Goal: Task Accomplishment & Management: Use online tool/utility

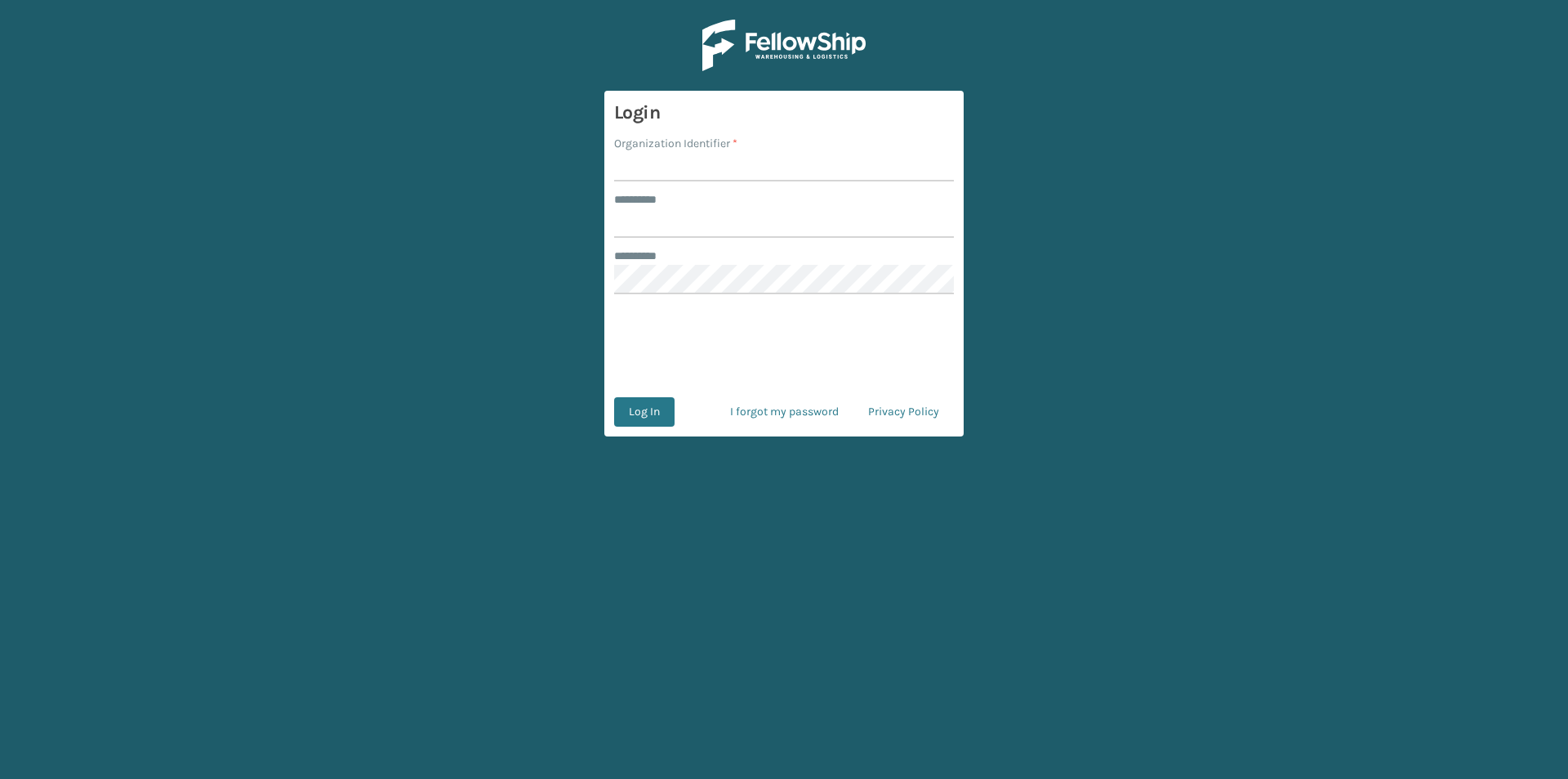
click at [671, 153] on input "Organization Identifier *" at bounding box center [784, 166] width 339 height 29
type input "FELLOWSHIP - WEST"
click at [684, 215] on input "******** *" at bounding box center [784, 223] width 339 height 29
type input "******"
click at [646, 418] on button "Log In" at bounding box center [644, 412] width 60 height 29
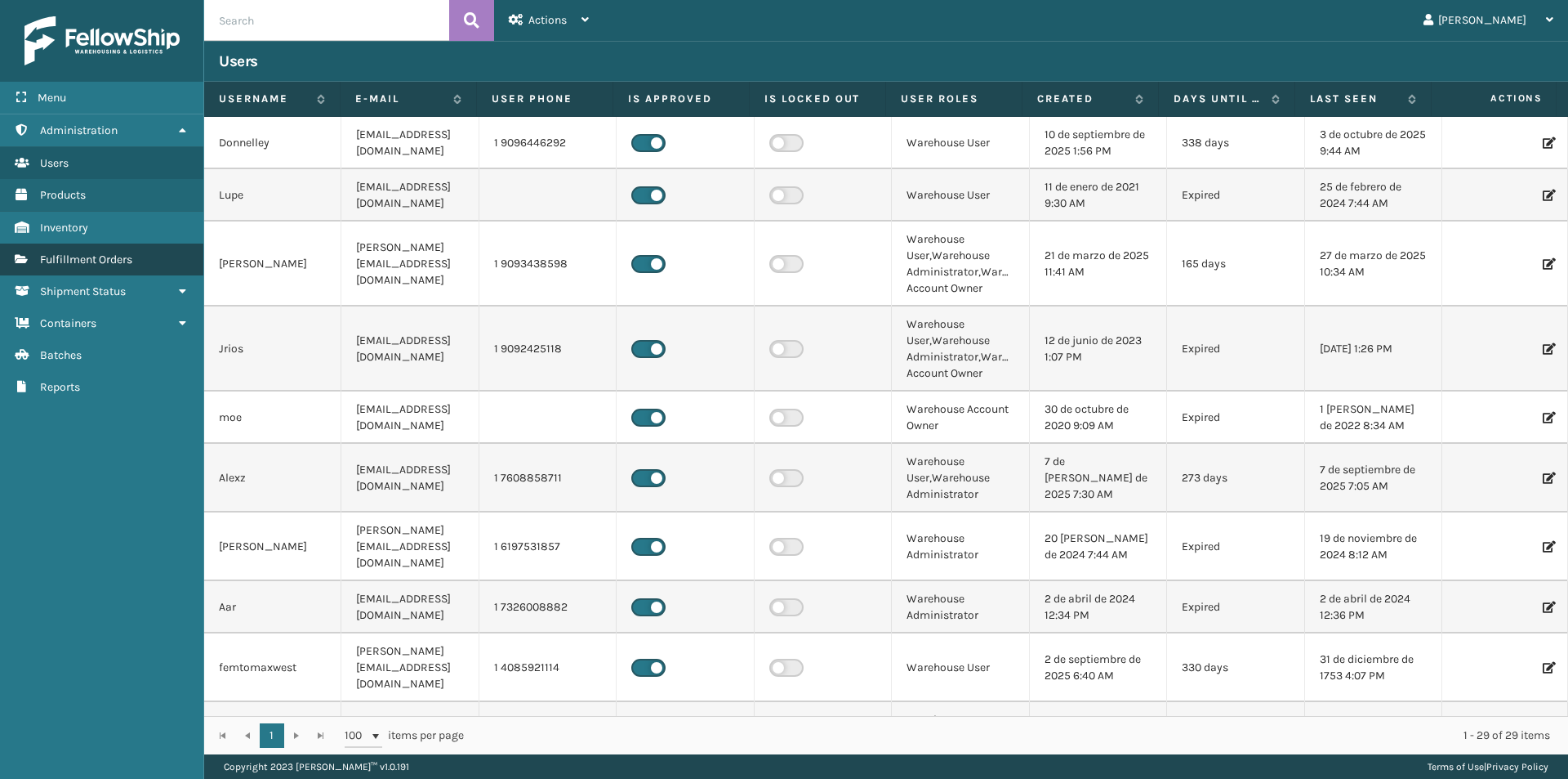
click at [96, 252] on span "Fulfillment Orders" at bounding box center [85, 259] width 92 height 14
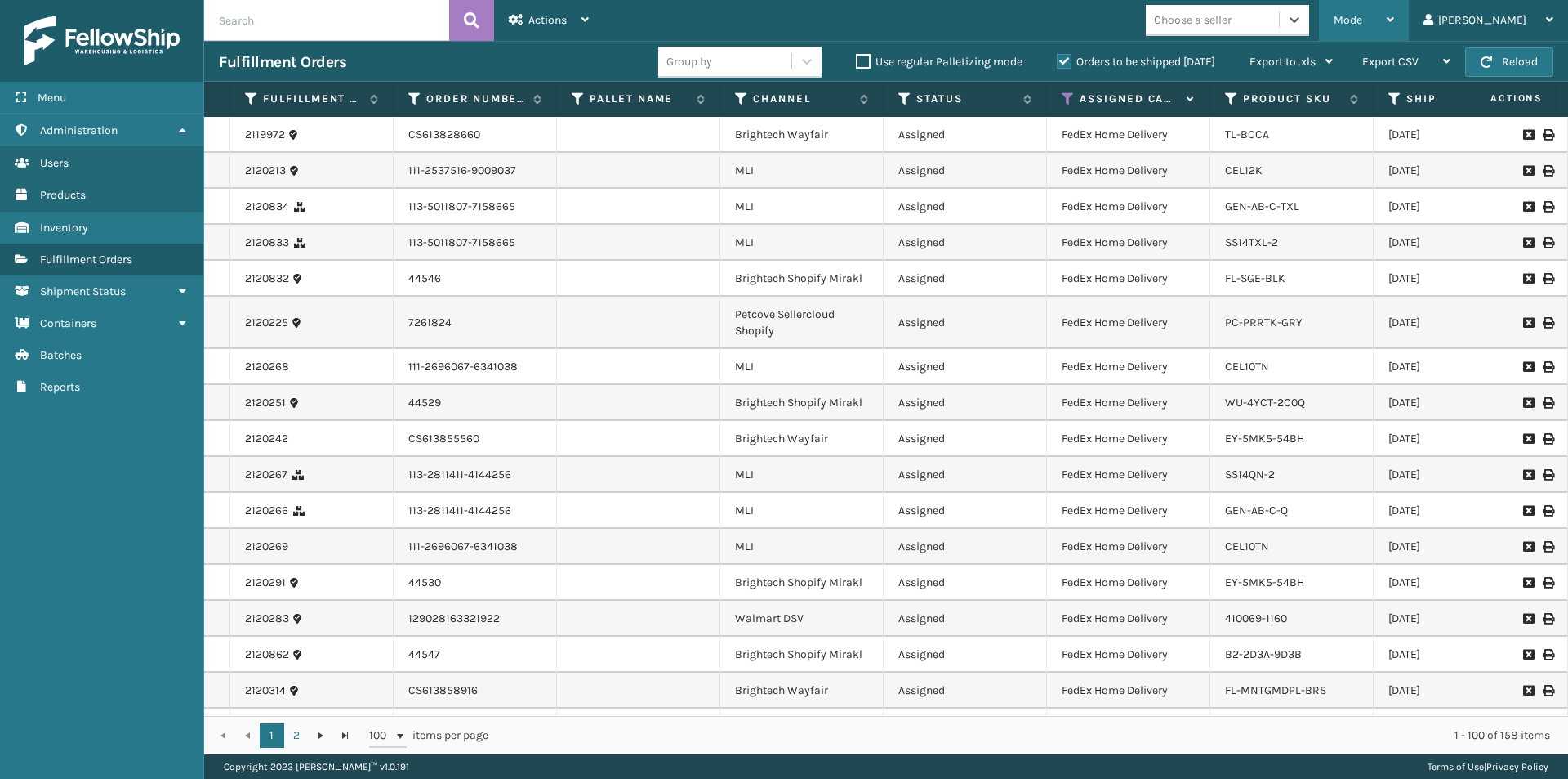
click at [1395, 21] on icon at bounding box center [1391, 19] width 8 height 11
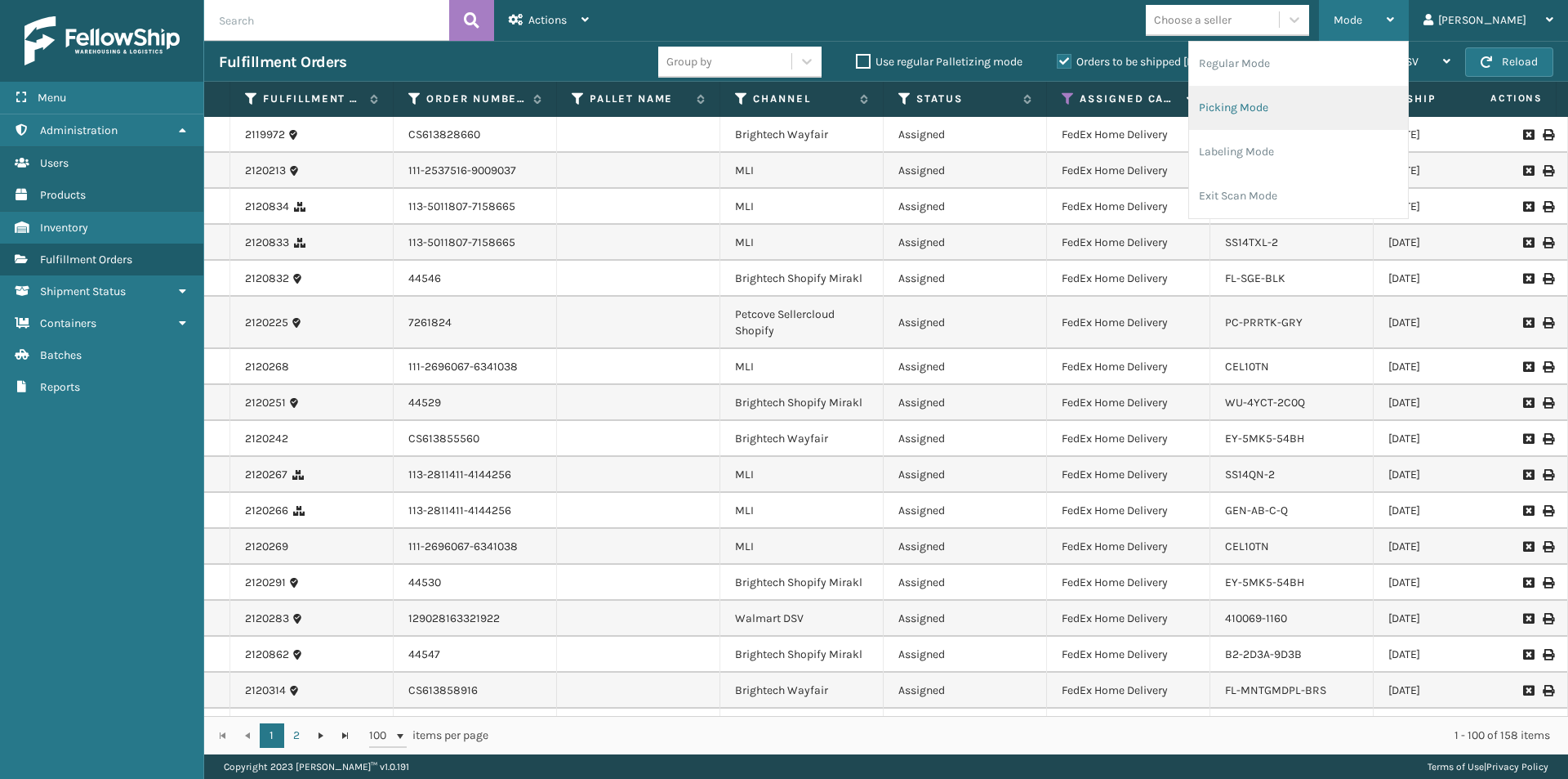
click at [1354, 111] on li "Picking Mode" at bounding box center [1299, 108] width 219 height 44
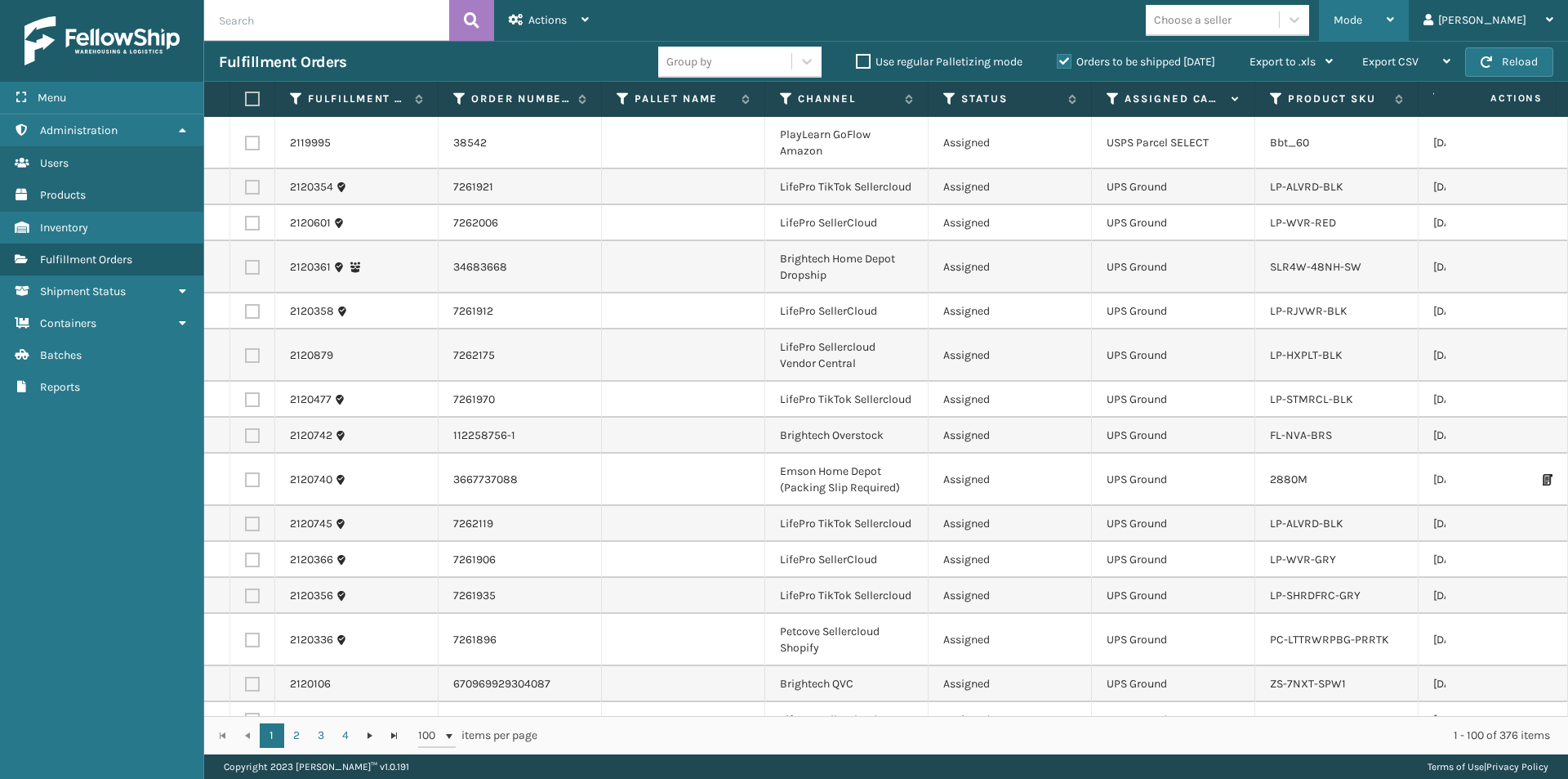
click at [1395, 21] on div "Mode" at bounding box center [1364, 20] width 60 height 41
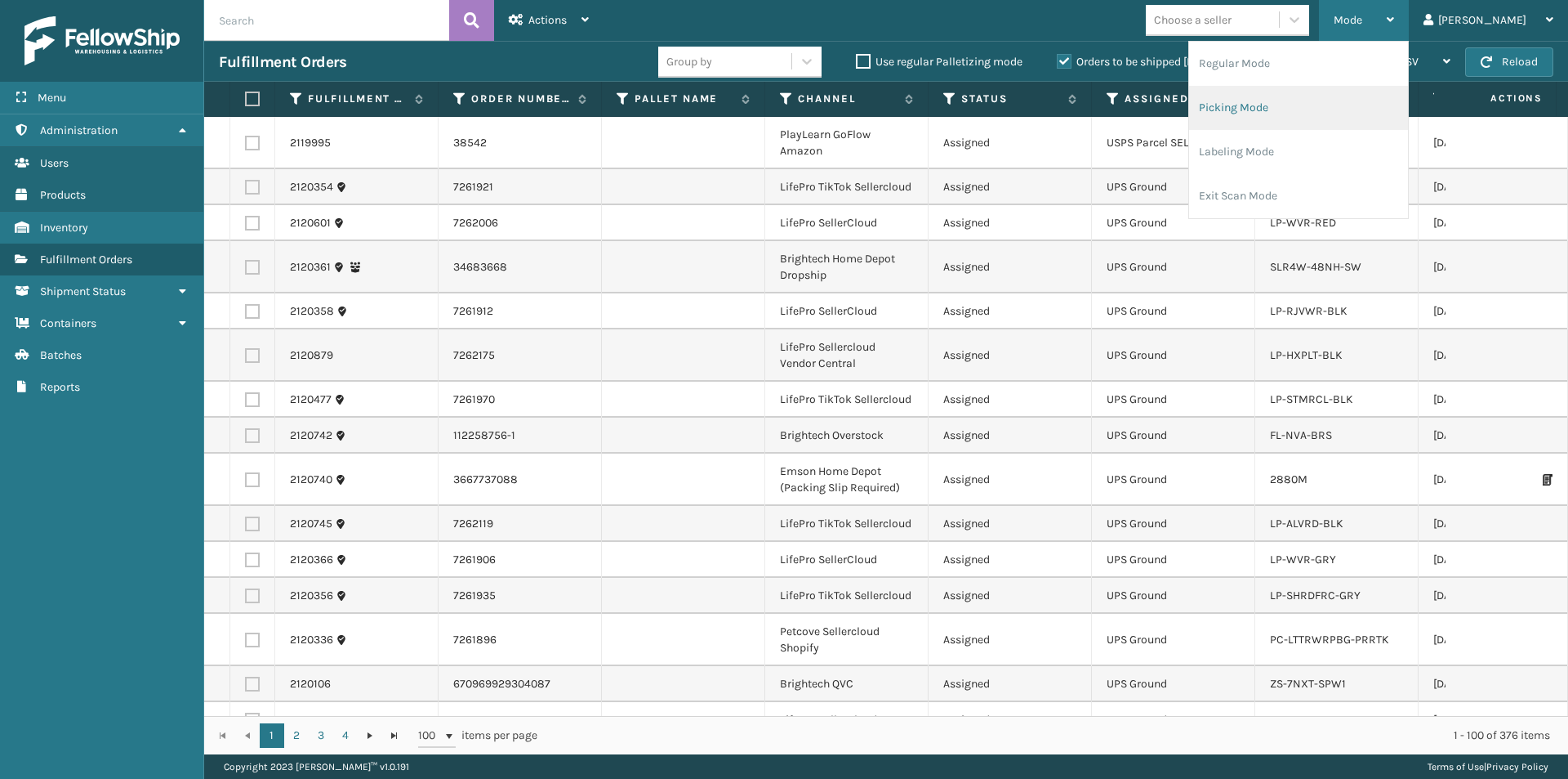
click at [1360, 106] on li "Picking Mode" at bounding box center [1299, 108] width 219 height 44
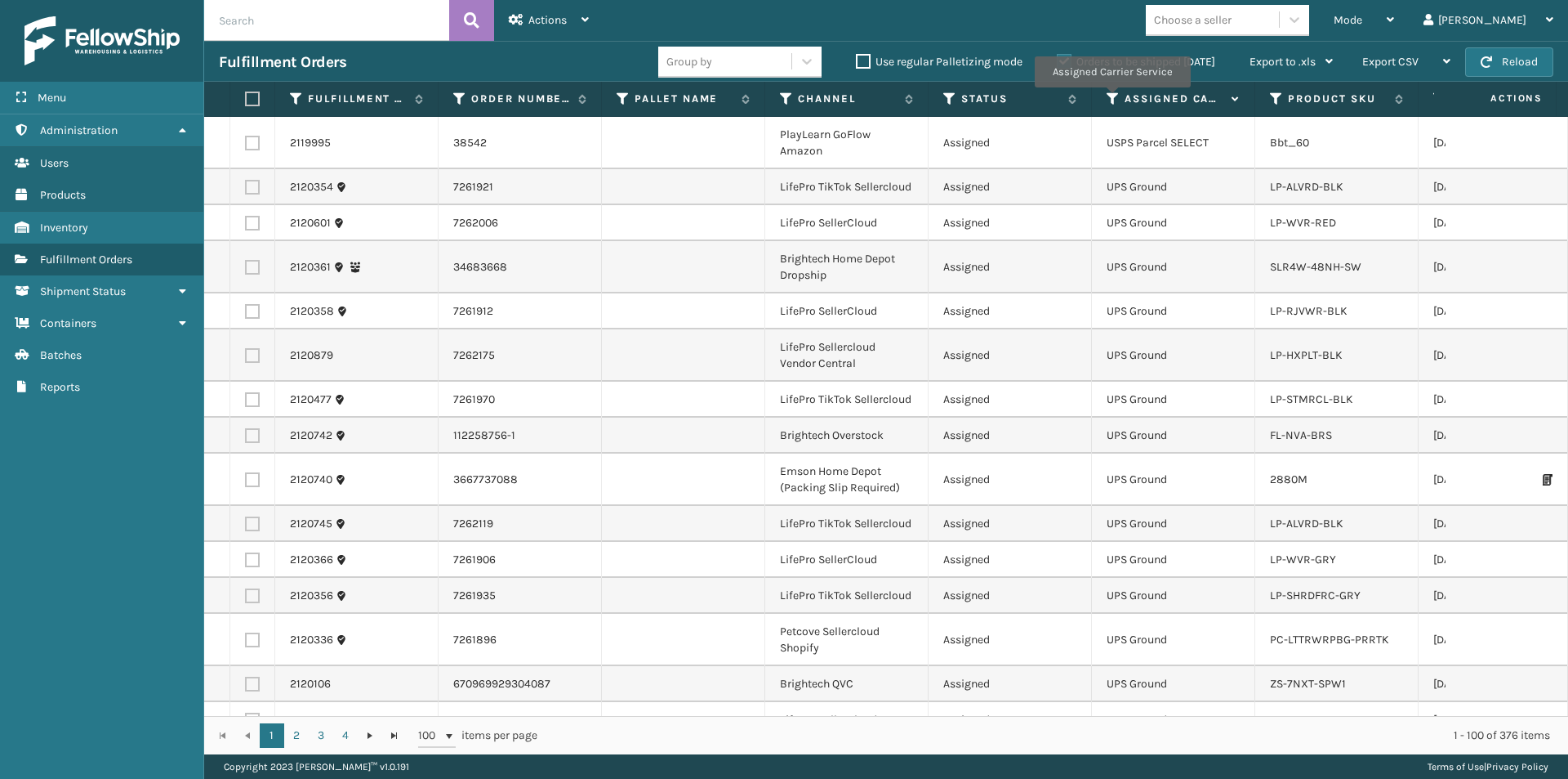
click at [1111, 99] on icon at bounding box center [1113, 98] width 13 height 15
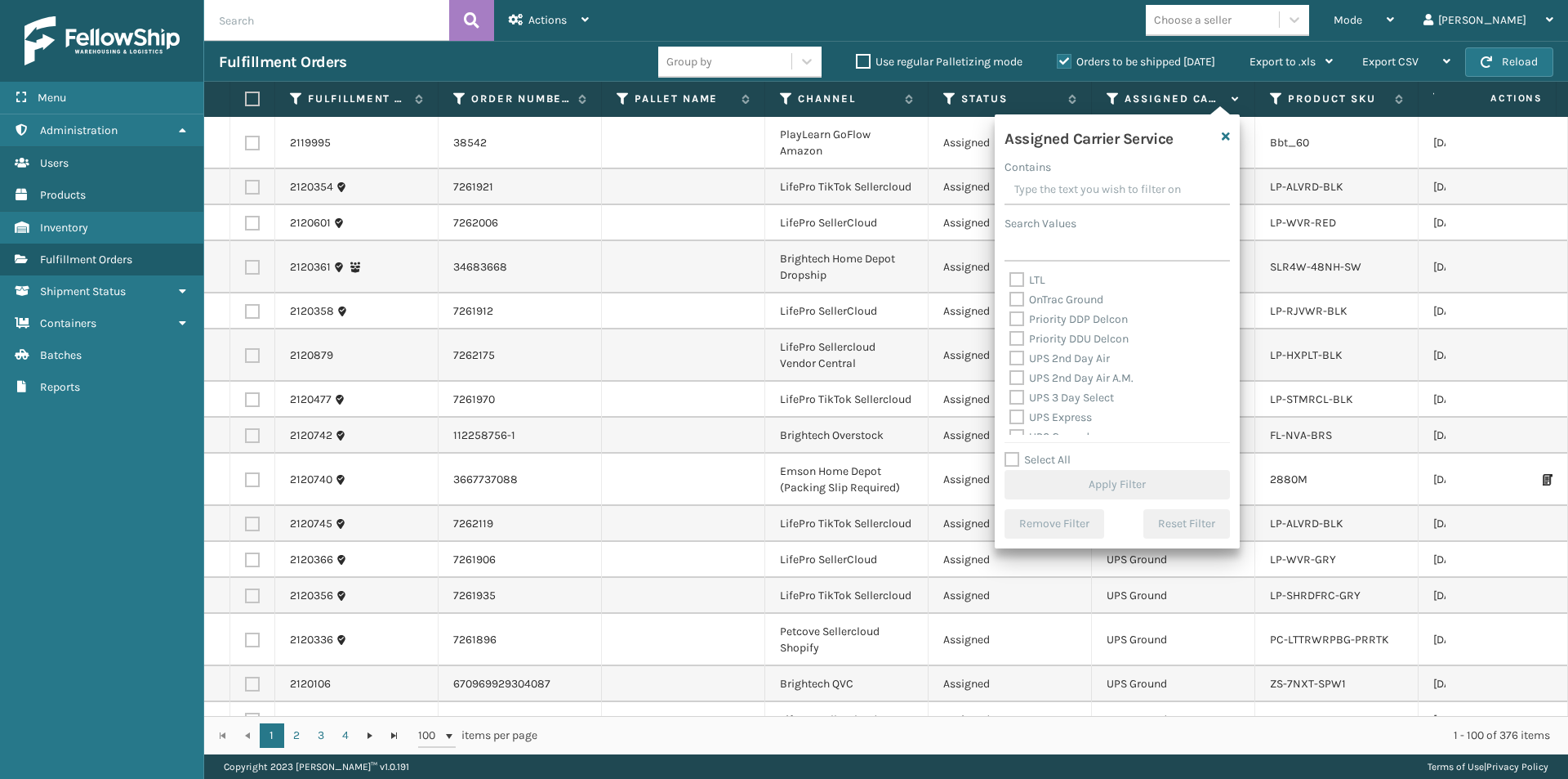
scroll to position [245, 0]
click at [1019, 346] on label "UPS 2nd Day Air" at bounding box center [1060, 349] width 101 height 14
click at [1011, 346] on input "UPS 2nd Day Air" at bounding box center [1010, 345] width 1 height 10
checkbox input "true"
click at [1017, 369] on label "UPS 2nd Day Air A.M." at bounding box center [1072, 369] width 124 height 14
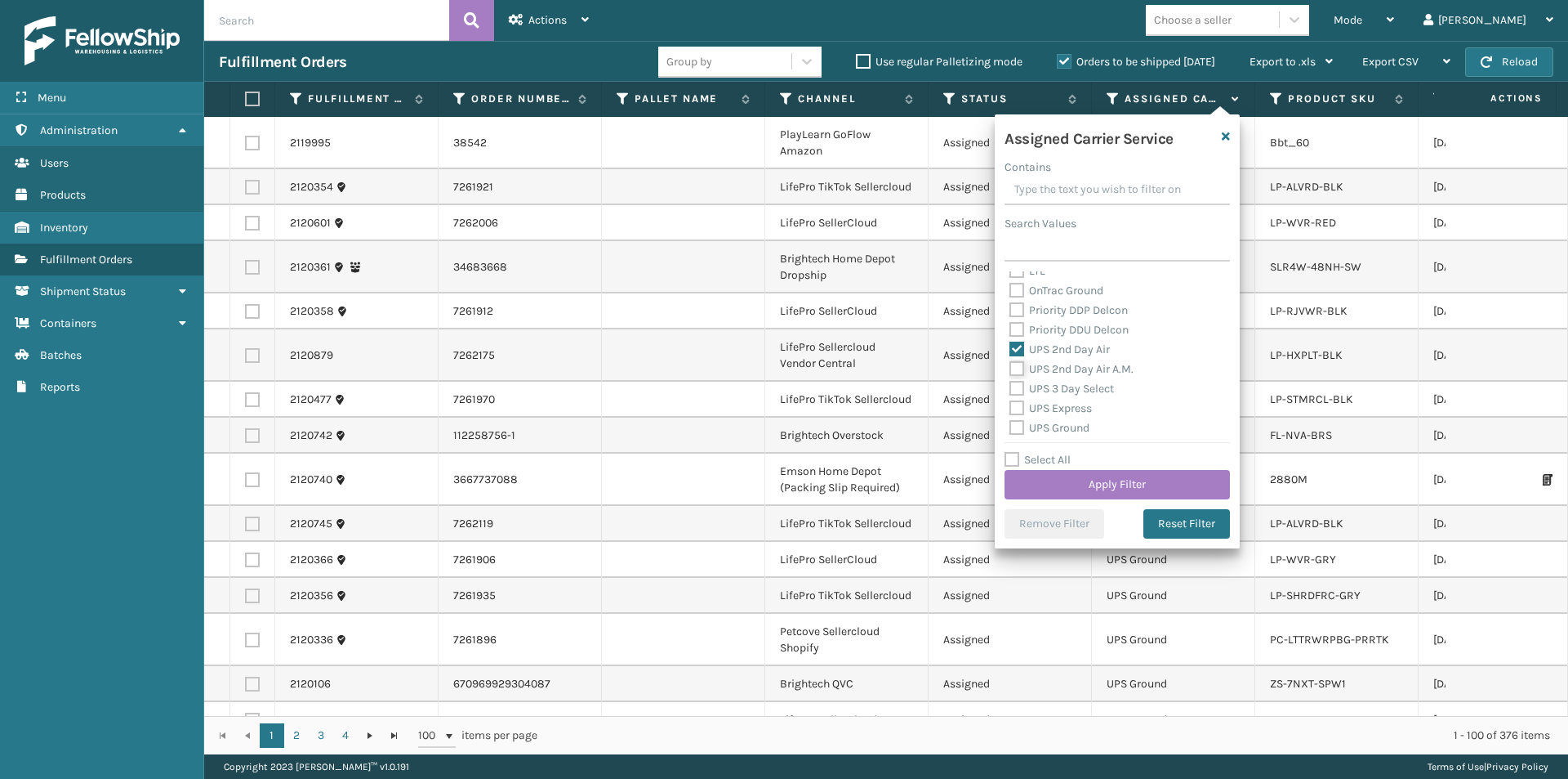
click at [1011, 369] on input "UPS 2nd Day Air A.M." at bounding box center [1010, 365] width 1 height 10
checkbox input "true"
click at [1020, 408] on label "UPS Express" at bounding box center [1051, 408] width 83 height 14
click at [1011, 408] on input "UPS Express" at bounding box center [1010, 404] width 1 height 10
checkbox input "true"
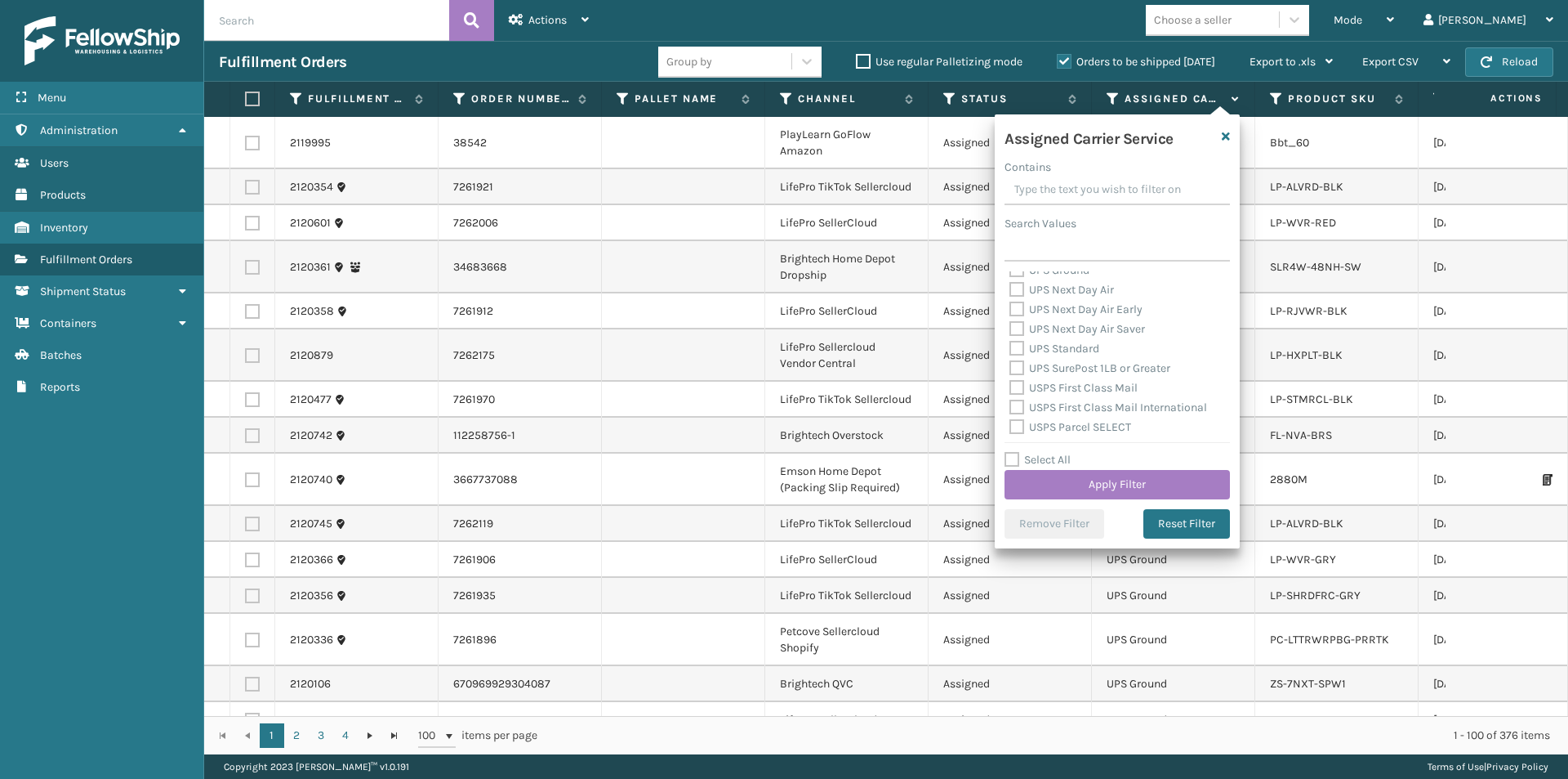
scroll to position [408, 0]
click at [1018, 282] on label "UPS Next Day Air" at bounding box center [1061, 284] width 104 height 14
click at [1011, 282] on input "UPS Next Day Air" at bounding box center [1010, 280] width 1 height 10
checkbox input "true"
click at [1015, 300] on label "UPS Next Day Air Early" at bounding box center [1076, 303] width 134 height 14
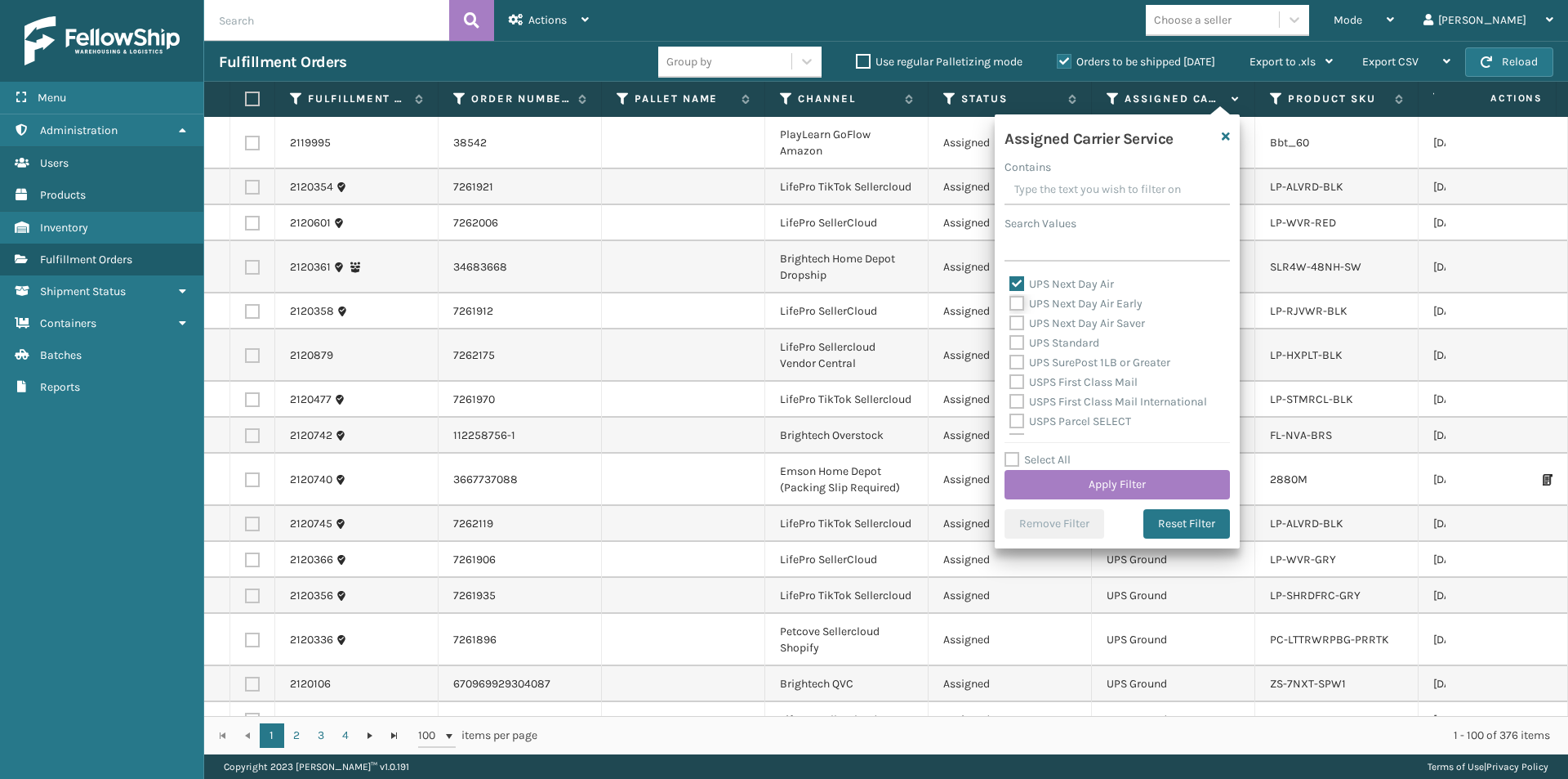
click at [1011, 300] on input "UPS Next Day Air Early" at bounding box center [1010, 299] width 1 height 10
checkbox input "true"
click at [1130, 479] on button "Apply Filter" at bounding box center [1117, 484] width 226 height 29
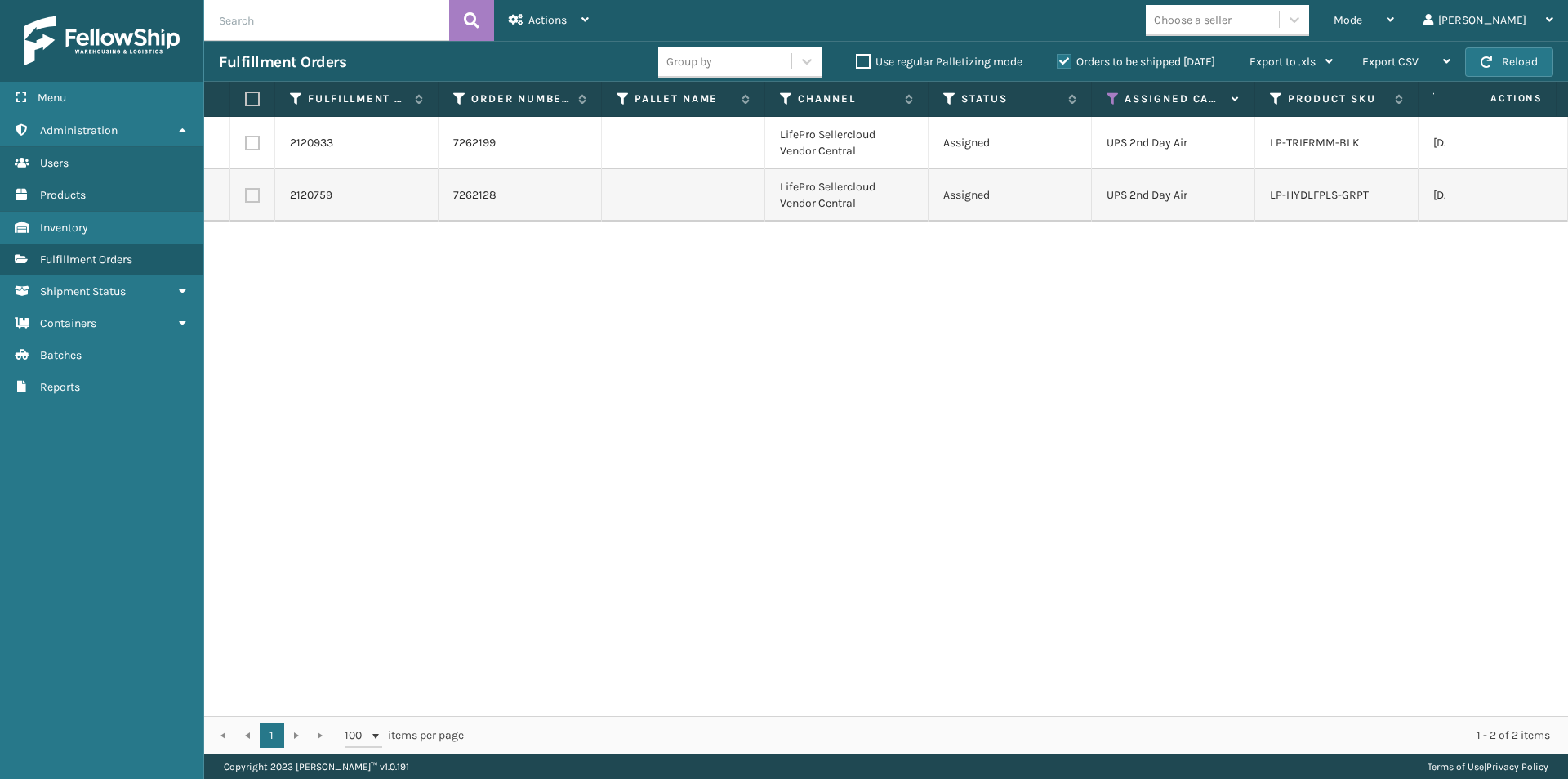
click at [248, 97] on label at bounding box center [249, 98] width 9 height 15
click at [246, 97] on input "checkbox" at bounding box center [245, 99] width 1 height 10
checkbox input "true"
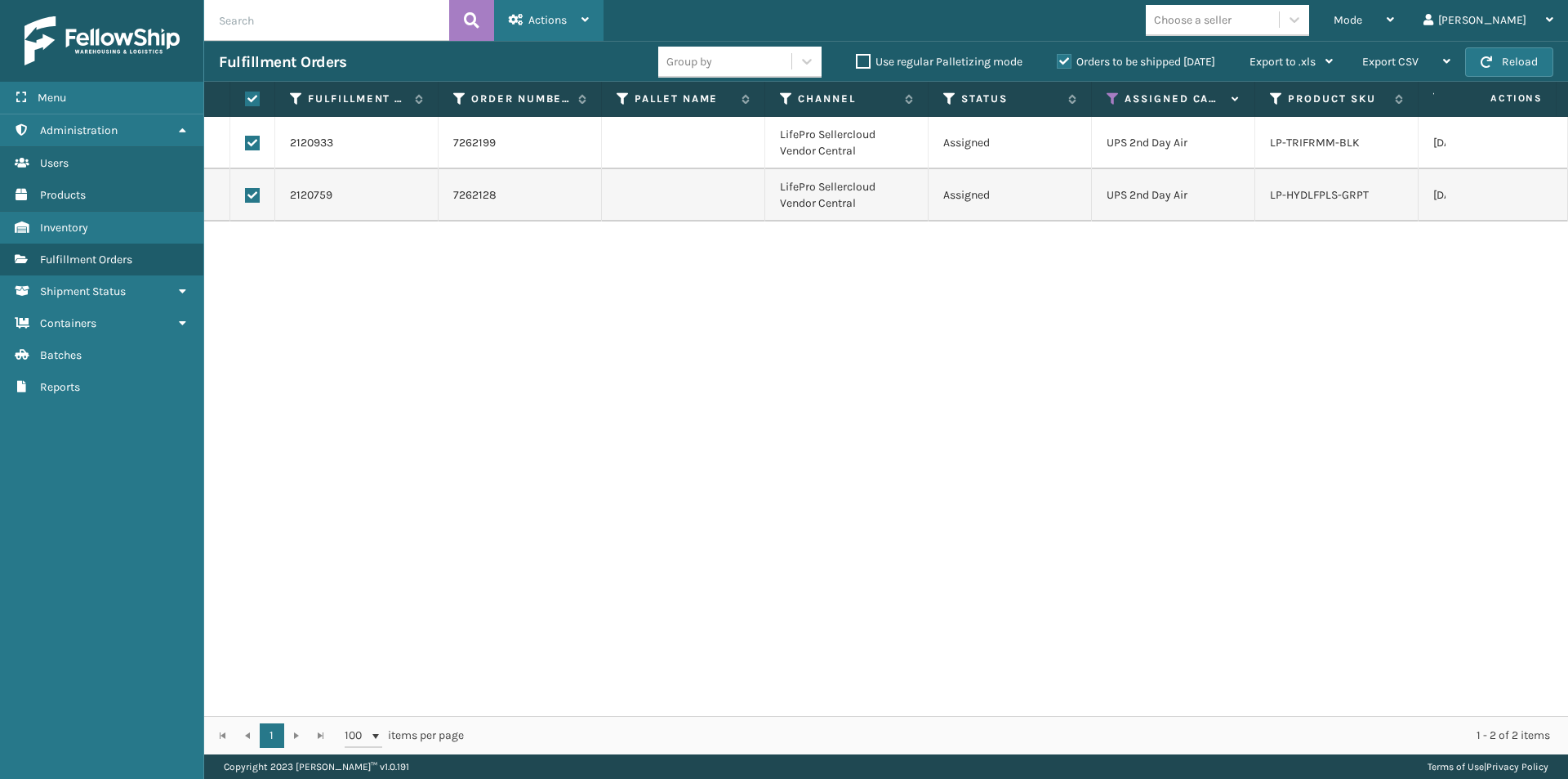
click at [544, 28] on div "Actions" at bounding box center [549, 20] width 80 height 41
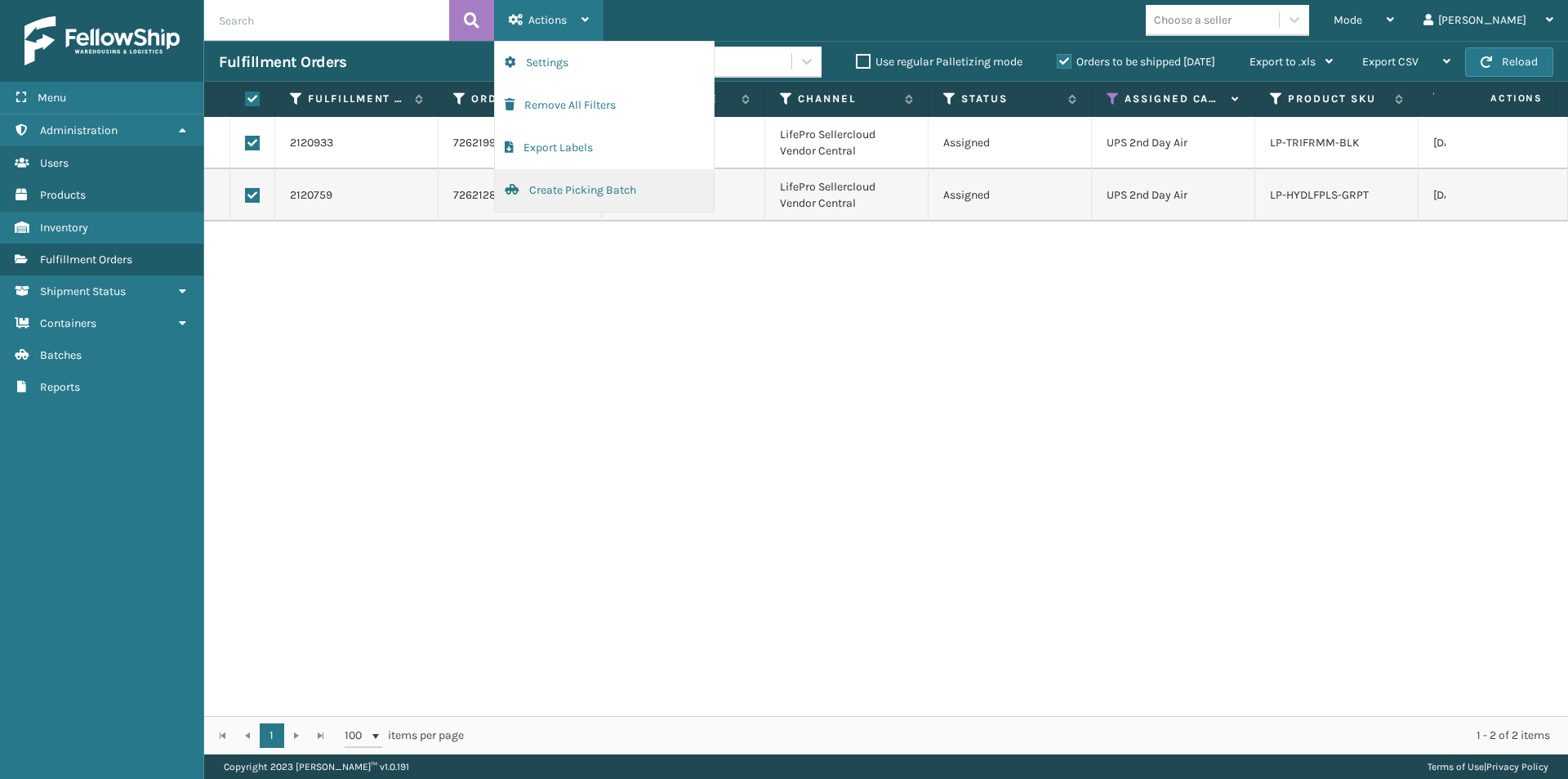
click at [557, 184] on button "Create Picking Batch" at bounding box center [605, 190] width 219 height 42
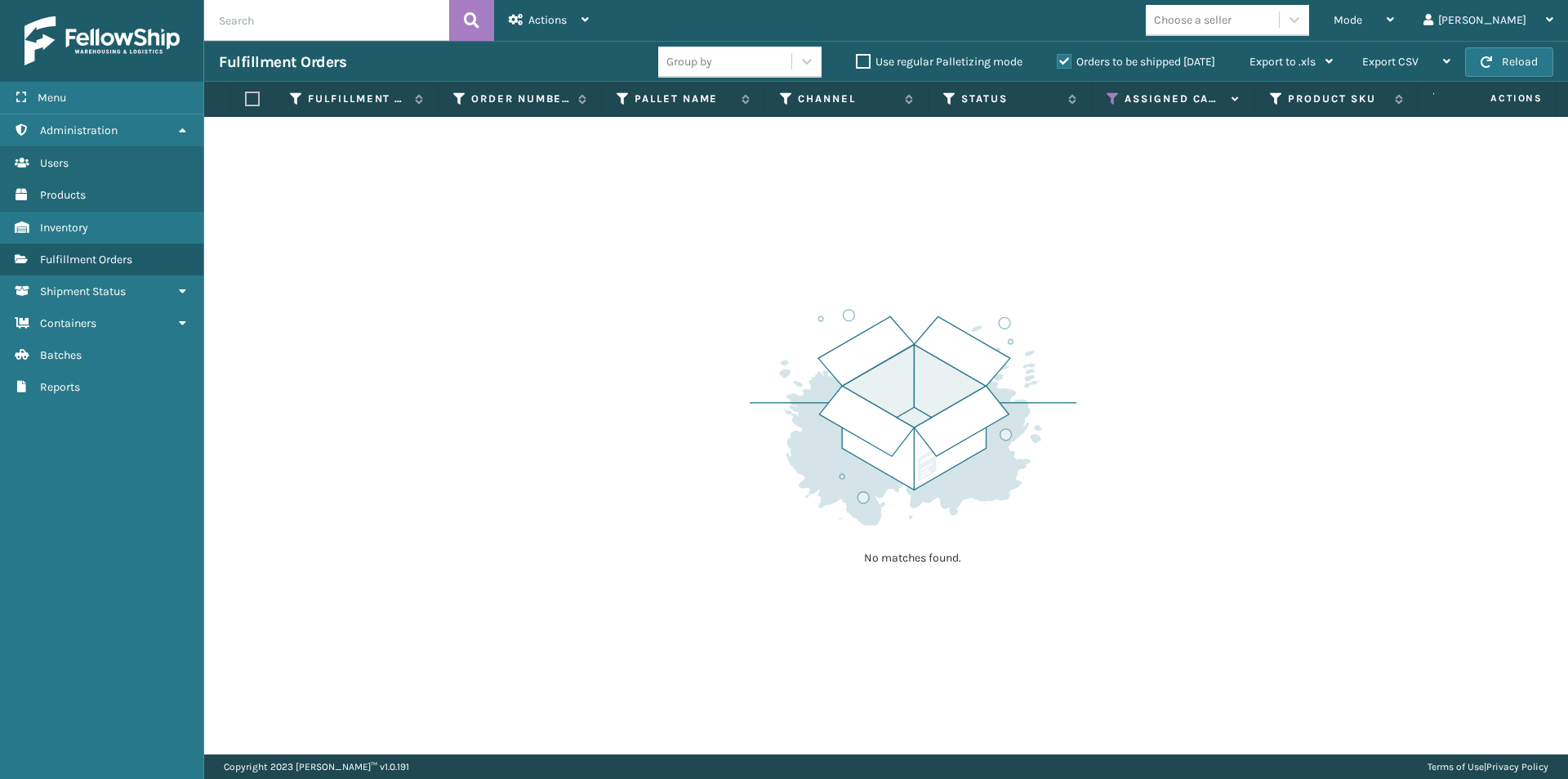
click at [1134, 99] on label "Assigned Carrier Service" at bounding box center [1174, 98] width 99 height 15
click at [1111, 101] on icon at bounding box center [1113, 98] width 13 height 15
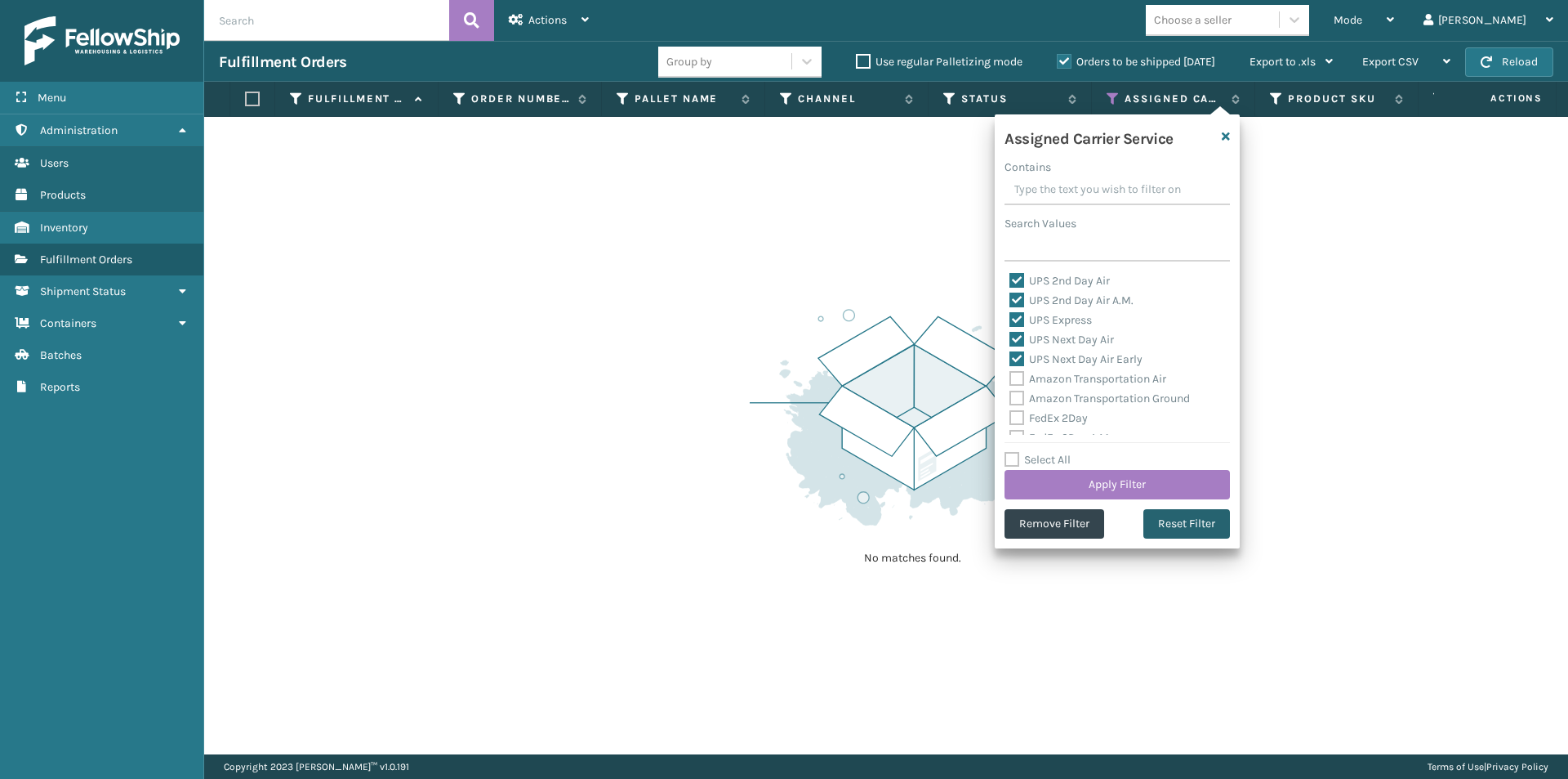
click at [1187, 524] on button "Reset Filter" at bounding box center [1186, 524] width 87 height 29
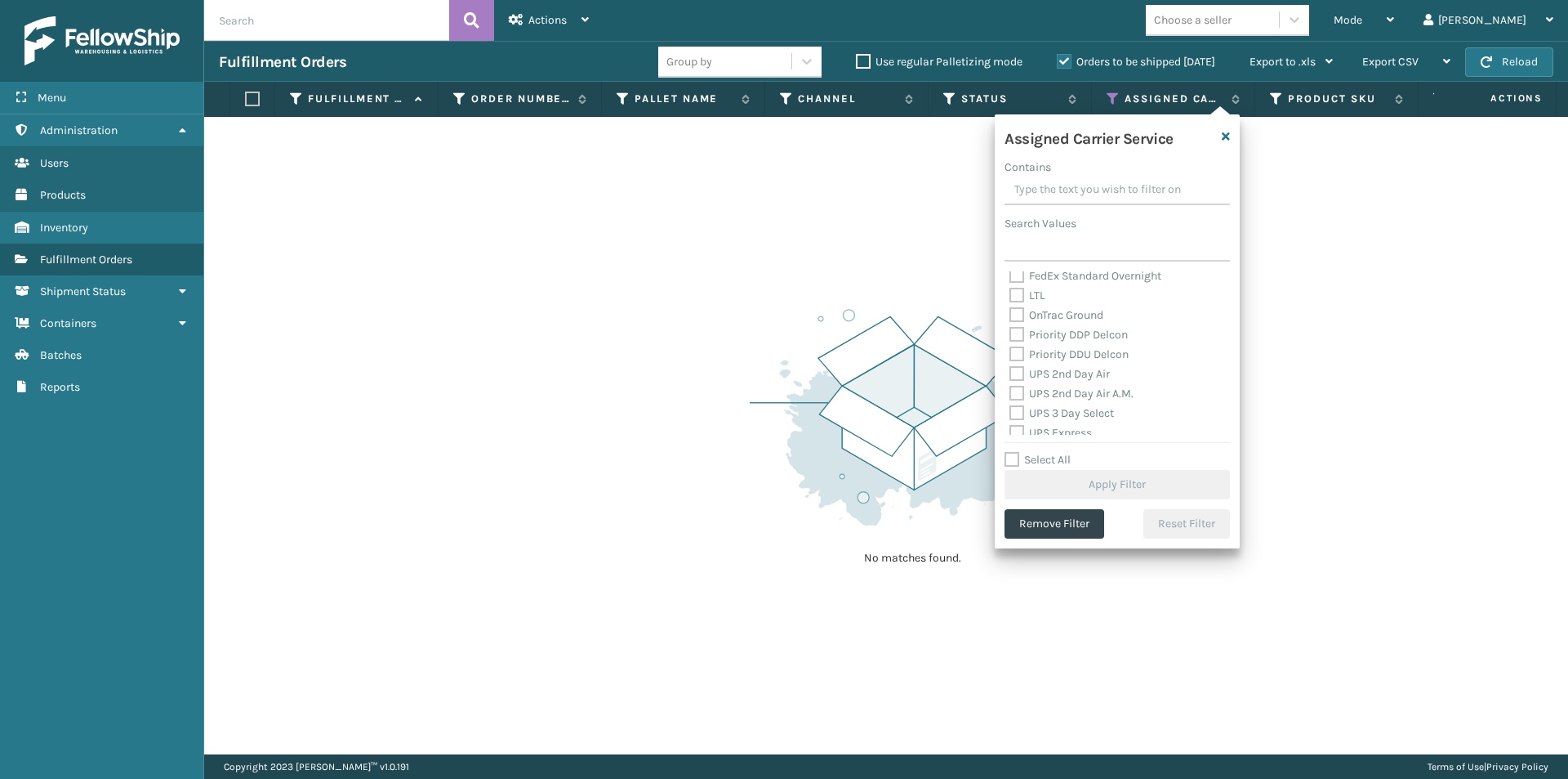
scroll to position [245, 0]
click at [1016, 348] on label "UPS 2nd Day Air" at bounding box center [1060, 349] width 101 height 14
click at [1011, 348] on input "UPS 2nd Day Air" at bounding box center [1010, 345] width 1 height 10
checkbox input "true"
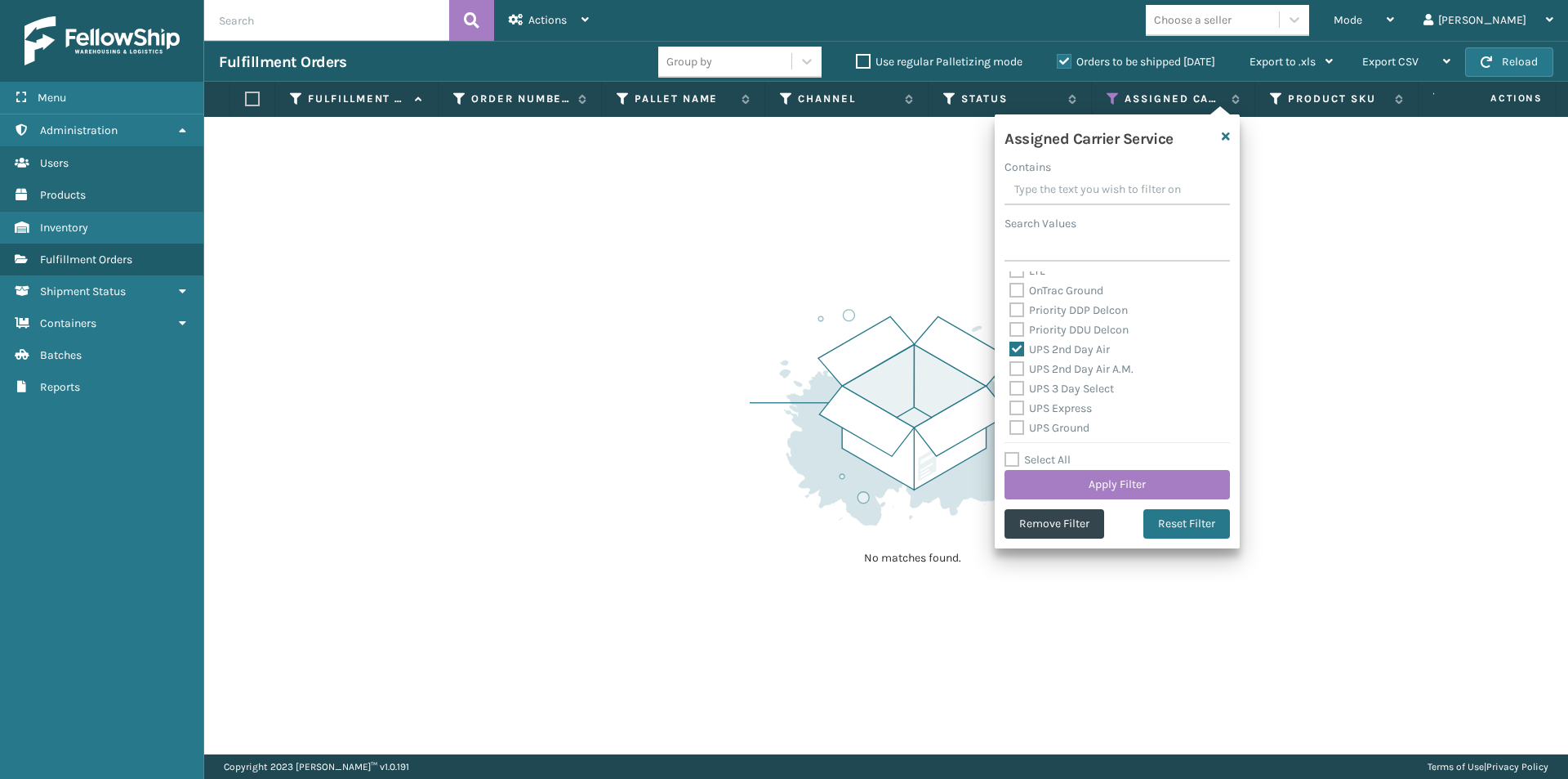
click at [1017, 364] on label "UPS 2nd Day Air A.M." at bounding box center [1072, 369] width 124 height 14
click at [1011, 364] on input "UPS 2nd Day Air A.M." at bounding box center [1010, 365] width 1 height 10
checkbox input "true"
click at [1017, 390] on label "UPS 3 Day Select" at bounding box center [1061, 389] width 104 height 14
click at [1011, 390] on input "UPS 3 Day Select" at bounding box center [1010, 384] width 1 height 10
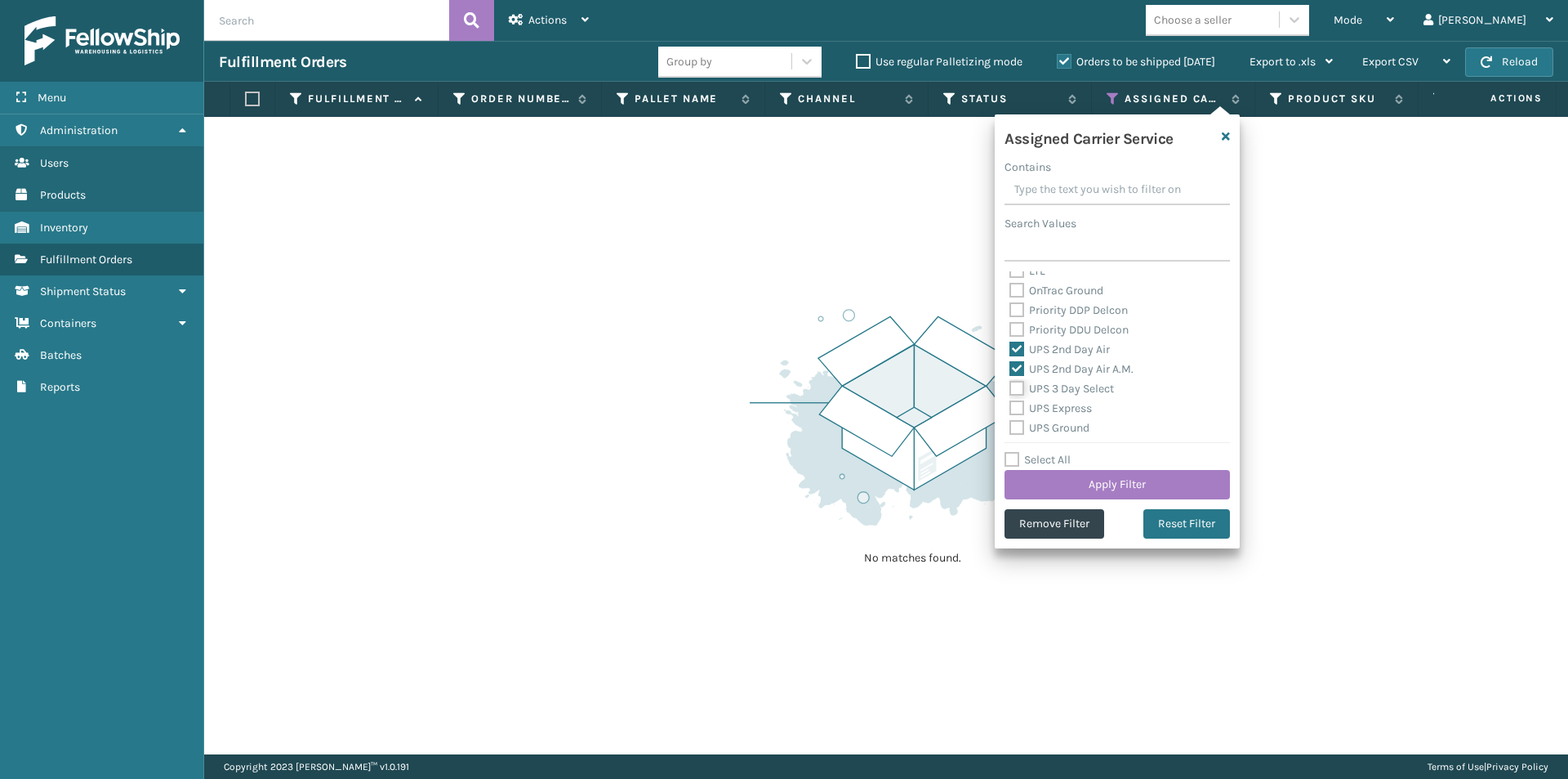
checkbox input "true"
click at [1015, 405] on label "UPS Express" at bounding box center [1051, 408] width 83 height 14
click at [1011, 405] on input "UPS Express" at bounding box center [1010, 404] width 1 height 10
checkbox input "true"
click at [1016, 432] on label "UPS Ground" at bounding box center [1049, 427] width 80 height 14
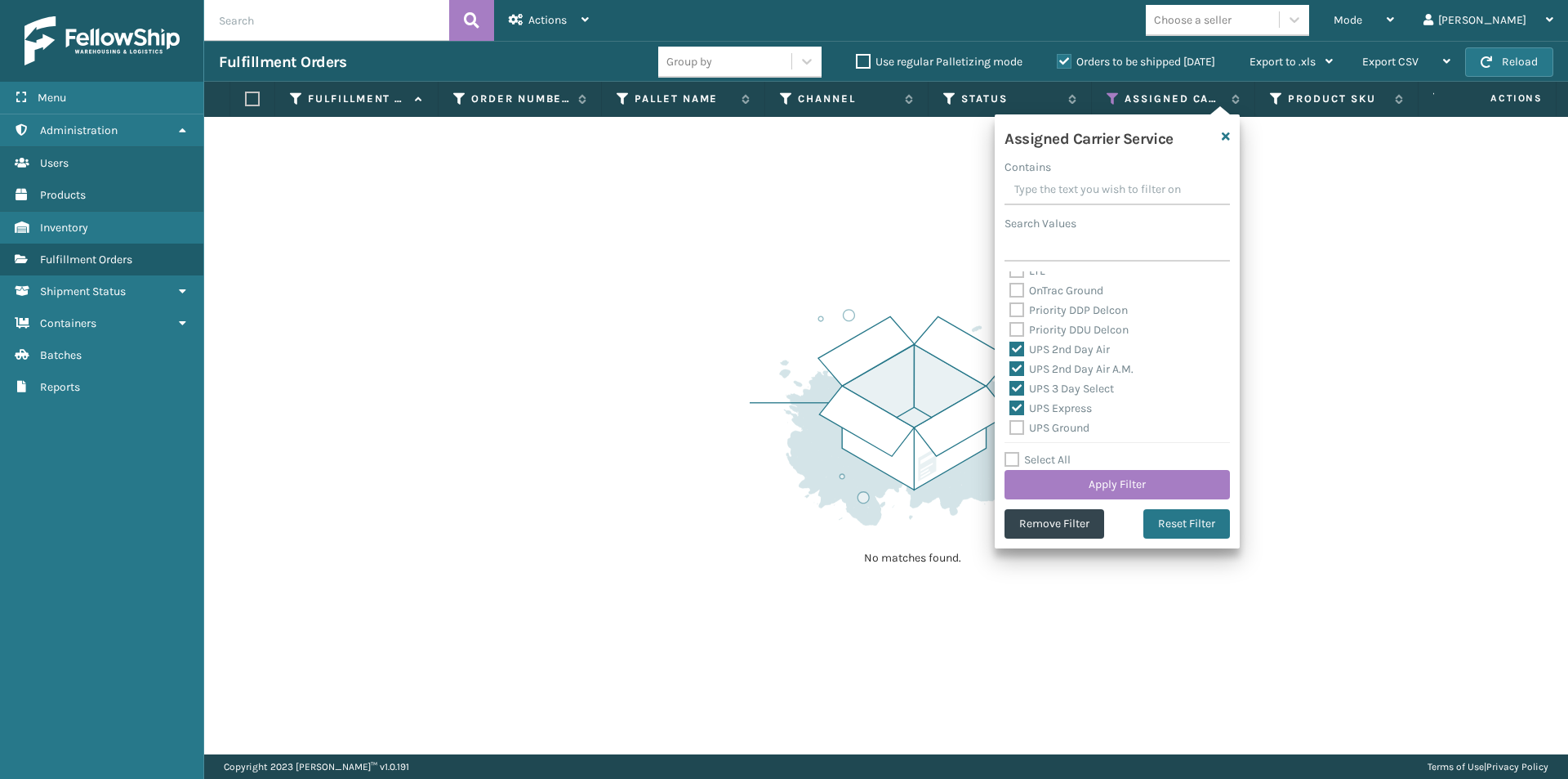
click at [1011, 429] on input "UPS Ground" at bounding box center [1010, 423] width 1 height 10
checkbox input "true"
click at [1017, 364] on label "UPS Next Day Air" at bounding box center [1061, 365] width 104 height 14
click at [1011, 364] on input "UPS Next Day Air" at bounding box center [1010, 361] width 1 height 10
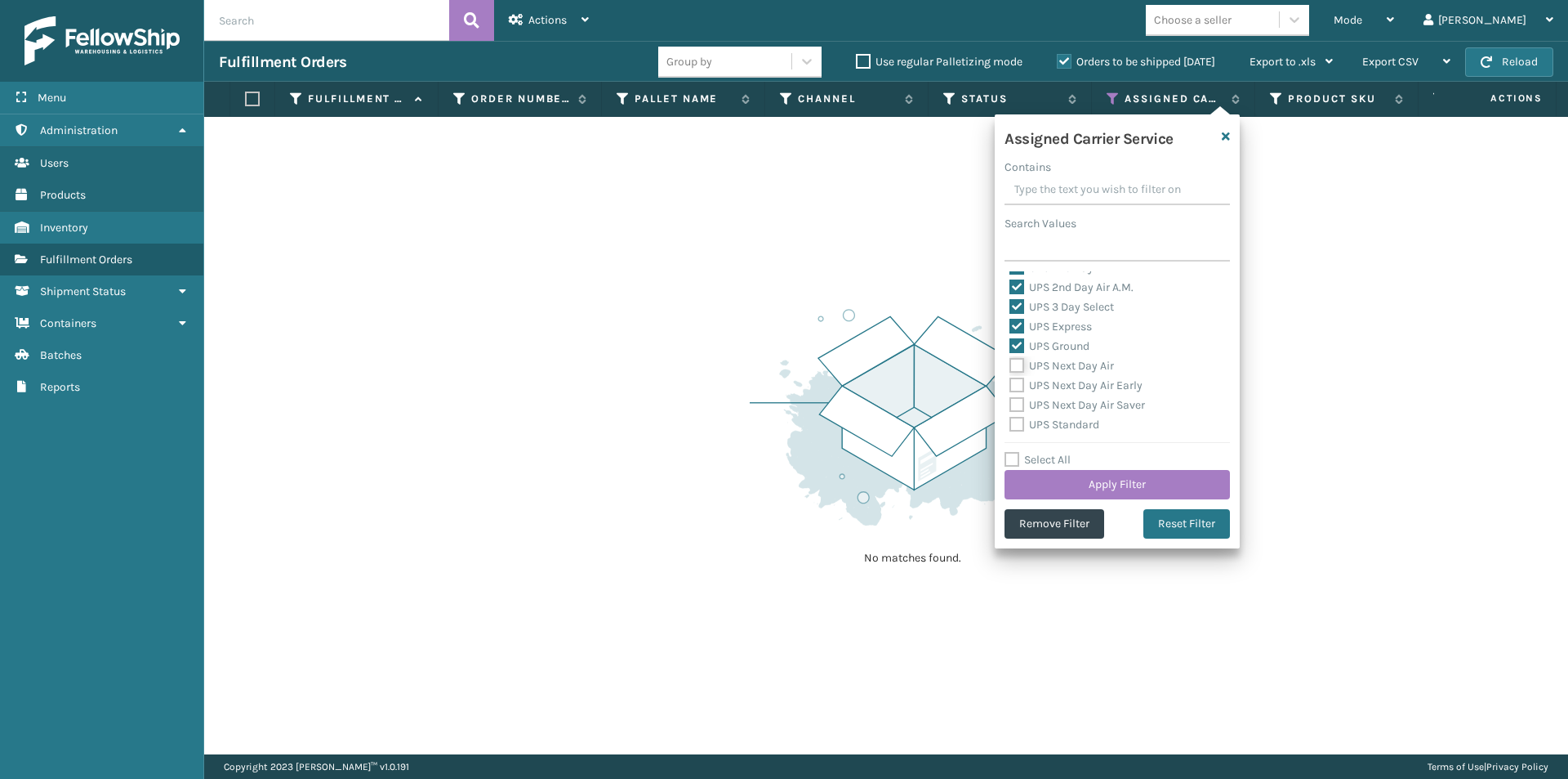
checkbox input "true"
click at [1014, 385] on label "UPS Next Day Air Early" at bounding box center [1076, 385] width 134 height 14
click at [1011, 385] on input "UPS Next Day Air Early" at bounding box center [1010, 381] width 1 height 10
checkbox input "true"
click at [1017, 406] on label "UPS Next Day Air Saver" at bounding box center [1077, 405] width 135 height 14
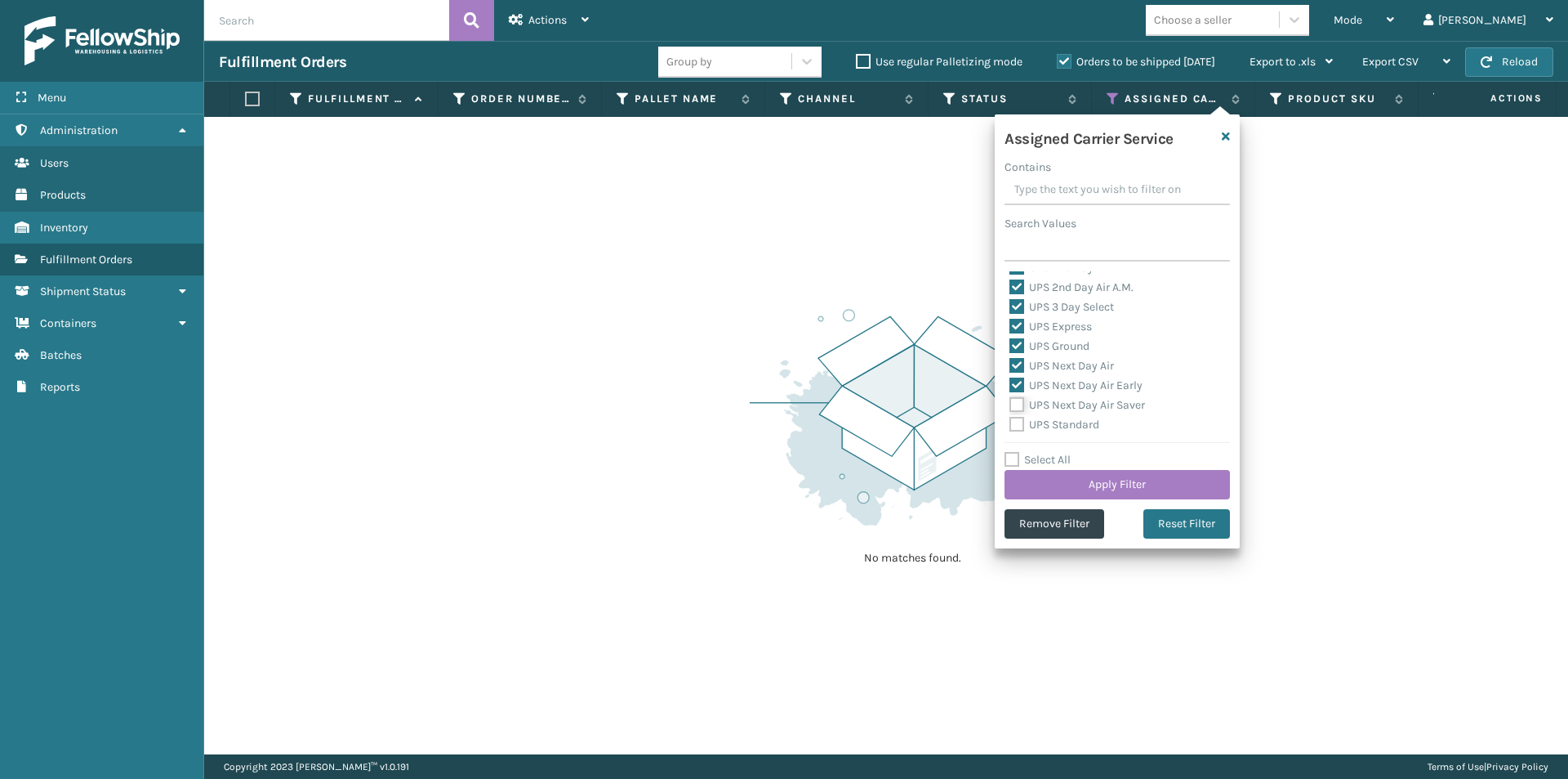
click at [1011, 406] on input "UPS Next Day Air Saver" at bounding box center [1010, 401] width 1 height 10
checkbox input "true"
click at [1017, 419] on label "UPS Standard" at bounding box center [1055, 425] width 90 height 14
click at [1011, 419] on input "UPS Standard" at bounding box center [1010, 421] width 1 height 10
checkbox input "true"
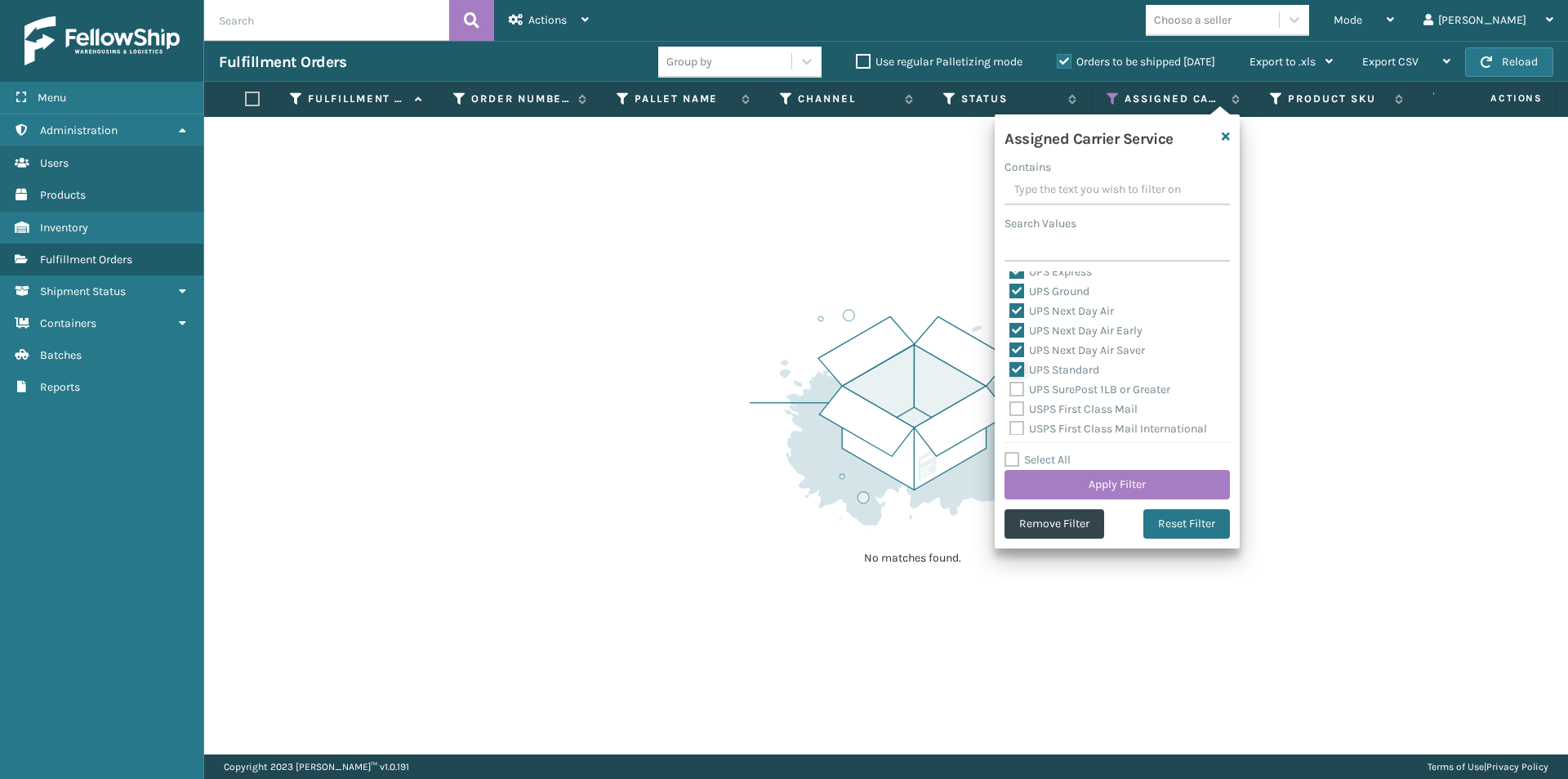
scroll to position [408, 0]
click at [1017, 365] on label "UPS SurePost 1LB or Greater" at bounding box center [1090, 362] width 161 height 14
click at [1011, 364] on input "UPS SurePost 1LB or Greater" at bounding box center [1010, 358] width 1 height 10
checkbox input "true"
click at [1123, 483] on button "Apply Filter" at bounding box center [1117, 484] width 226 height 29
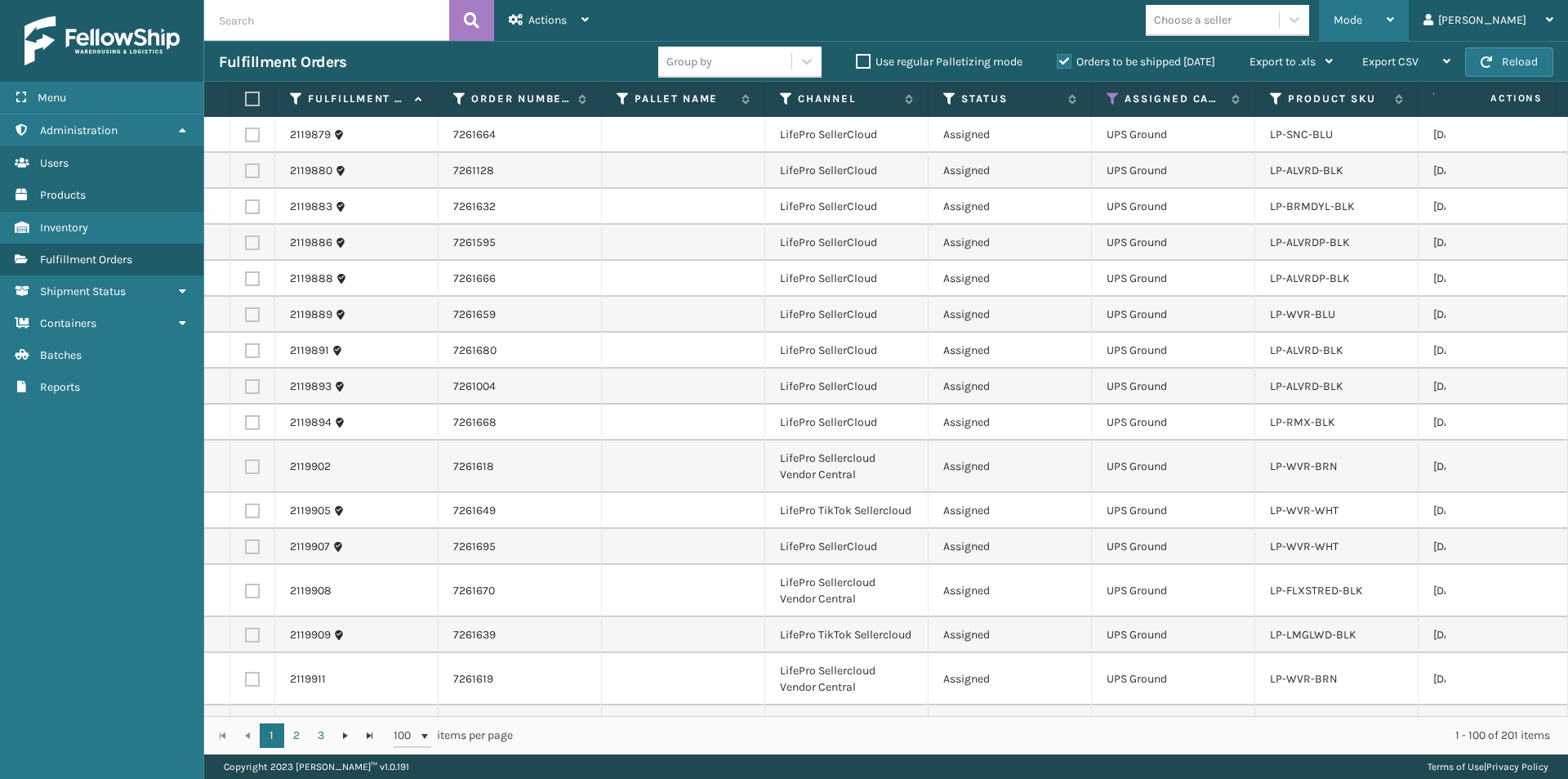
click at [1395, 16] on icon at bounding box center [1391, 19] width 8 height 11
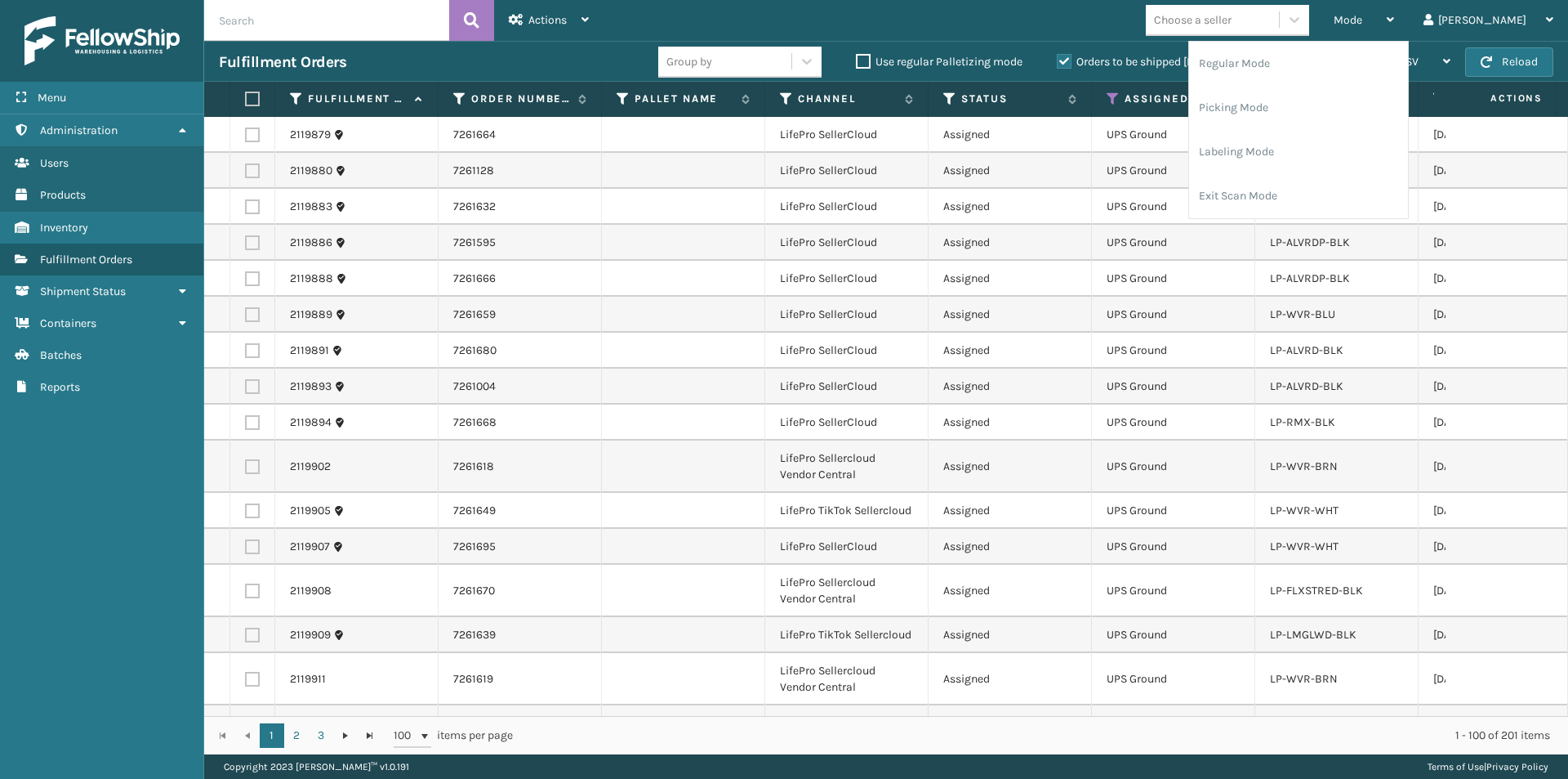
click at [1204, 135] on td "UPS Ground" at bounding box center [1174, 135] width 164 height 36
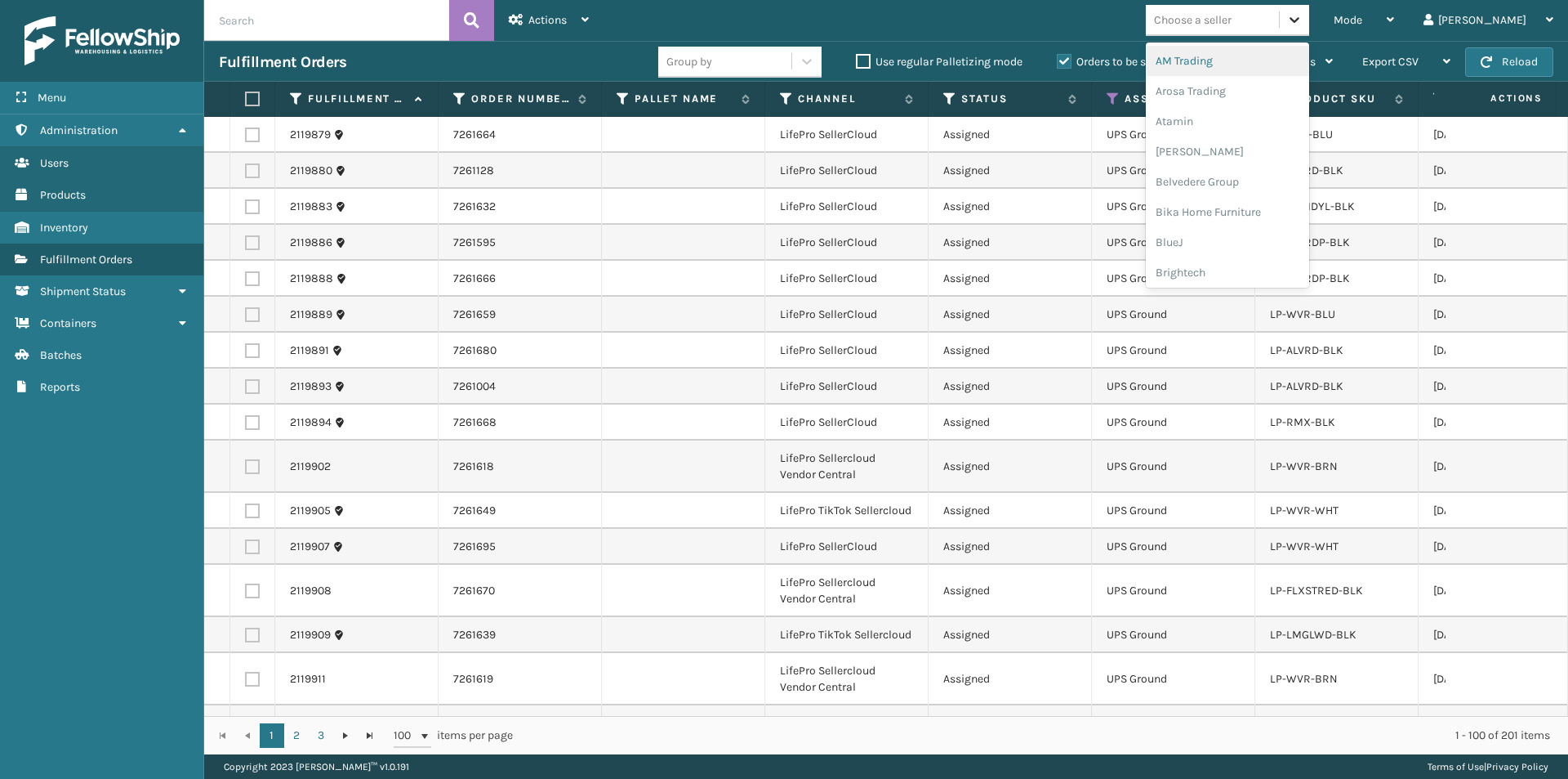
click at [1303, 23] on icon at bounding box center [1294, 19] width 16 height 16
click at [1261, 184] on div "Belvedere Group" at bounding box center [1228, 181] width 164 height 30
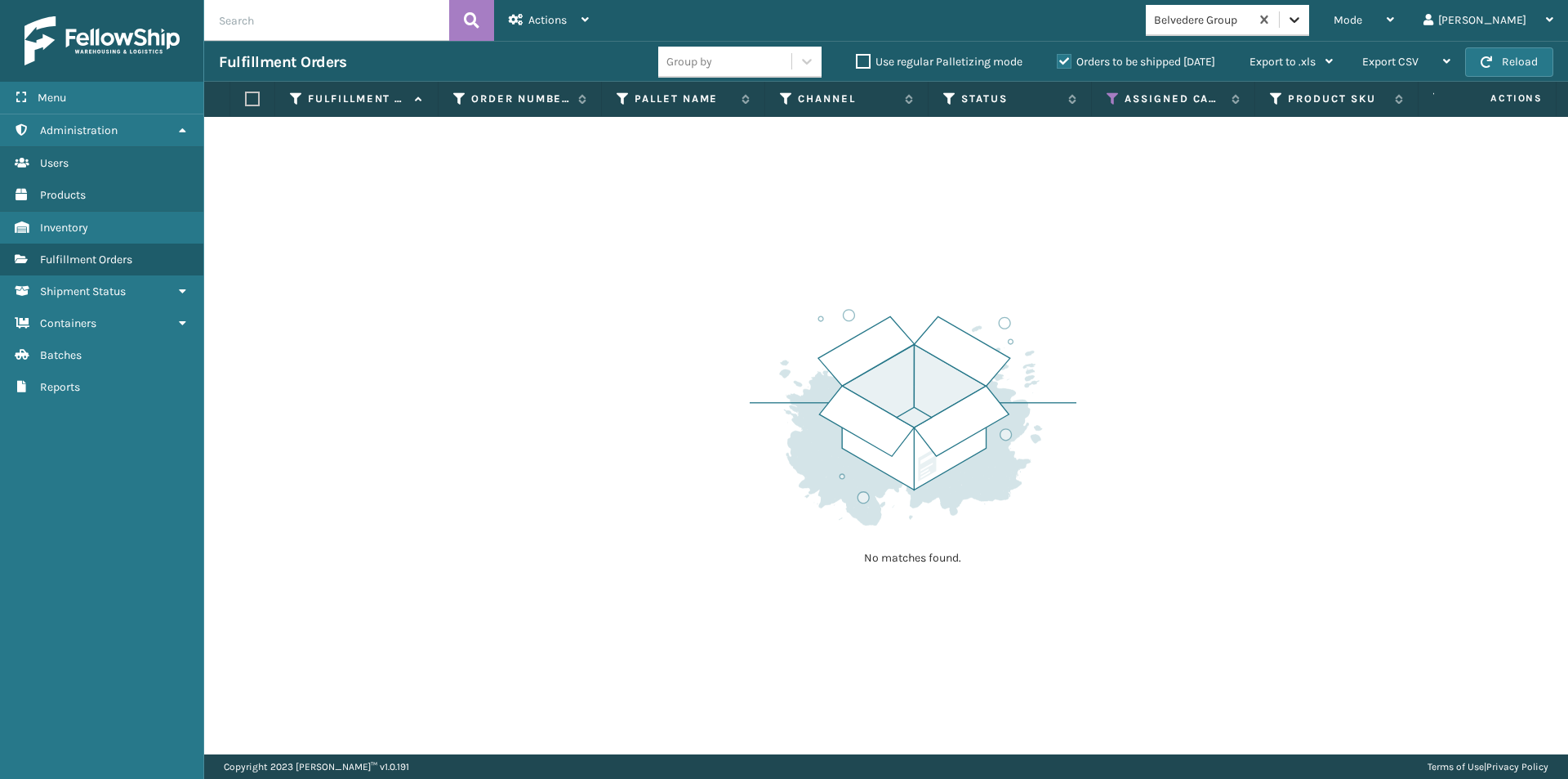
click at [1303, 19] on icon at bounding box center [1294, 19] width 16 height 16
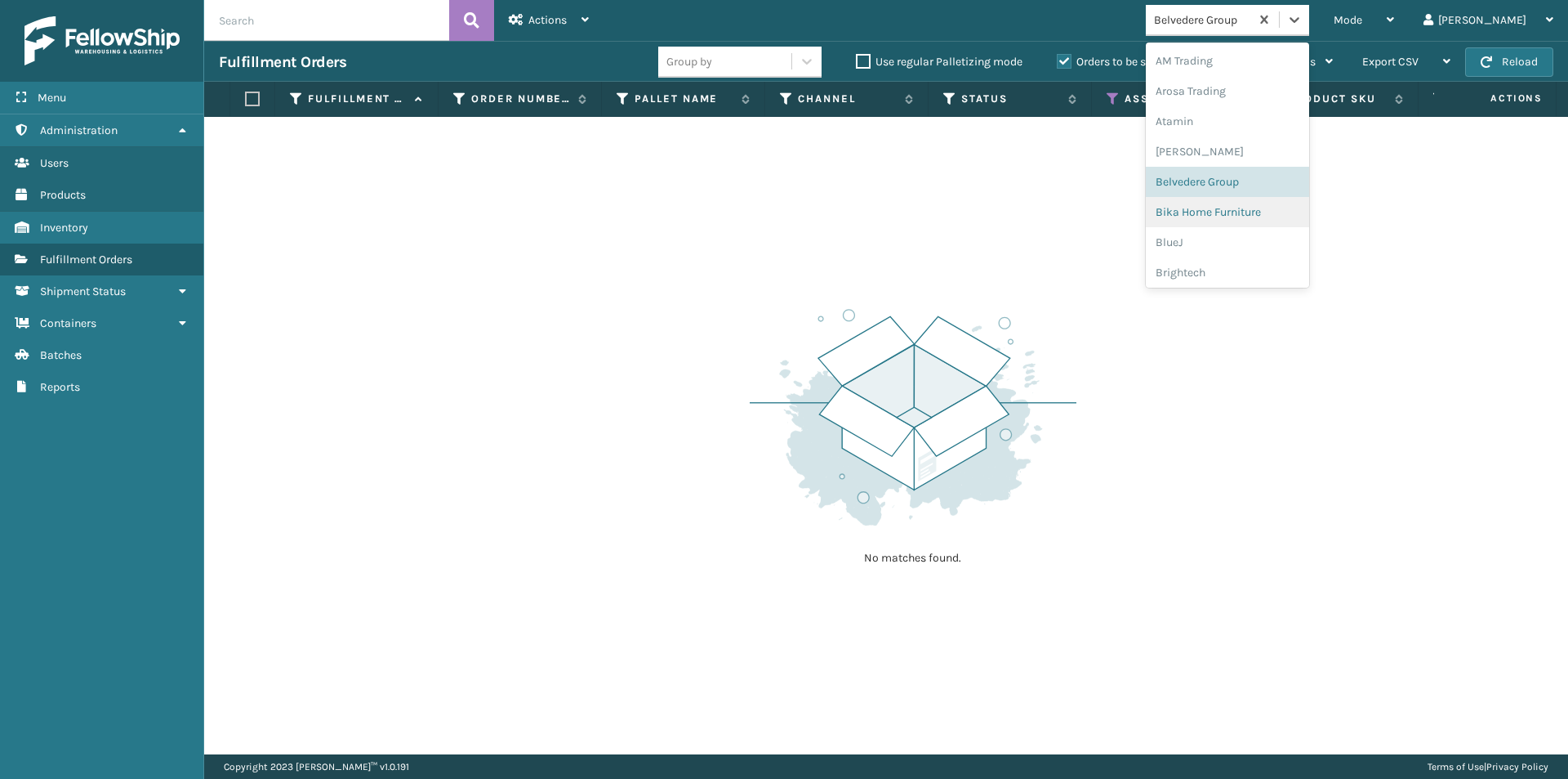
click at [1242, 209] on div "Bika Home Furniture" at bounding box center [1228, 212] width 164 height 30
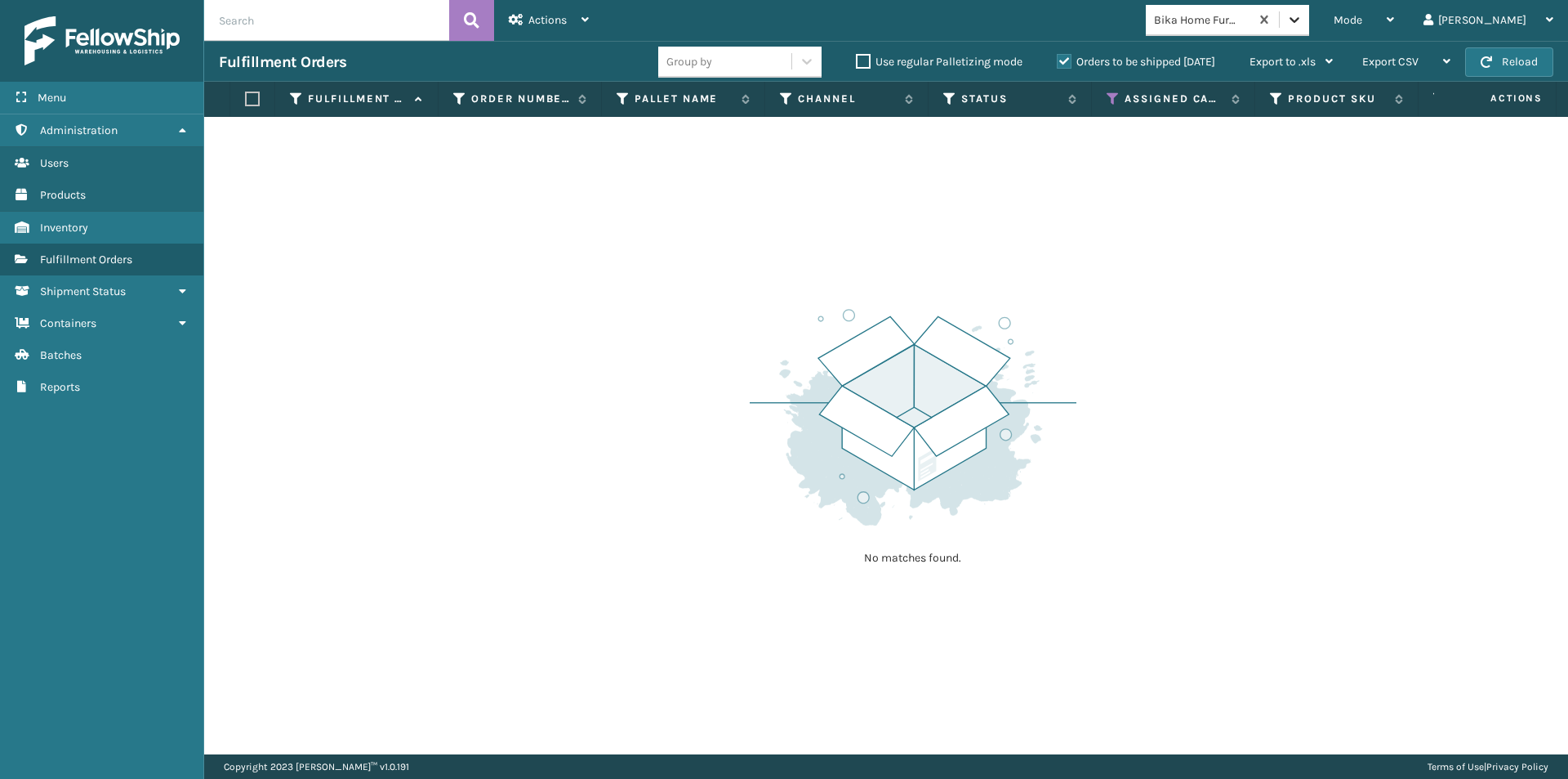
click at [1310, 23] on div at bounding box center [1295, 20] width 29 height 29
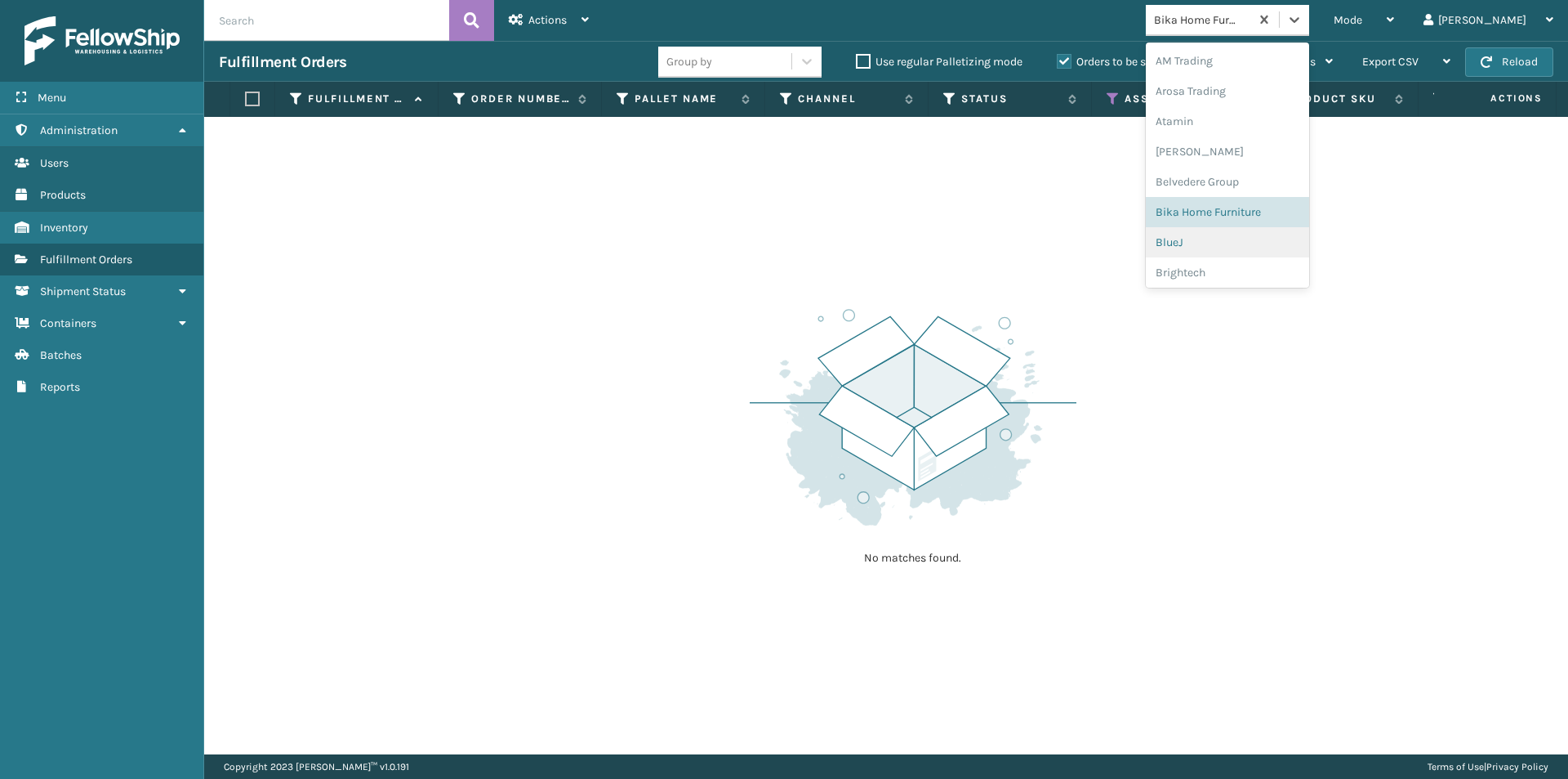
click at [1250, 245] on div "BlueJ" at bounding box center [1228, 242] width 164 height 30
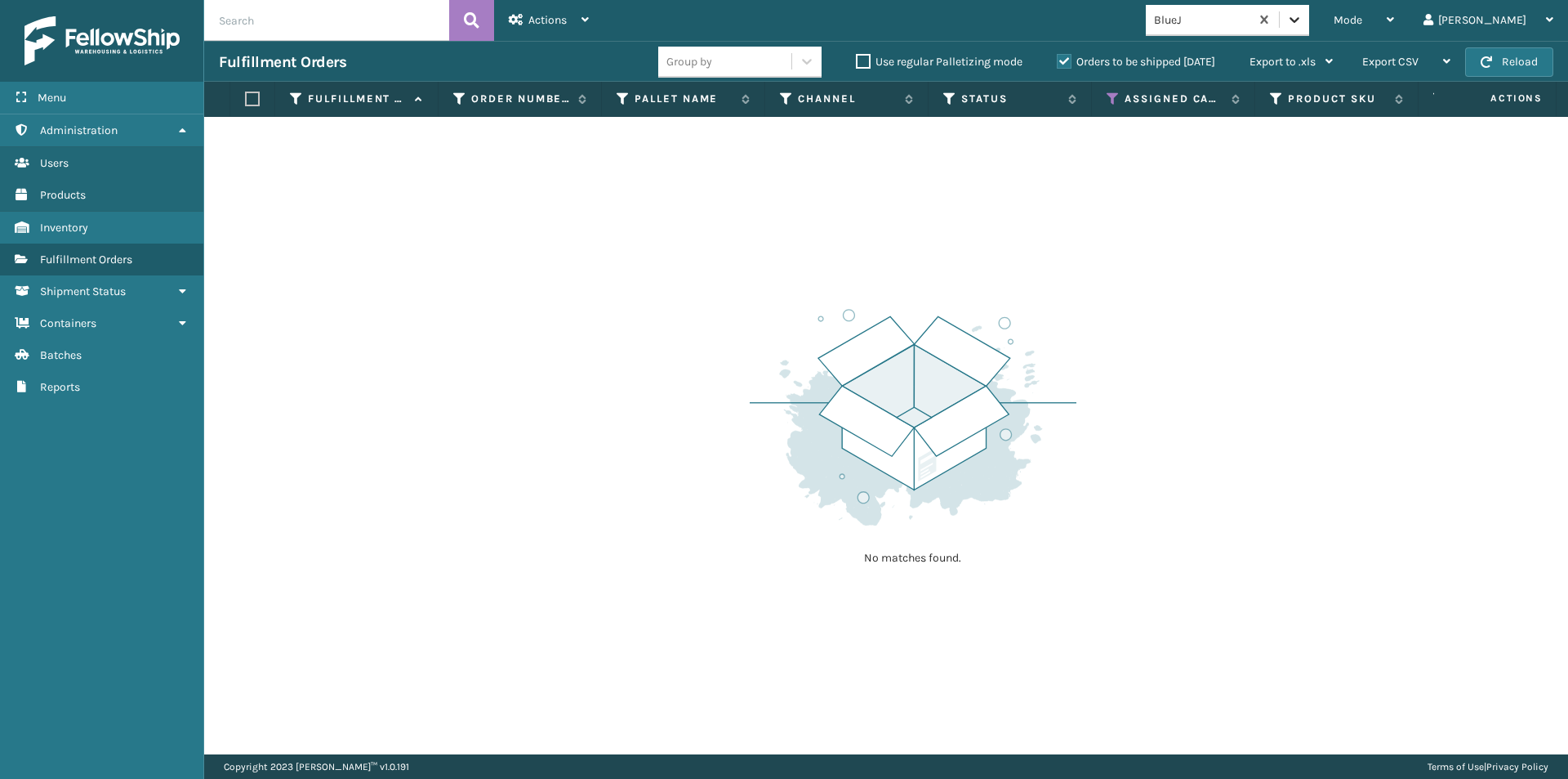
click at [1310, 22] on div at bounding box center [1295, 20] width 29 height 29
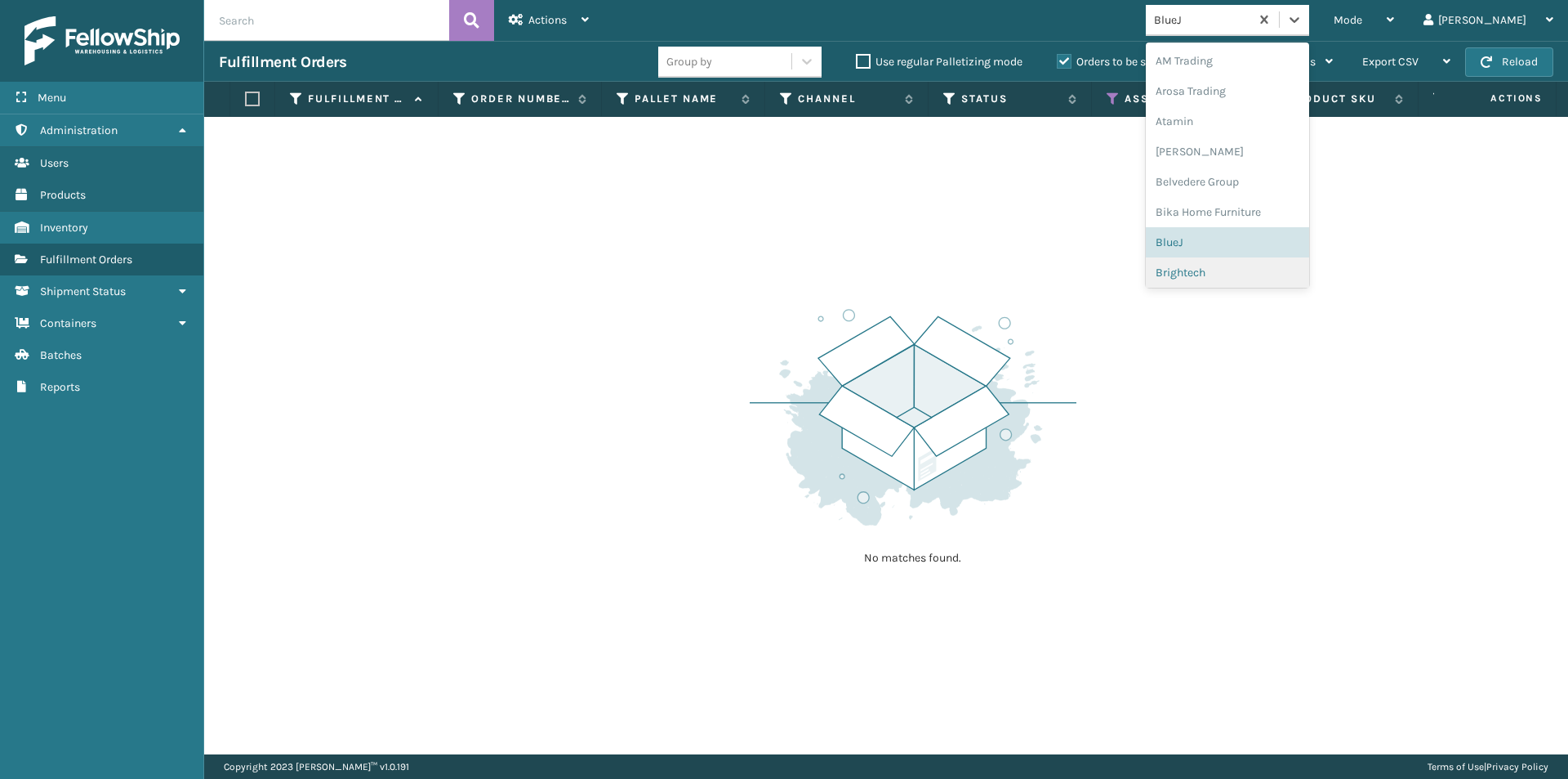
click at [1236, 276] on div "Brightech" at bounding box center [1228, 272] width 164 height 30
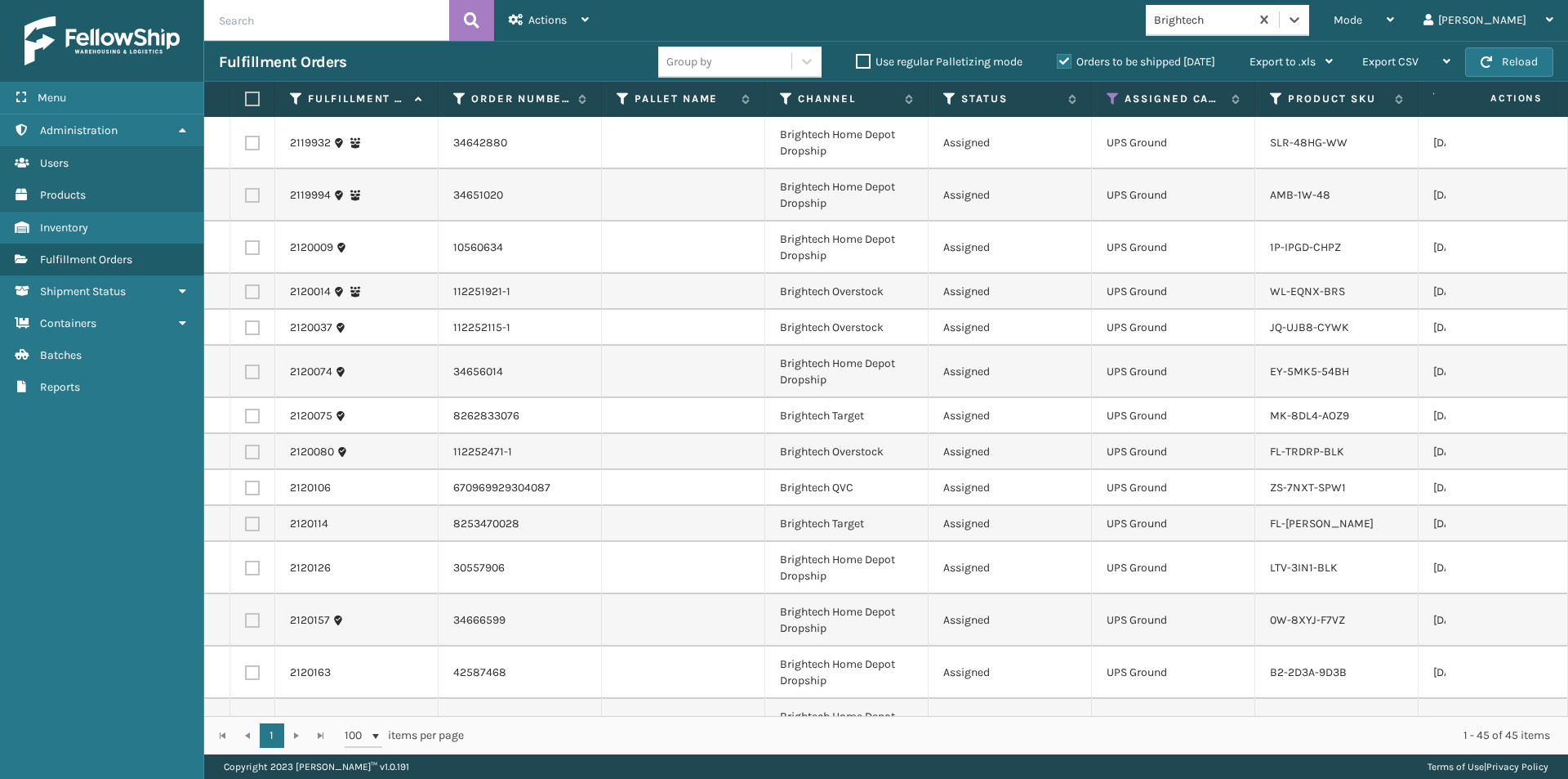
click at [252, 101] on label at bounding box center [249, 98] width 9 height 15
click at [246, 101] on input "checkbox" at bounding box center [245, 99] width 1 height 10
checkbox input "true"
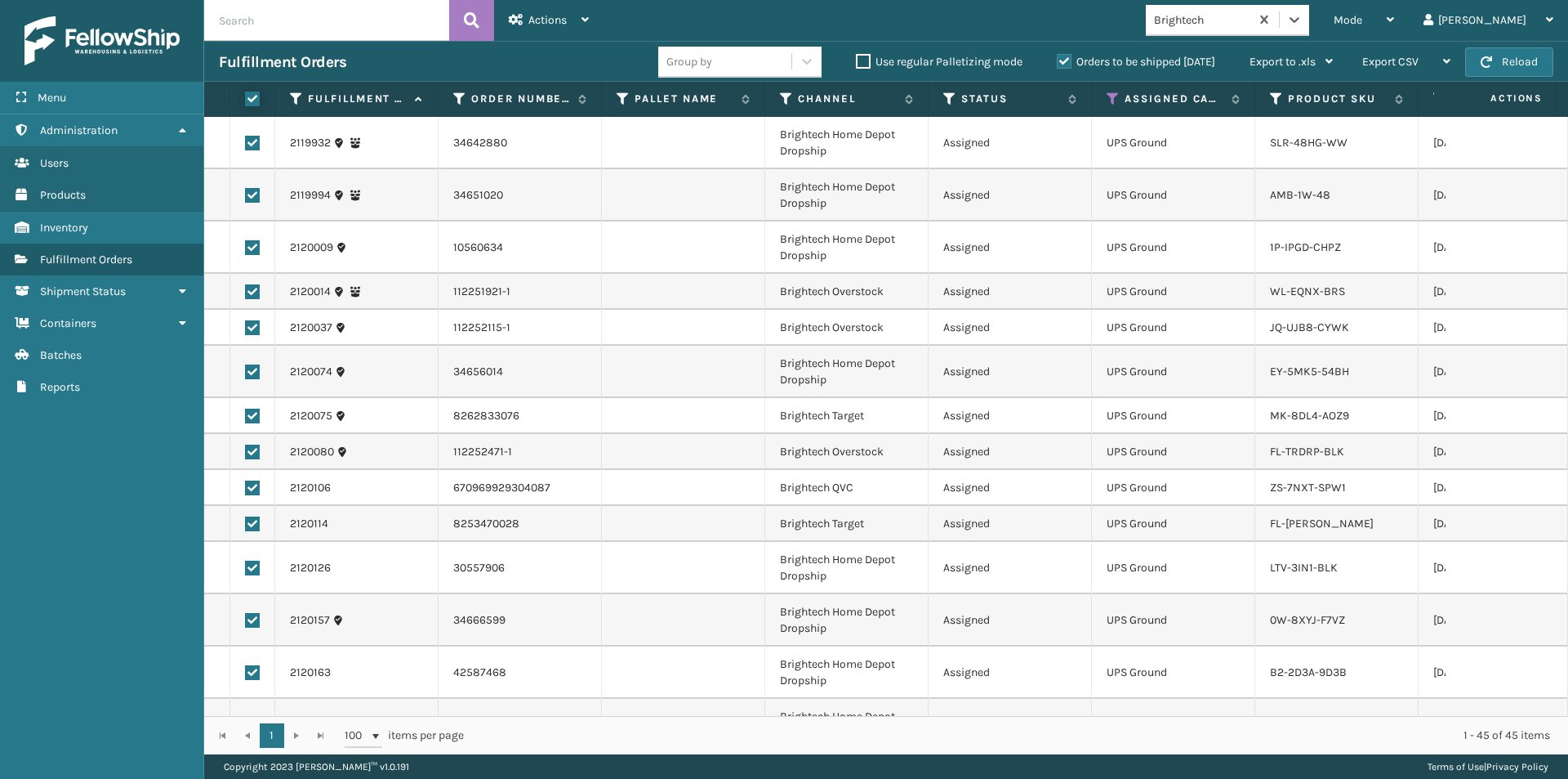
checkbox input "true"
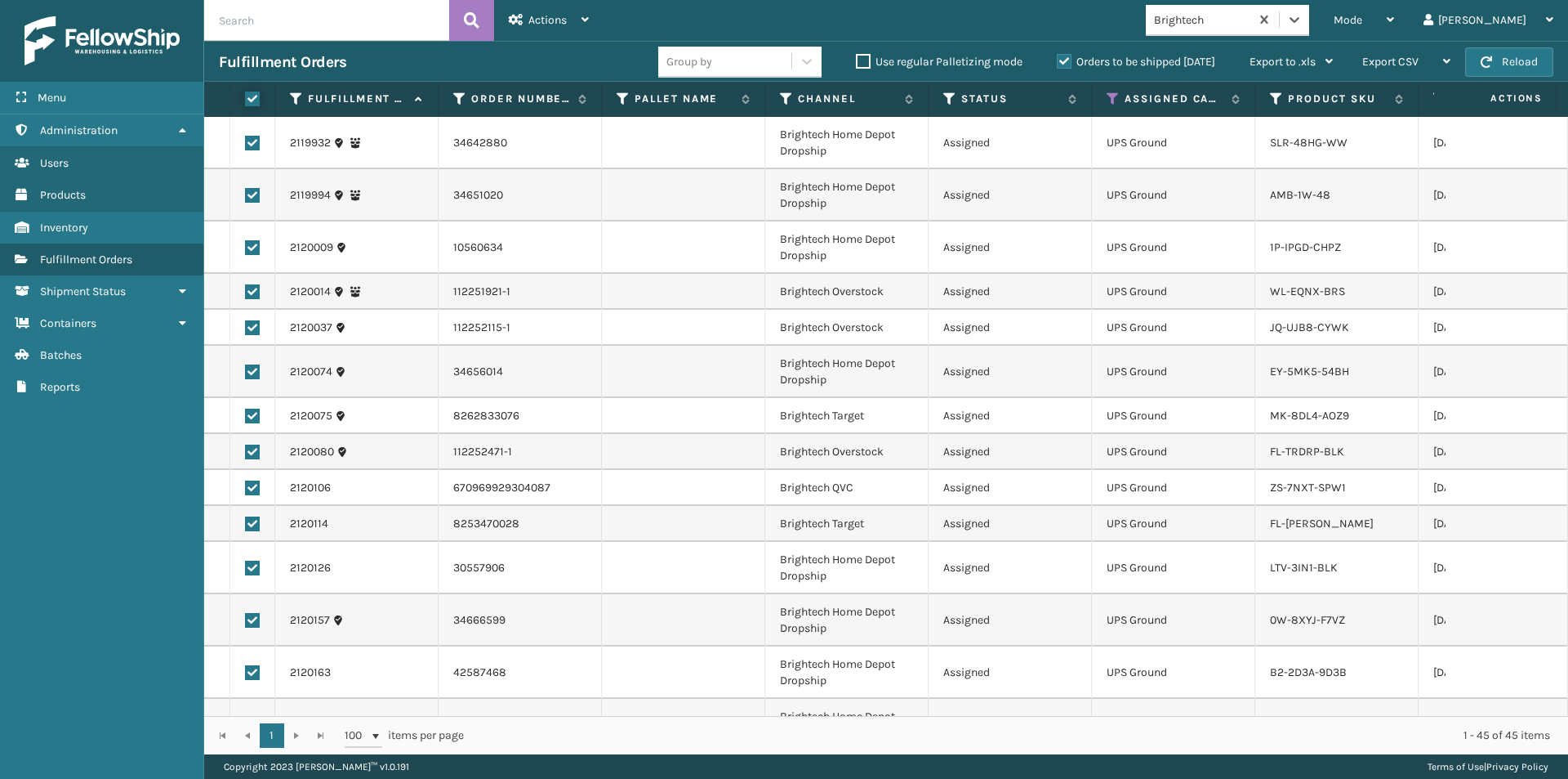
checkbox input "true"
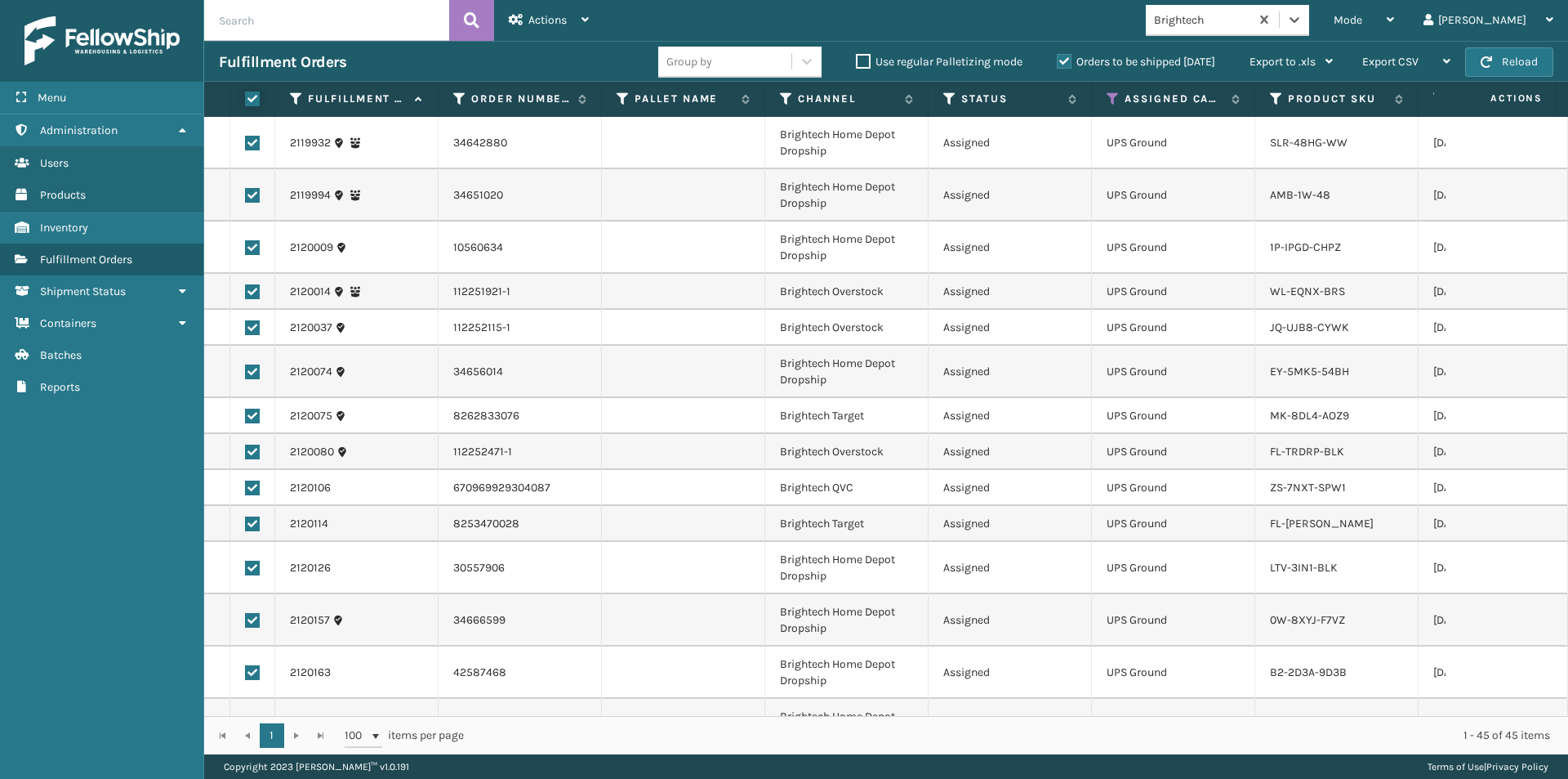
checkbox input "true"
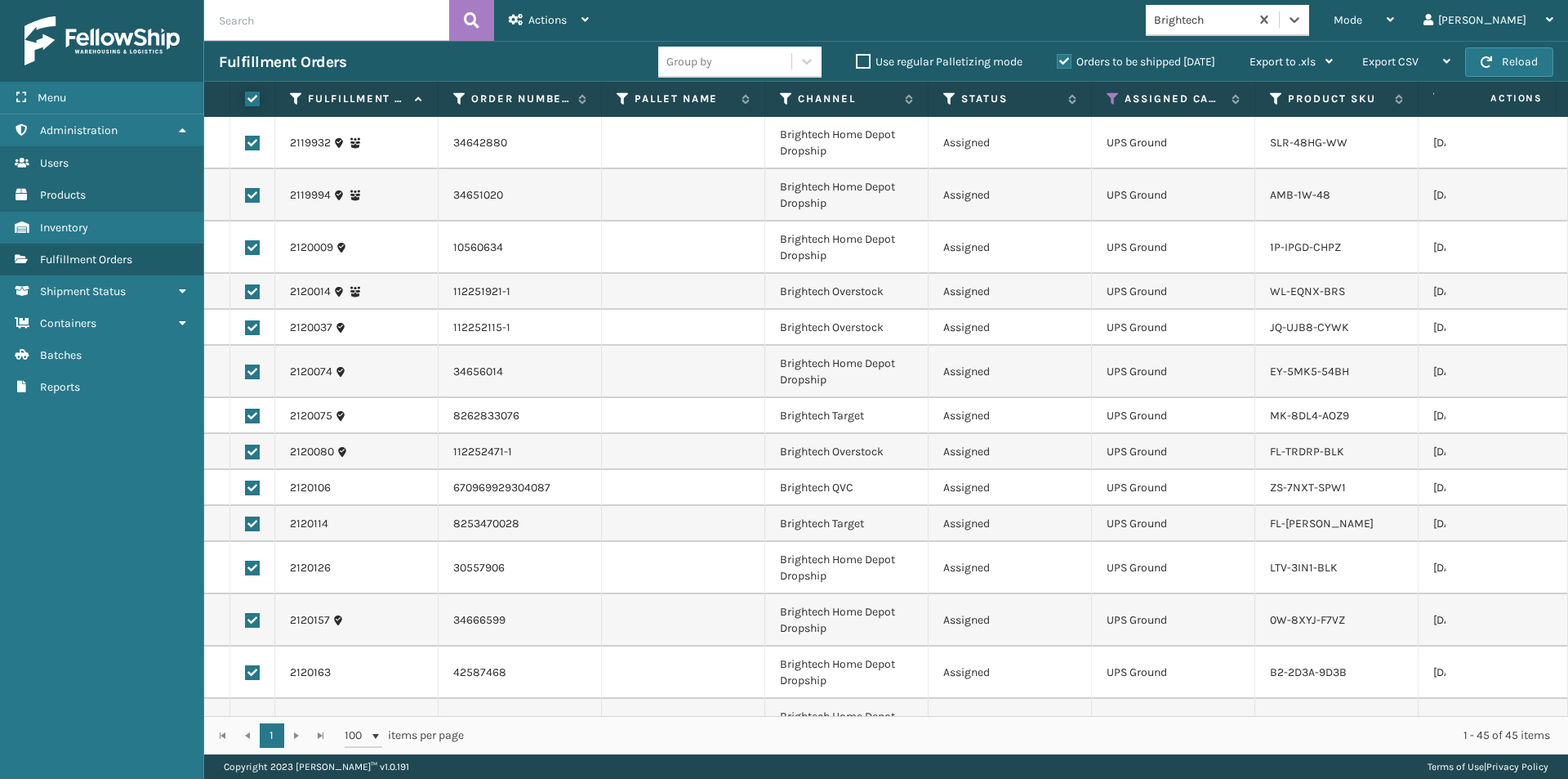
checkbox input "true"
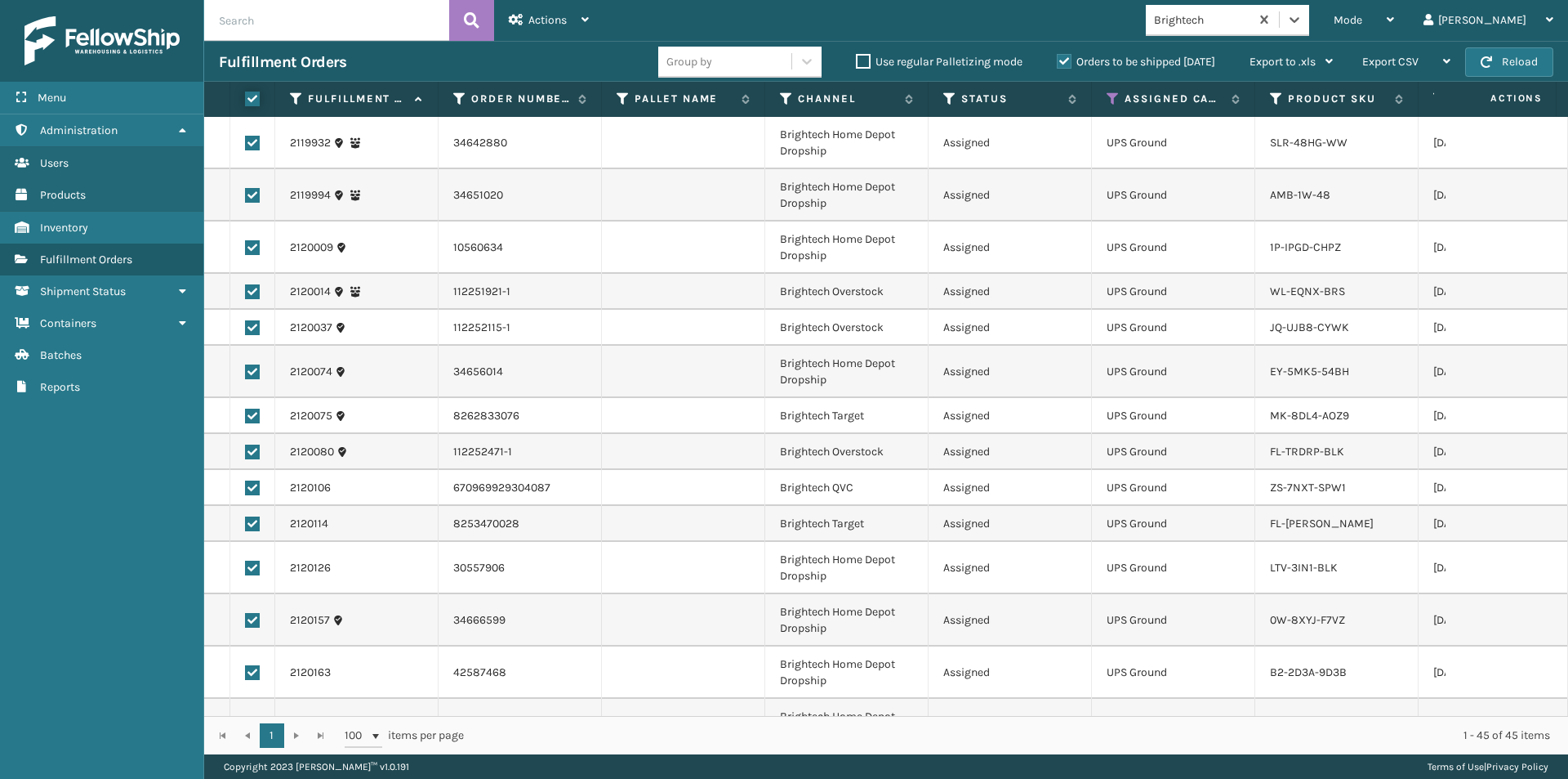
checkbox input "true"
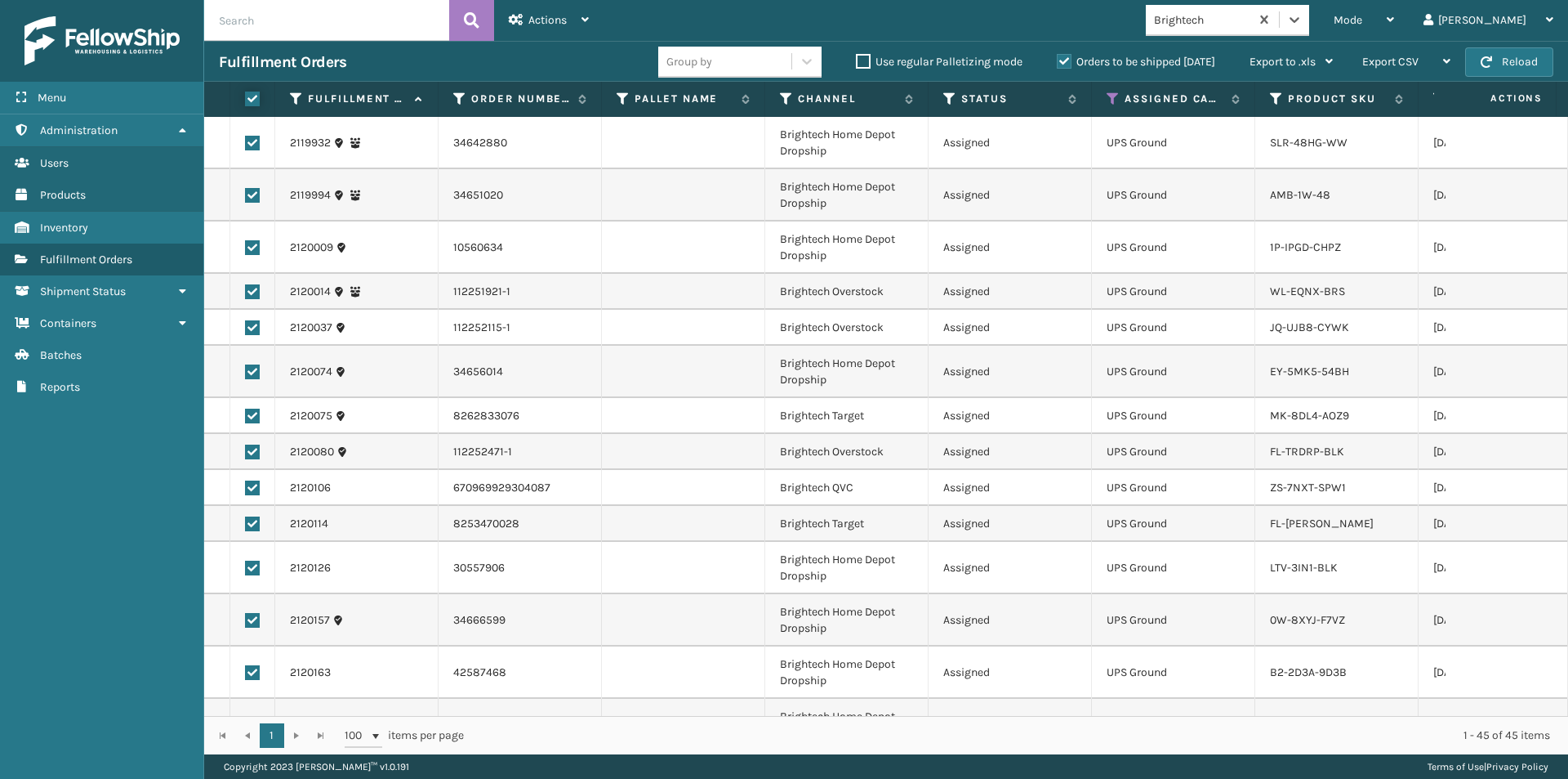
checkbox input "true"
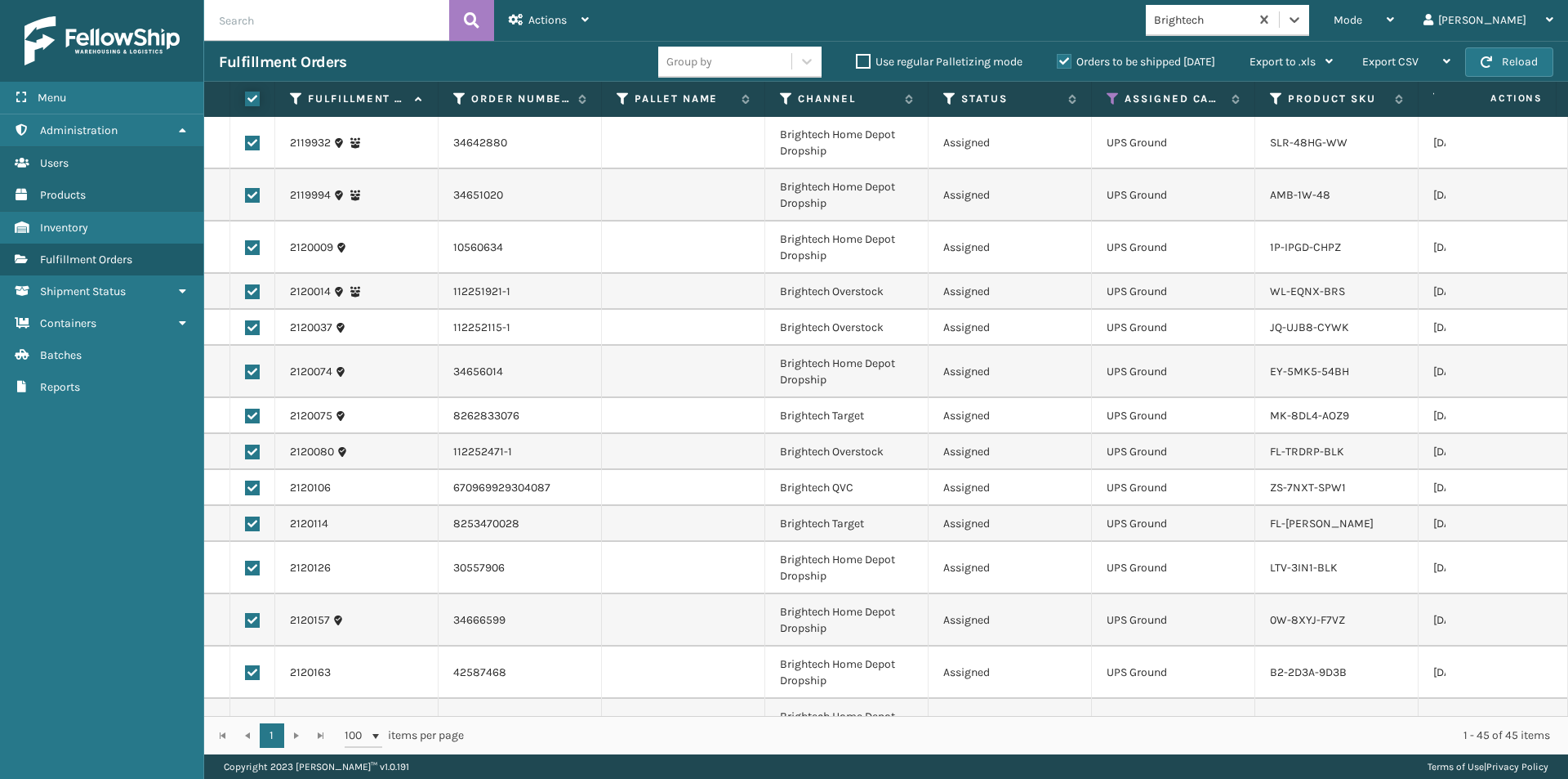
checkbox input "true"
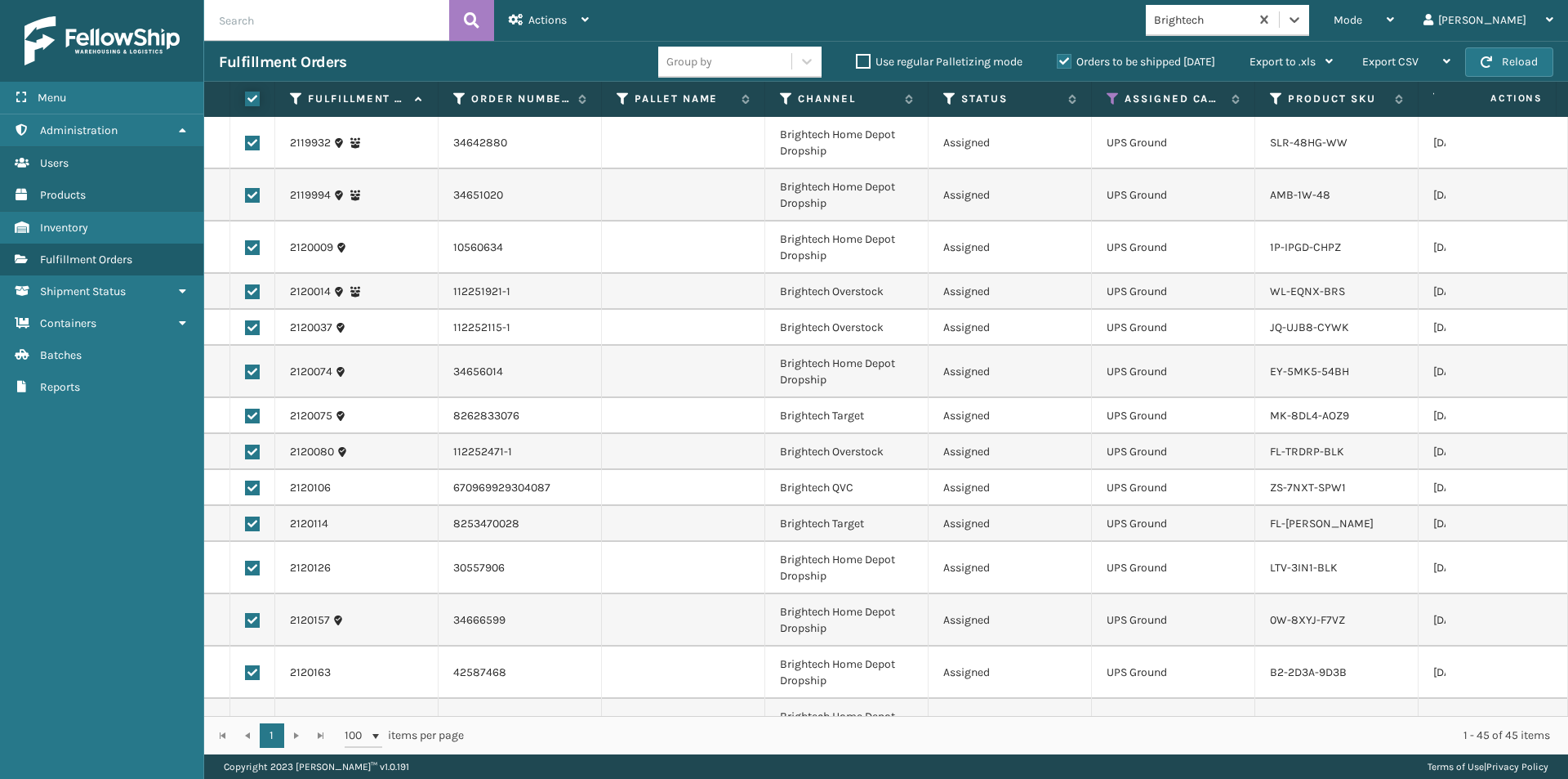
checkbox input "true"
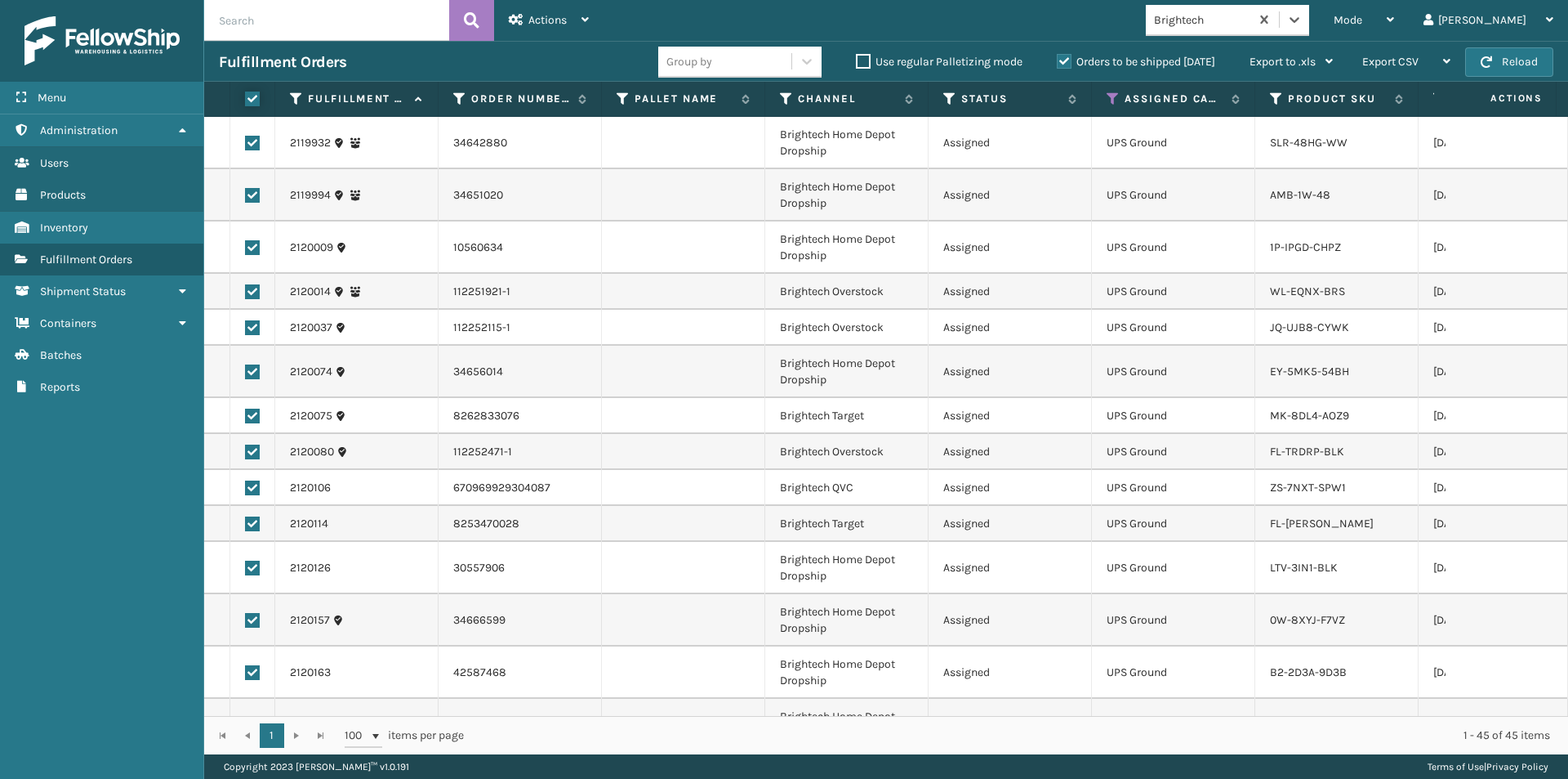
checkbox input "true"
click at [554, 10] on div "Actions" at bounding box center [549, 20] width 80 height 41
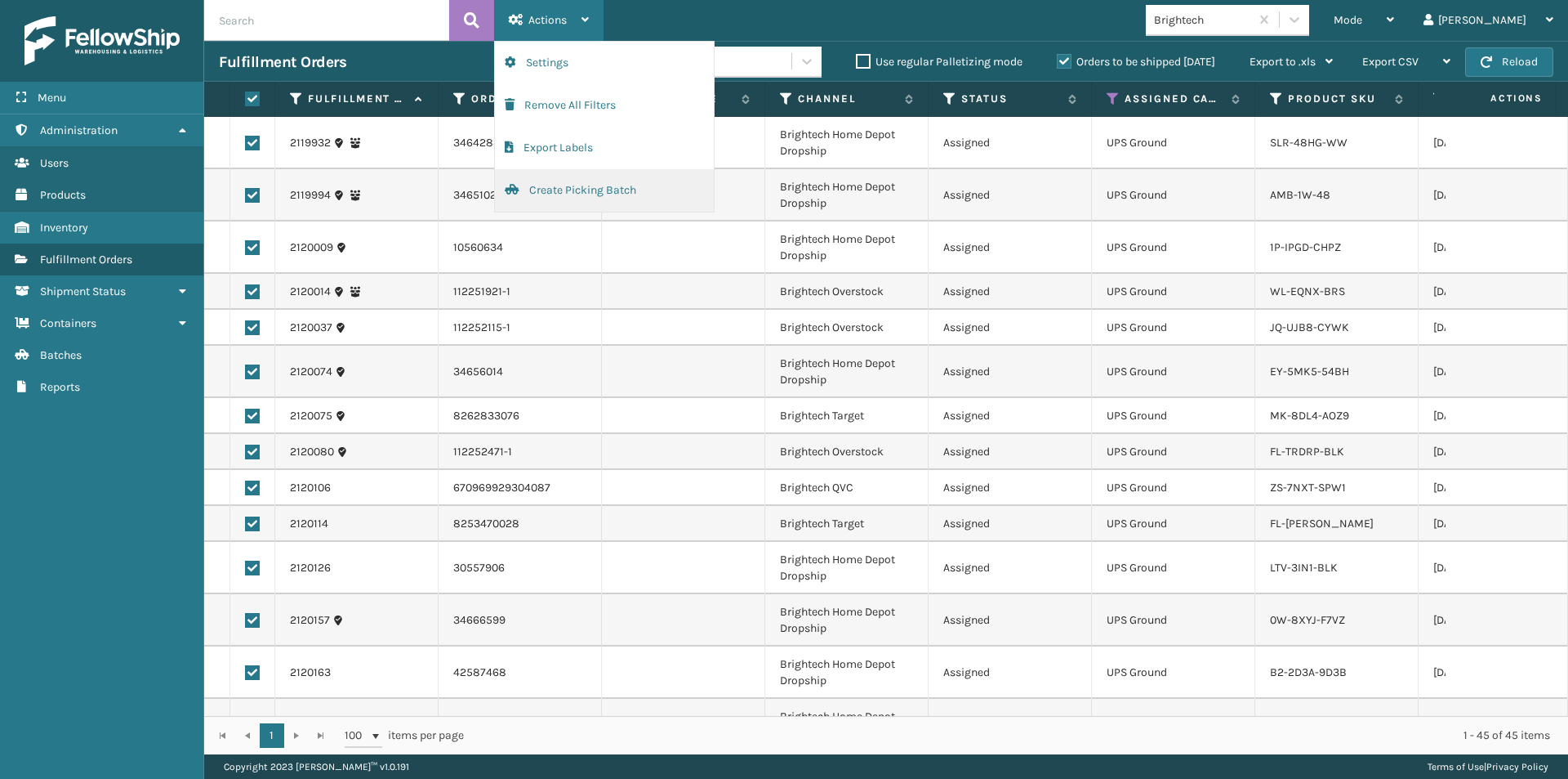
click at [563, 189] on button "Create Picking Batch" at bounding box center [605, 190] width 219 height 42
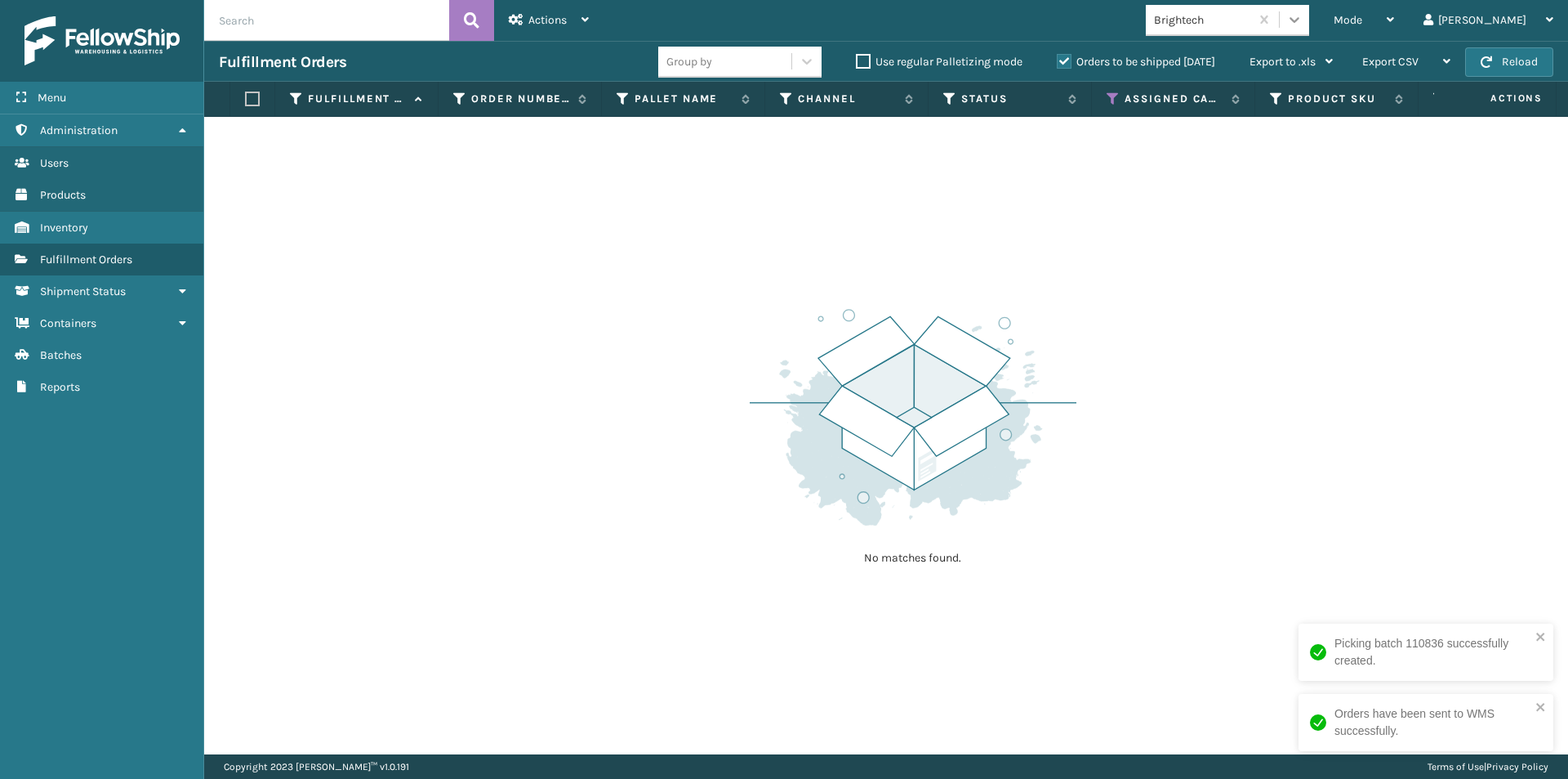
click at [1310, 29] on div at bounding box center [1295, 20] width 29 height 29
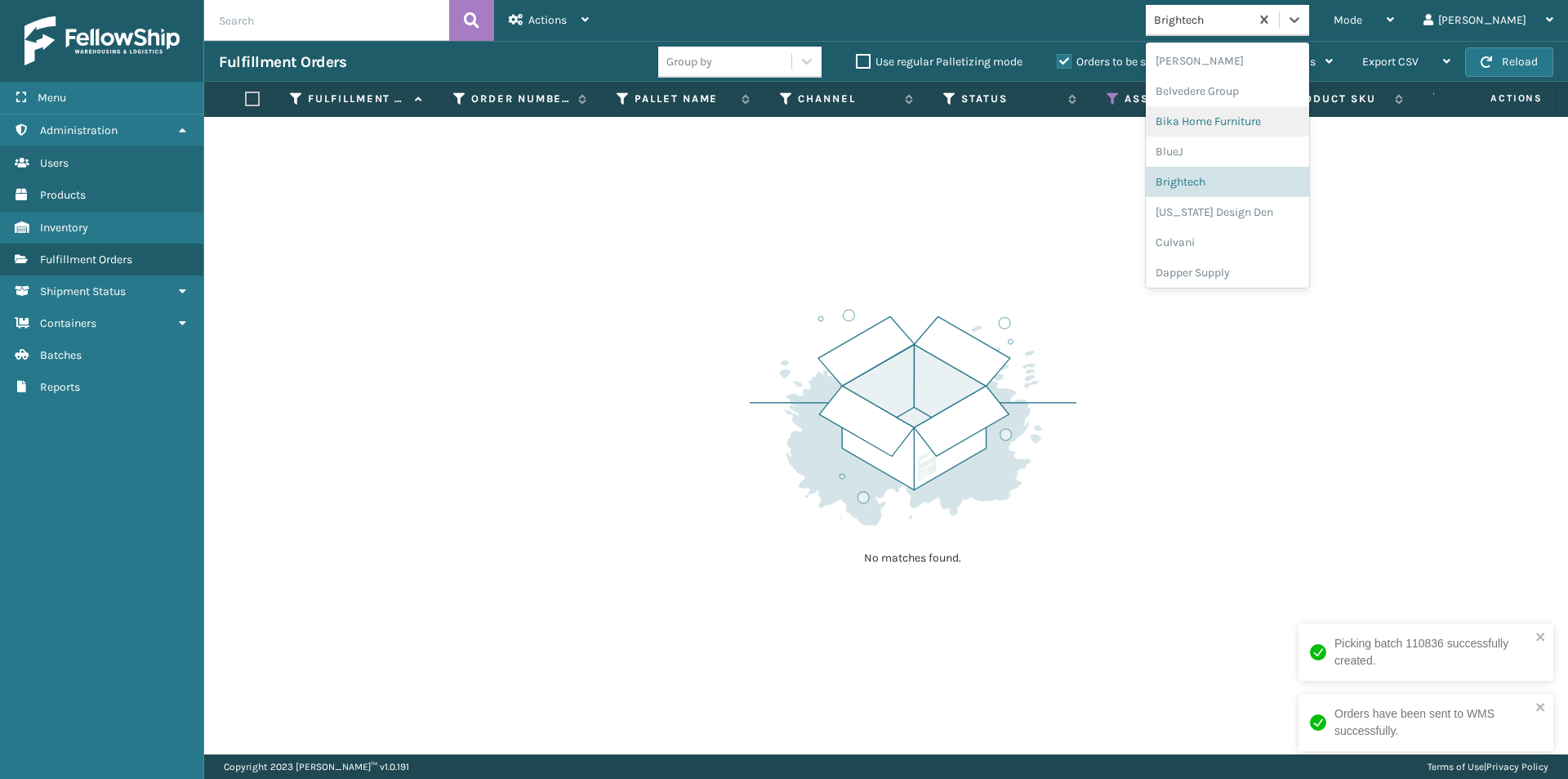
scroll to position [91, 0]
click at [1285, 213] on div "[US_STATE] Design Den" at bounding box center [1228, 211] width 164 height 30
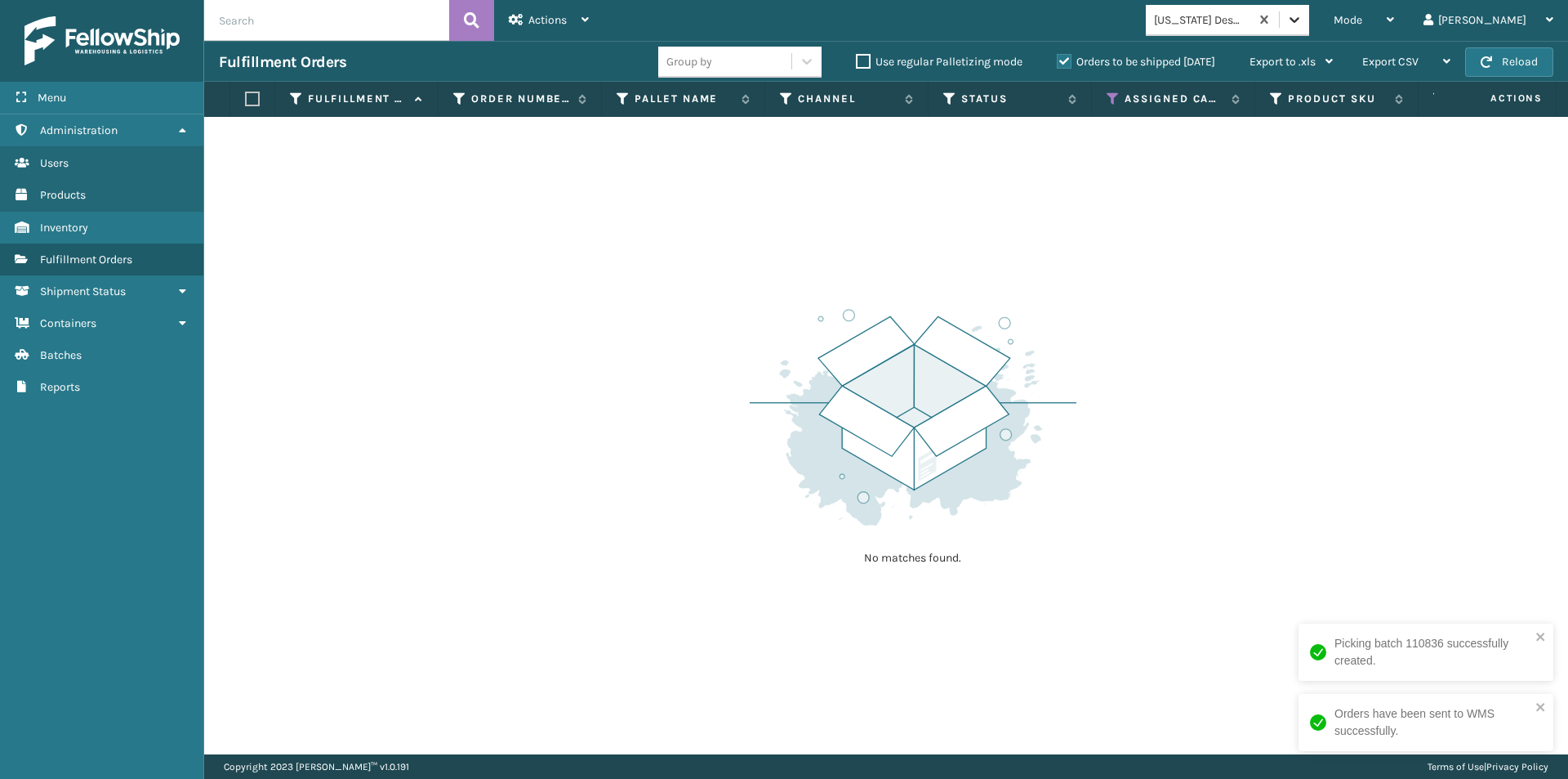
click at [1303, 22] on icon at bounding box center [1294, 19] width 16 height 16
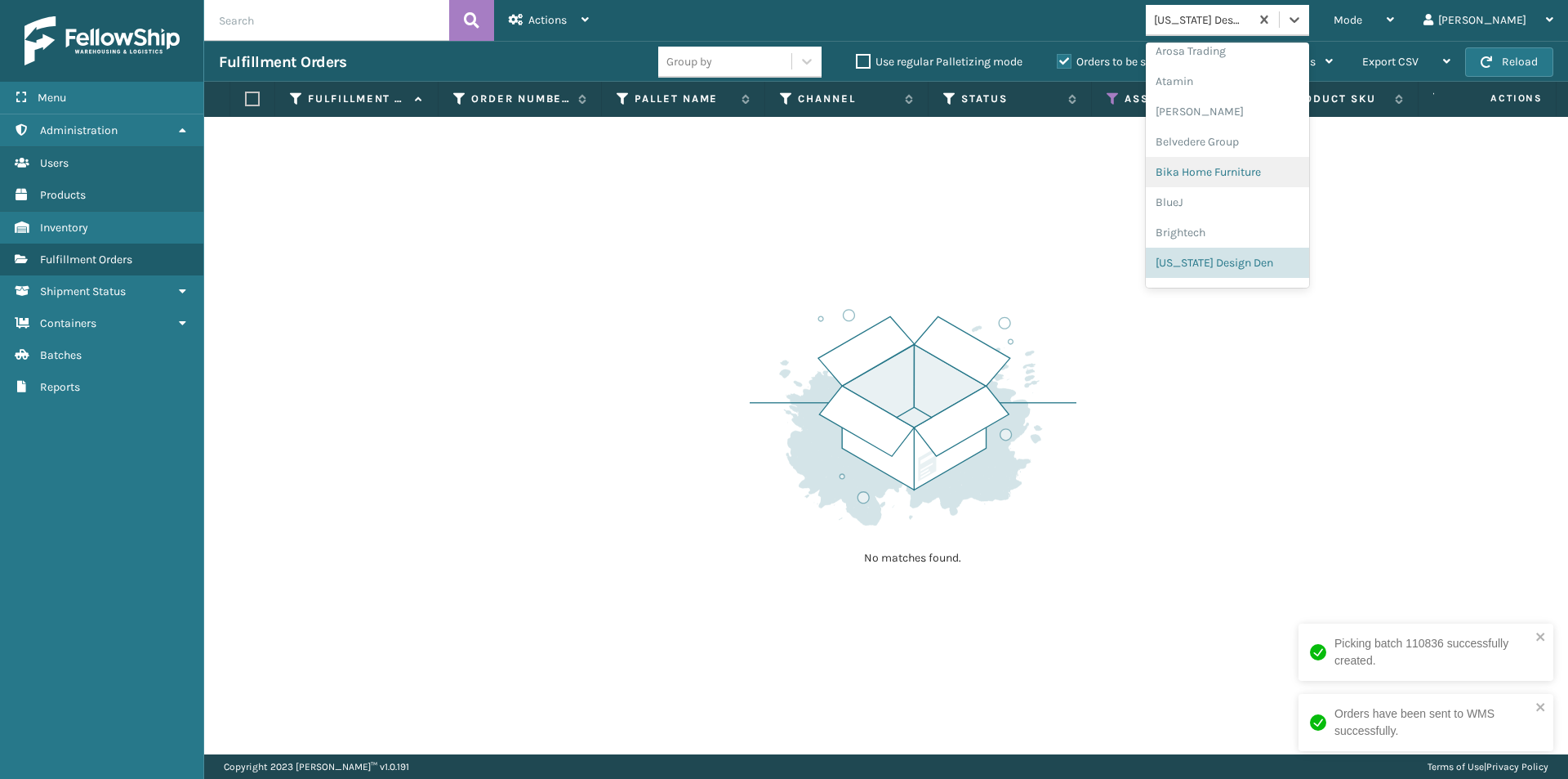
scroll to position [203, 0]
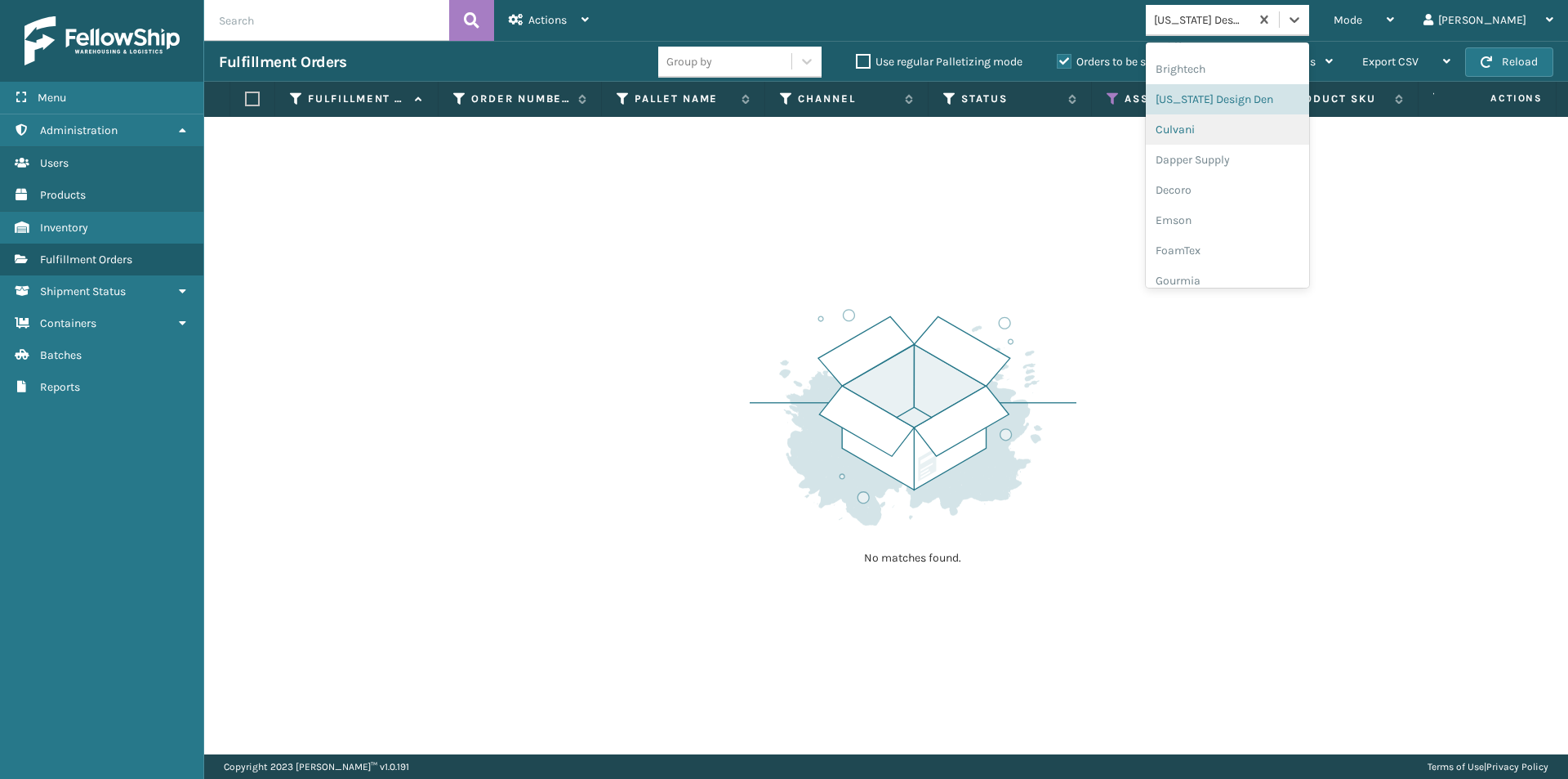
click at [1256, 134] on div "Culvani" at bounding box center [1228, 129] width 164 height 30
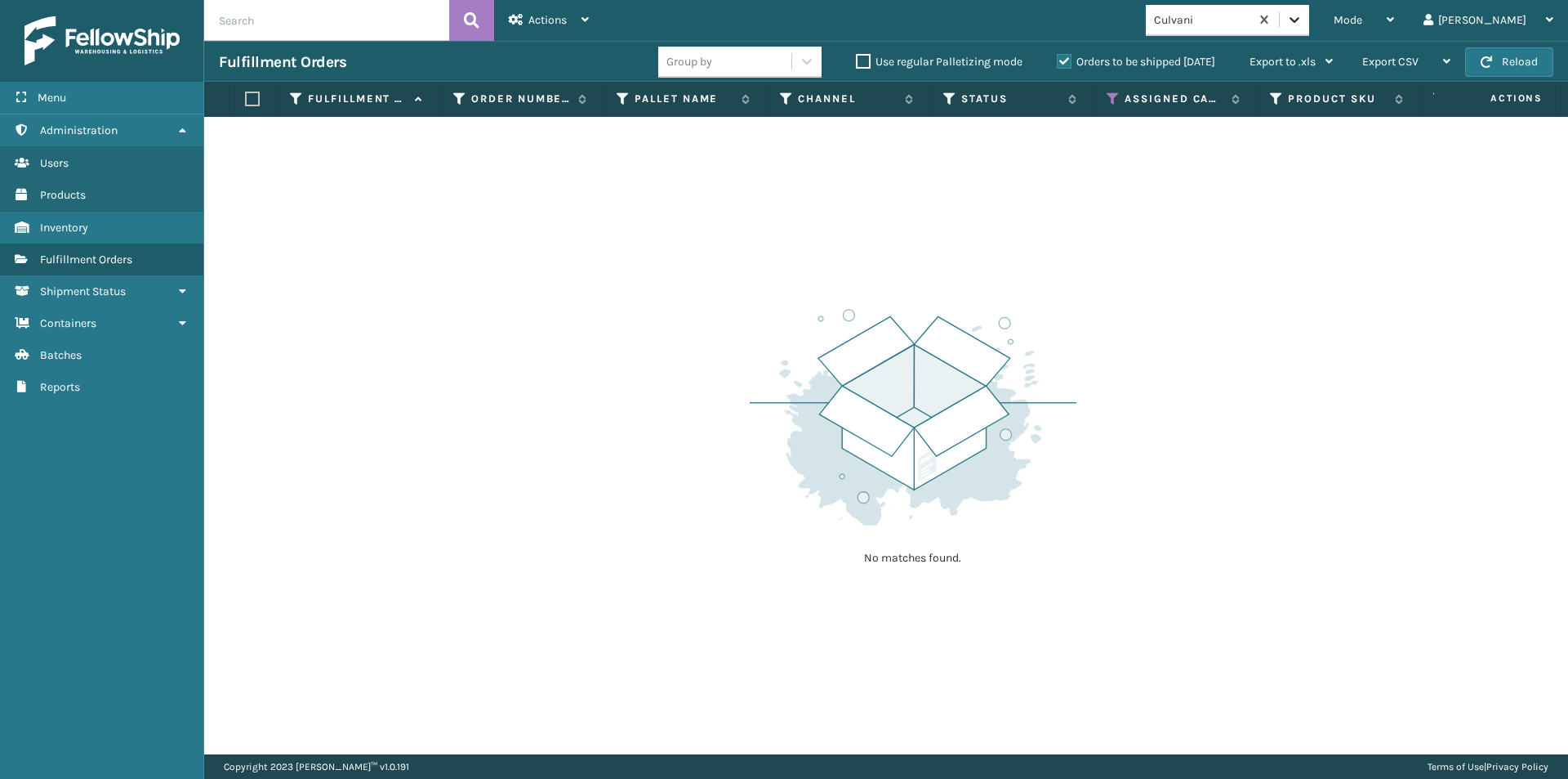
click at [1303, 16] on icon at bounding box center [1294, 19] width 16 height 16
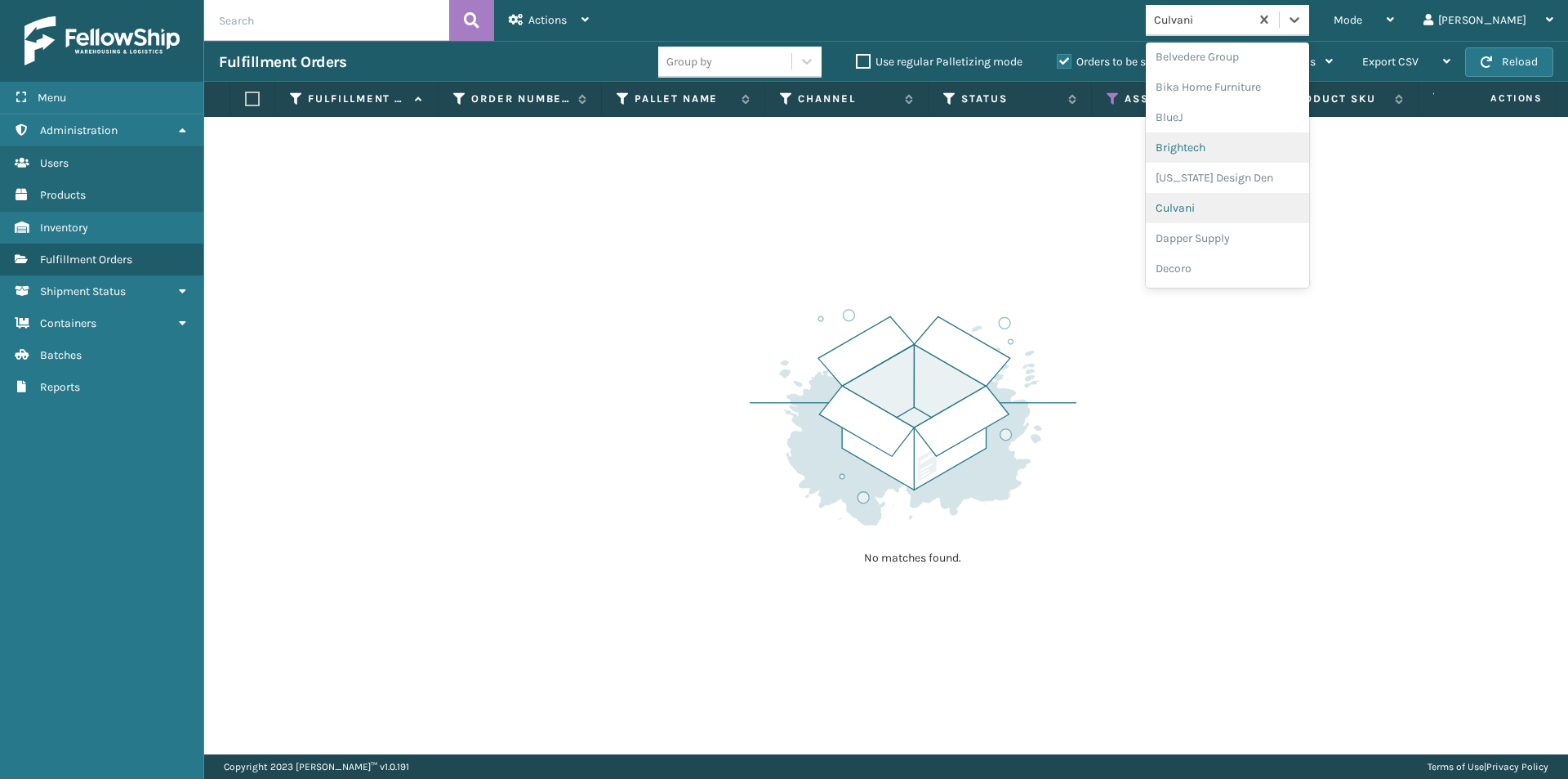
scroll to position [152, 0]
click at [1259, 205] on div "Dapper Supply" at bounding box center [1228, 211] width 164 height 30
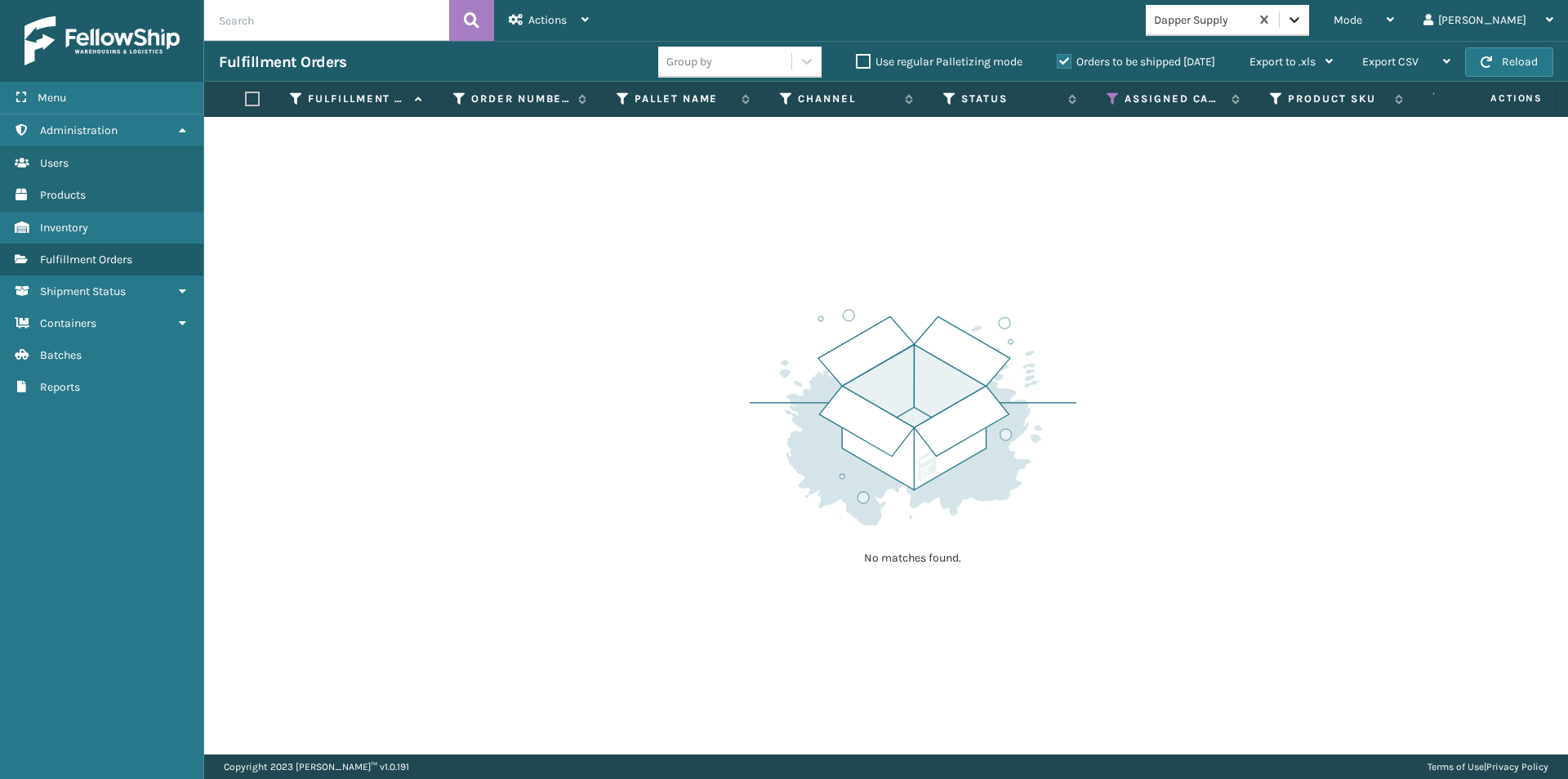
click at [1300, 21] on icon at bounding box center [1294, 20] width 9 height 6
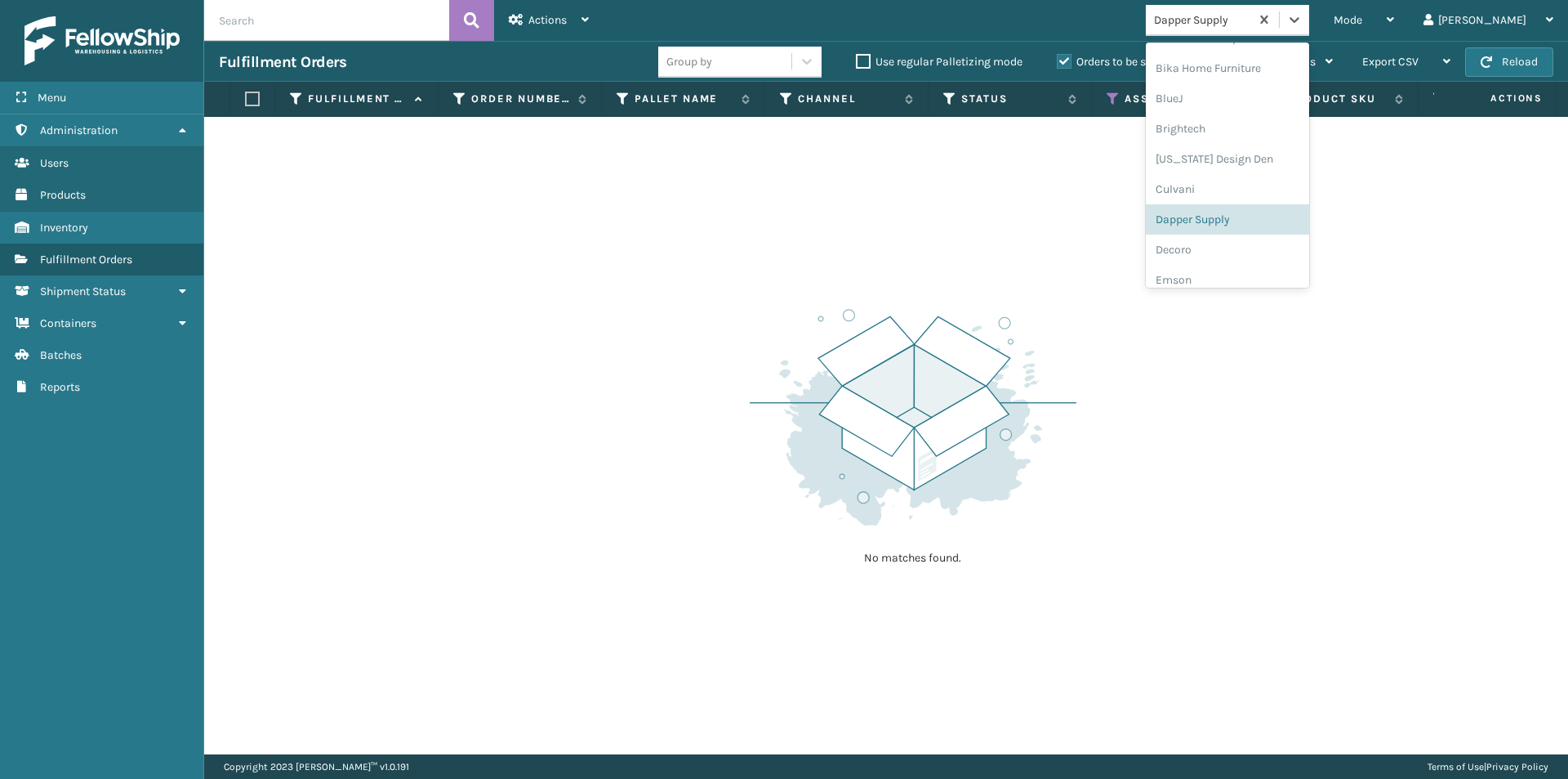
scroll to position [182, 0]
click at [1239, 216] on div "Decoro" at bounding box center [1228, 211] width 164 height 30
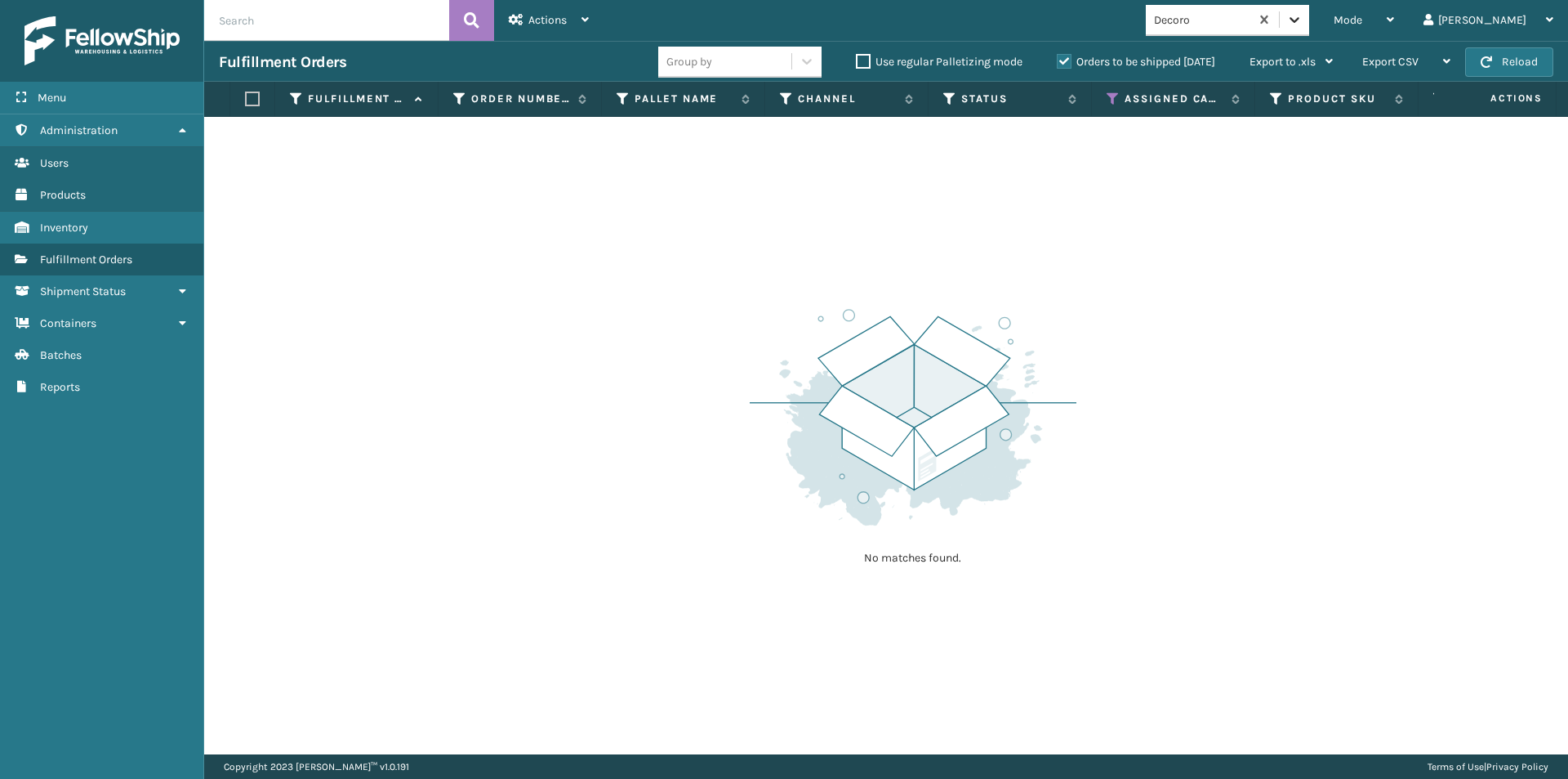
click at [1300, 19] on icon at bounding box center [1294, 20] width 9 height 6
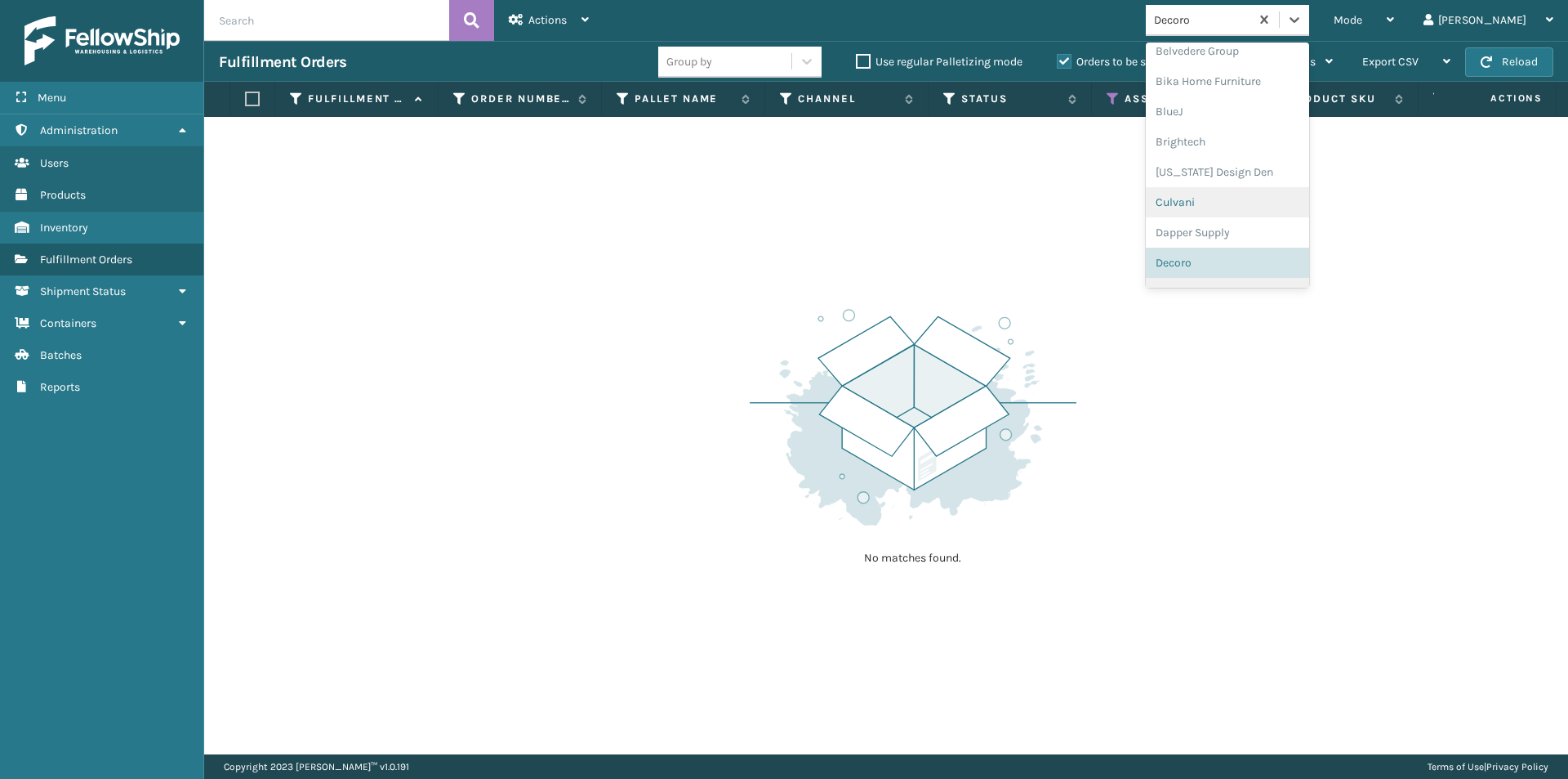
scroll to position [213, 0]
click at [1254, 212] on div "Emson" at bounding box center [1228, 211] width 164 height 30
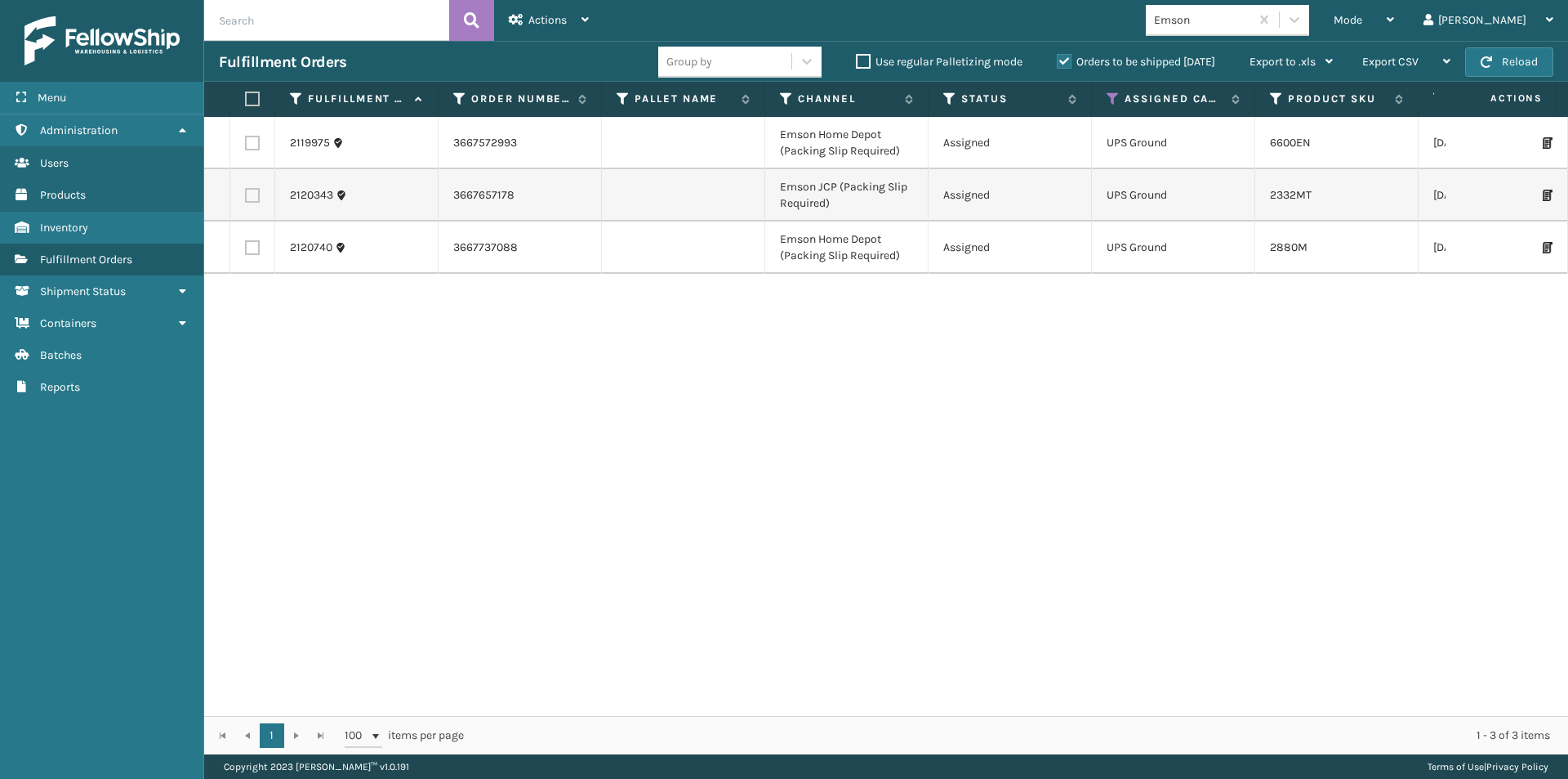
click at [254, 98] on label at bounding box center [249, 98] width 9 height 15
click at [246, 98] on input "checkbox" at bounding box center [245, 99] width 1 height 10
checkbox input "true"
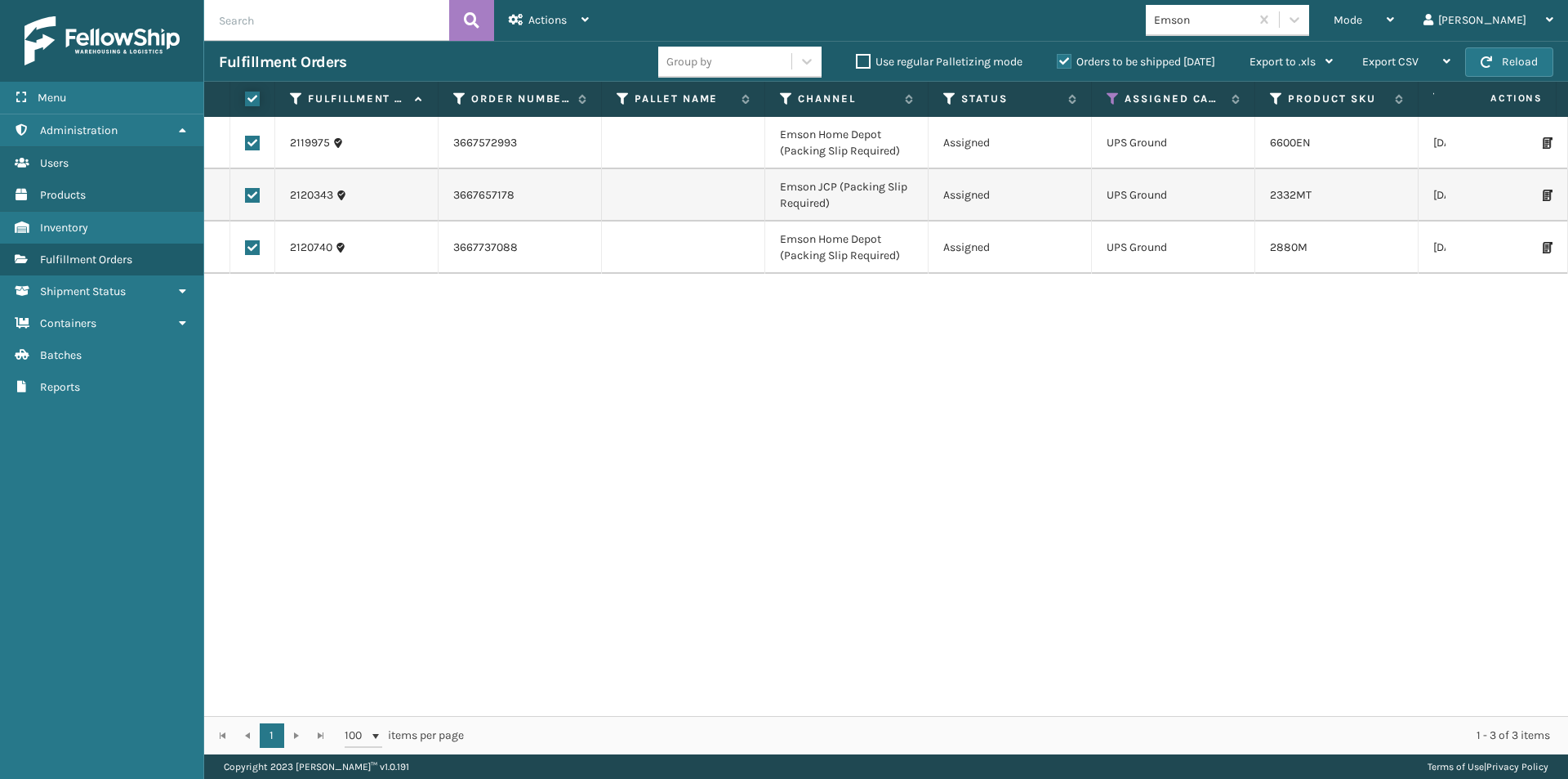
checkbox input "true"
click at [576, 25] on div "Actions" at bounding box center [549, 20] width 80 height 41
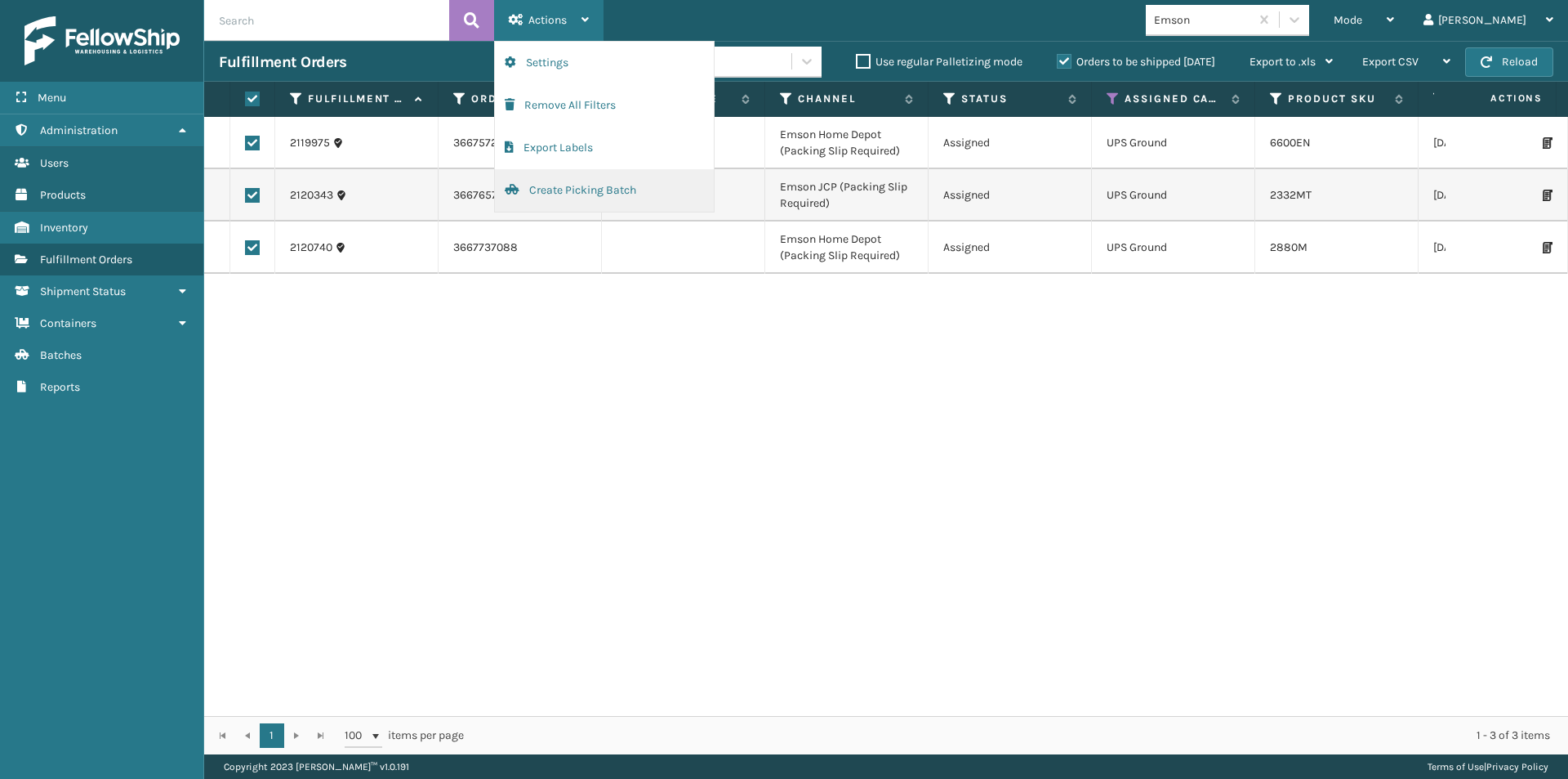
click at [584, 185] on button "Create Picking Batch" at bounding box center [605, 190] width 219 height 42
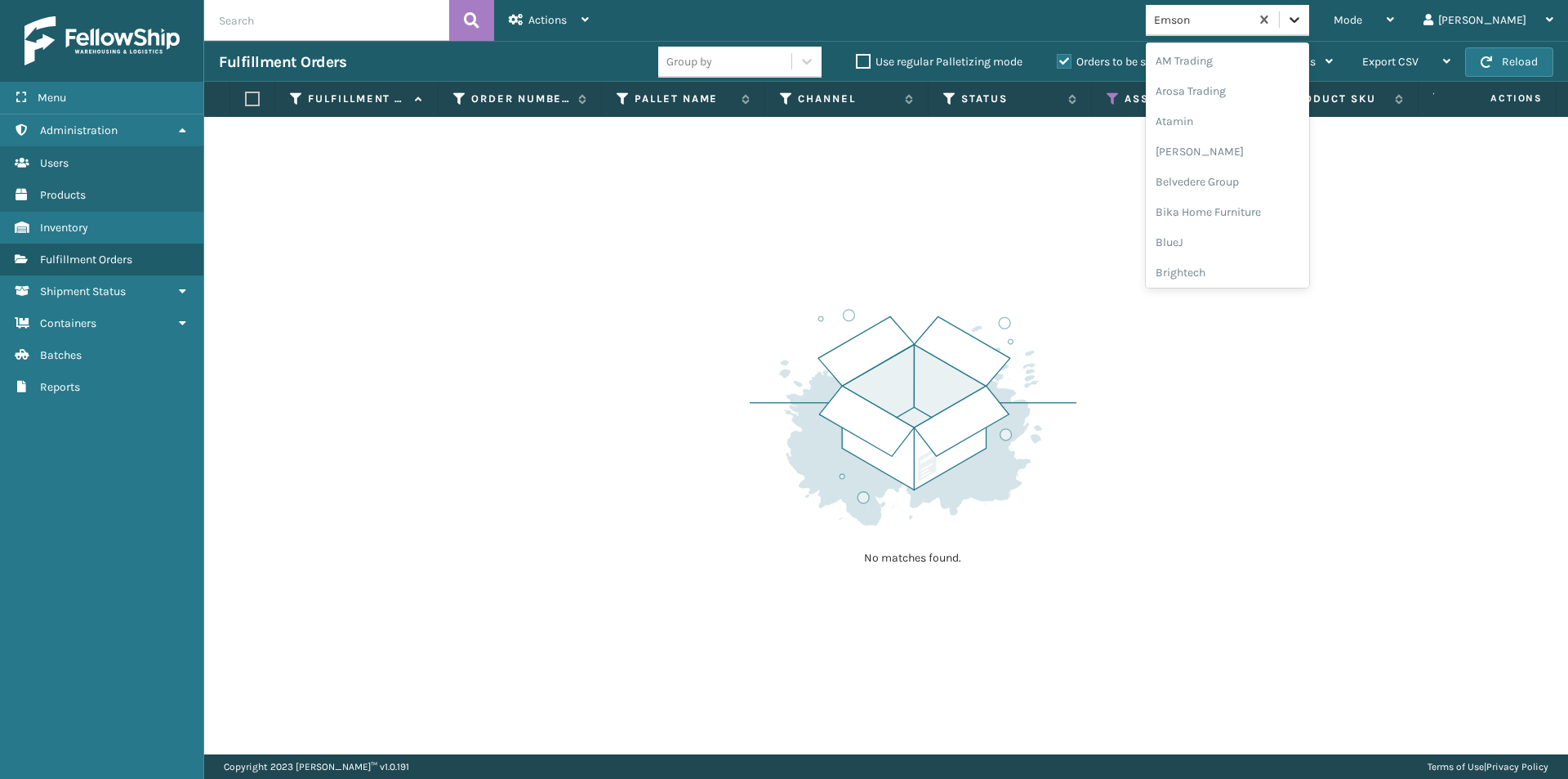
click at [1303, 25] on icon at bounding box center [1294, 19] width 16 height 16
click at [1241, 216] on div "FoamTex" at bounding box center [1228, 211] width 164 height 30
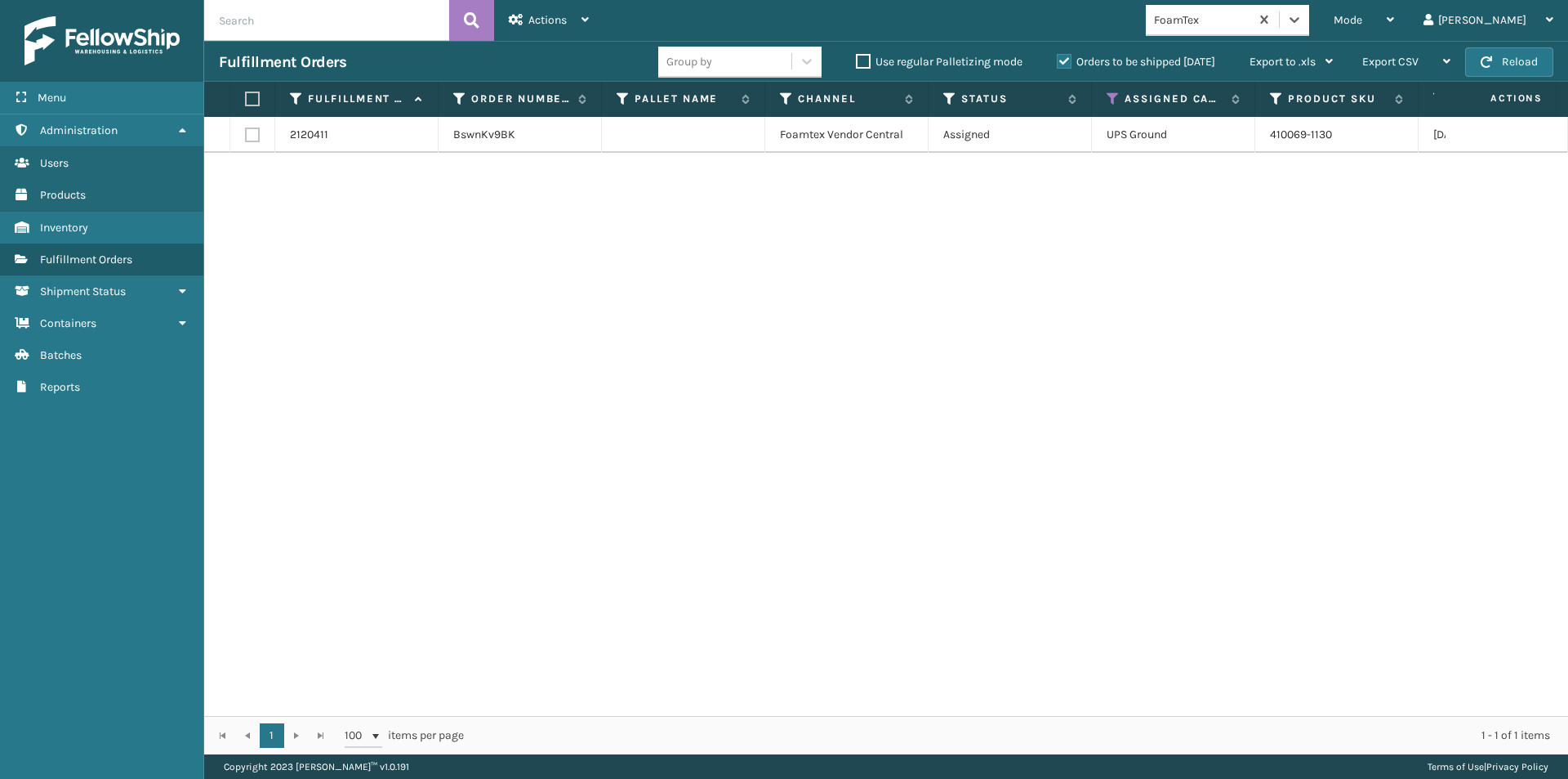
click at [254, 103] on label at bounding box center [249, 98] width 9 height 15
click at [246, 103] on input "checkbox" at bounding box center [245, 99] width 1 height 10
checkbox input "true"
click at [551, 20] on span "Actions" at bounding box center [547, 20] width 39 height 14
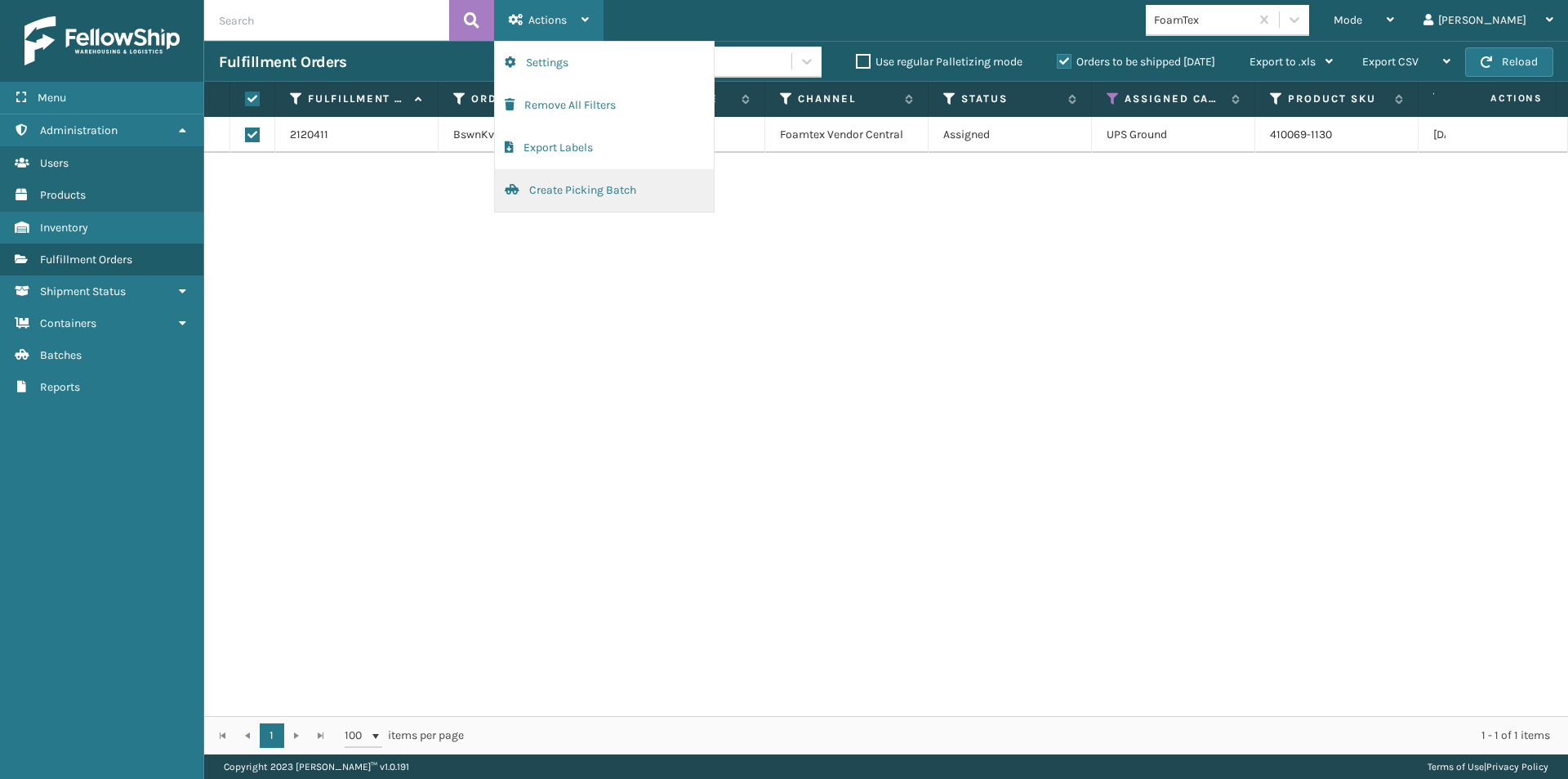
click at [592, 186] on button "Create Picking Batch" at bounding box center [605, 190] width 219 height 42
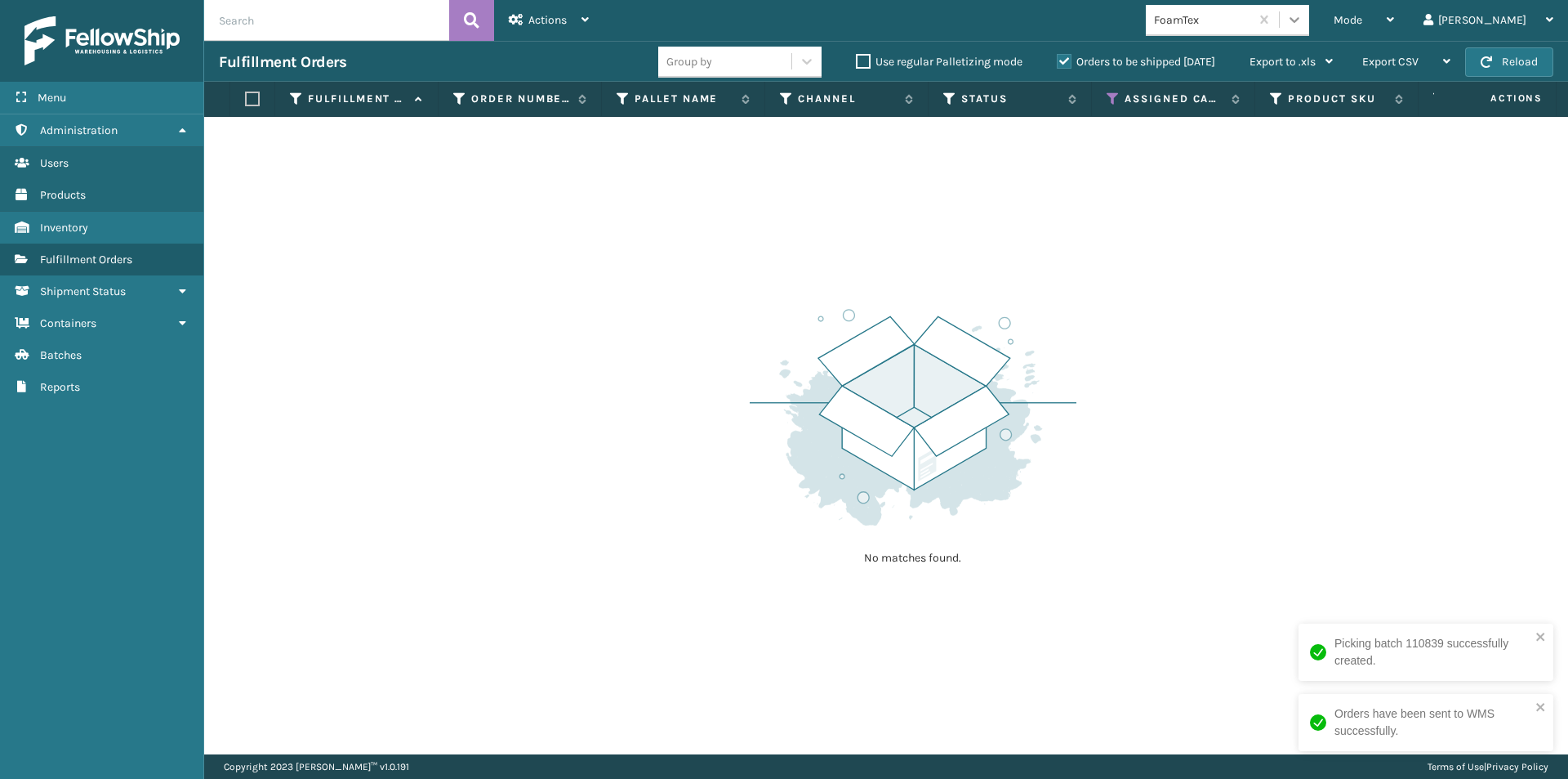
click at [1300, 21] on icon at bounding box center [1294, 20] width 9 height 6
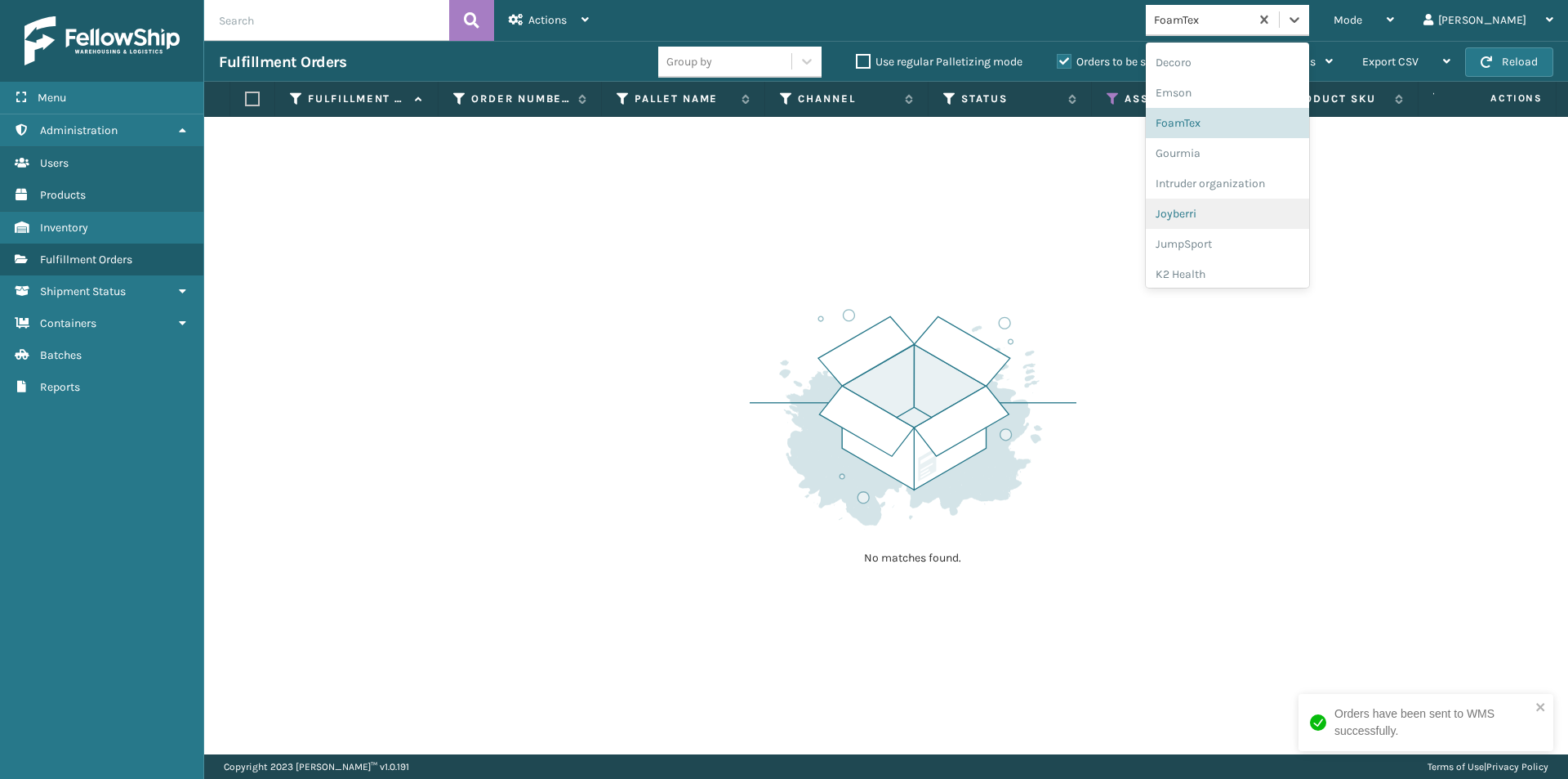
scroll to position [355, 0]
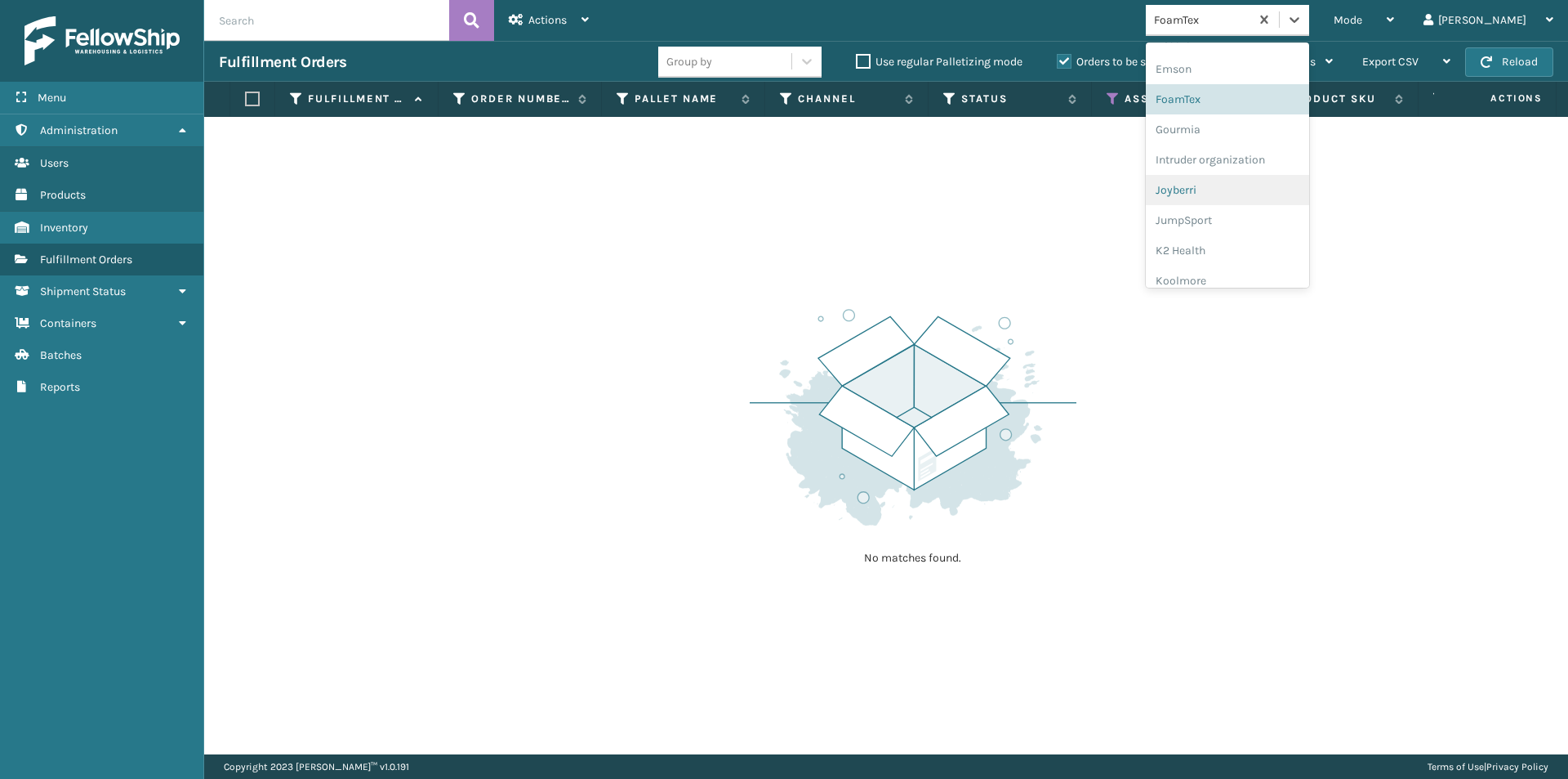
click at [1253, 197] on div "Joyberri" at bounding box center [1228, 190] width 164 height 30
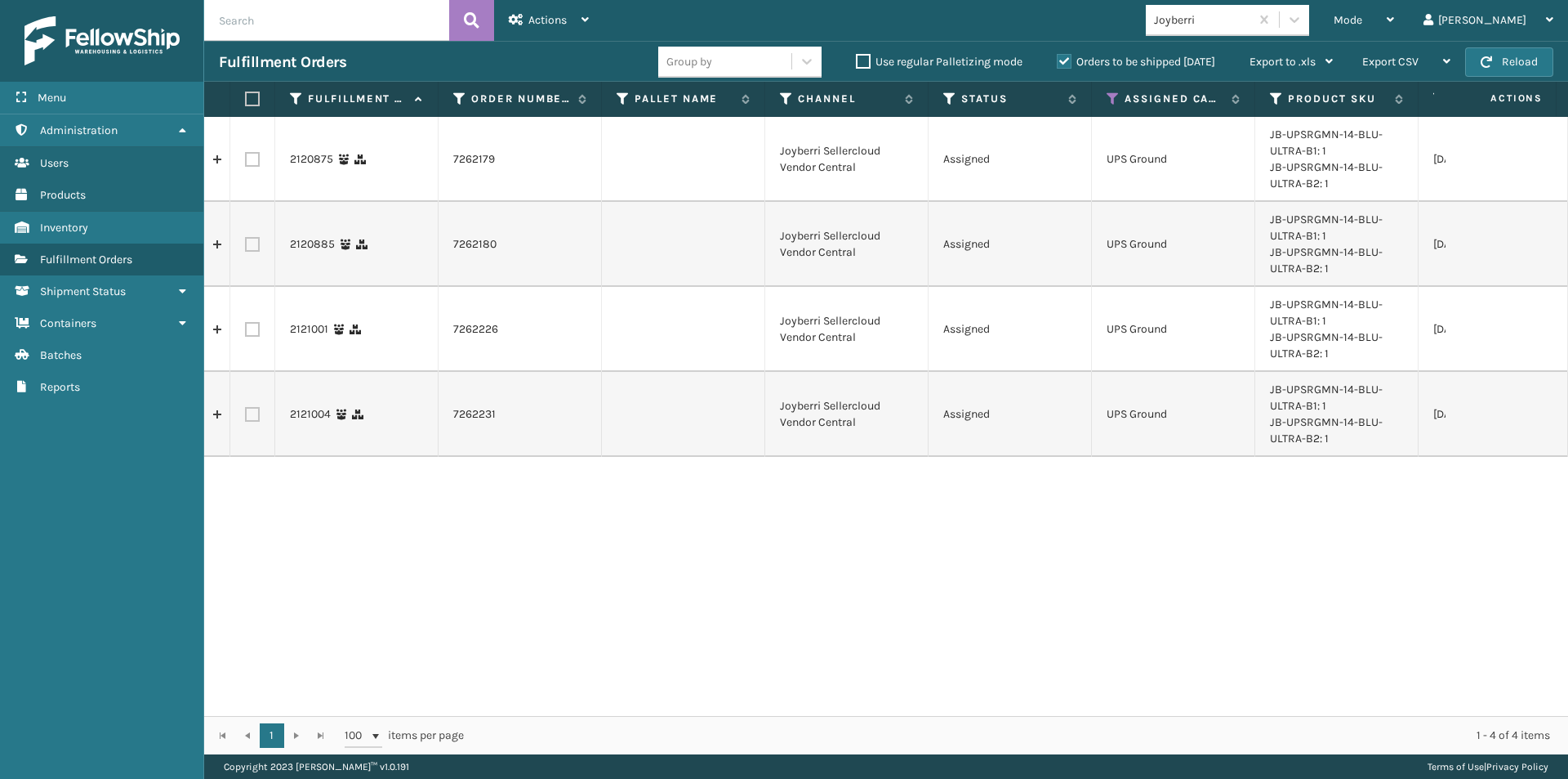
click at [249, 100] on label at bounding box center [249, 98] width 9 height 15
click at [246, 100] on input "checkbox" at bounding box center [245, 99] width 1 height 10
checkbox input "true"
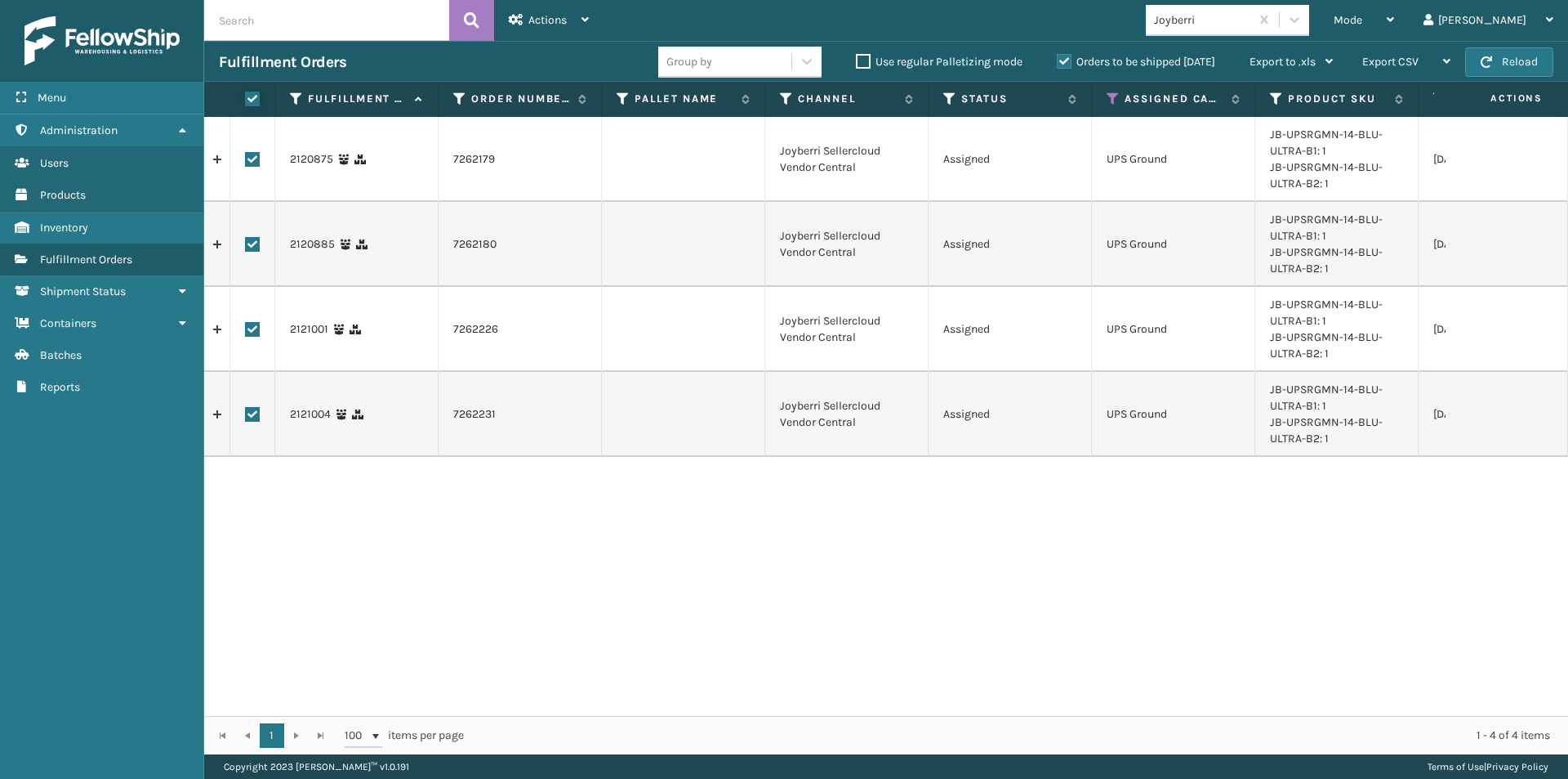
checkbox input "true"
click at [580, 25] on div "Actions" at bounding box center [549, 20] width 80 height 41
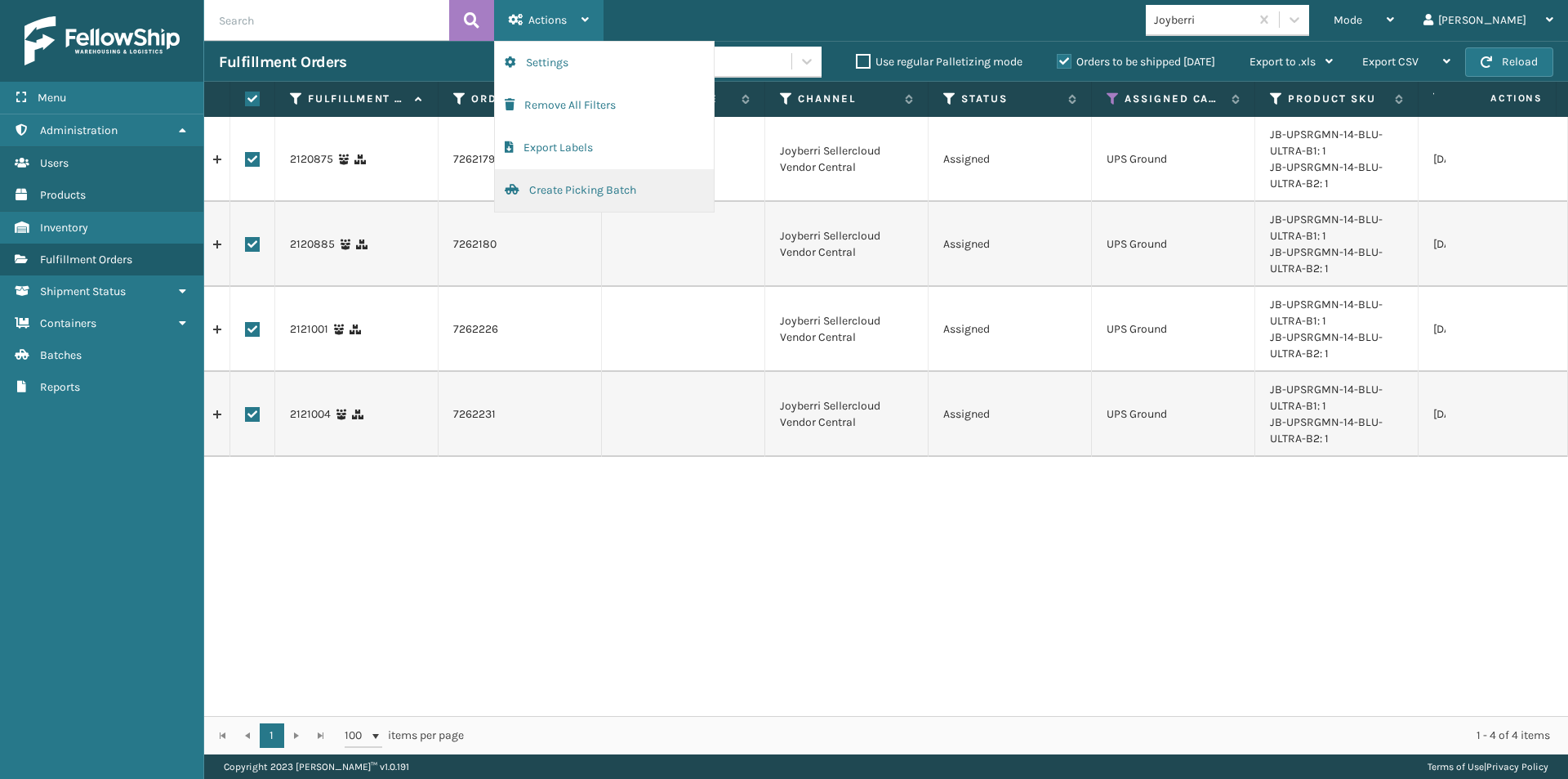
click at [573, 195] on button "Create Picking Batch" at bounding box center [605, 190] width 219 height 42
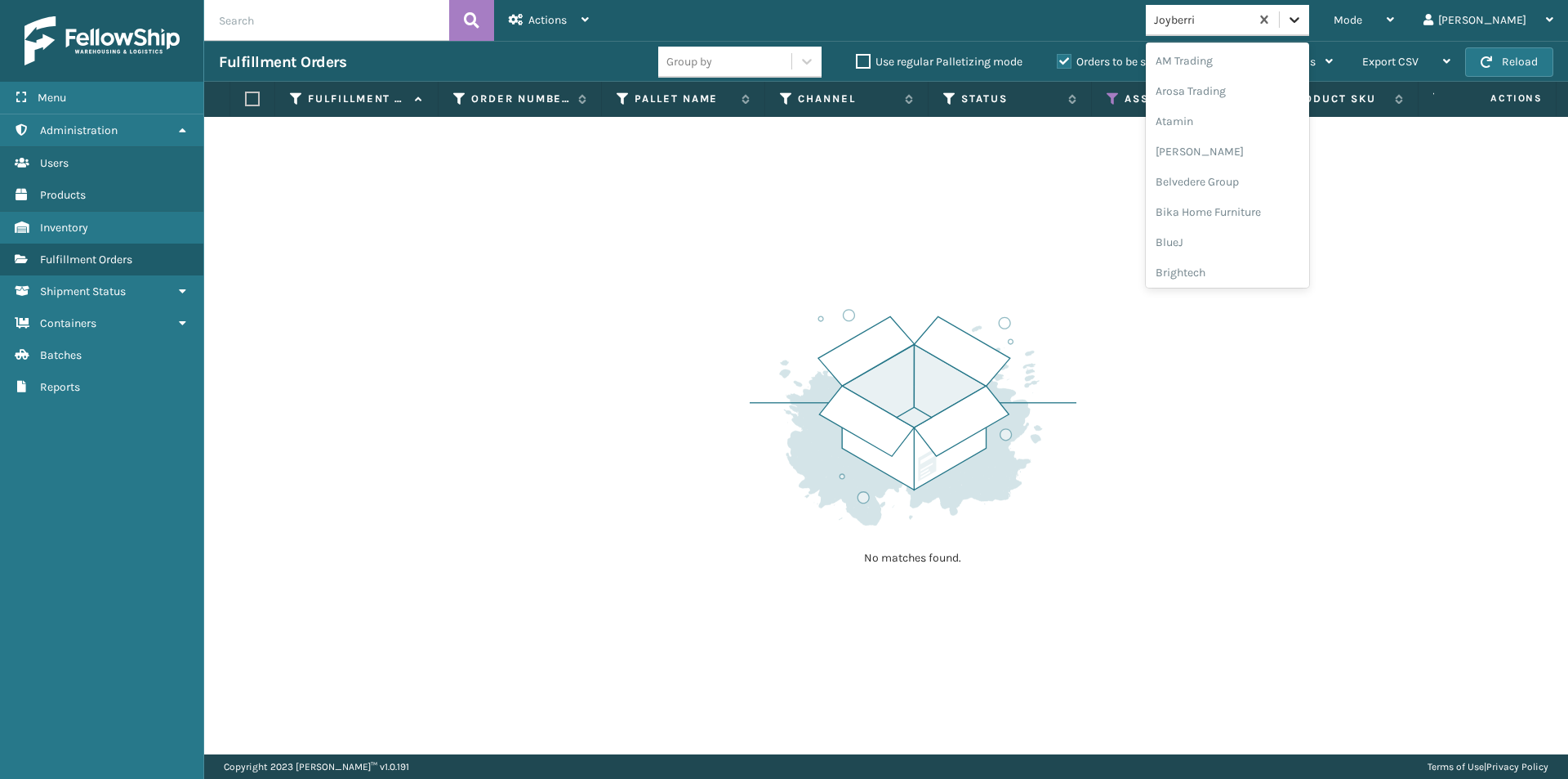
click at [1303, 25] on icon at bounding box center [1294, 19] width 16 height 16
click at [1255, 220] on div "JumpSport" at bounding box center [1228, 211] width 164 height 30
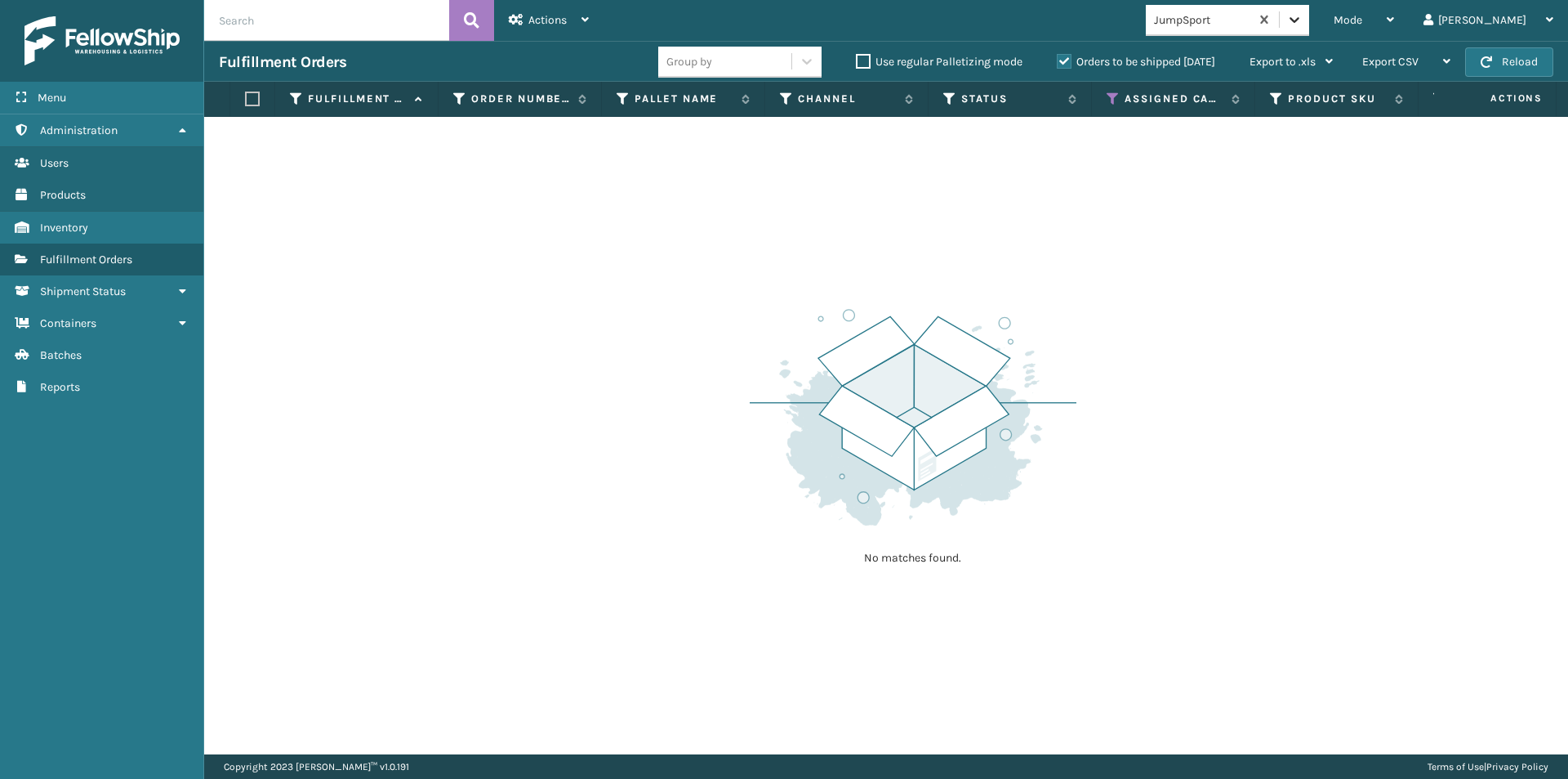
click at [1303, 23] on icon at bounding box center [1294, 19] width 16 height 16
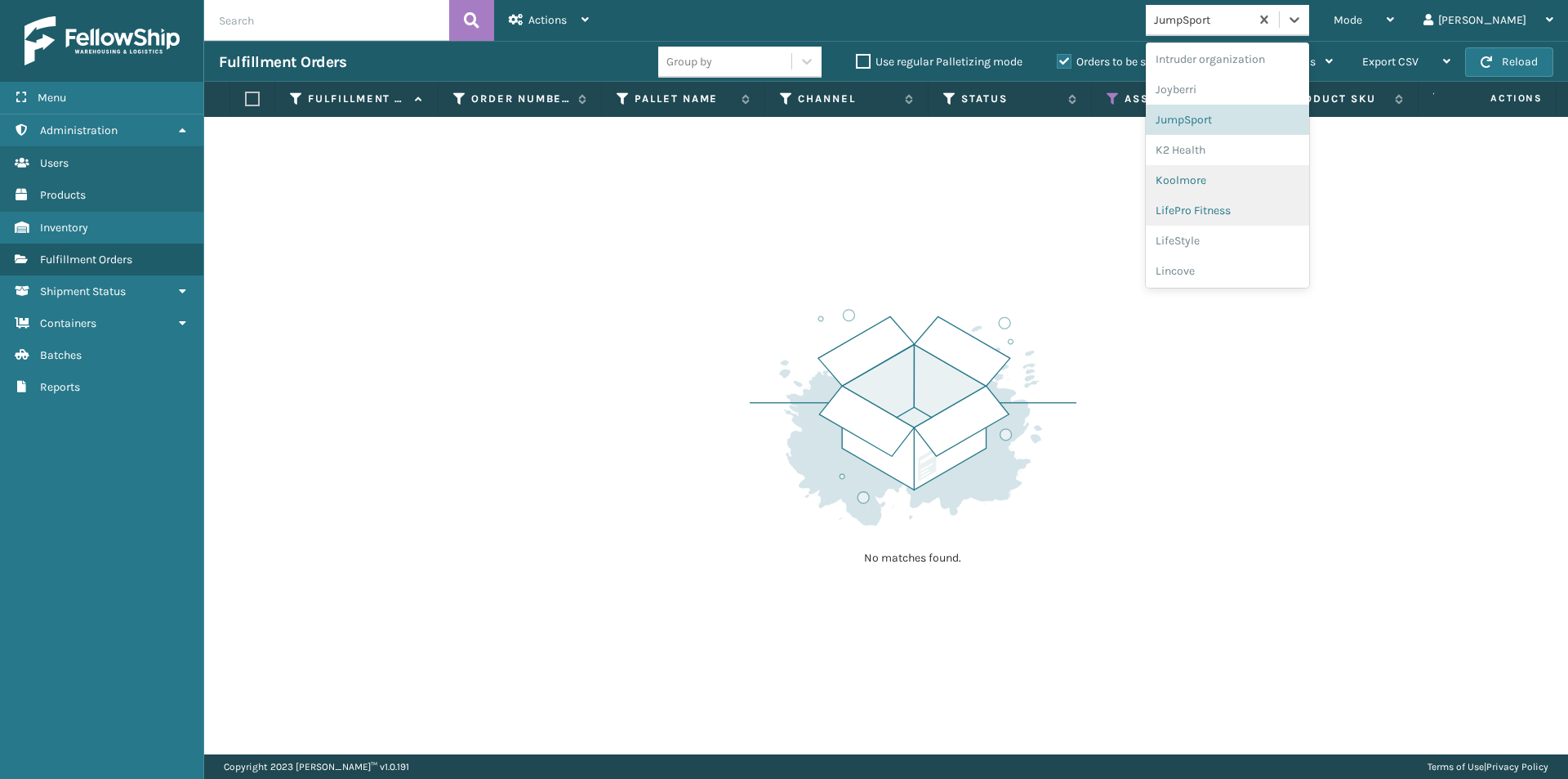
scroll to position [476, 0]
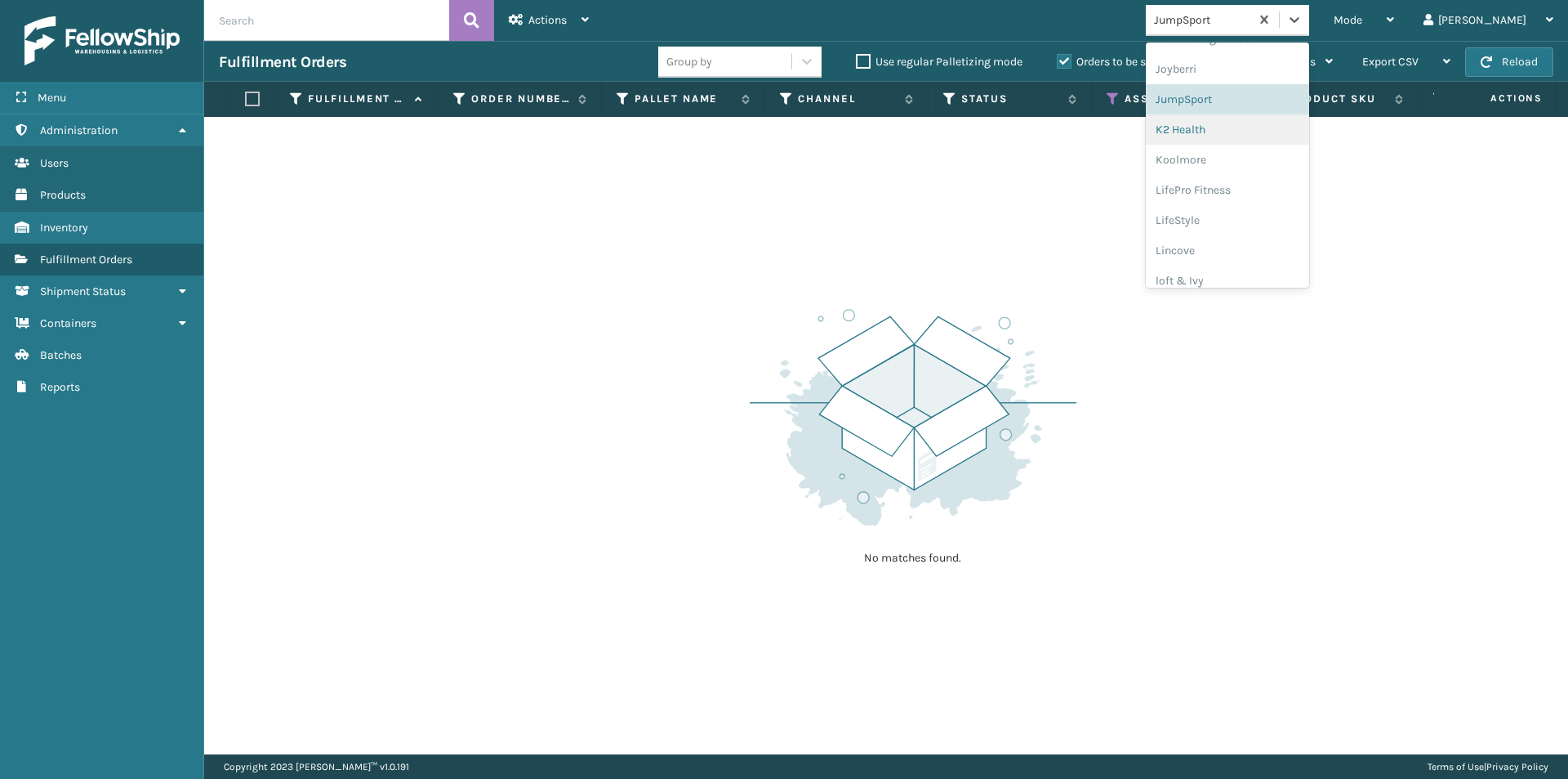
click at [1254, 134] on div "K2 Health" at bounding box center [1228, 129] width 164 height 30
click at [1303, 16] on icon at bounding box center [1294, 19] width 16 height 16
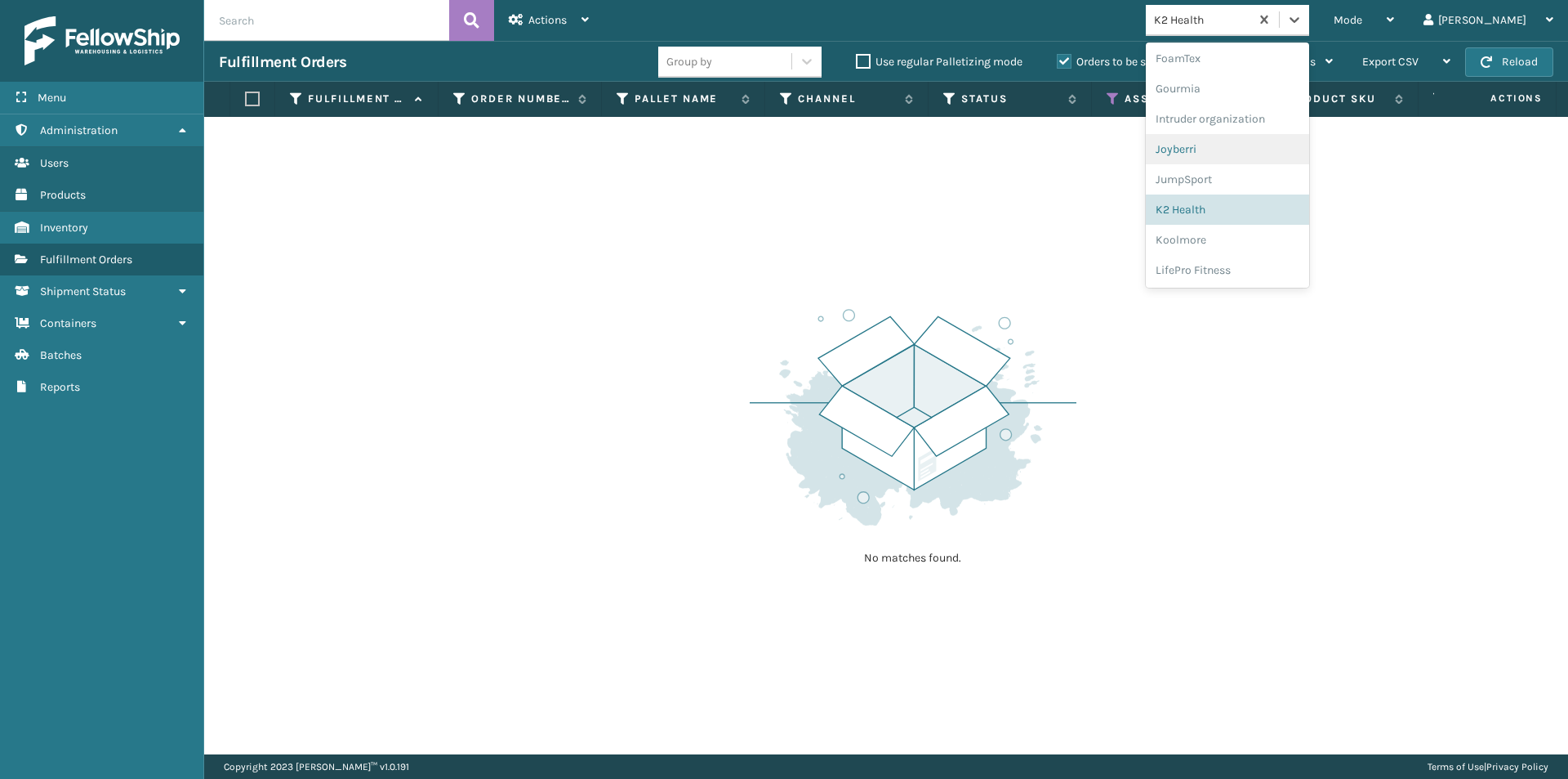
scroll to position [424, 0]
click at [1249, 213] on div "Koolmore" at bounding box center [1228, 211] width 164 height 30
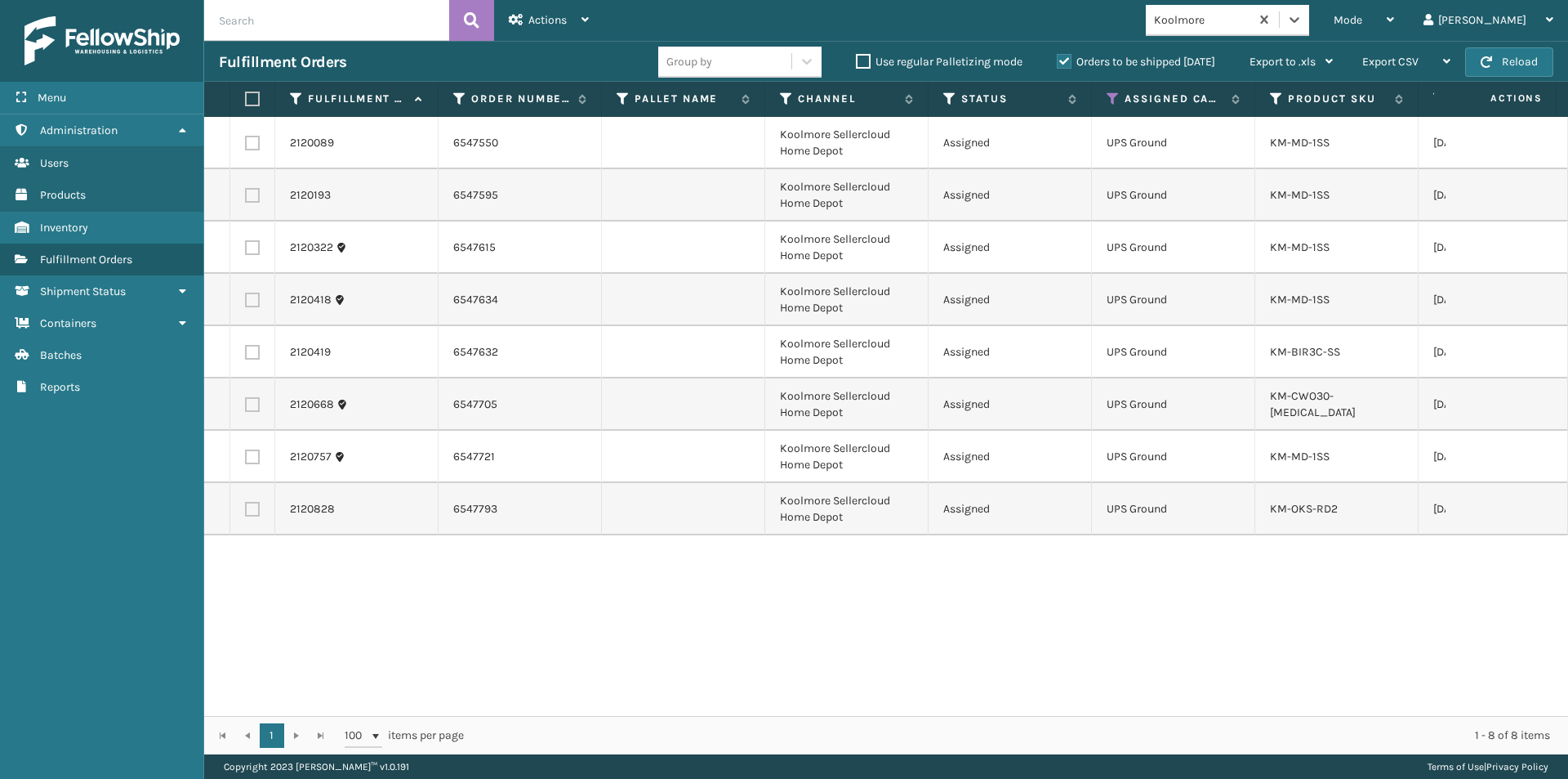
click at [251, 102] on label at bounding box center [249, 98] width 9 height 15
click at [246, 102] on input "checkbox" at bounding box center [245, 99] width 1 height 10
checkbox input "true"
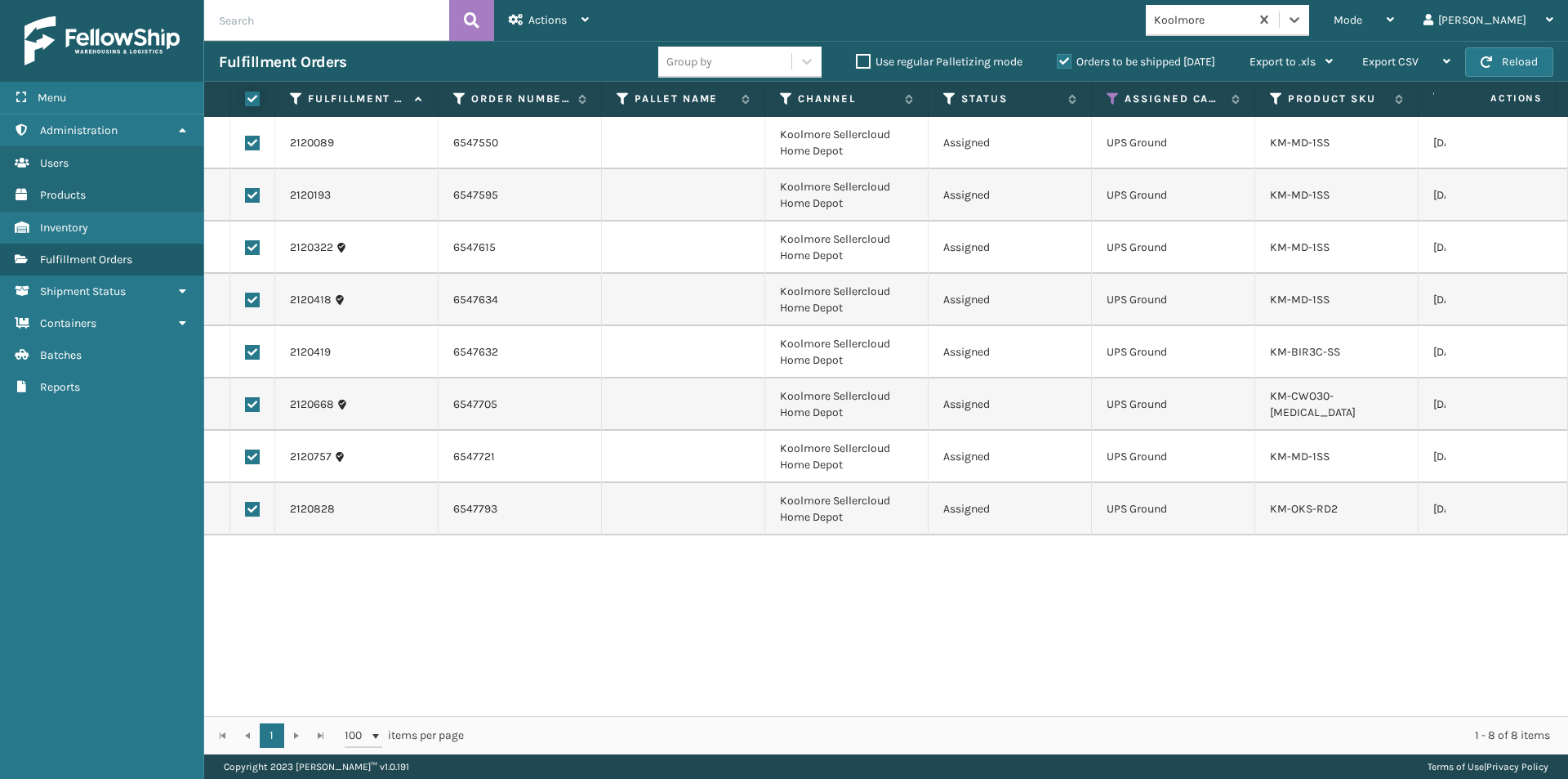
checkbox input "true"
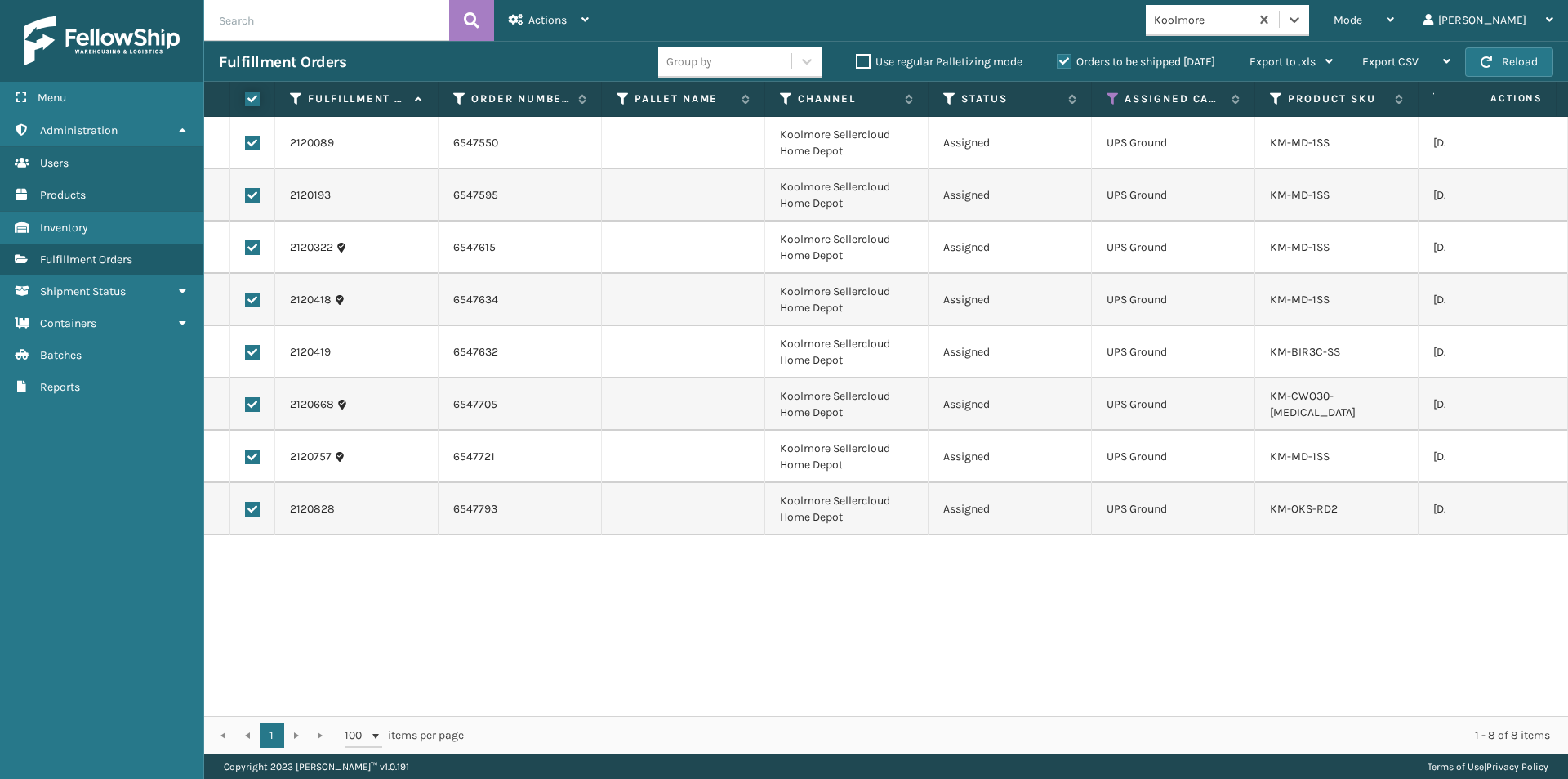
checkbox input "true"
click at [532, 27] on div "Actions" at bounding box center [549, 20] width 80 height 41
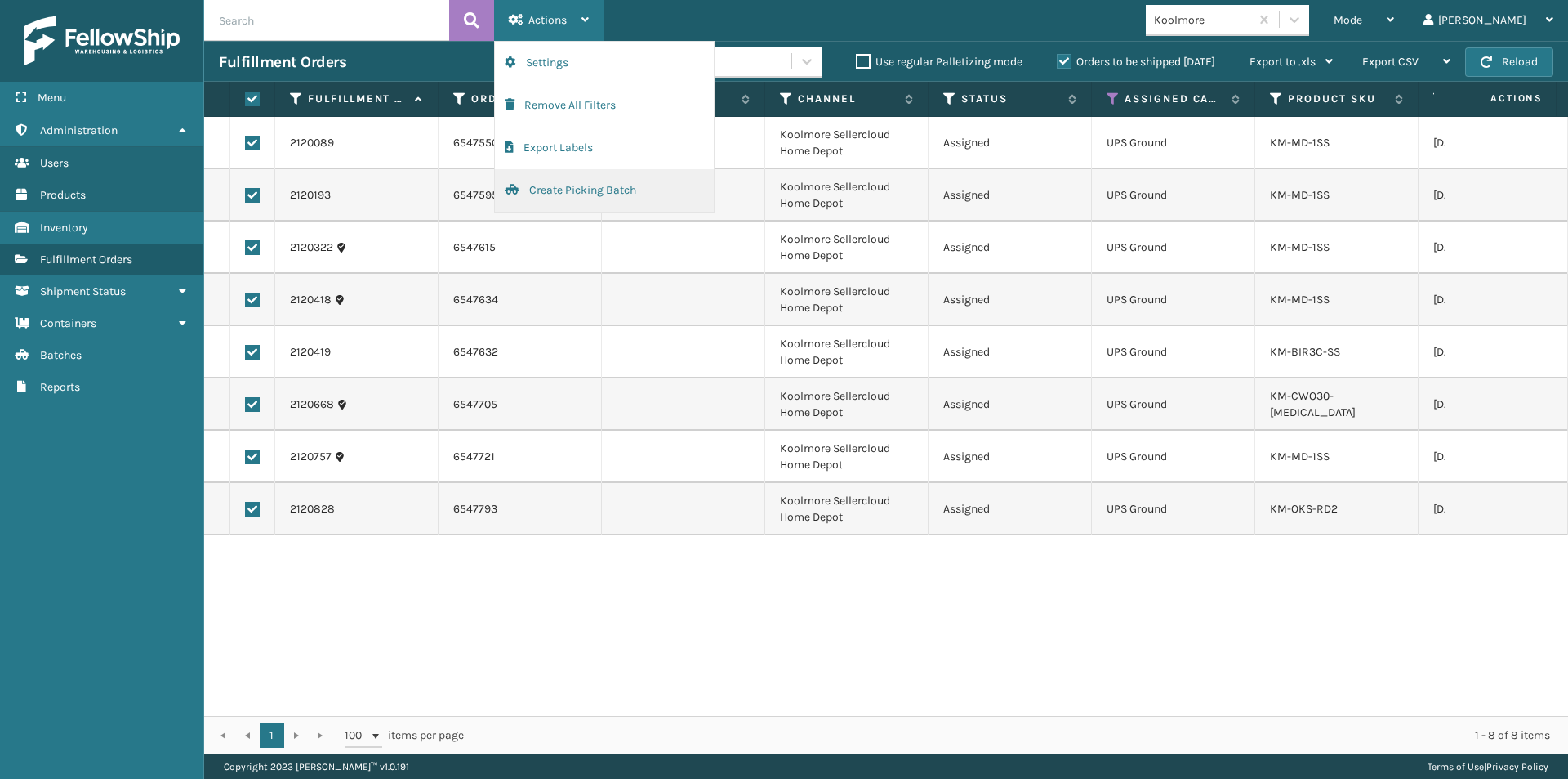
click at [565, 188] on button "Create Picking Batch" at bounding box center [605, 190] width 219 height 42
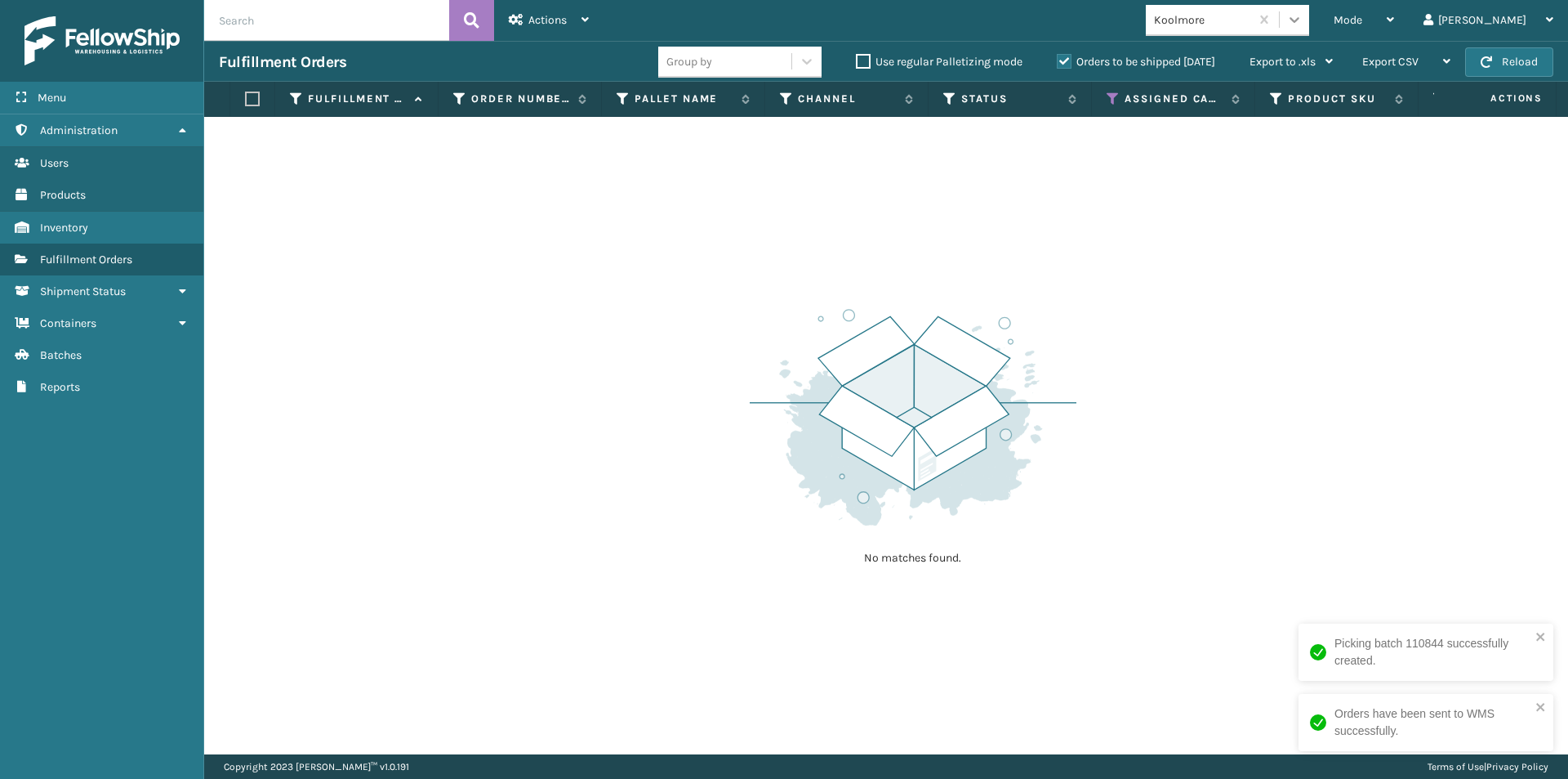
click at [1303, 19] on icon at bounding box center [1294, 19] width 16 height 16
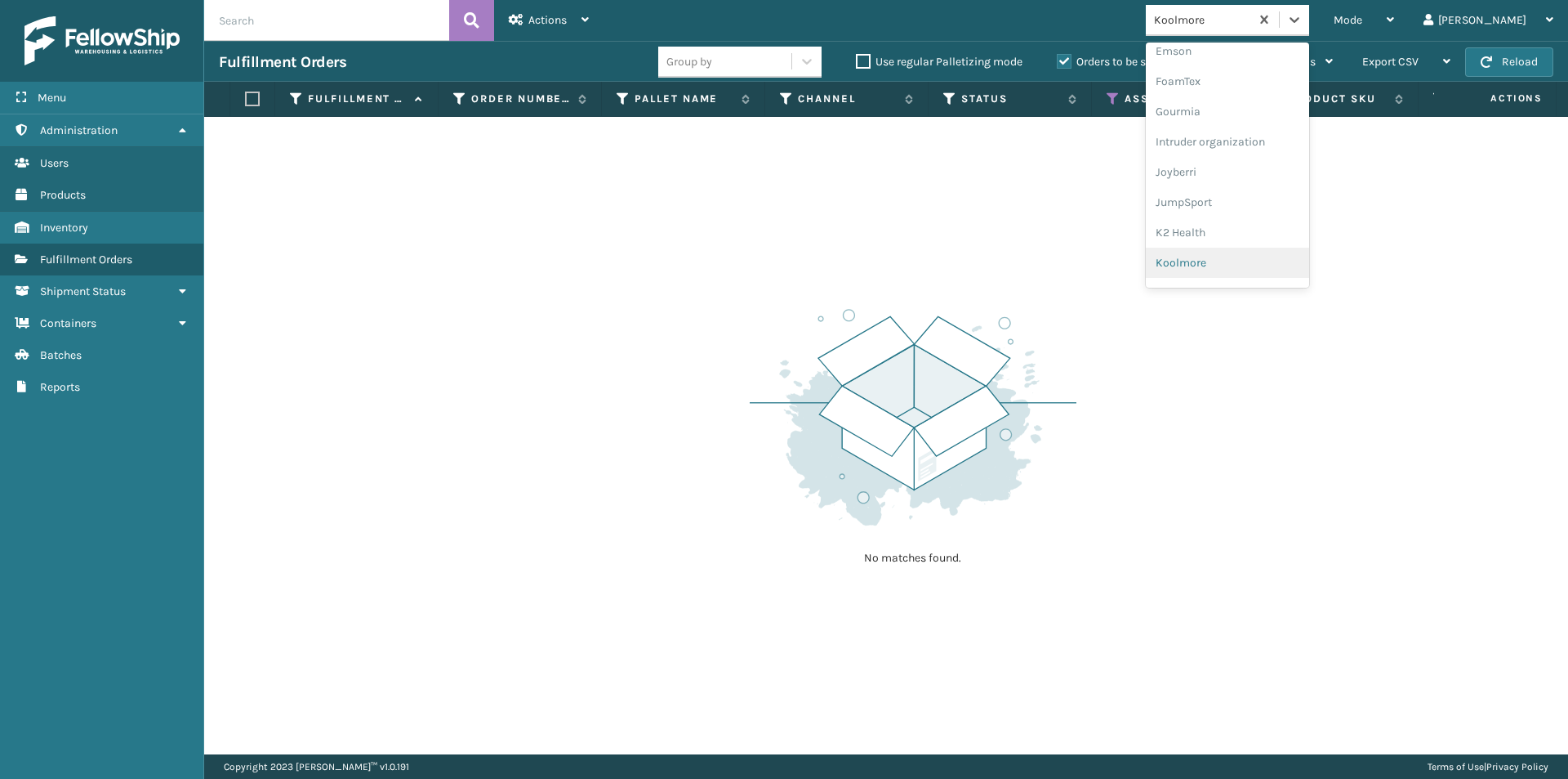
scroll to position [454, 0]
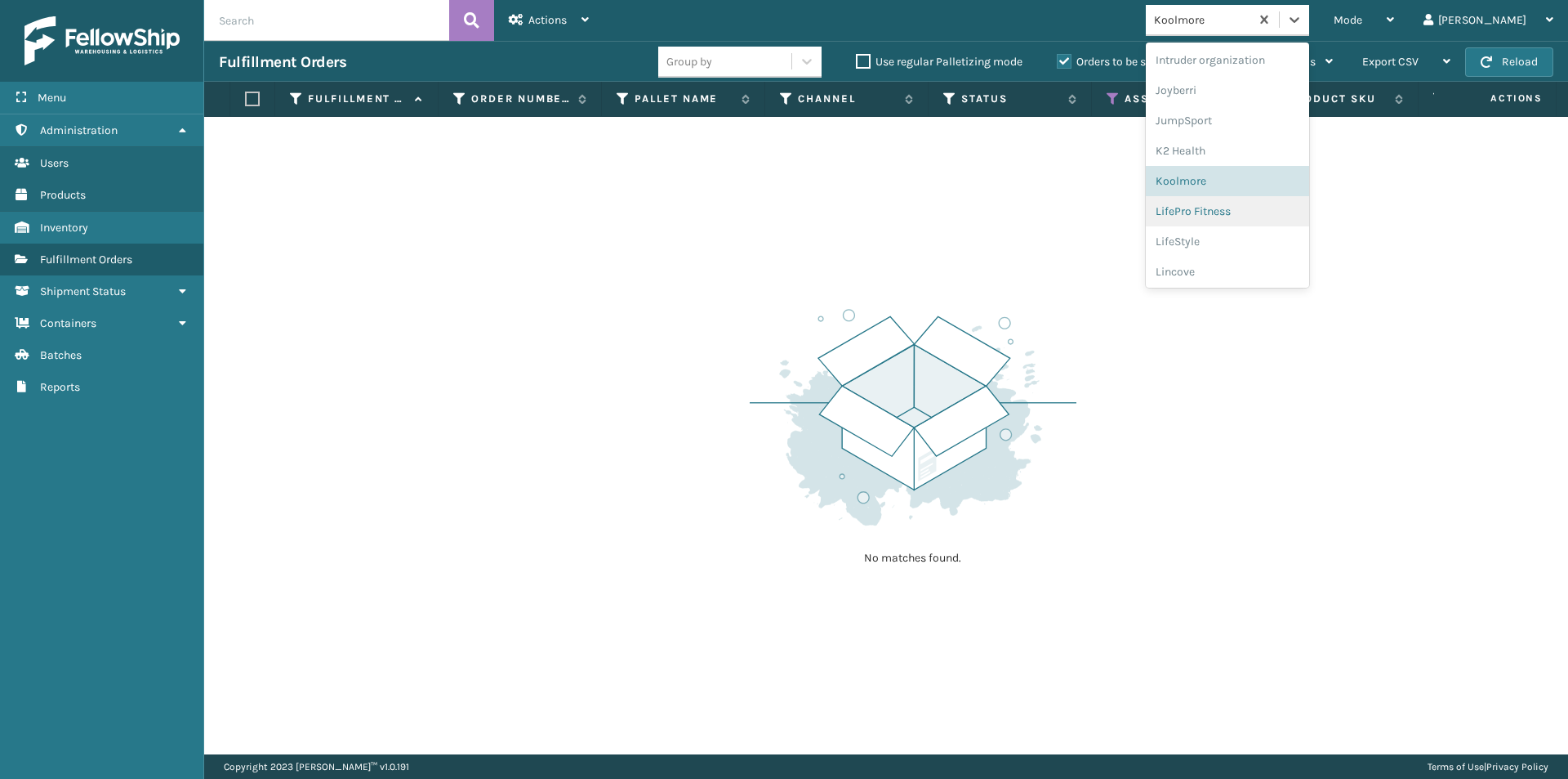
click at [1266, 220] on div "LifePro Fitness" at bounding box center [1228, 211] width 164 height 30
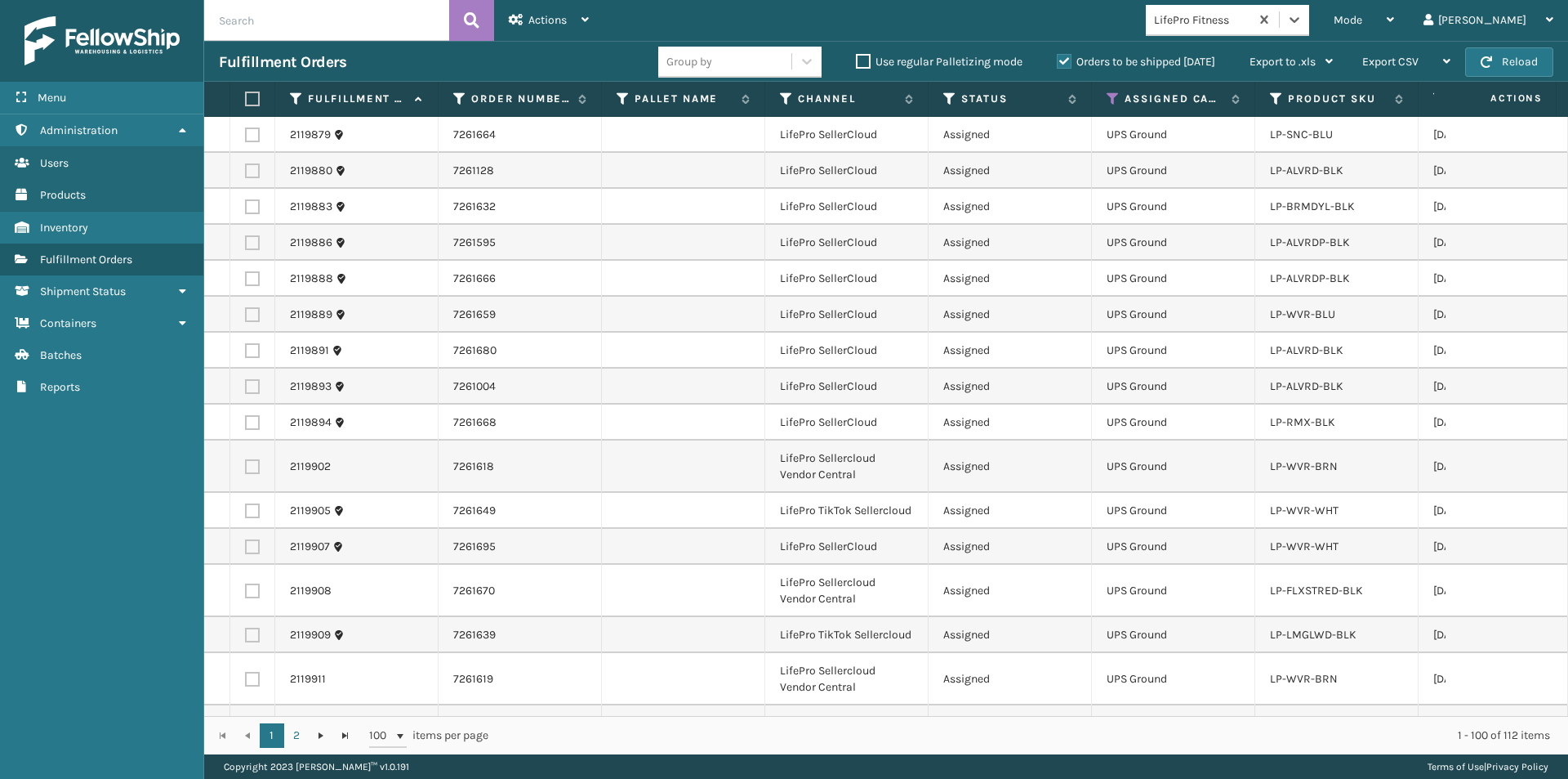
click at [247, 97] on label at bounding box center [249, 98] width 9 height 15
click at [246, 97] on input "checkbox" at bounding box center [245, 99] width 1 height 10
checkbox input "true"
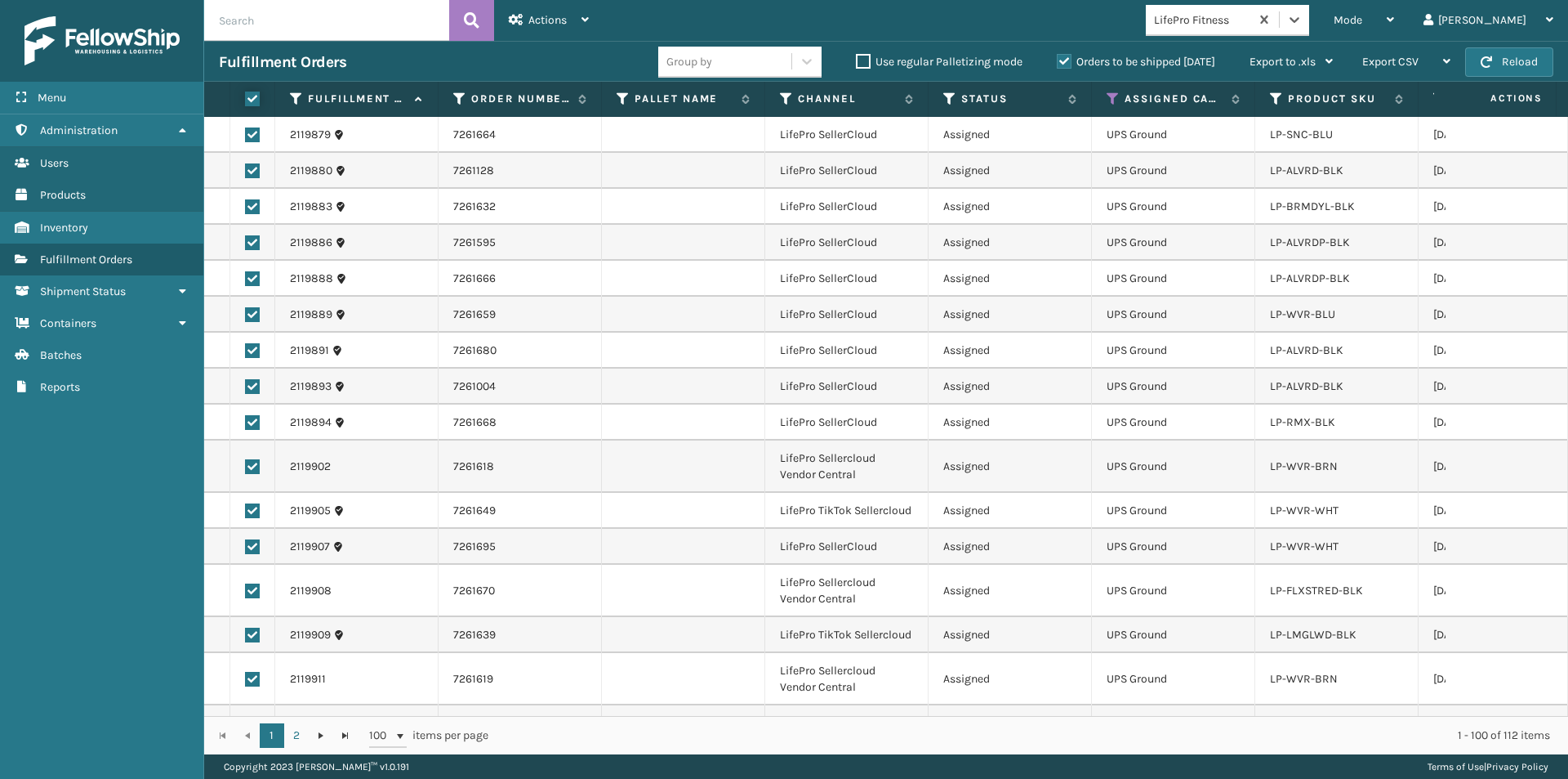
checkbox input "true"
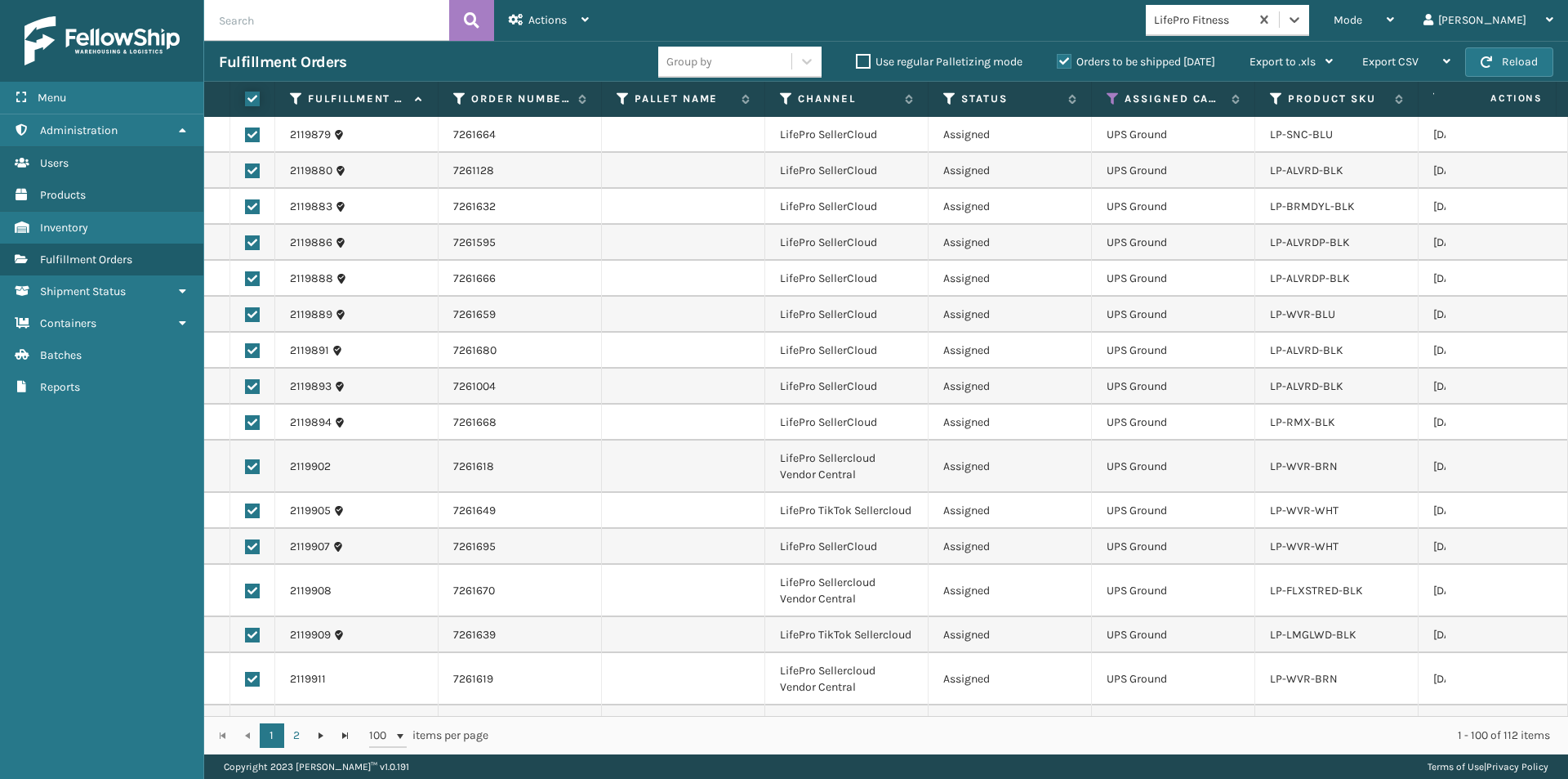
checkbox input "true"
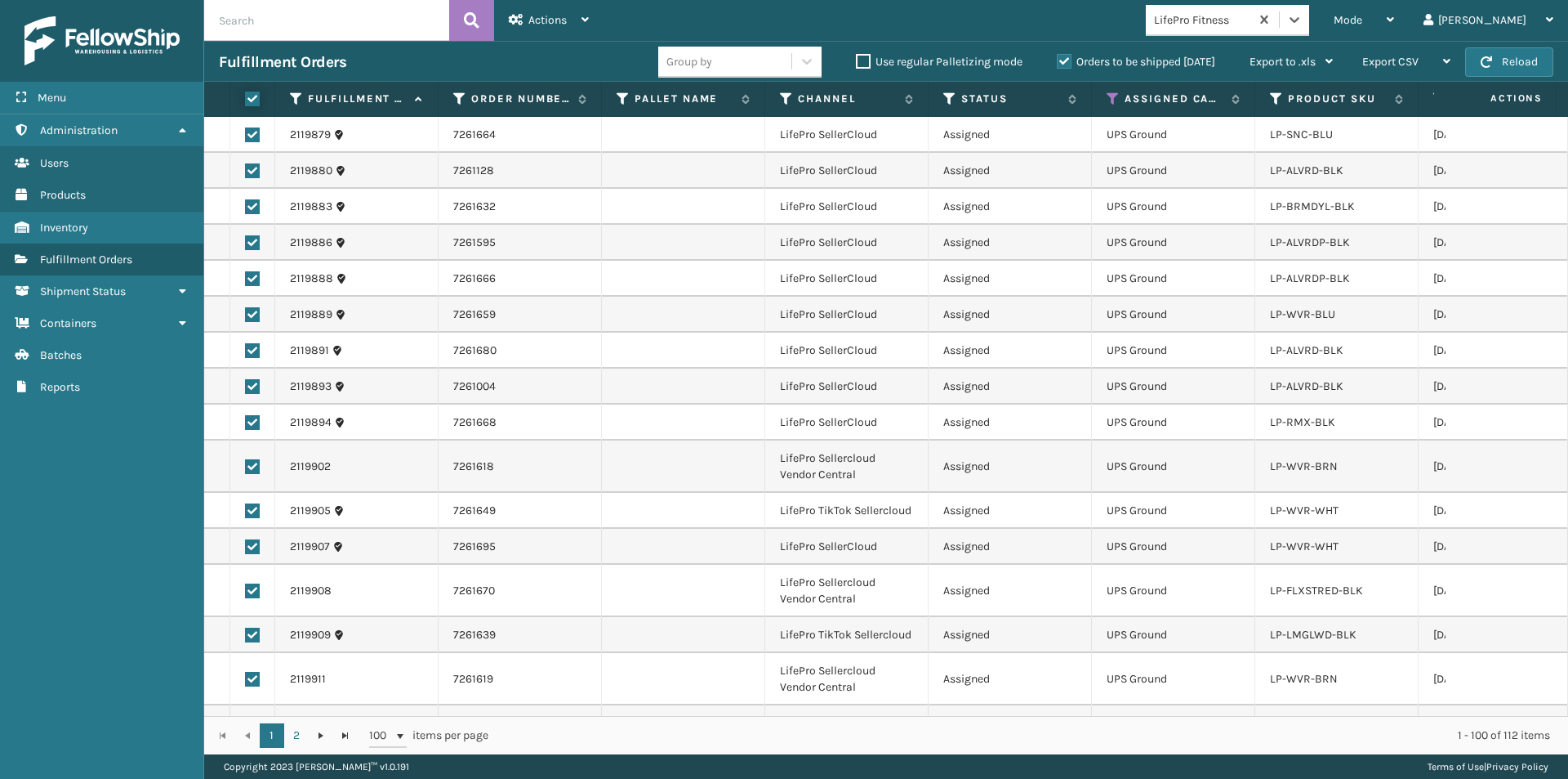
checkbox input "true"
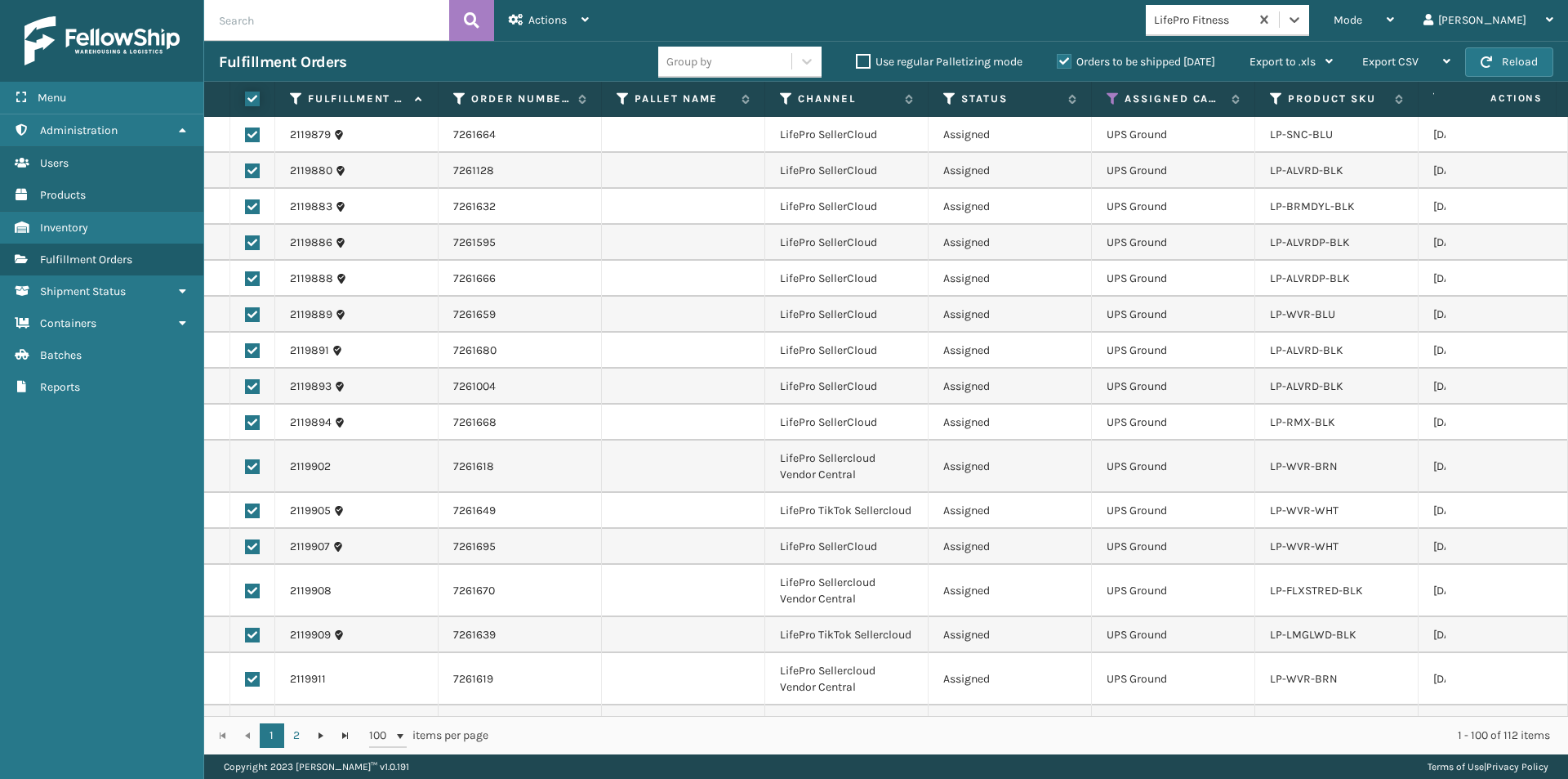
checkbox input "true"
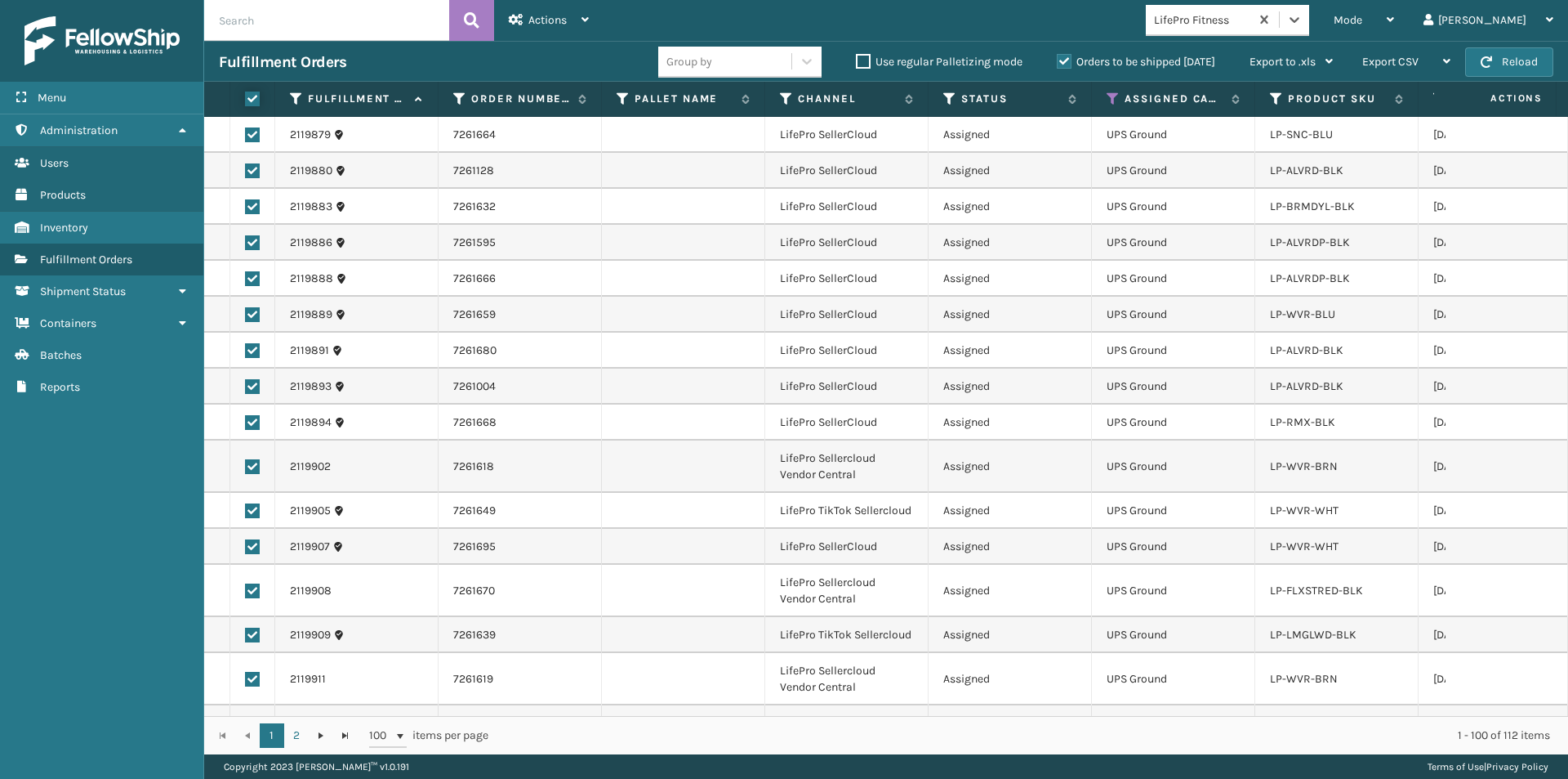
checkbox input "true"
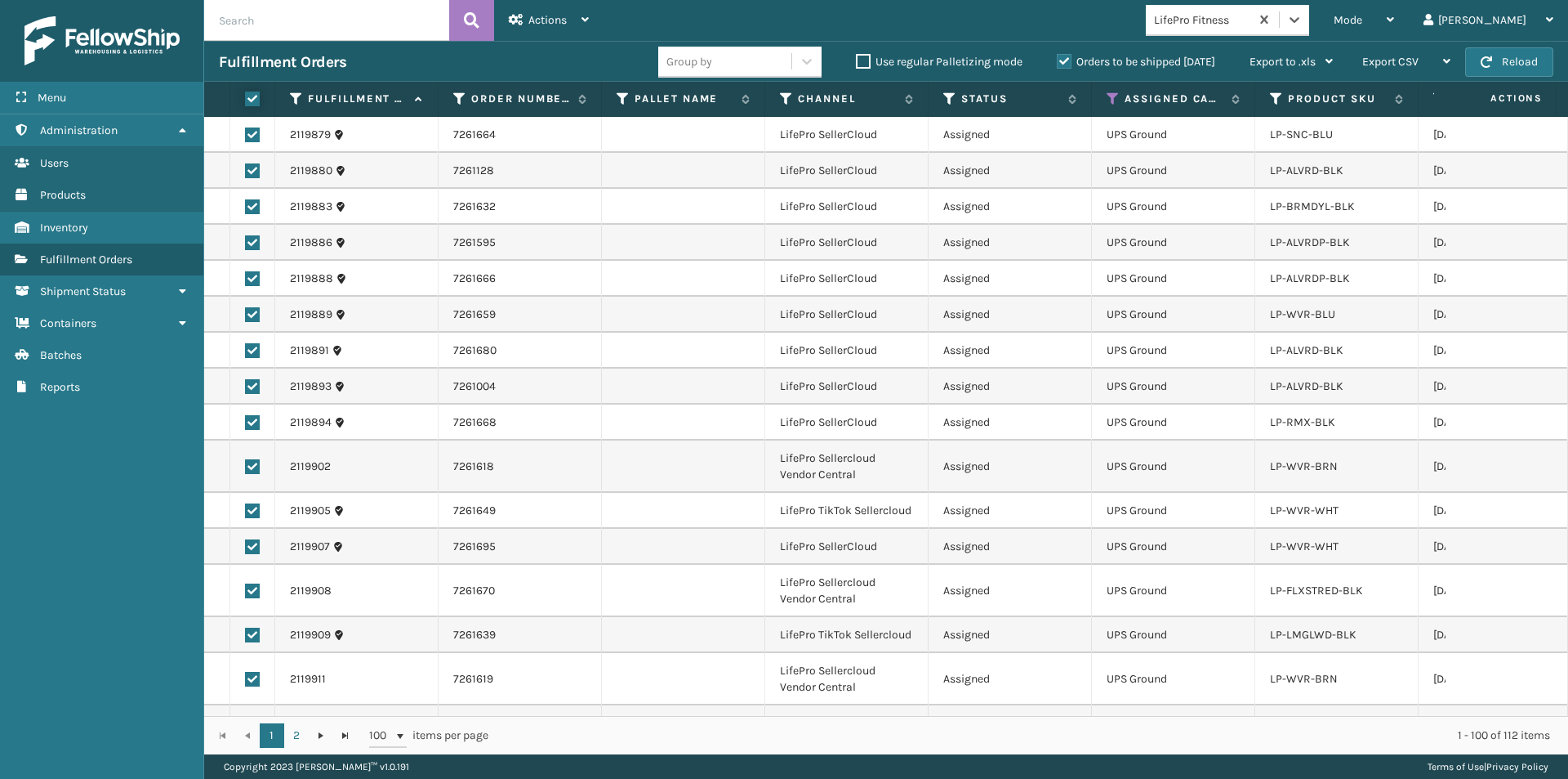
checkbox input "true"
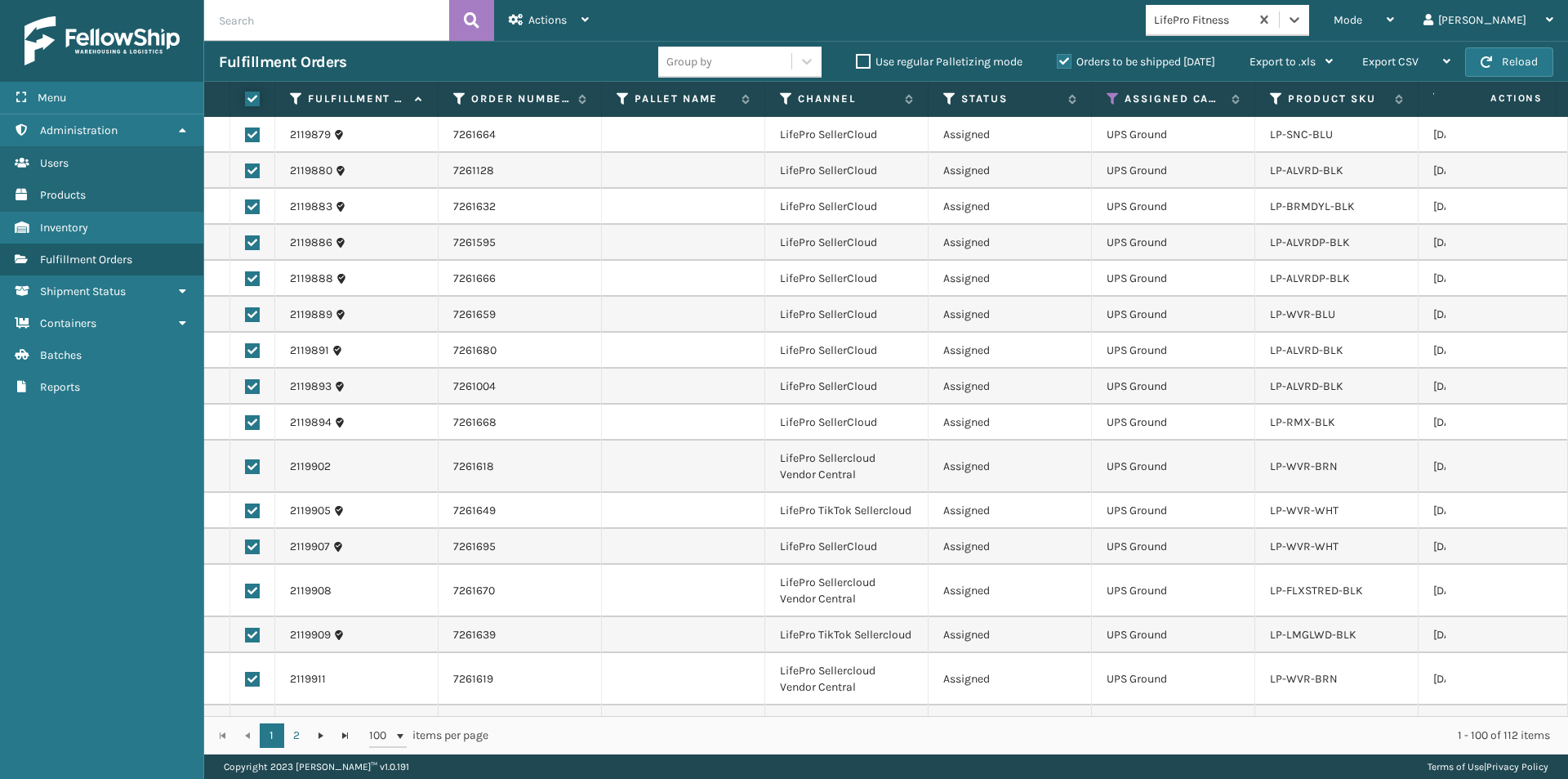
checkbox input "true"
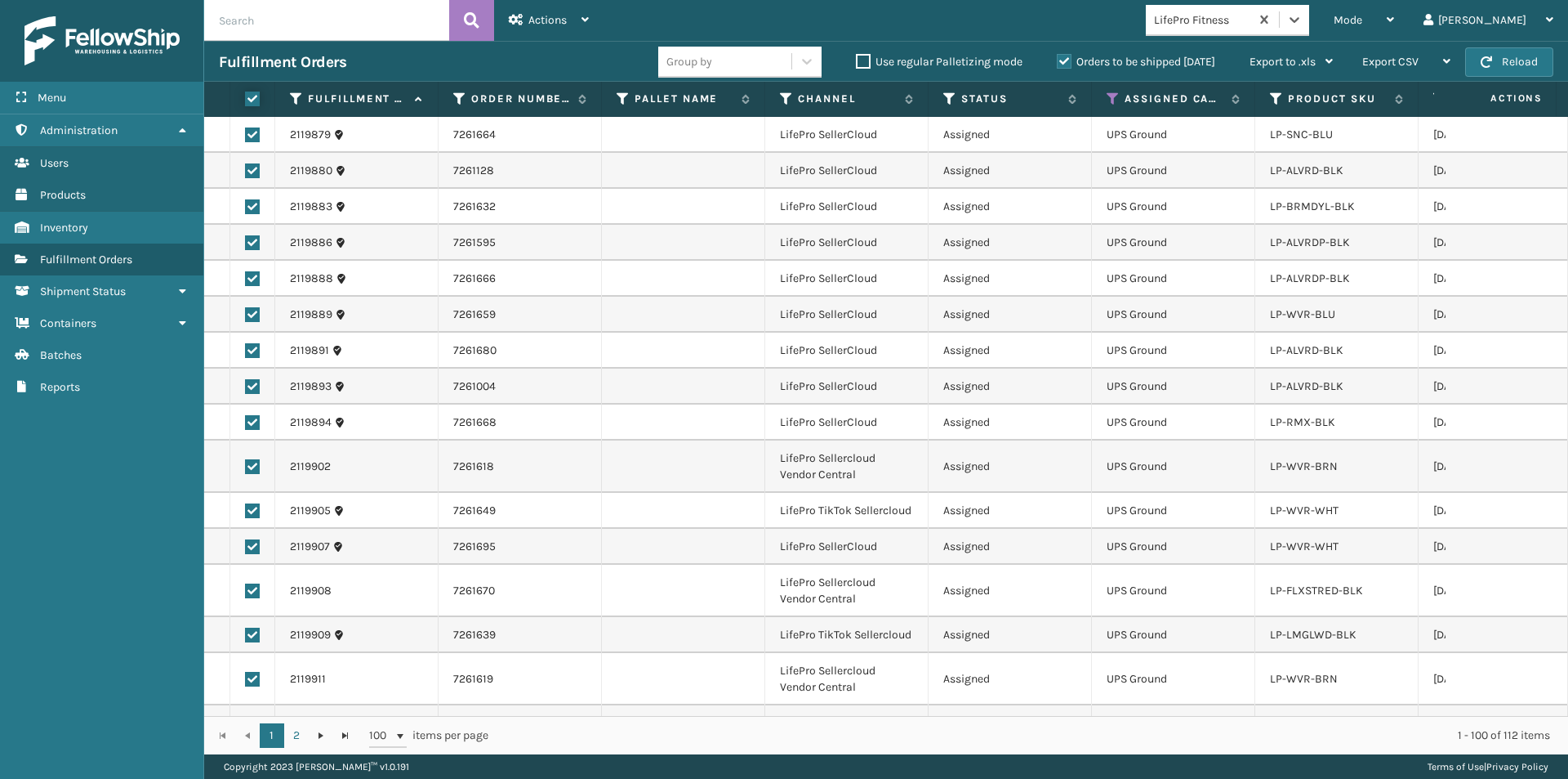
checkbox input "true"
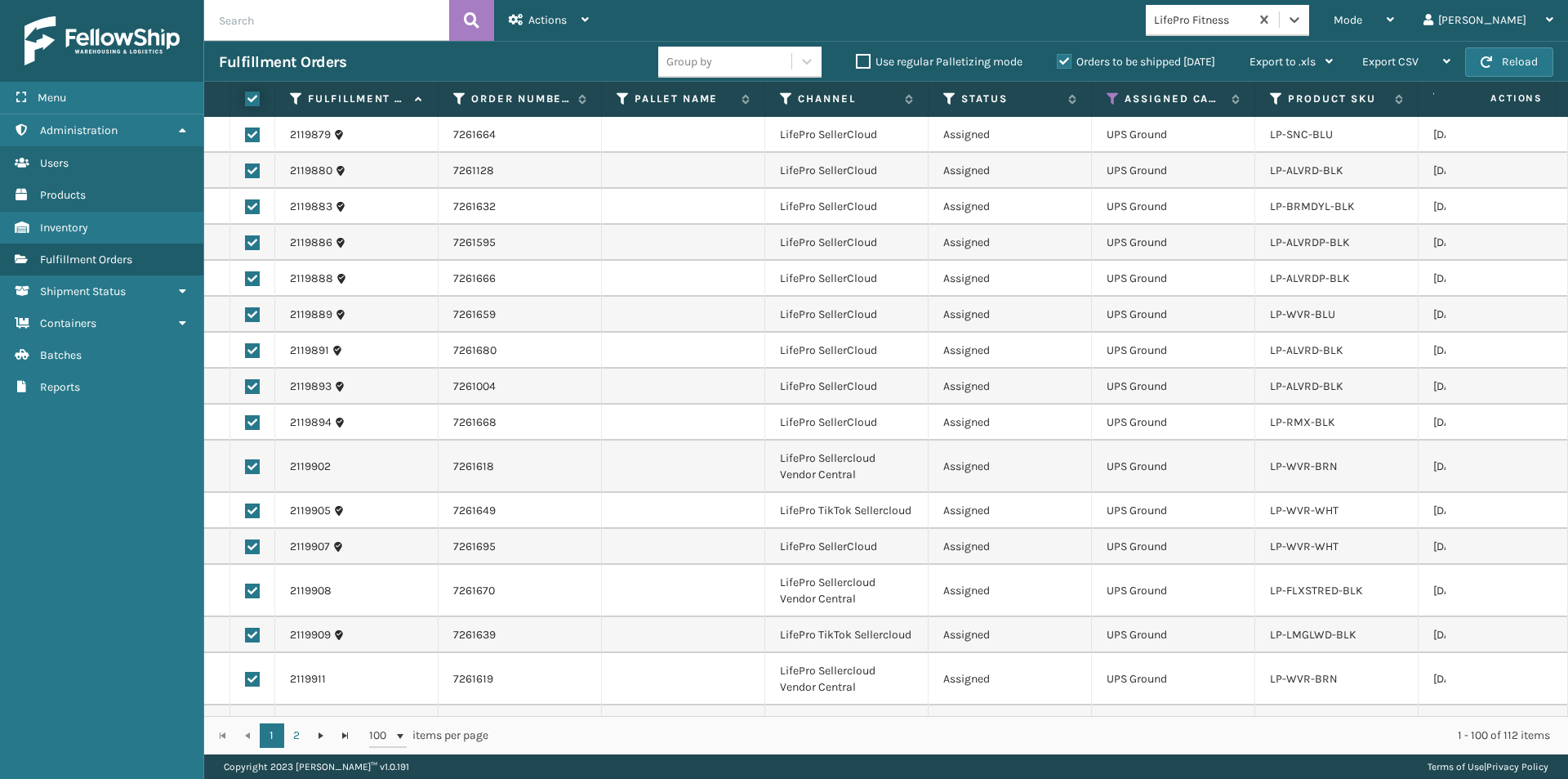
checkbox input "true"
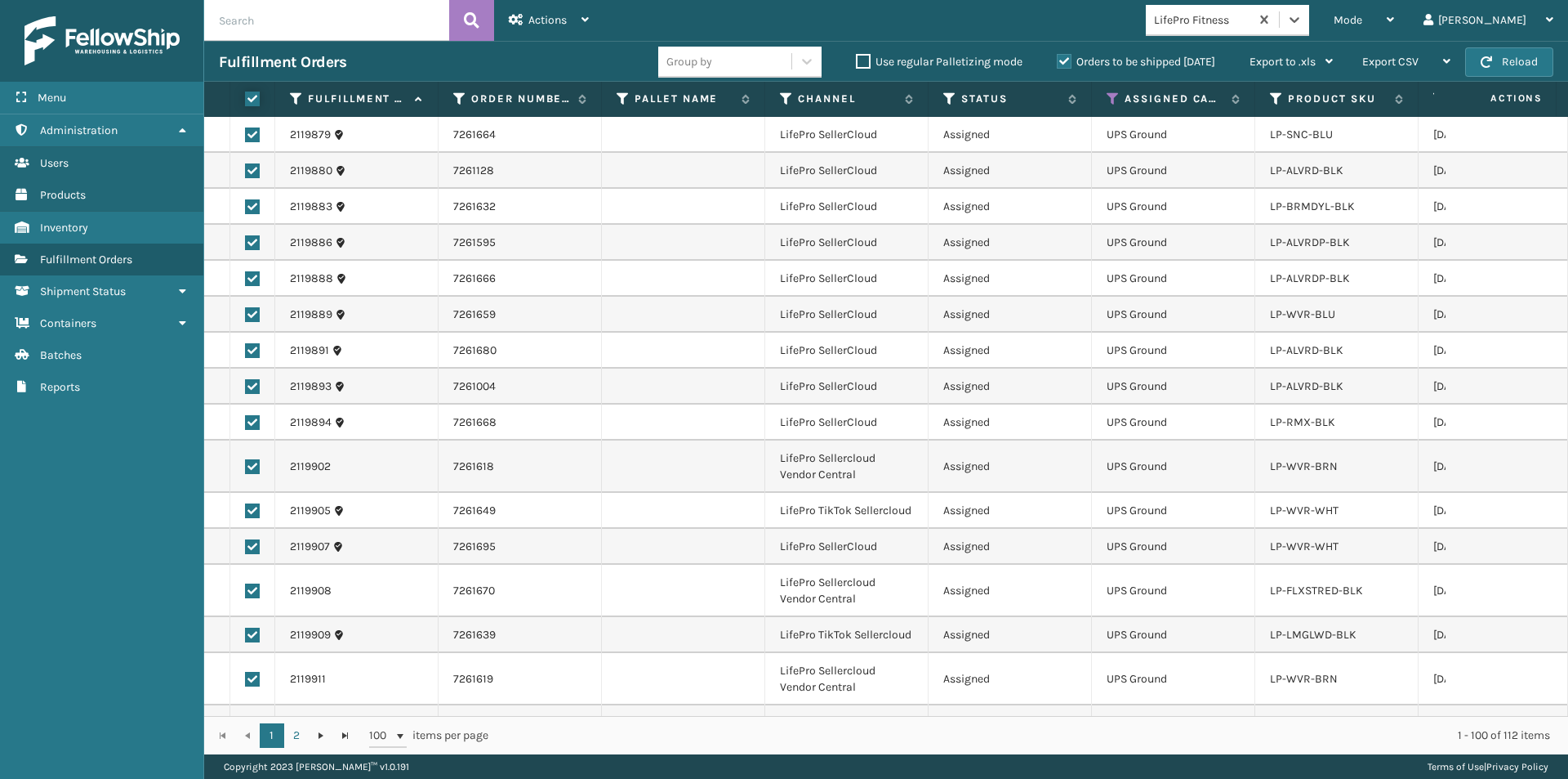
checkbox input "true"
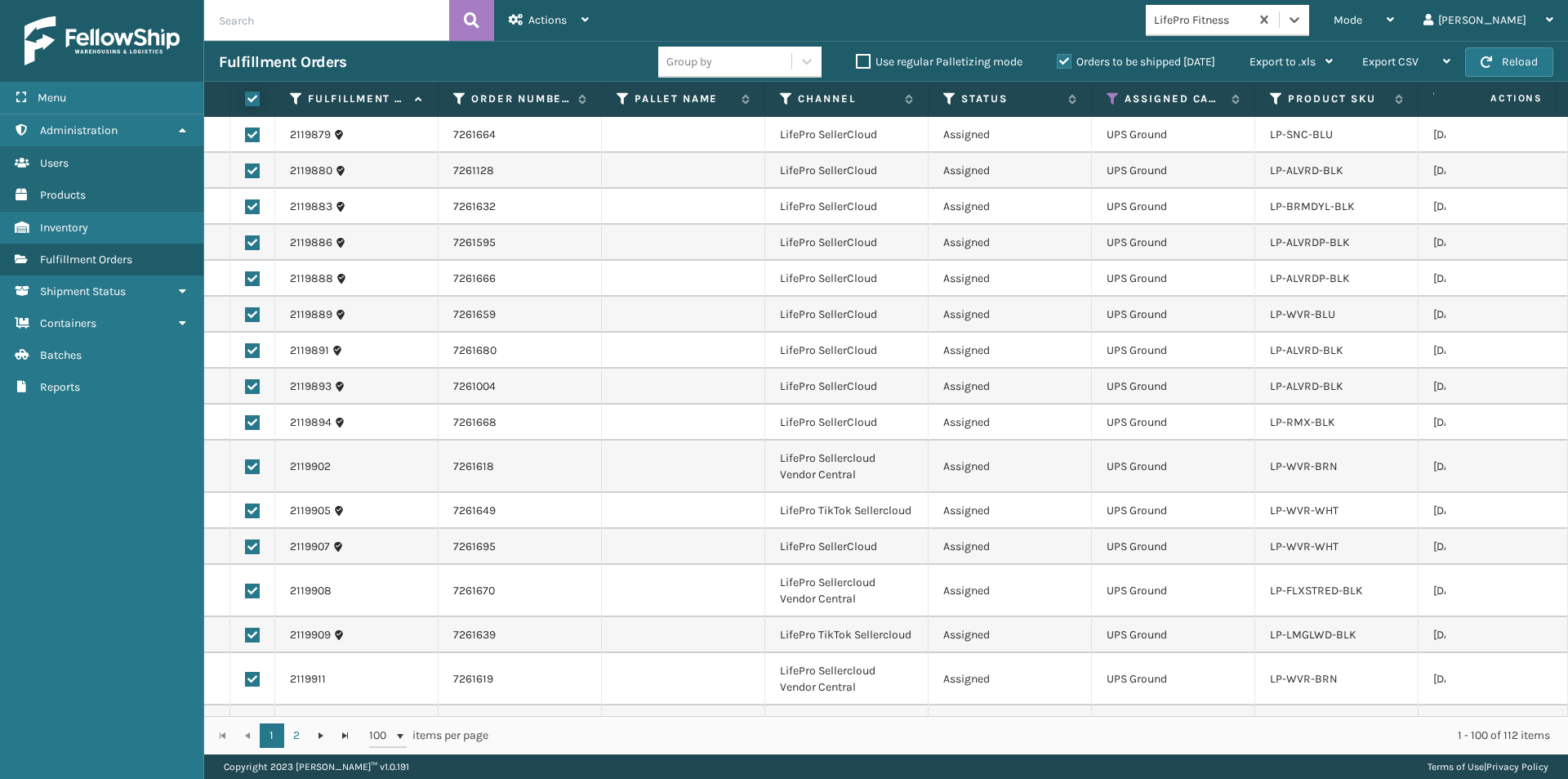
checkbox input "true"
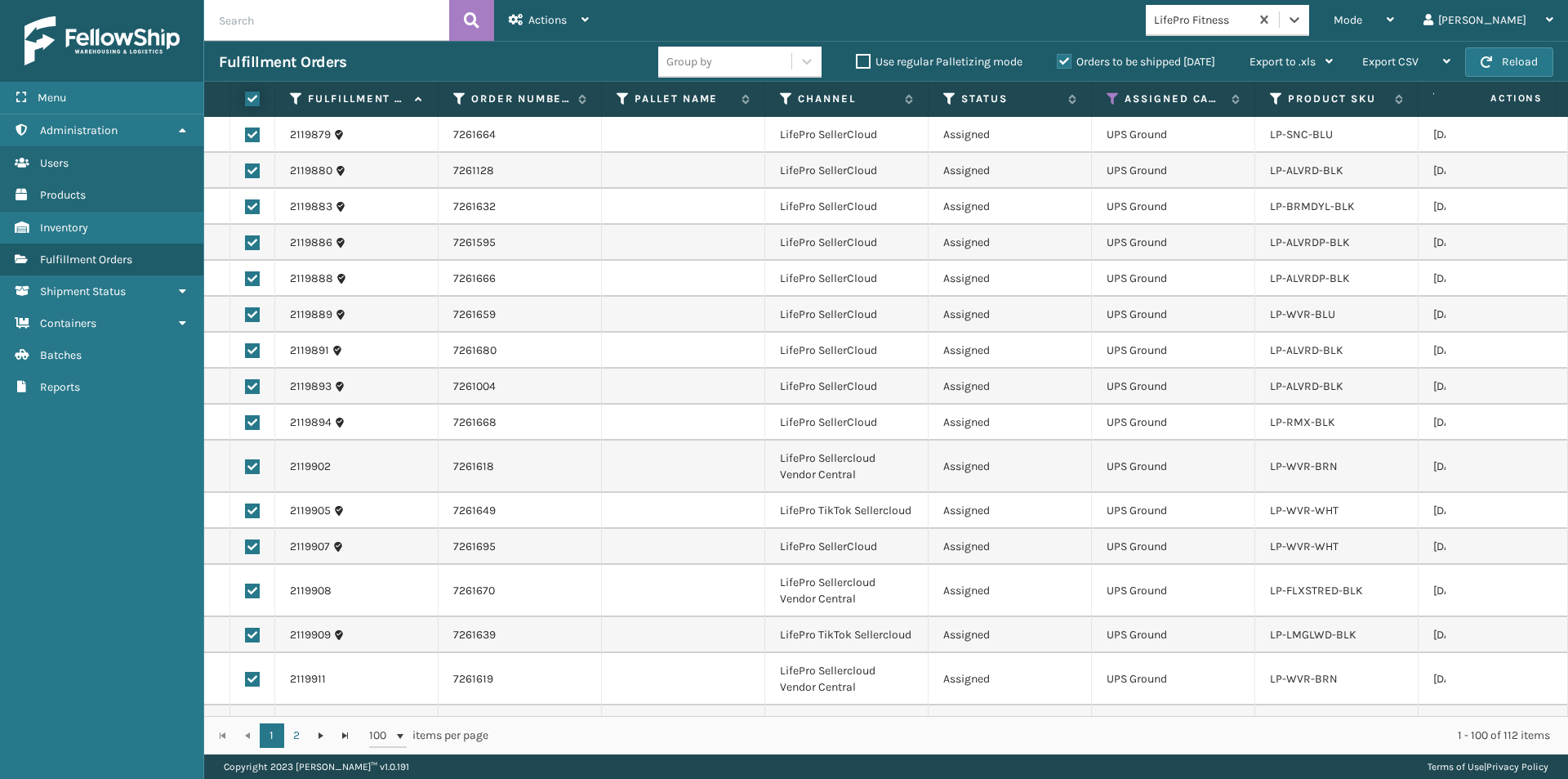
checkbox input "true"
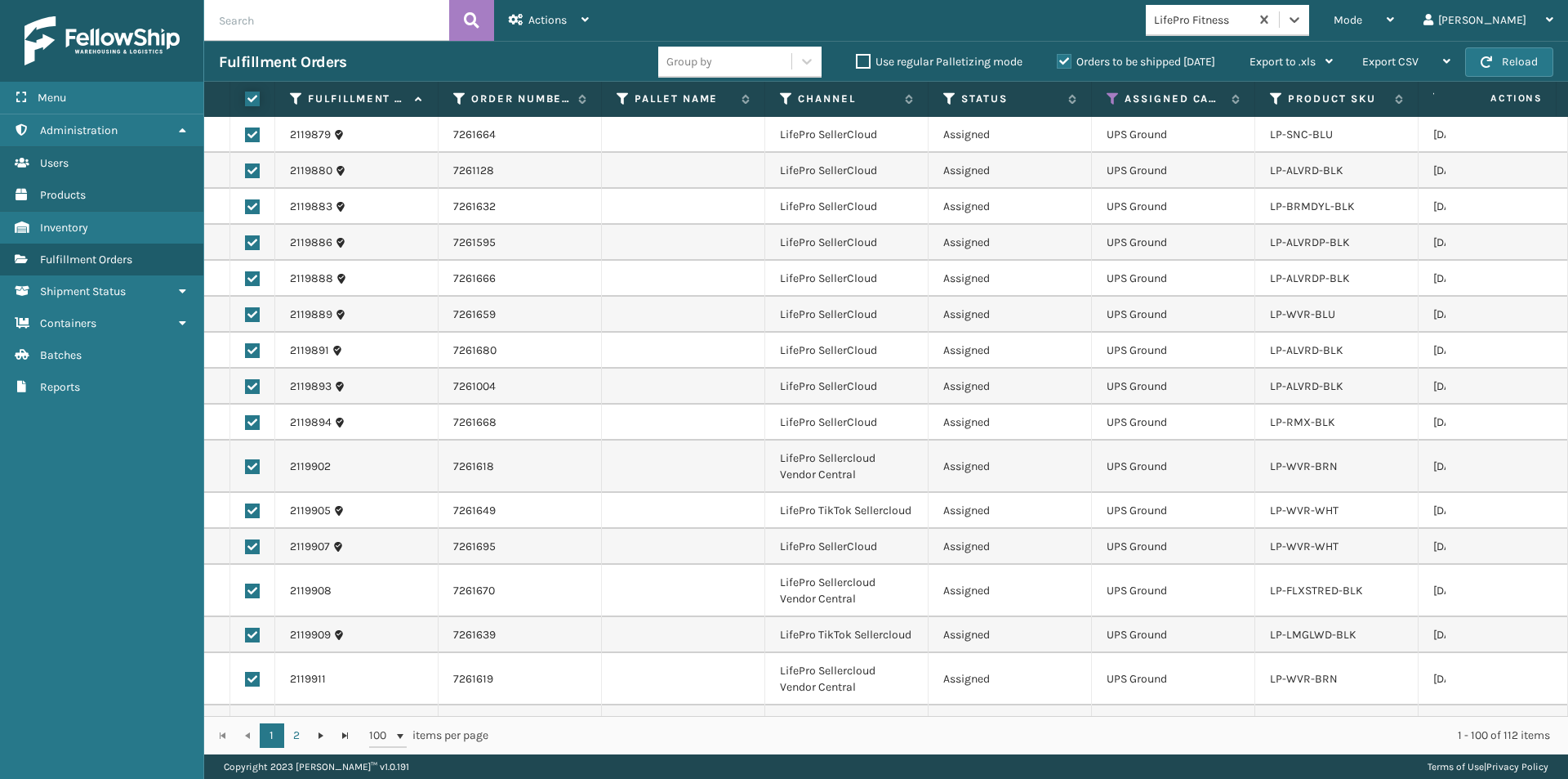
checkbox input "true"
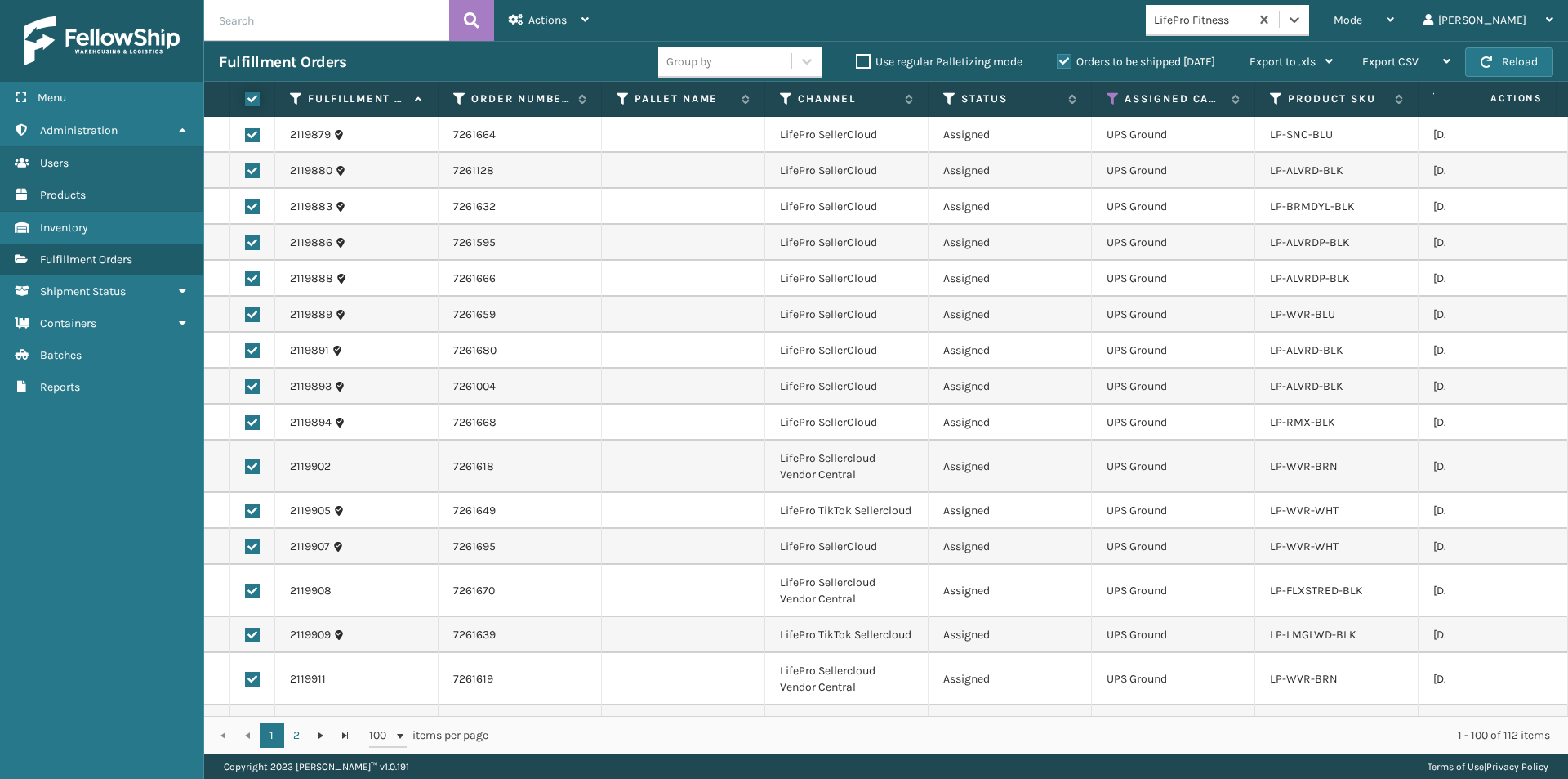
checkbox input "true"
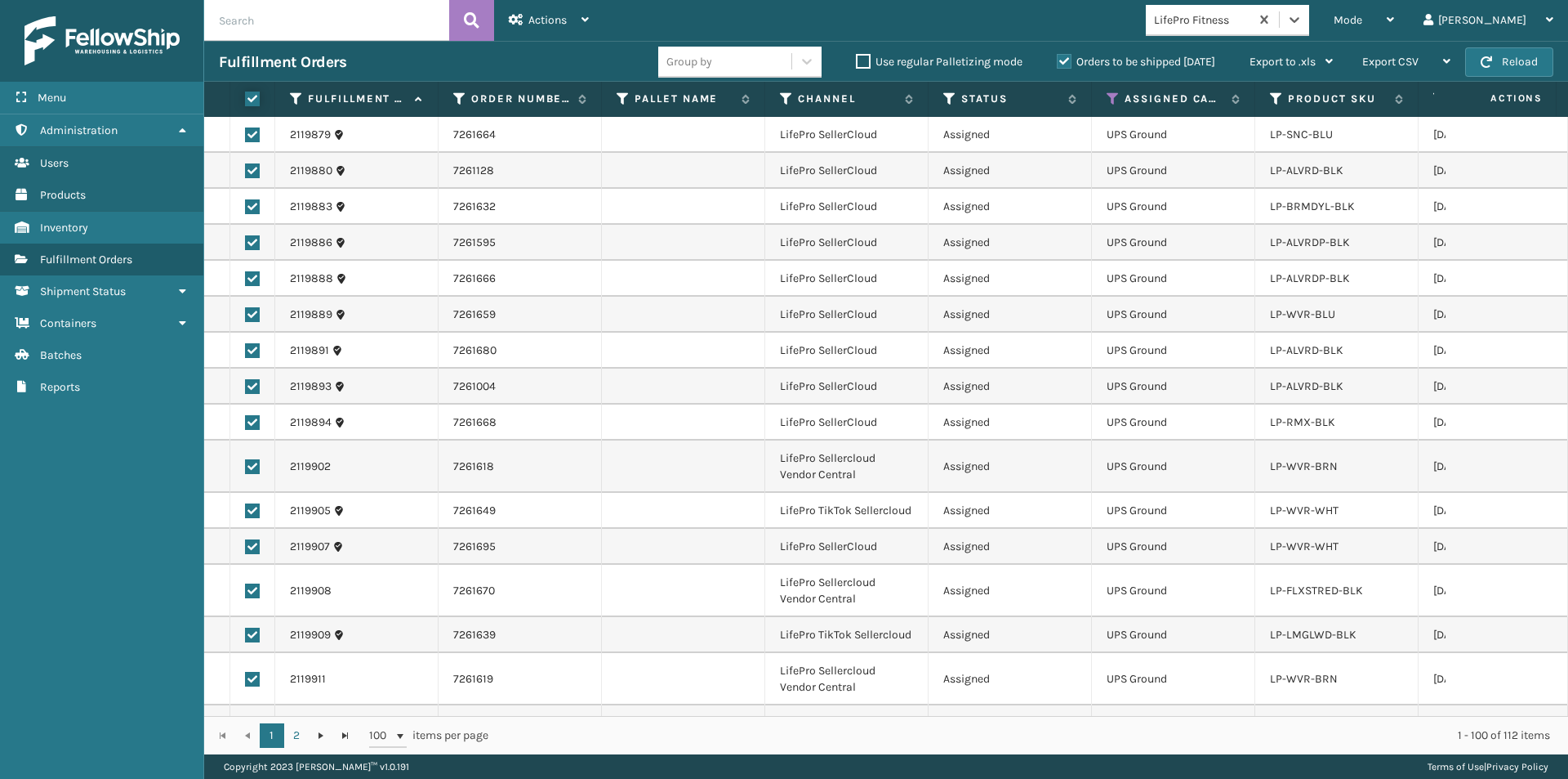
checkbox input "true"
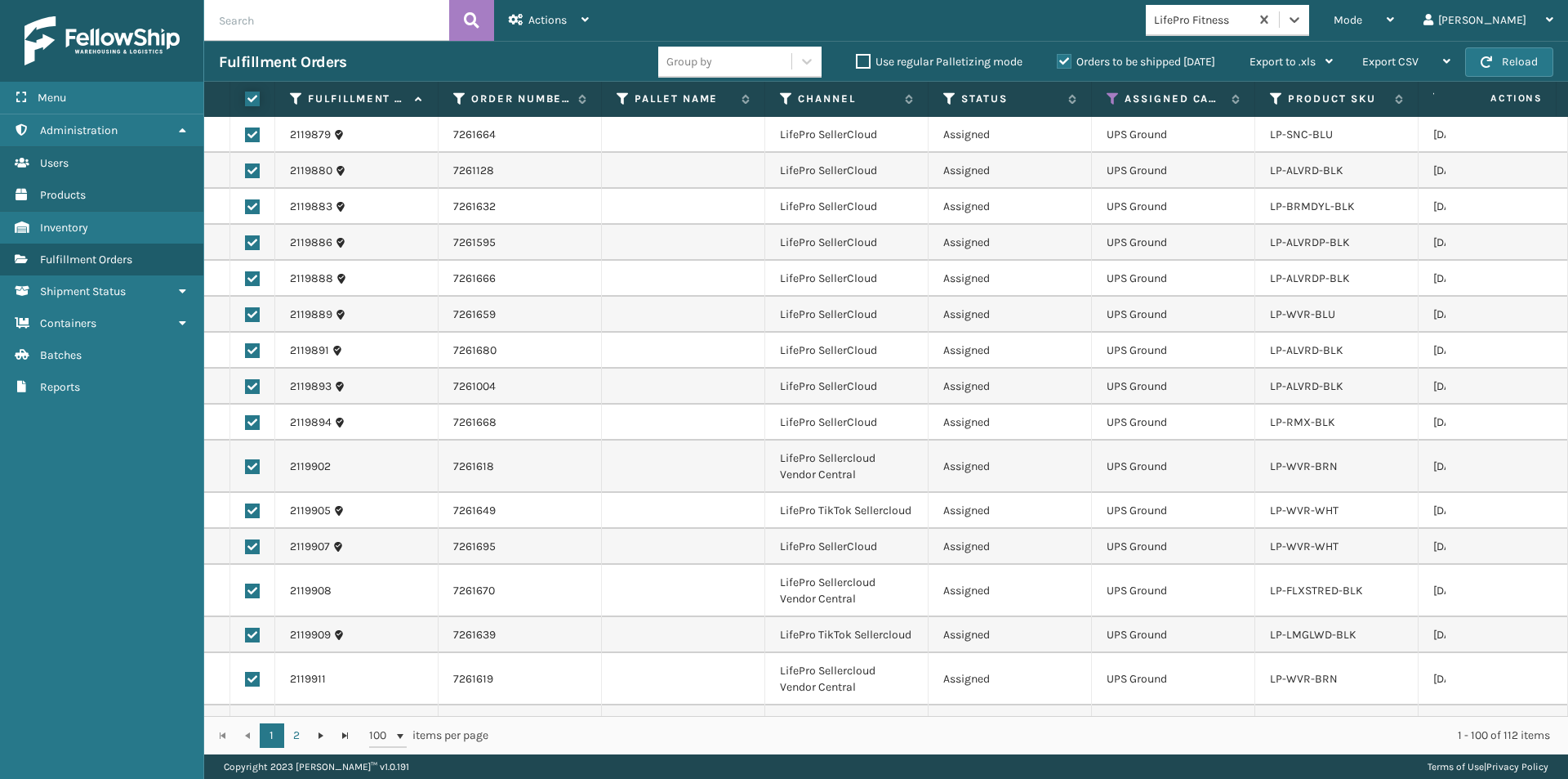
checkbox input "true"
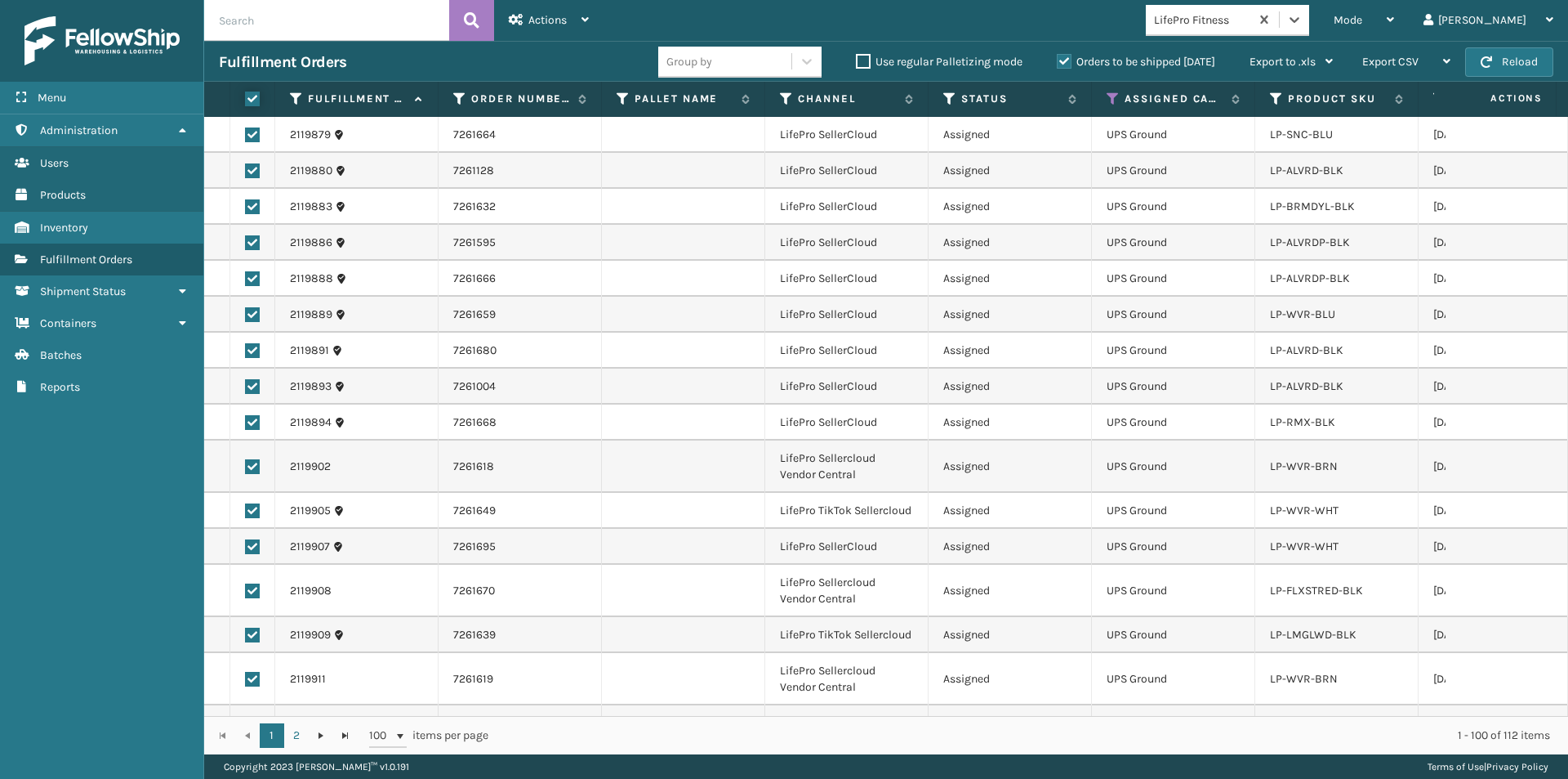
checkbox input "true"
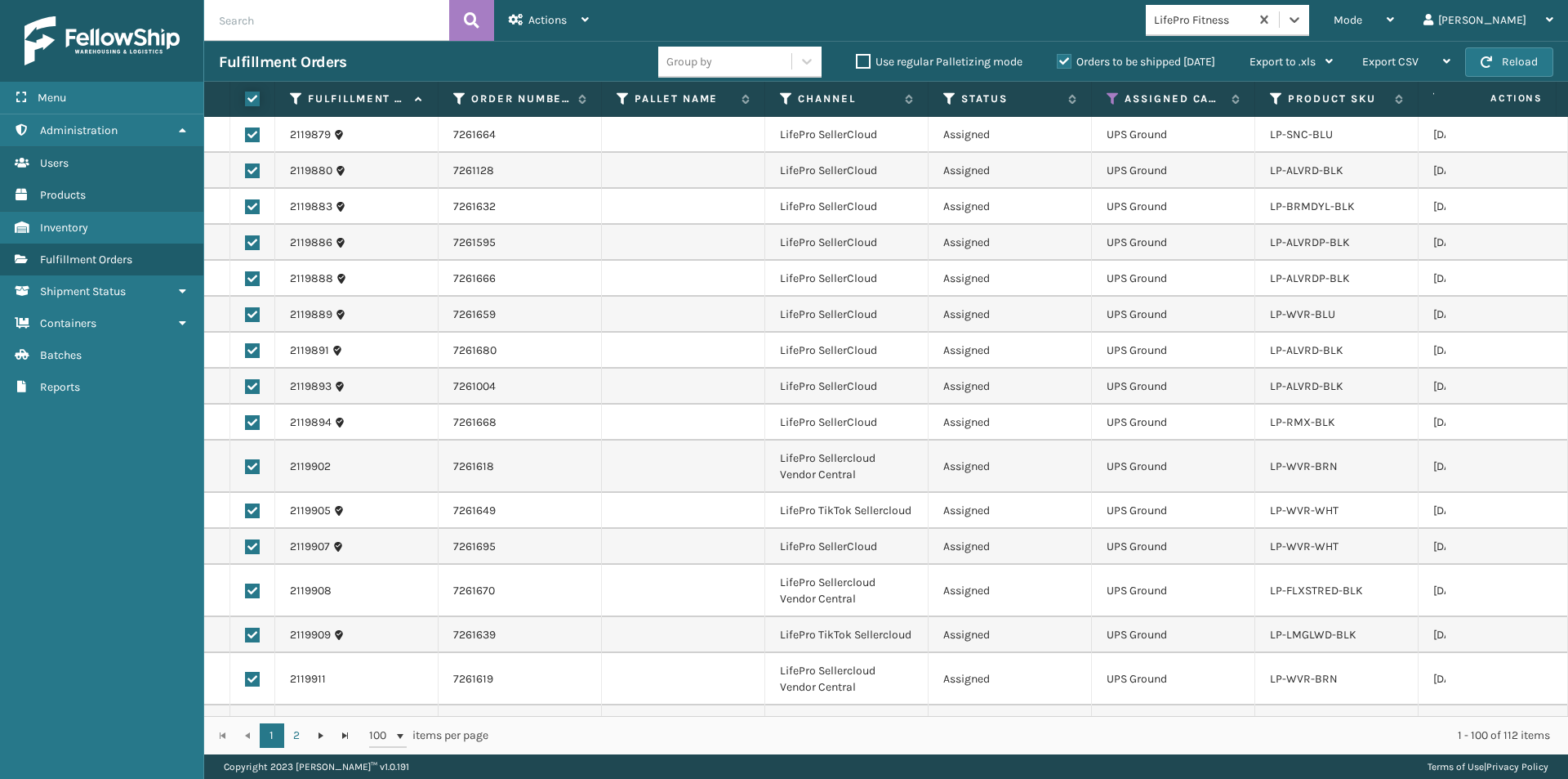
checkbox input "true"
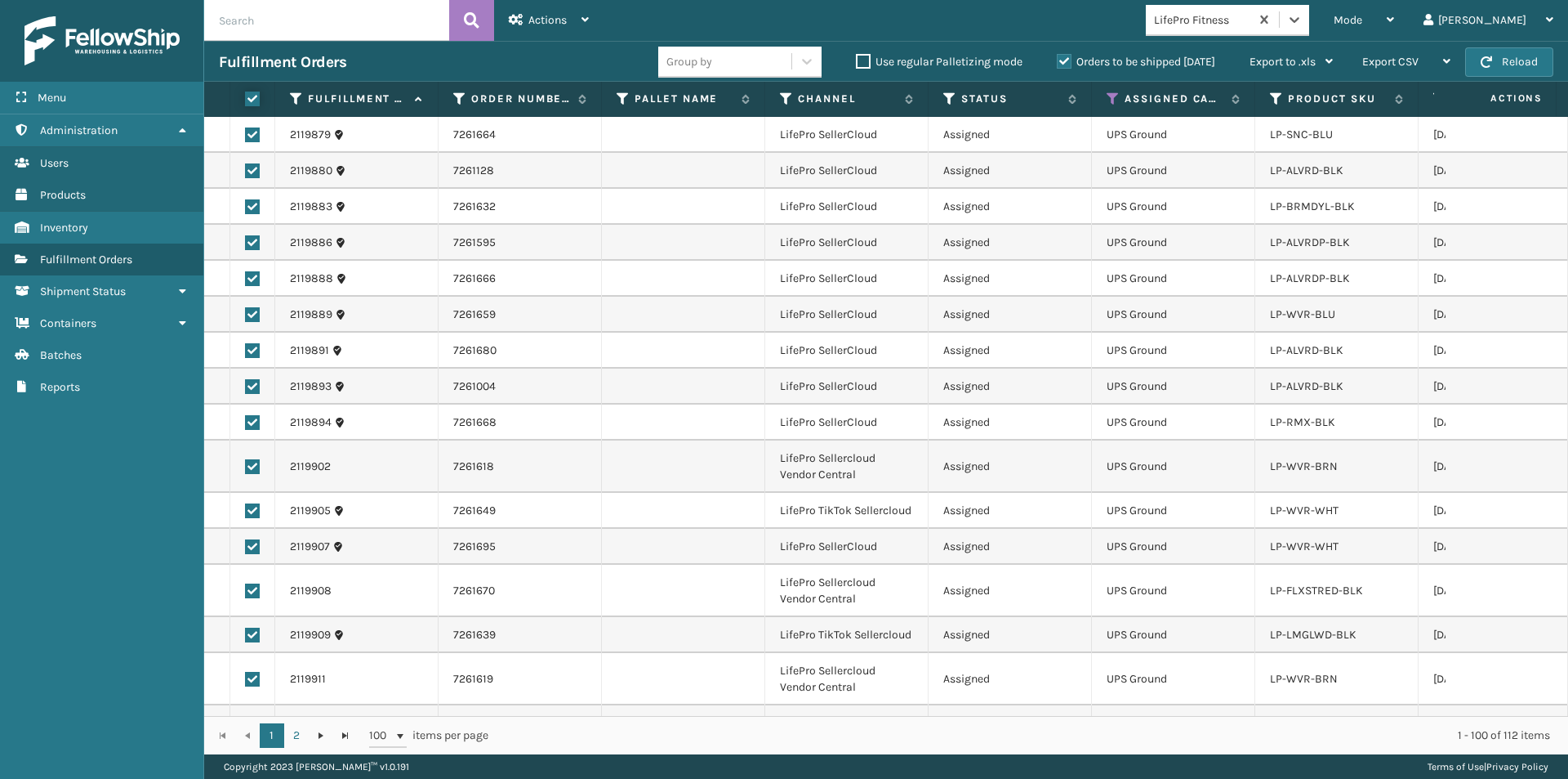
checkbox input "true"
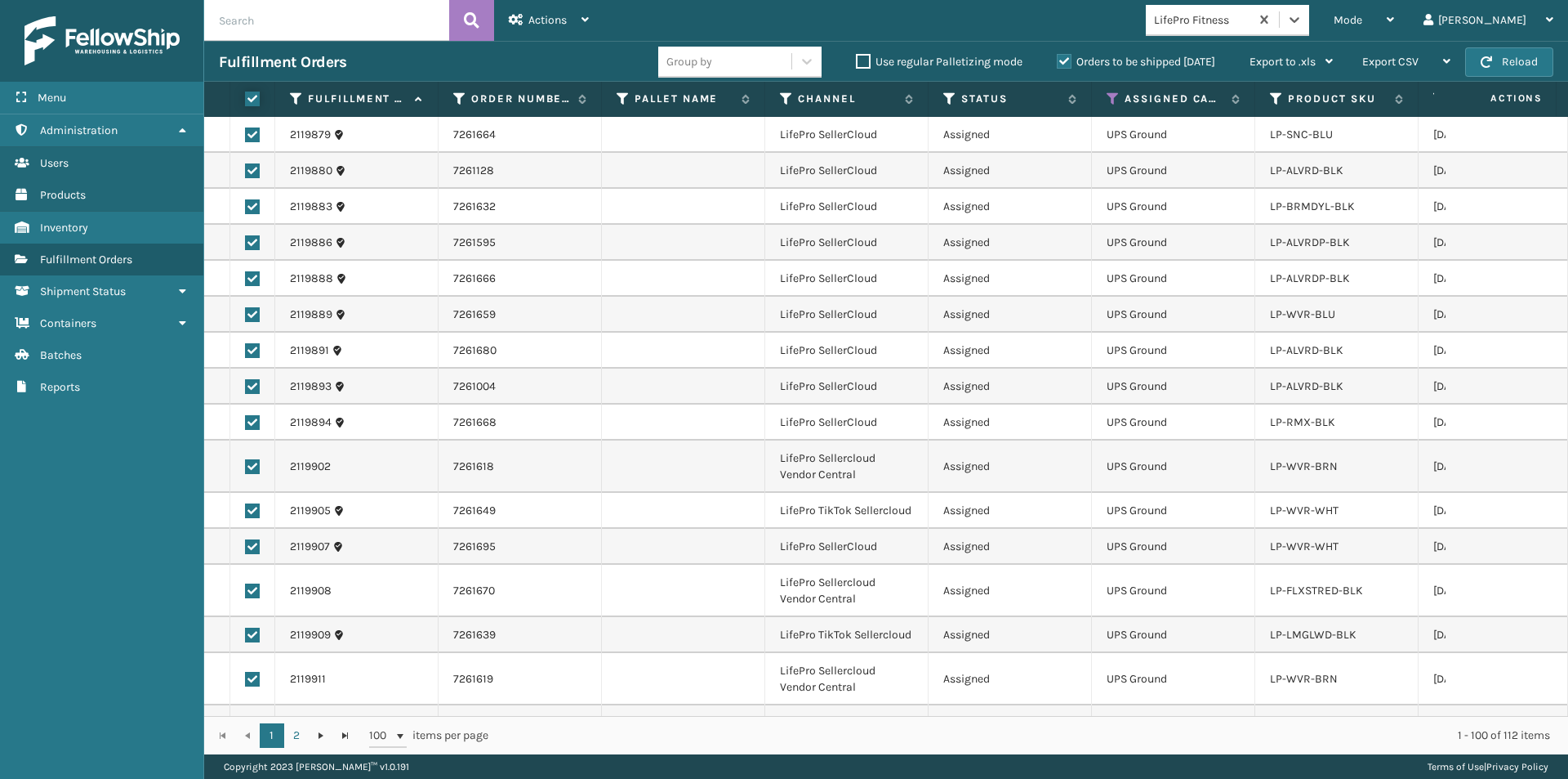
checkbox input "true"
click at [551, 19] on span "Actions" at bounding box center [547, 20] width 39 height 14
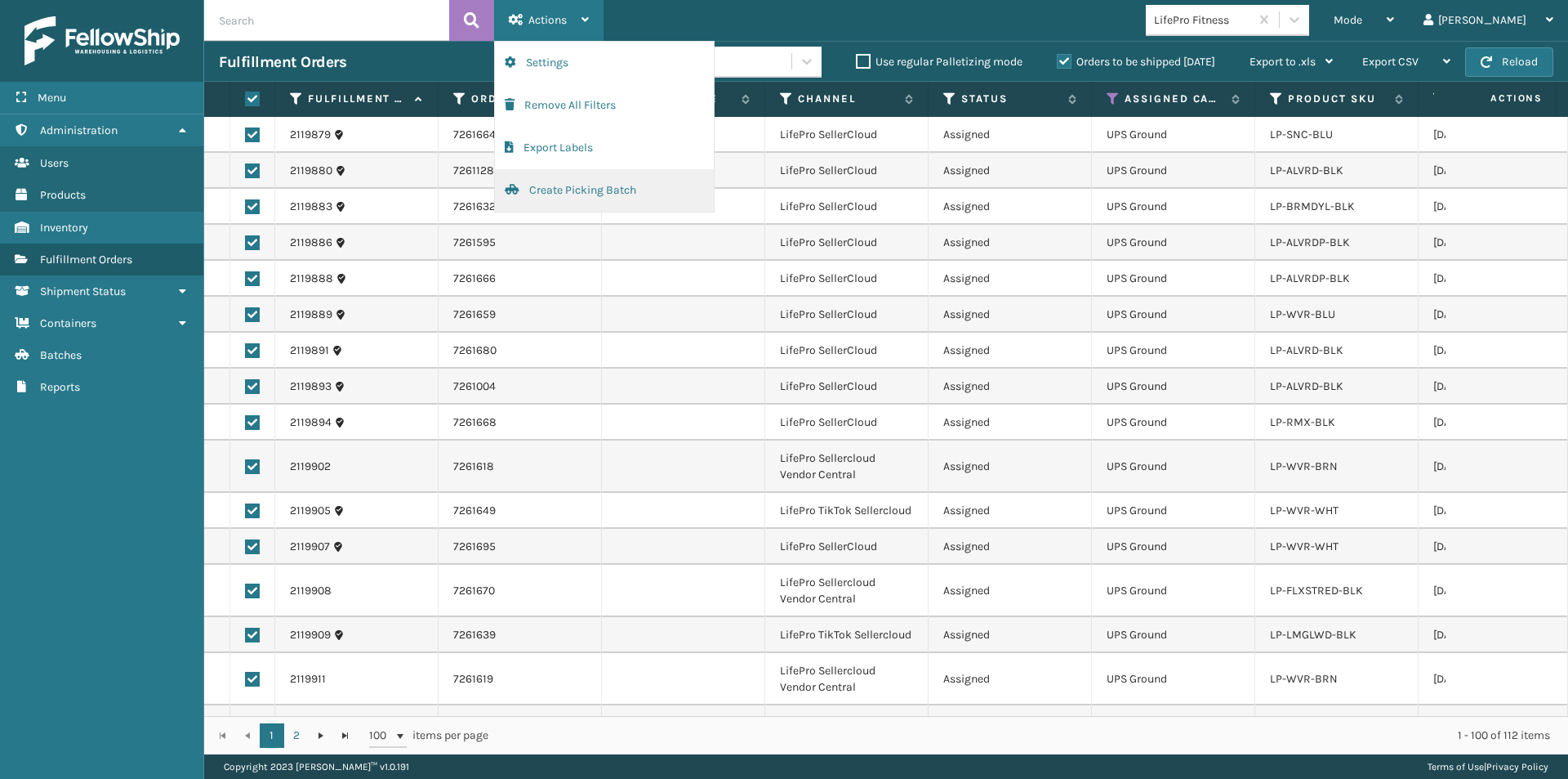
click at [559, 185] on button "Create Picking Batch" at bounding box center [605, 190] width 219 height 42
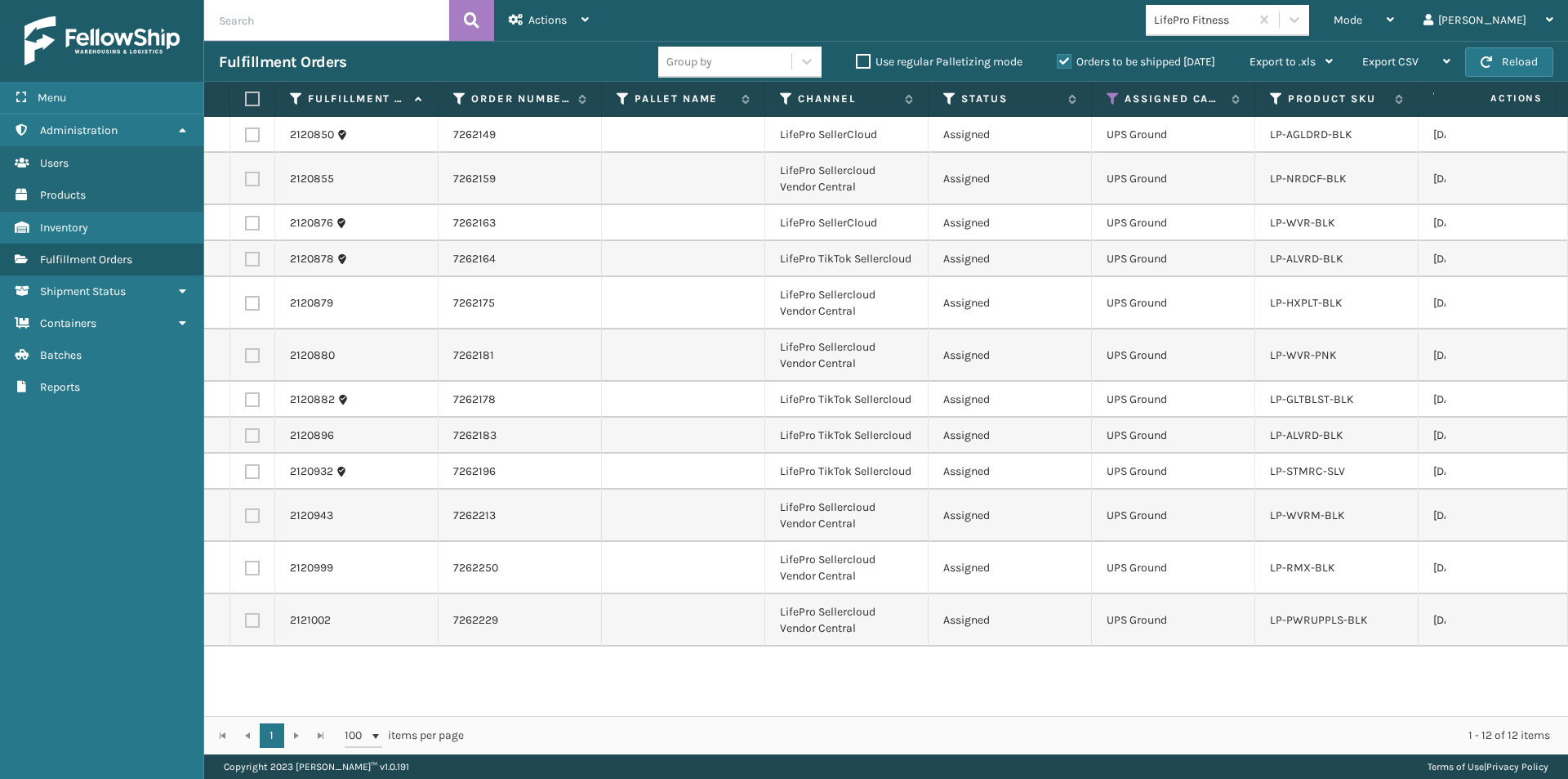
click at [255, 99] on label at bounding box center [249, 98] width 9 height 15
click at [246, 99] on input "checkbox" at bounding box center [245, 99] width 1 height 10
checkbox input "true"
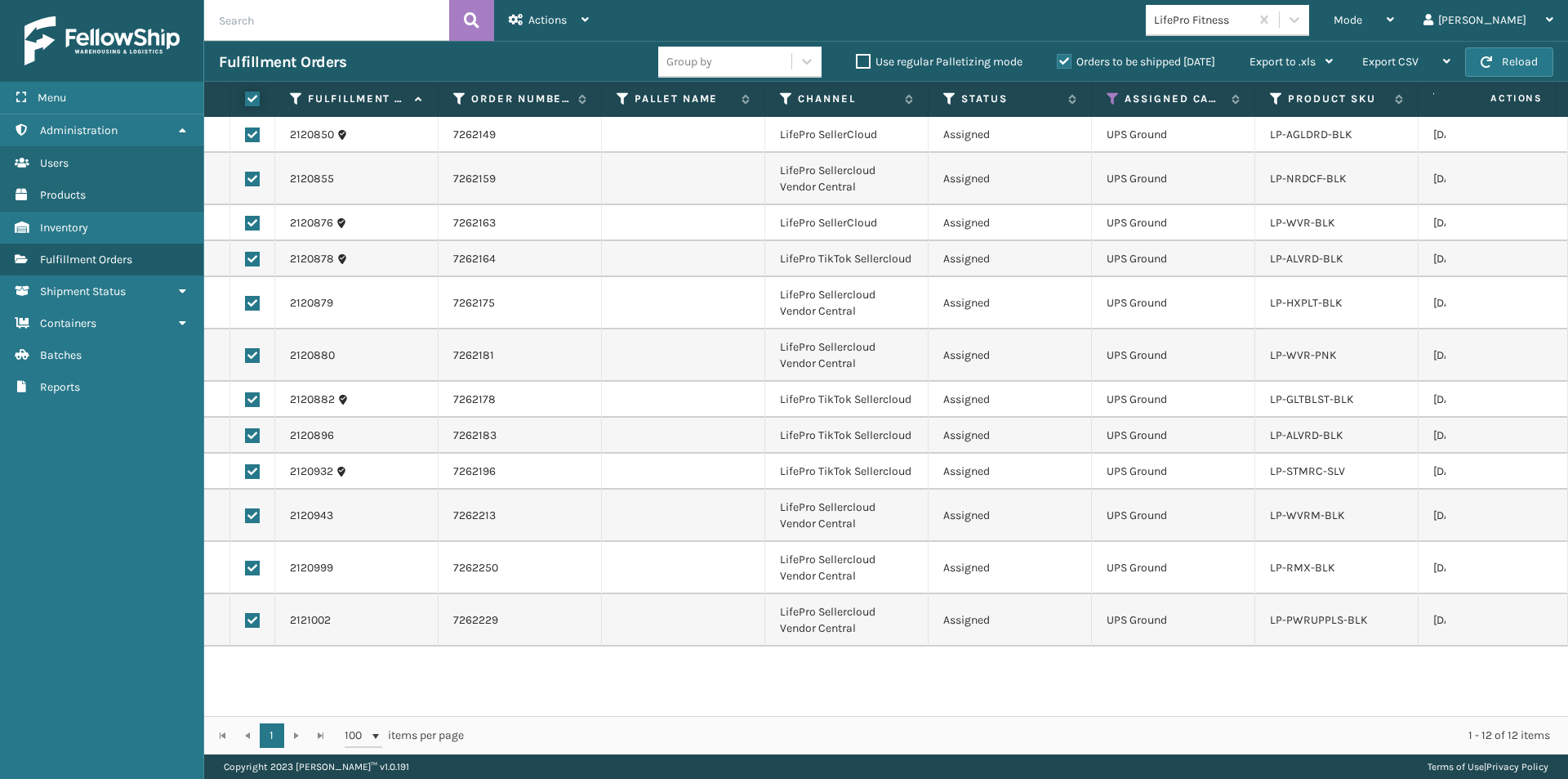
checkbox input "true"
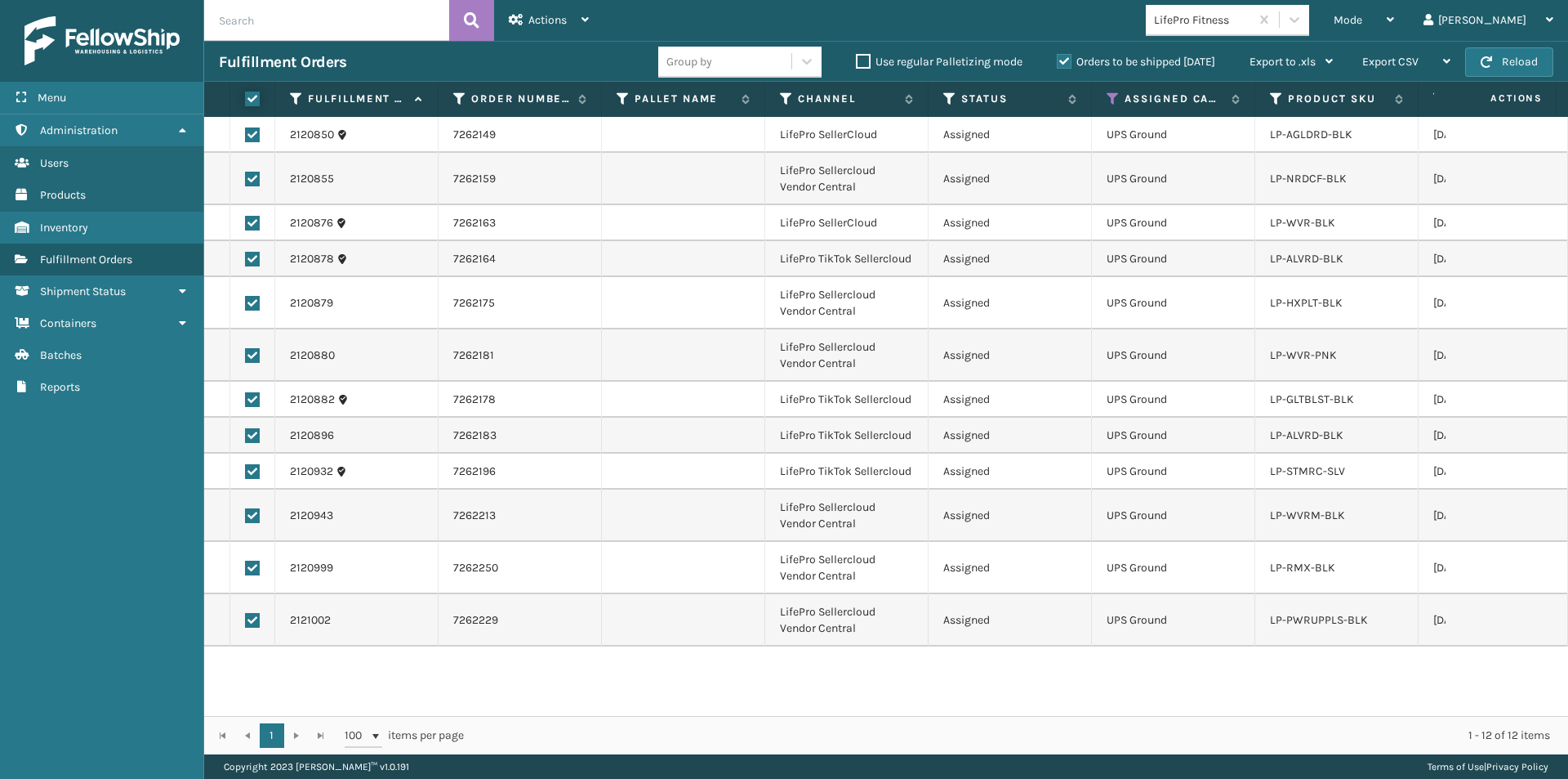
checkbox input "true"
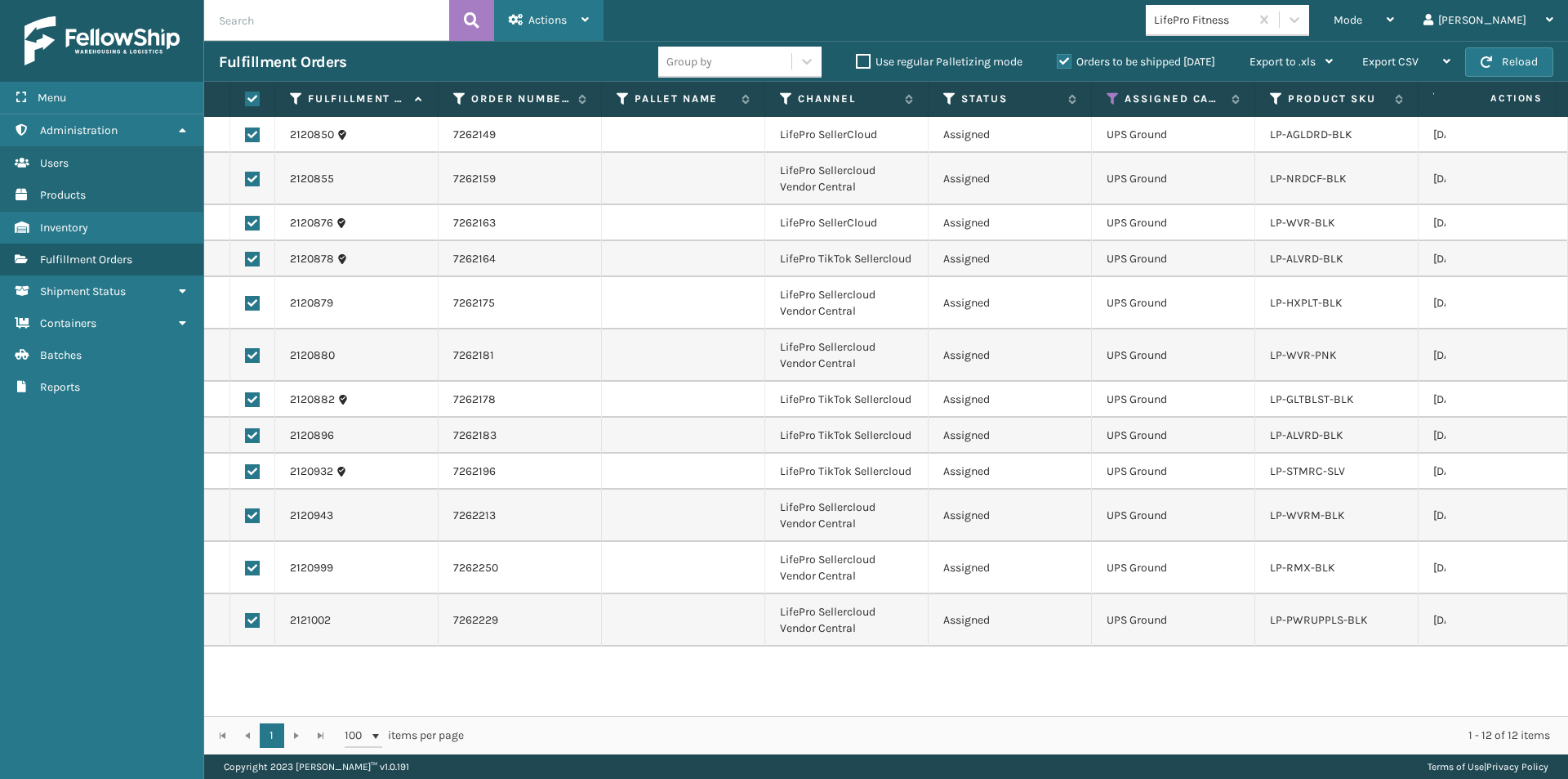
click at [547, 25] on span "Actions" at bounding box center [547, 20] width 39 height 14
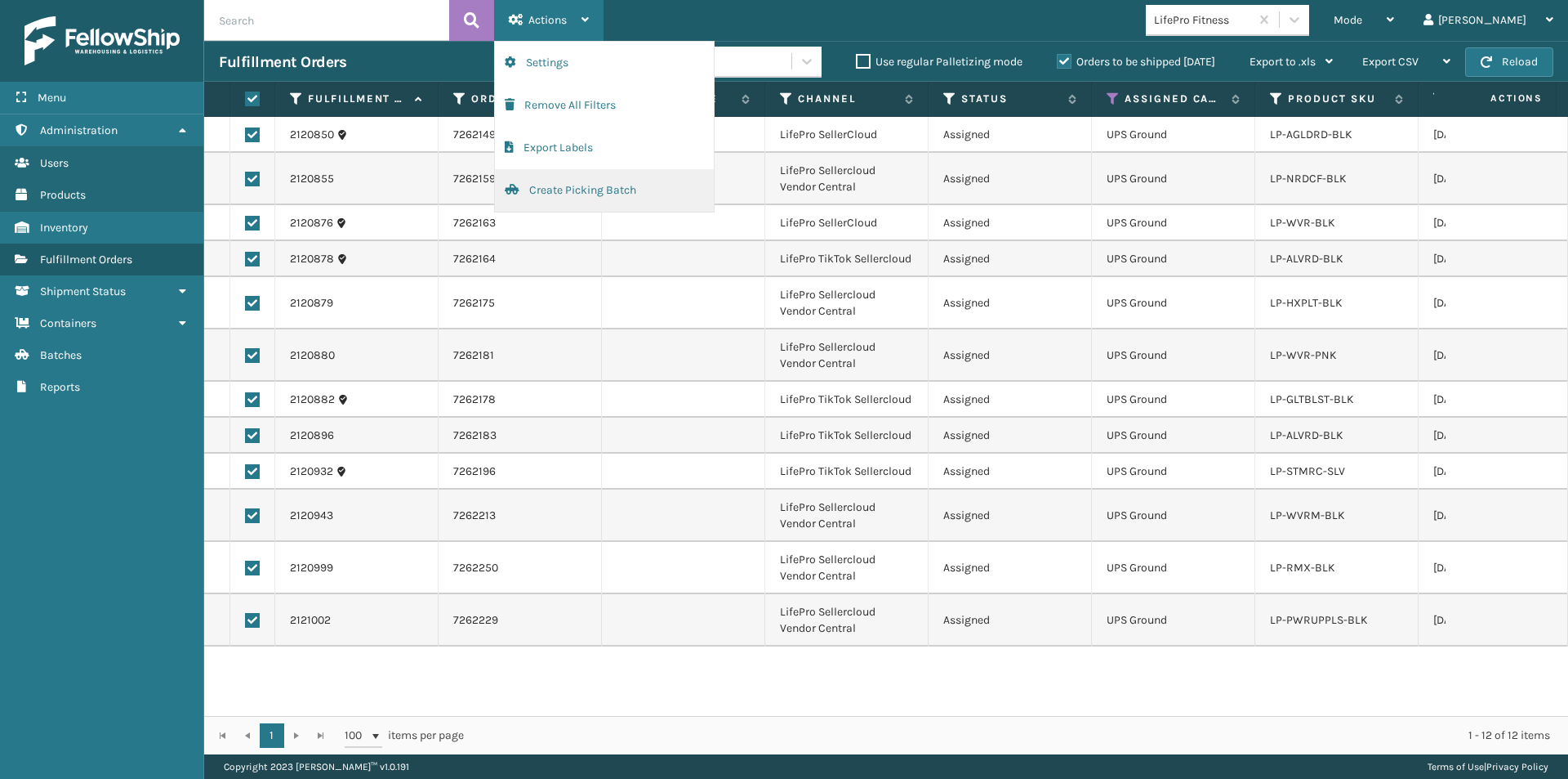
click at [620, 191] on button "Create Picking Batch" at bounding box center [605, 190] width 219 height 42
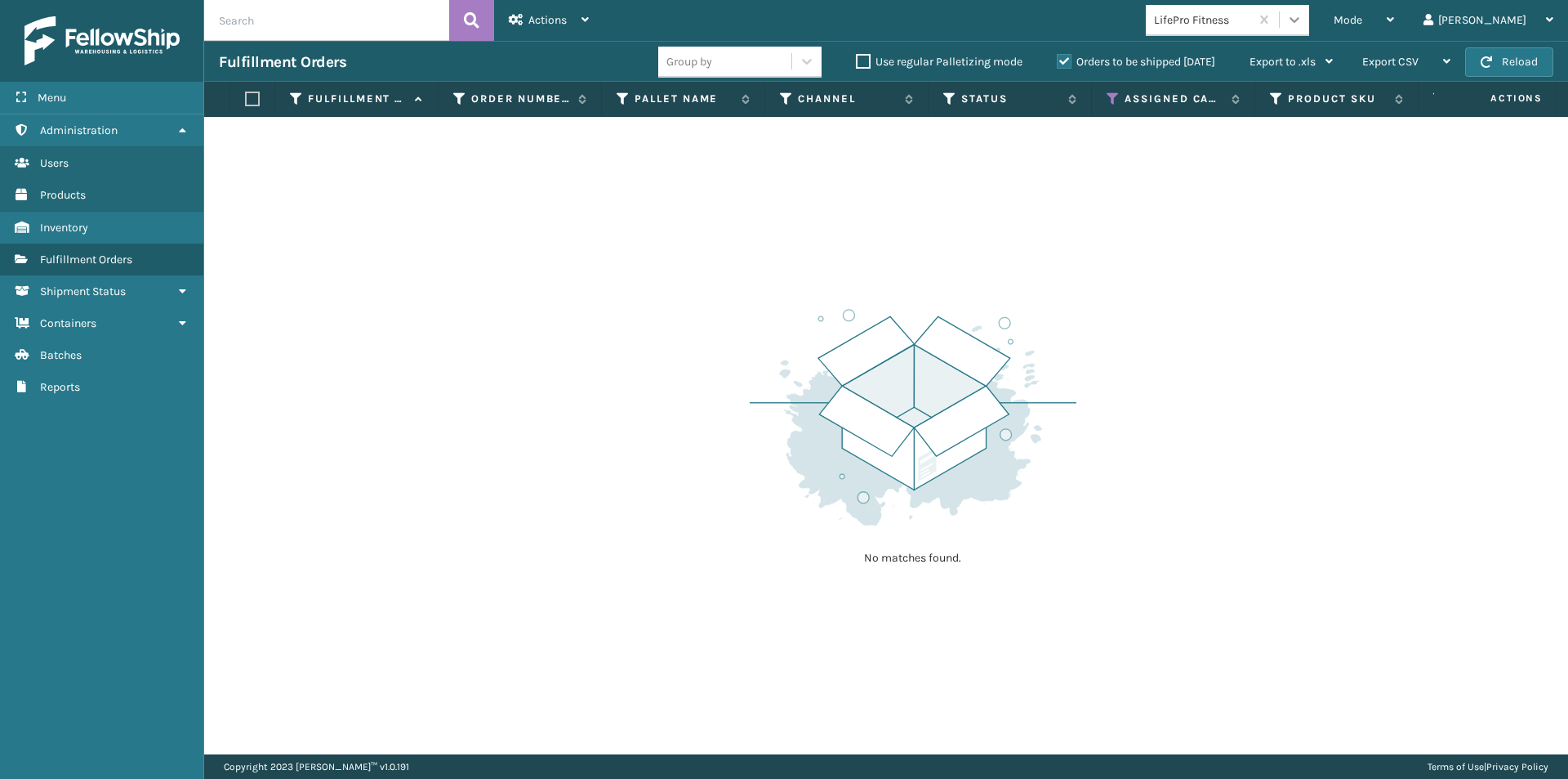
click at [1310, 22] on div at bounding box center [1295, 20] width 29 height 29
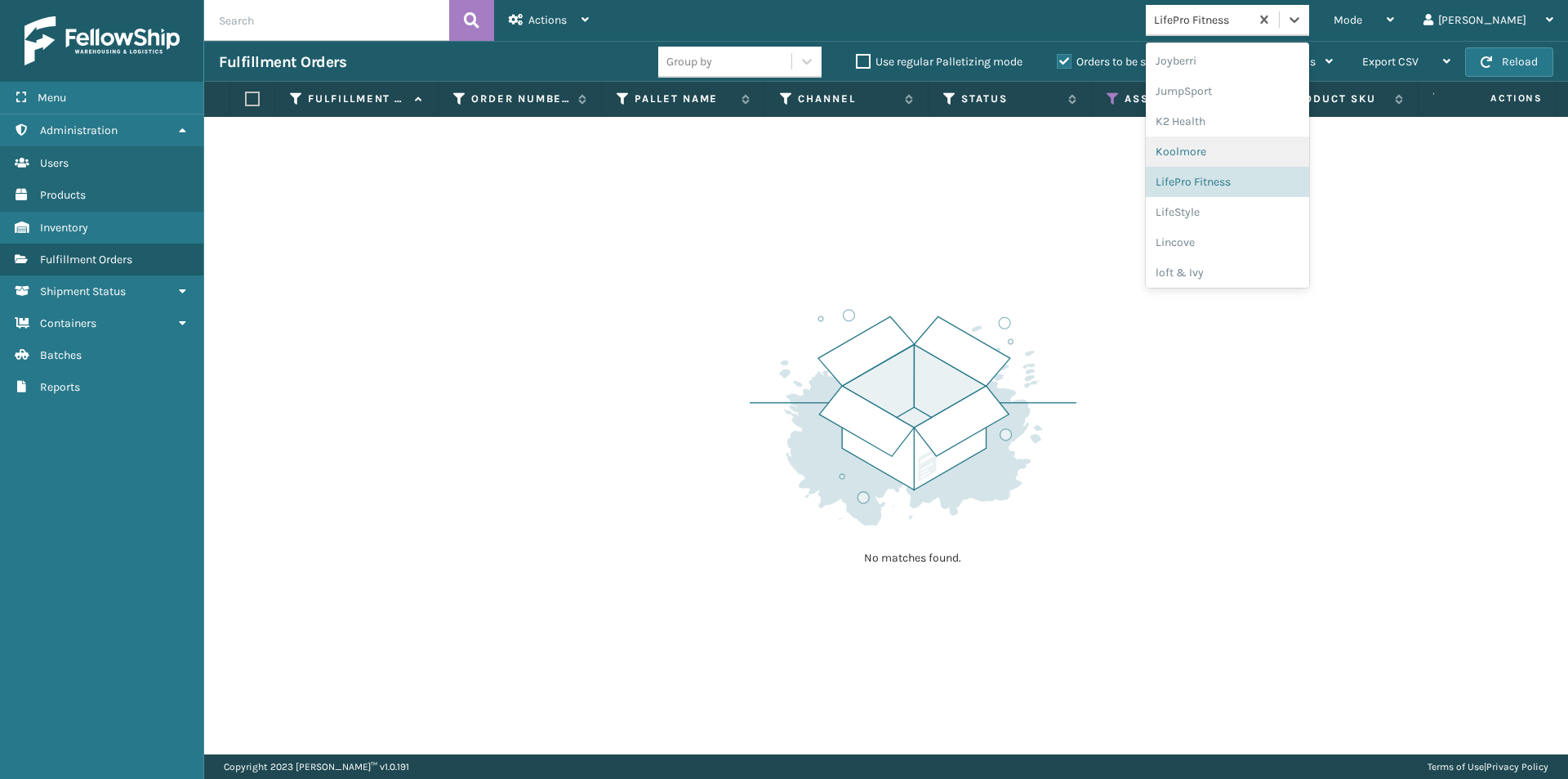
scroll to position [484, 0]
click at [1271, 221] on div "LifeStyle" at bounding box center [1228, 211] width 164 height 30
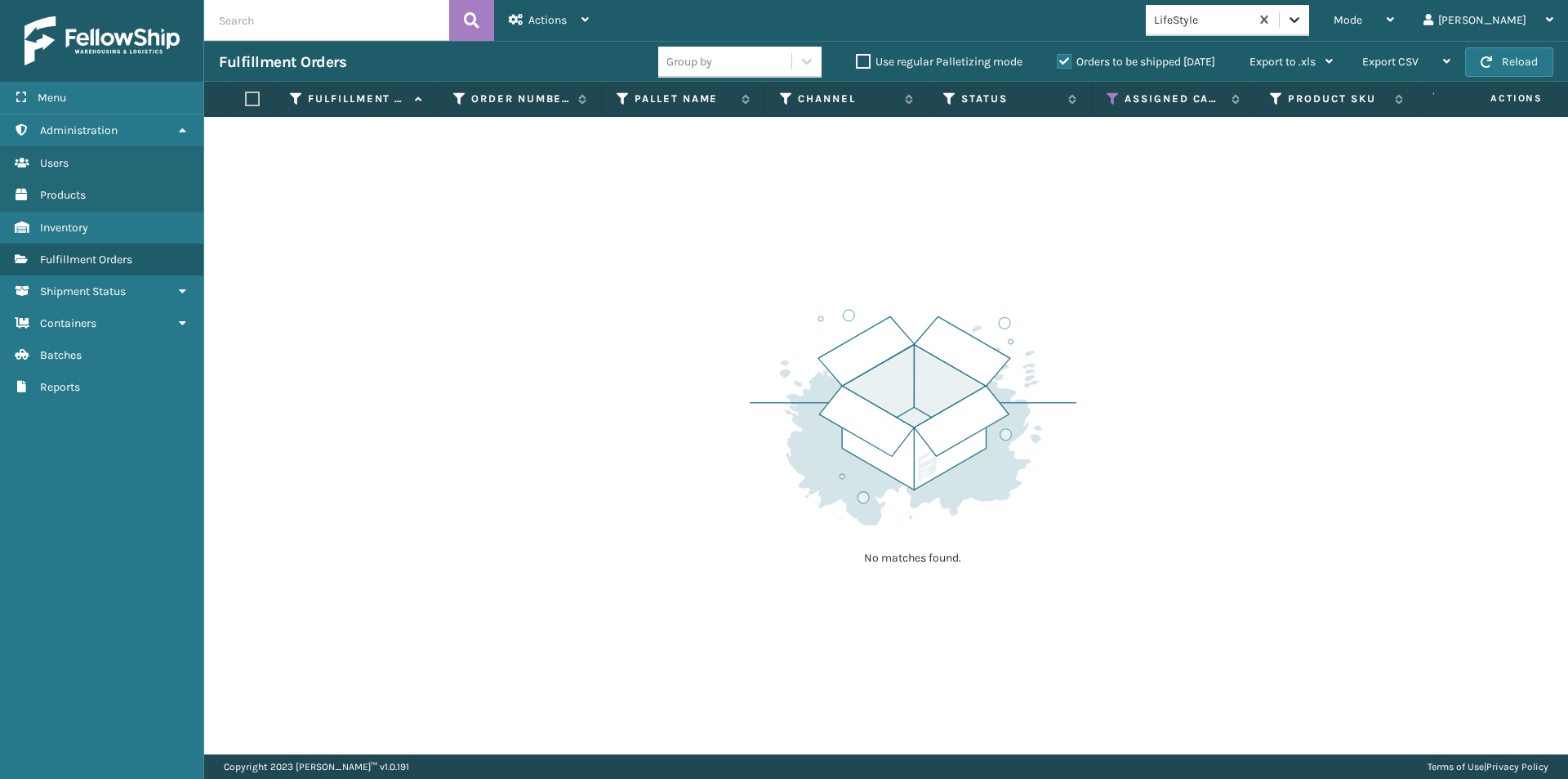
click at [1303, 26] on icon at bounding box center [1294, 19] width 16 height 16
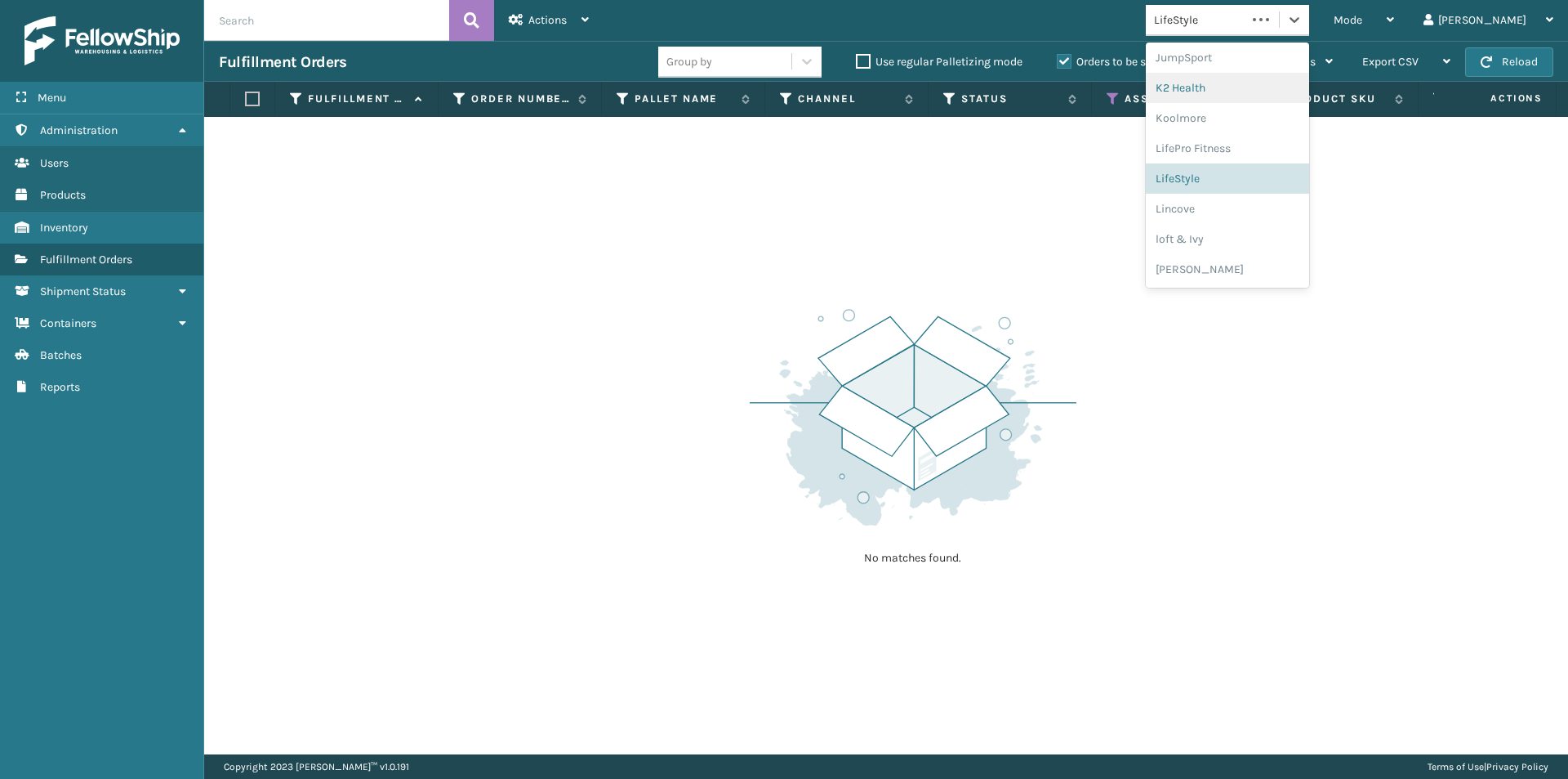
scroll to position [581, 0]
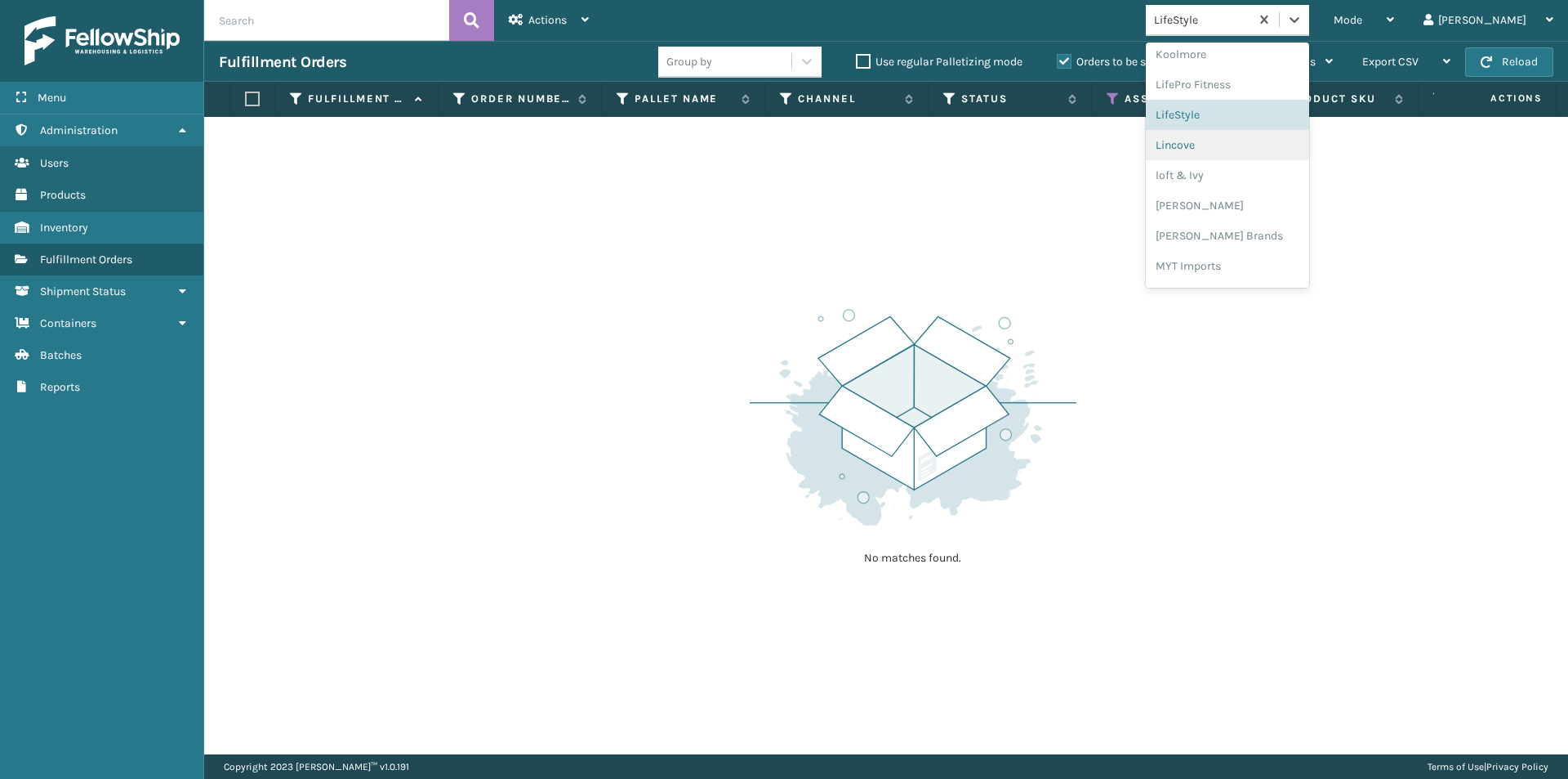
click at [1249, 144] on div "Lincove" at bounding box center [1228, 145] width 164 height 30
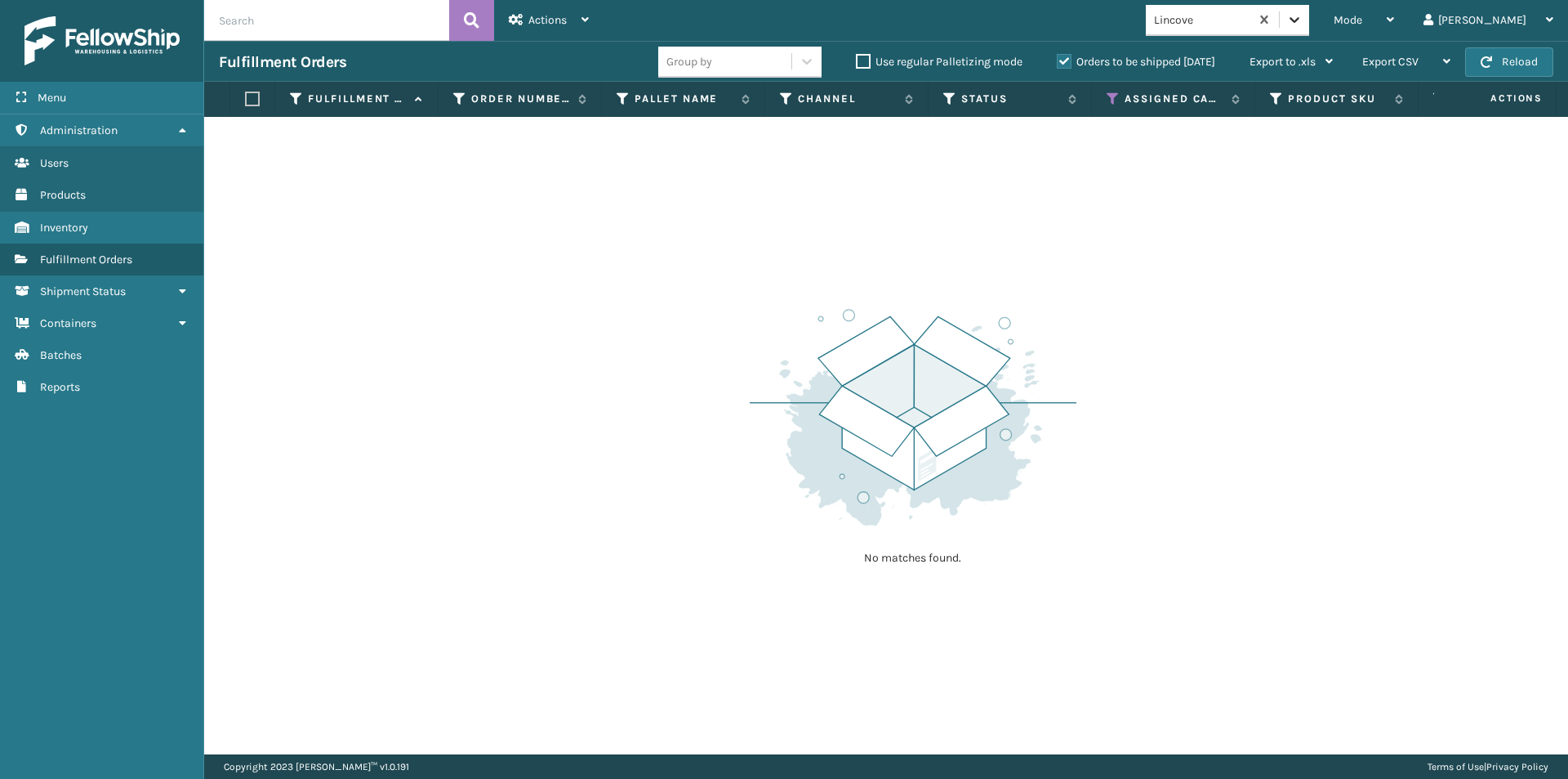
click at [1303, 17] on icon at bounding box center [1294, 19] width 16 height 16
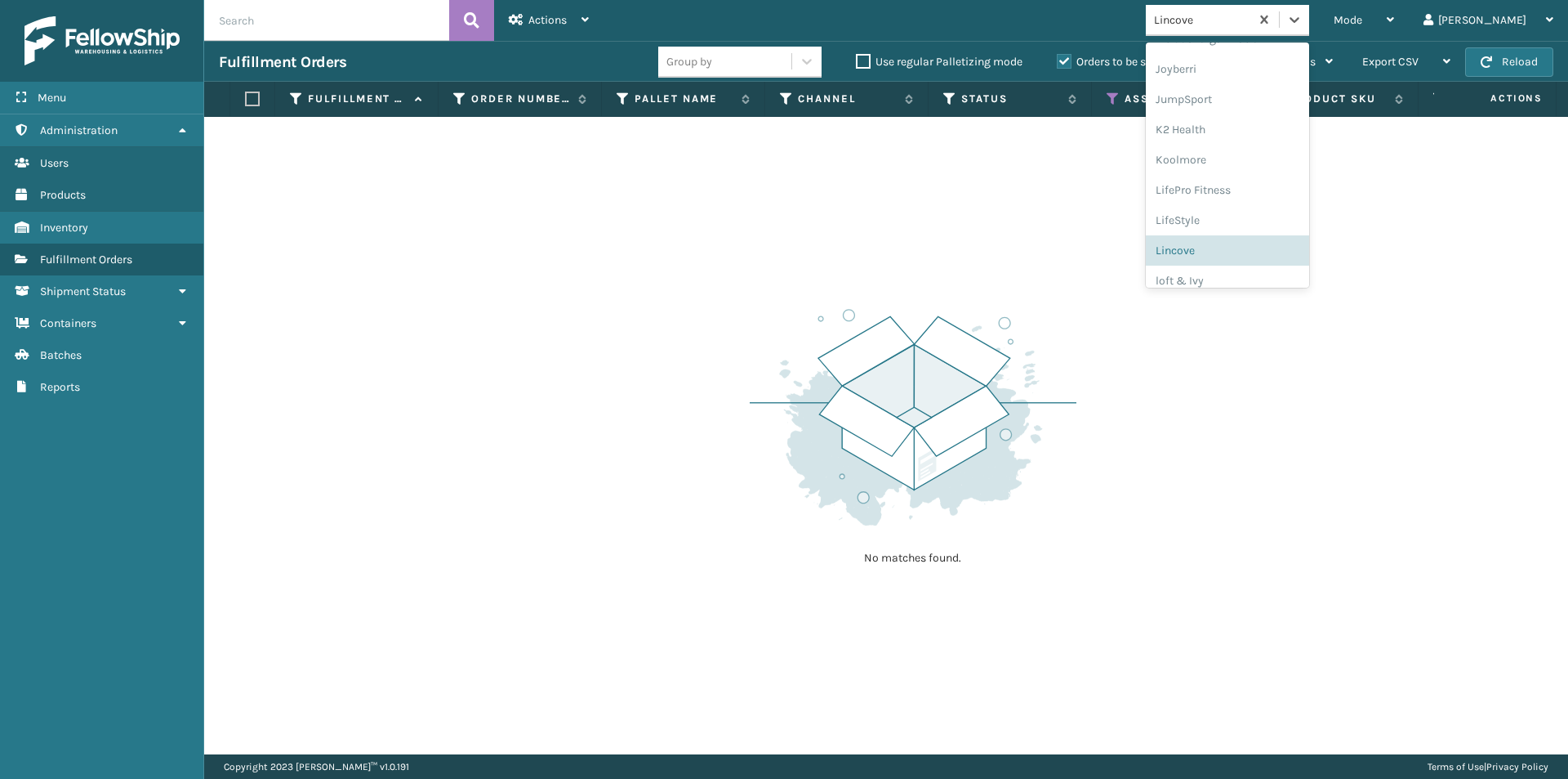
scroll to position [490, 0]
click at [1255, 275] on div "loft & Ivy" at bounding box center [1228, 265] width 164 height 30
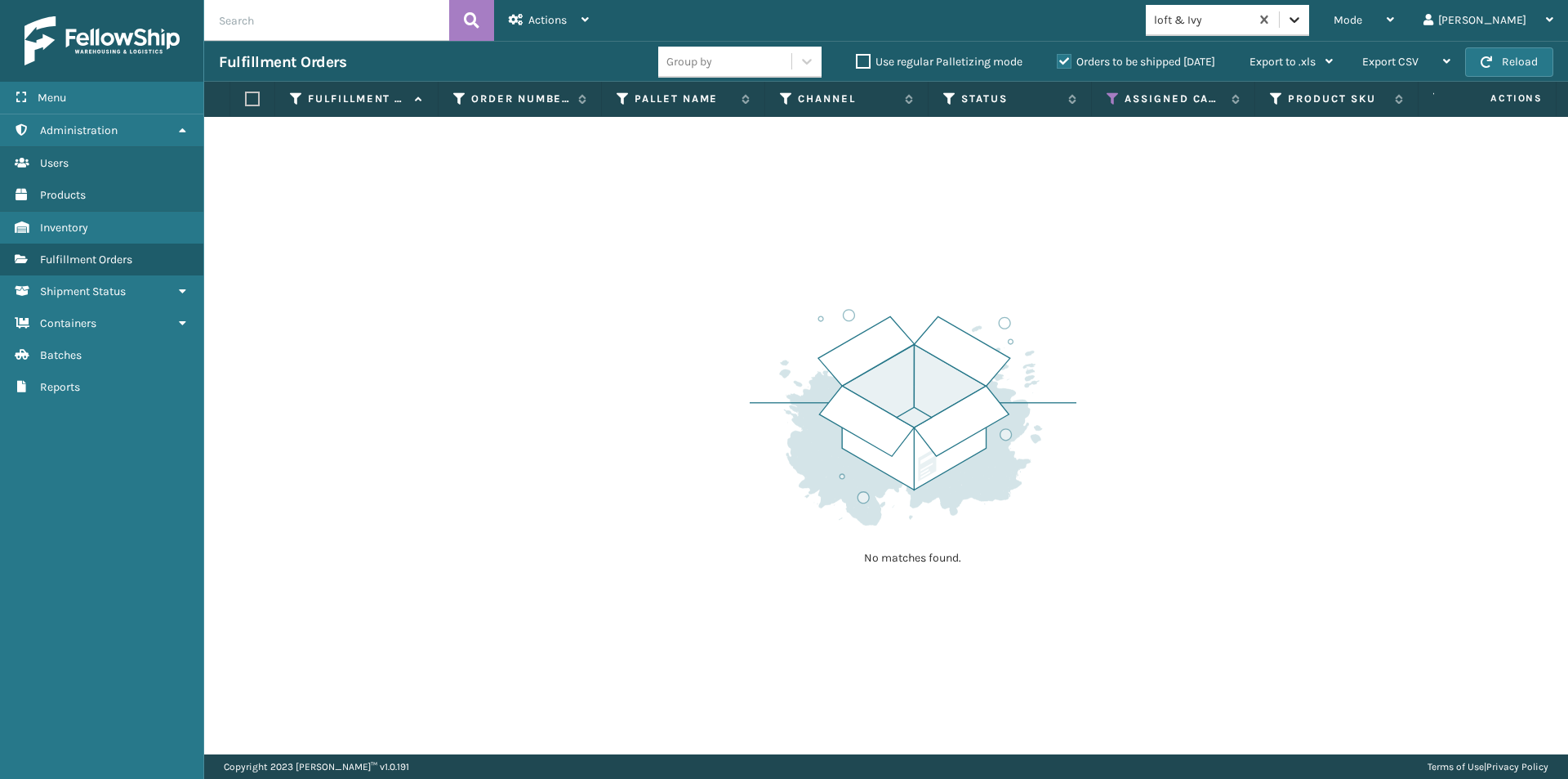
click at [1303, 18] on icon at bounding box center [1294, 19] width 16 height 16
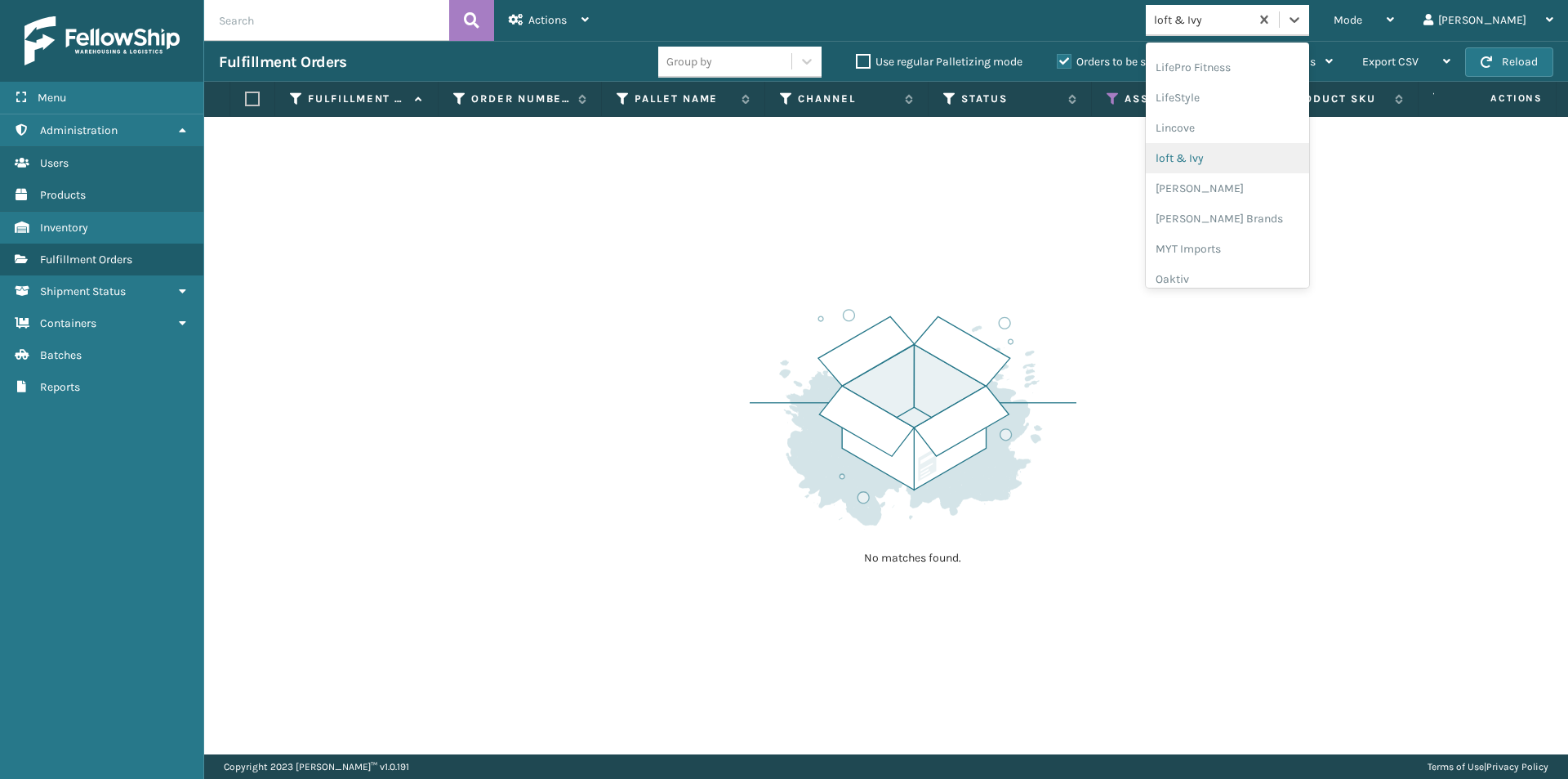
scroll to position [599, 0]
click at [1241, 187] on div "[PERSON_NAME]" at bounding box center [1228, 187] width 164 height 30
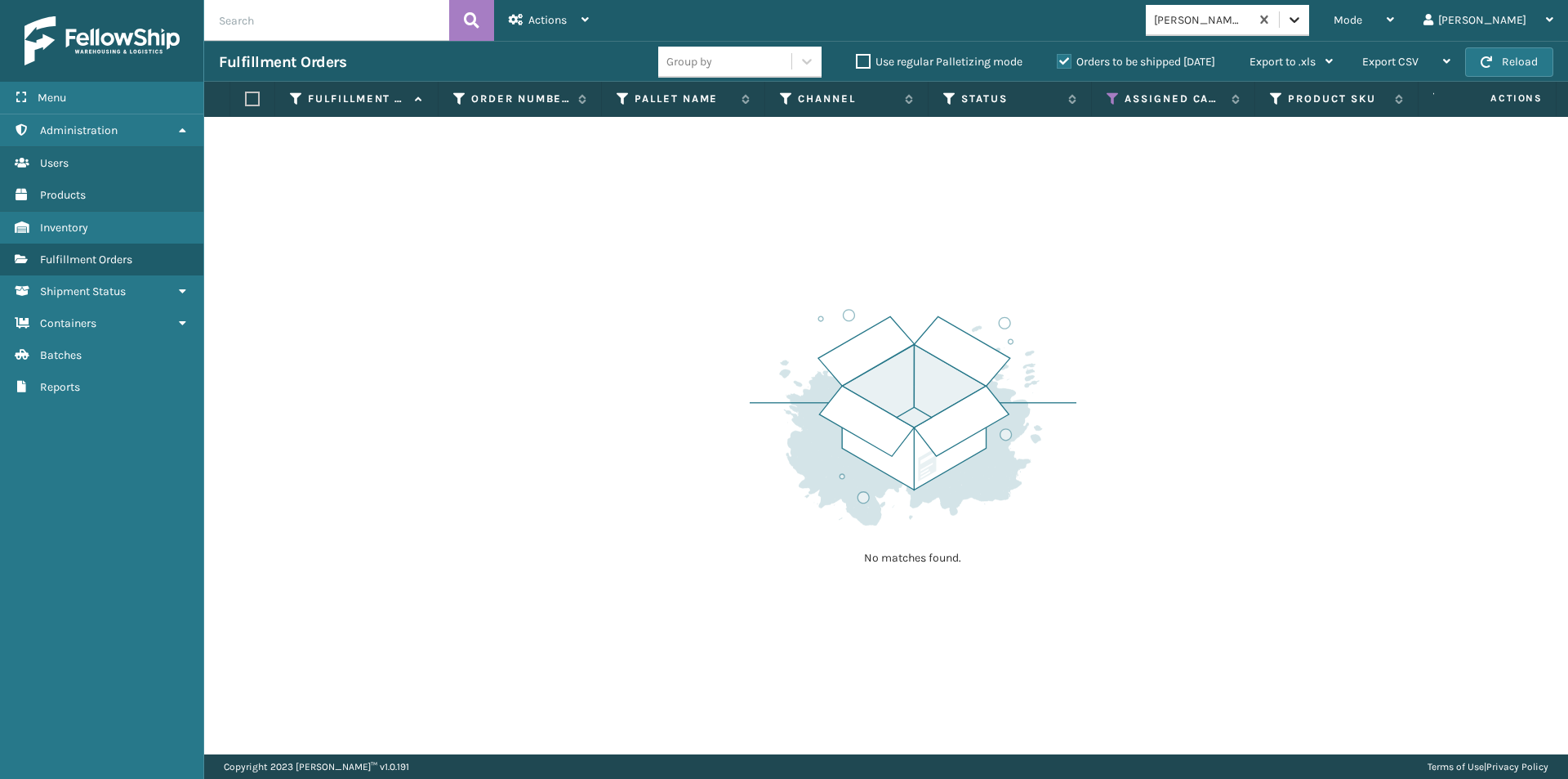
click at [1303, 16] on icon at bounding box center [1294, 19] width 16 height 16
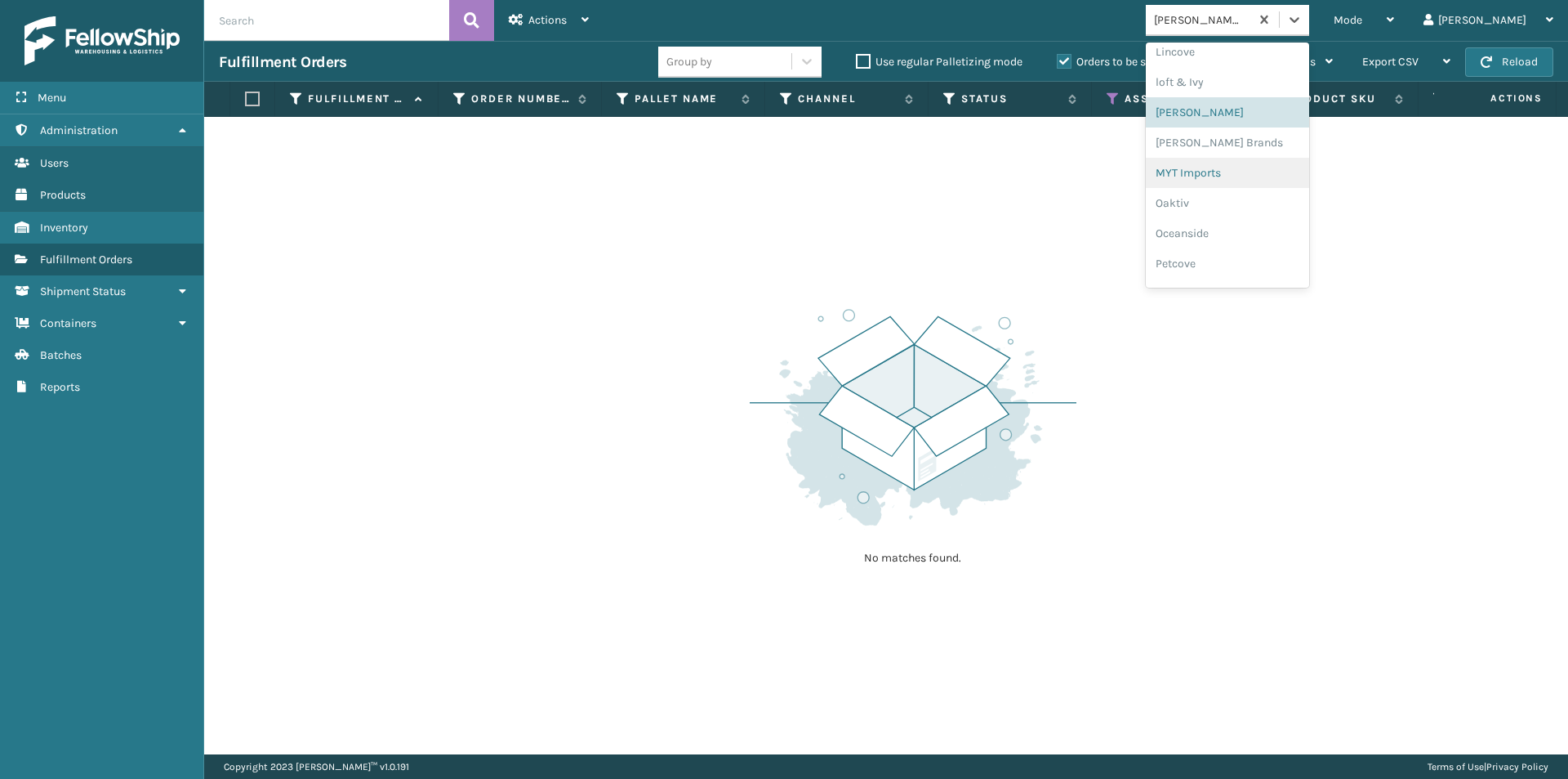
scroll to position [681, 0]
click at [1248, 140] on div "[PERSON_NAME] Brands" at bounding box center [1228, 135] width 164 height 30
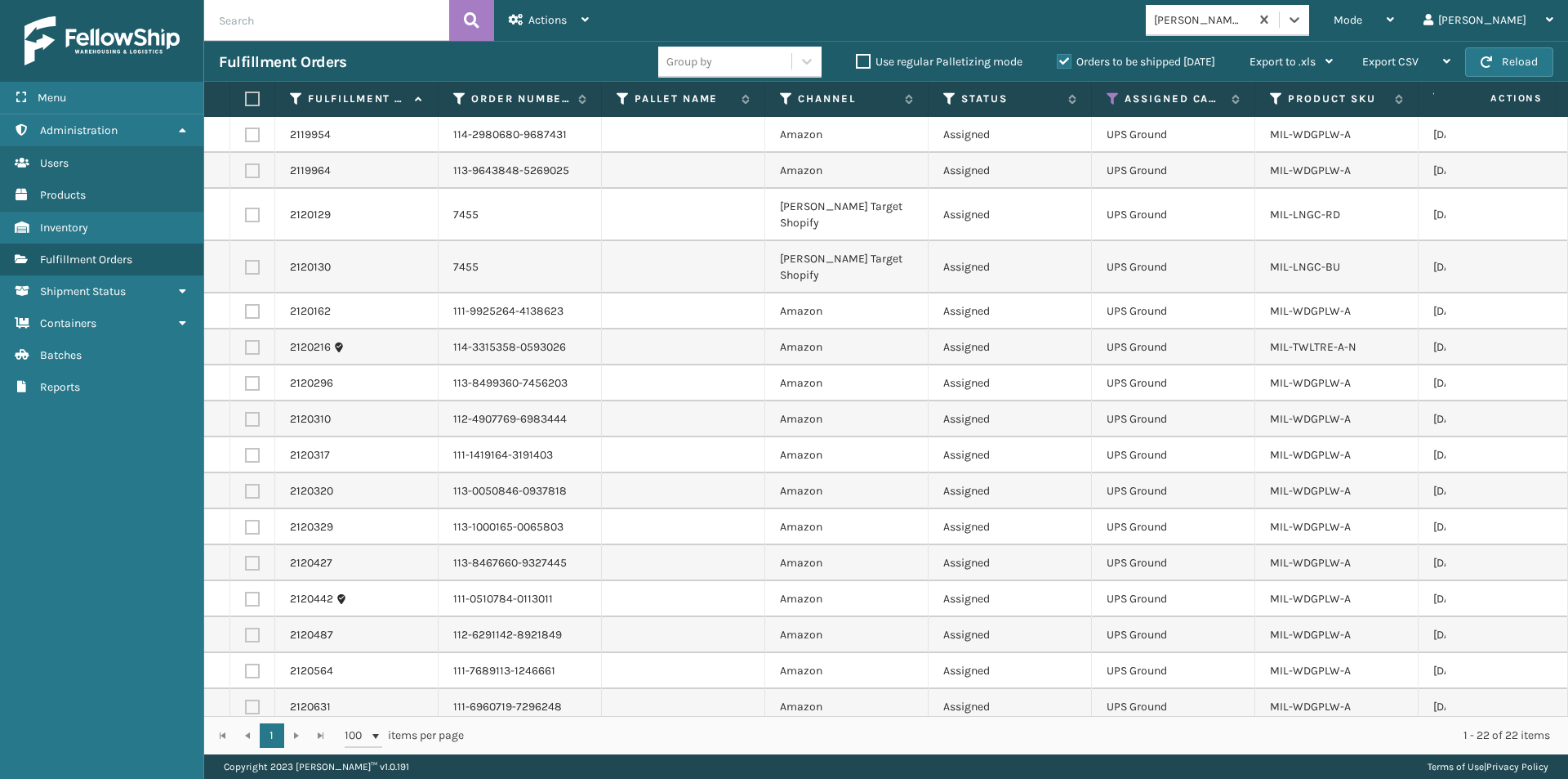
click at [250, 100] on label at bounding box center [249, 98] width 9 height 15
click at [246, 100] on input "checkbox" at bounding box center [245, 99] width 1 height 10
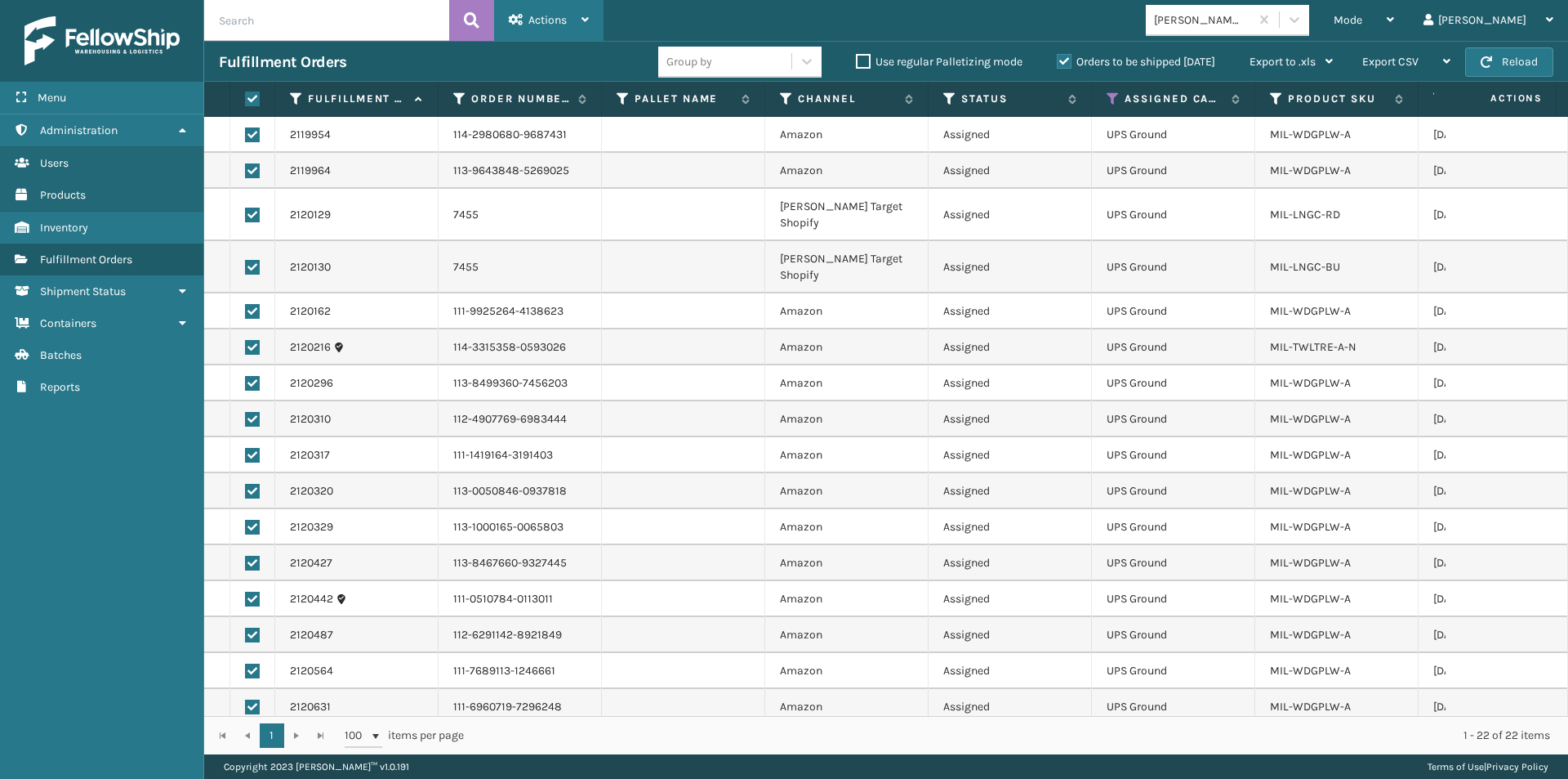
click at [572, 25] on div "Actions" at bounding box center [549, 20] width 80 height 41
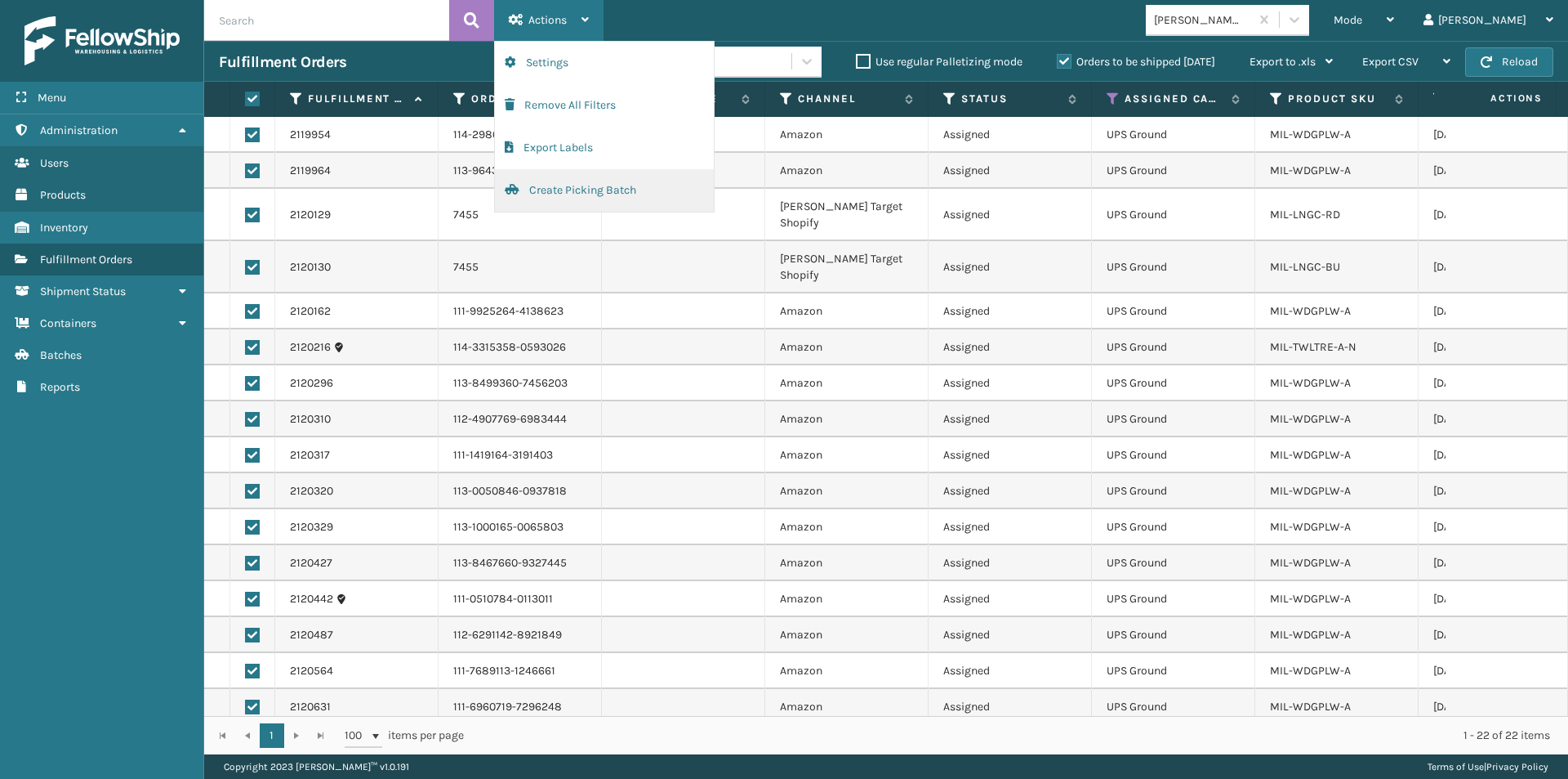
click at [575, 189] on button "Create Picking Batch" at bounding box center [605, 190] width 219 height 42
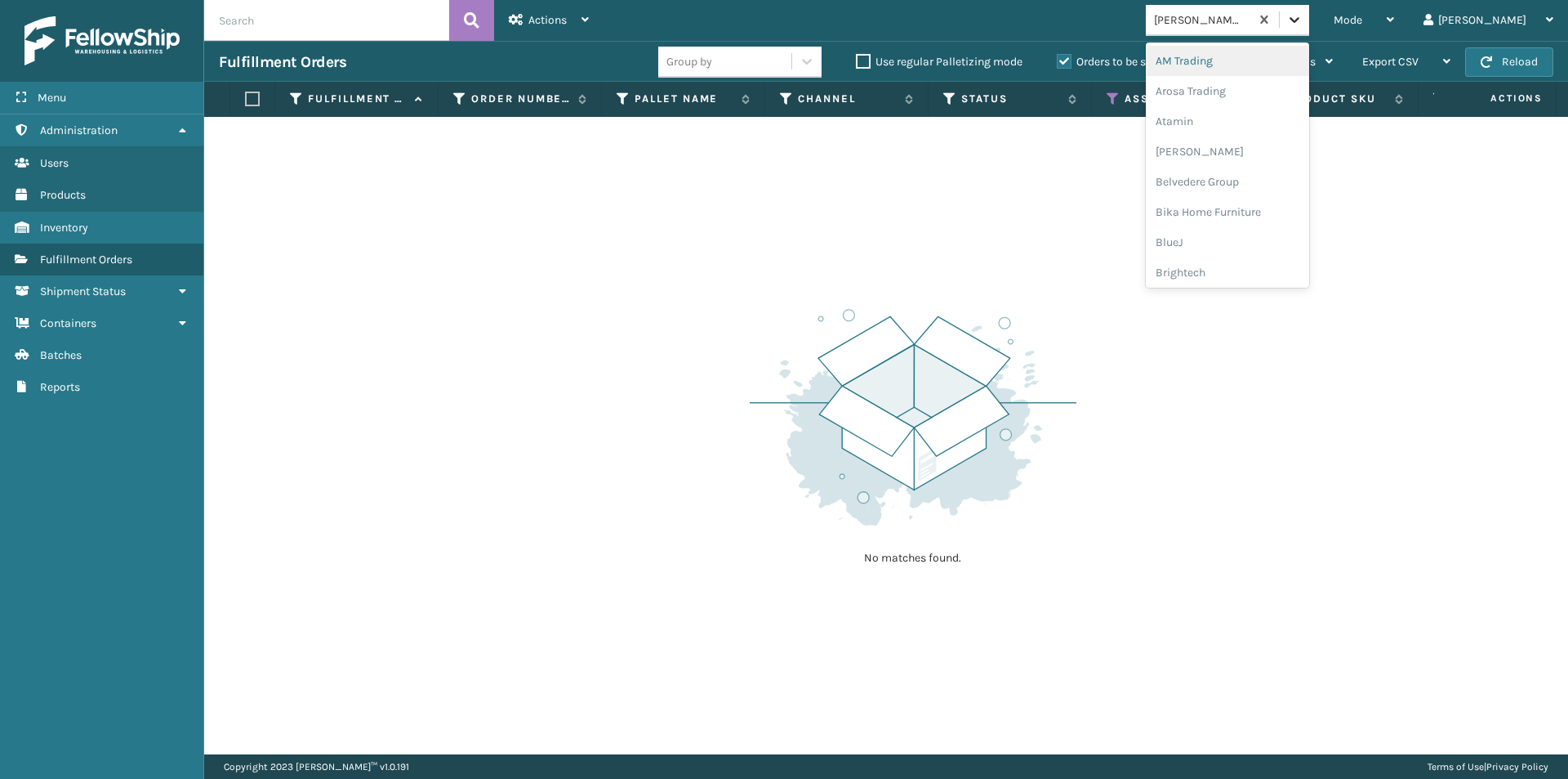
click at [1300, 19] on icon at bounding box center [1294, 20] width 9 height 6
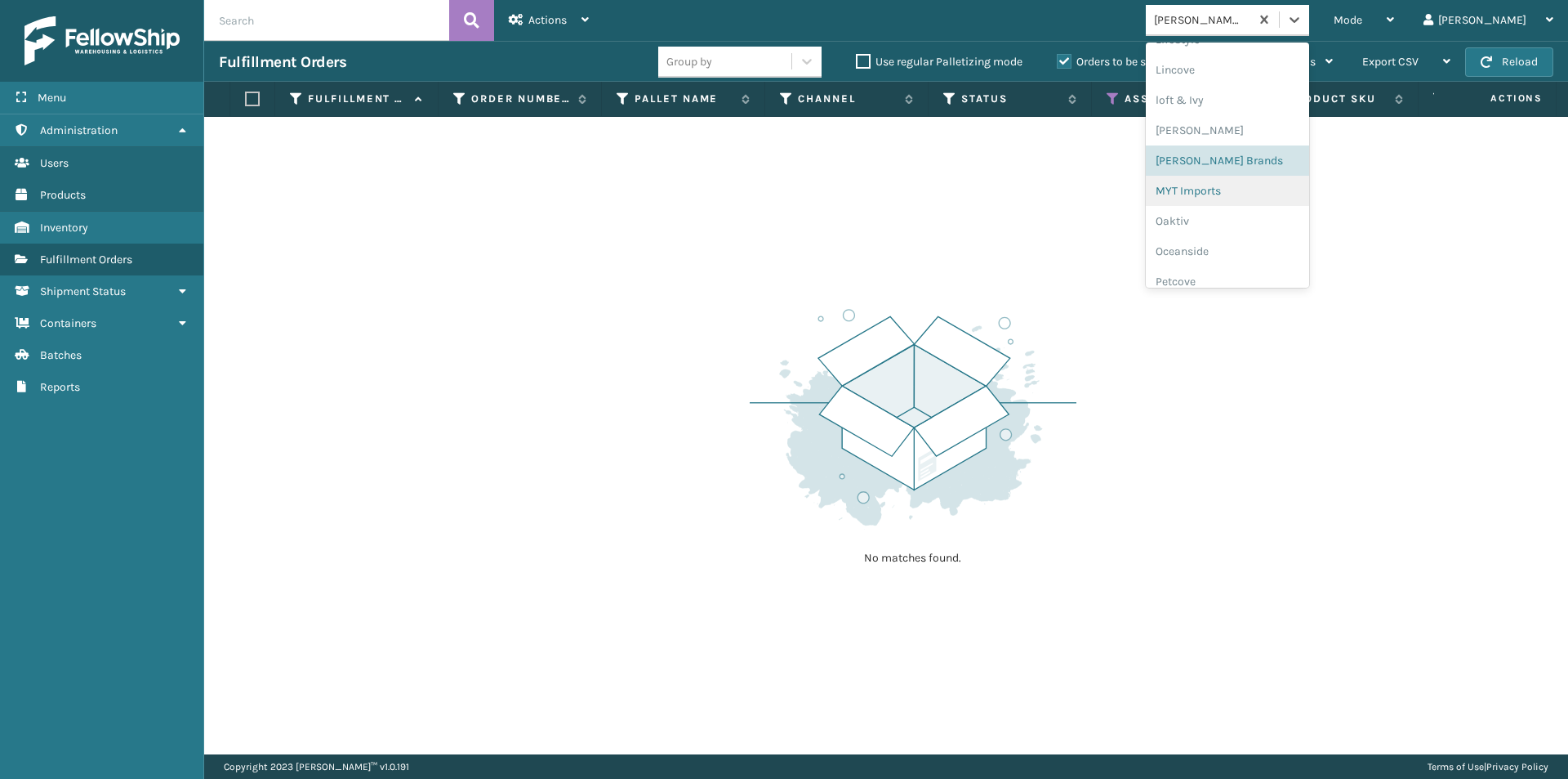
click at [1274, 190] on div "MYT Imports" at bounding box center [1228, 190] width 164 height 30
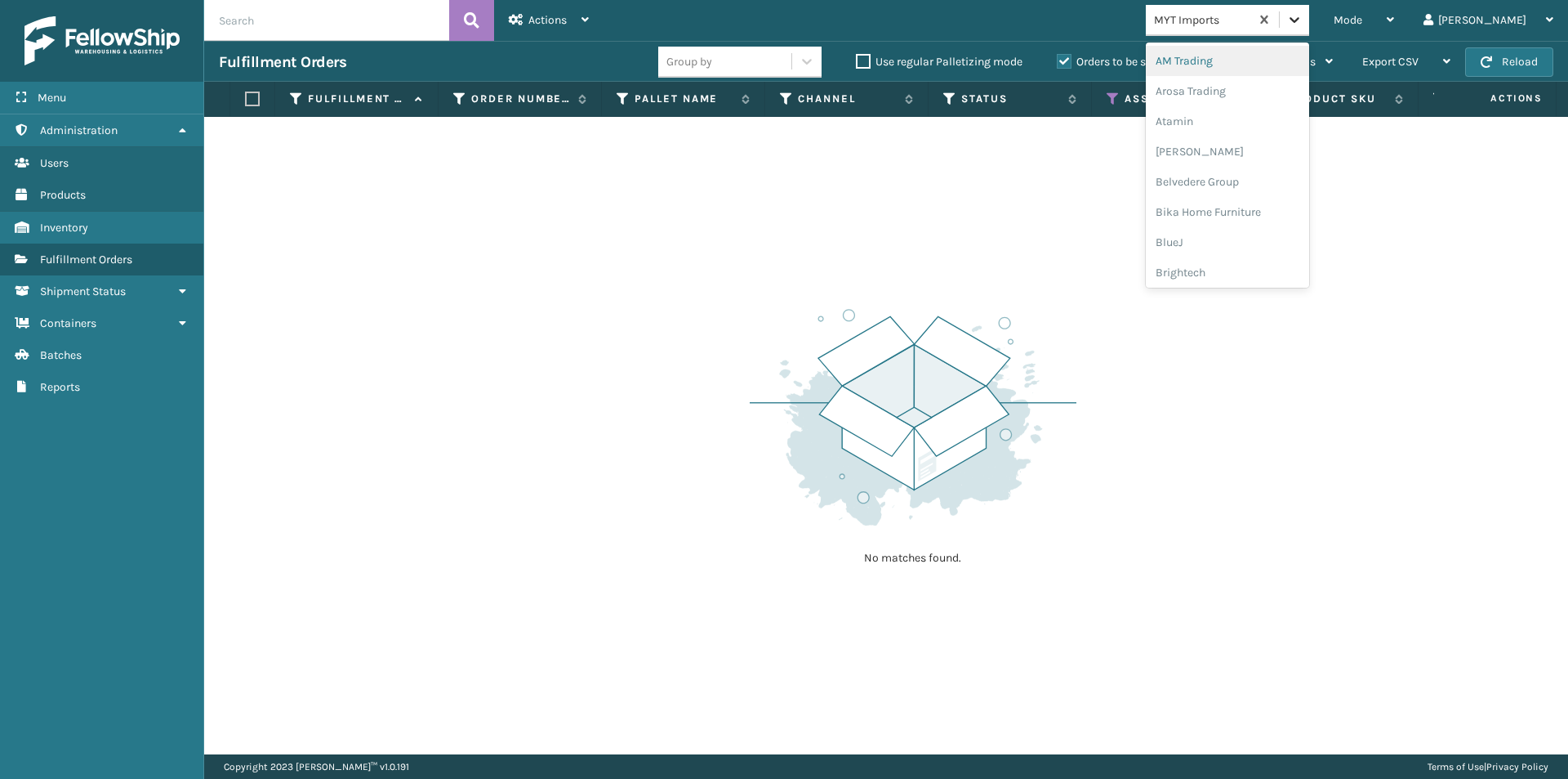
click at [1303, 16] on icon at bounding box center [1294, 19] width 16 height 16
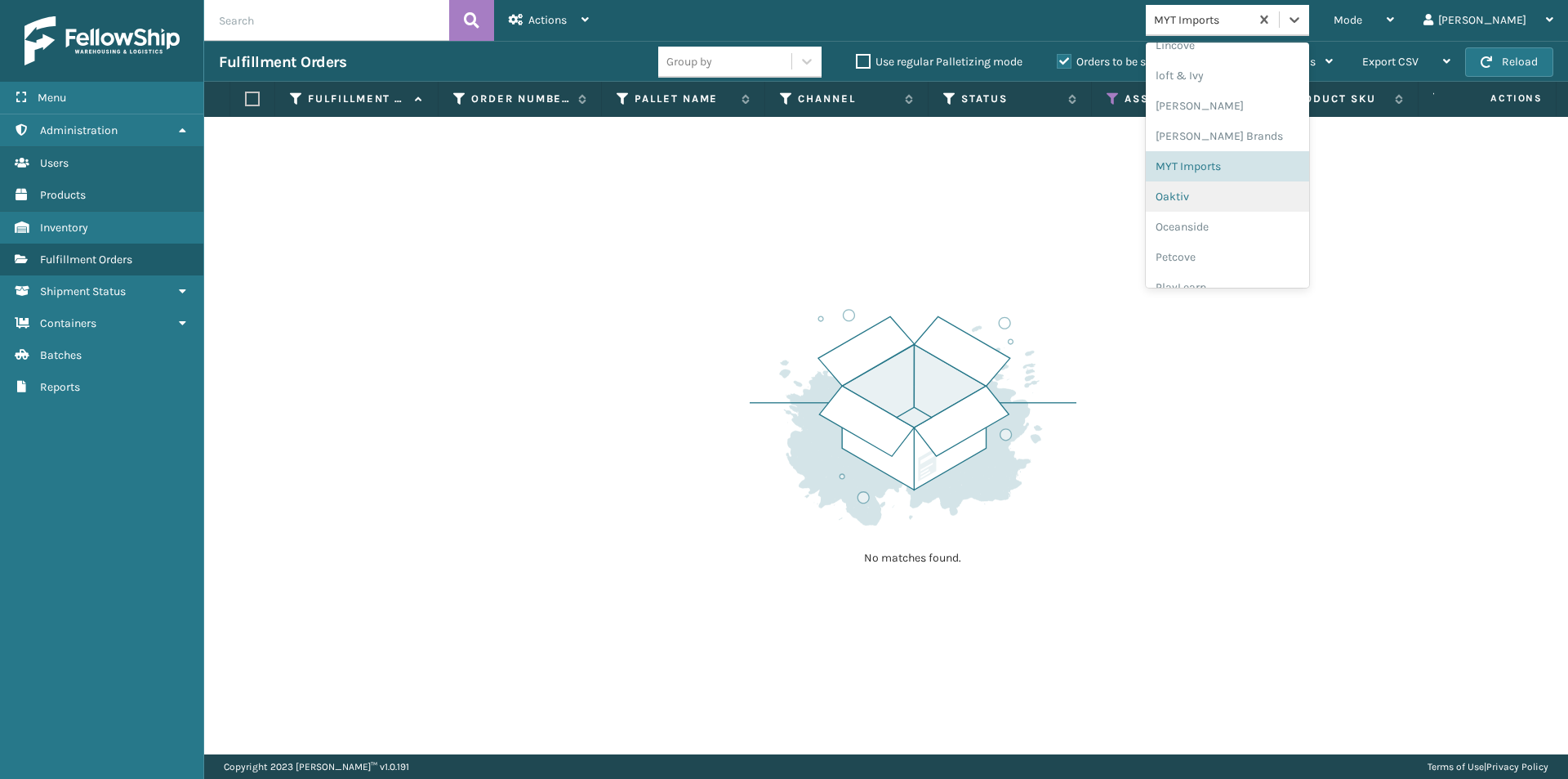
click at [1260, 192] on div "Oaktiv" at bounding box center [1228, 196] width 164 height 30
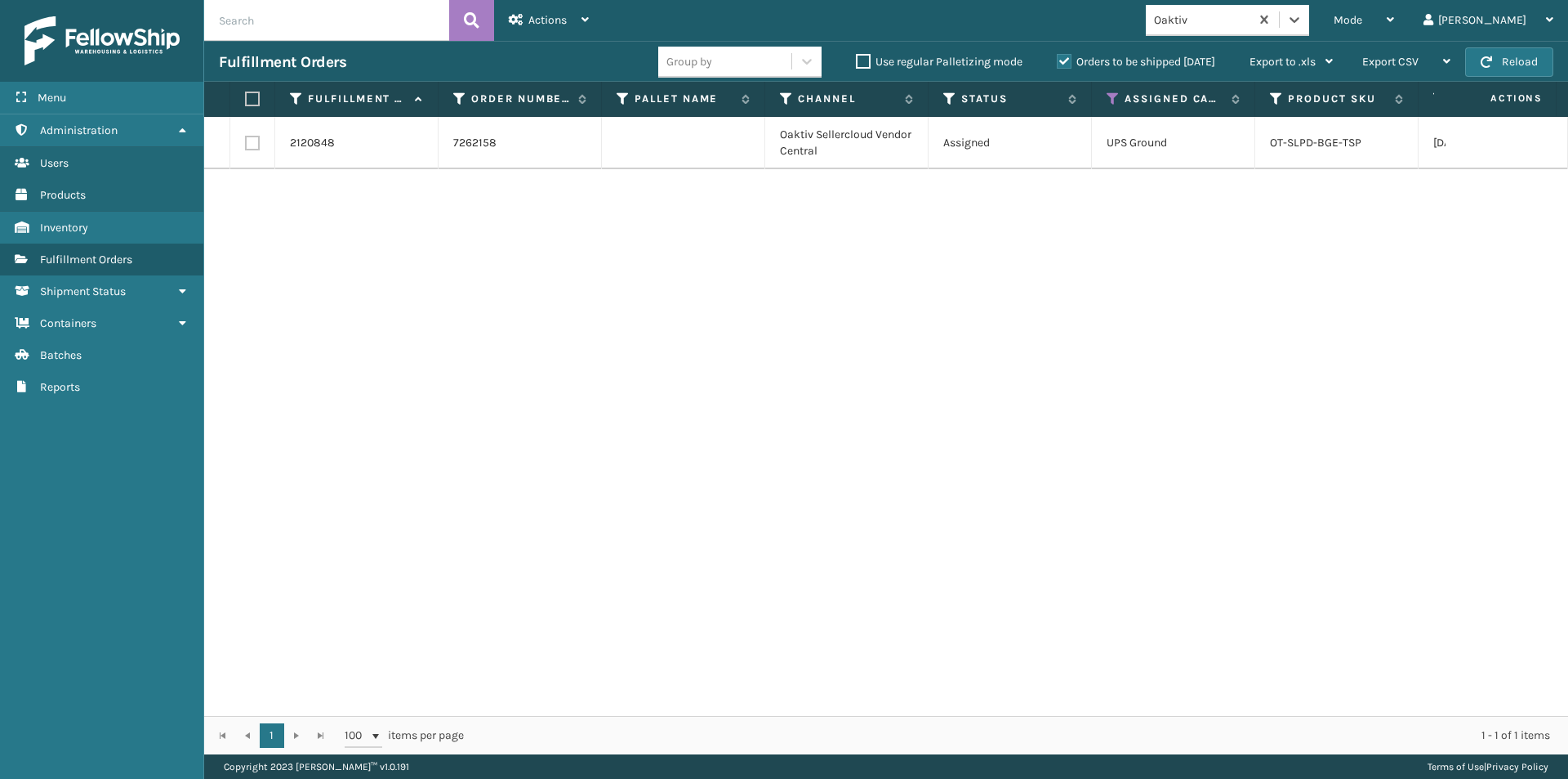
click at [255, 140] on label at bounding box center [252, 142] width 15 height 15
click at [246, 140] on input "checkbox" at bounding box center [245, 140] width 1 height 10
click at [532, 22] on span "Actions" at bounding box center [547, 20] width 39 height 14
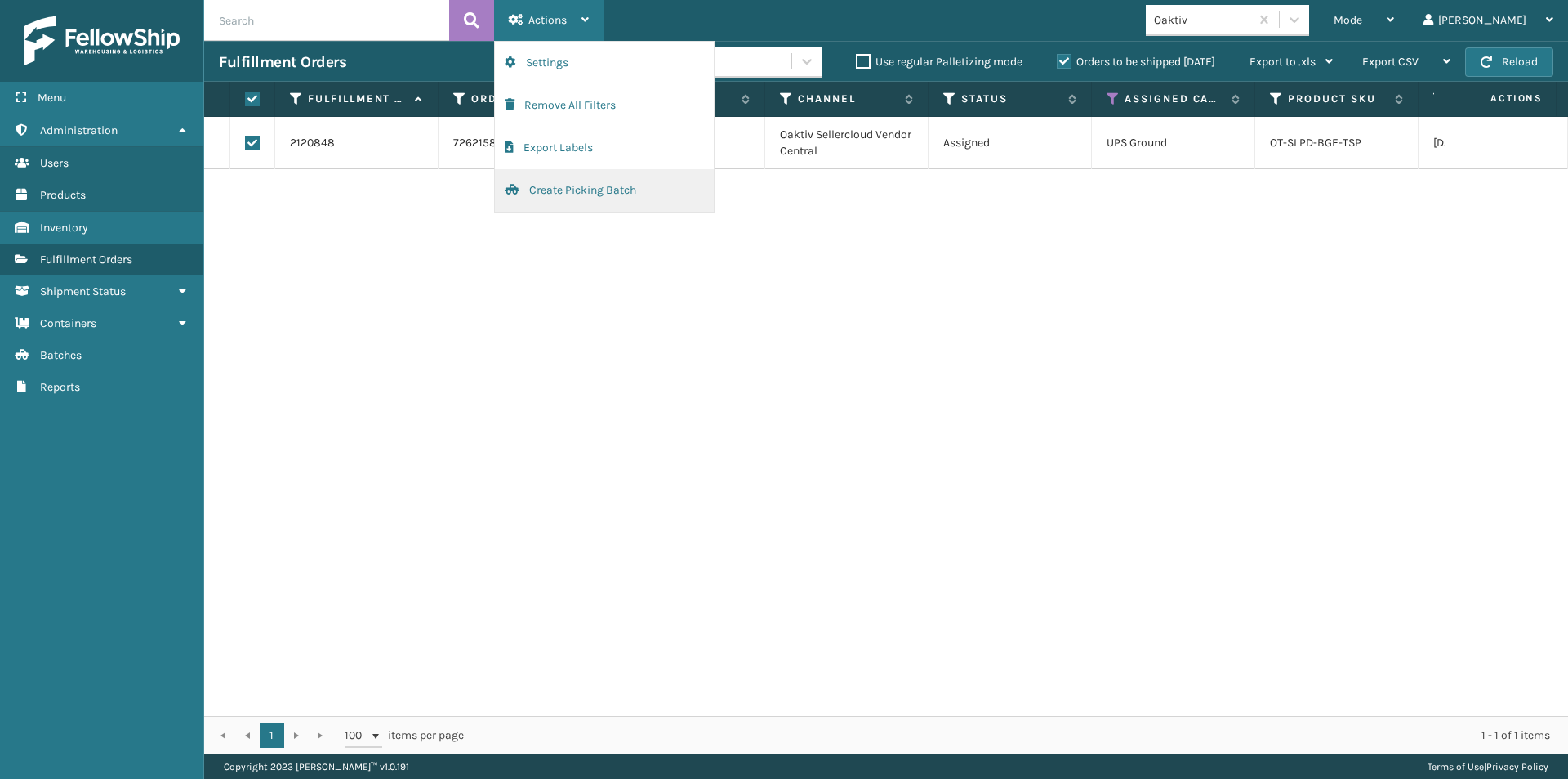
click at [568, 193] on button "Create Picking Batch" at bounding box center [605, 190] width 219 height 42
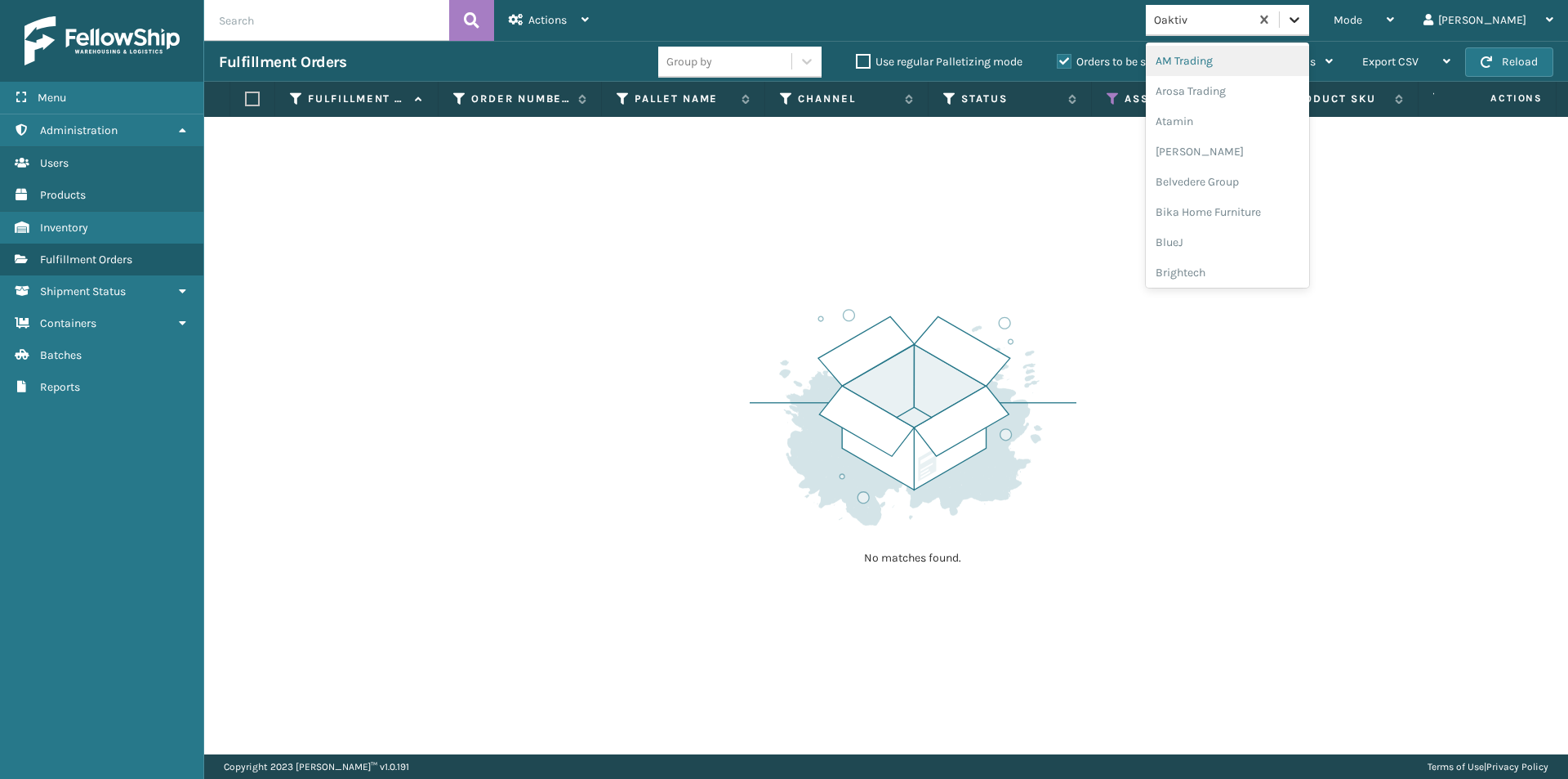
click at [1303, 17] on icon at bounding box center [1294, 19] width 16 height 16
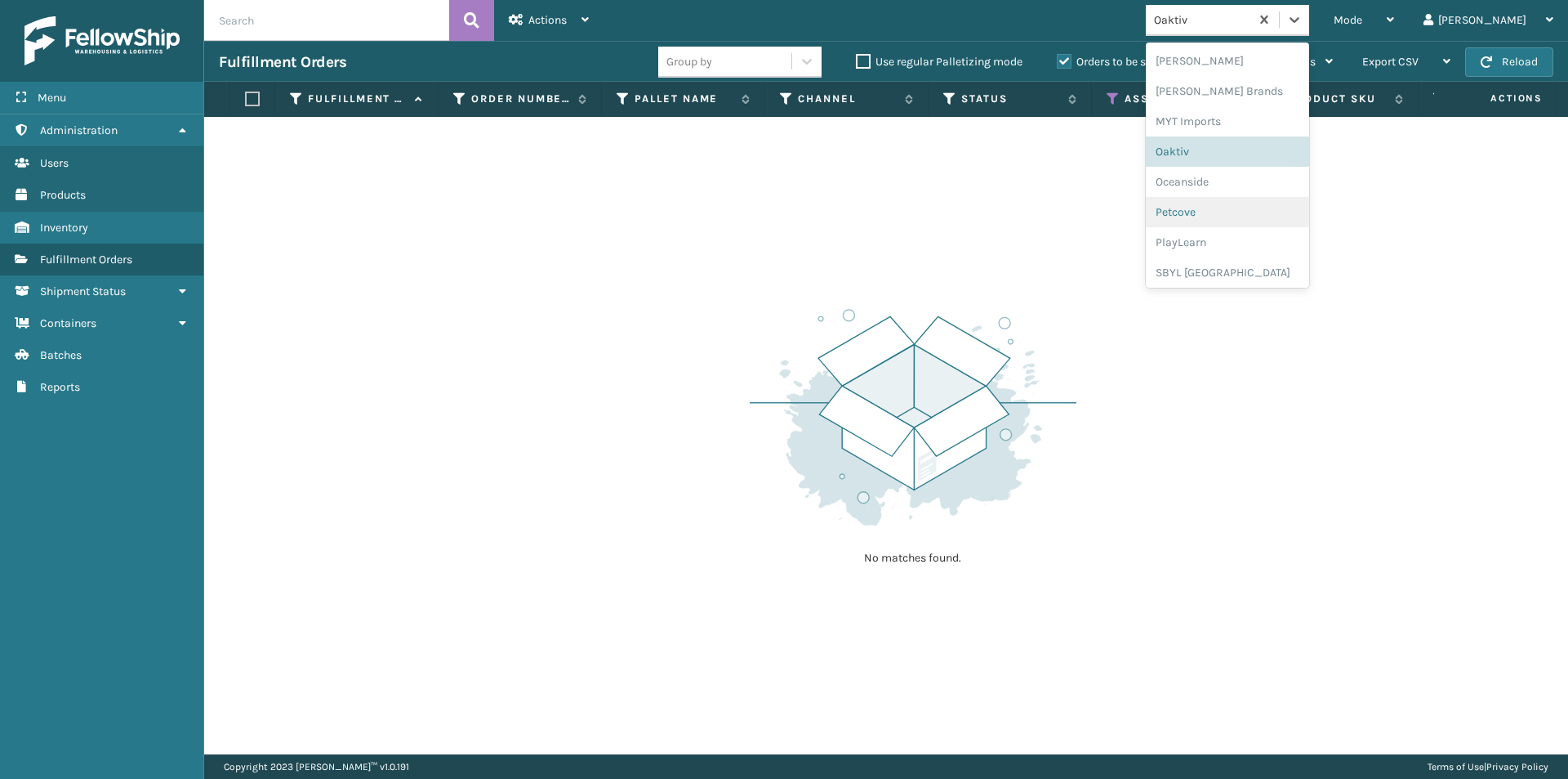
scroll to position [820, 0]
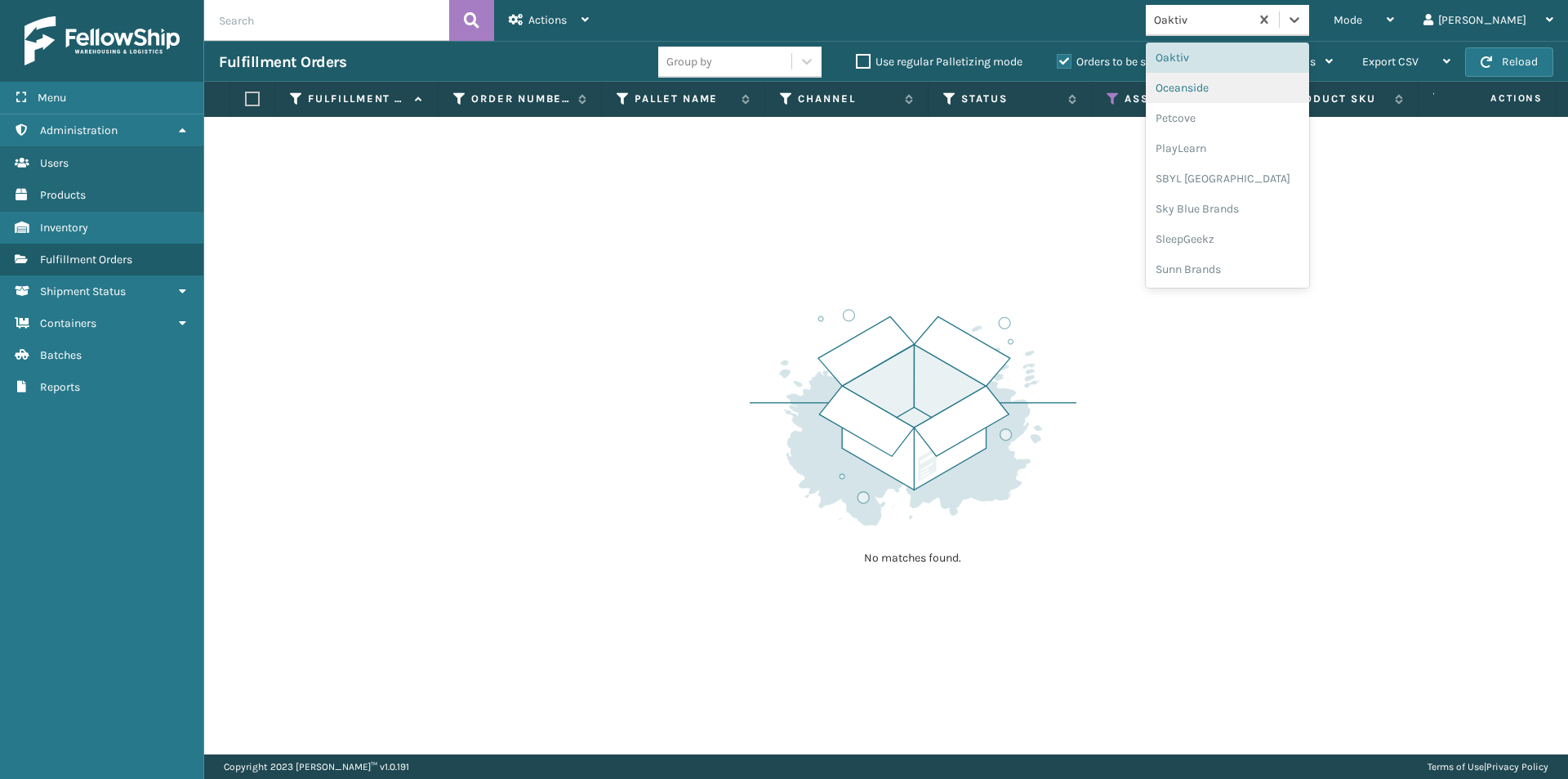
click at [1241, 93] on div "Oceanside" at bounding box center [1228, 87] width 164 height 30
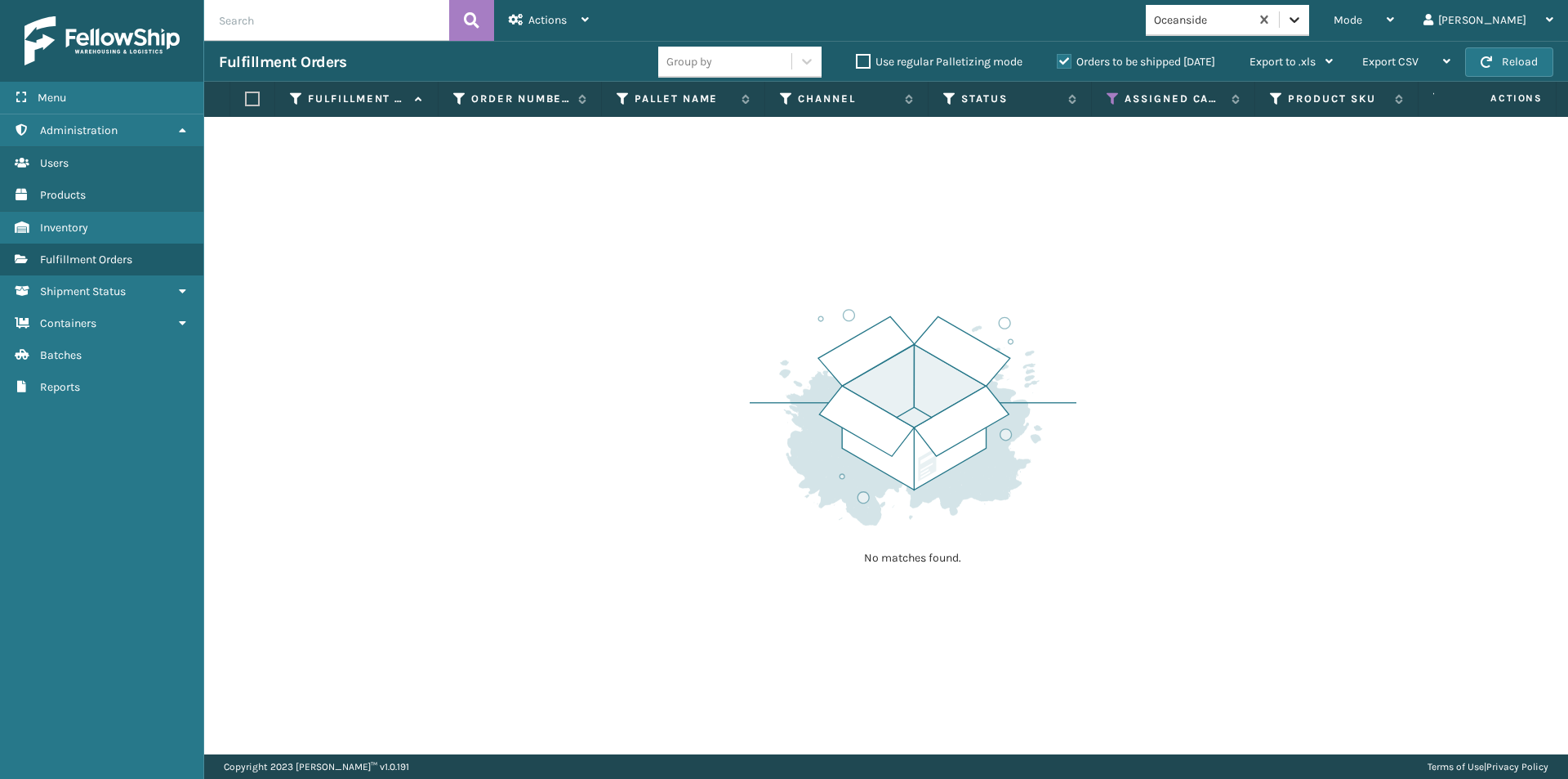
click at [1303, 18] on icon at bounding box center [1294, 19] width 16 height 16
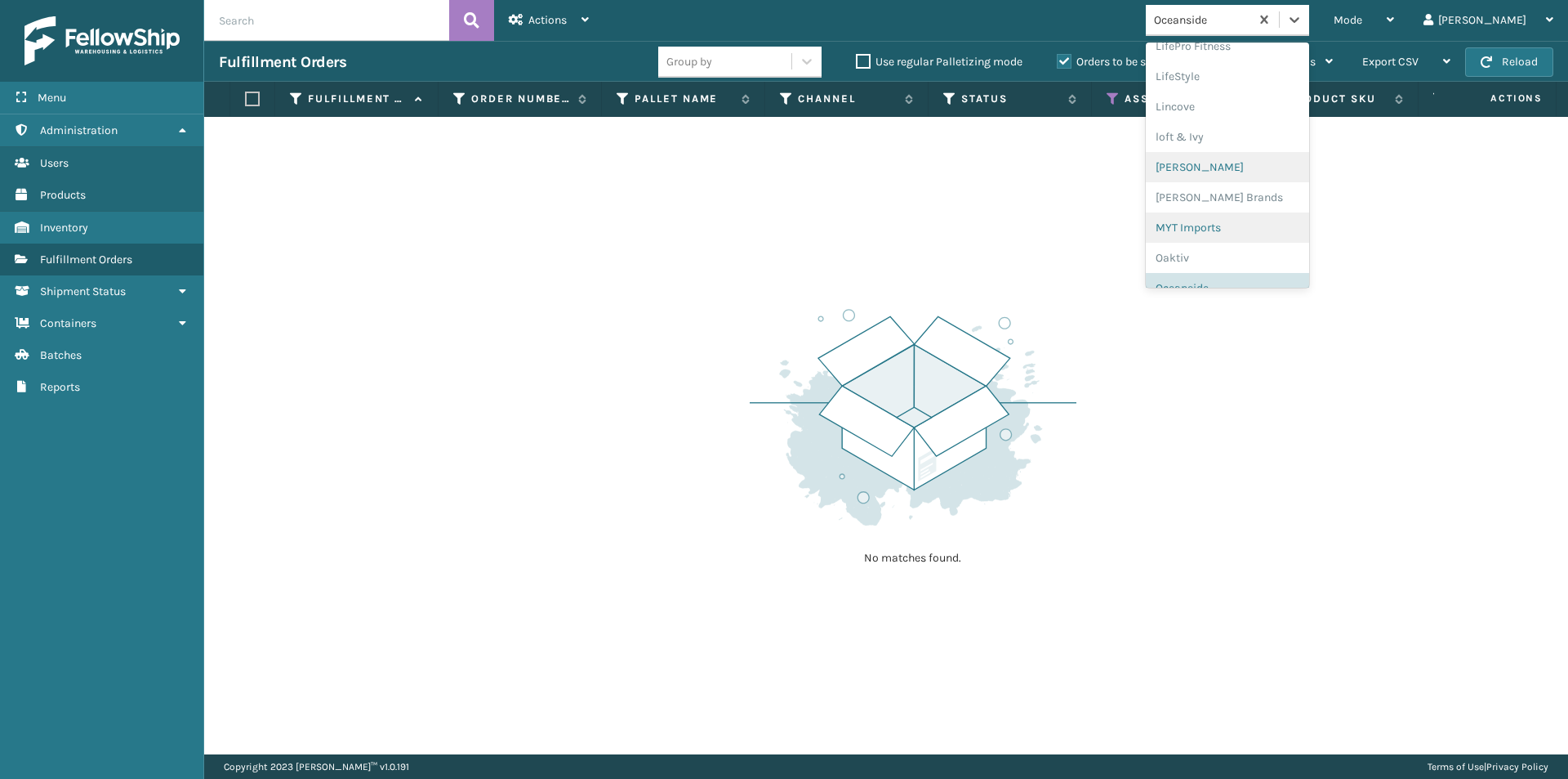
scroll to position [763, 0]
click at [1255, 169] on div "Petcove" at bounding box center [1228, 175] width 164 height 30
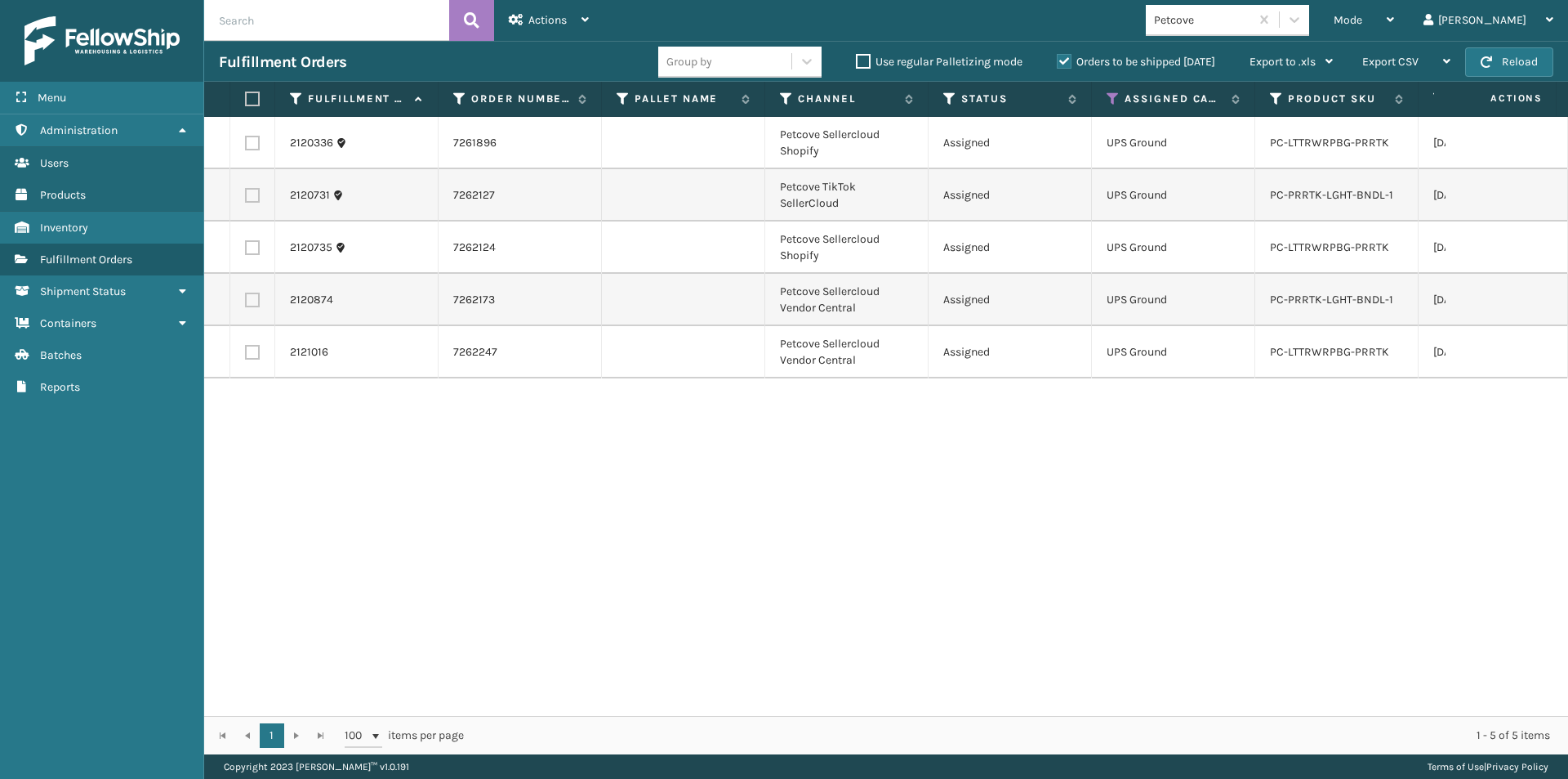
click at [255, 97] on label at bounding box center [249, 98] width 9 height 15
click at [246, 97] on input "checkbox" at bounding box center [245, 99] width 1 height 10
click at [559, 30] on div "Actions" at bounding box center [549, 20] width 80 height 41
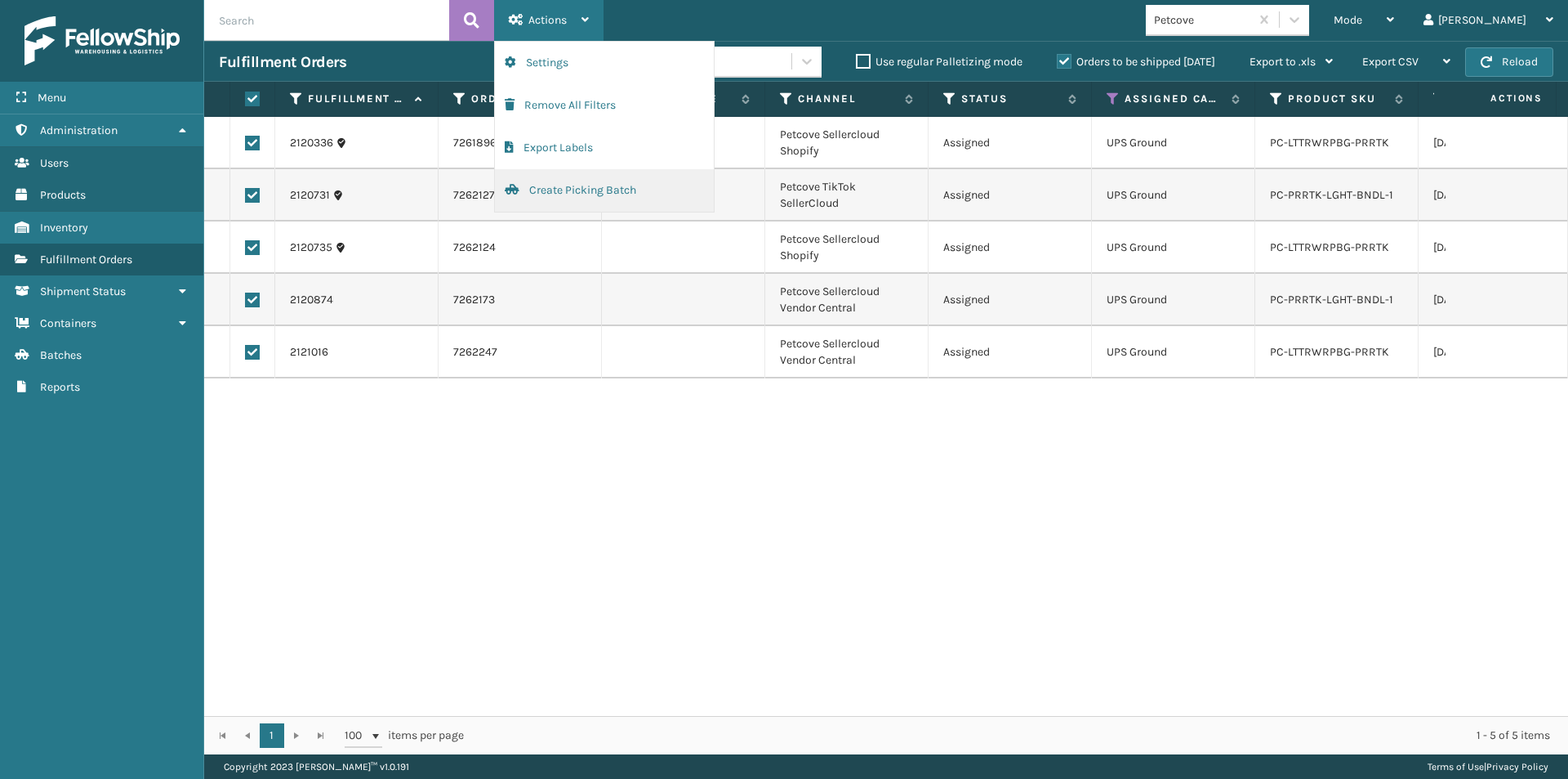
click at [540, 187] on button "Create Picking Batch" at bounding box center [605, 190] width 219 height 42
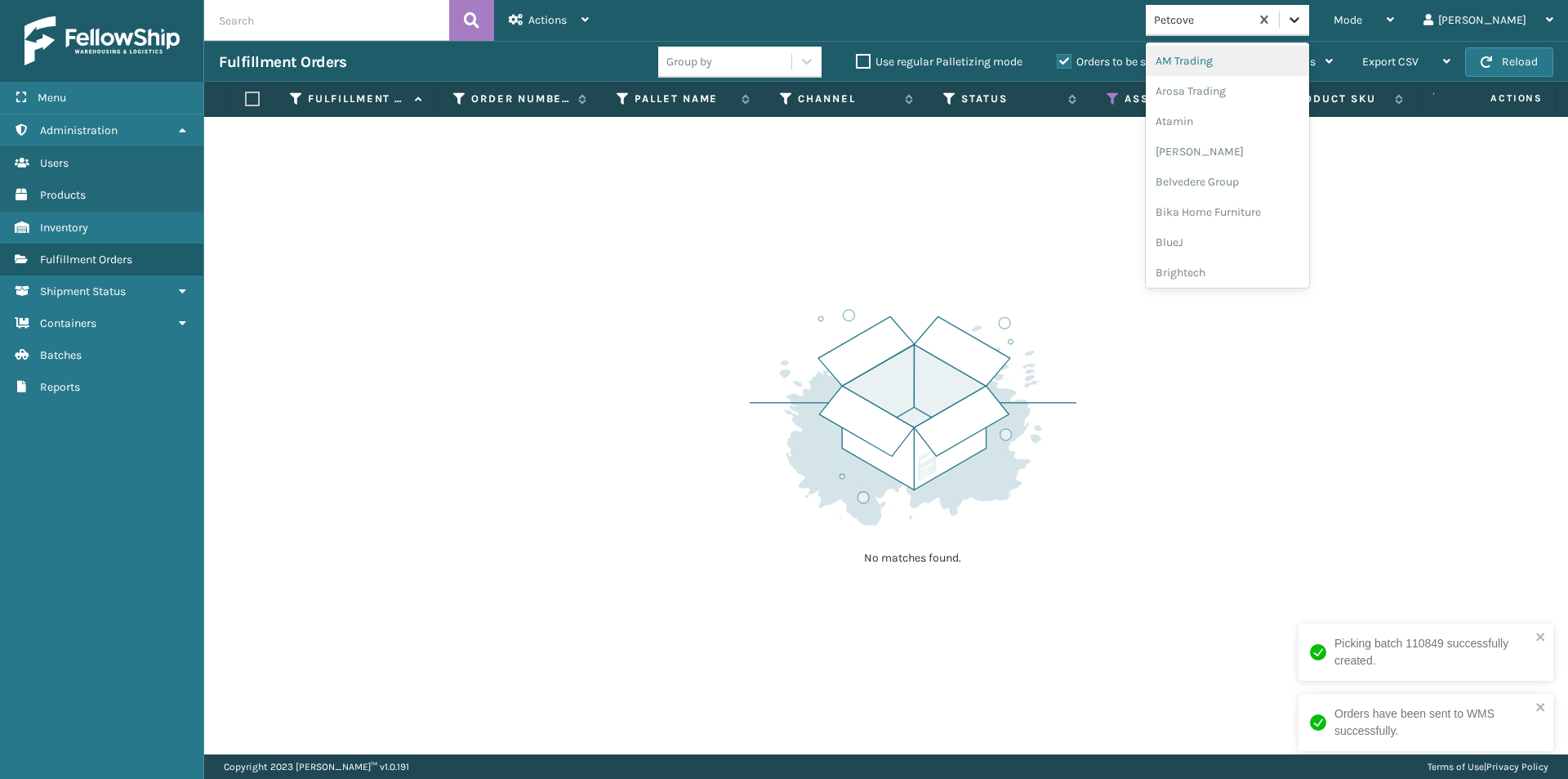
click at [1310, 22] on div at bounding box center [1295, 20] width 29 height 29
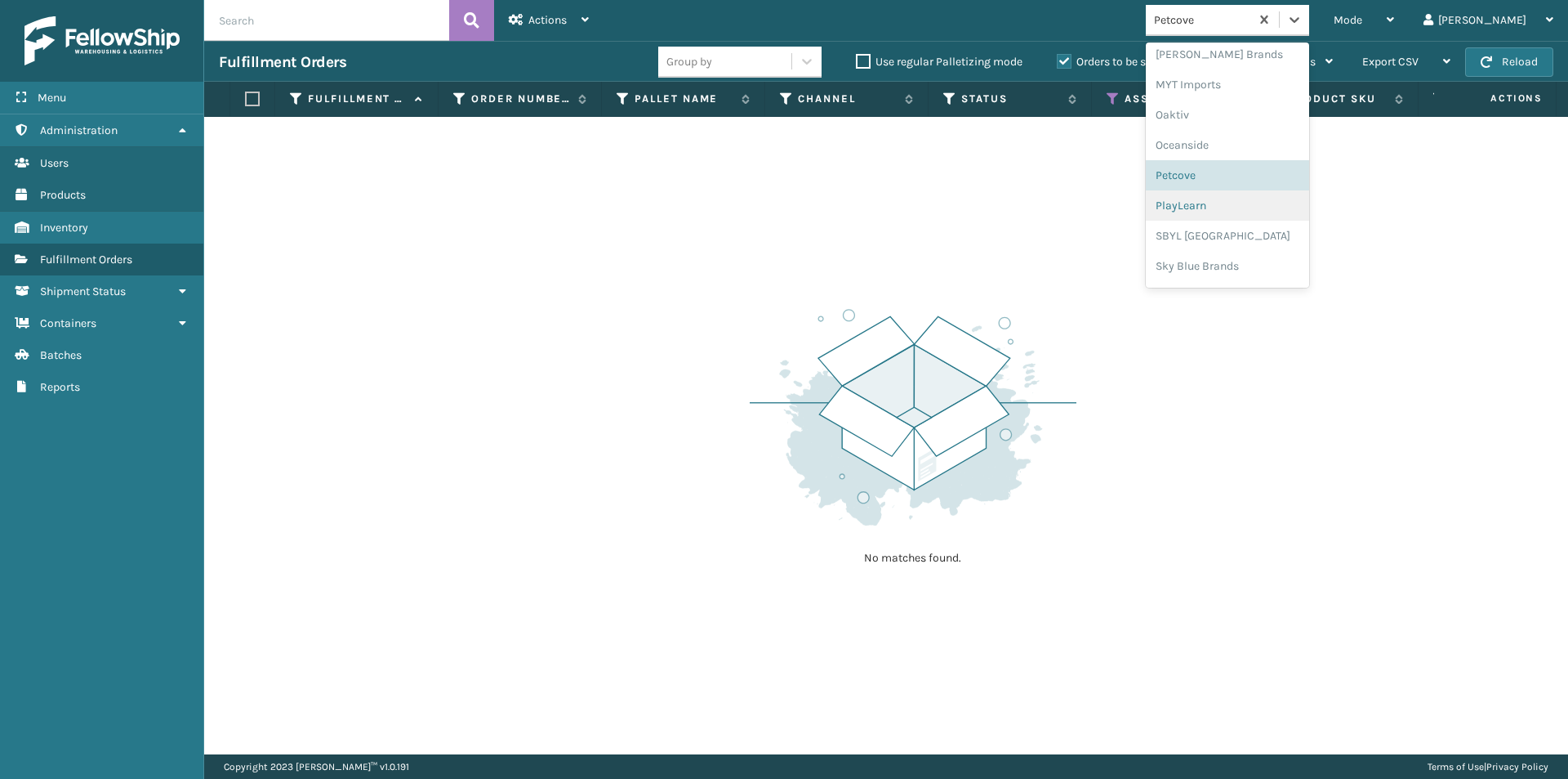
click at [1260, 202] on div "PlayLearn" at bounding box center [1228, 205] width 164 height 30
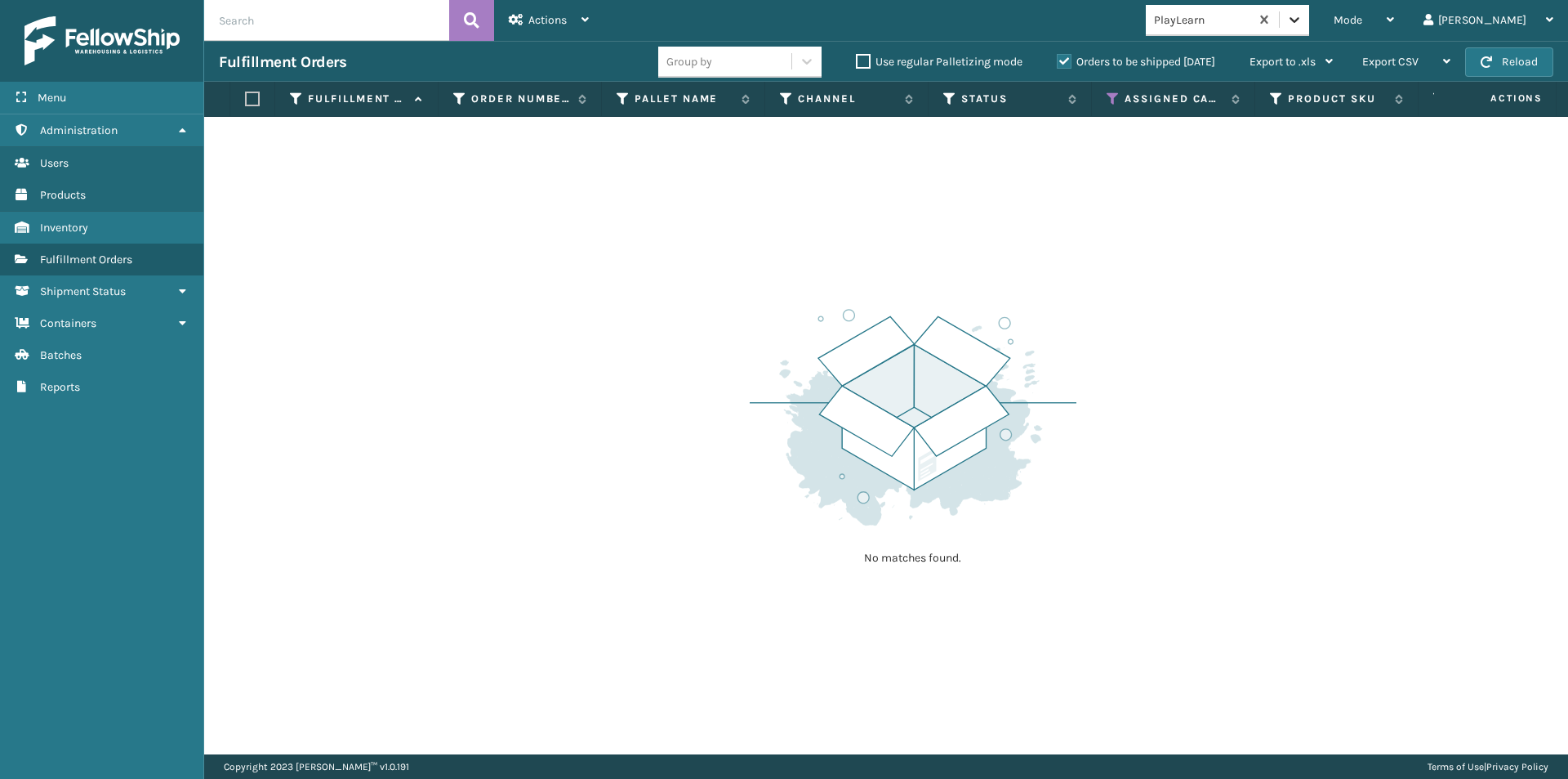
drag, startPoint x: 1349, startPoint y: 16, endPoint x: 1352, endPoint y: 40, distance: 24.2
click at [1303, 16] on icon at bounding box center [1294, 19] width 16 height 16
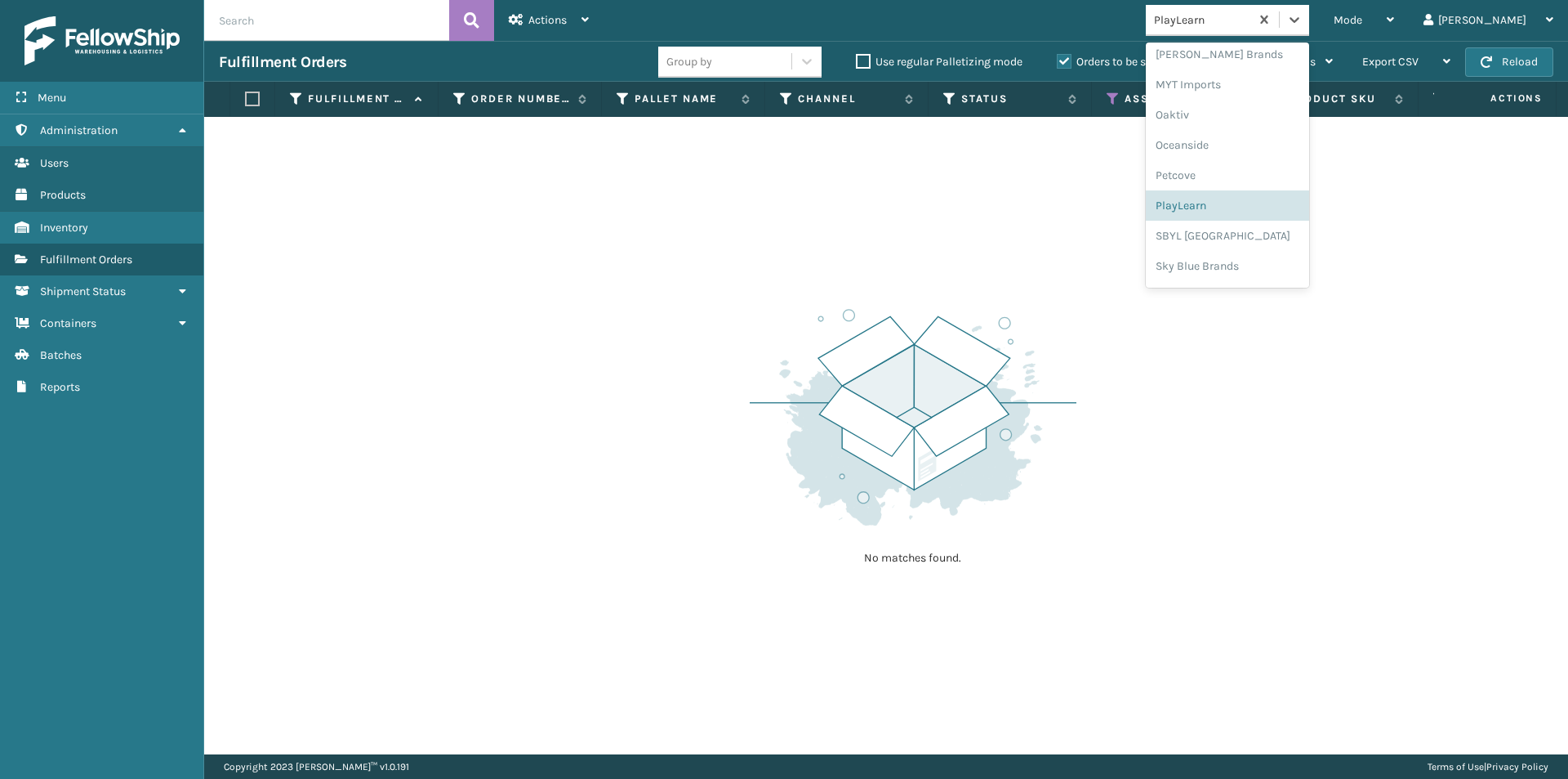
scroll to position [820, 0]
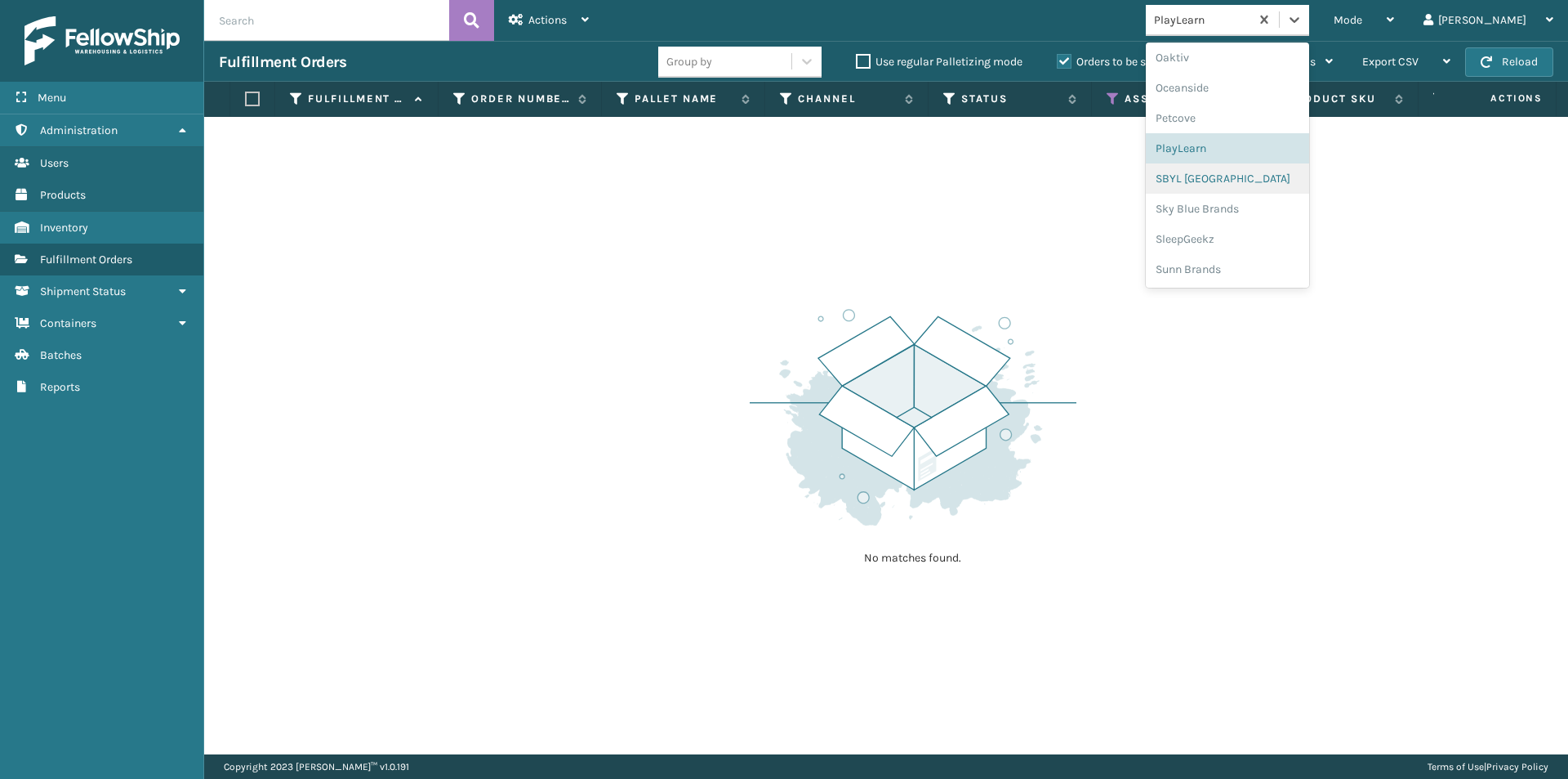
click at [1281, 181] on div "SBYL [GEOGRAPHIC_DATA]" at bounding box center [1228, 178] width 164 height 30
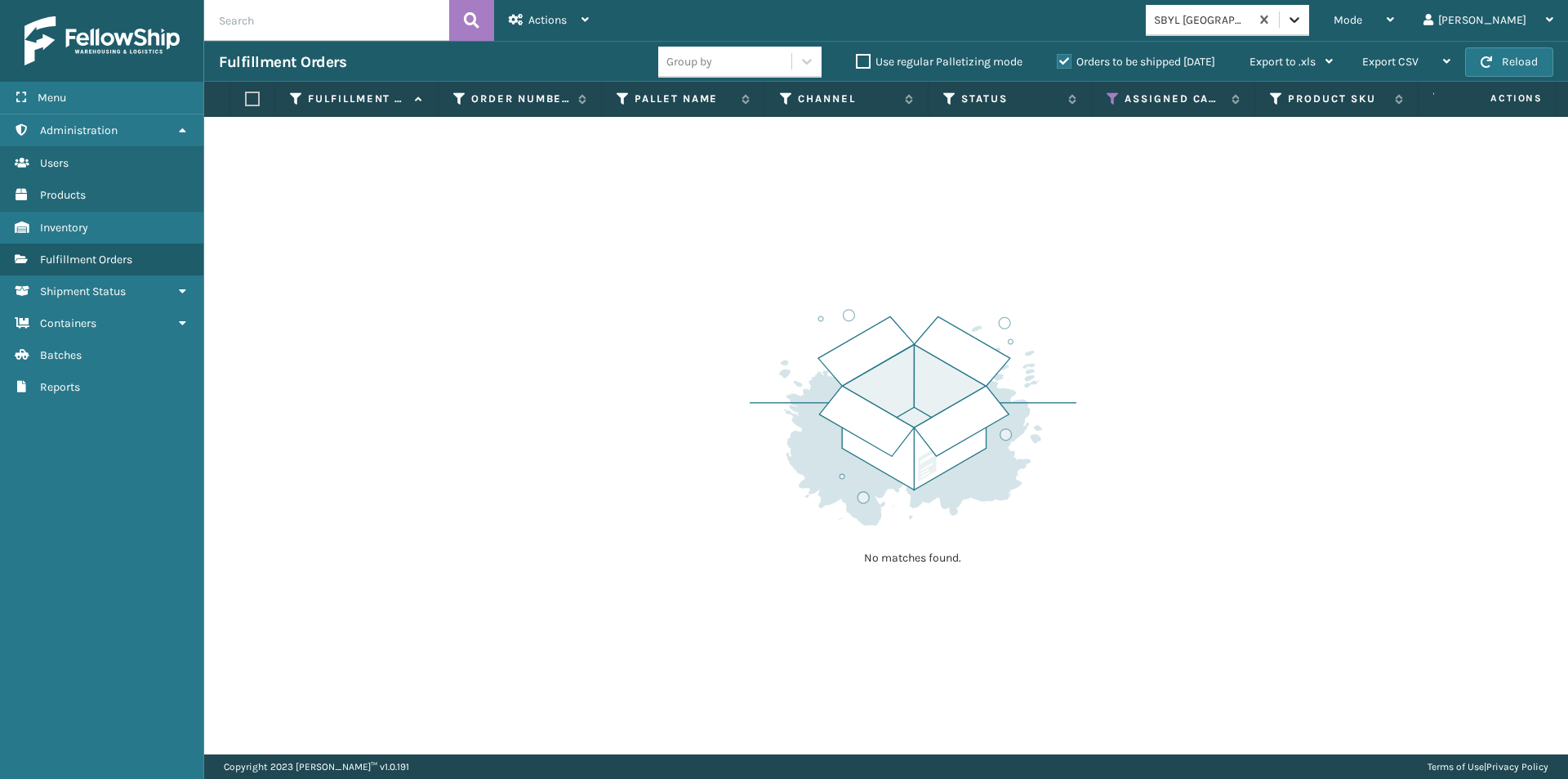
click at [1303, 27] on icon at bounding box center [1294, 19] width 16 height 16
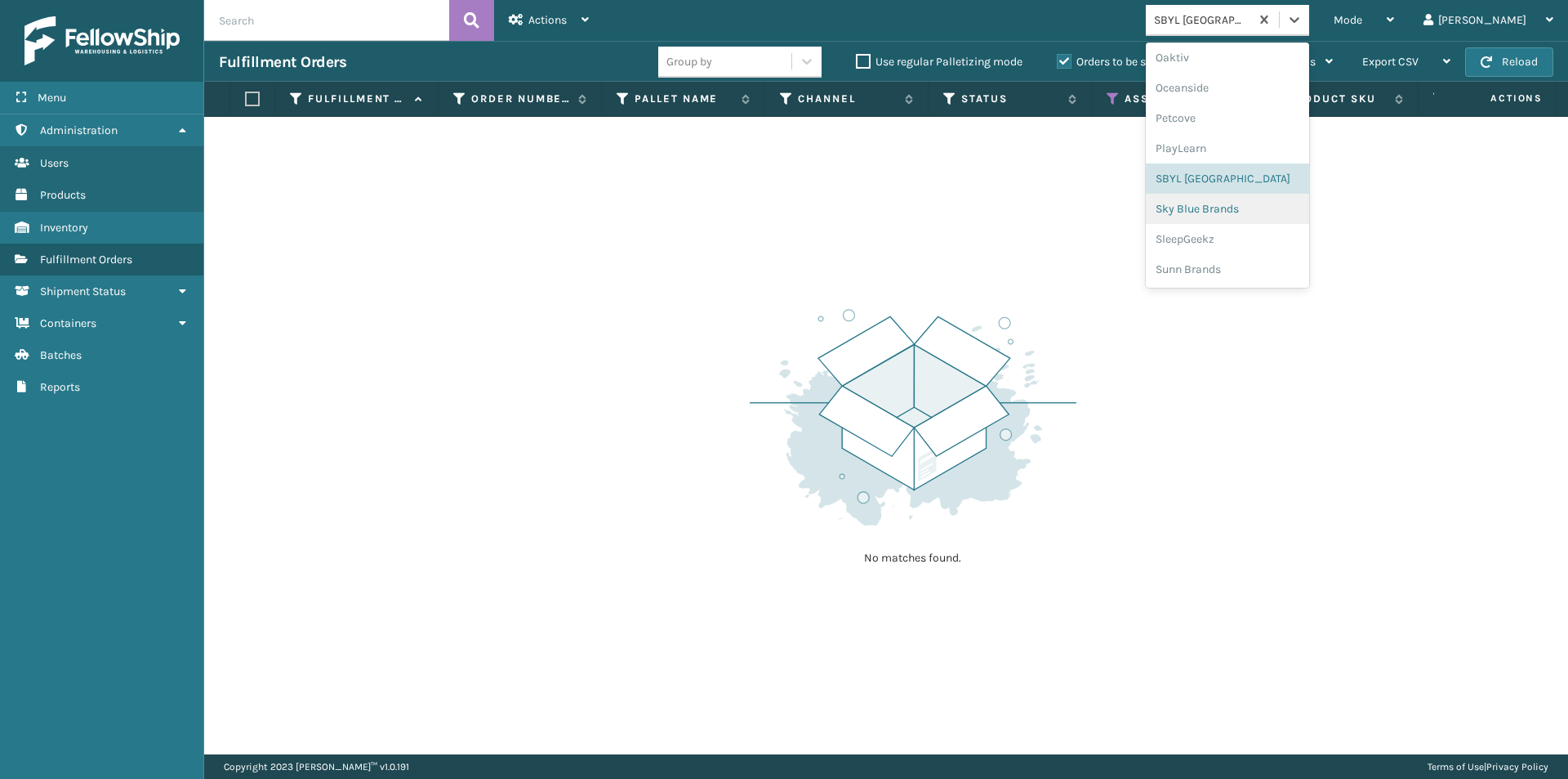
click at [1254, 216] on div "Sky Blue Brands" at bounding box center [1228, 209] width 164 height 30
click at [1310, 25] on div at bounding box center [1295, 20] width 29 height 29
click at [1263, 243] on div "SleepGeekz" at bounding box center [1228, 239] width 164 height 30
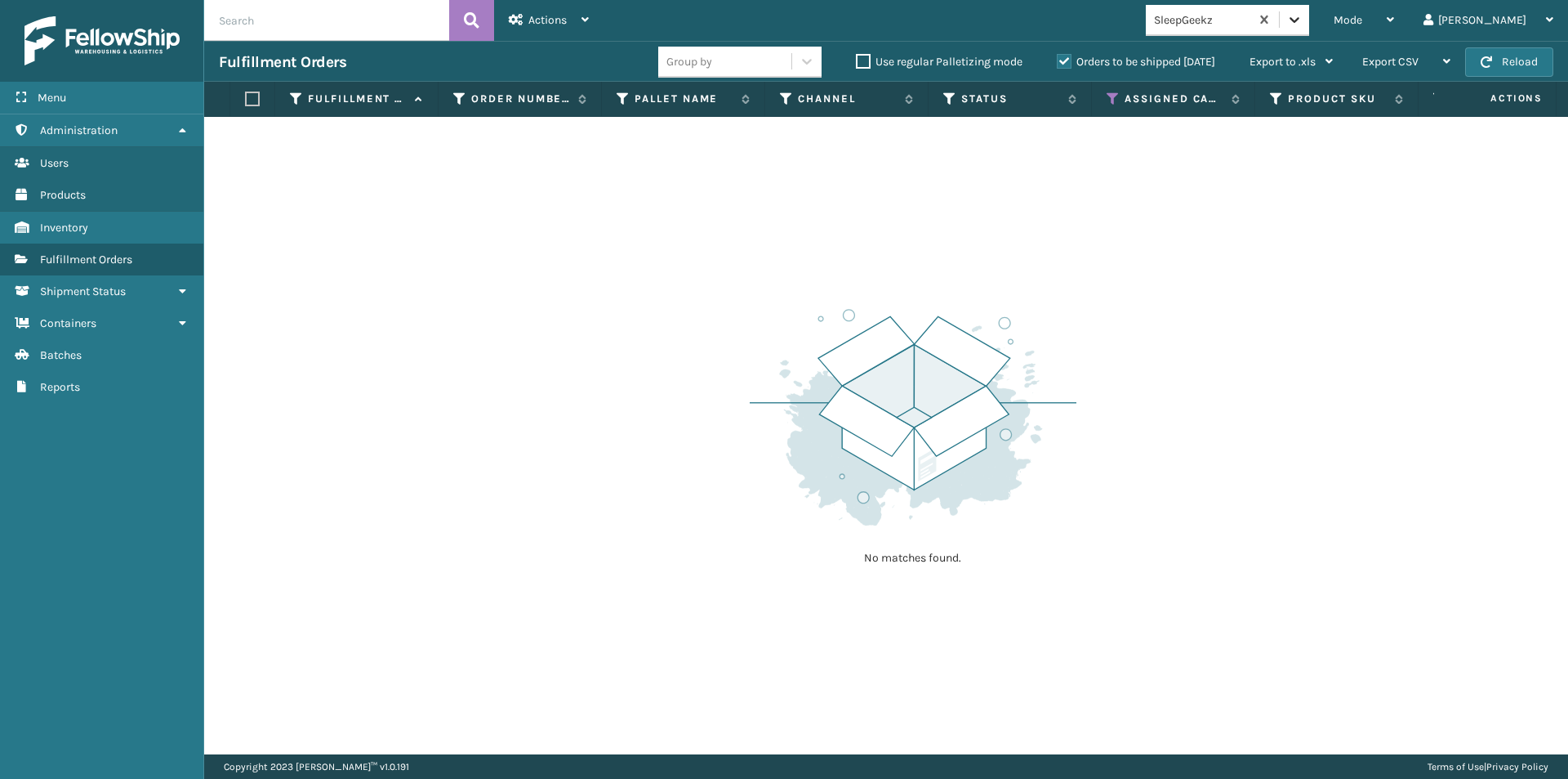
click at [1310, 31] on div at bounding box center [1295, 20] width 29 height 29
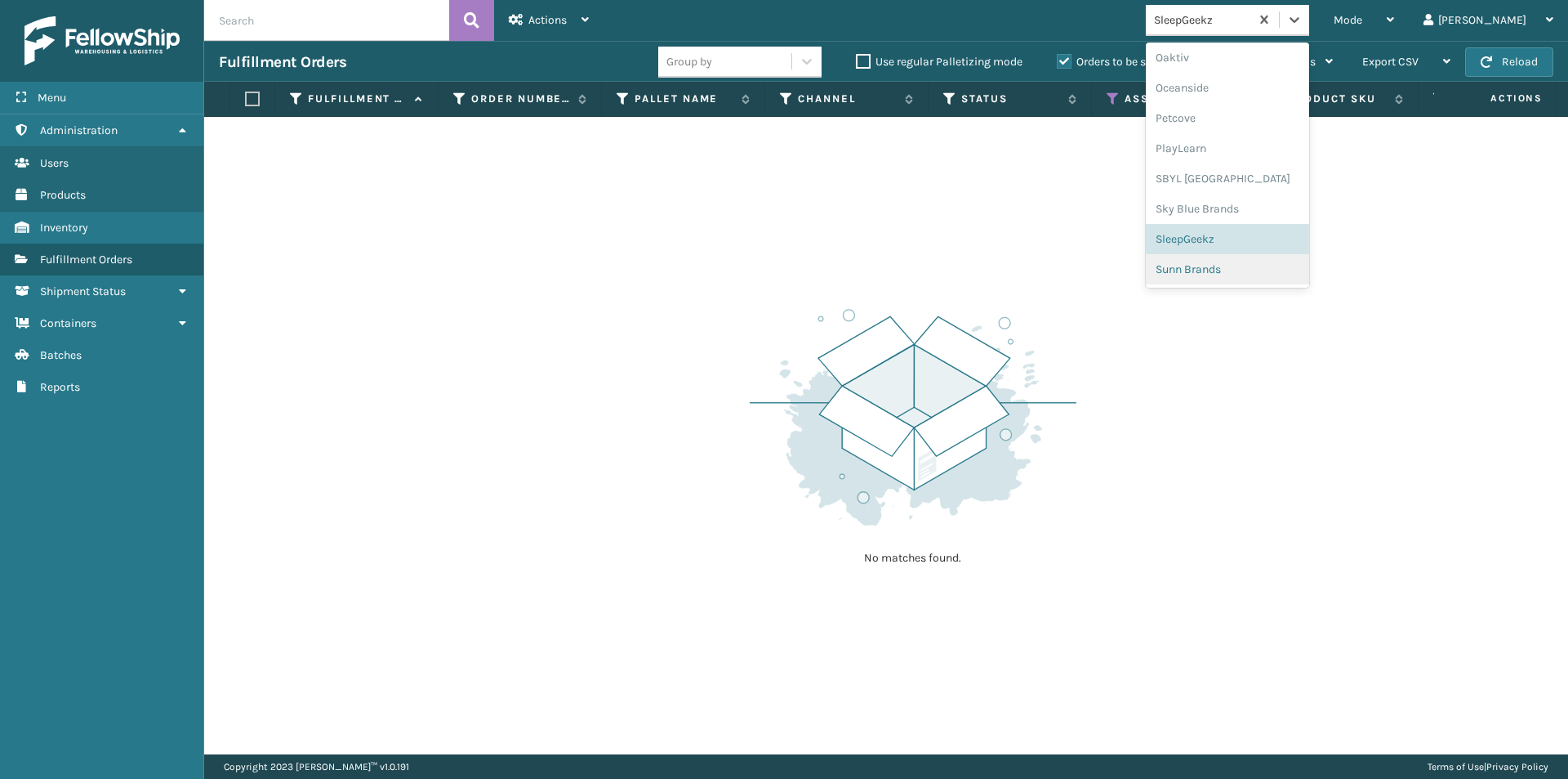
click at [1242, 271] on div "Sunn Brands" at bounding box center [1228, 269] width 164 height 30
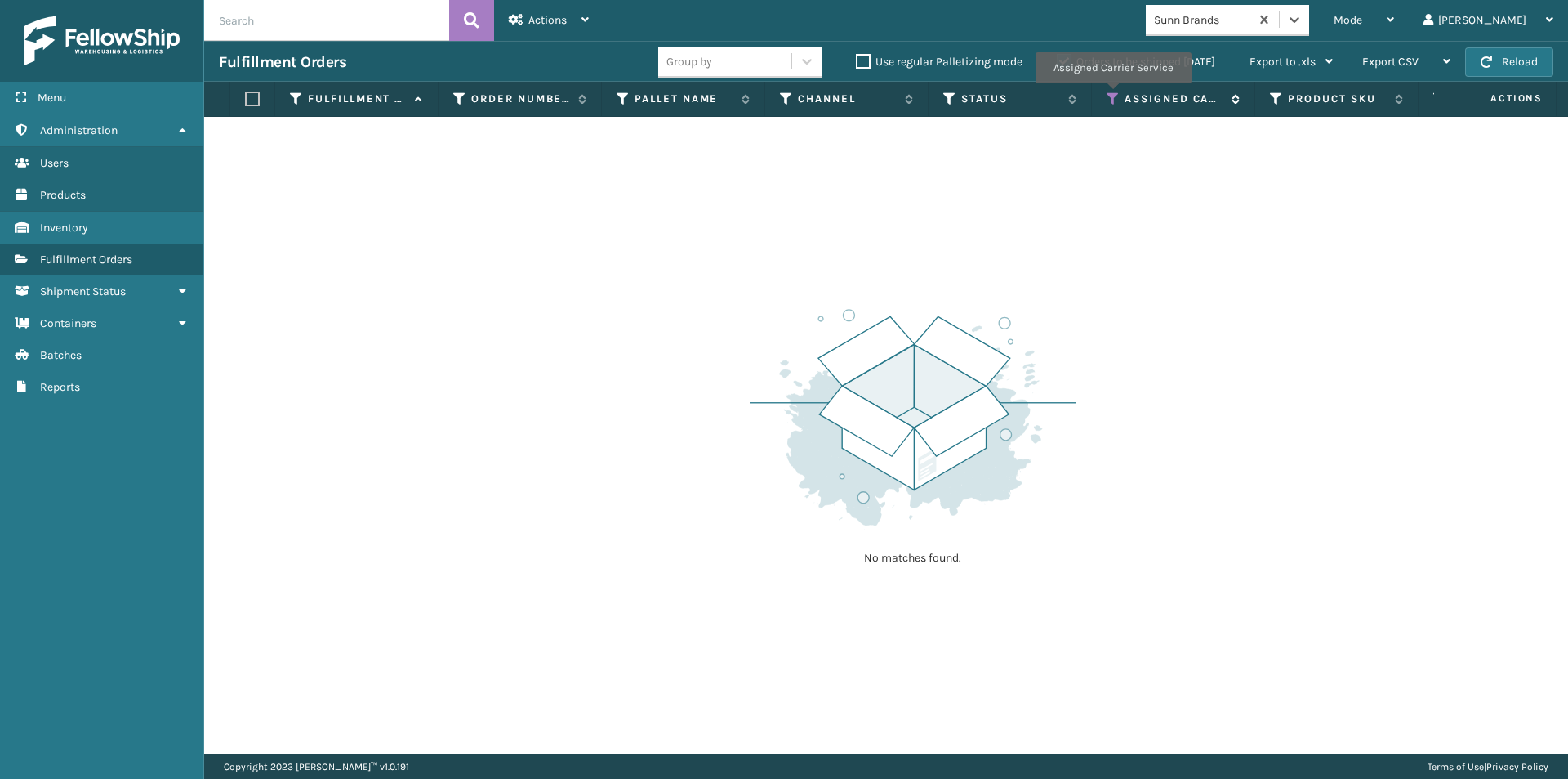
click at [1112, 95] on icon at bounding box center [1113, 98] width 13 height 15
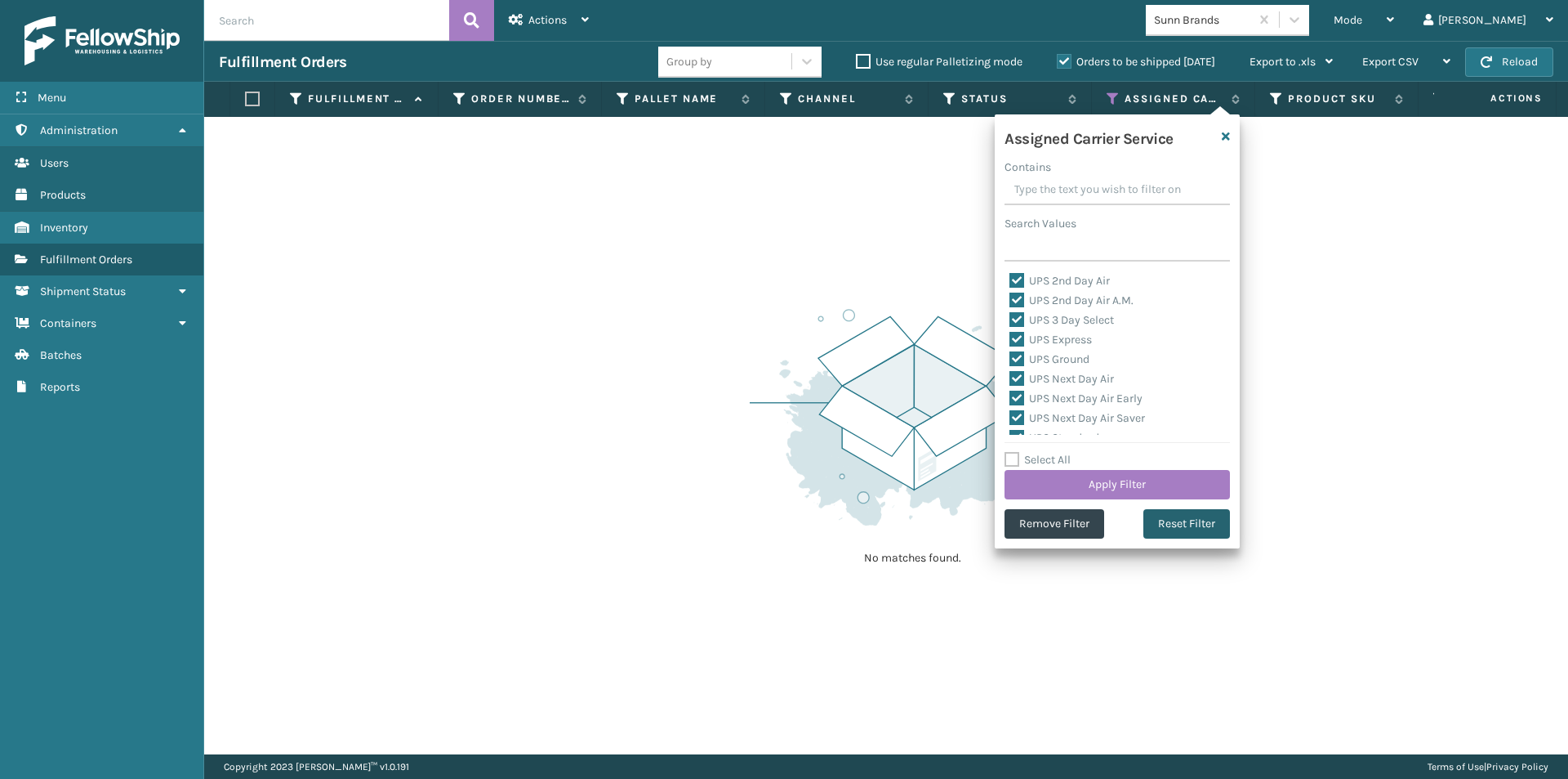
click at [1185, 524] on button "Reset Filter" at bounding box center [1186, 524] width 87 height 29
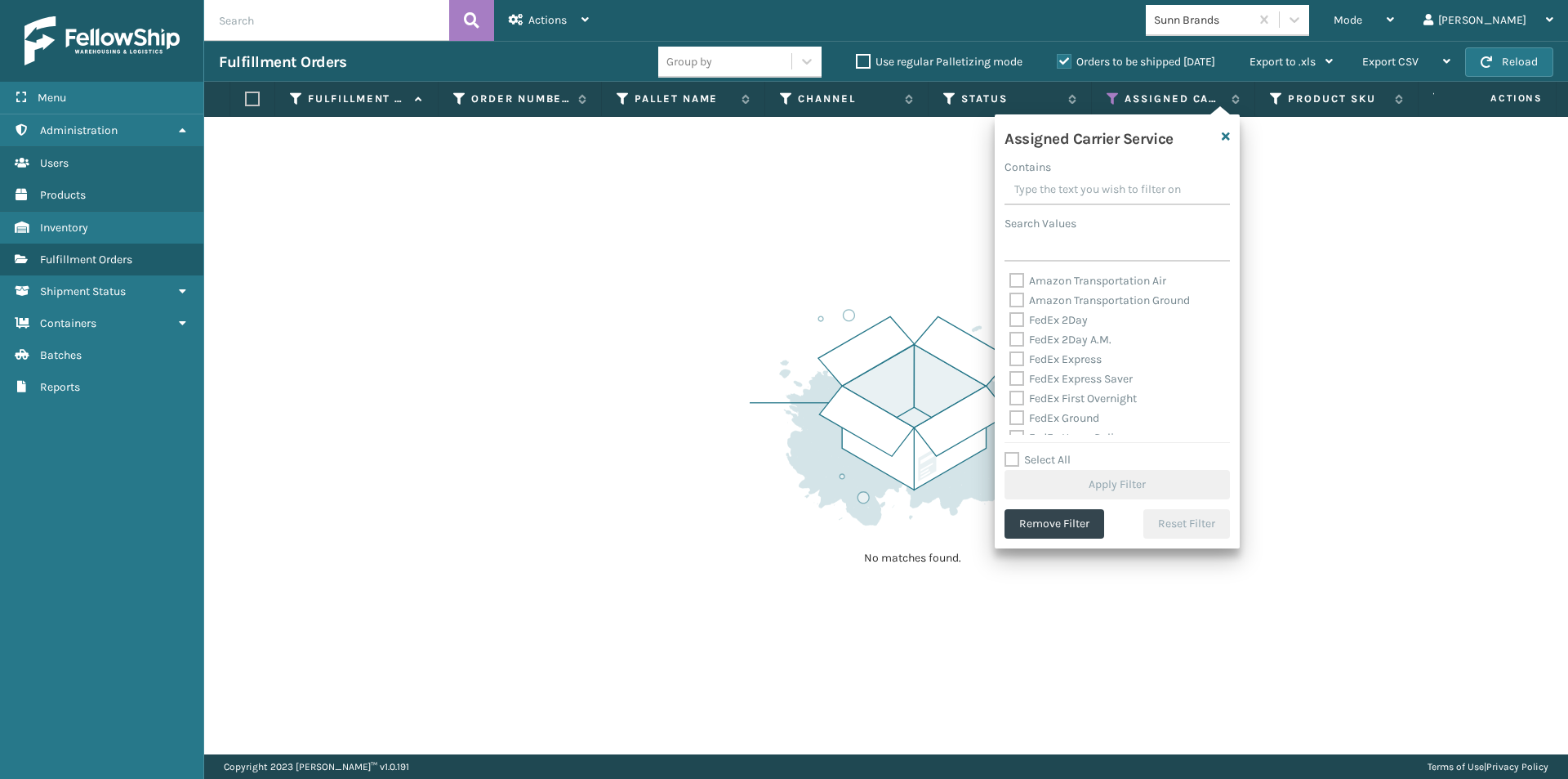
click at [1022, 321] on label "FedEx 2Day" at bounding box center [1048, 320] width 78 height 14
click at [1011, 321] on input "FedEx 2Day" at bounding box center [1010, 315] width 1 height 10
click at [1024, 340] on label "FedEx 2Day A.M." at bounding box center [1061, 340] width 103 height 14
click at [1011, 340] on input "FedEx 2Day A.M." at bounding box center [1010, 335] width 1 height 10
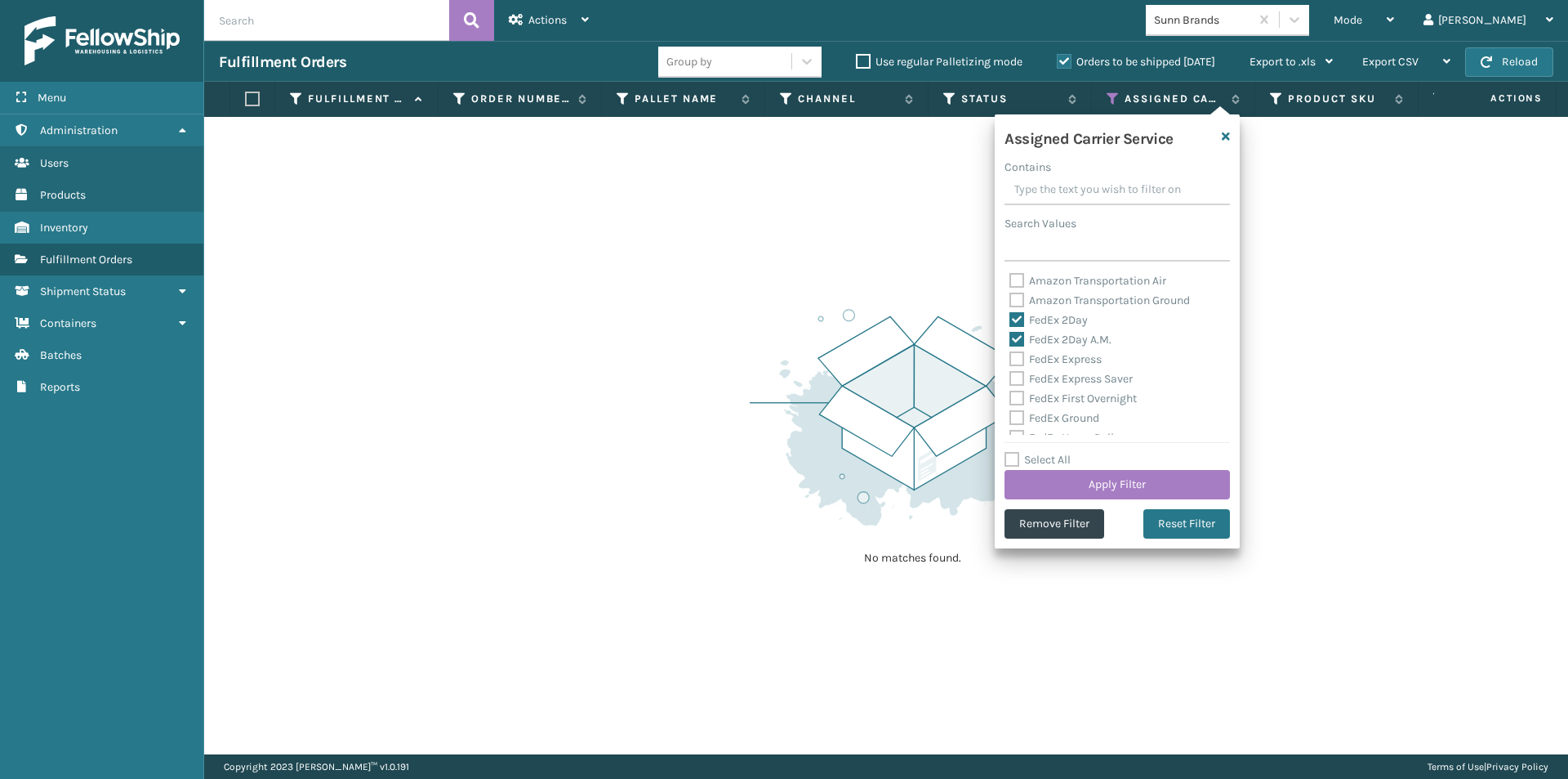
click at [1017, 357] on label "FedEx Express" at bounding box center [1055, 359] width 92 height 14
click at [1011, 357] on input "FedEx Express" at bounding box center [1010, 355] width 1 height 10
click at [1017, 300] on label "FedEx Express Saver" at bounding box center [1071, 297] width 123 height 14
click at [1011, 298] on input "FedEx Express Saver" at bounding box center [1010, 293] width 1 height 10
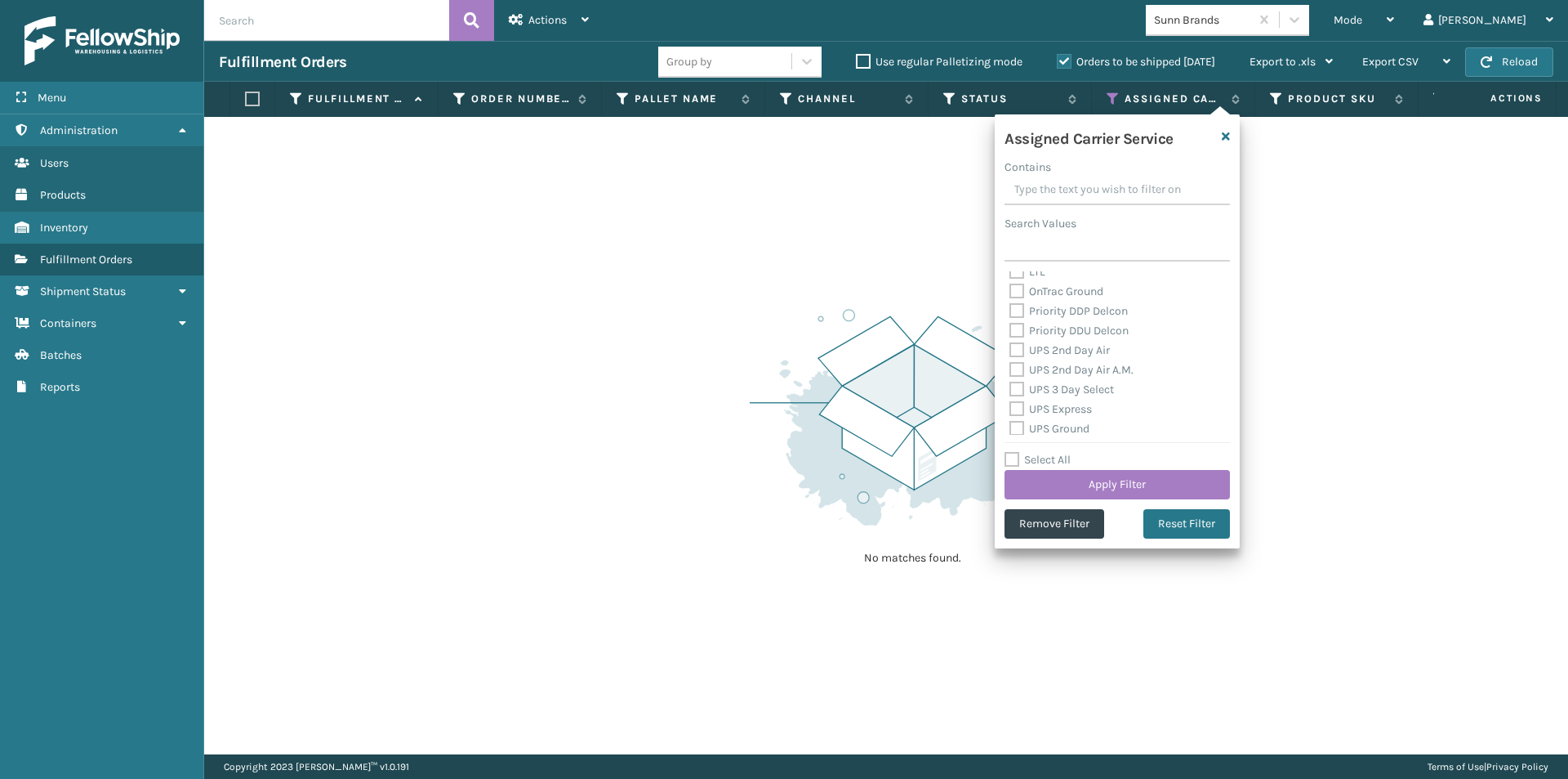
scroll to position [245, 0]
click at [1163, 482] on button "Apply Filter" at bounding box center [1117, 484] width 226 height 29
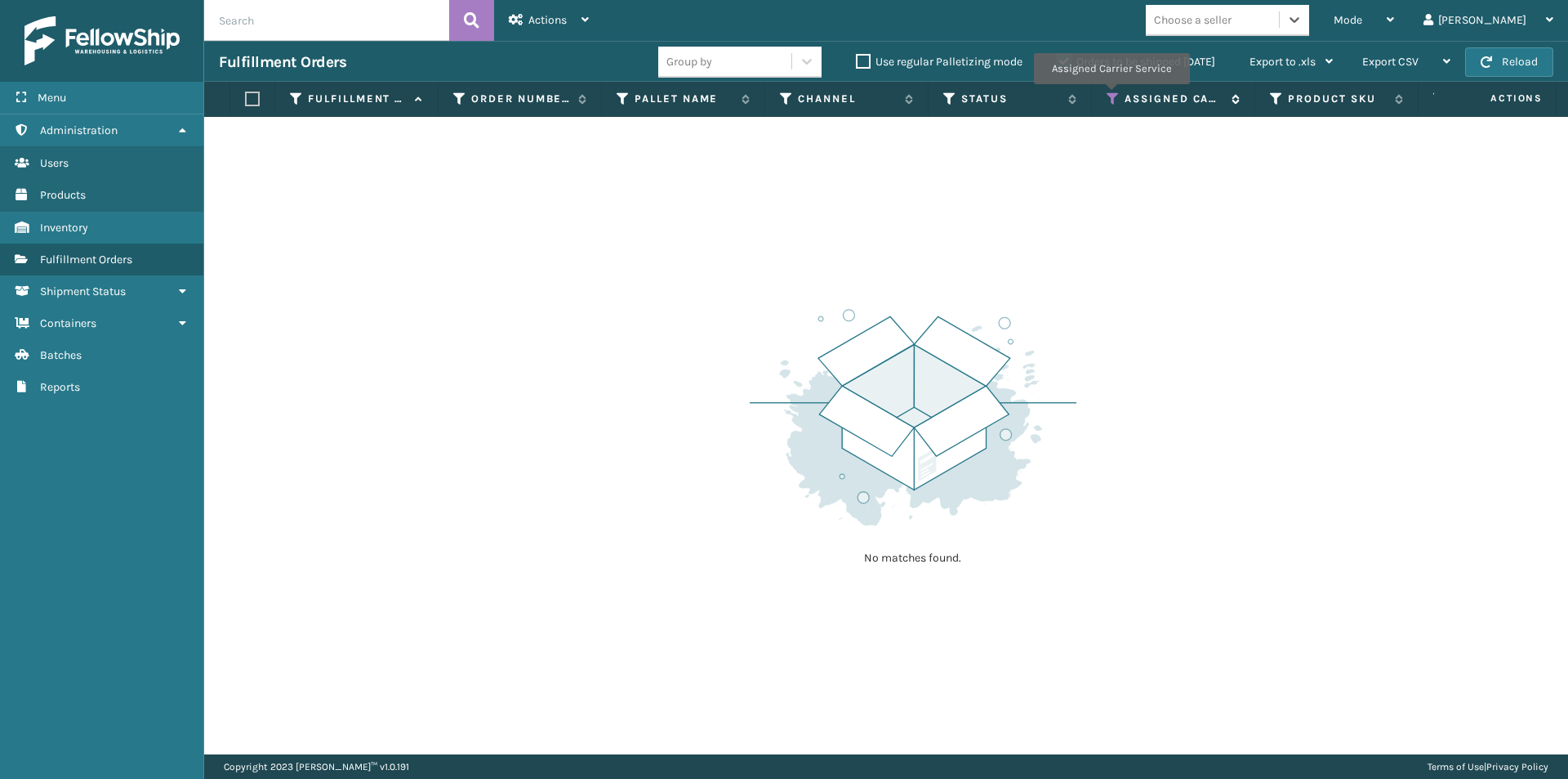
click at [1111, 96] on icon at bounding box center [1113, 98] width 13 height 15
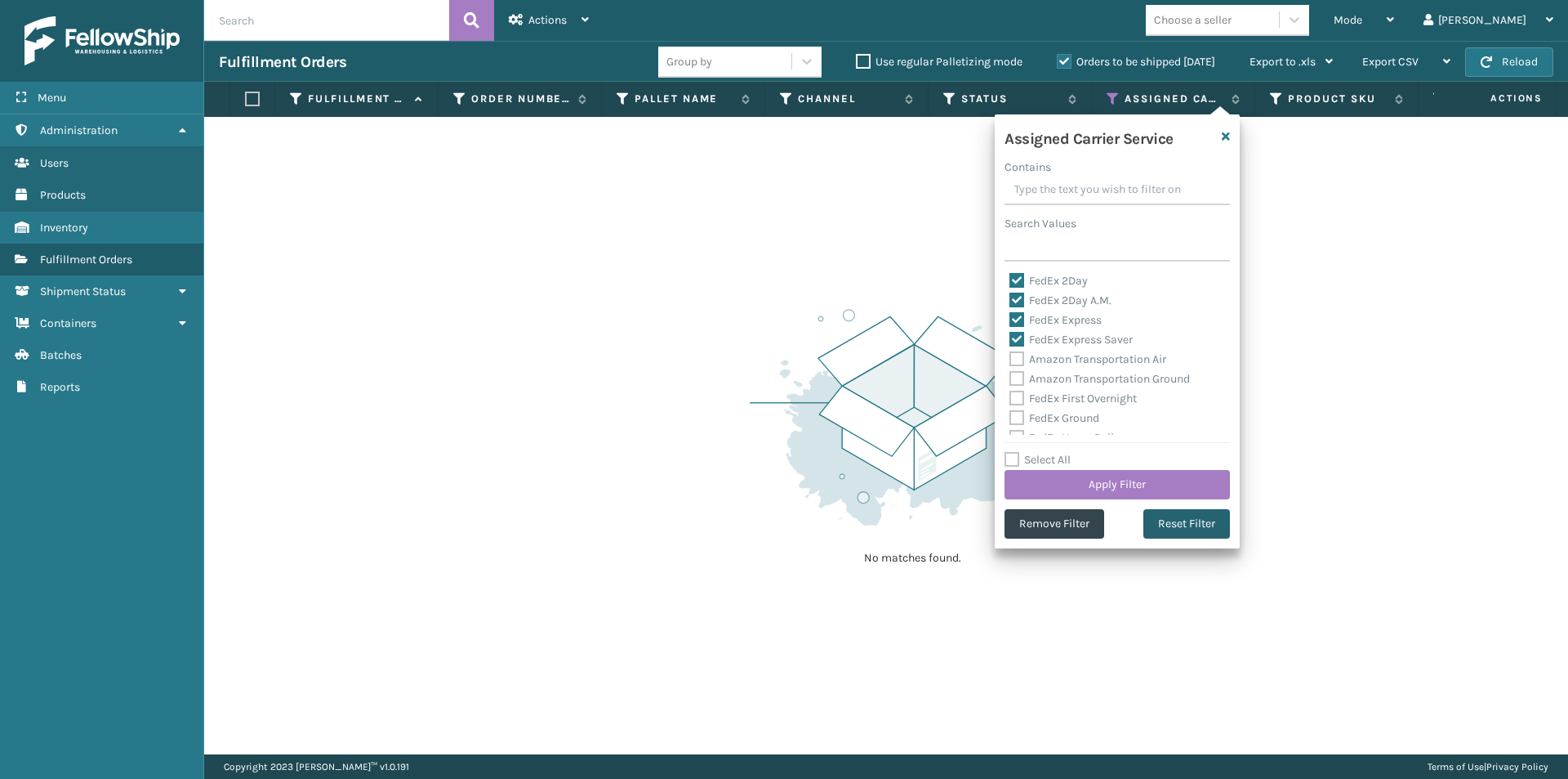
drag, startPoint x: 1169, startPoint y: 527, endPoint x: 1158, endPoint y: 509, distance: 21.1
click at [1170, 527] on button "Reset Filter" at bounding box center [1186, 524] width 87 height 29
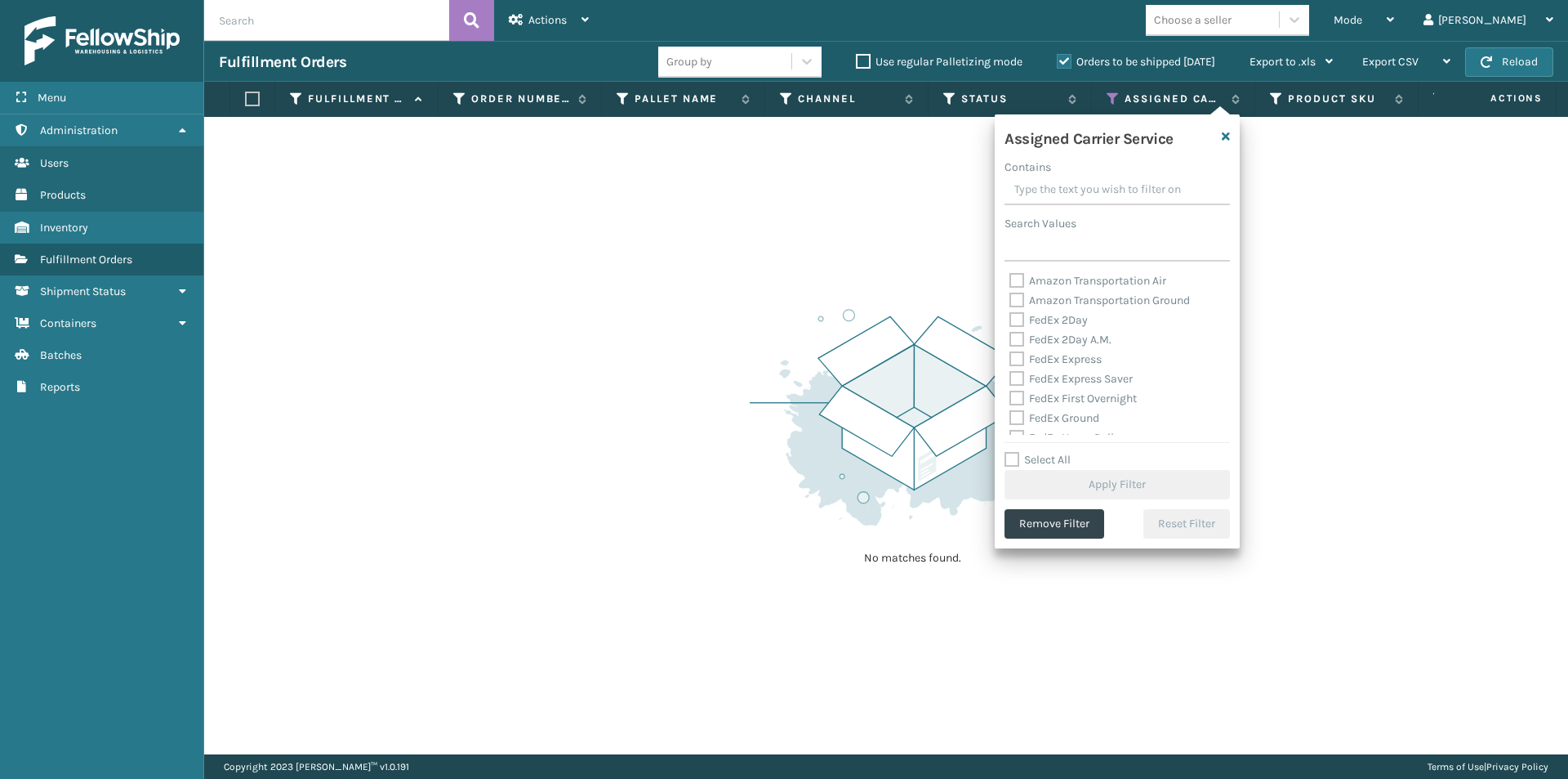
click at [1017, 318] on label "FedEx 2Day" at bounding box center [1048, 320] width 78 height 14
click at [1011, 318] on input "FedEx 2Day" at bounding box center [1010, 315] width 1 height 10
click at [1017, 338] on label "FedEx 2Day A.M." at bounding box center [1061, 340] width 103 height 14
click at [1011, 338] on input "FedEx 2Day A.M." at bounding box center [1010, 335] width 1 height 10
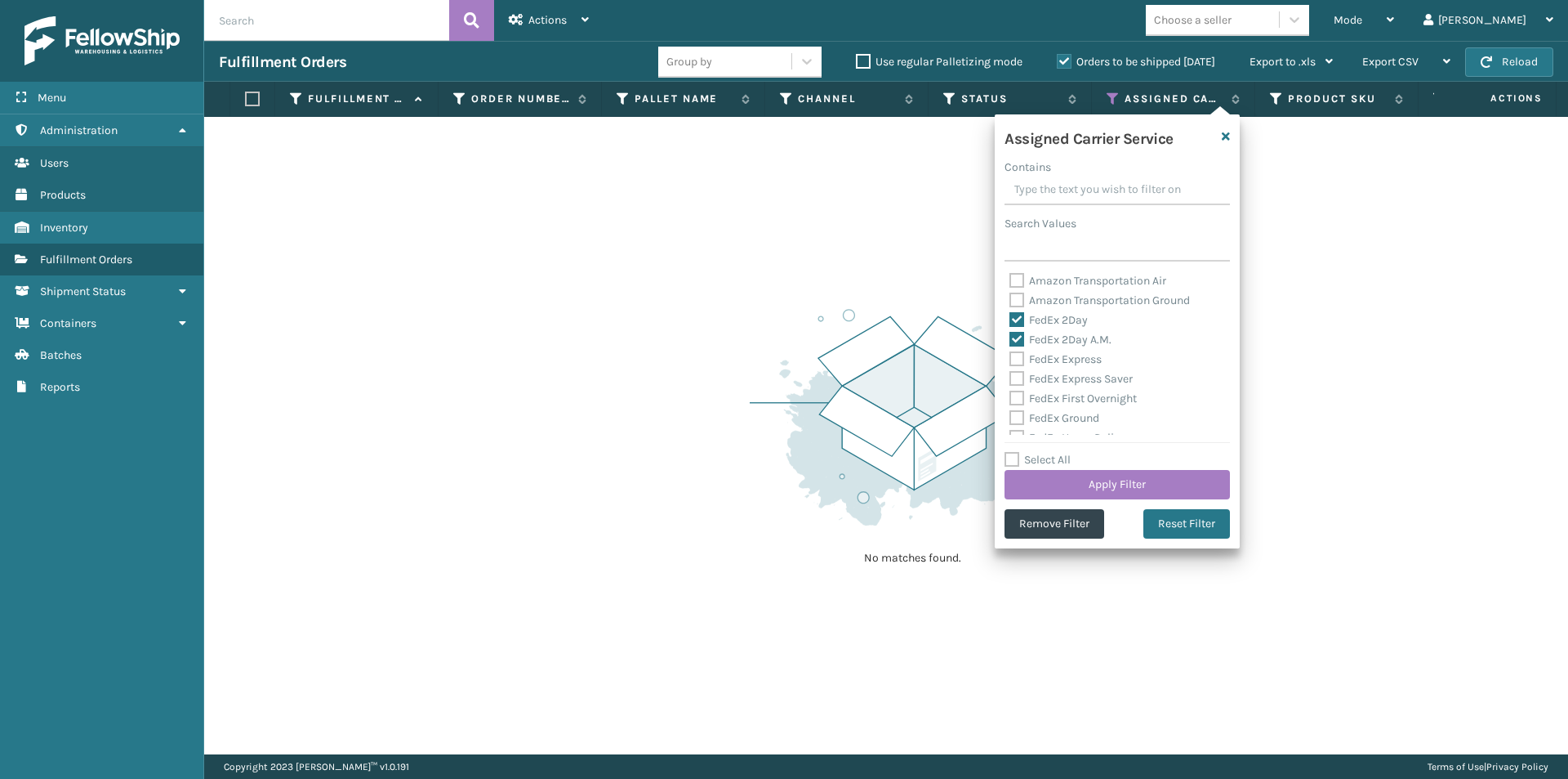
click at [1020, 364] on label "FedEx Express" at bounding box center [1055, 359] width 92 height 14
click at [1011, 360] on input "FedEx Express" at bounding box center [1010, 355] width 1 height 10
drag, startPoint x: 1021, startPoint y: 371, endPoint x: 1021, endPoint y: 386, distance: 15.0
click at [1021, 371] on label "FedEx Express Saver" at bounding box center [1071, 378] width 123 height 14
click at [1011, 371] on input "FedEx Express Saver" at bounding box center [1010, 375] width 1 height 10
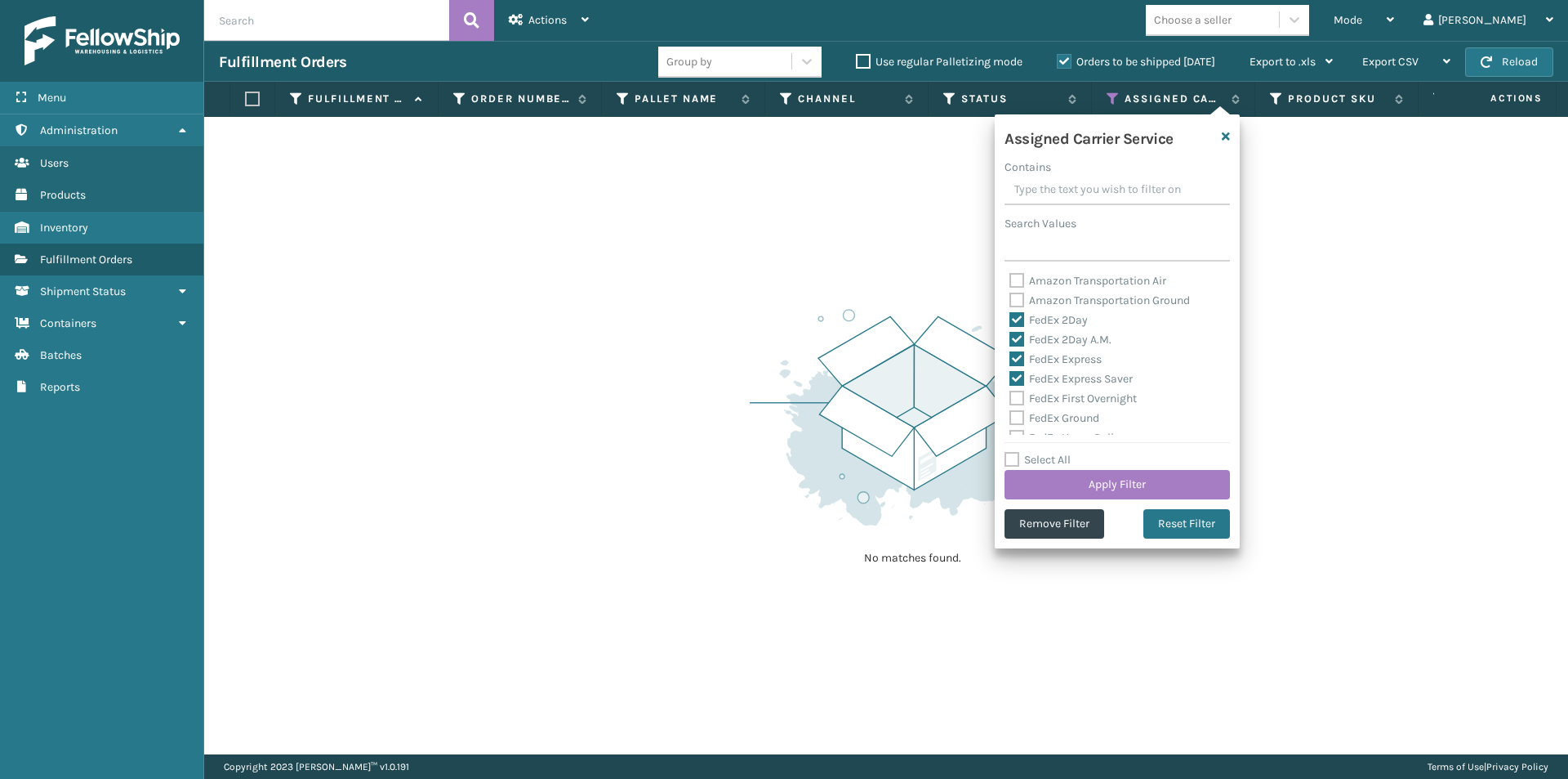
click at [1017, 402] on label "FedEx First Overnight" at bounding box center [1073, 398] width 128 height 14
click at [1011, 400] on input "FedEx First Overnight" at bounding box center [1010, 394] width 1 height 10
click at [1018, 420] on label "FedEx Ground" at bounding box center [1055, 418] width 90 height 14
click at [1011, 419] on input "FedEx Ground" at bounding box center [1010, 414] width 1 height 10
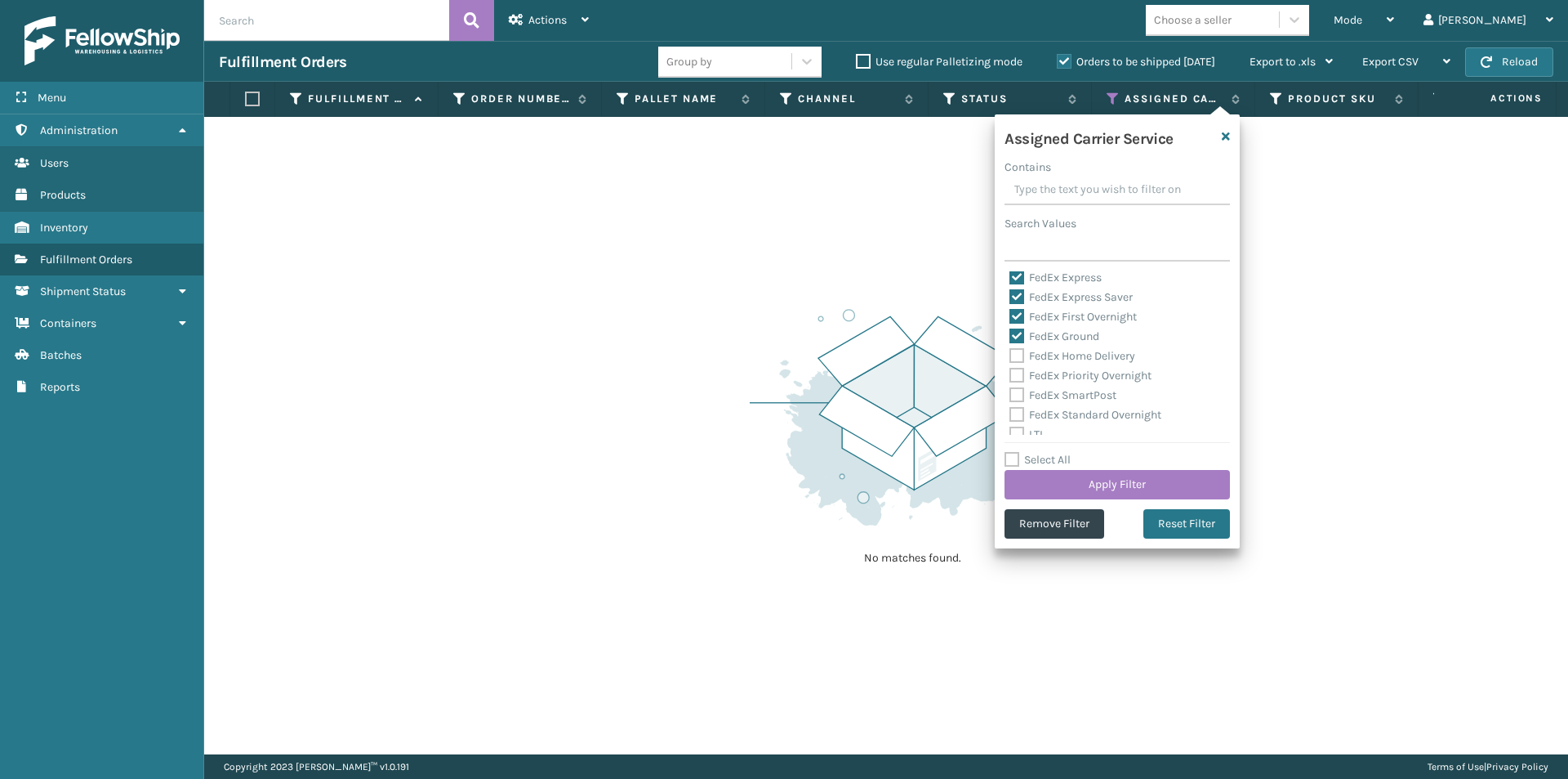
click at [1017, 352] on label "FedEx Home Delivery" at bounding box center [1073, 356] width 126 height 14
click at [1011, 352] on input "FedEx Home Delivery" at bounding box center [1010, 352] width 1 height 10
drag, startPoint x: 1020, startPoint y: 371, endPoint x: 1026, endPoint y: 380, distance: 10.8
click at [1021, 371] on label "FedEx Priority Overnight" at bounding box center [1080, 376] width 142 height 14
click at [1011, 371] on input "FedEx Priority Overnight" at bounding box center [1010, 371] width 1 height 10
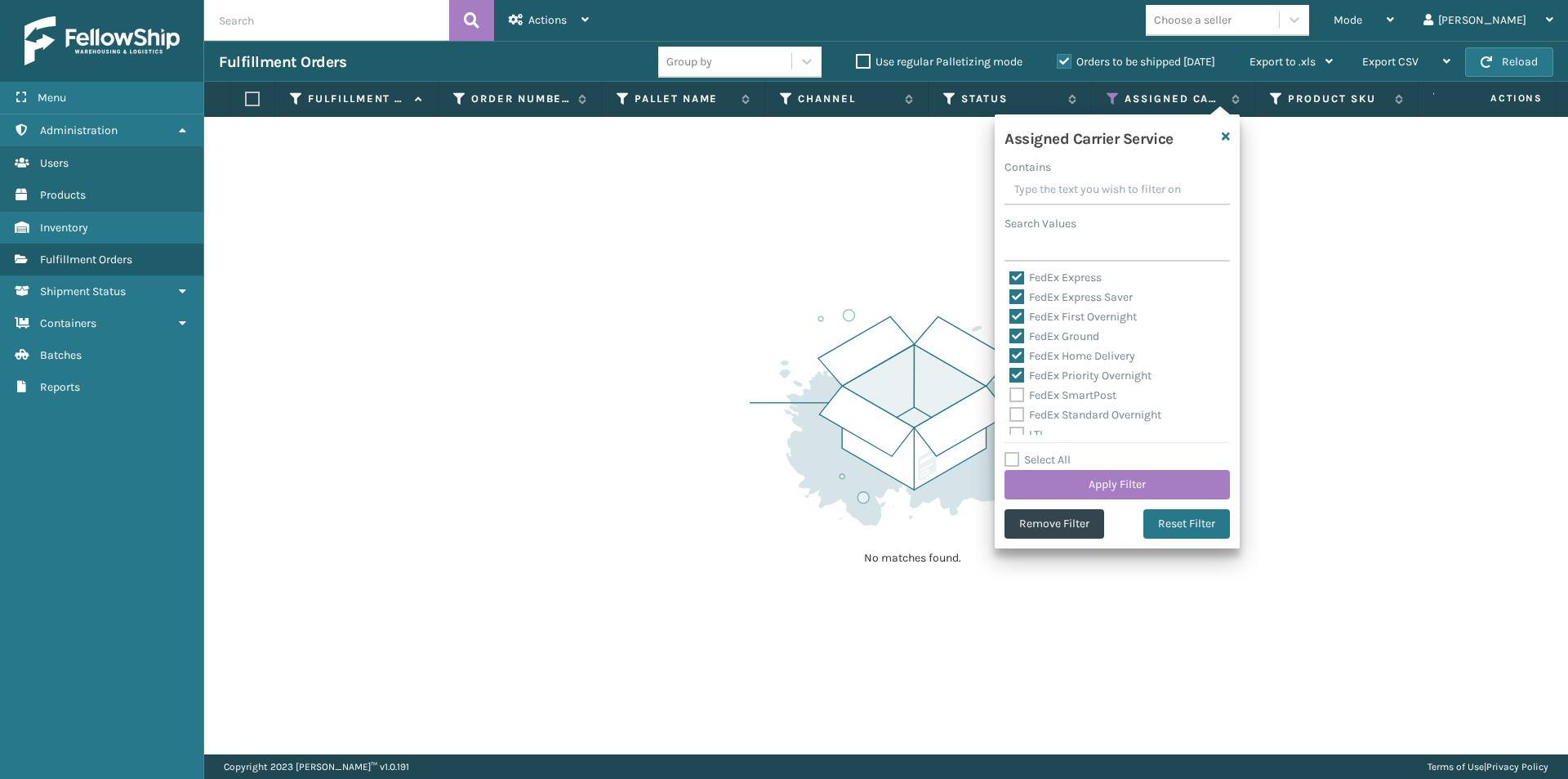
click at [1022, 394] on label "FedEx SmartPost" at bounding box center [1063, 395] width 107 height 14
click at [1011, 394] on input "FedEx SmartPost" at bounding box center [1010, 391] width 1 height 10
click at [1018, 409] on label "FedEx Standard Overnight" at bounding box center [1086, 414] width 152 height 14
click at [1011, 409] on input "FedEx Standard Overnight" at bounding box center [1010, 410] width 1 height 10
click at [1129, 489] on button "Apply Filter" at bounding box center [1117, 484] width 226 height 29
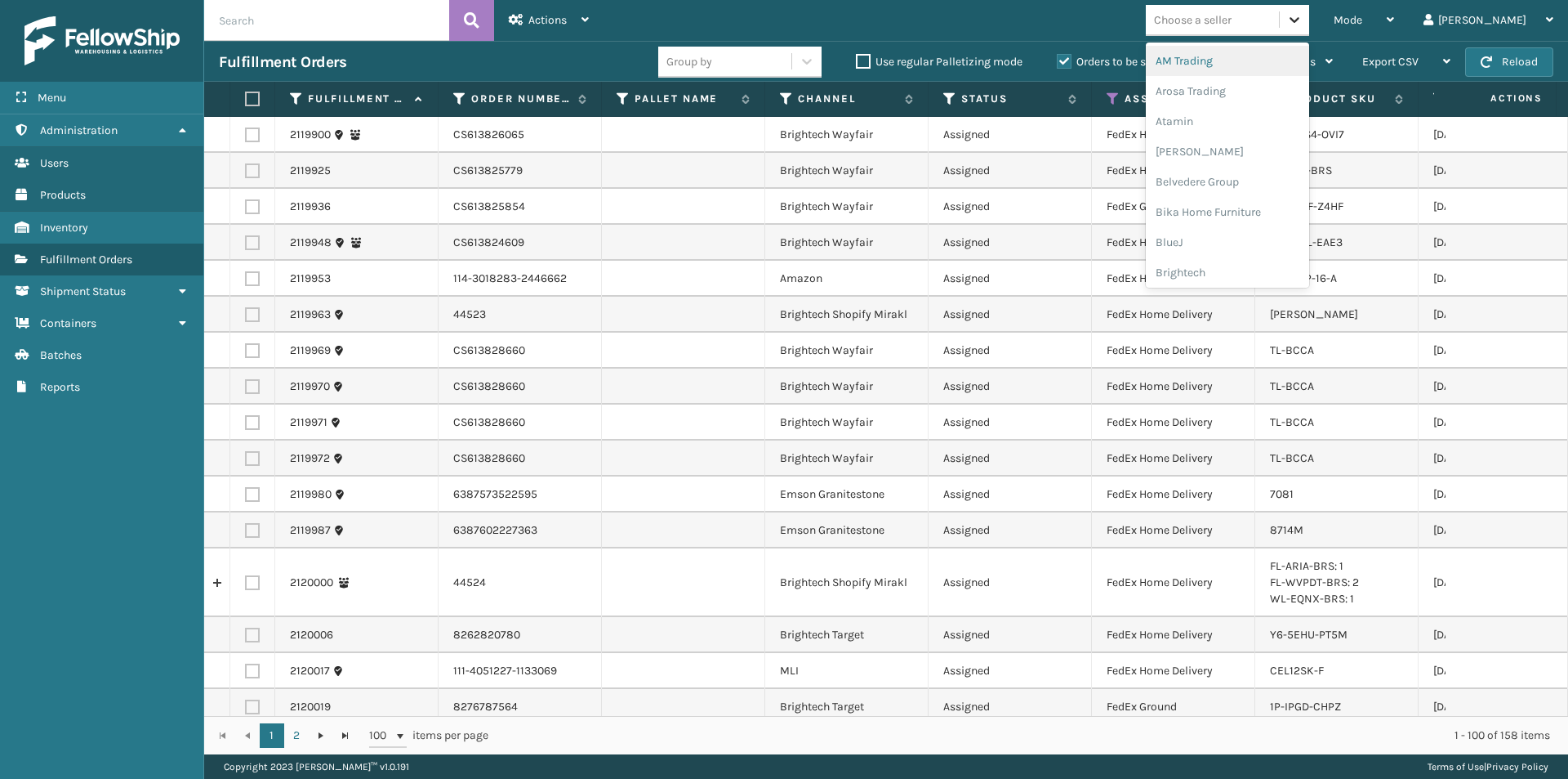
click at [1303, 23] on icon at bounding box center [1294, 19] width 16 height 16
click at [1279, 90] on div "Arosa Trading" at bounding box center [1228, 90] width 164 height 30
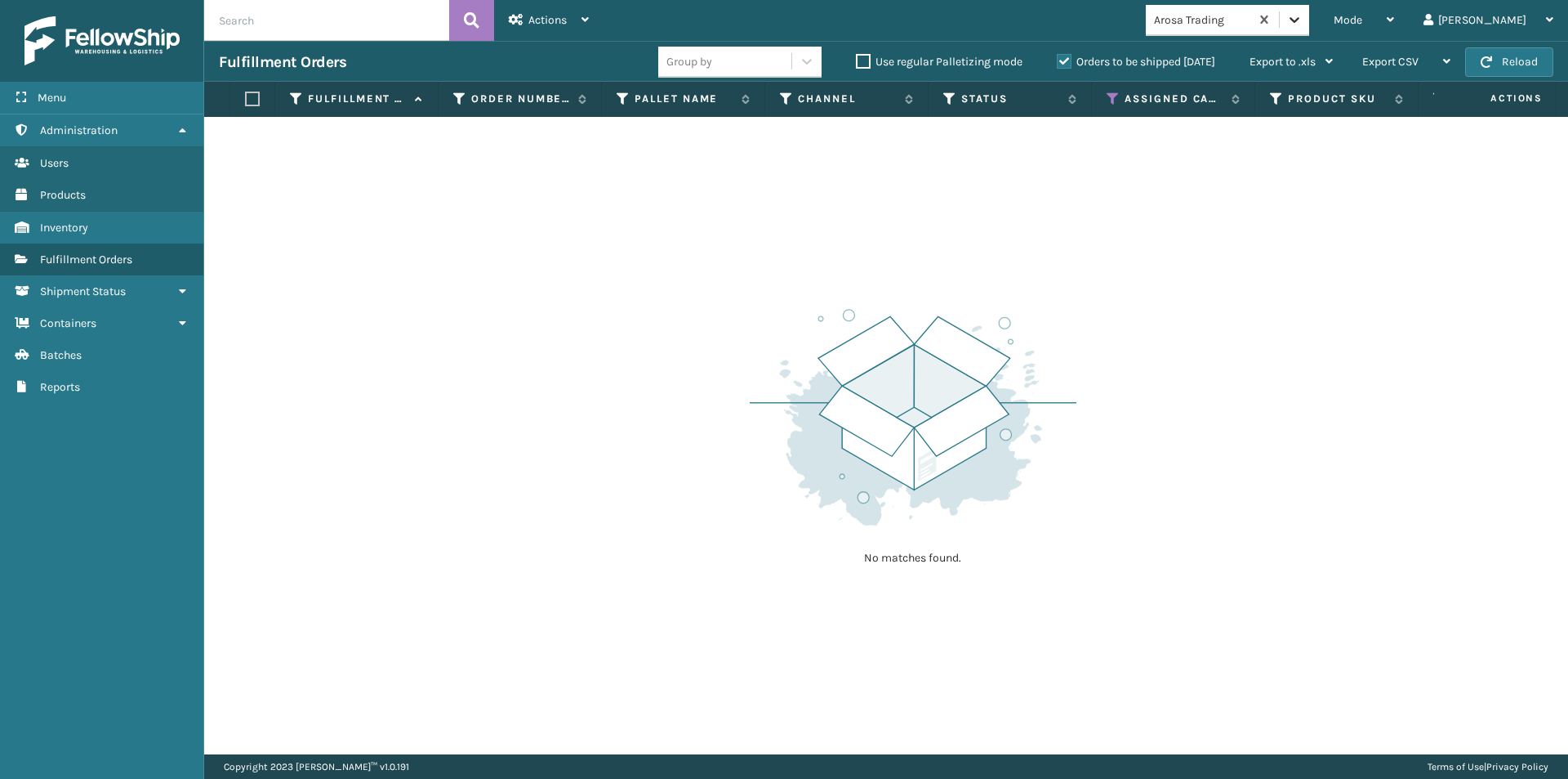
click at [1303, 23] on icon at bounding box center [1294, 19] width 16 height 16
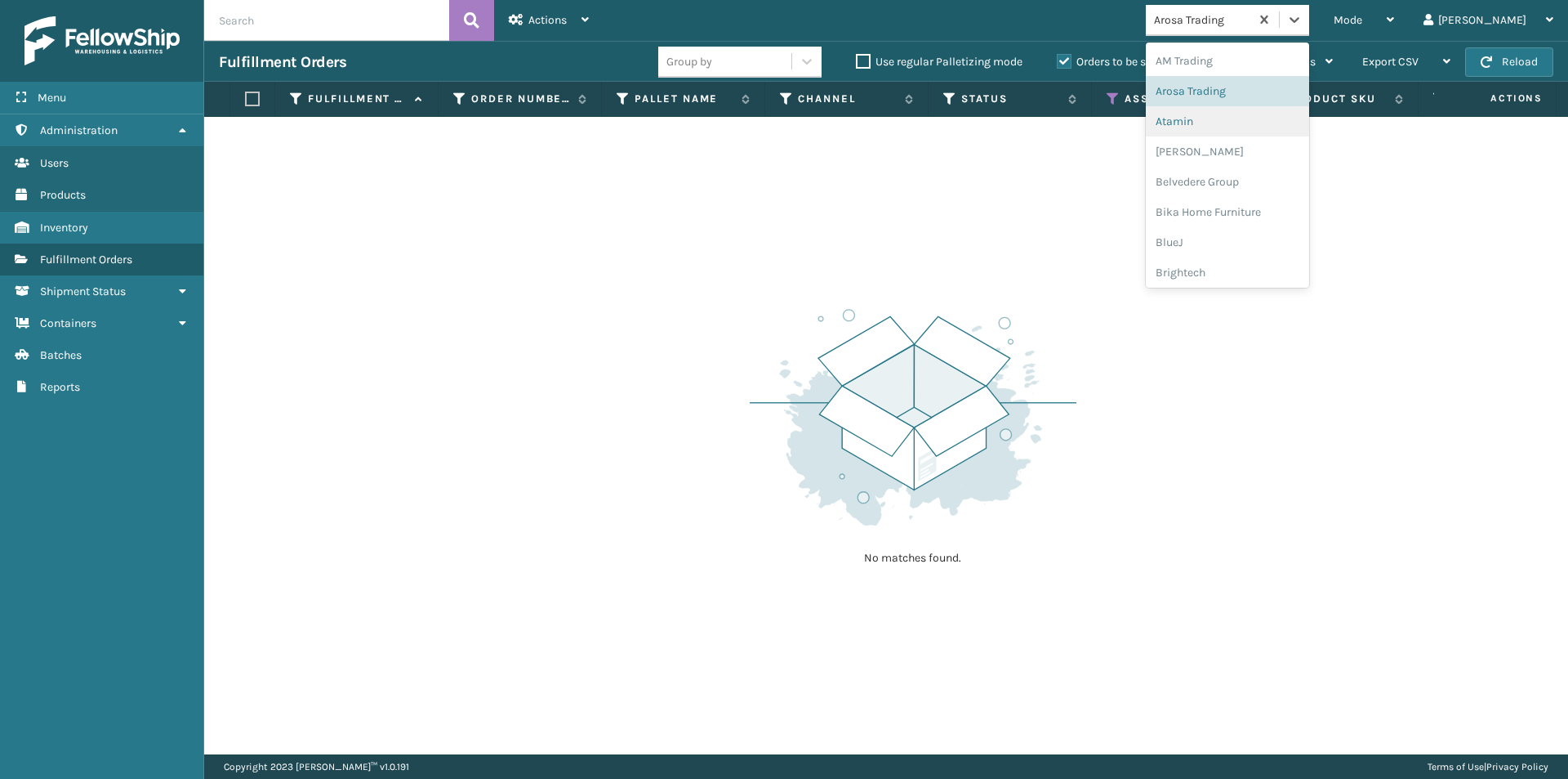
click at [1270, 127] on div "Atamin" at bounding box center [1228, 121] width 164 height 30
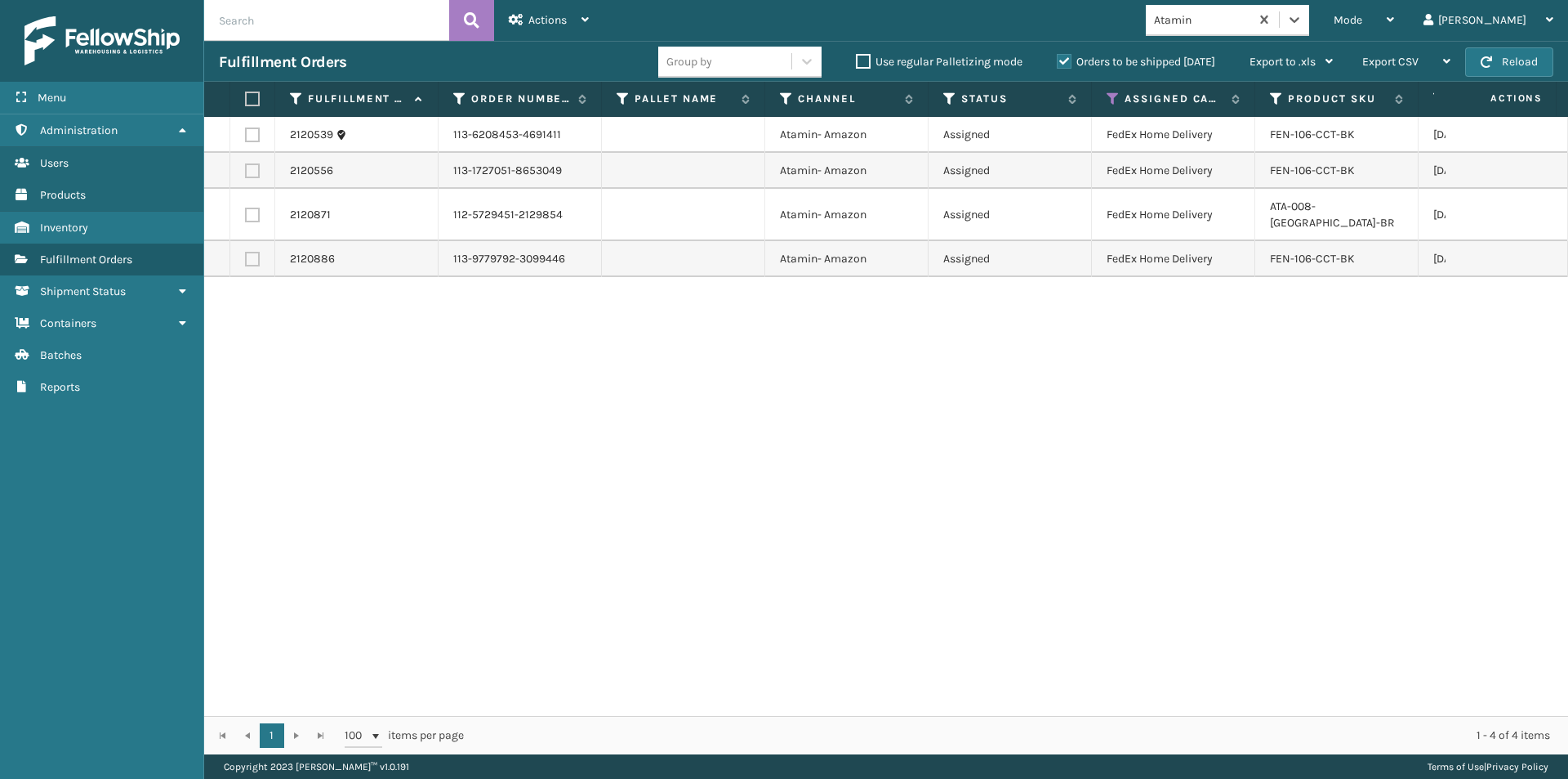
click at [249, 98] on label at bounding box center [249, 98] width 9 height 15
click at [246, 98] on input "checkbox" at bounding box center [245, 99] width 1 height 10
click at [538, 29] on div "Actions" at bounding box center [549, 20] width 80 height 41
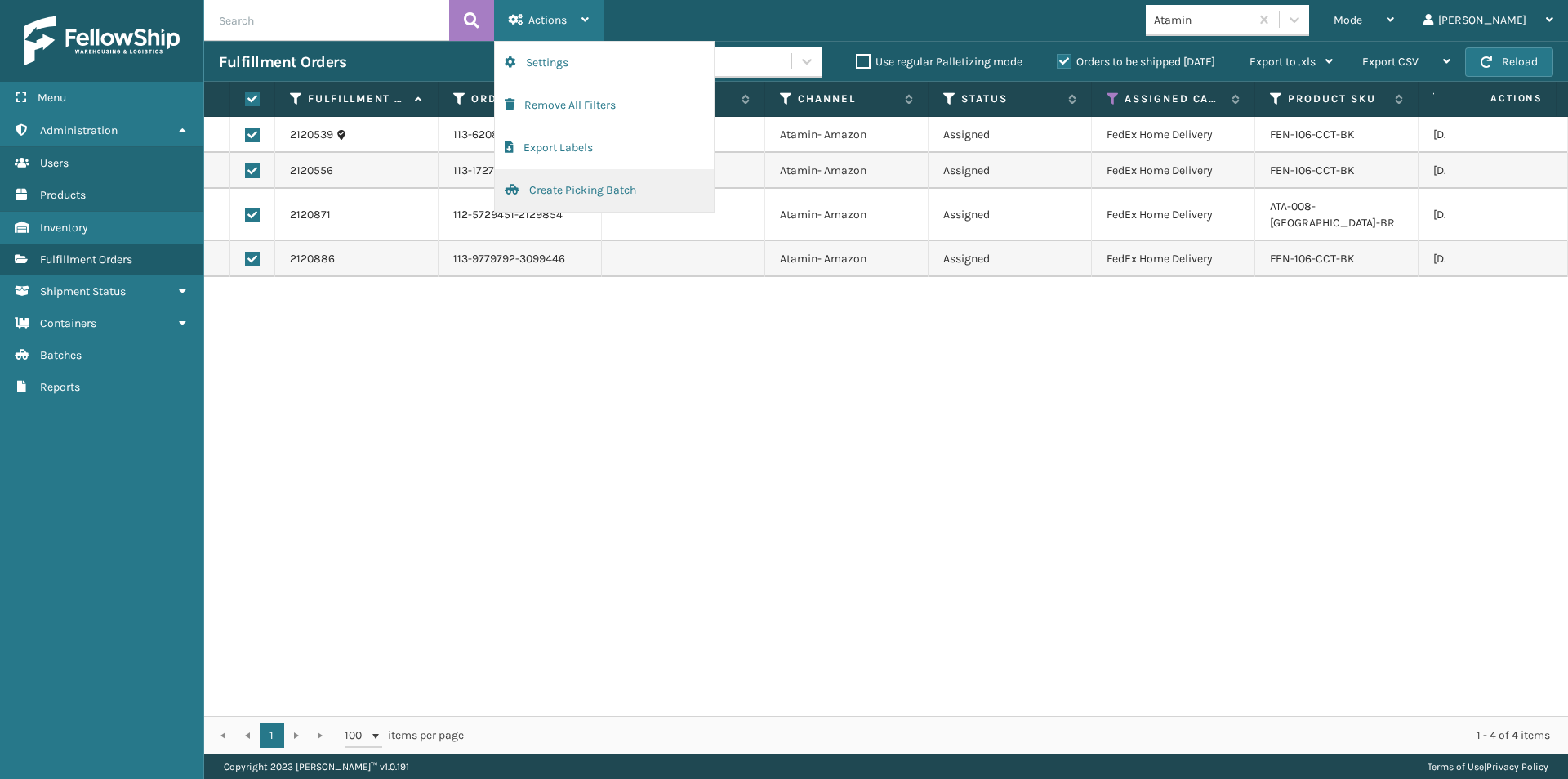
click at [543, 188] on button "Create Picking Batch" at bounding box center [605, 190] width 219 height 42
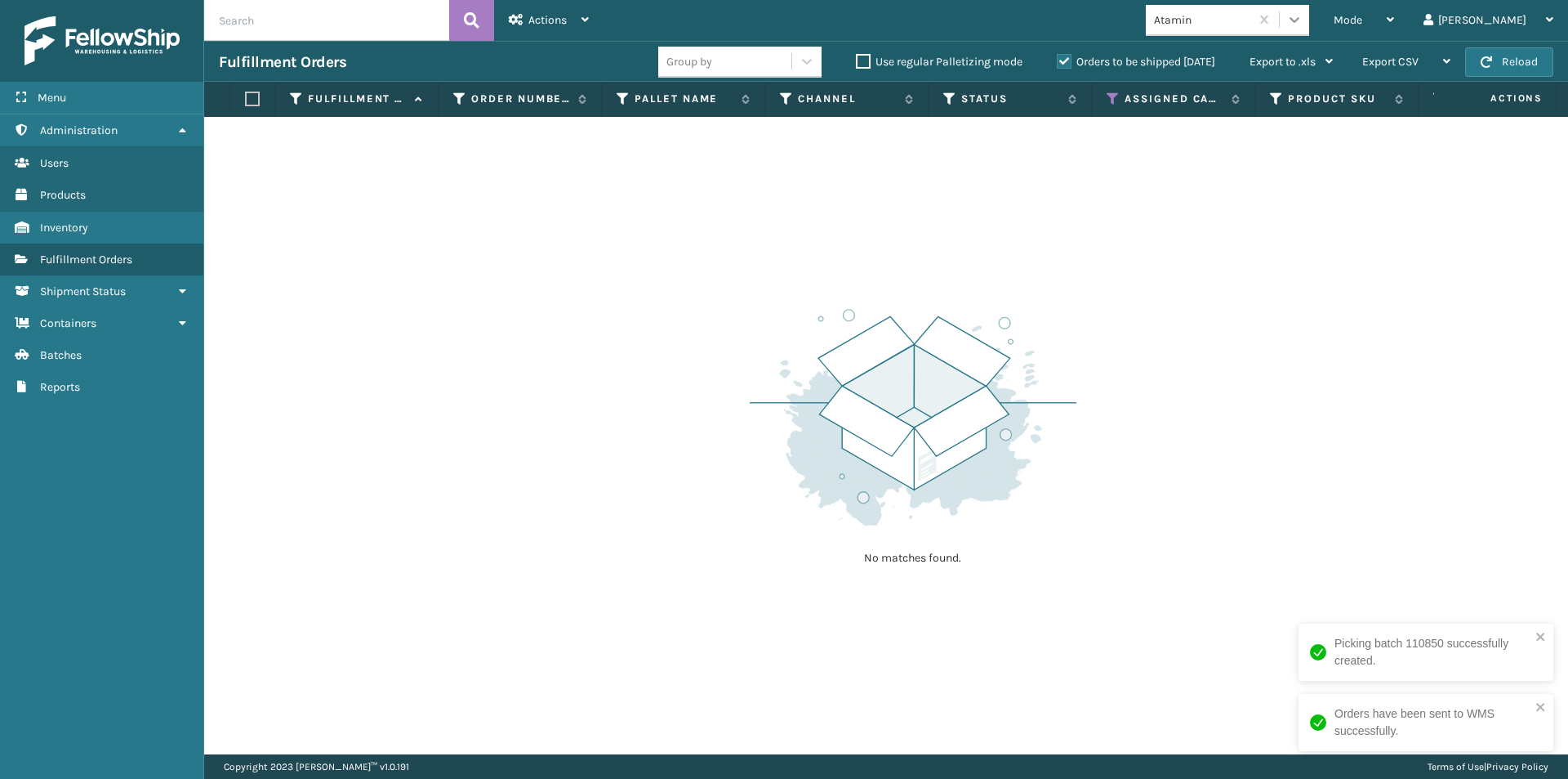
click at [1303, 25] on icon at bounding box center [1294, 19] width 16 height 16
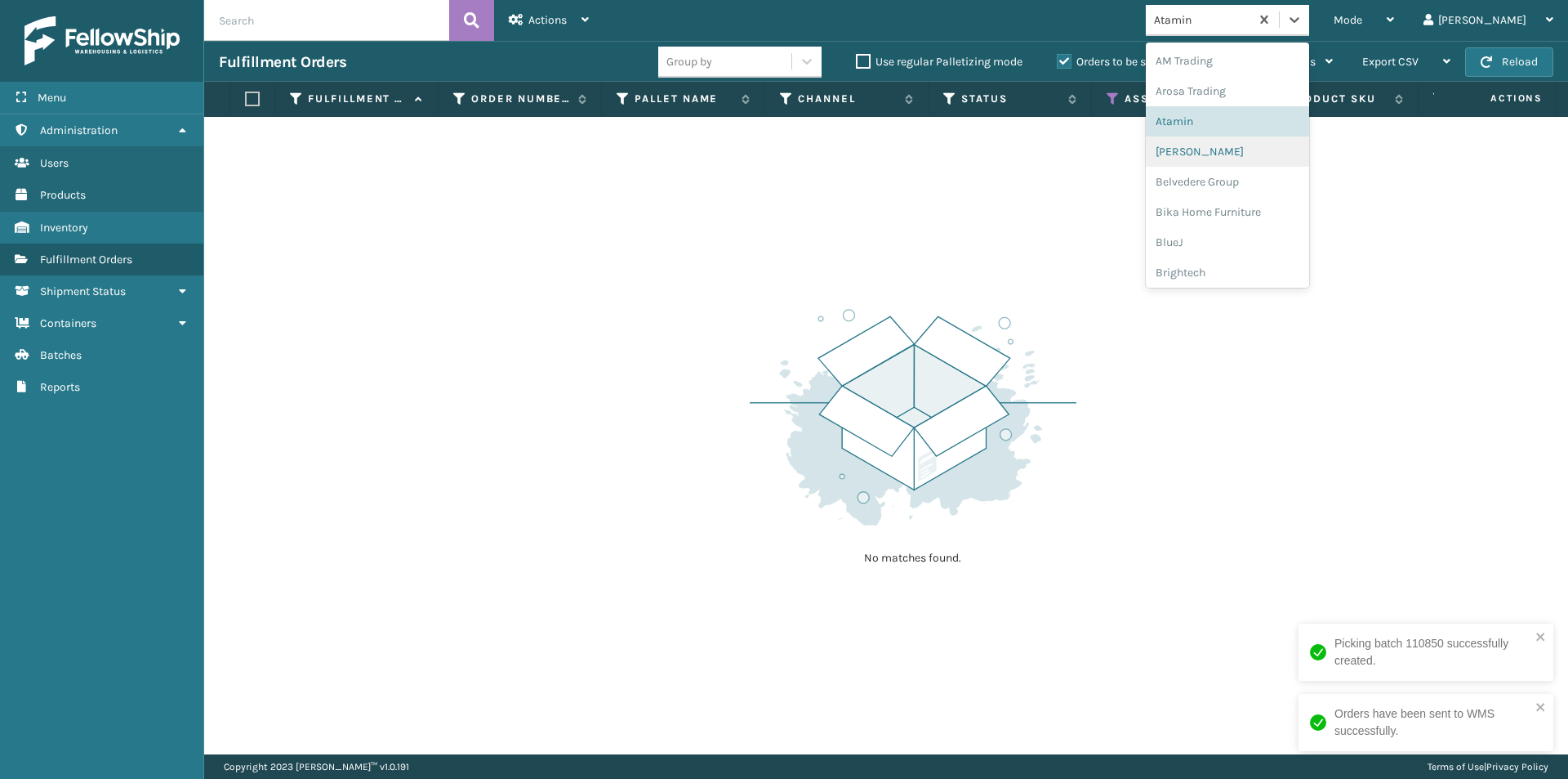
click at [1257, 147] on div "[PERSON_NAME]" at bounding box center [1228, 151] width 164 height 30
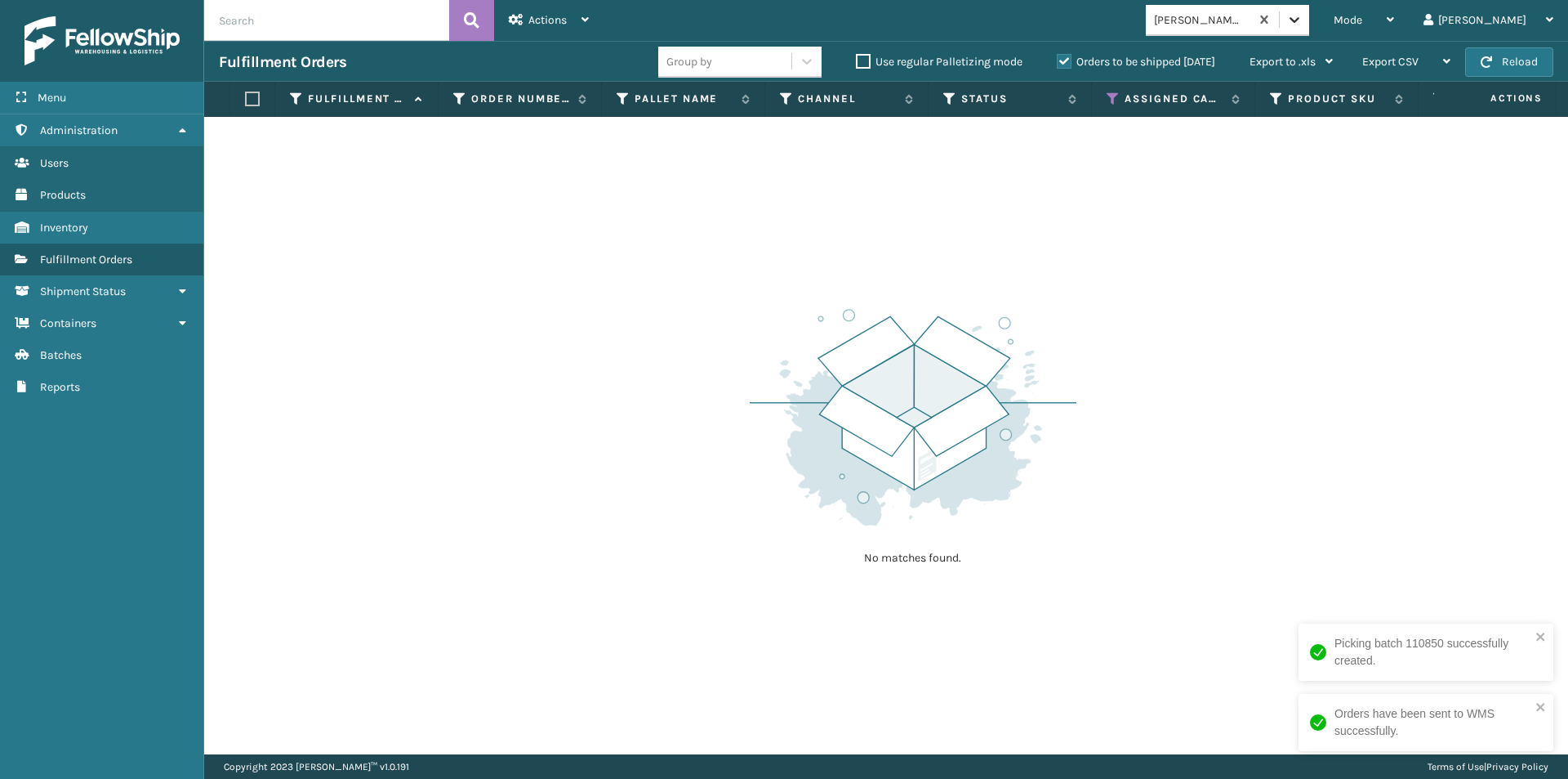
click at [1303, 25] on icon at bounding box center [1294, 19] width 16 height 16
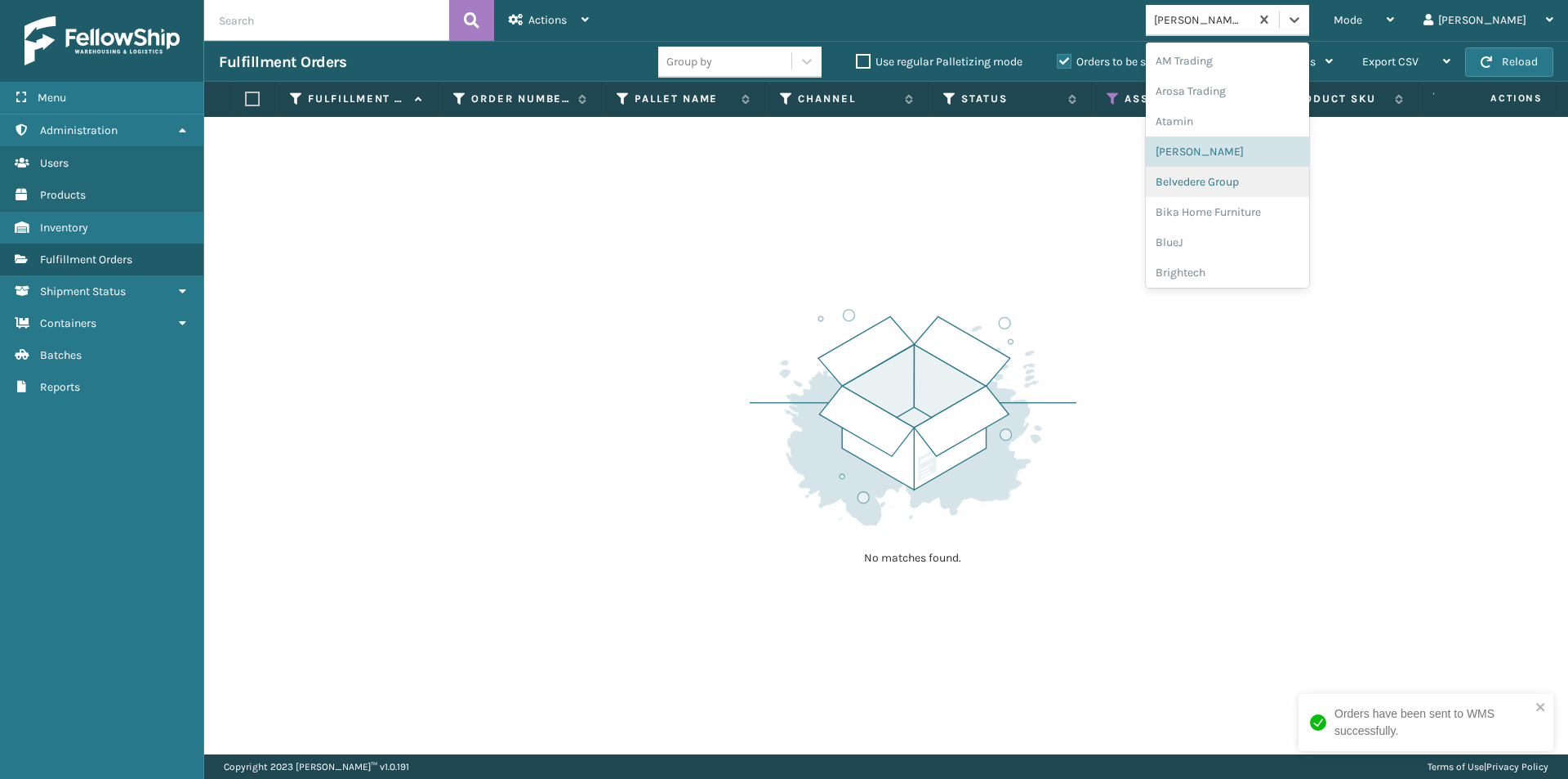
click at [1257, 181] on div "Belvedere Group" at bounding box center [1228, 181] width 164 height 30
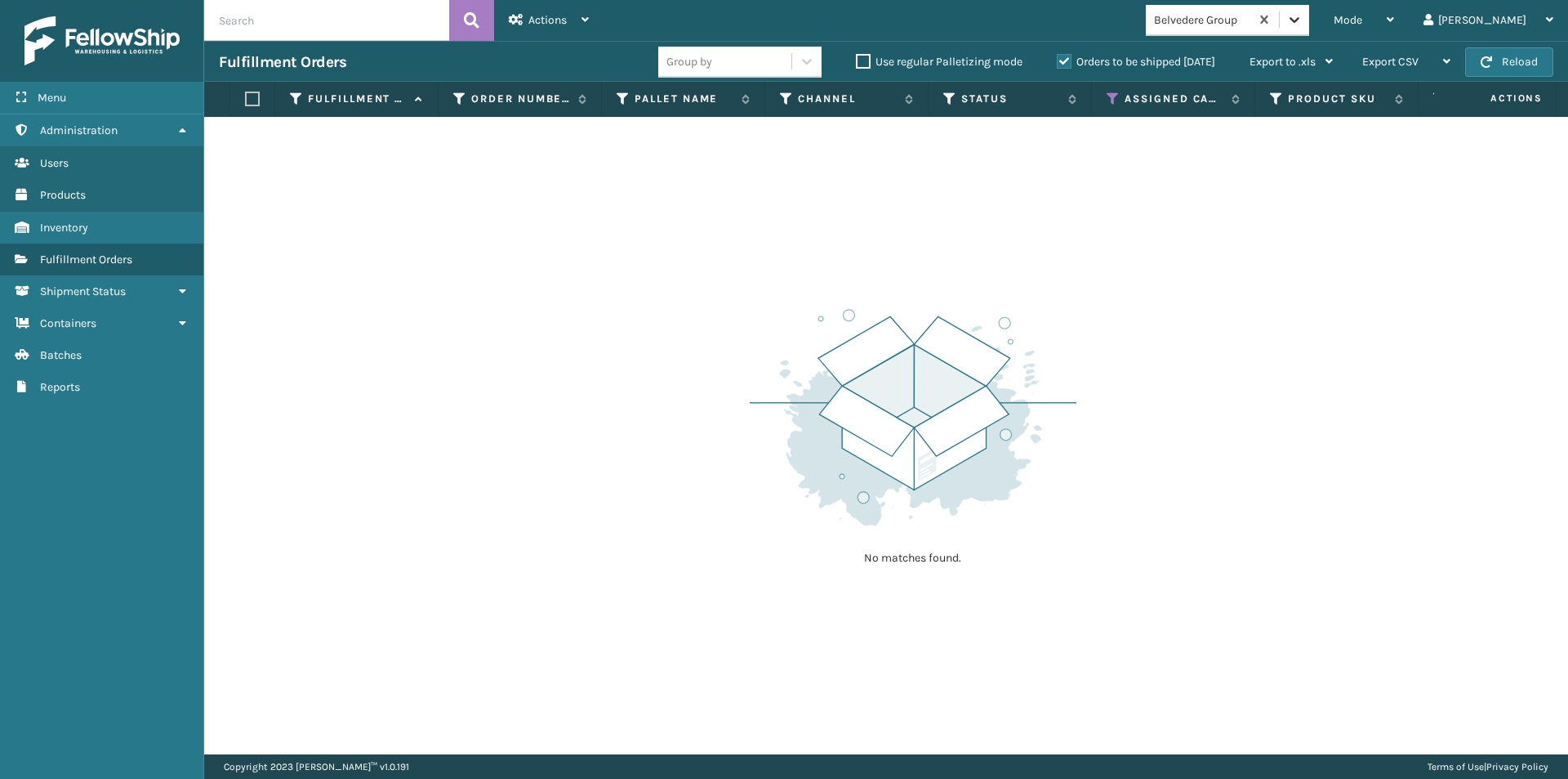
click at [1303, 24] on icon at bounding box center [1294, 19] width 16 height 16
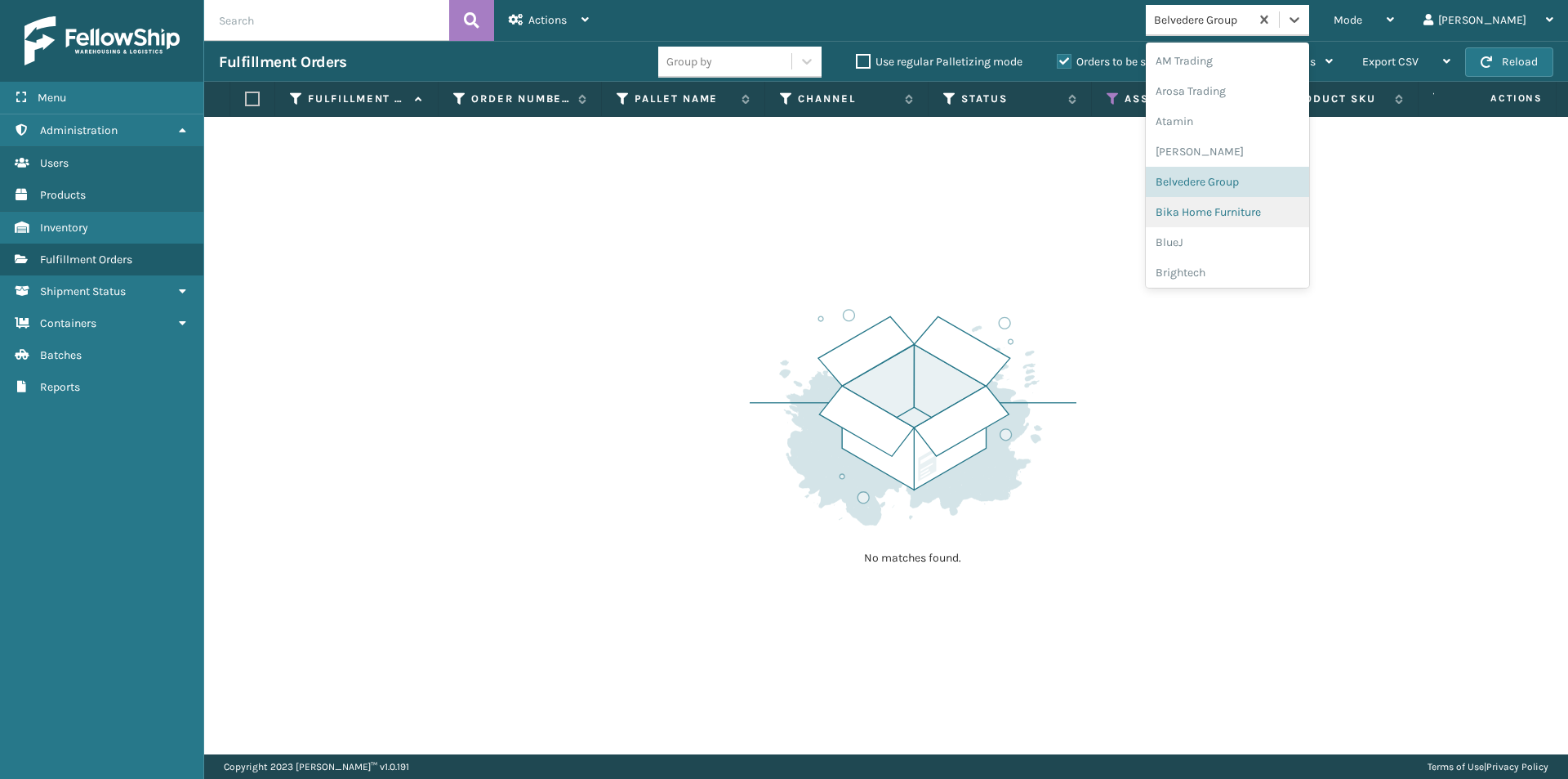
click at [1265, 209] on div "Bika Home Furniture" at bounding box center [1228, 212] width 164 height 30
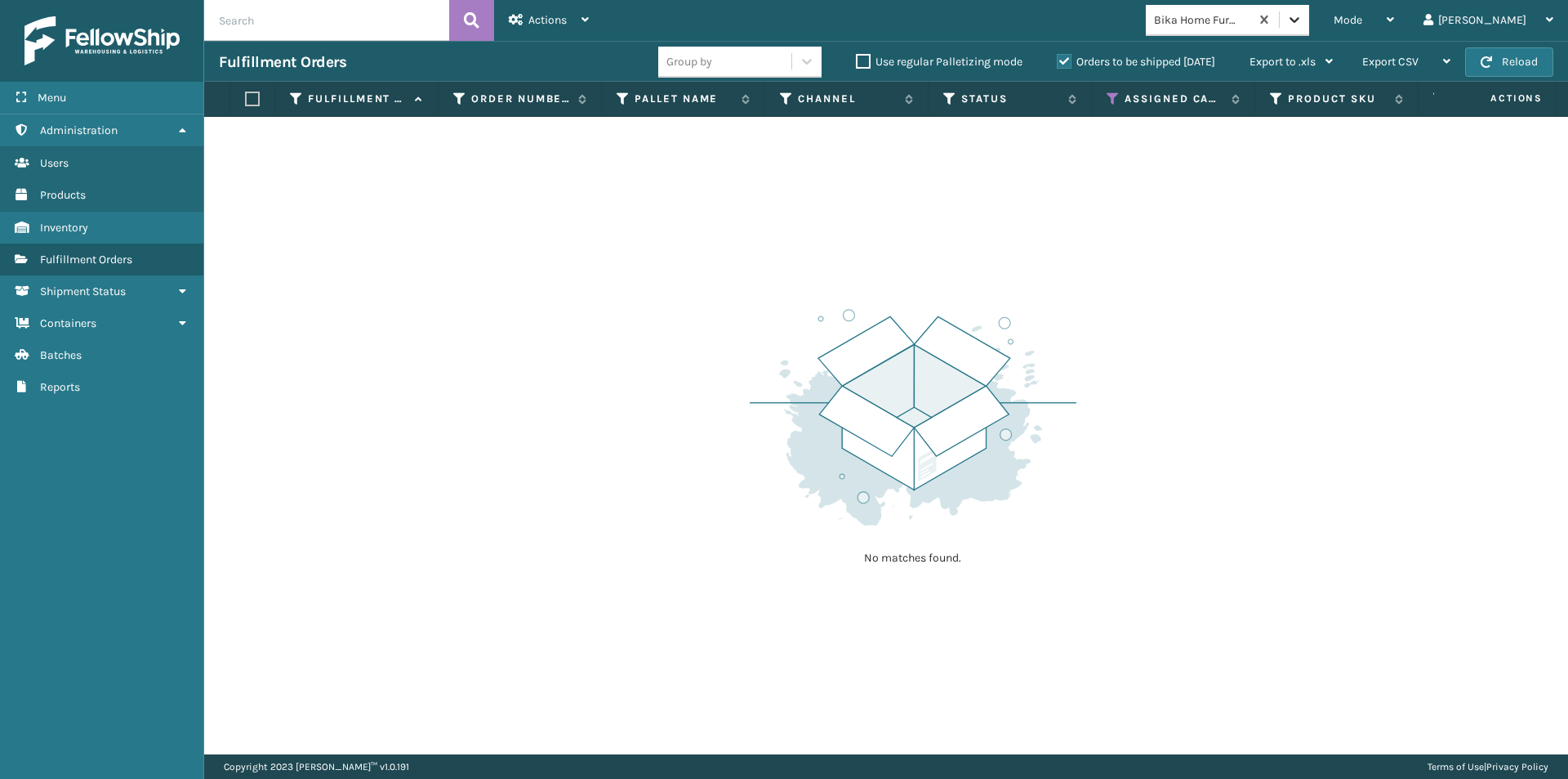
click at [1303, 14] on icon at bounding box center [1294, 19] width 16 height 16
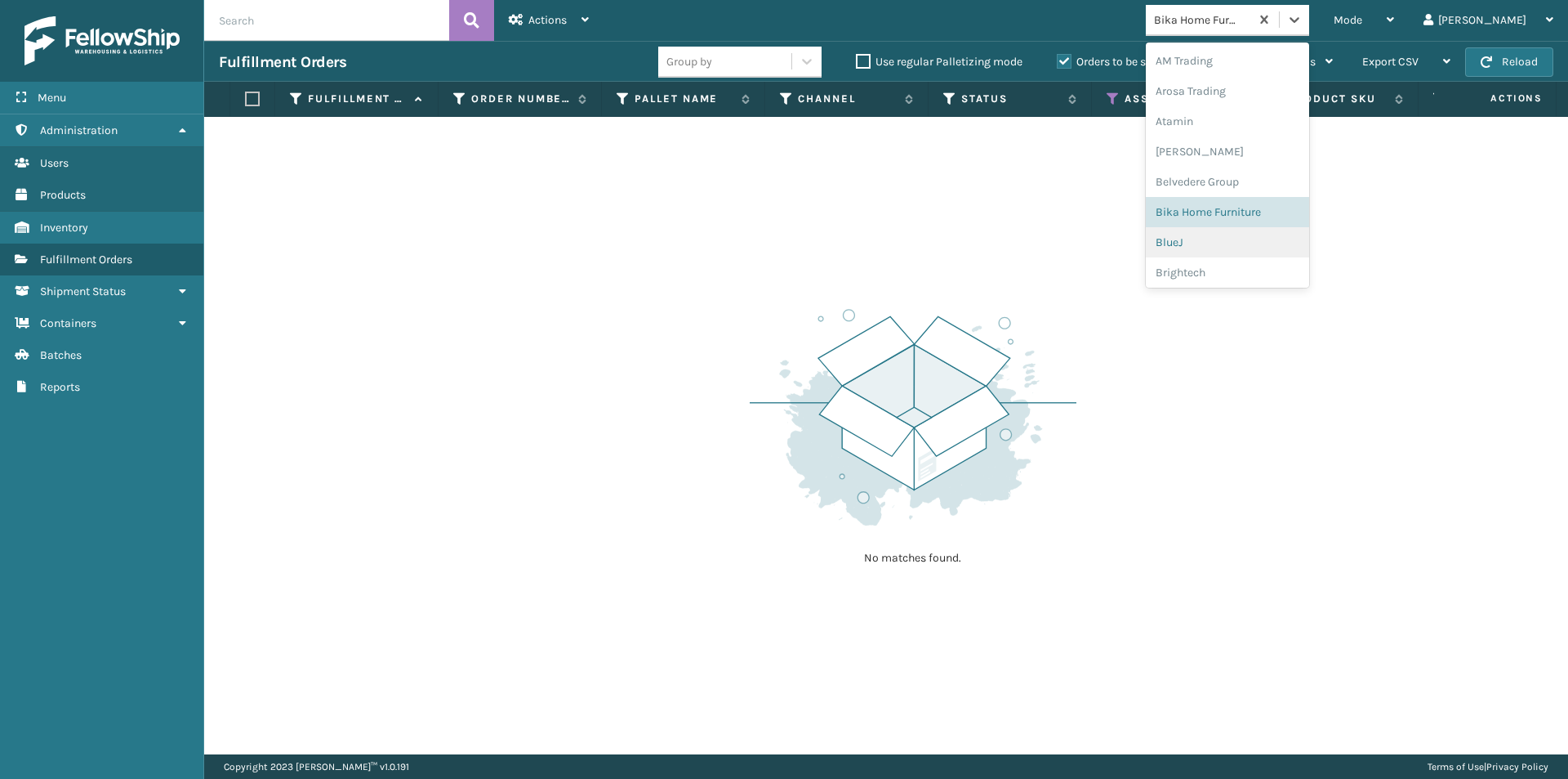
click at [1237, 250] on div "BlueJ" at bounding box center [1228, 242] width 164 height 30
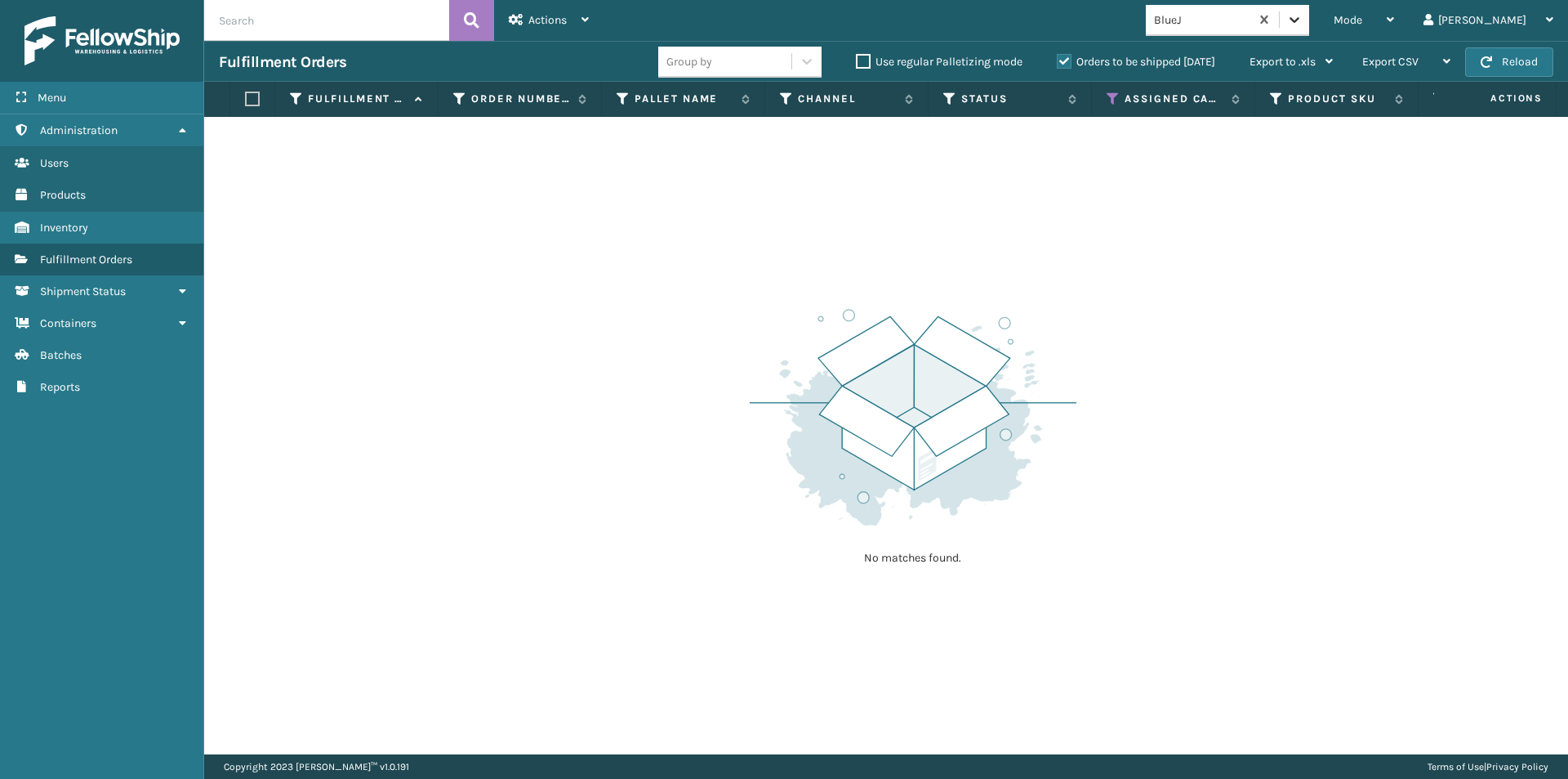
click at [1303, 21] on icon at bounding box center [1294, 19] width 16 height 16
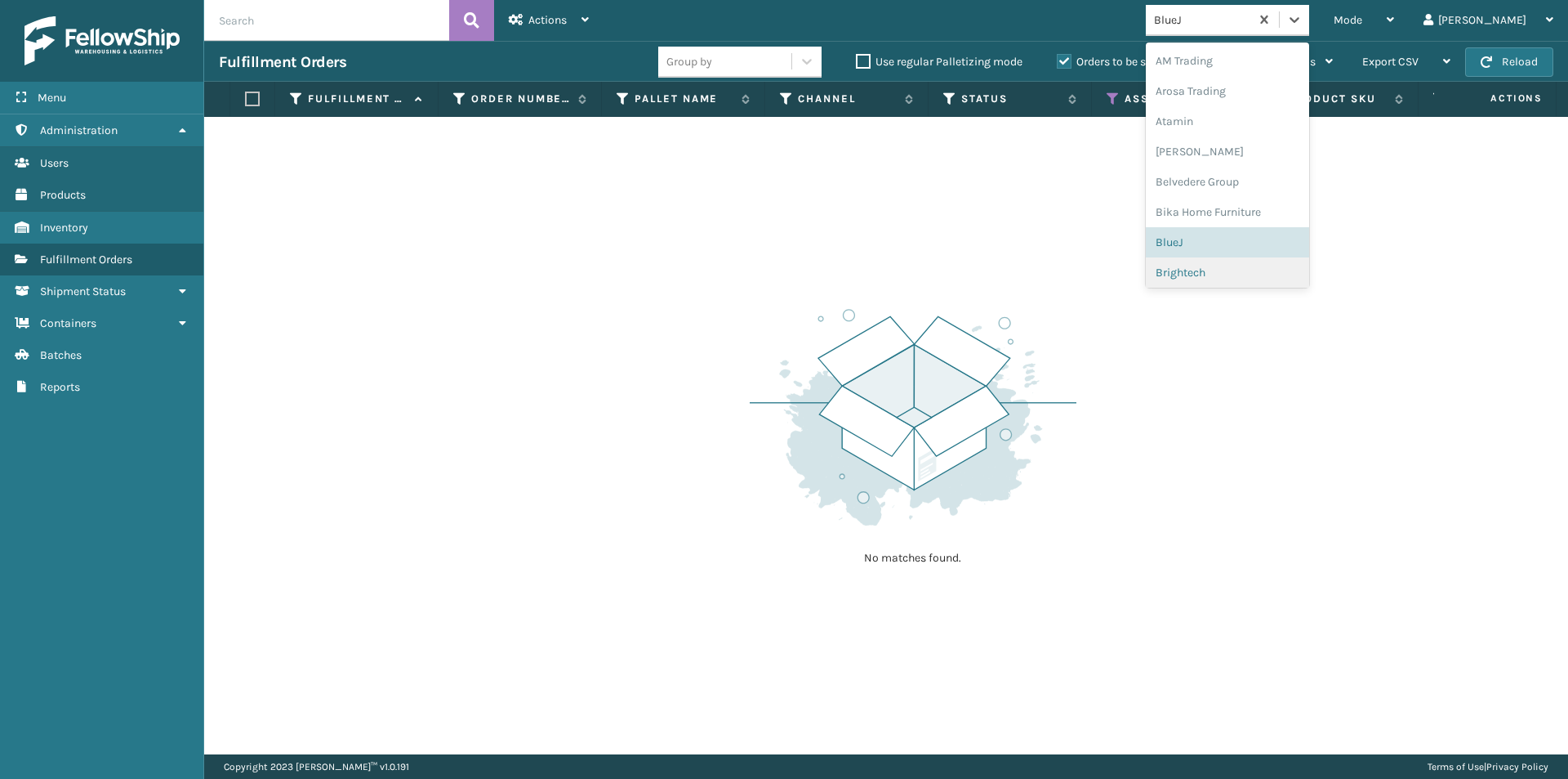
click at [1256, 276] on div "Brightech" at bounding box center [1228, 272] width 164 height 30
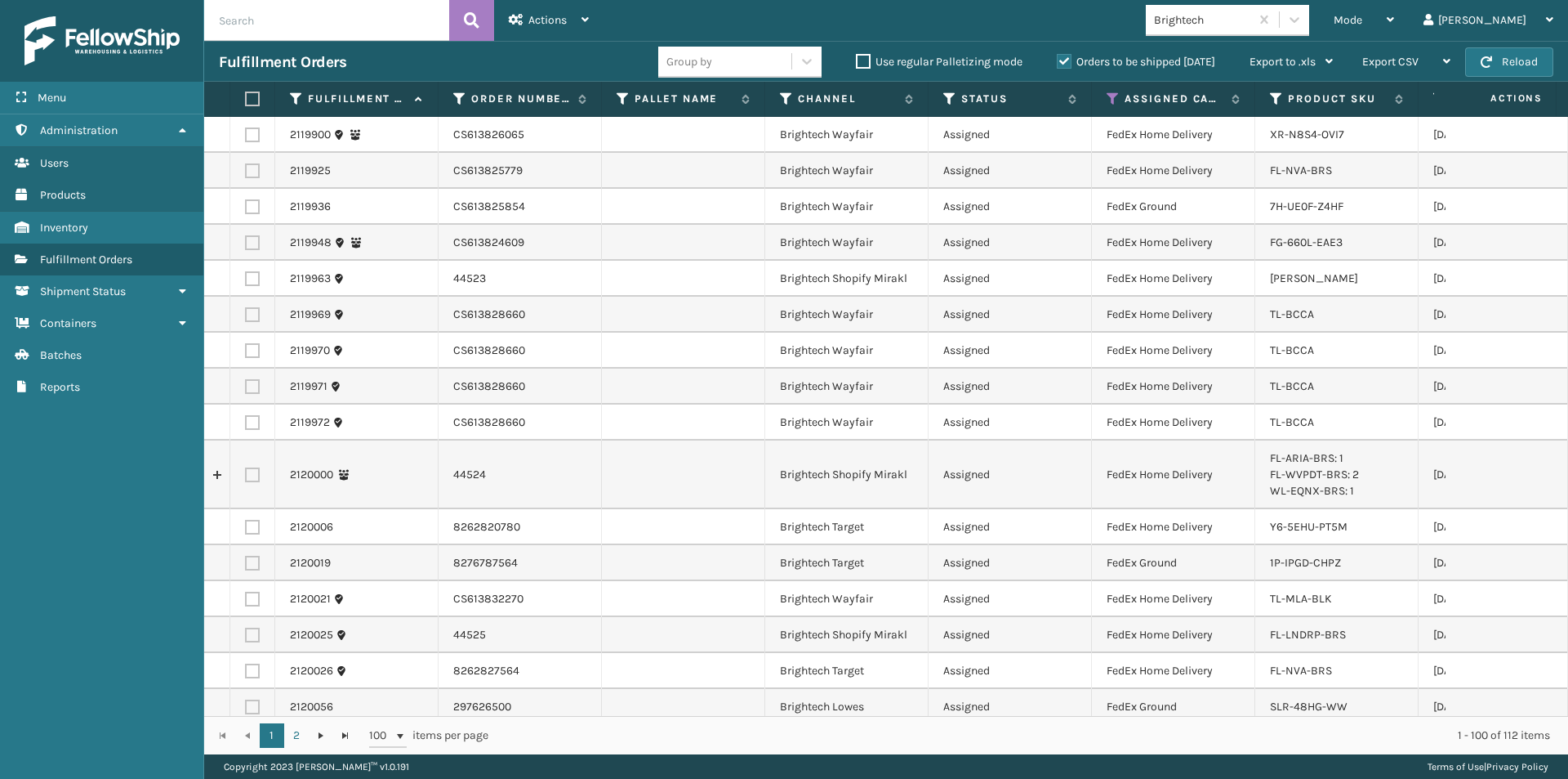
click at [252, 97] on label at bounding box center [249, 98] width 9 height 15
click at [246, 97] on input "checkbox" at bounding box center [245, 99] width 1 height 10
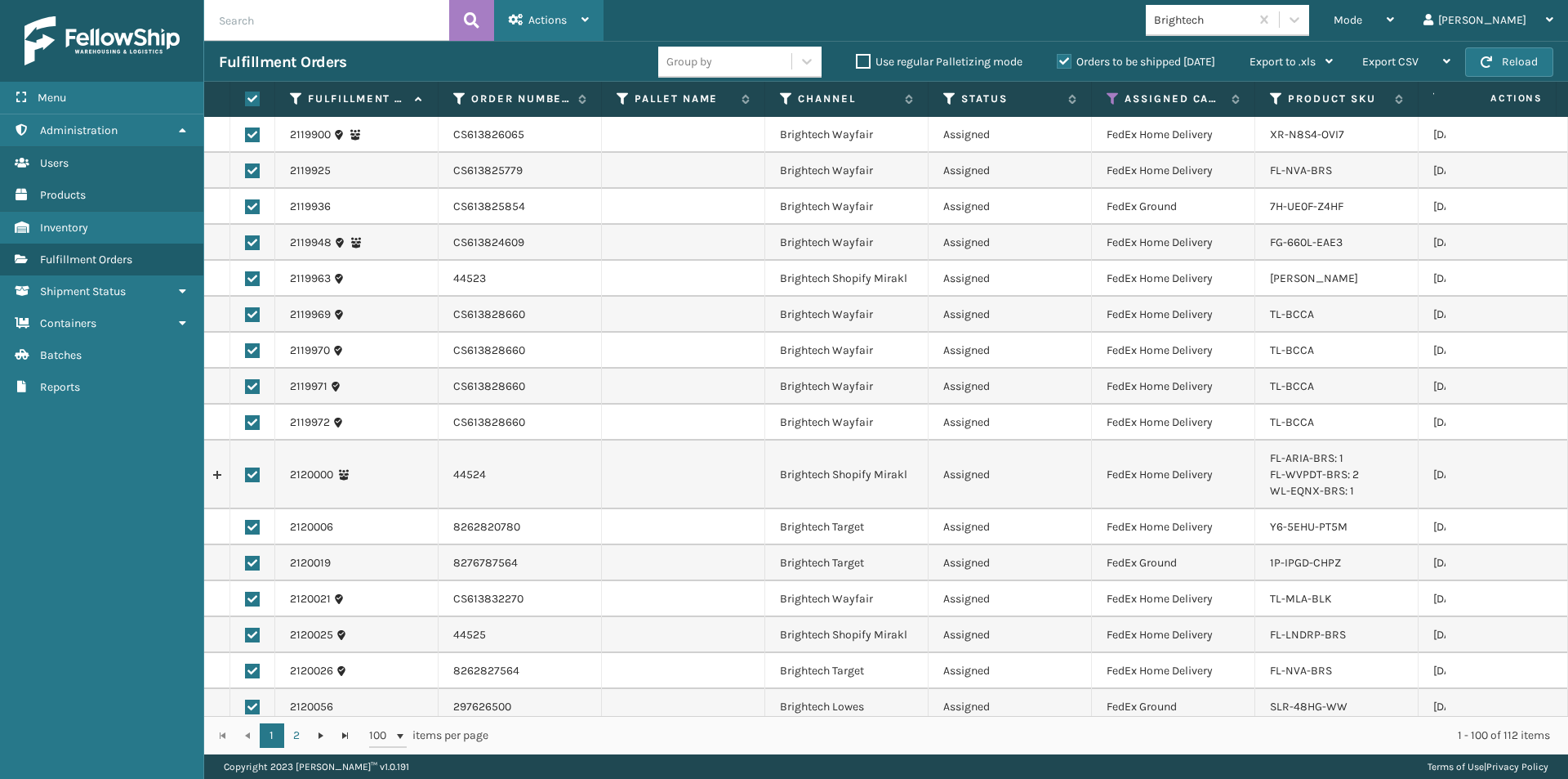
click at [538, 26] on span "Actions" at bounding box center [547, 20] width 39 height 14
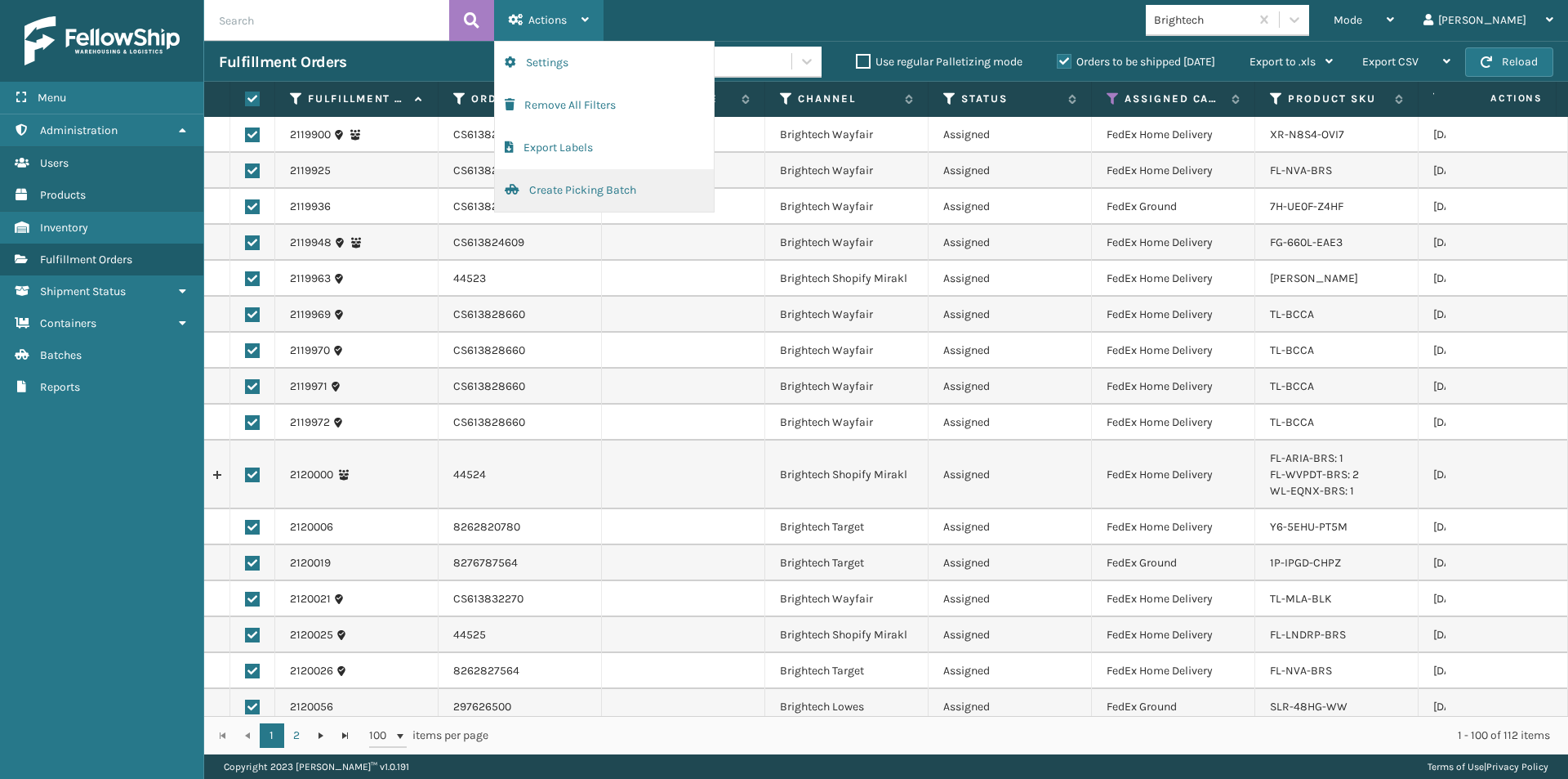
click at [549, 187] on button "Create Picking Batch" at bounding box center [605, 190] width 219 height 42
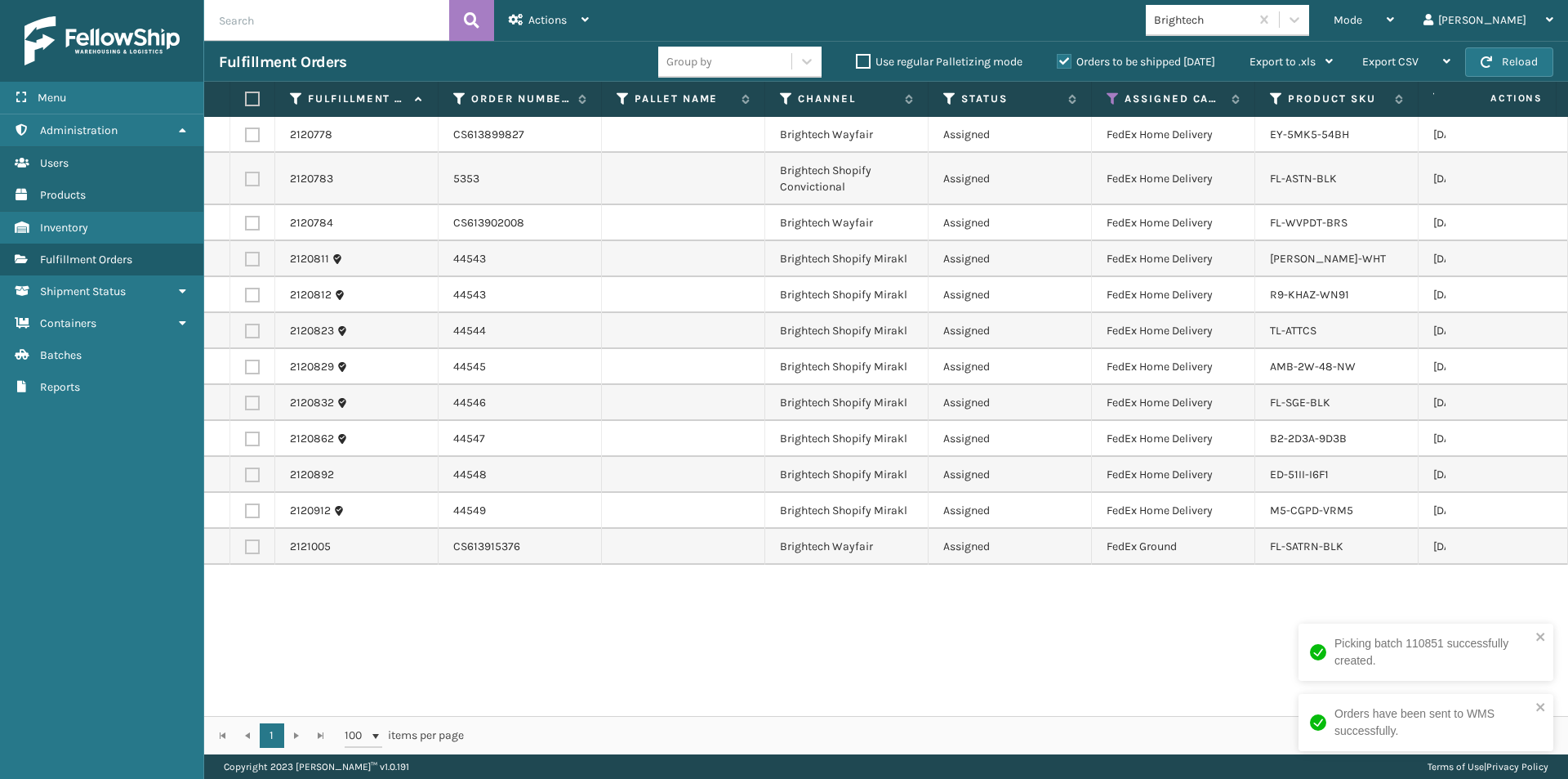
click at [251, 102] on label at bounding box center [249, 98] width 9 height 15
click at [246, 102] on input "checkbox" at bounding box center [245, 99] width 1 height 10
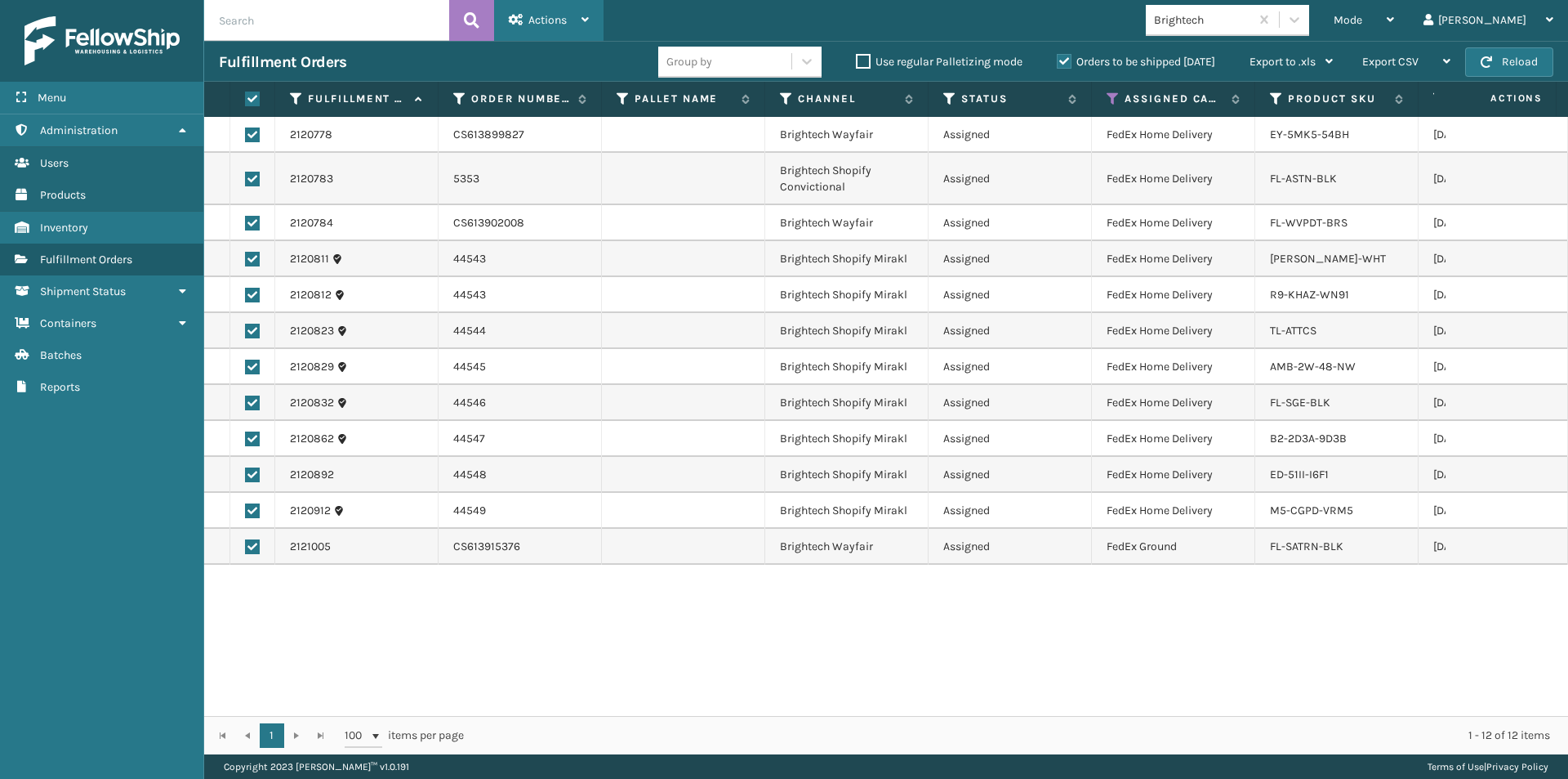
click at [575, 26] on div "Actions" at bounding box center [549, 20] width 80 height 41
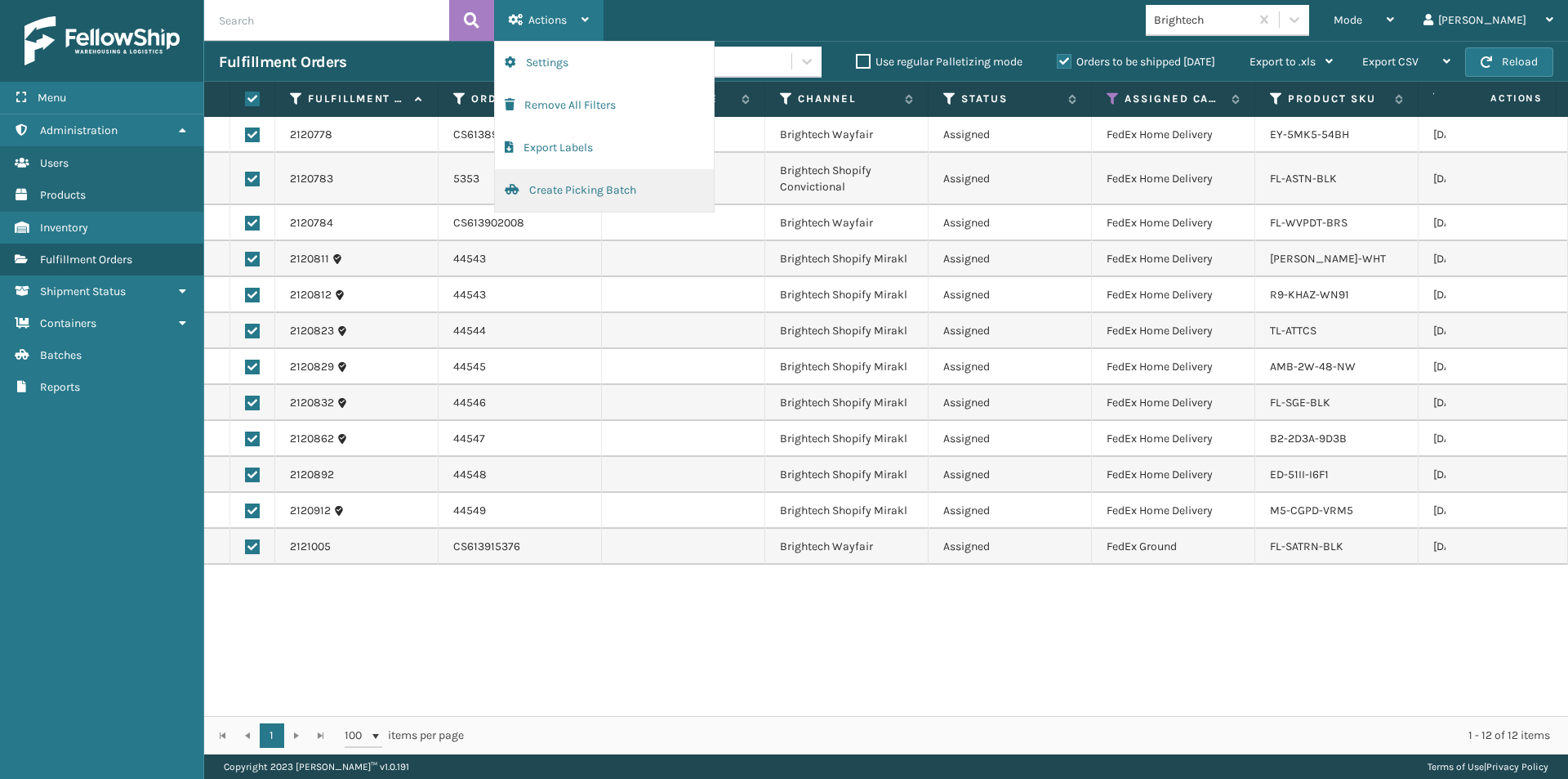
click at [559, 190] on button "Create Picking Batch" at bounding box center [605, 190] width 219 height 42
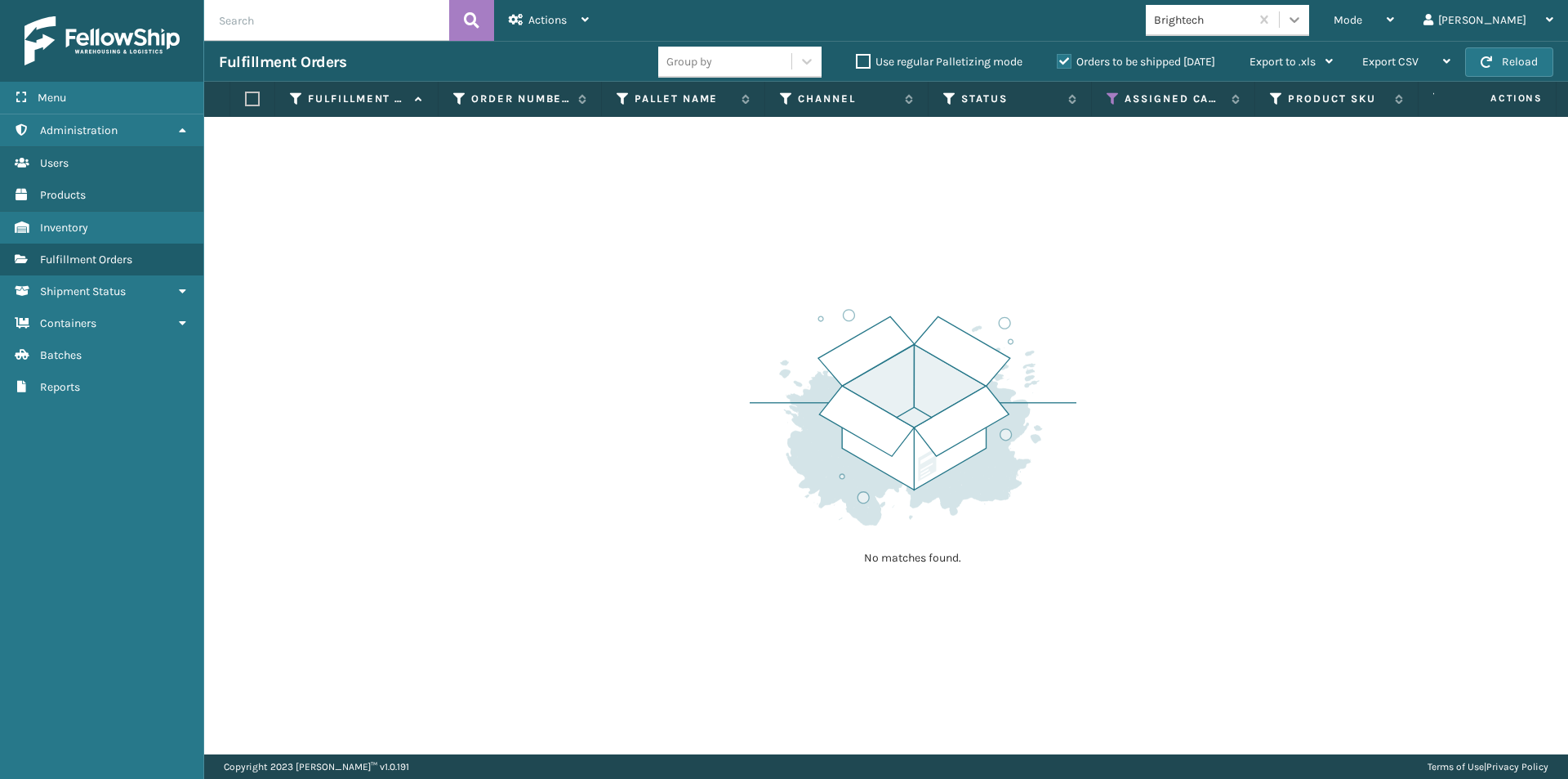
click at [1303, 23] on icon at bounding box center [1294, 19] width 16 height 16
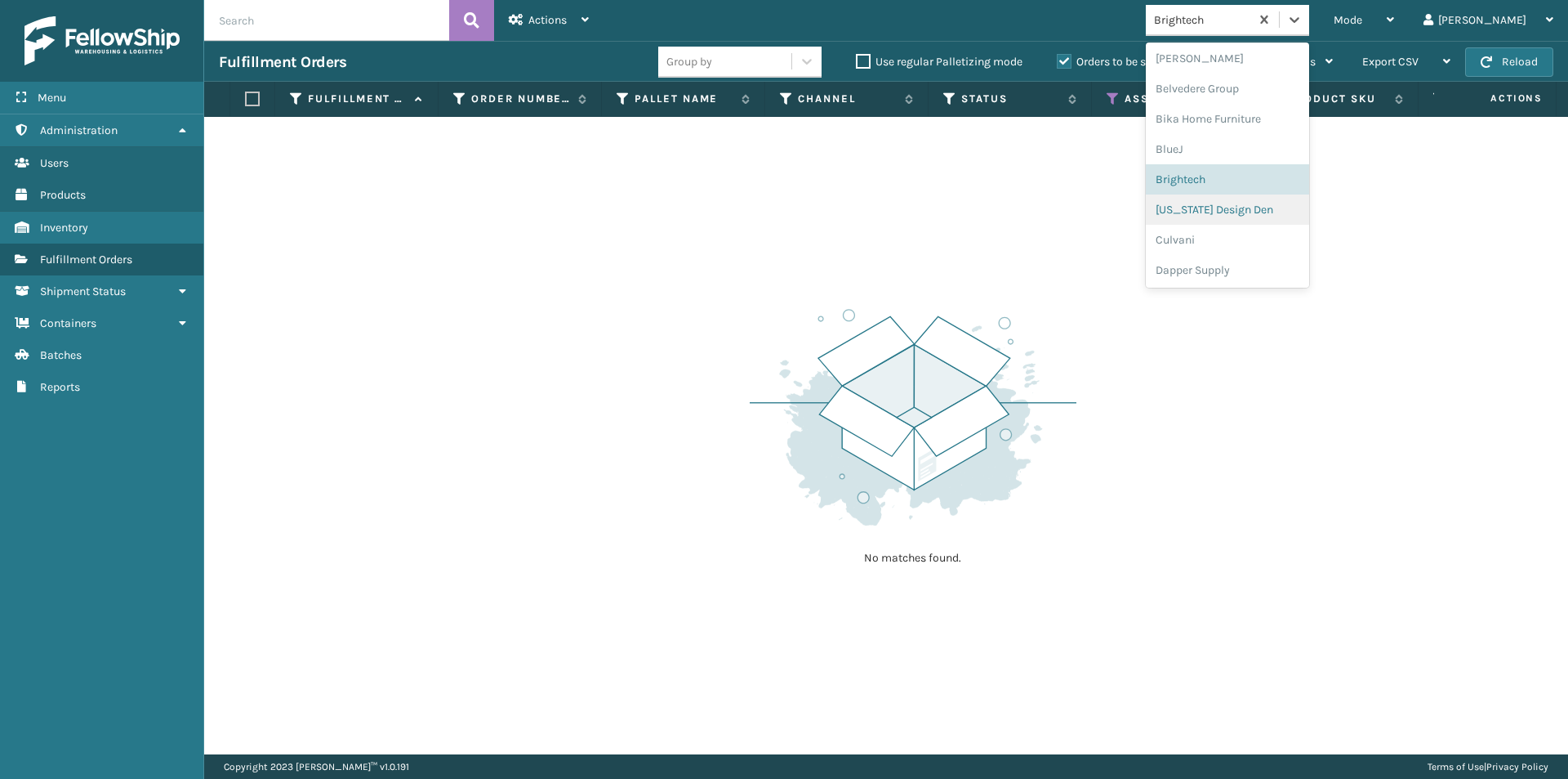
scroll to position [108, 0]
click at [1278, 189] on div "[US_STATE] Design Den" at bounding box center [1228, 195] width 164 height 30
click at [1300, 20] on icon at bounding box center [1294, 20] width 9 height 6
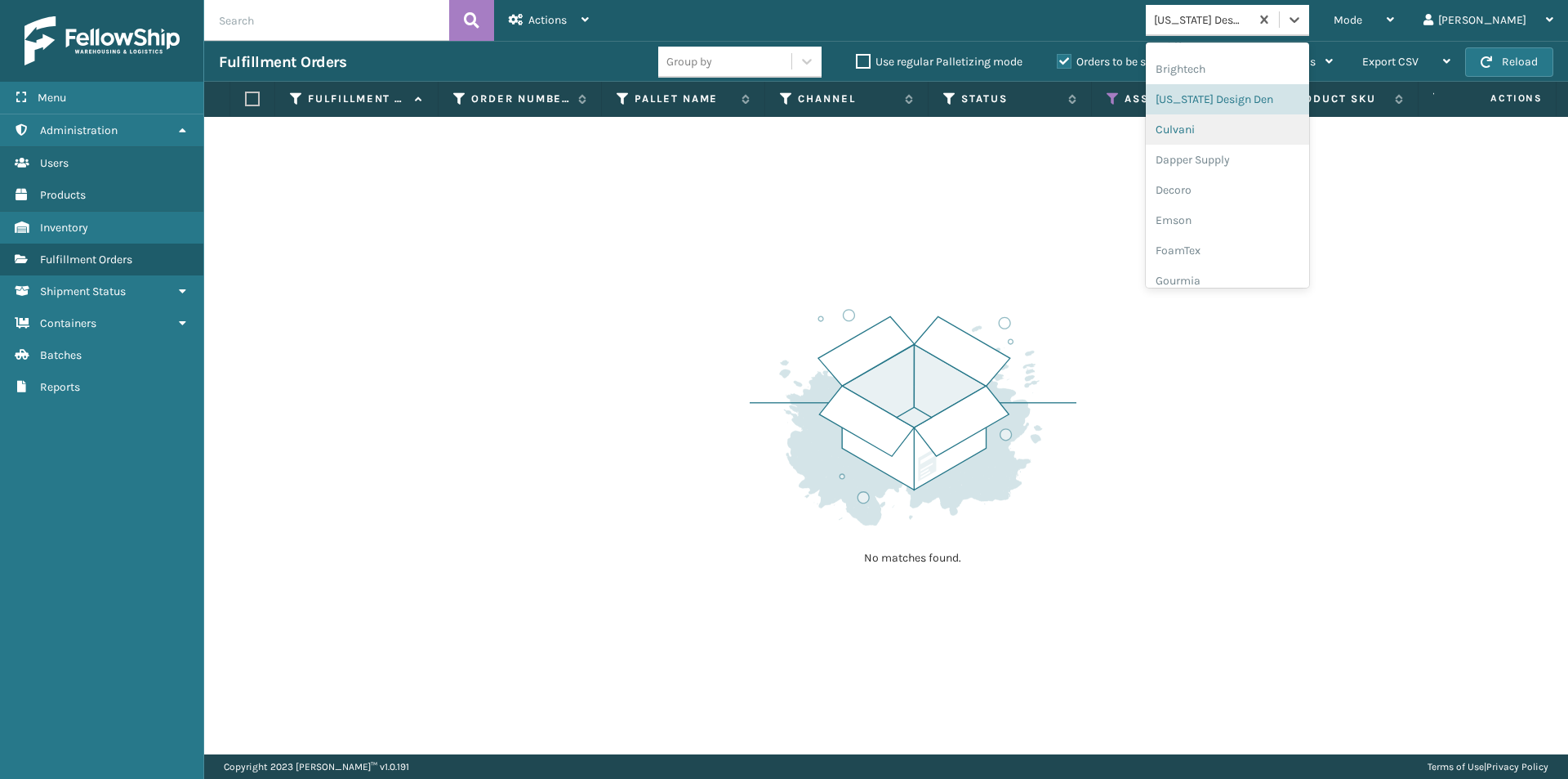
click at [1239, 134] on div "Culvani" at bounding box center [1228, 129] width 164 height 30
click at [1303, 22] on icon at bounding box center [1294, 19] width 16 height 16
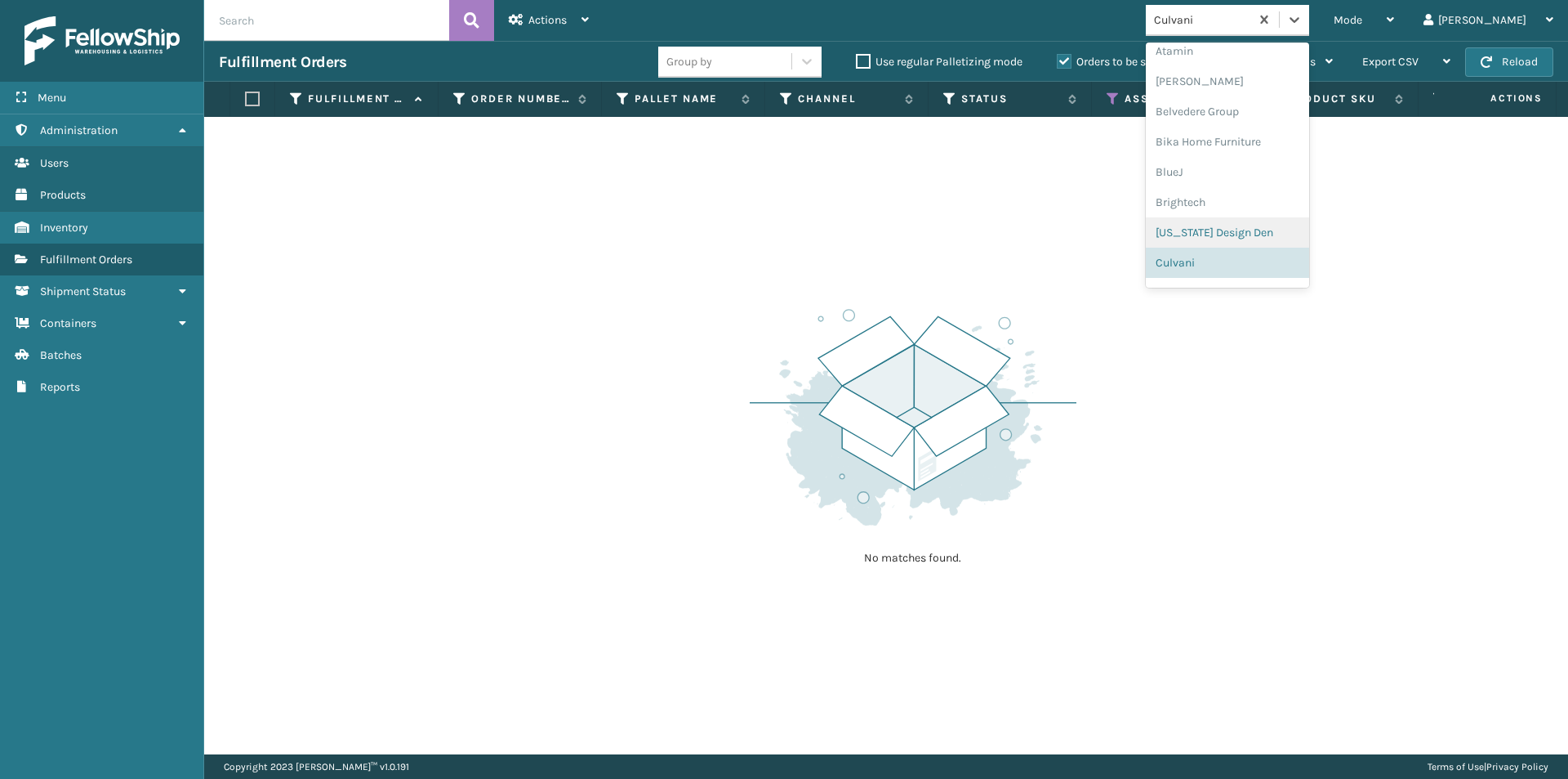
scroll to position [152, 0]
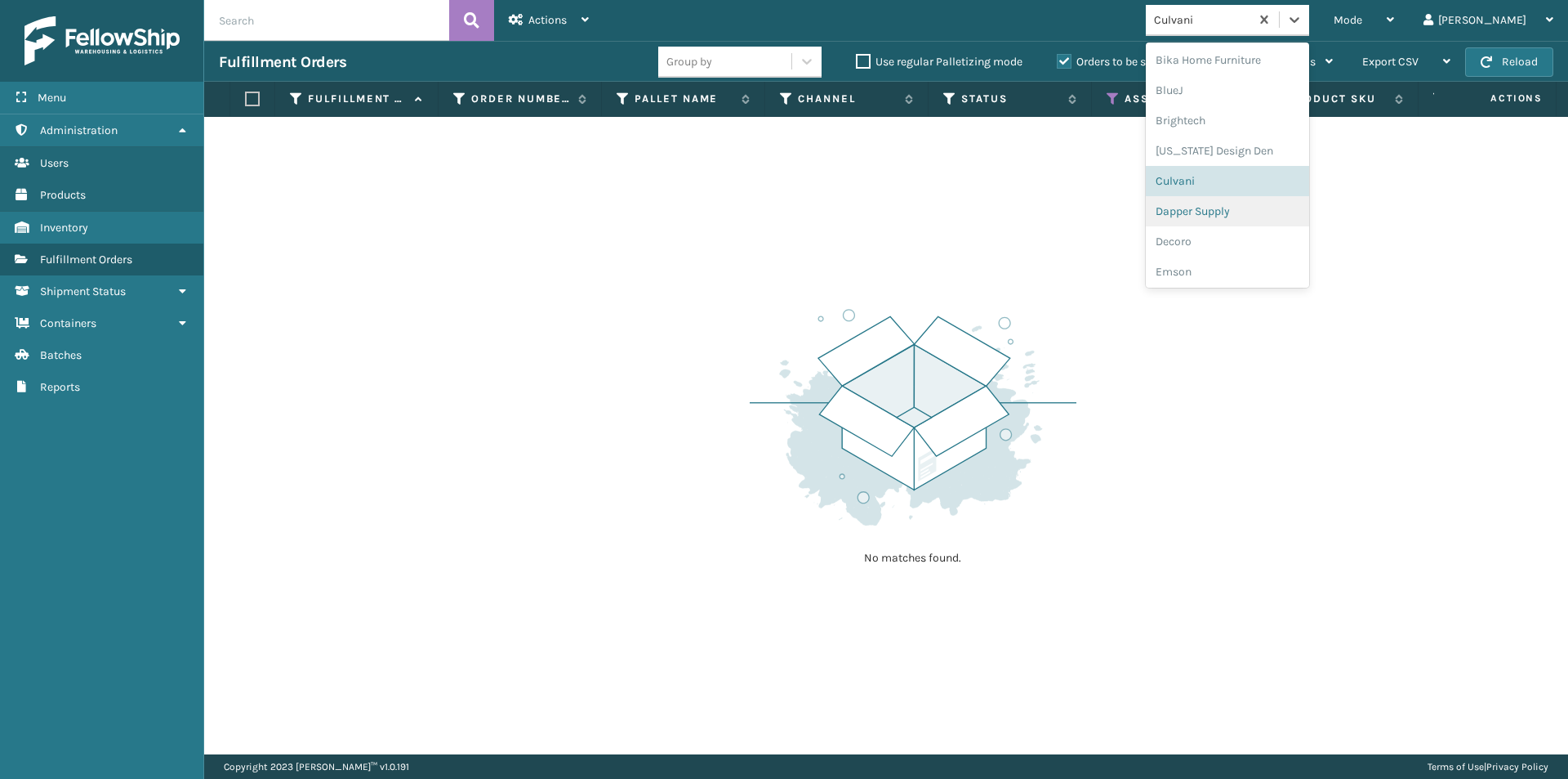
click at [1278, 215] on div "Dapper Supply" at bounding box center [1228, 211] width 164 height 30
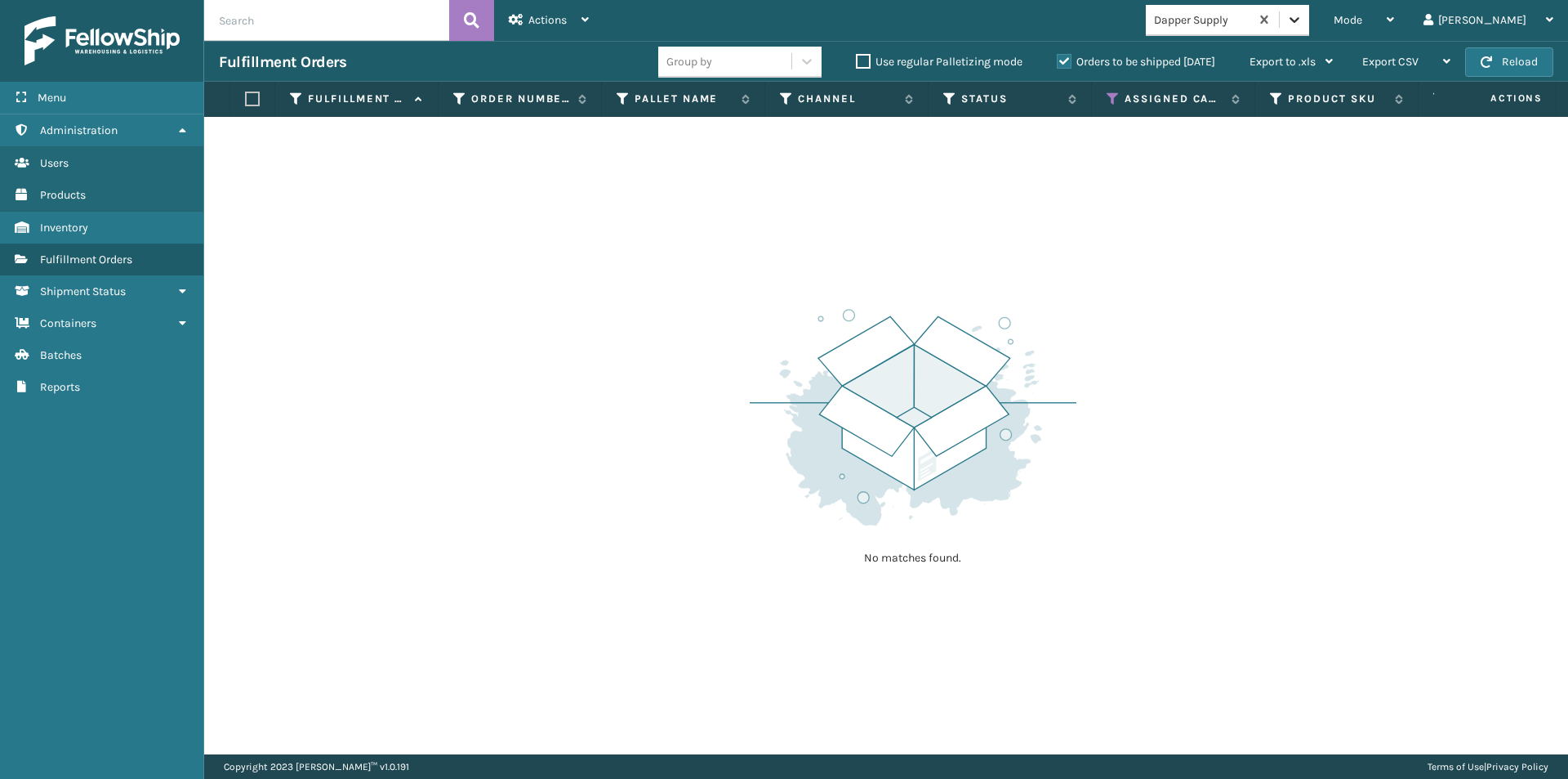
click at [1300, 19] on icon at bounding box center [1294, 20] width 9 height 6
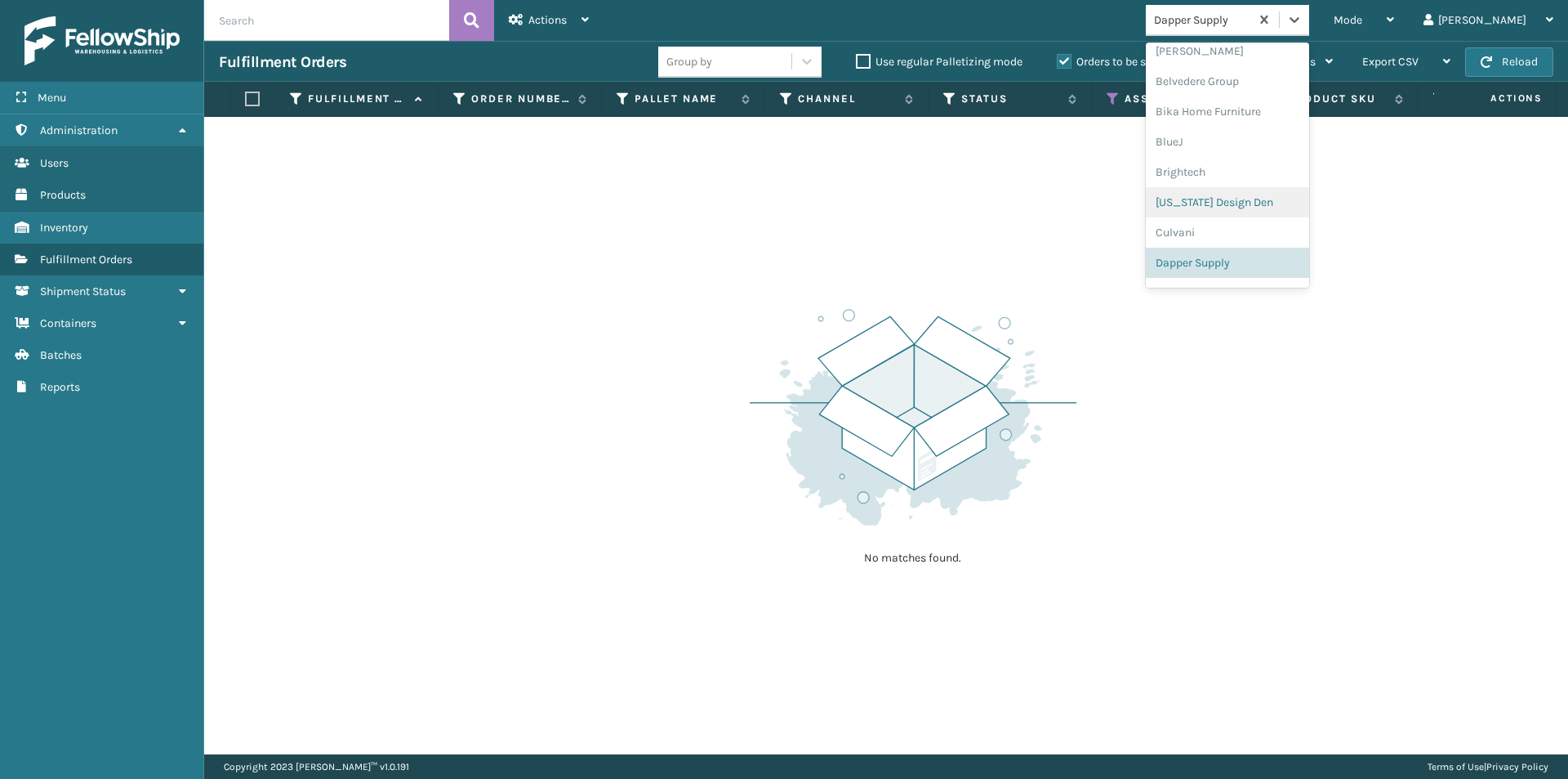
scroll to position [182, 0]
click at [1262, 212] on div "Decoro" at bounding box center [1228, 211] width 164 height 30
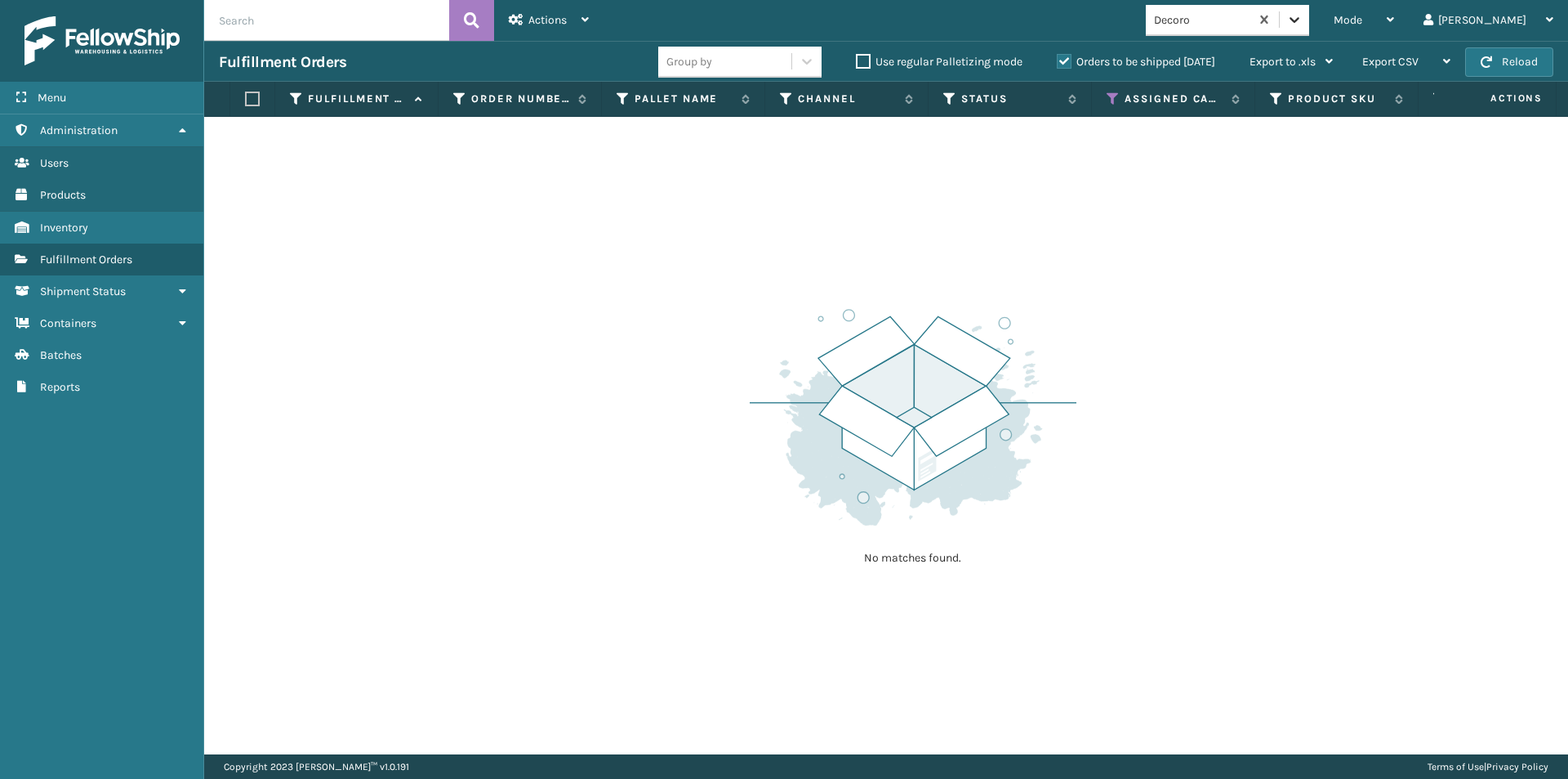
click at [1303, 23] on icon at bounding box center [1294, 19] width 16 height 16
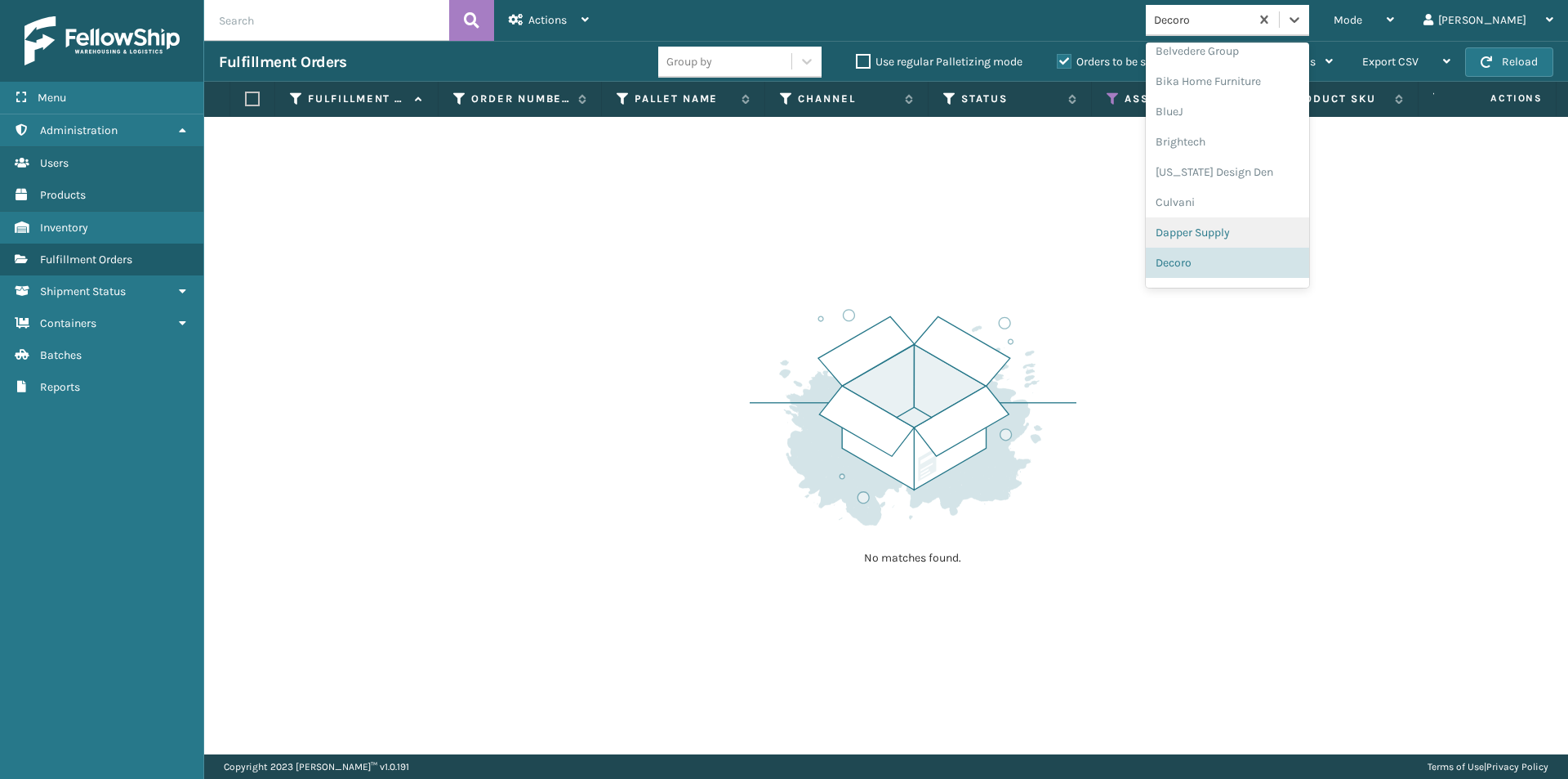
scroll to position [294, 0]
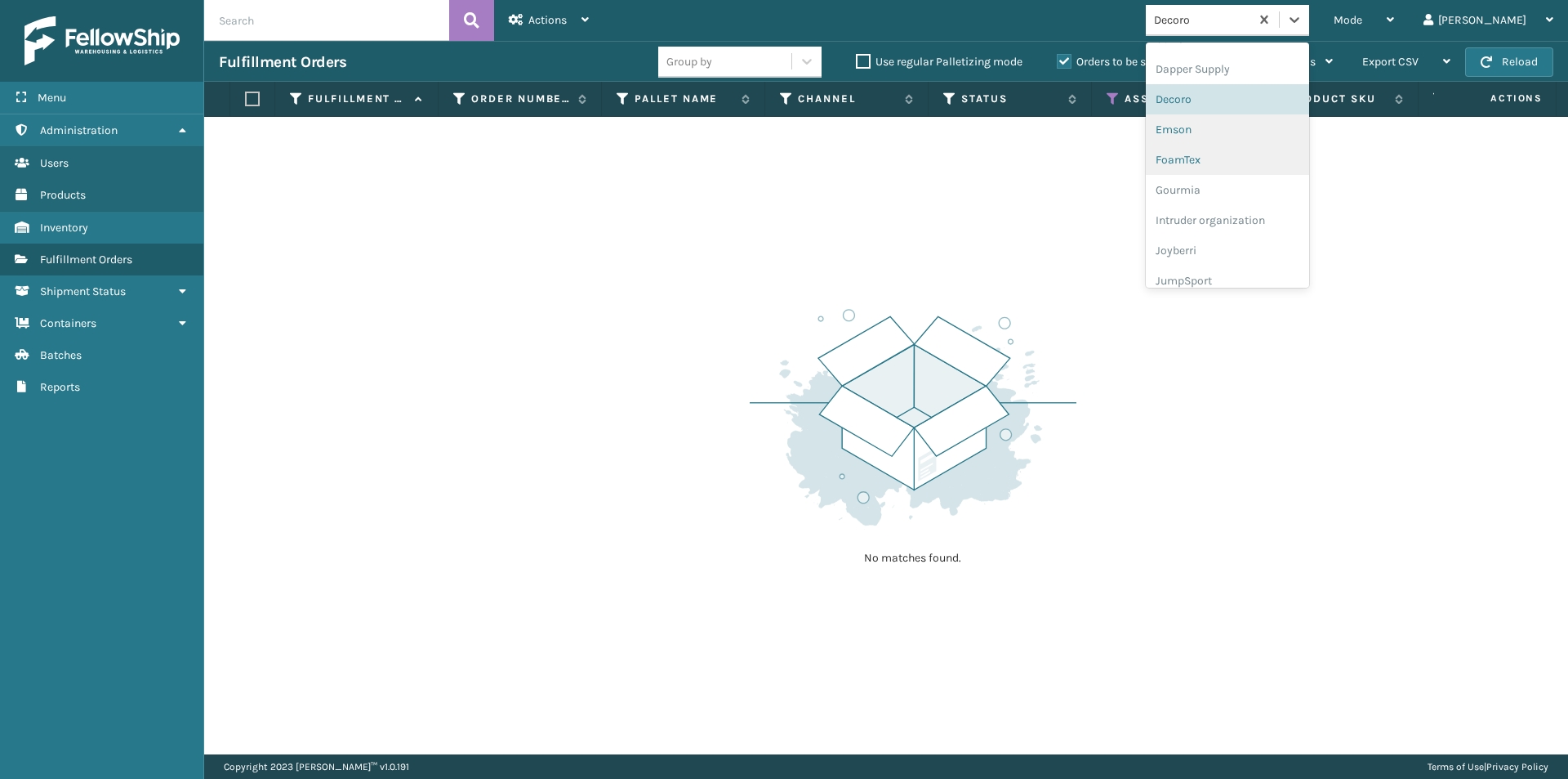
click at [1254, 142] on div "Emson" at bounding box center [1228, 129] width 164 height 30
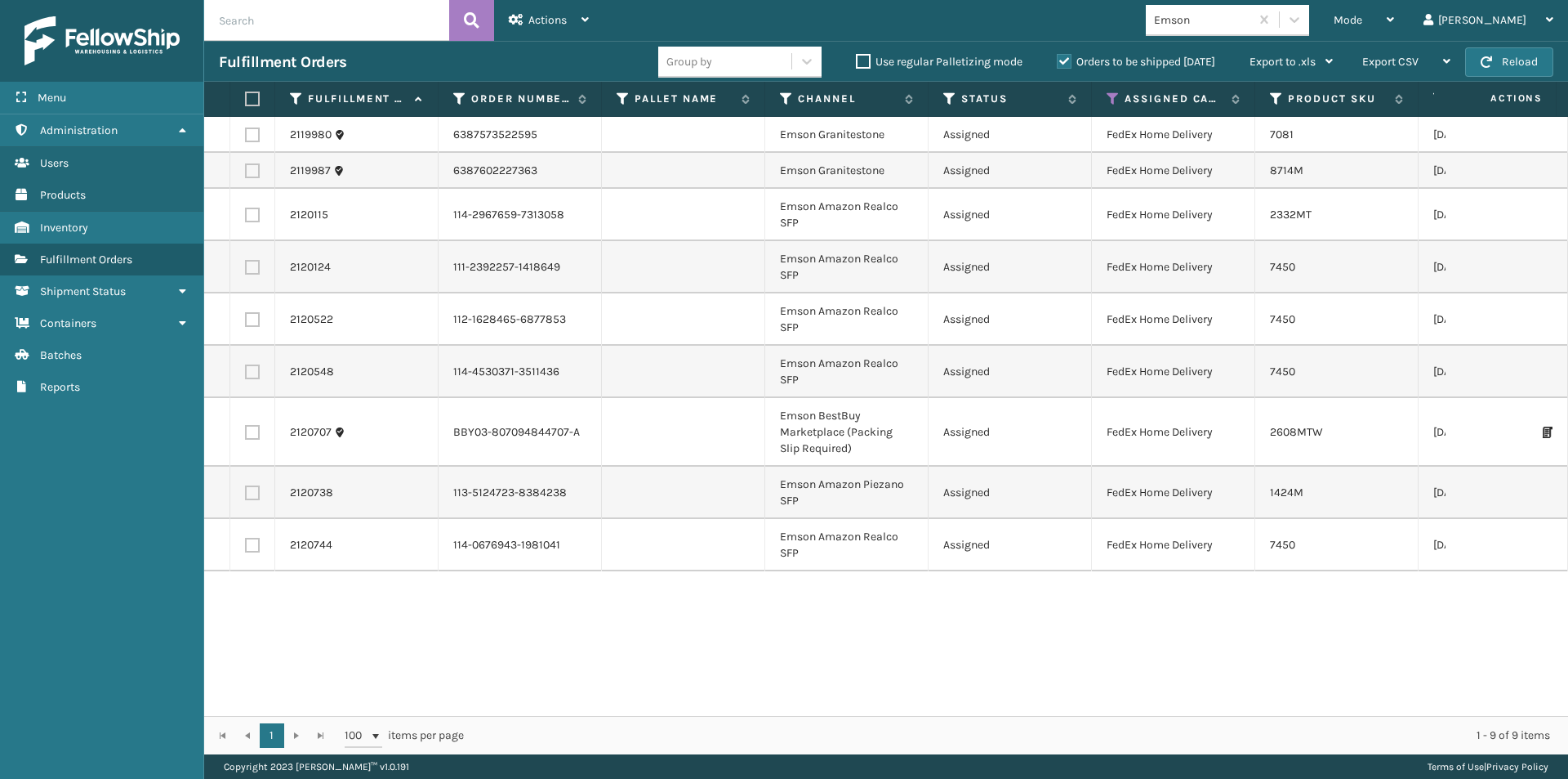
click at [246, 97] on label at bounding box center [249, 98] width 9 height 15
click at [246, 97] on input "checkbox" at bounding box center [245, 99] width 1 height 10
click at [560, 22] on span "Actions" at bounding box center [547, 20] width 39 height 14
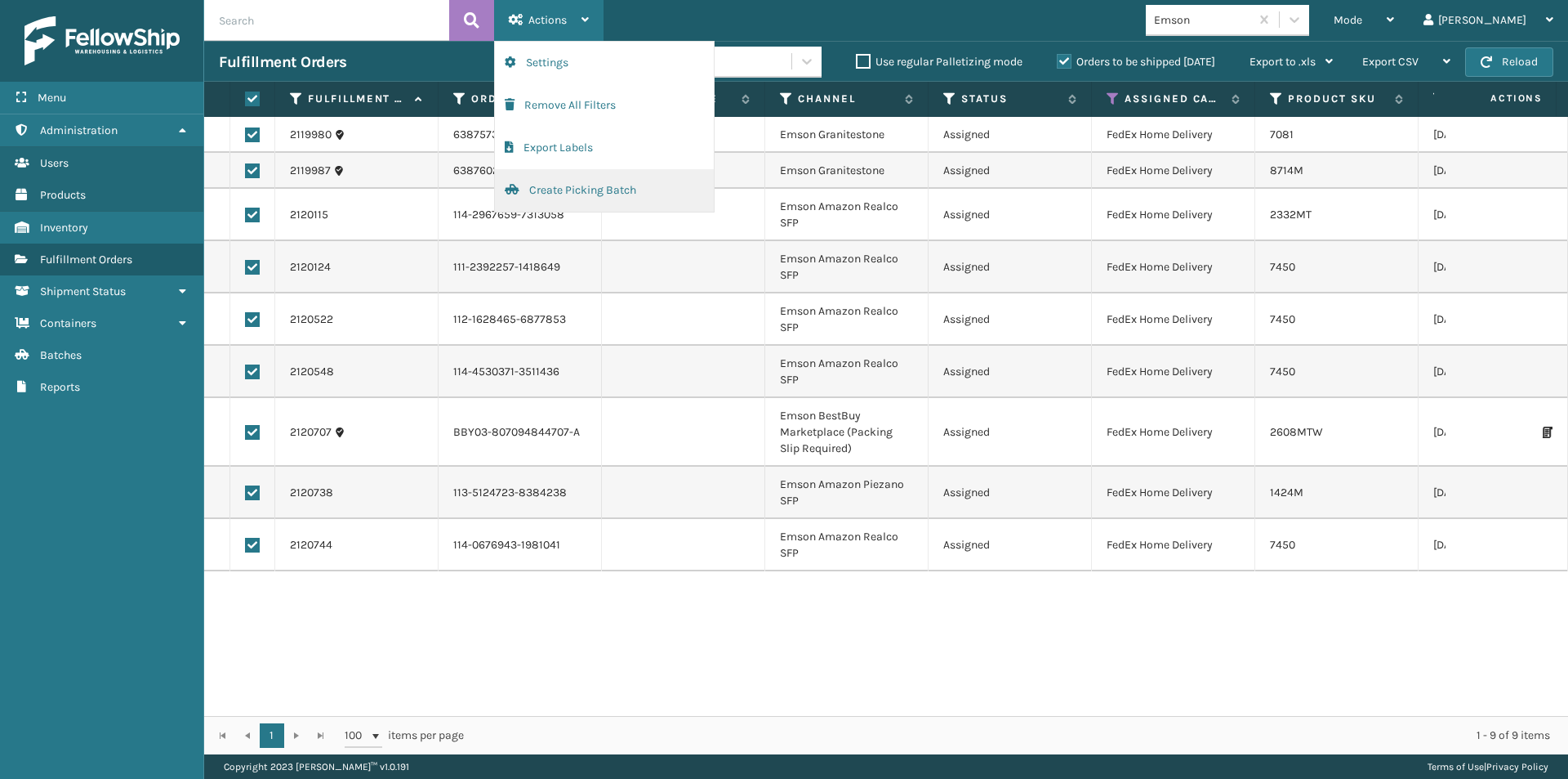
click at [576, 191] on button "Create Picking Batch" at bounding box center [605, 190] width 219 height 42
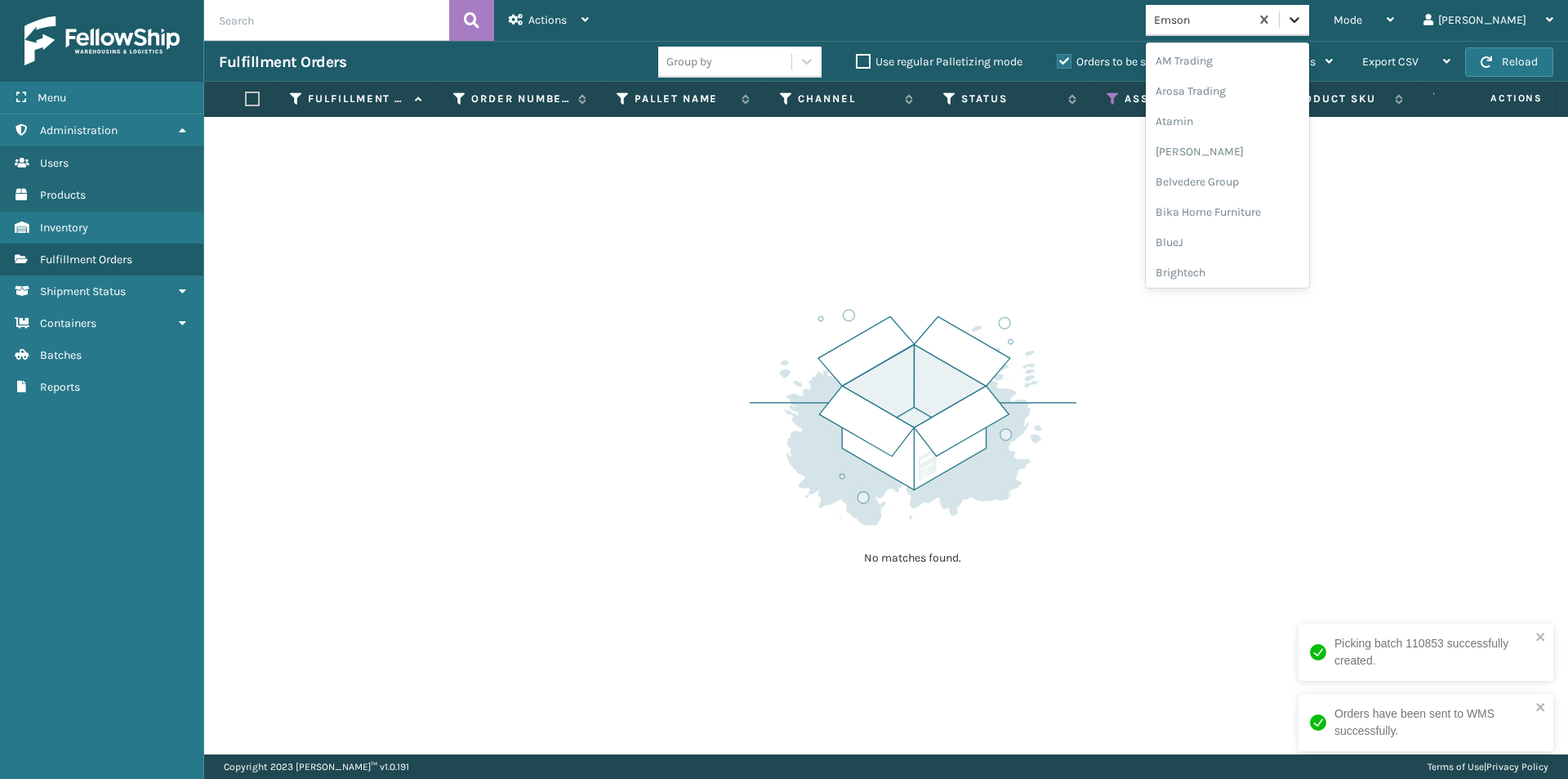
click at [1310, 30] on div at bounding box center [1295, 20] width 29 height 29
click at [1264, 228] on div "FoamTex" at bounding box center [1228, 227] width 164 height 30
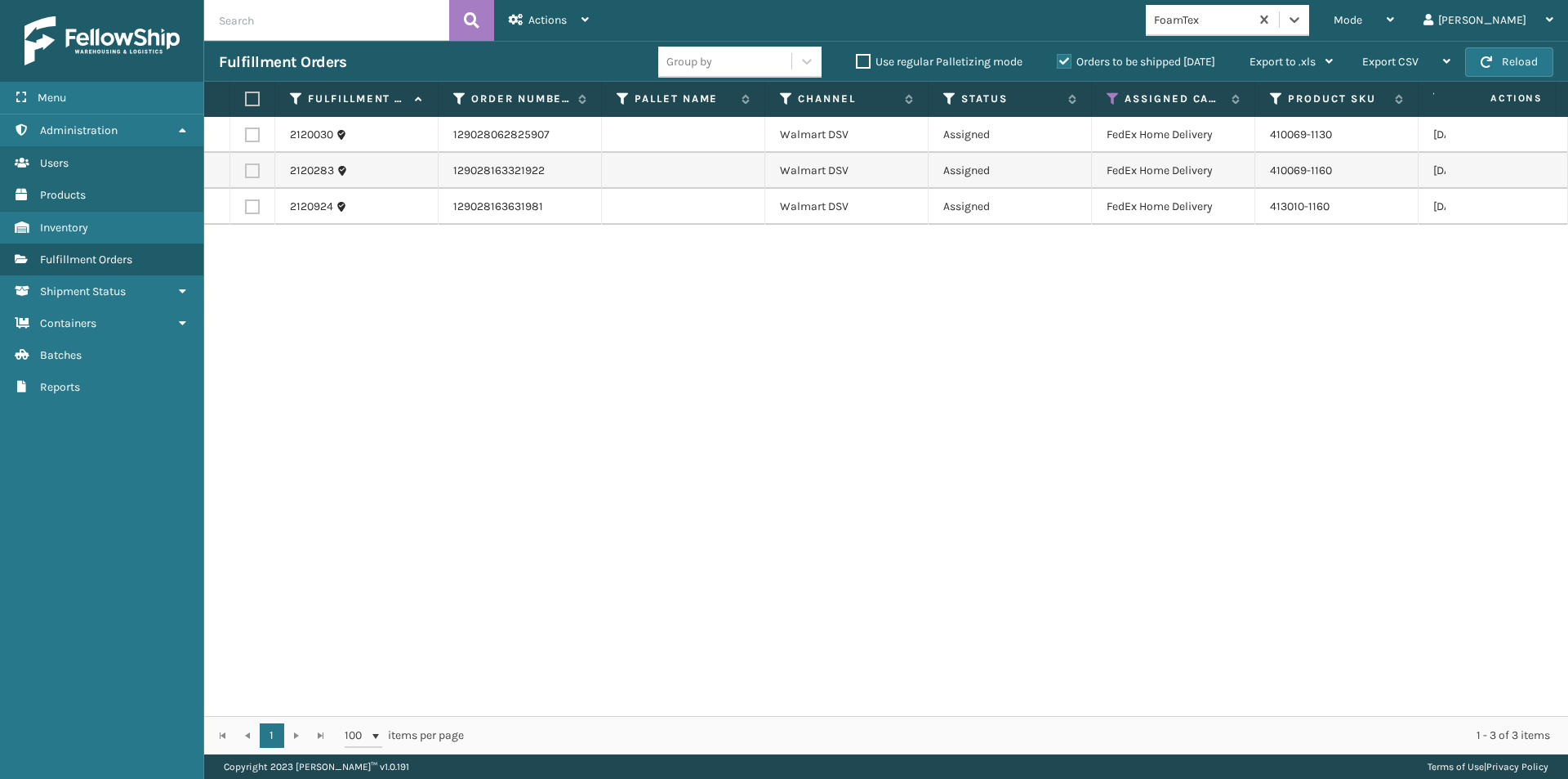
click at [253, 103] on label at bounding box center [249, 98] width 9 height 15
click at [246, 103] on input "checkbox" at bounding box center [245, 99] width 1 height 10
click at [580, 17] on div "Actions" at bounding box center [549, 20] width 80 height 41
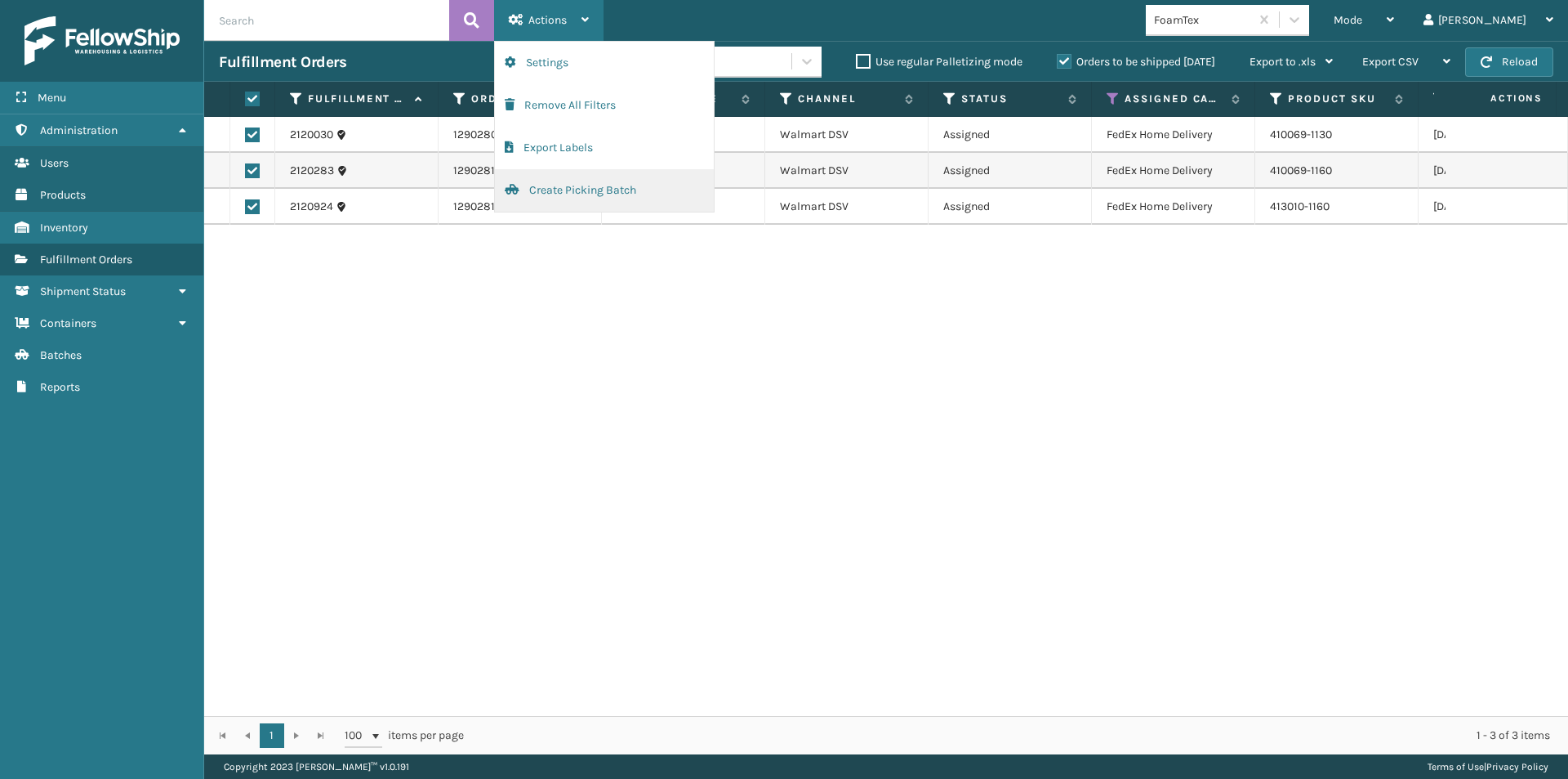
click at [595, 194] on button "Create Picking Batch" at bounding box center [605, 190] width 219 height 42
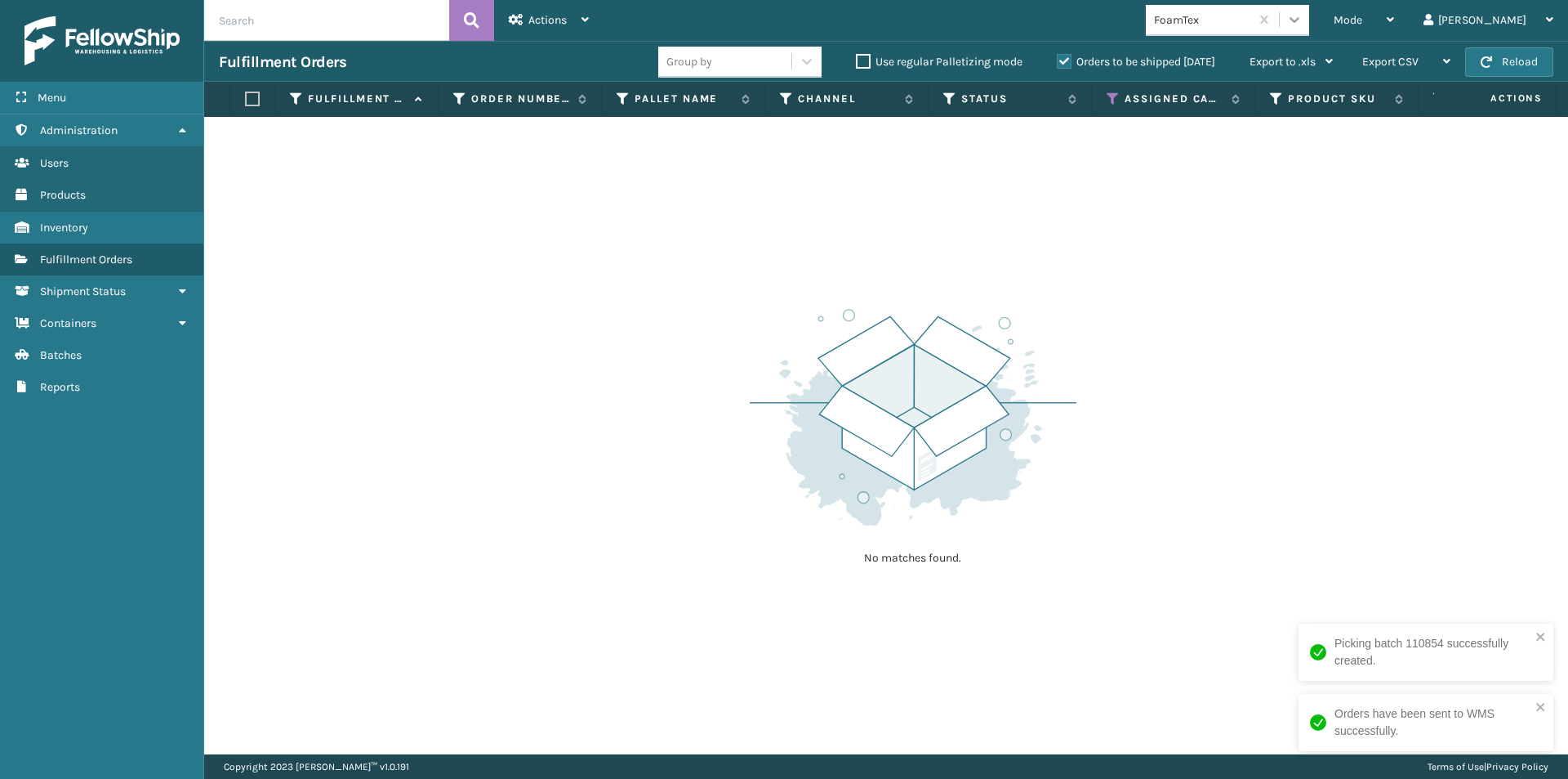
click at [1303, 25] on icon at bounding box center [1294, 19] width 16 height 16
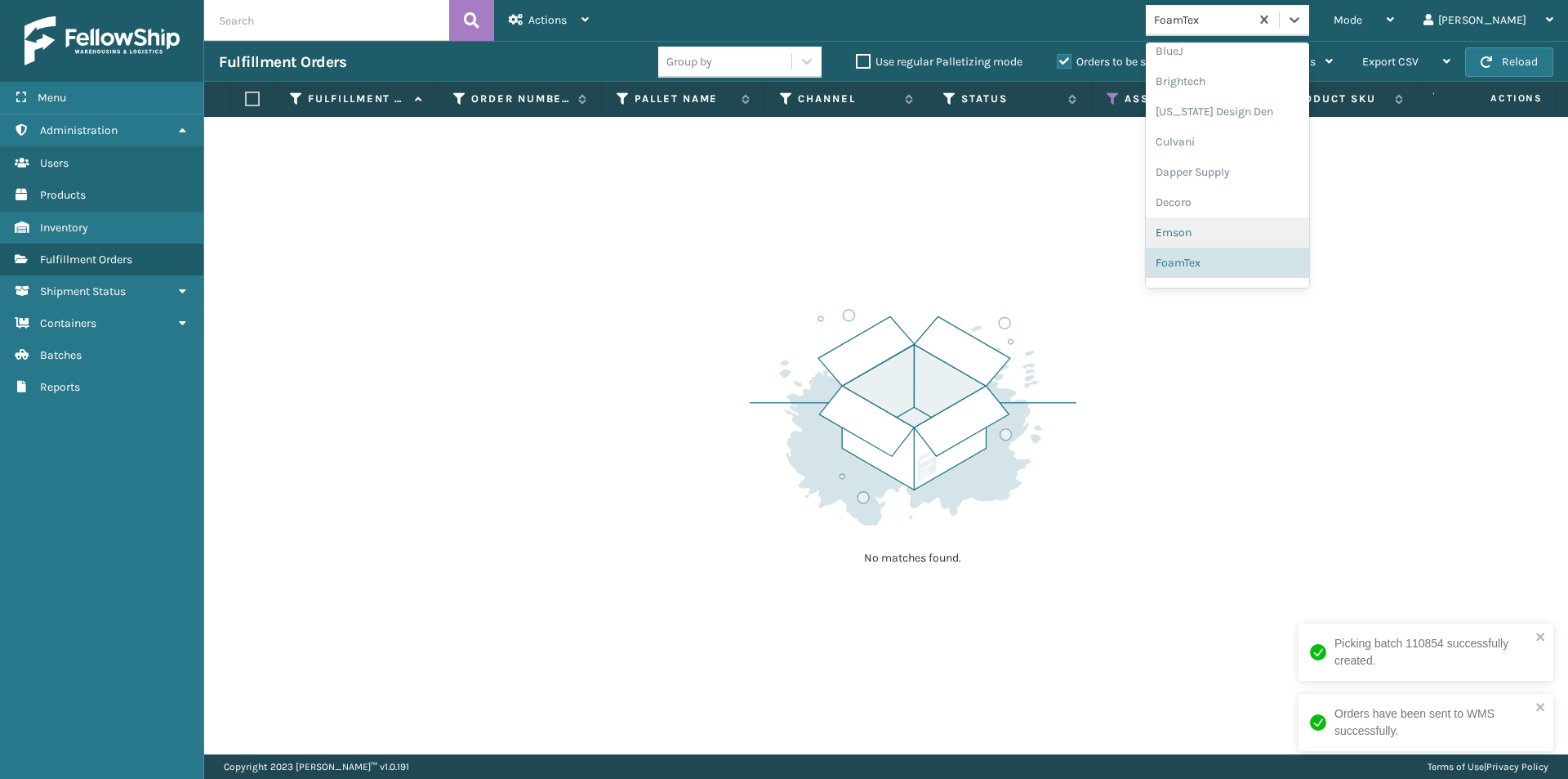
scroll to position [355, 0]
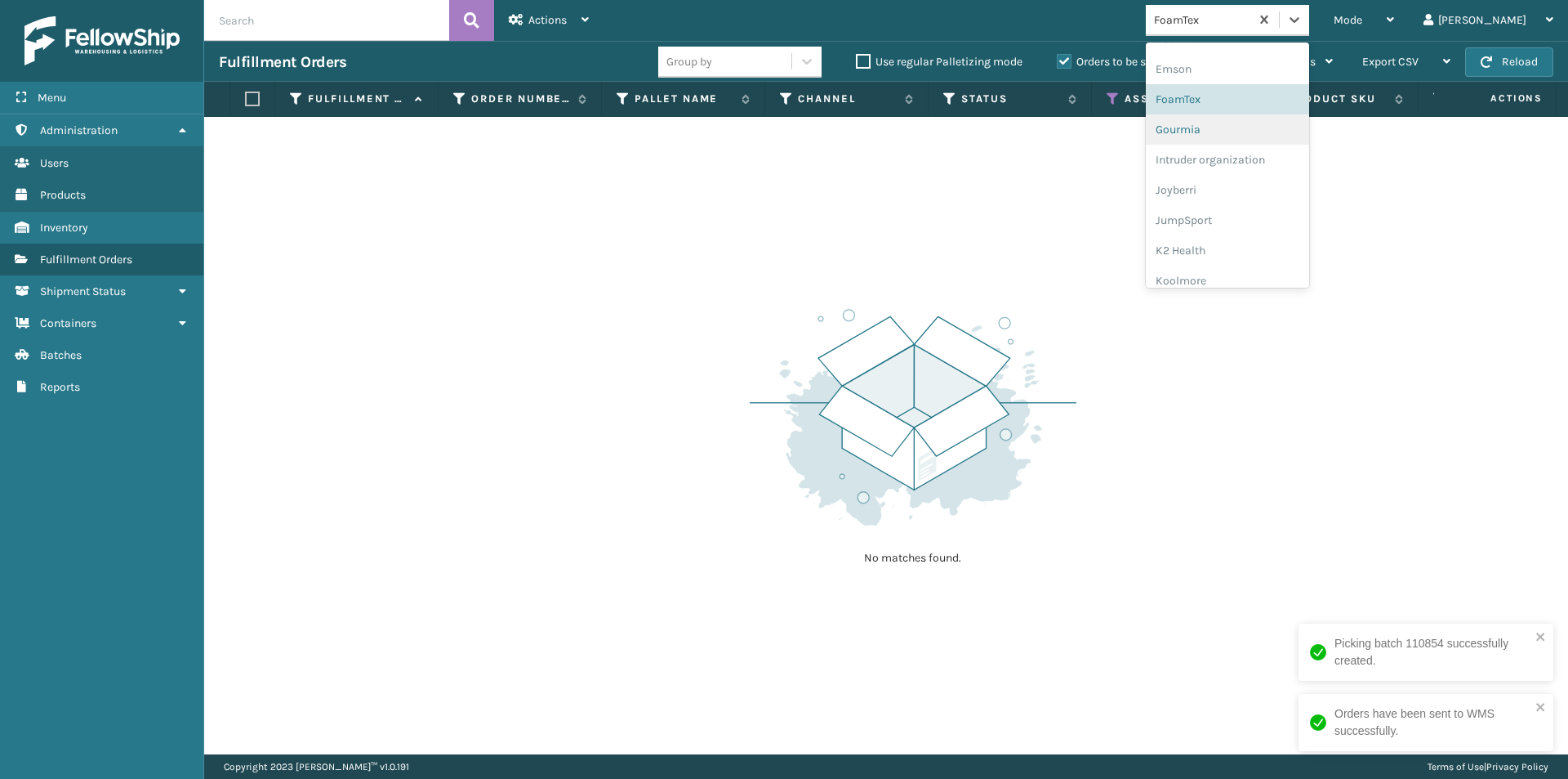
click at [1231, 132] on div "Gourmia" at bounding box center [1228, 129] width 164 height 30
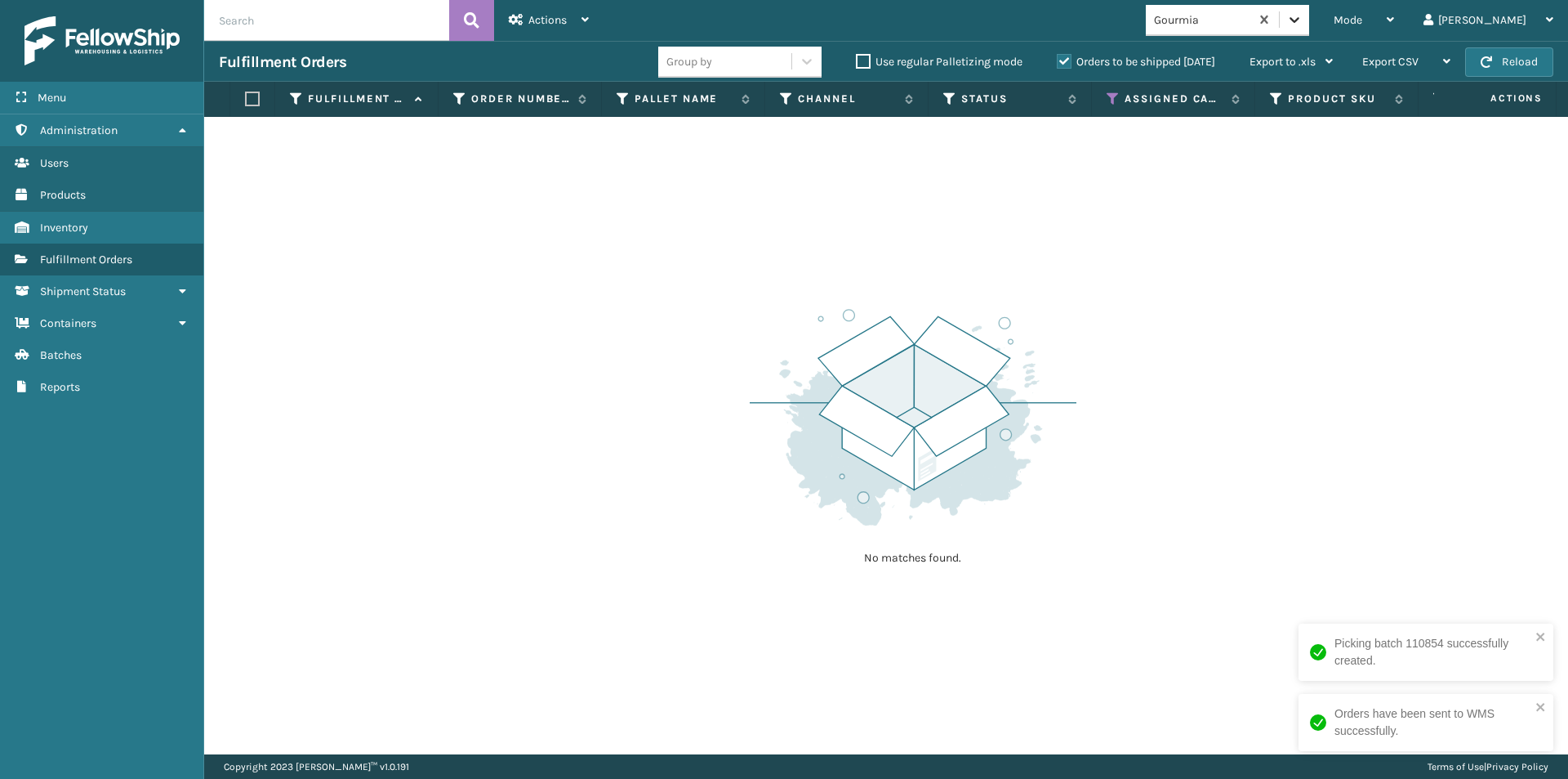
click at [1303, 25] on icon at bounding box center [1294, 19] width 16 height 16
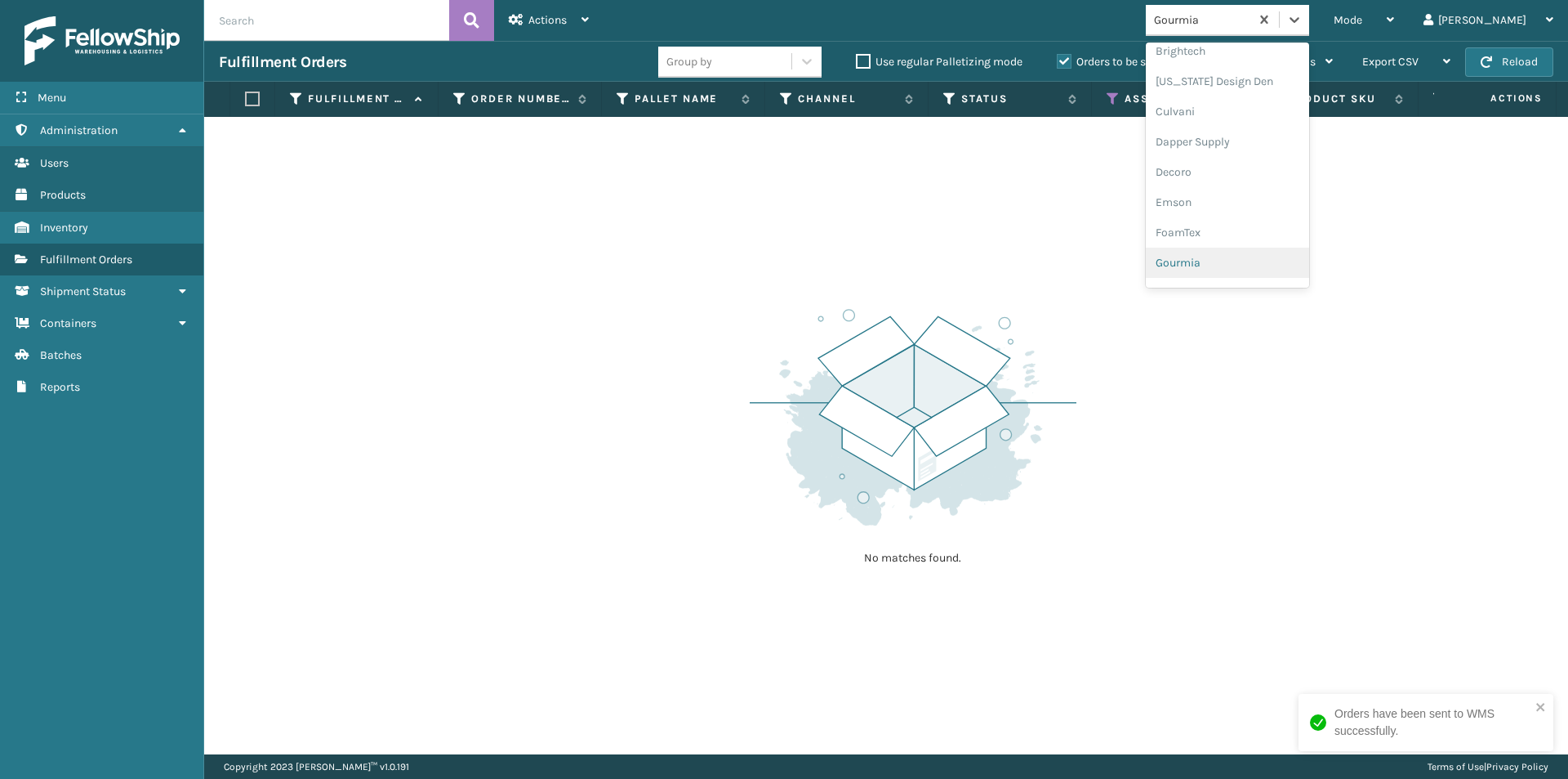
scroll to position [303, 0]
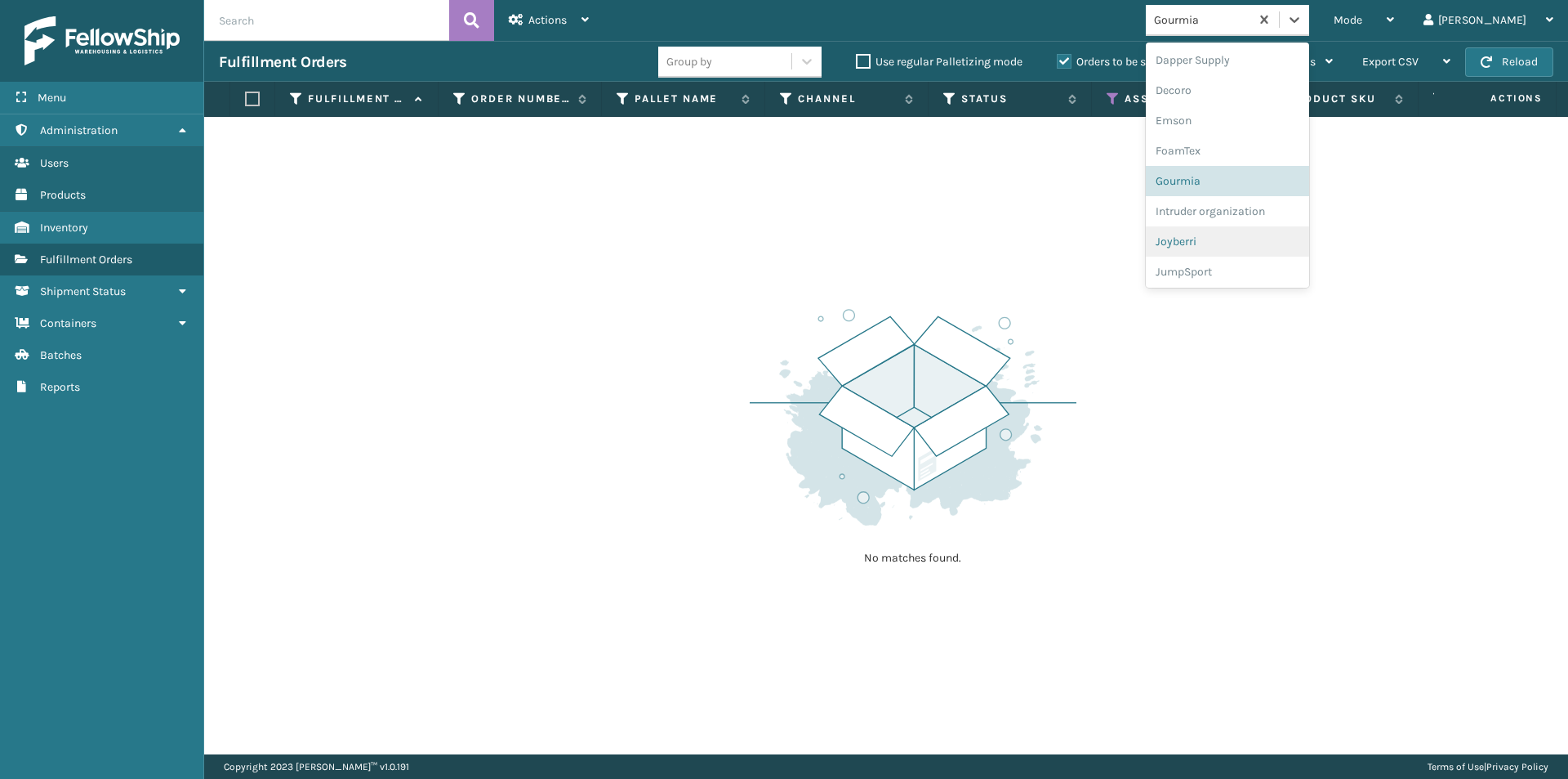
click at [1237, 247] on div "Joyberri" at bounding box center [1228, 241] width 164 height 30
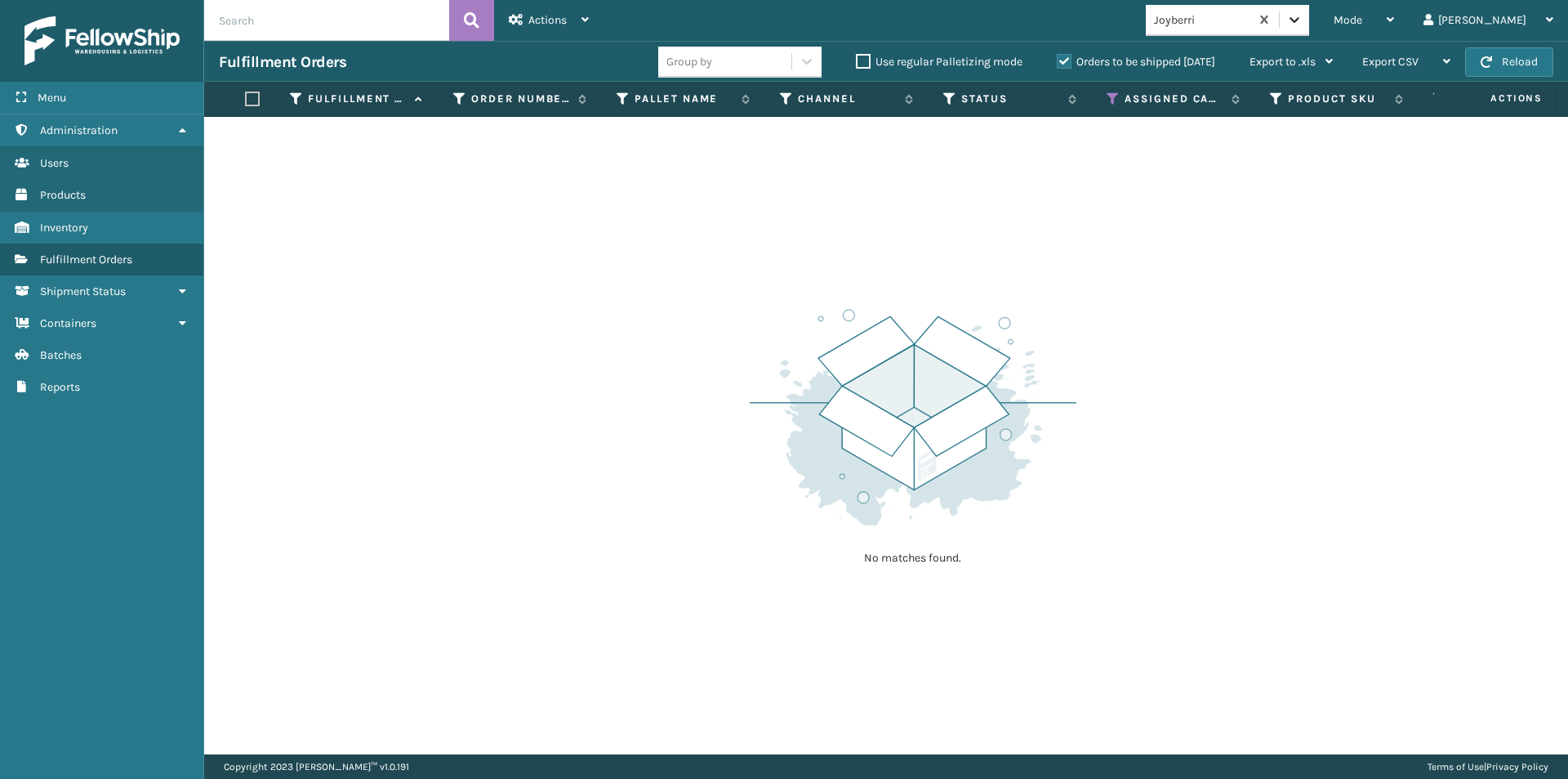
click at [1303, 22] on icon at bounding box center [1294, 19] width 16 height 16
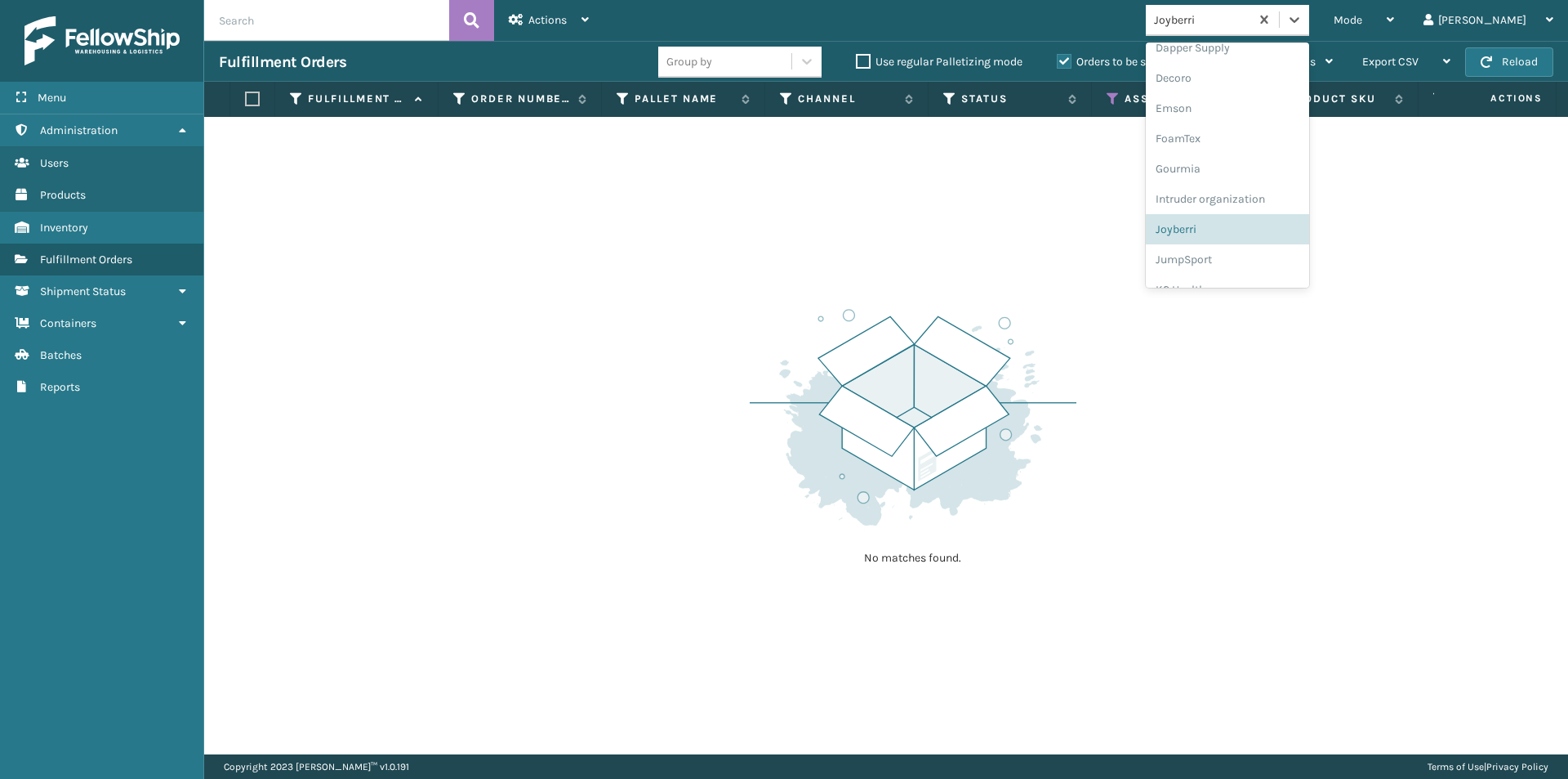
scroll to position [347, 0]
click at [1235, 232] on div "JumpSport" at bounding box center [1228, 227] width 164 height 30
click at [1300, 19] on icon at bounding box center [1294, 20] width 9 height 6
click at [1249, 207] on div "K2 Health" at bounding box center [1228, 211] width 164 height 30
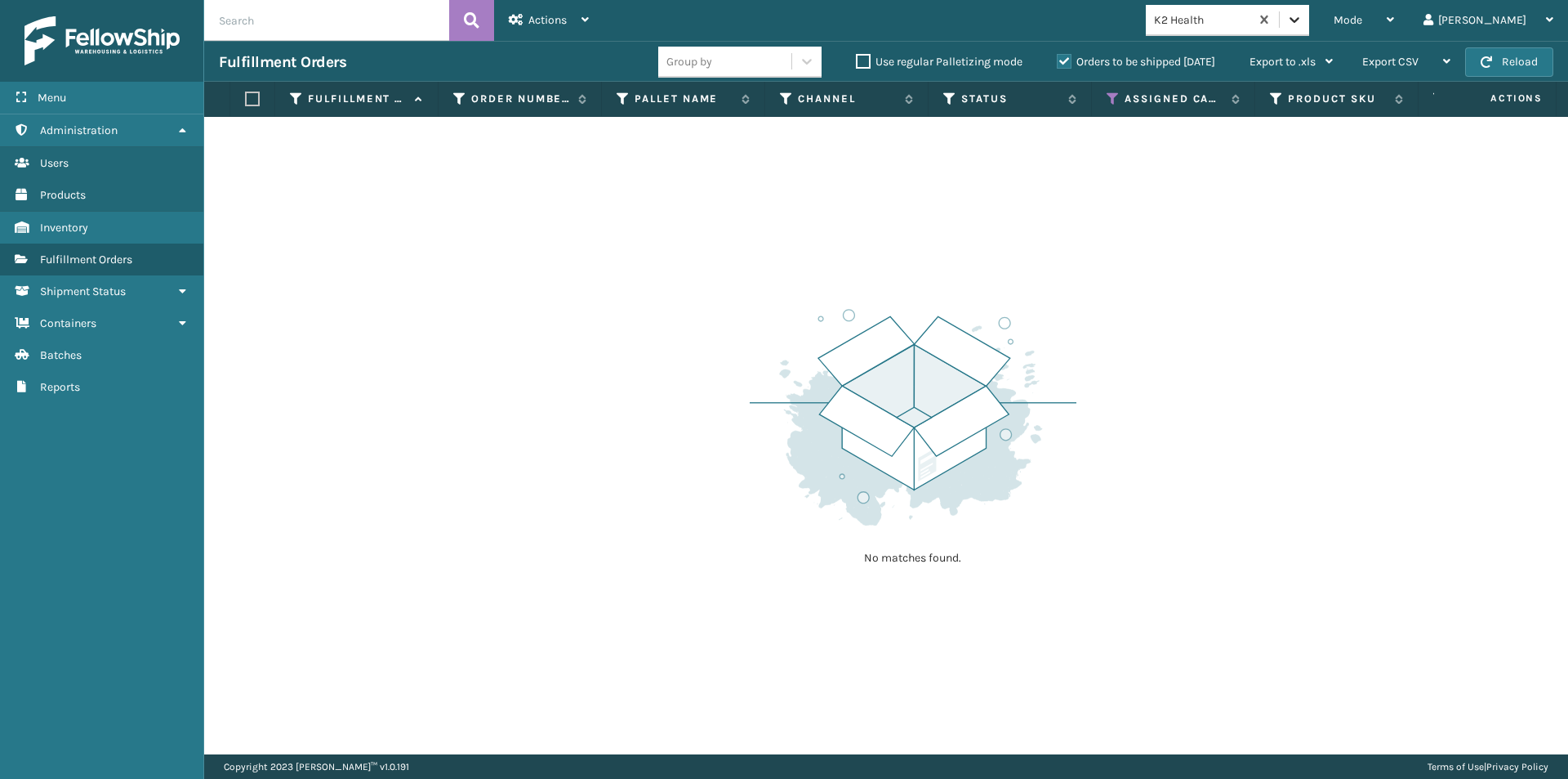
click at [1300, 20] on icon at bounding box center [1294, 20] width 9 height 6
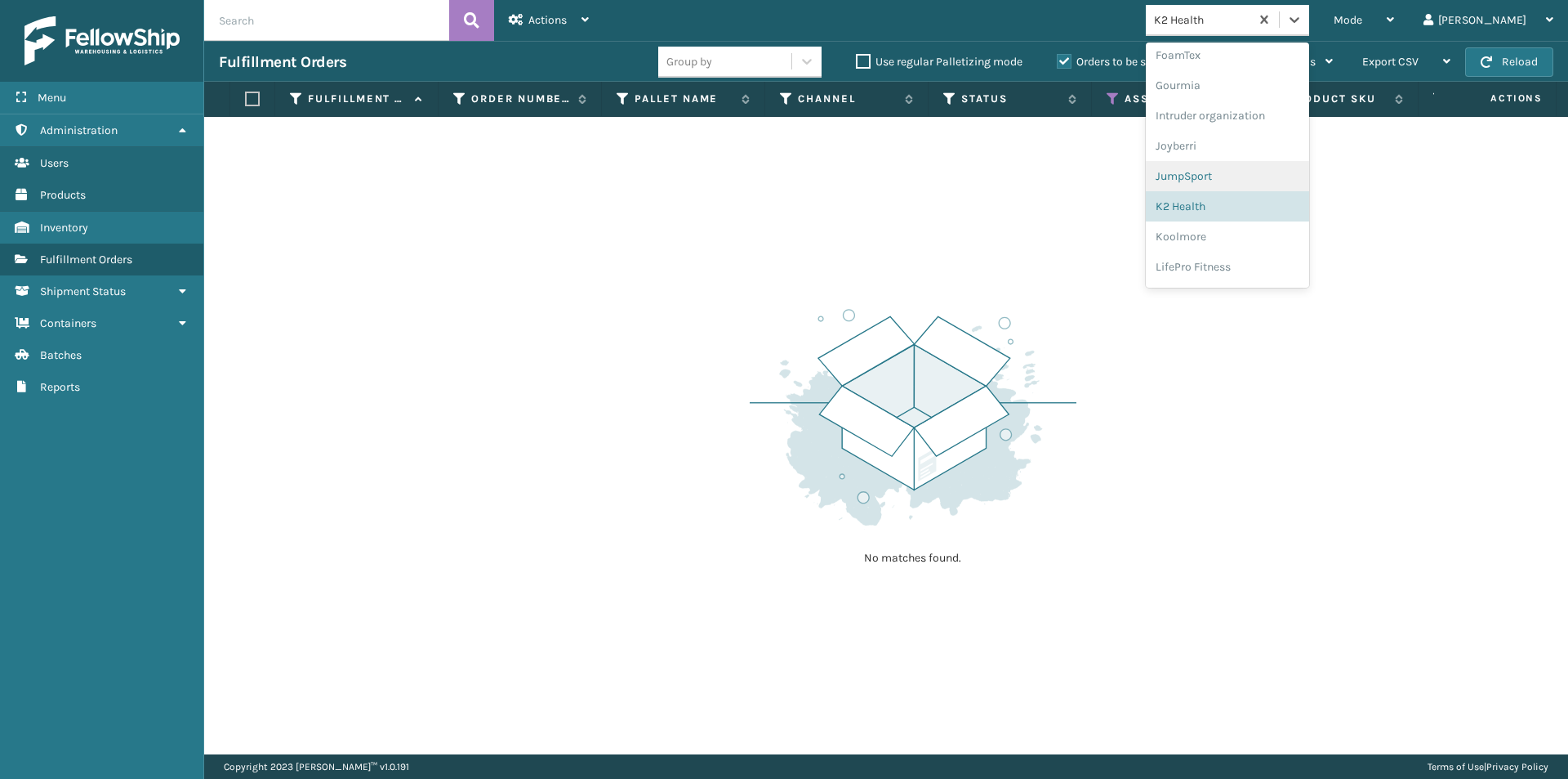
scroll to position [424, 0]
click at [1250, 214] on div "Koolmore" at bounding box center [1228, 211] width 164 height 30
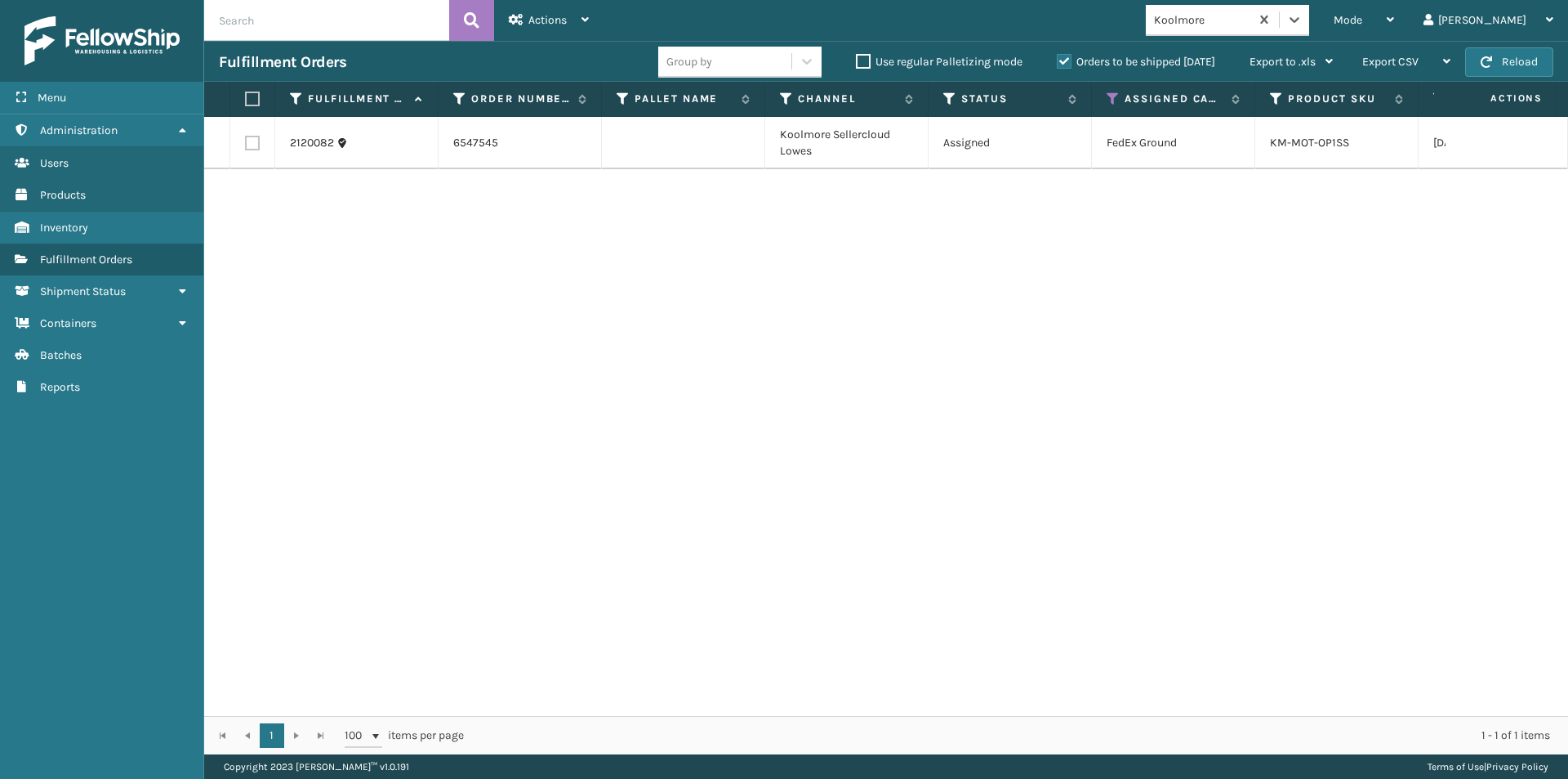
click at [250, 96] on label at bounding box center [249, 98] width 9 height 15
click at [246, 96] on input "checkbox" at bounding box center [245, 99] width 1 height 10
click at [1103, 155] on td "FedEx Ground" at bounding box center [1174, 143] width 164 height 53
click at [527, 27] on div "Actions" at bounding box center [549, 20] width 80 height 41
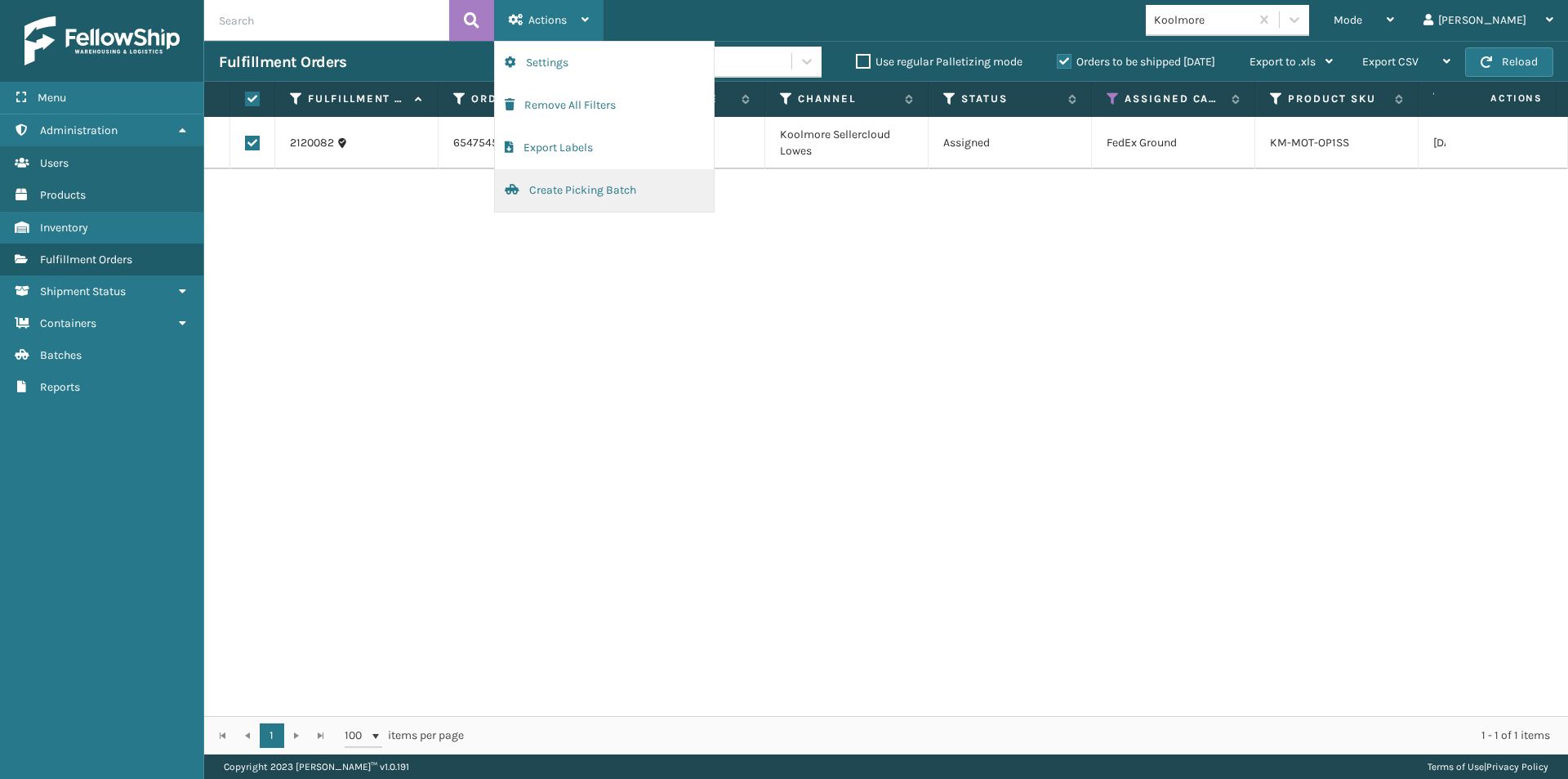
click at [565, 190] on button "Create Picking Batch" at bounding box center [605, 190] width 219 height 42
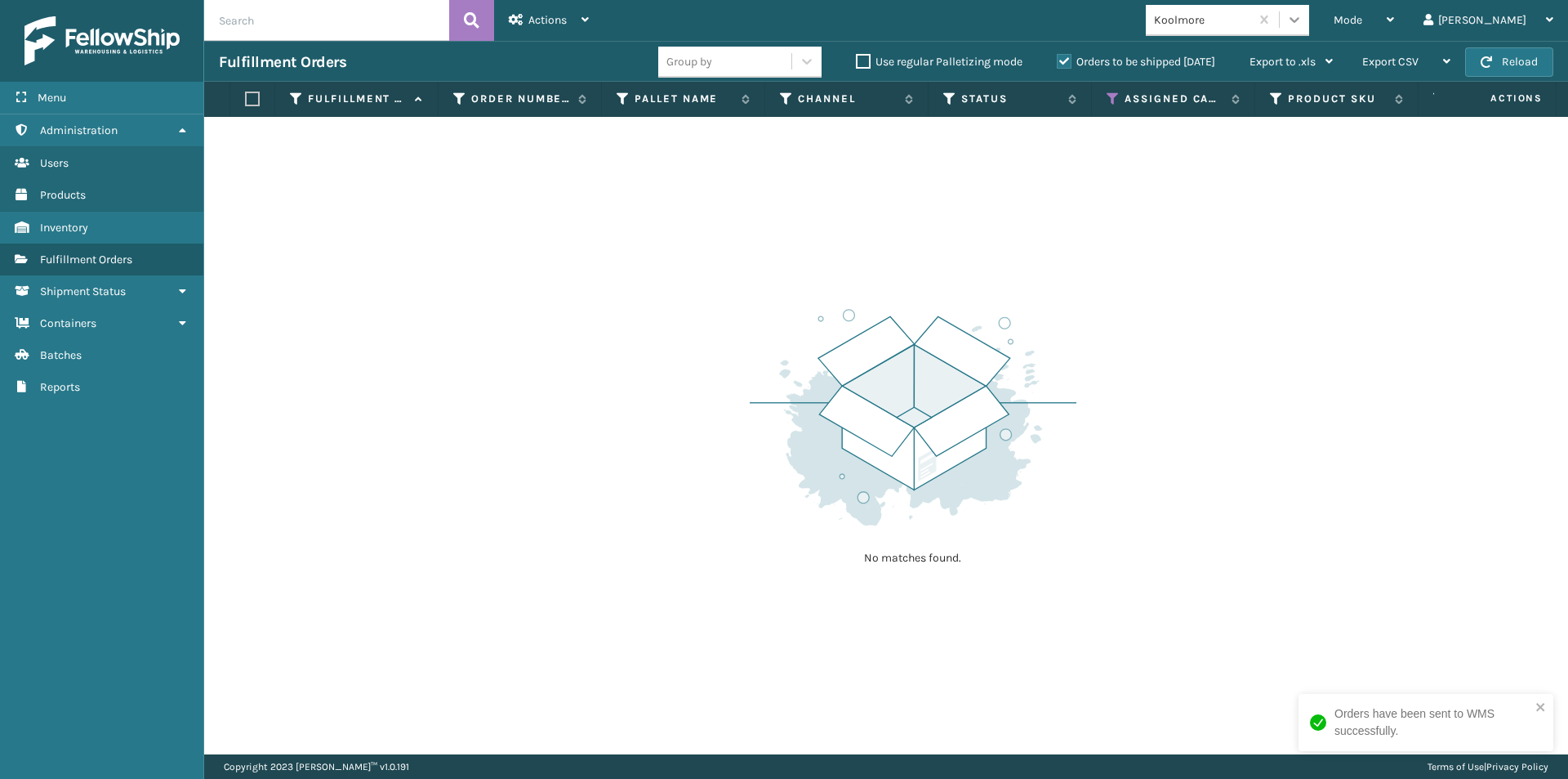
click at [1303, 22] on icon at bounding box center [1294, 19] width 16 height 16
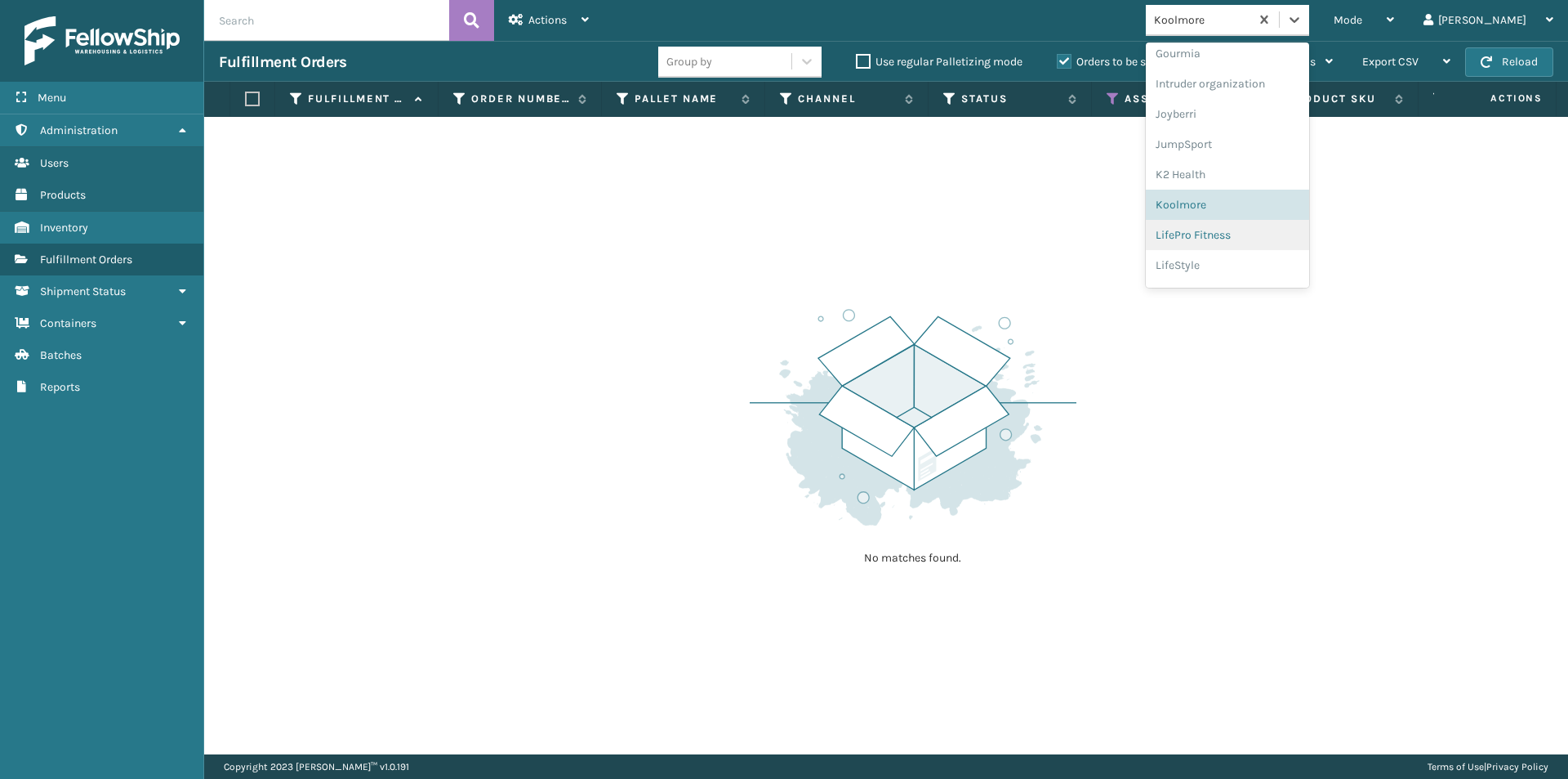
scroll to position [454, 0]
click at [1273, 215] on div "LifePro Fitness" at bounding box center [1228, 211] width 164 height 30
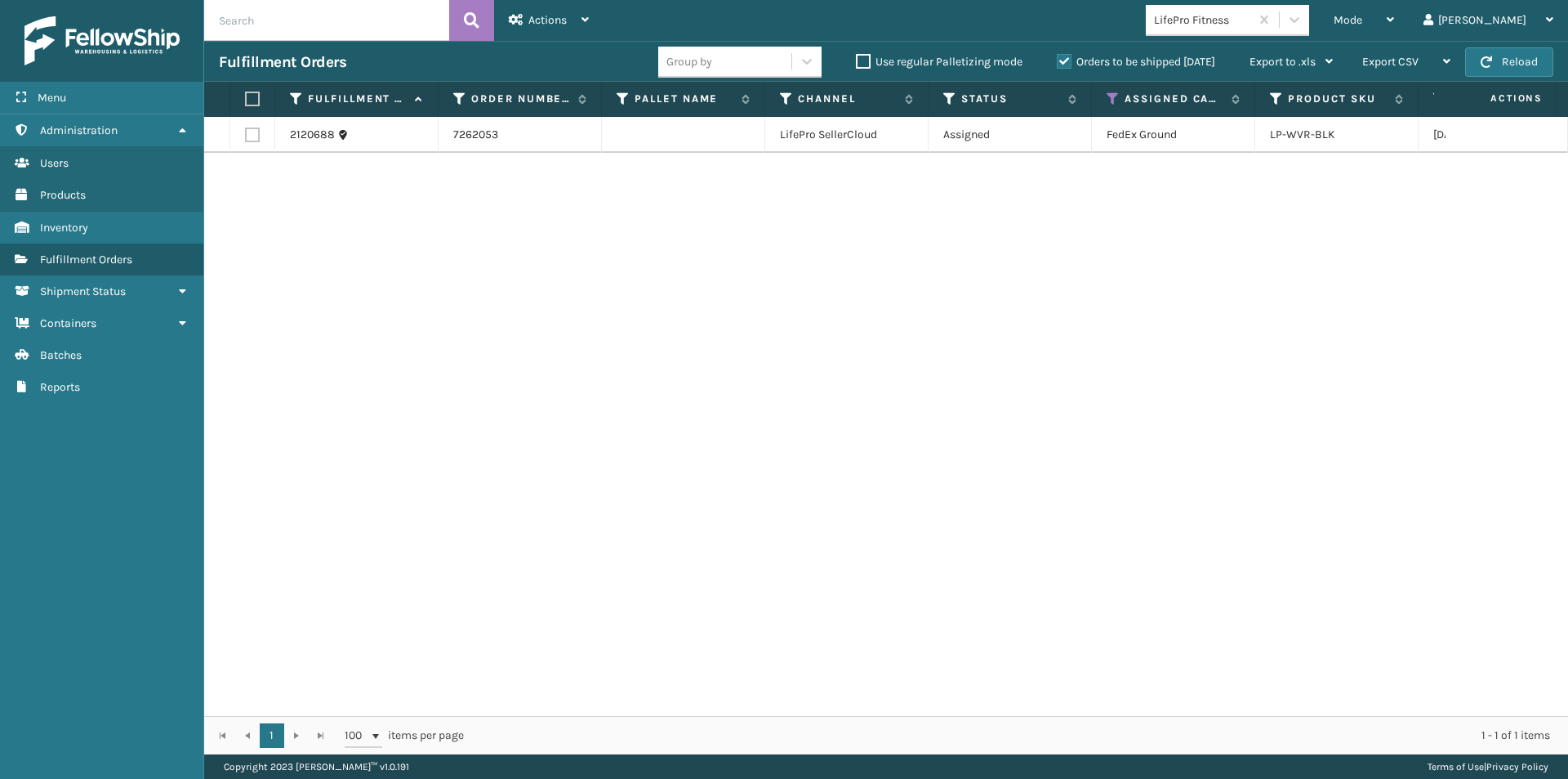
click at [255, 101] on label at bounding box center [249, 98] width 9 height 15
click at [246, 101] on input "checkbox" at bounding box center [245, 99] width 1 height 10
click at [576, 24] on div "Actions" at bounding box center [549, 20] width 80 height 41
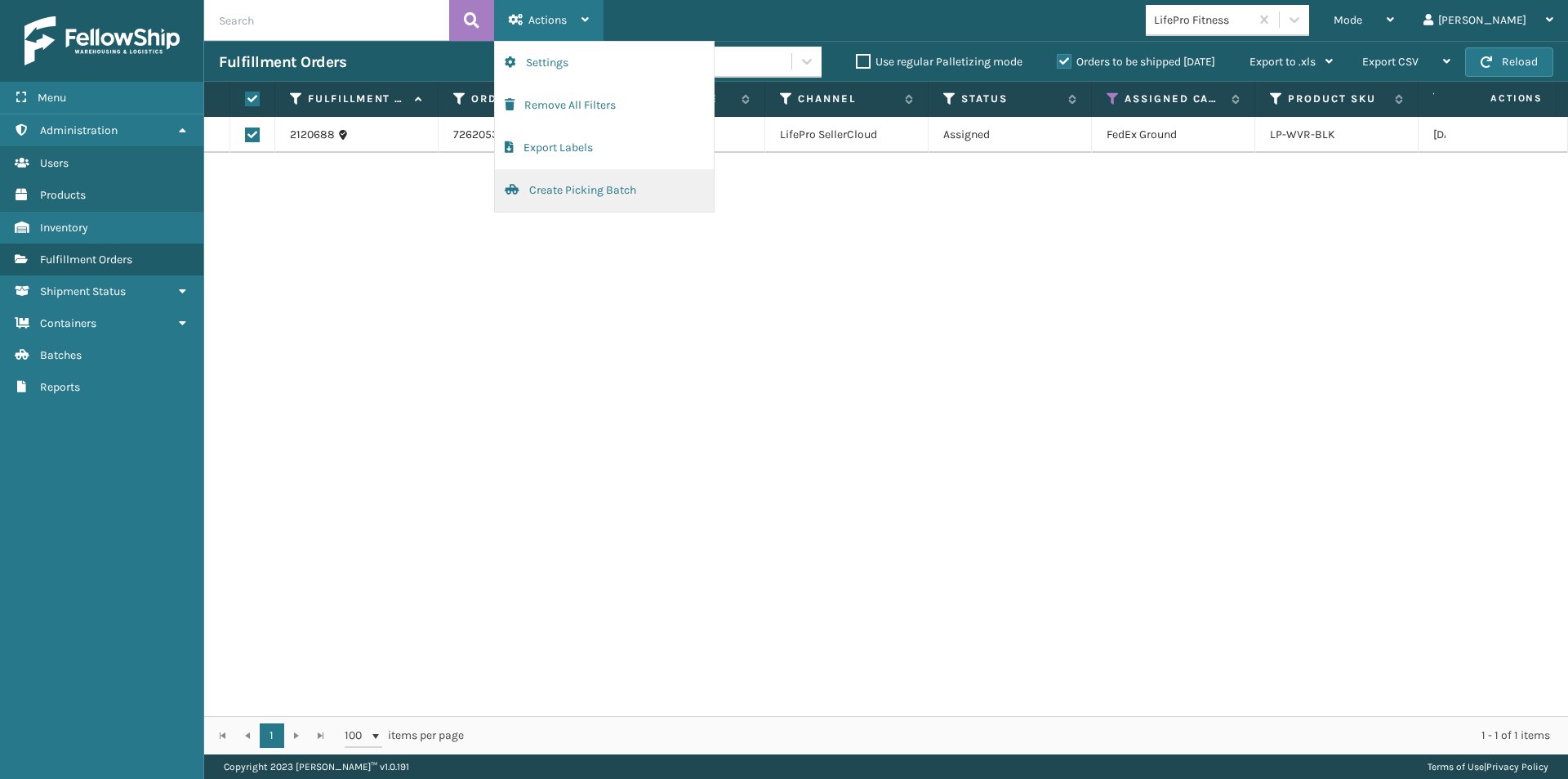
click at [542, 198] on button "Create Picking Batch" at bounding box center [605, 190] width 219 height 42
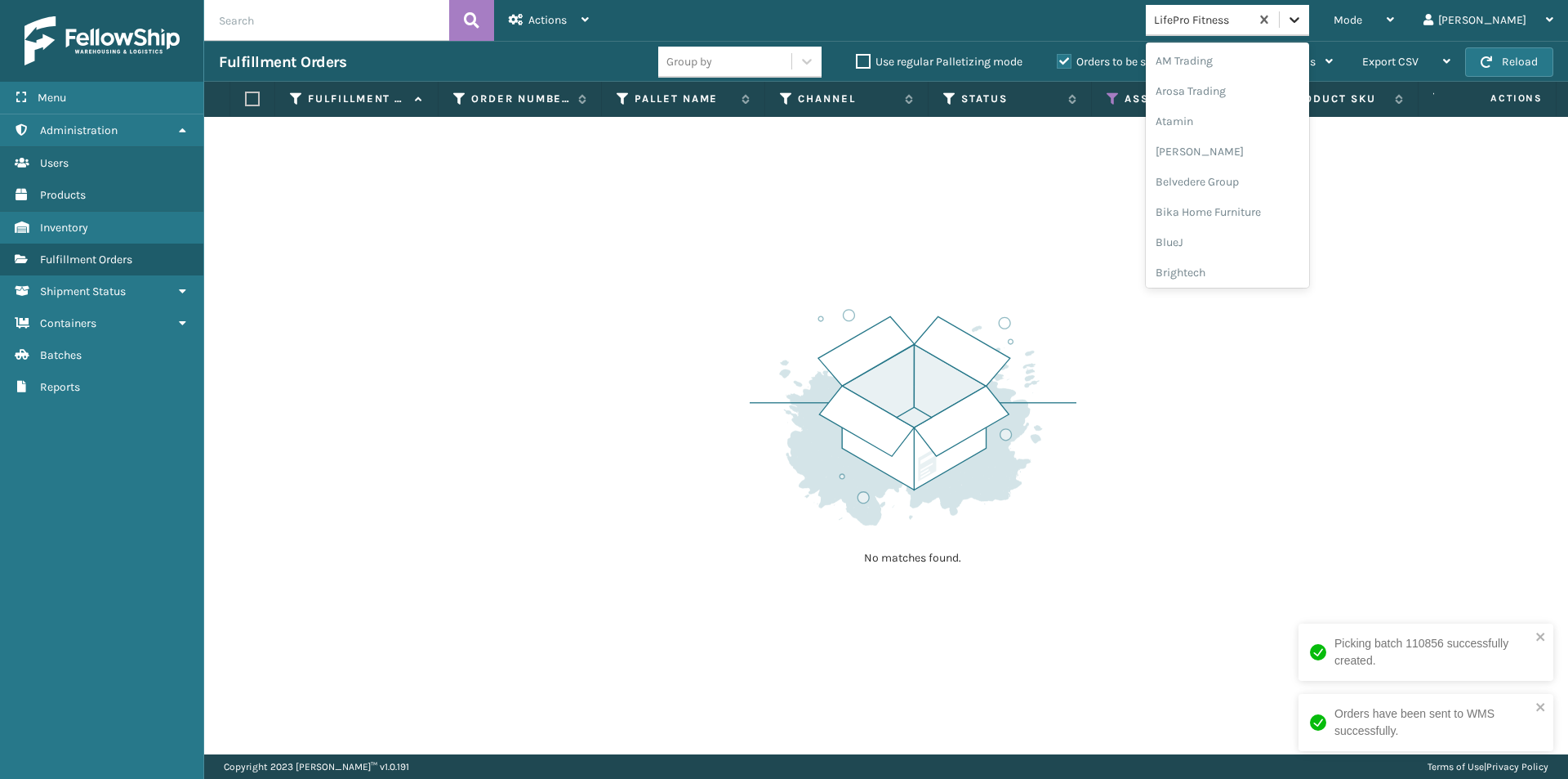
click at [1303, 18] on icon at bounding box center [1294, 19] width 16 height 16
click at [1264, 182] on div "LifeStyle" at bounding box center [1228, 178] width 164 height 30
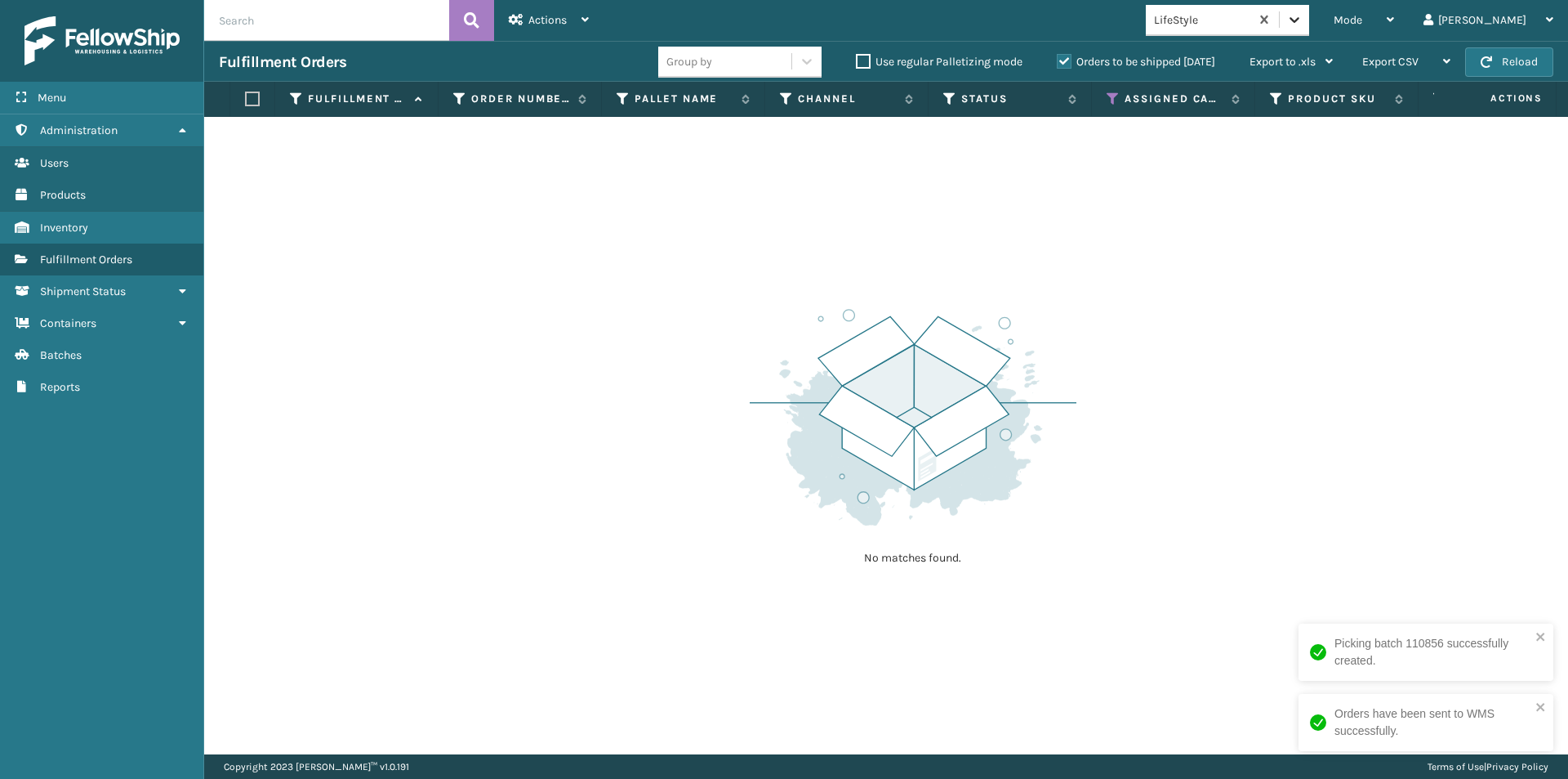
click at [1303, 17] on icon at bounding box center [1294, 19] width 16 height 16
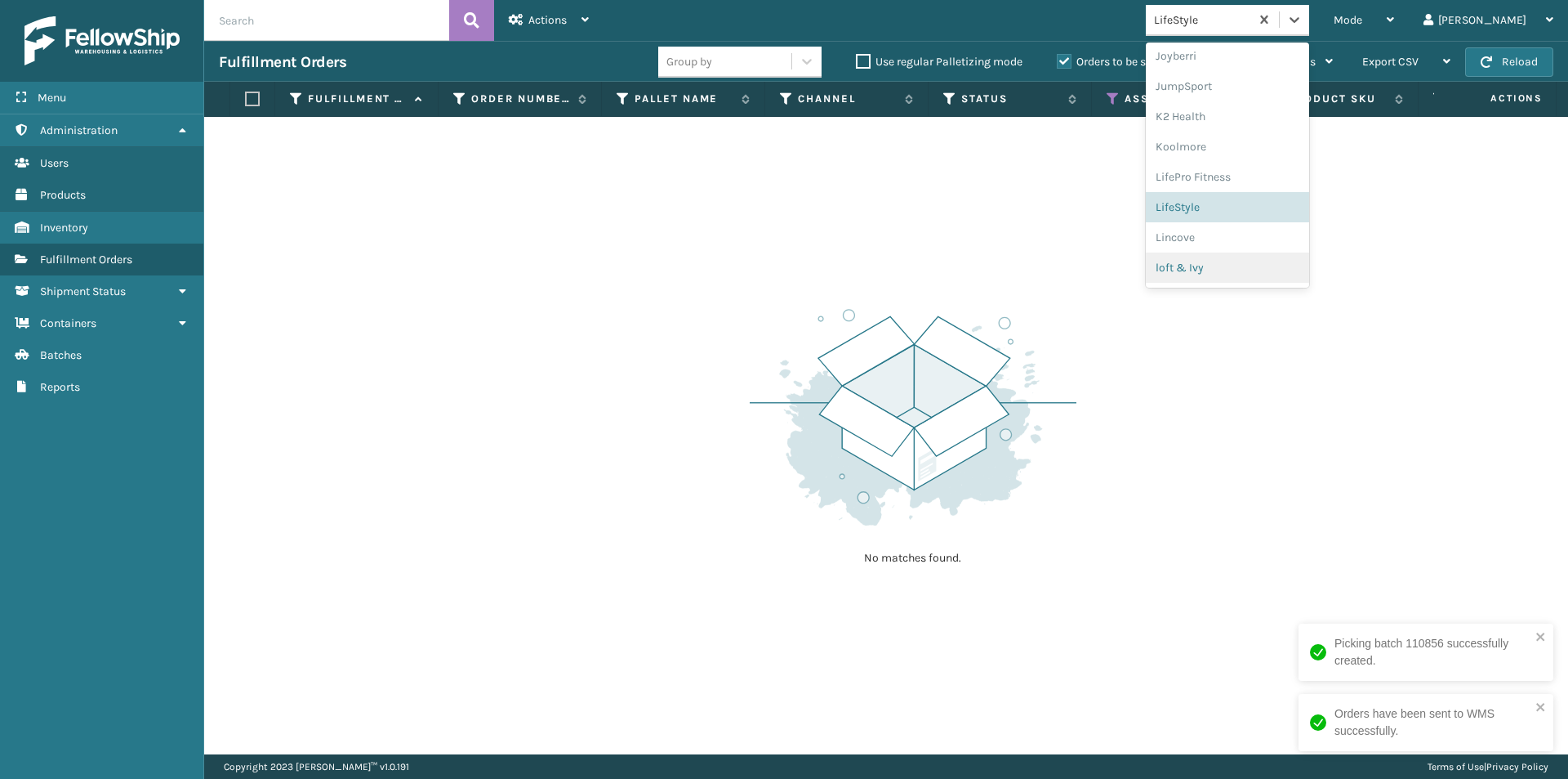
scroll to position [514, 0]
click at [1261, 216] on div "Lincove" at bounding box center [1228, 211] width 164 height 30
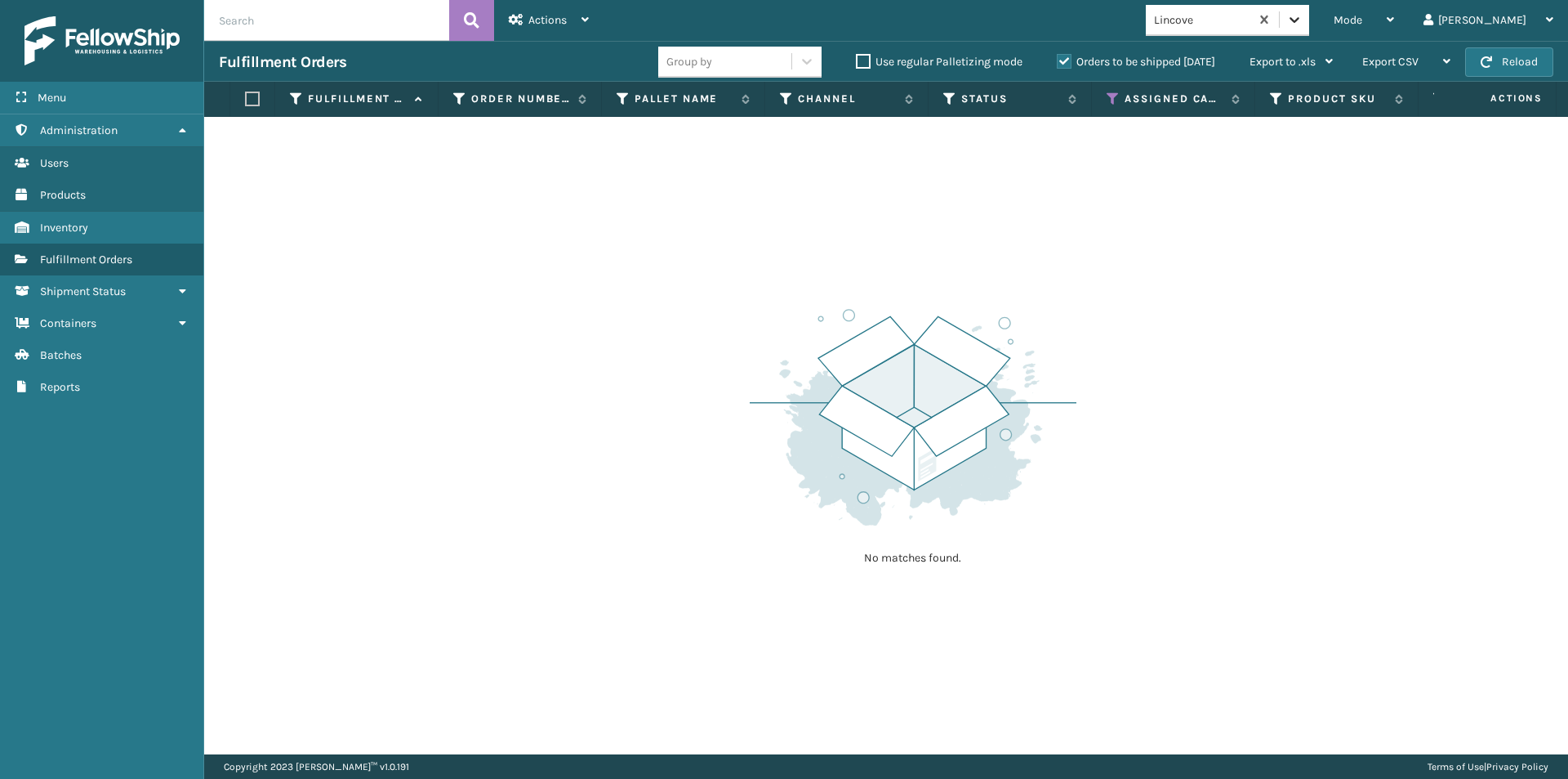
click at [1303, 12] on icon at bounding box center [1294, 19] width 16 height 16
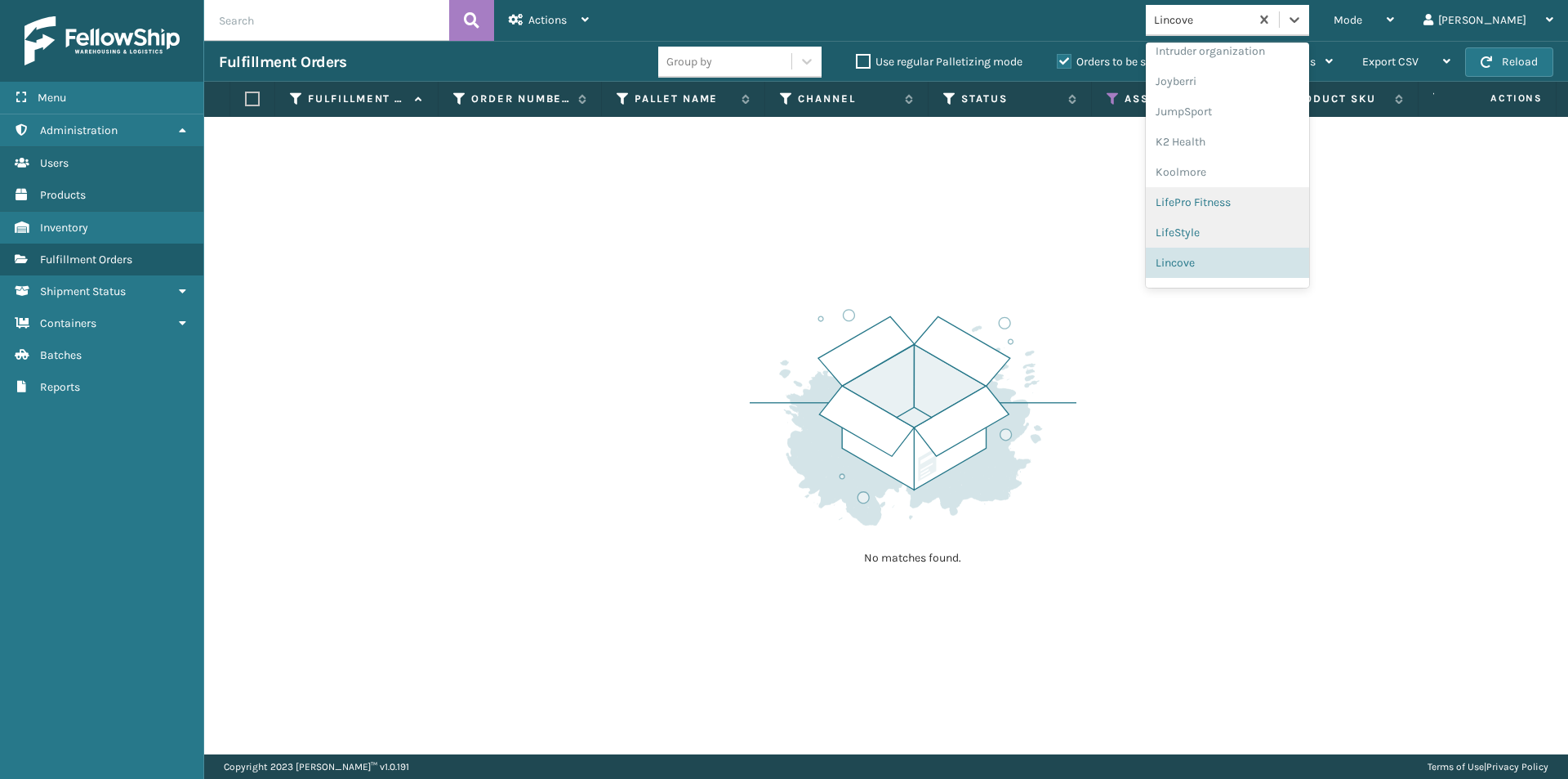
scroll to position [517, 0]
click at [1264, 238] on div "loft & Ivy" at bounding box center [1228, 239] width 164 height 30
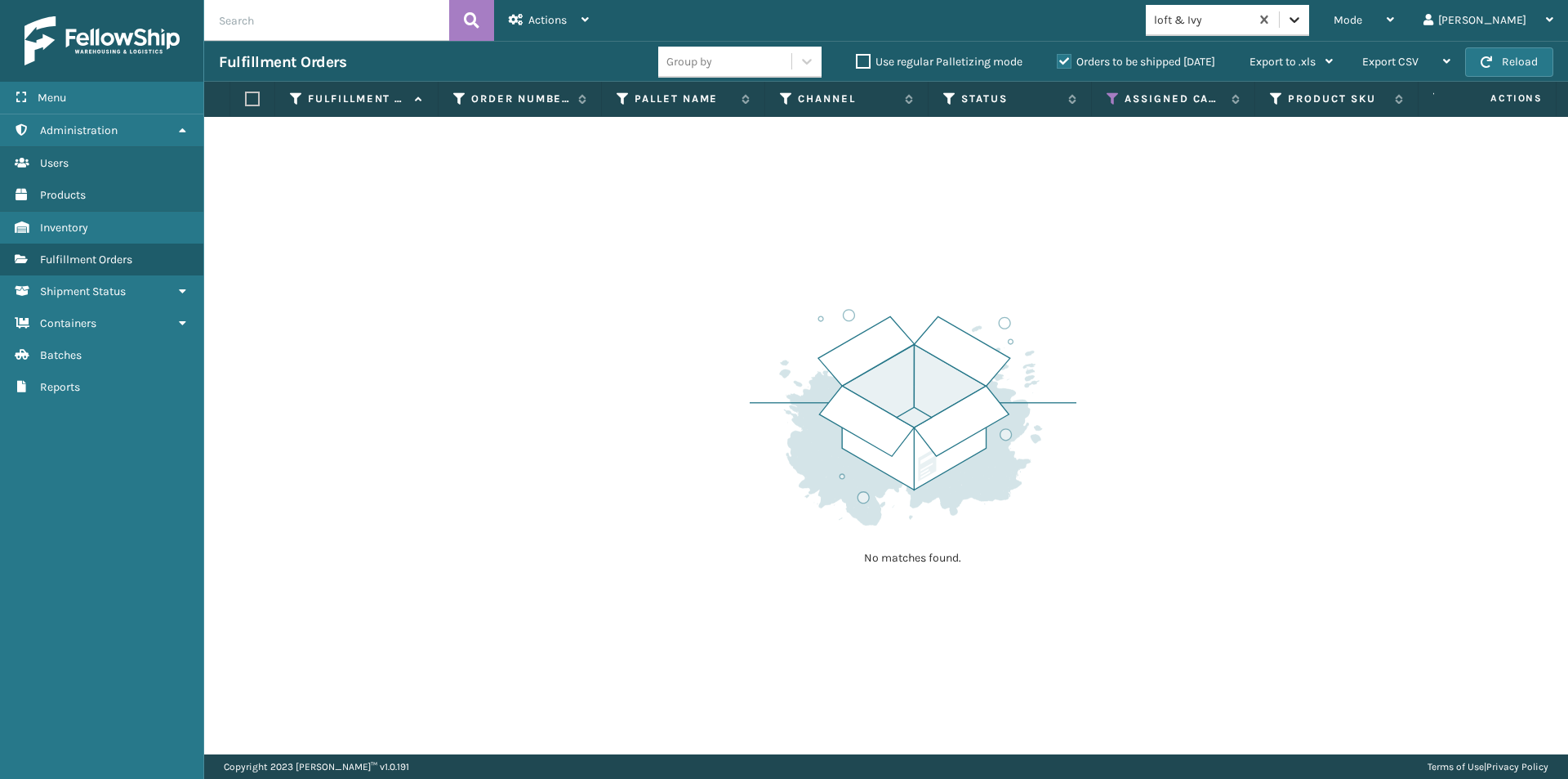
click at [1303, 23] on icon at bounding box center [1294, 19] width 16 height 16
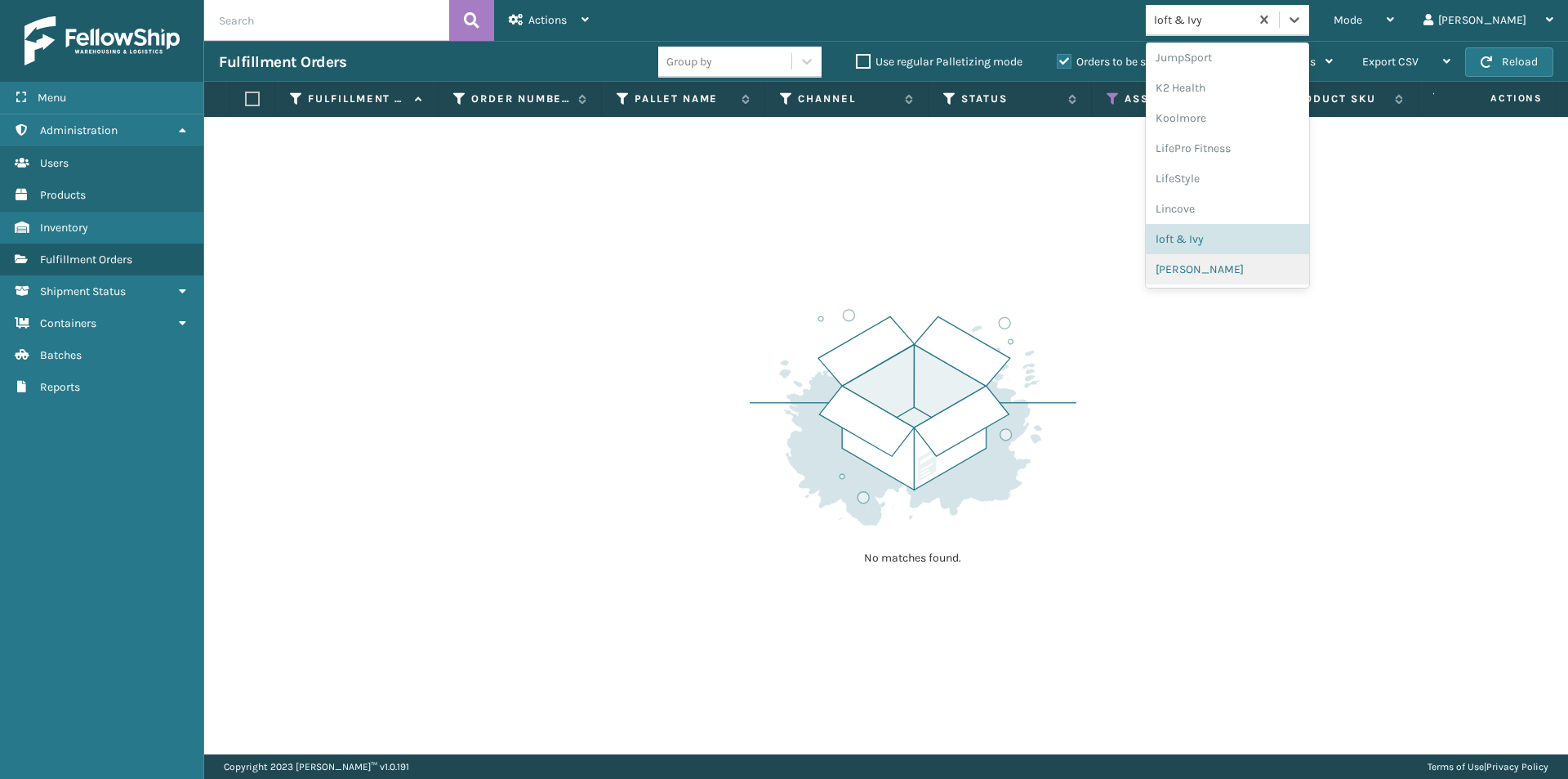
click at [1256, 277] on div "[PERSON_NAME]" at bounding box center [1228, 269] width 164 height 30
click at [1303, 27] on icon at bounding box center [1294, 19] width 16 height 16
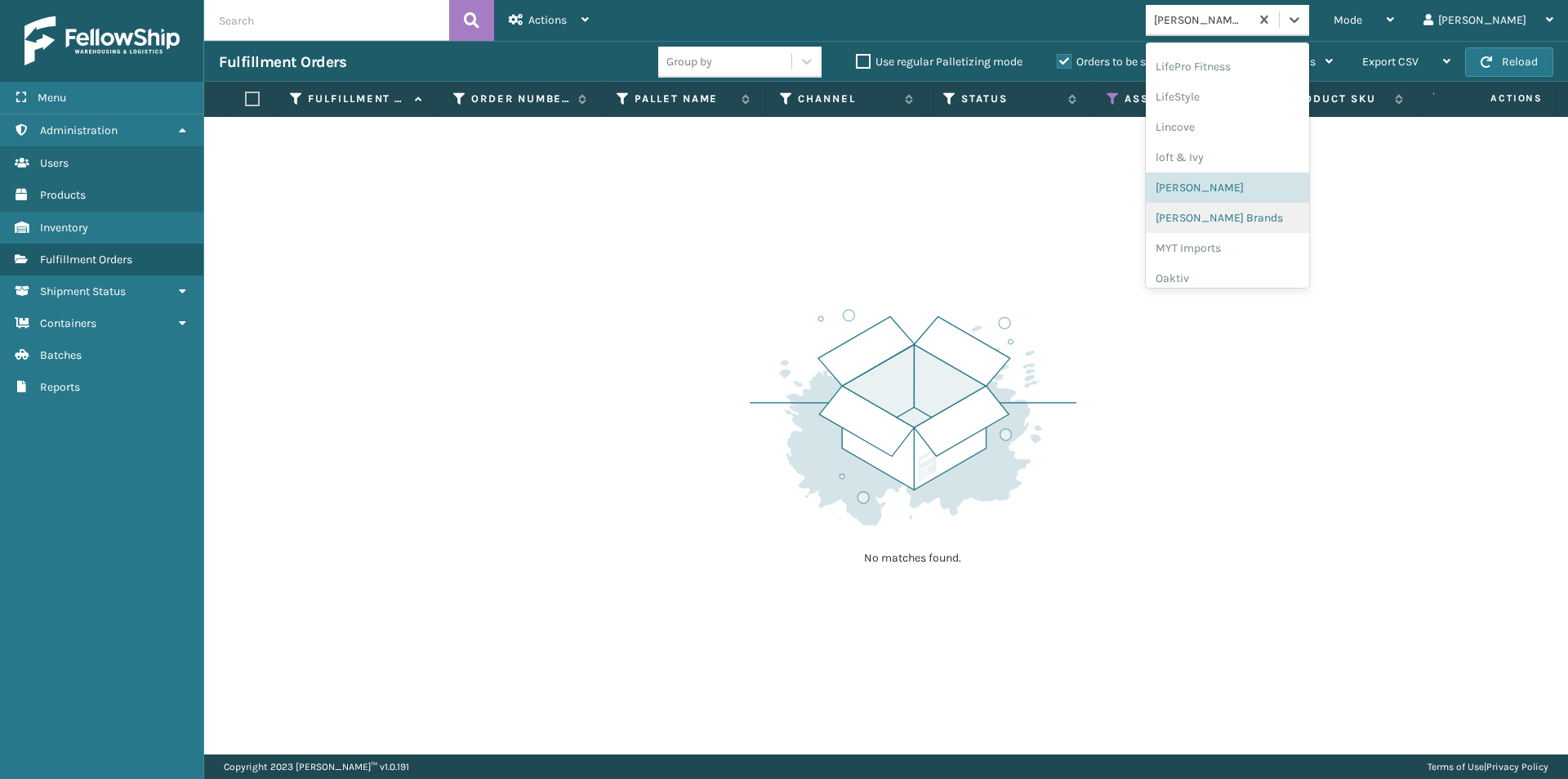
click at [1269, 221] on div "[PERSON_NAME] Brands" at bounding box center [1228, 217] width 164 height 30
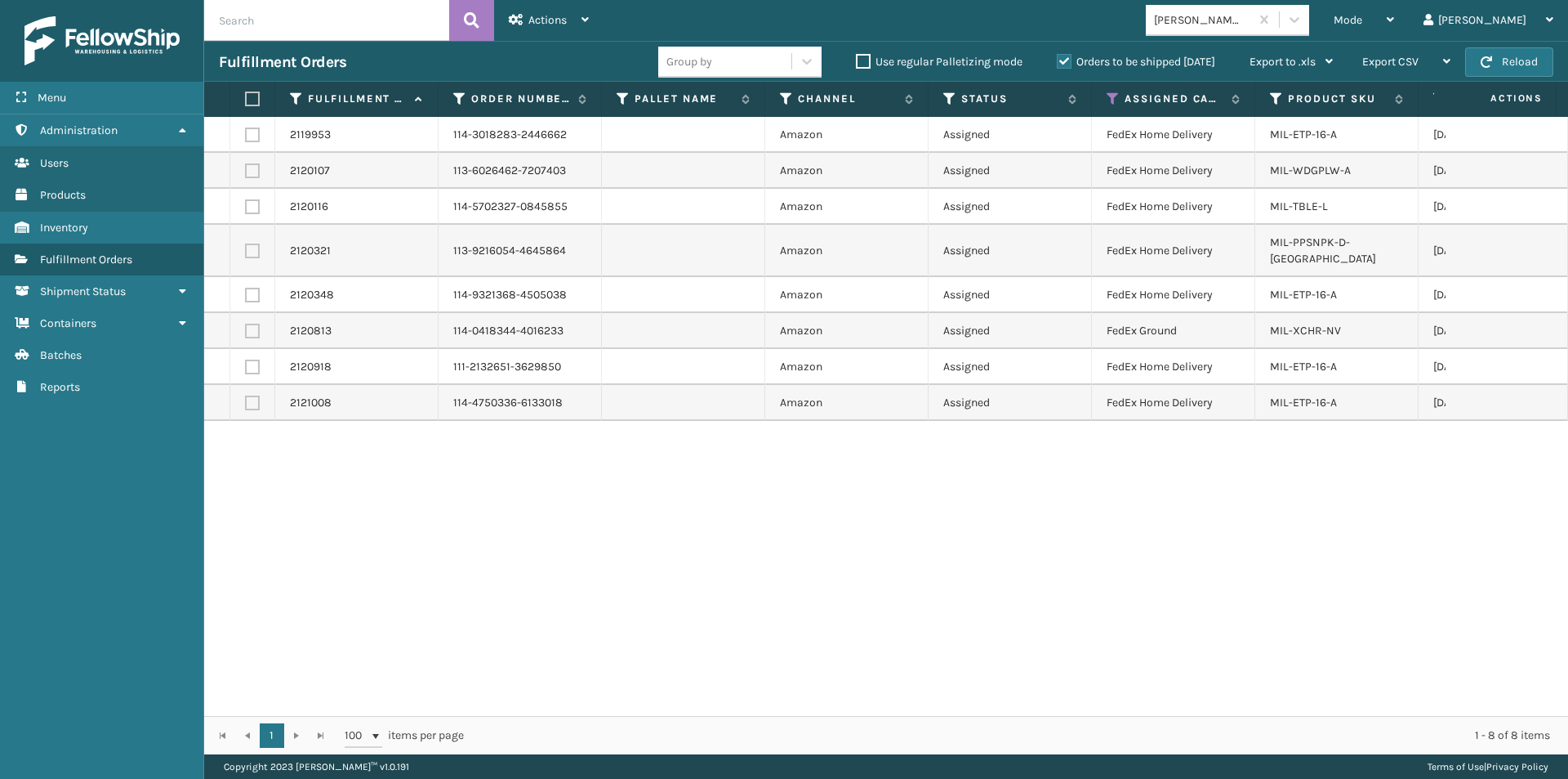
click at [255, 97] on label at bounding box center [249, 98] width 9 height 15
click at [246, 97] on input "checkbox" at bounding box center [245, 99] width 1 height 10
click at [565, 28] on div "Actions" at bounding box center [549, 20] width 80 height 41
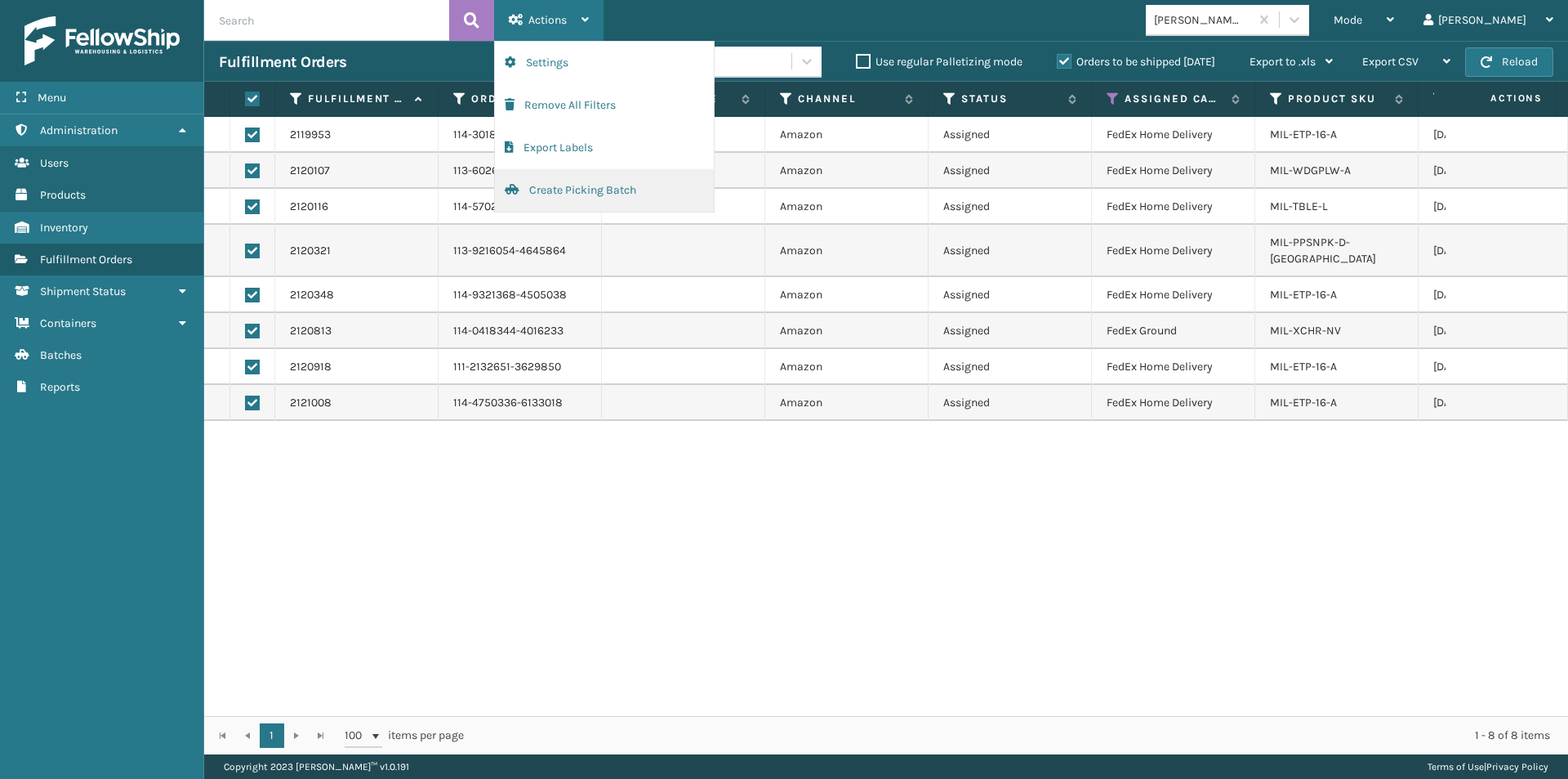
click at [563, 189] on button "Create Picking Batch" at bounding box center [605, 190] width 219 height 42
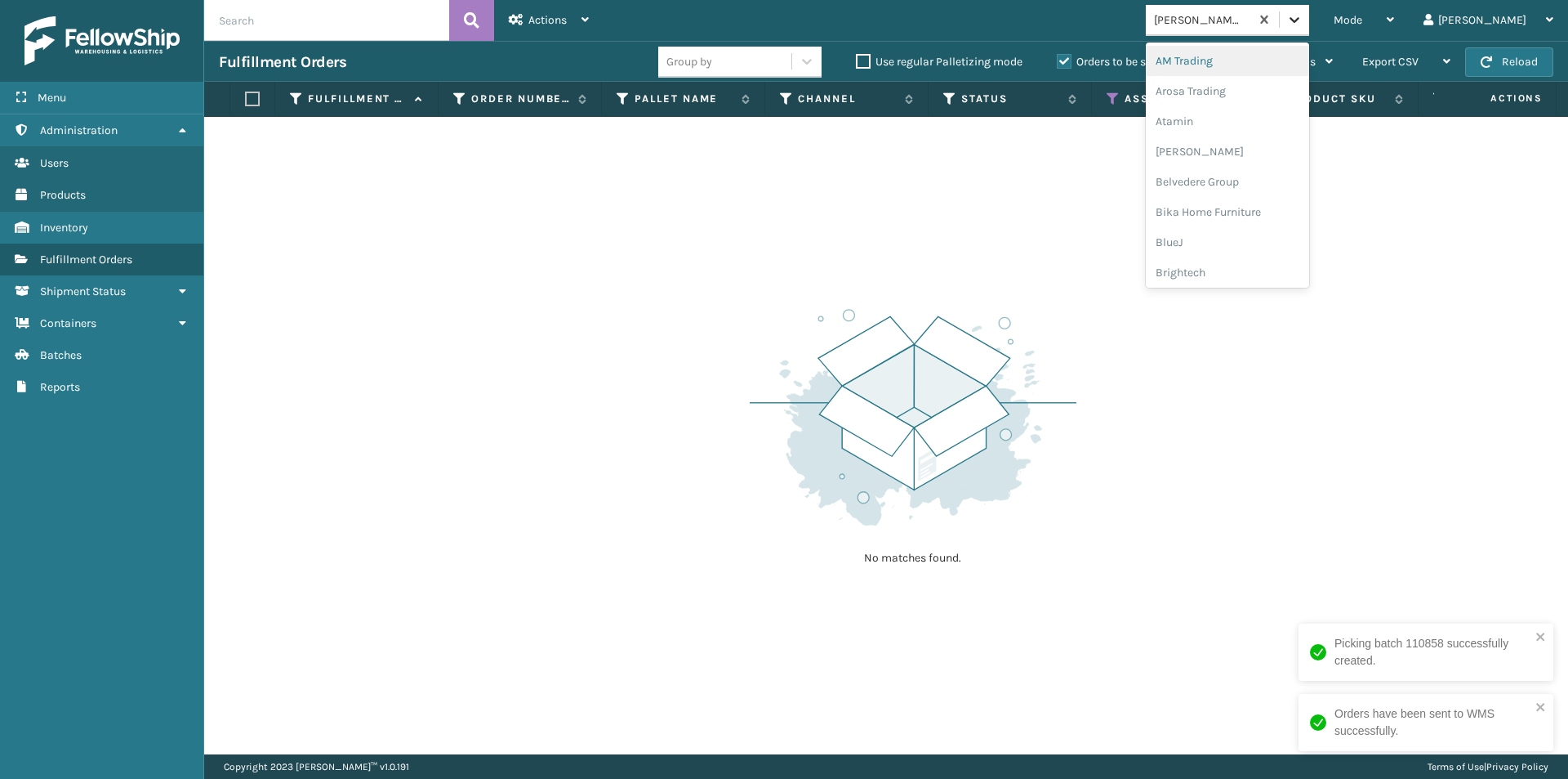
click at [1303, 27] on icon at bounding box center [1294, 19] width 16 height 16
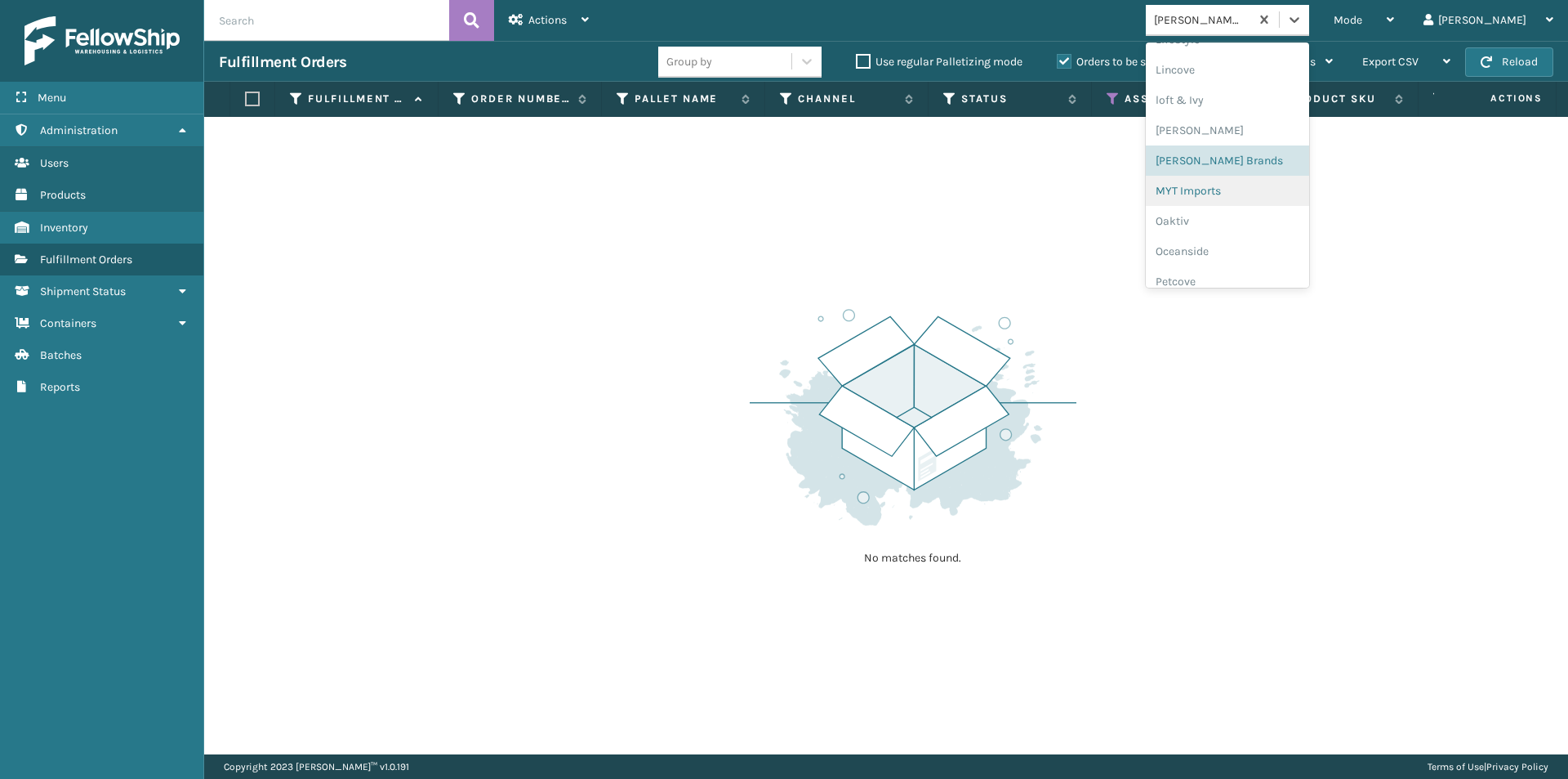
click at [1243, 191] on div "MYT Imports" at bounding box center [1228, 190] width 164 height 30
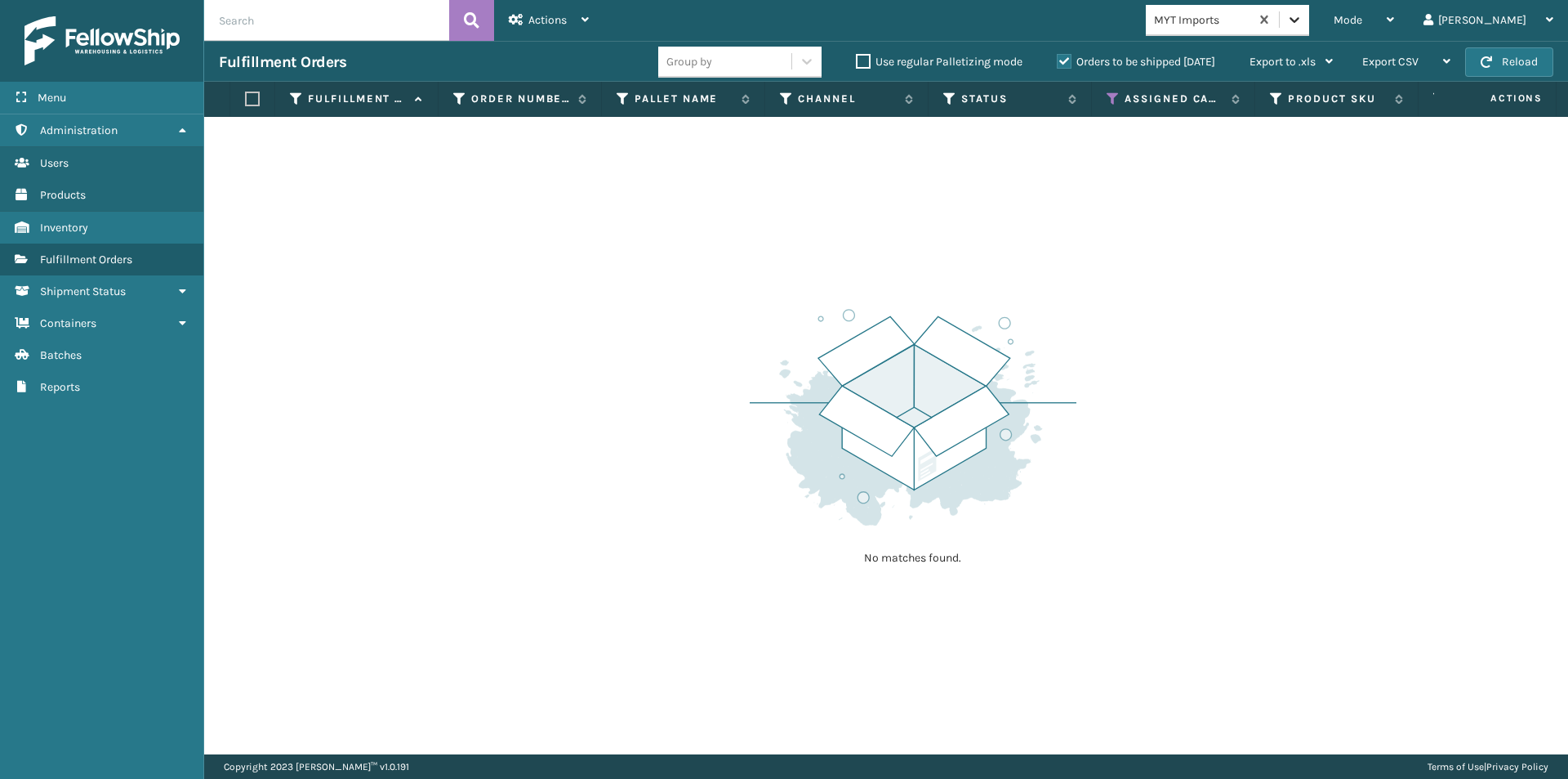
click at [1310, 27] on div at bounding box center [1295, 20] width 29 height 29
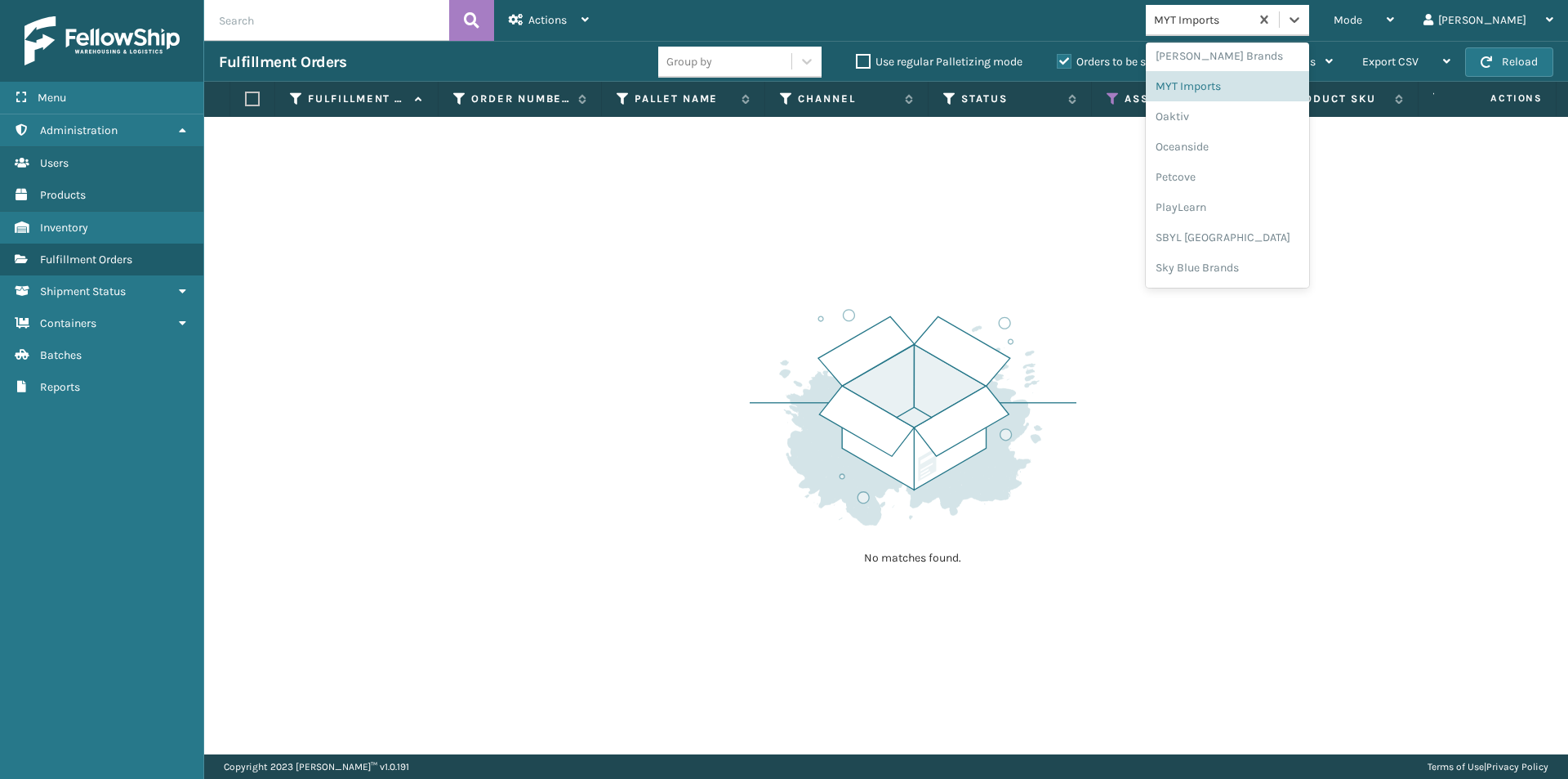
scroll to position [763, 0]
click at [1258, 109] on div "Oaktiv" at bounding box center [1228, 115] width 164 height 30
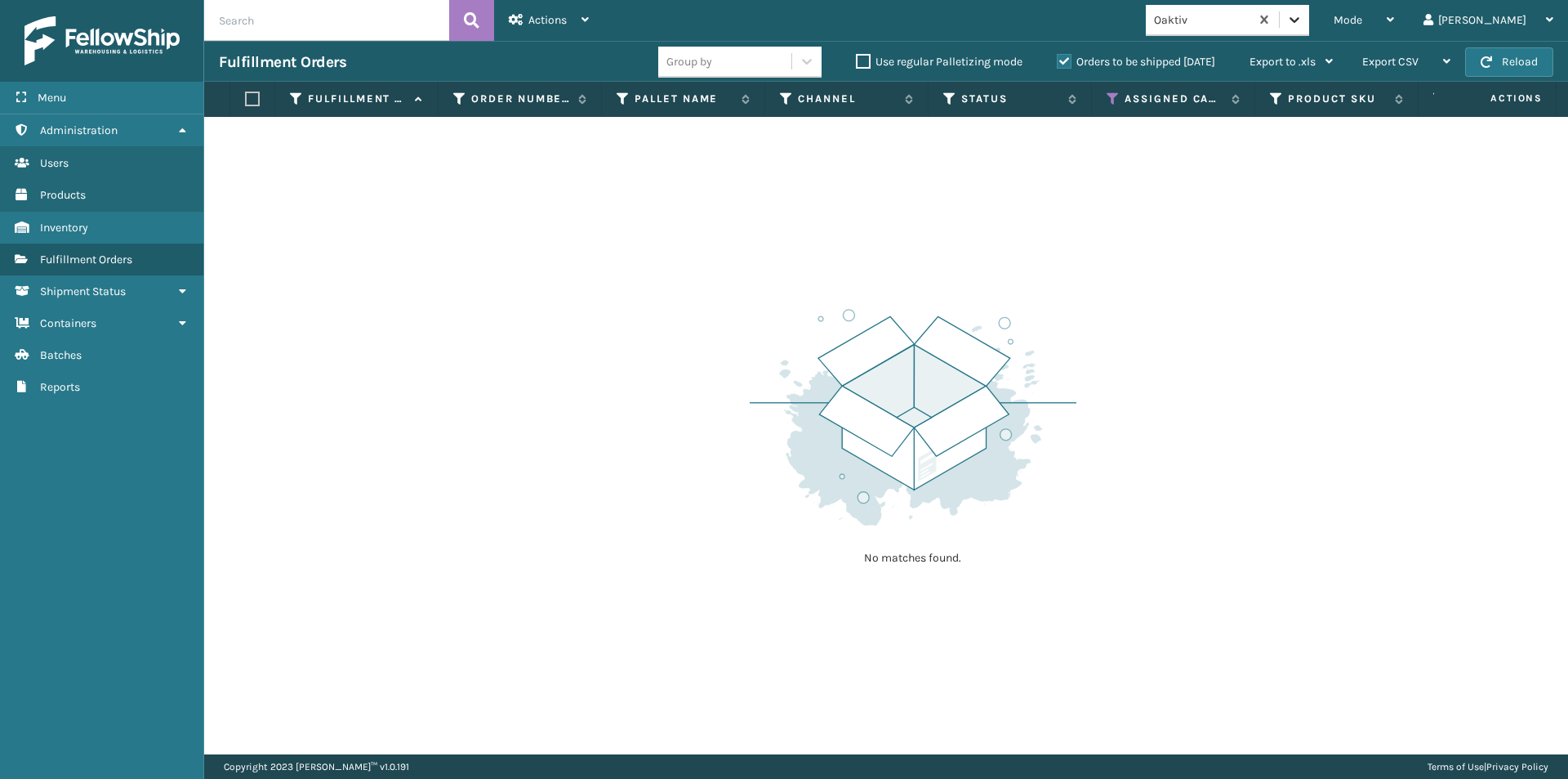
click at [1300, 20] on icon at bounding box center [1294, 20] width 9 height 6
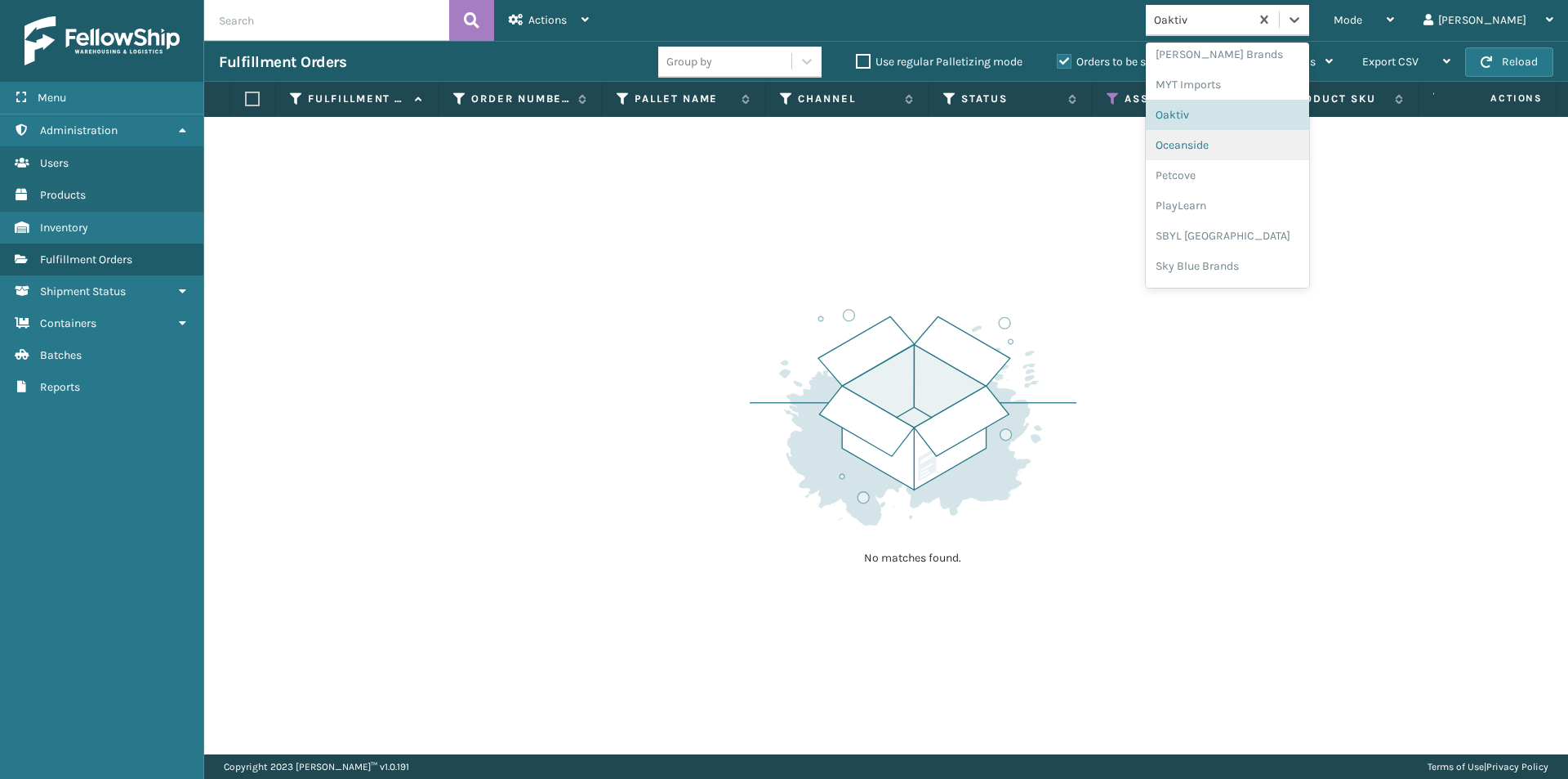
click at [1248, 150] on div "Oceanside" at bounding box center [1228, 145] width 164 height 30
click at [1303, 24] on icon at bounding box center [1294, 19] width 16 height 16
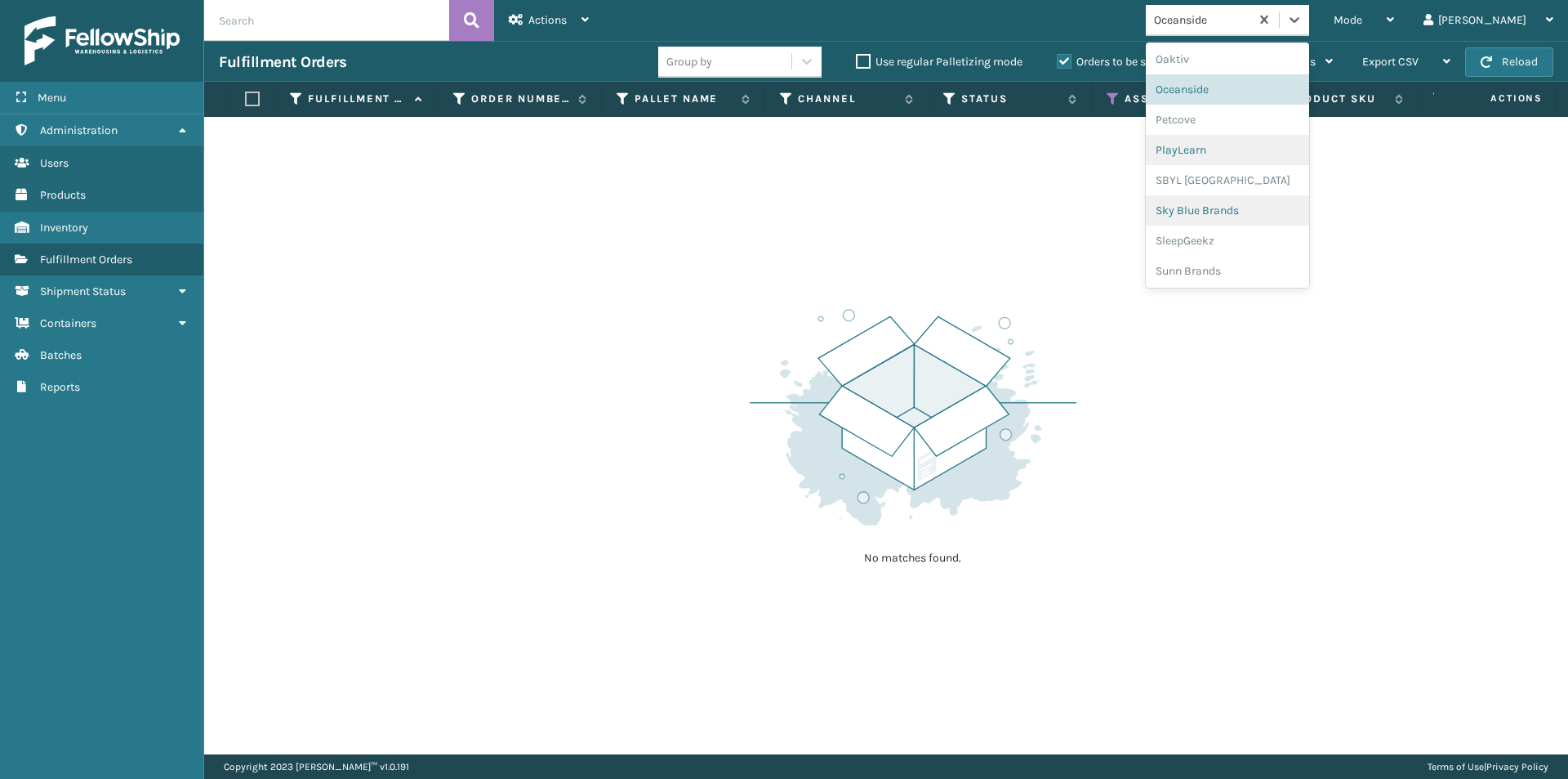
scroll to position [820, 0]
click at [1235, 128] on div "Petcove" at bounding box center [1228, 117] width 164 height 30
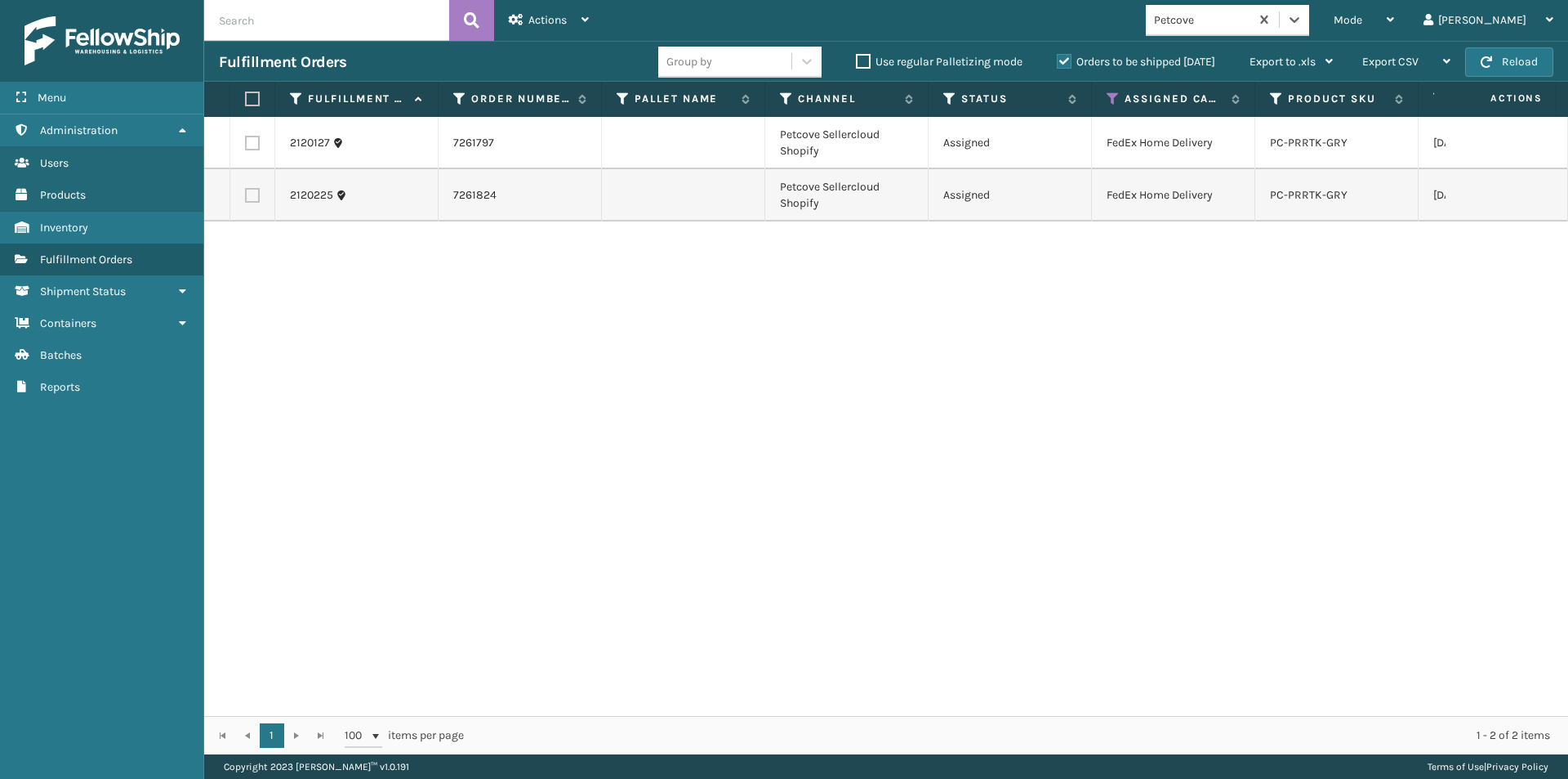
click at [248, 103] on label at bounding box center [249, 98] width 9 height 15
click at [246, 103] on input "checkbox" at bounding box center [245, 99] width 1 height 10
click at [552, 26] on span "Actions" at bounding box center [547, 20] width 39 height 14
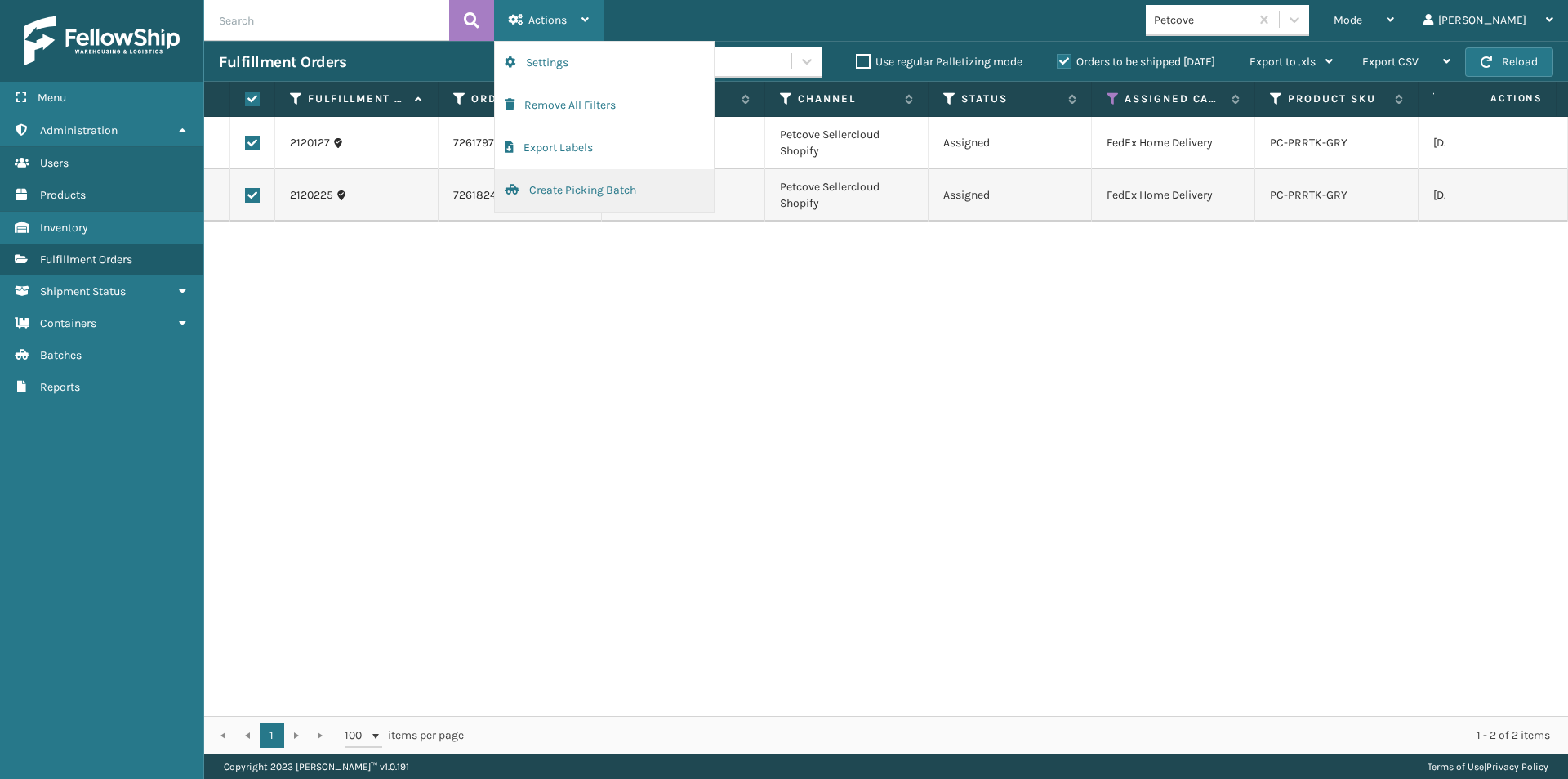
click at [585, 188] on button "Create Picking Batch" at bounding box center [605, 190] width 219 height 42
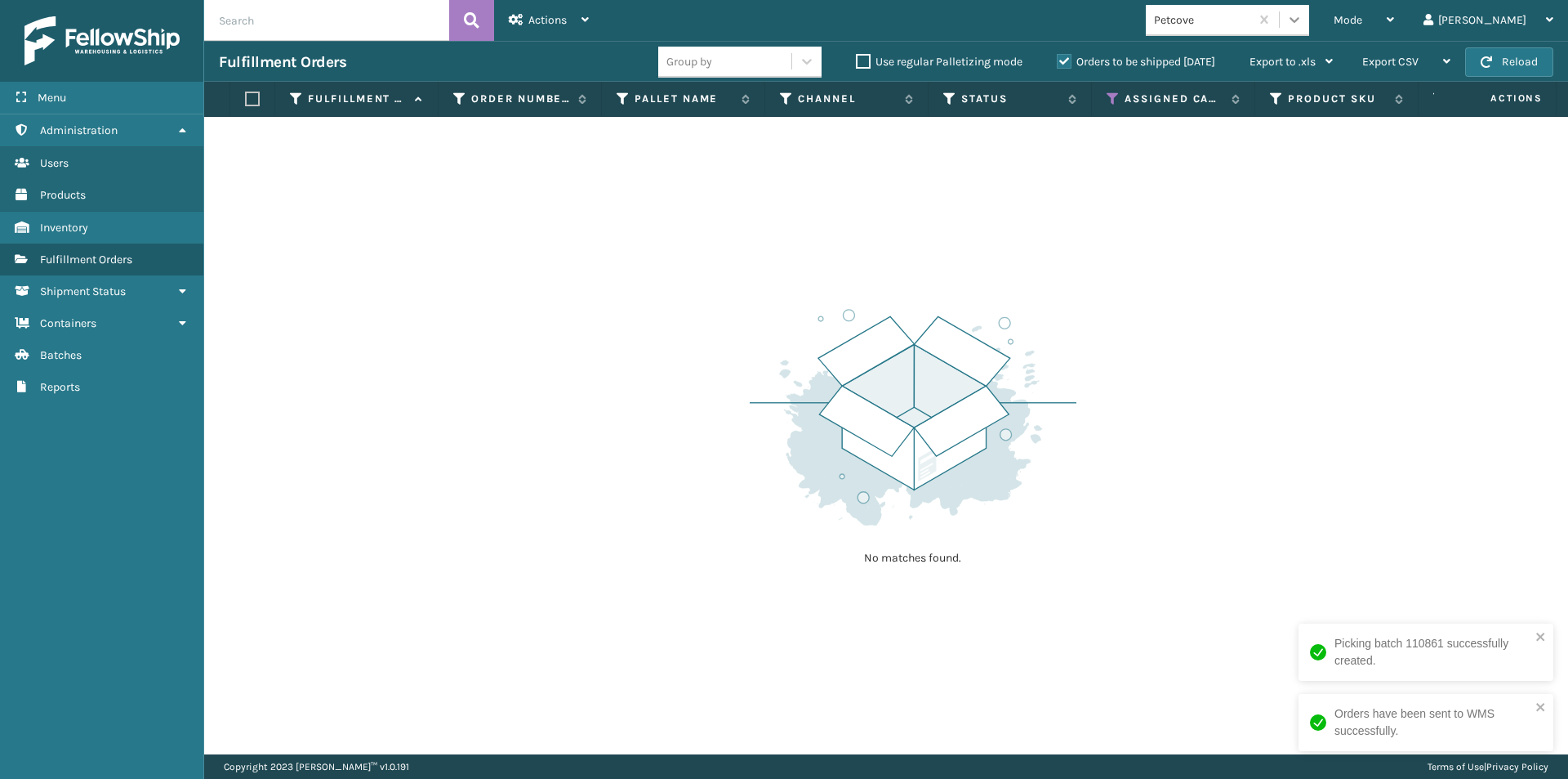
click at [1303, 26] on icon at bounding box center [1294, 19] width 16 height 16
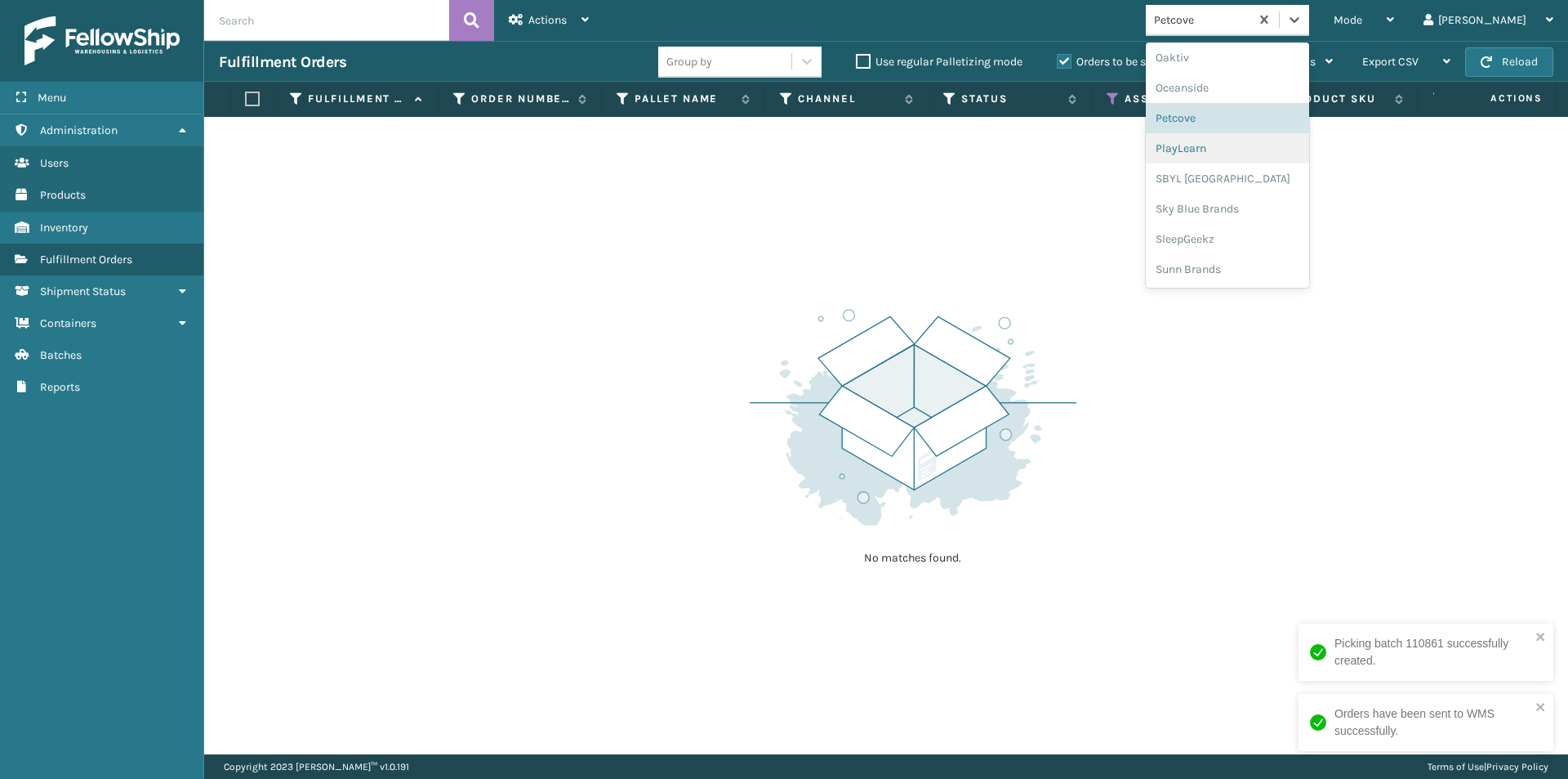
click at [1248, 152] on div "PlayLearn" at bounding box center [1228, 148] width 164 height 30
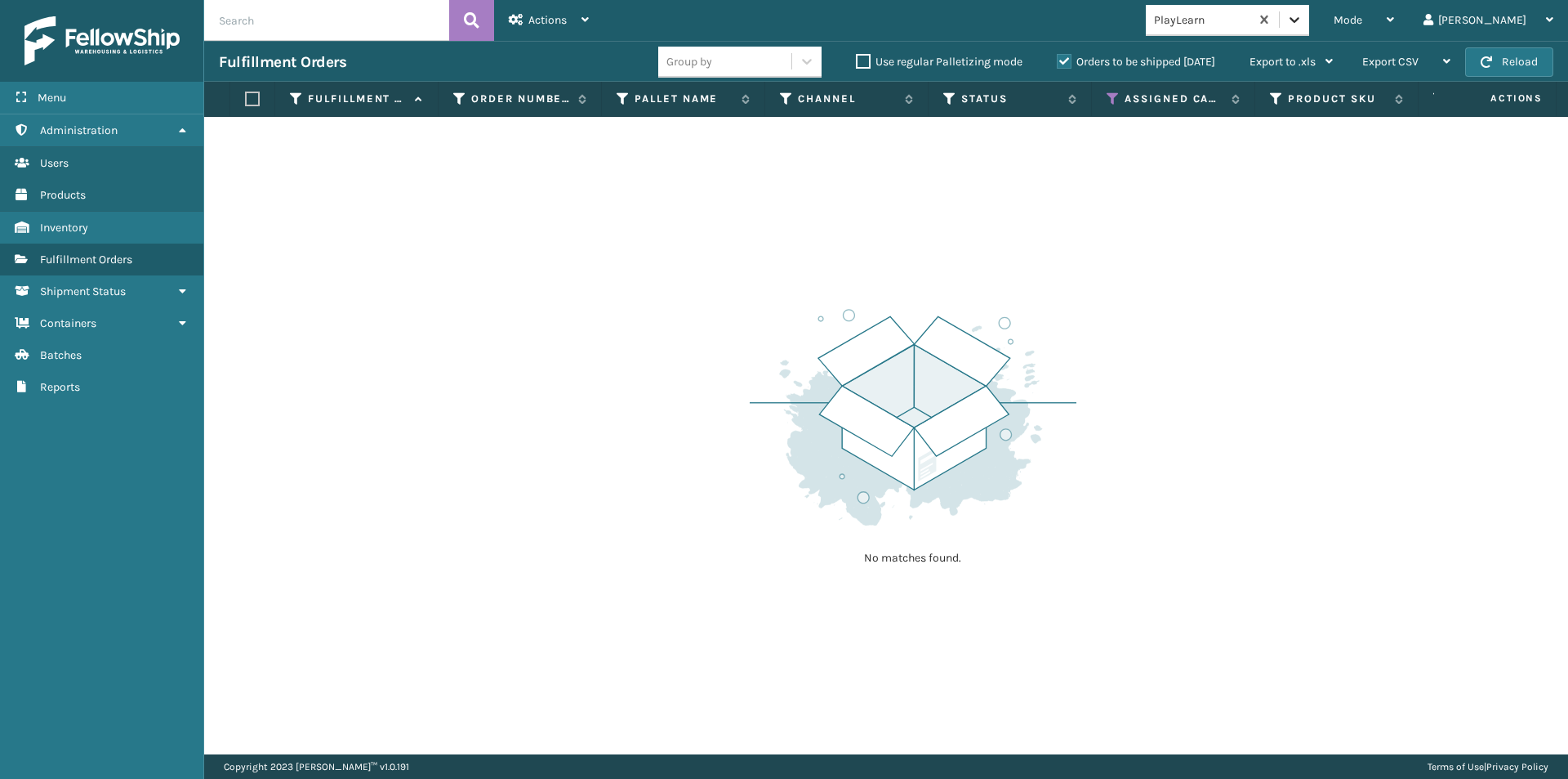
click at [1303, 25] on icon at bounding box center [1294, 19] width 16 height 16
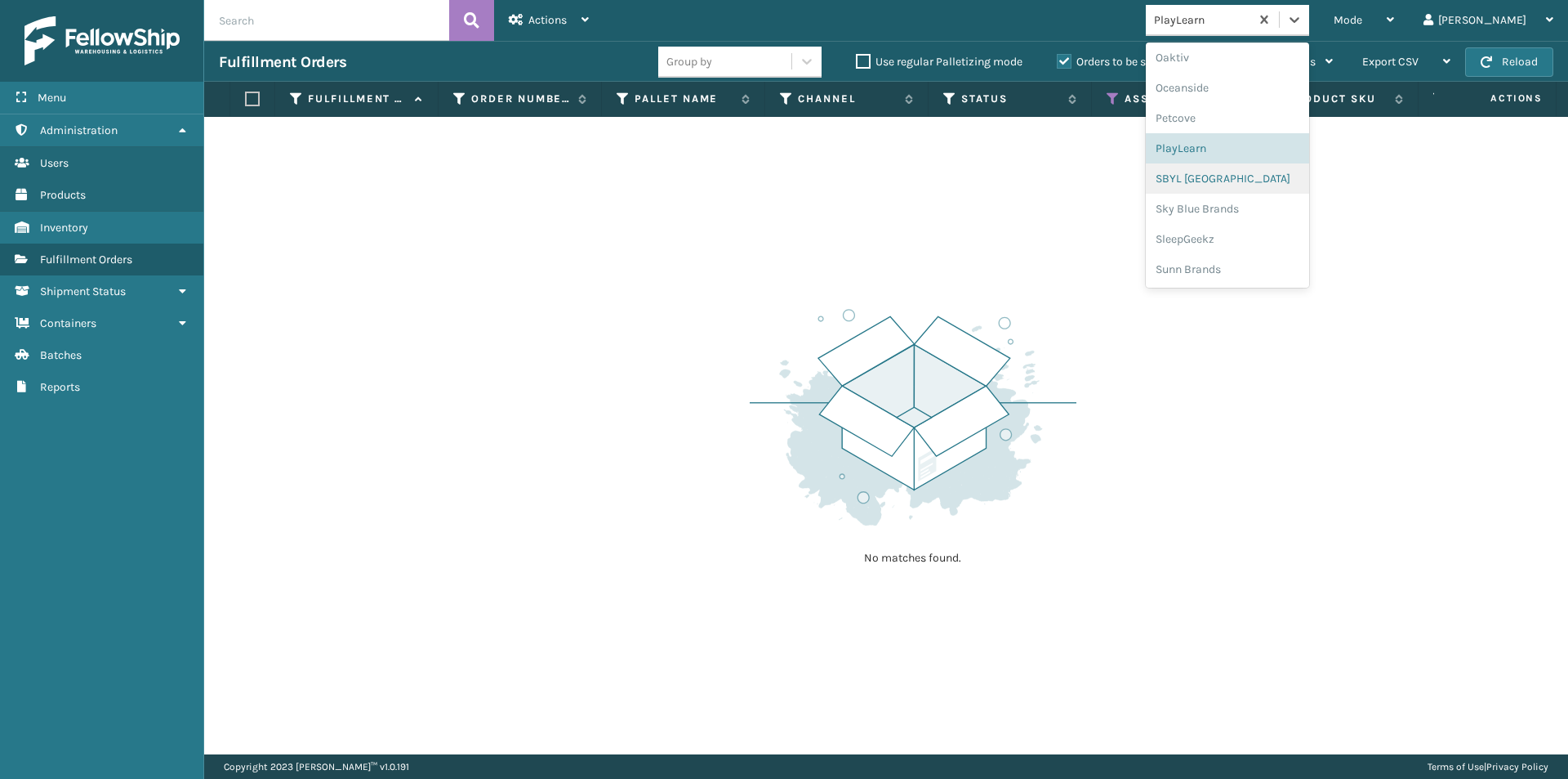
click at [1241, 185] on div "SBYL [GEOGRAPHIC_DATA]" at bounding box center [1228, 178] width 164 height 30
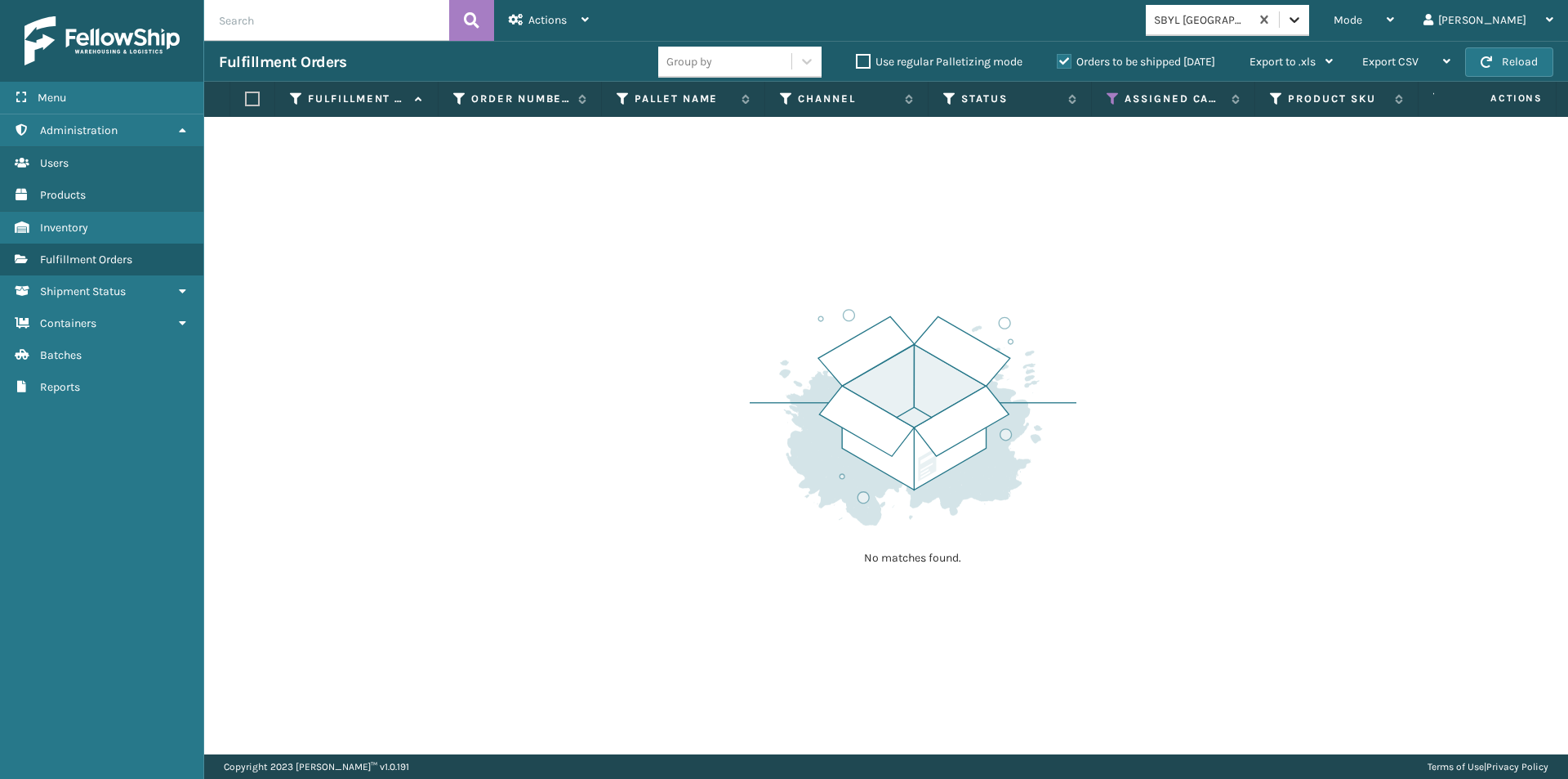
click at [1303, 16] on icon at bounding box center [1294, 19] width 16 height 16
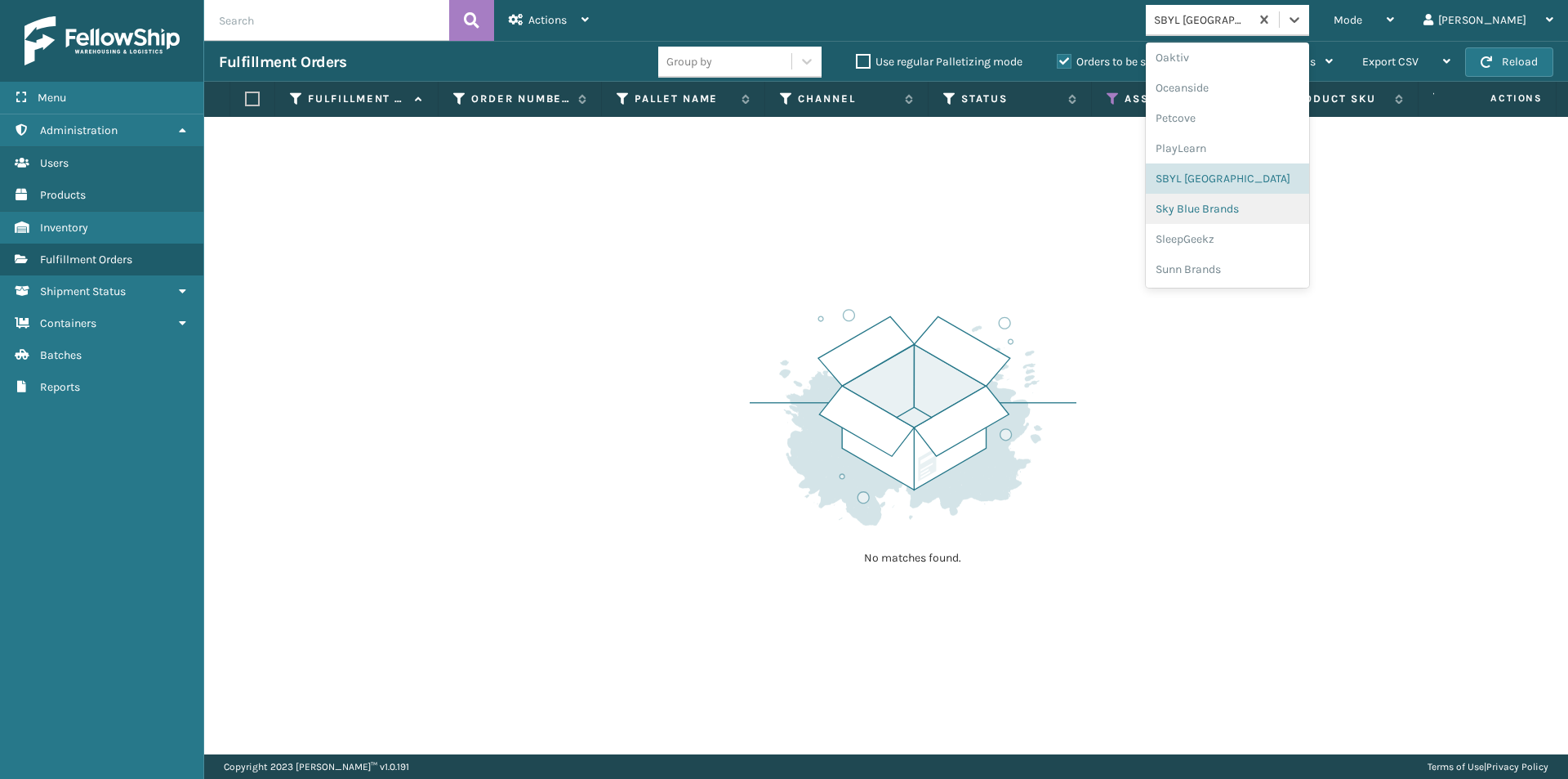
click at [1279, 209] on div "Sky Blue Brands" at bounding box center [1228, 209] width 164 height 30
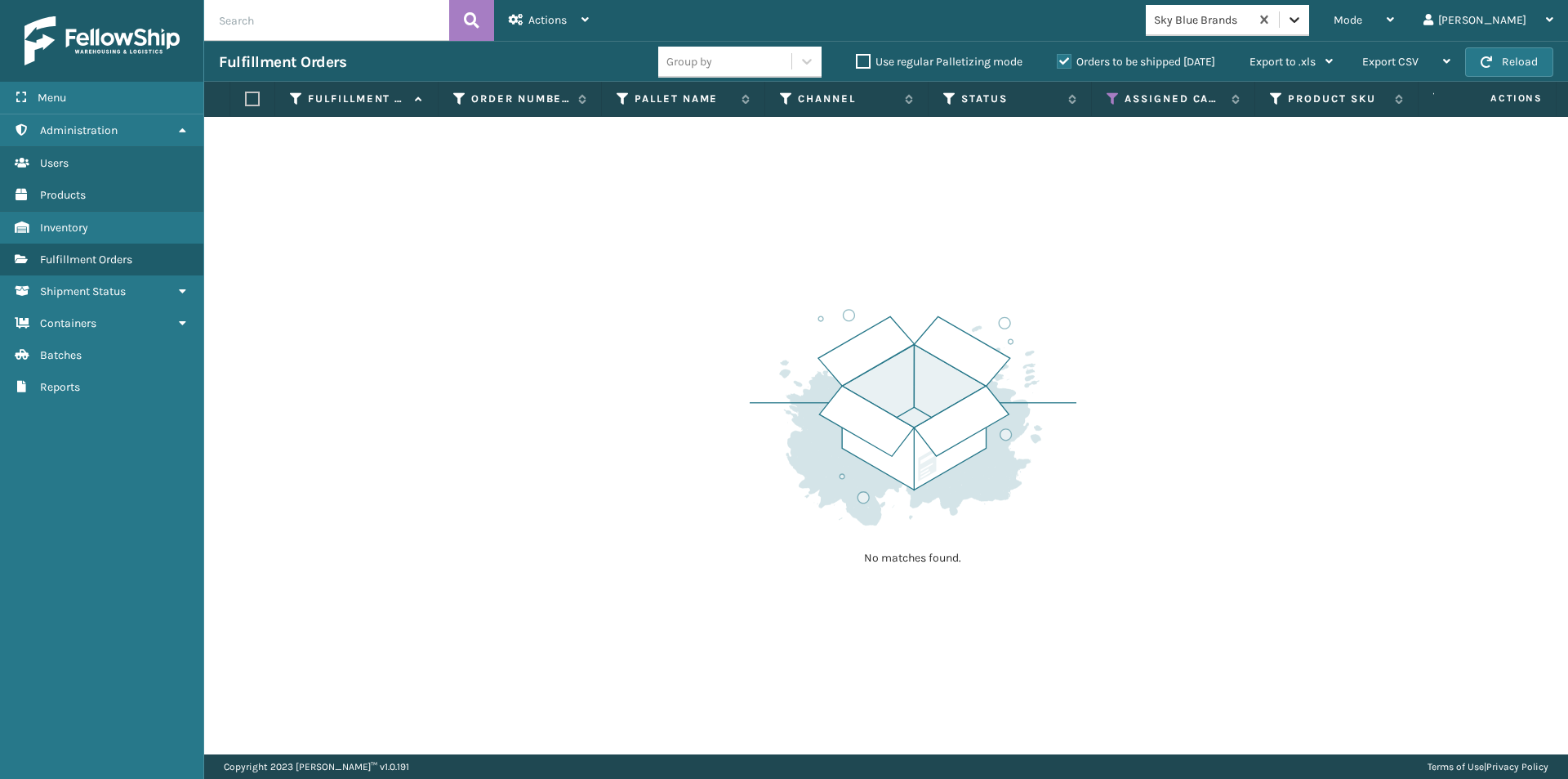
click at [1310, 23] on div at bounding box center [1295, 20] width 29 height 29
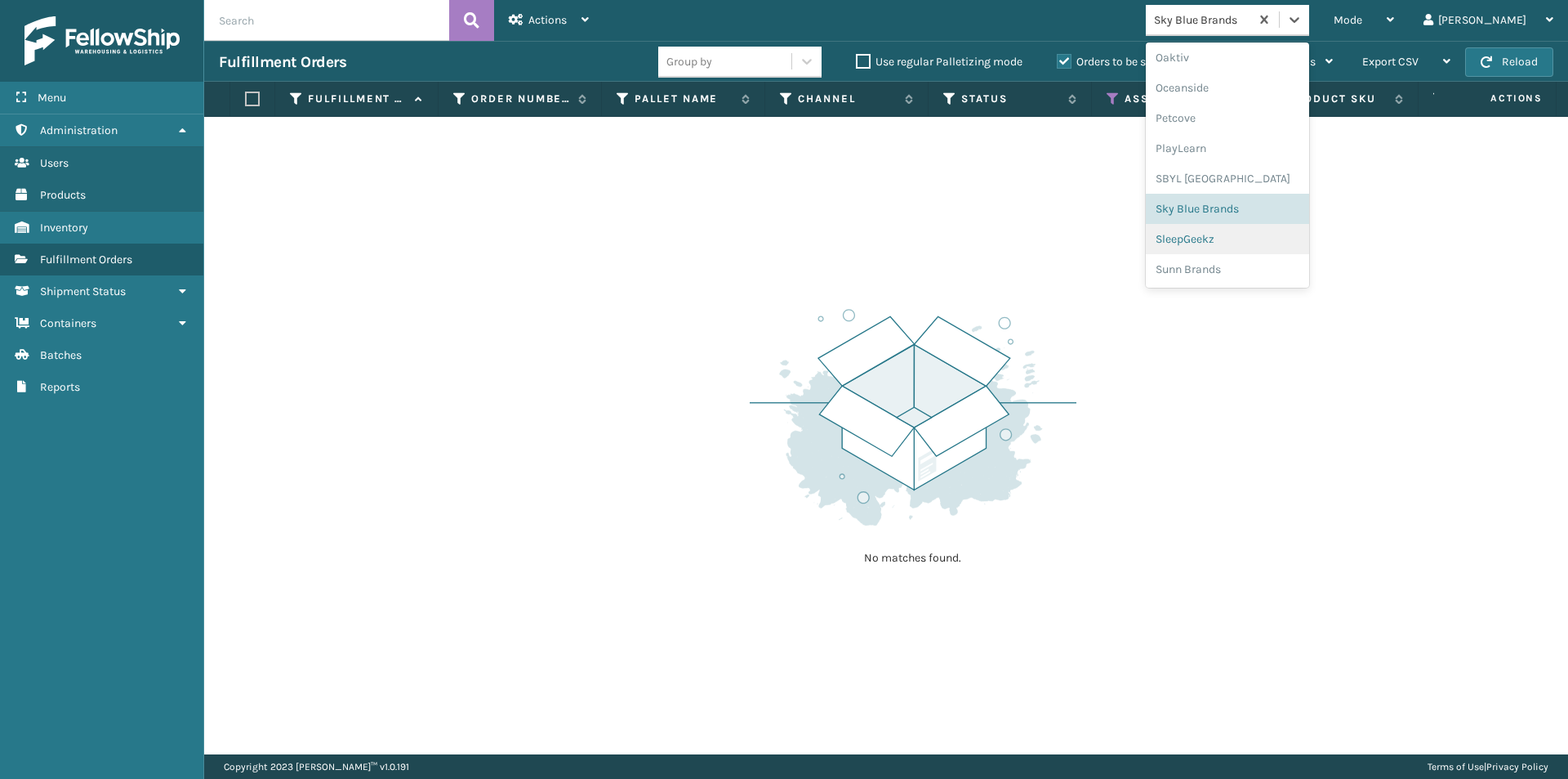
click at [1265, 241] on div "SleepGeekz" at bounding box center [1228, 239] width 164 height 30
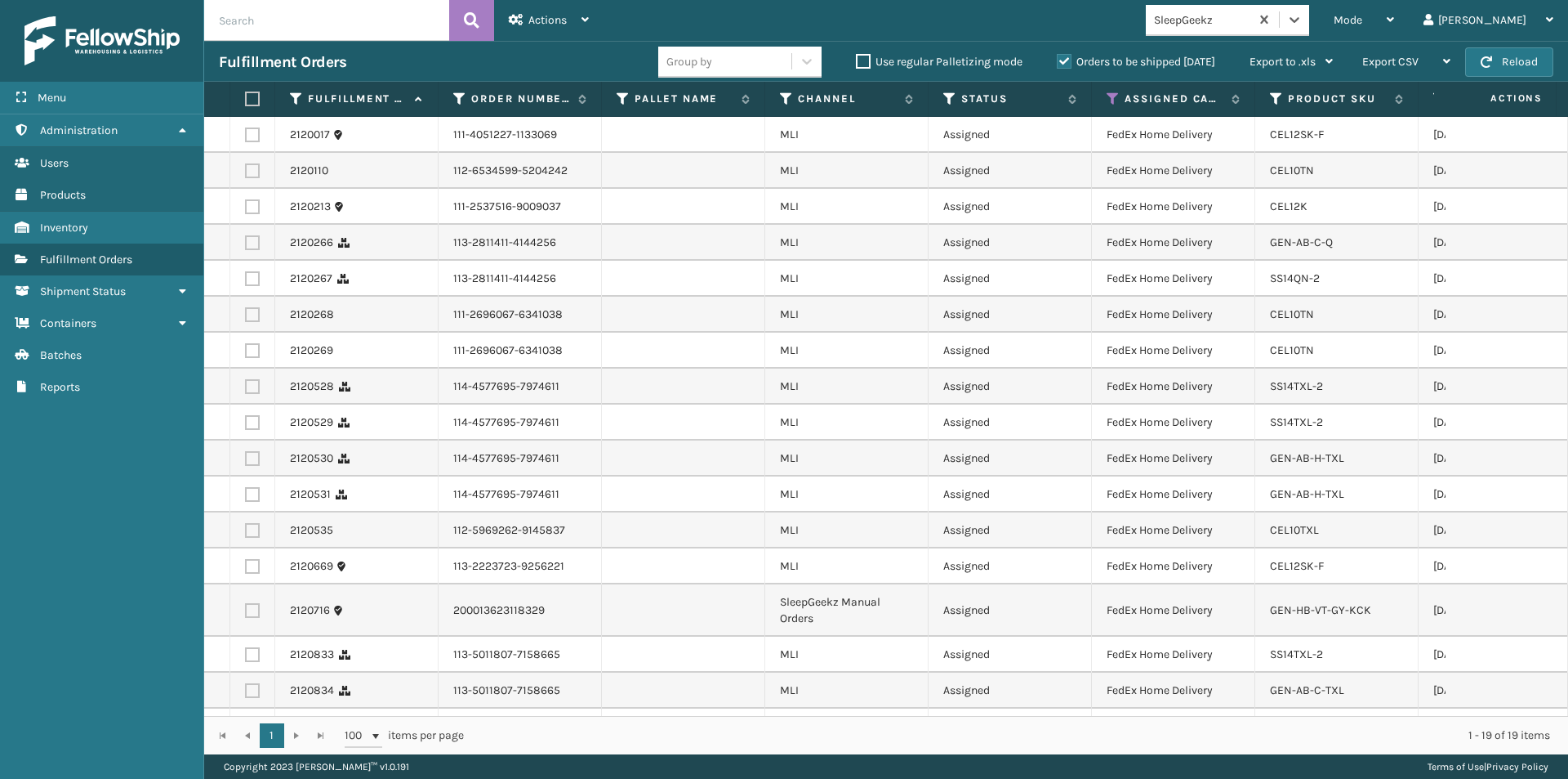
click at [252, 95] on label at bounding box center [249, 98] width 9 height 15
click at [246, 95] on input "checkbox" at bounding box center [245, 99] width 1 height 10
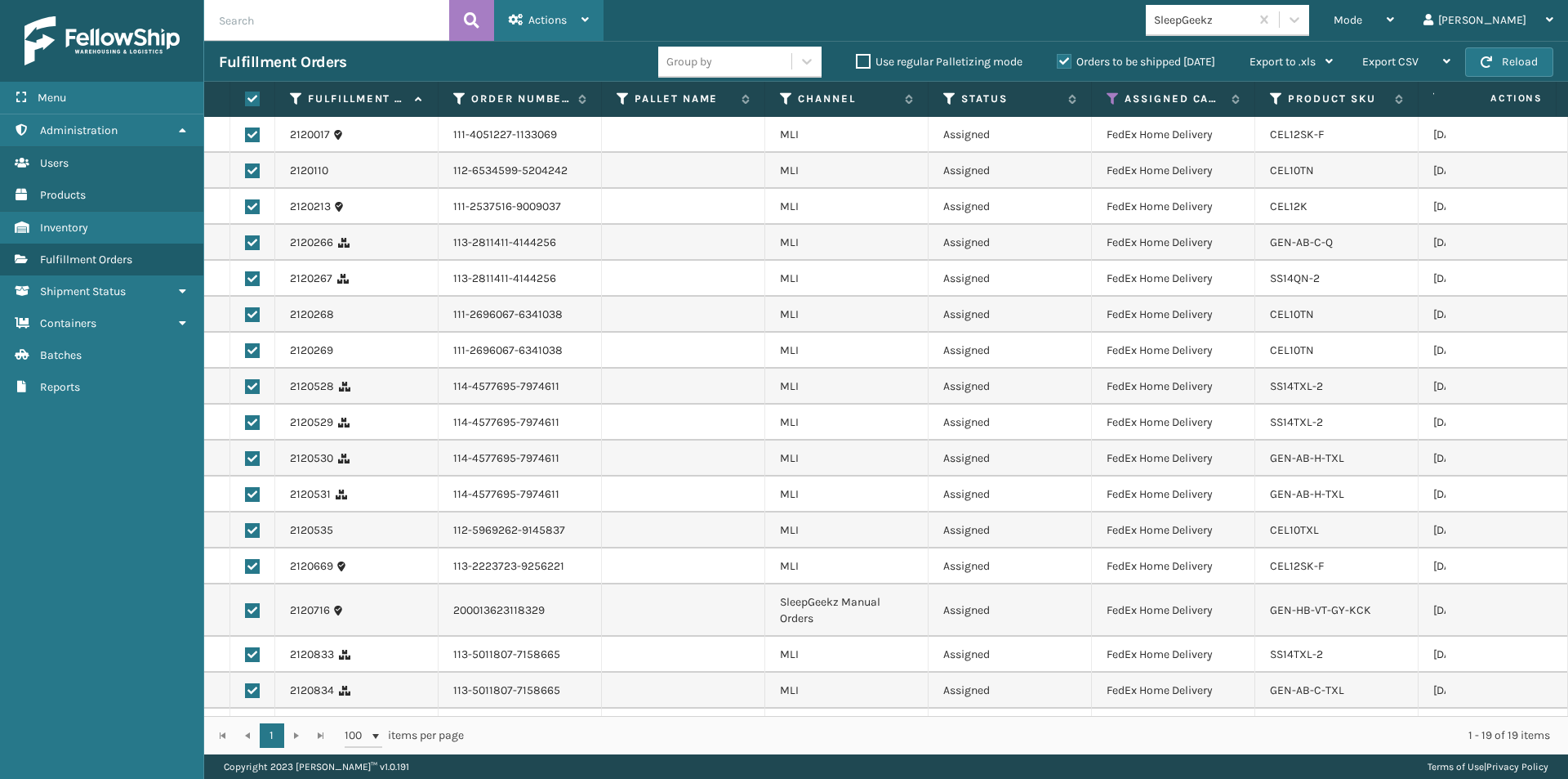
click at [539, 20] on span "Actions" at bounding box center [547, 20] width 39 height 14
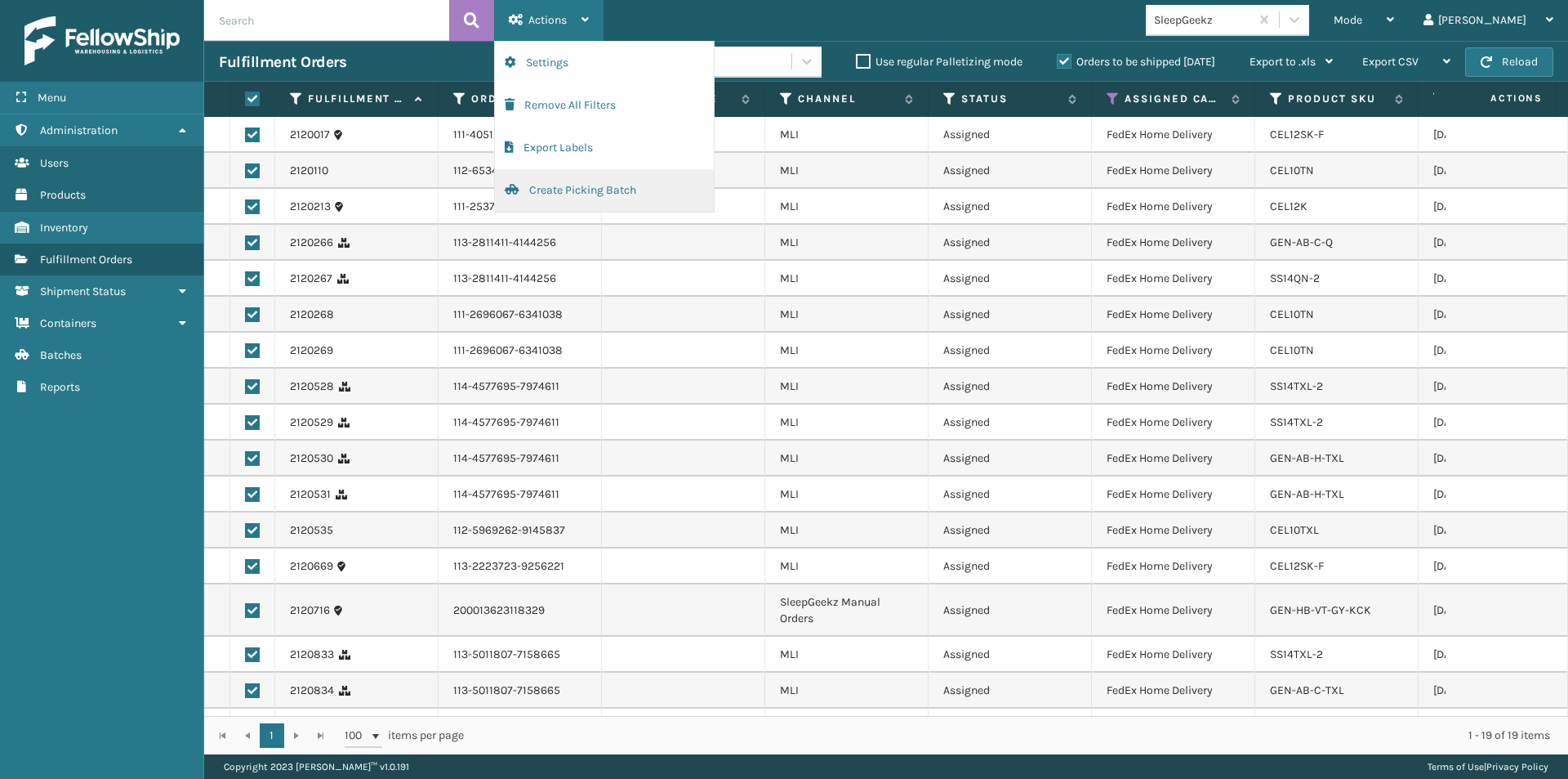
click at [565, 196] on button "Create Picking Batch" at bounding box center [605, 190] width 219 height 42
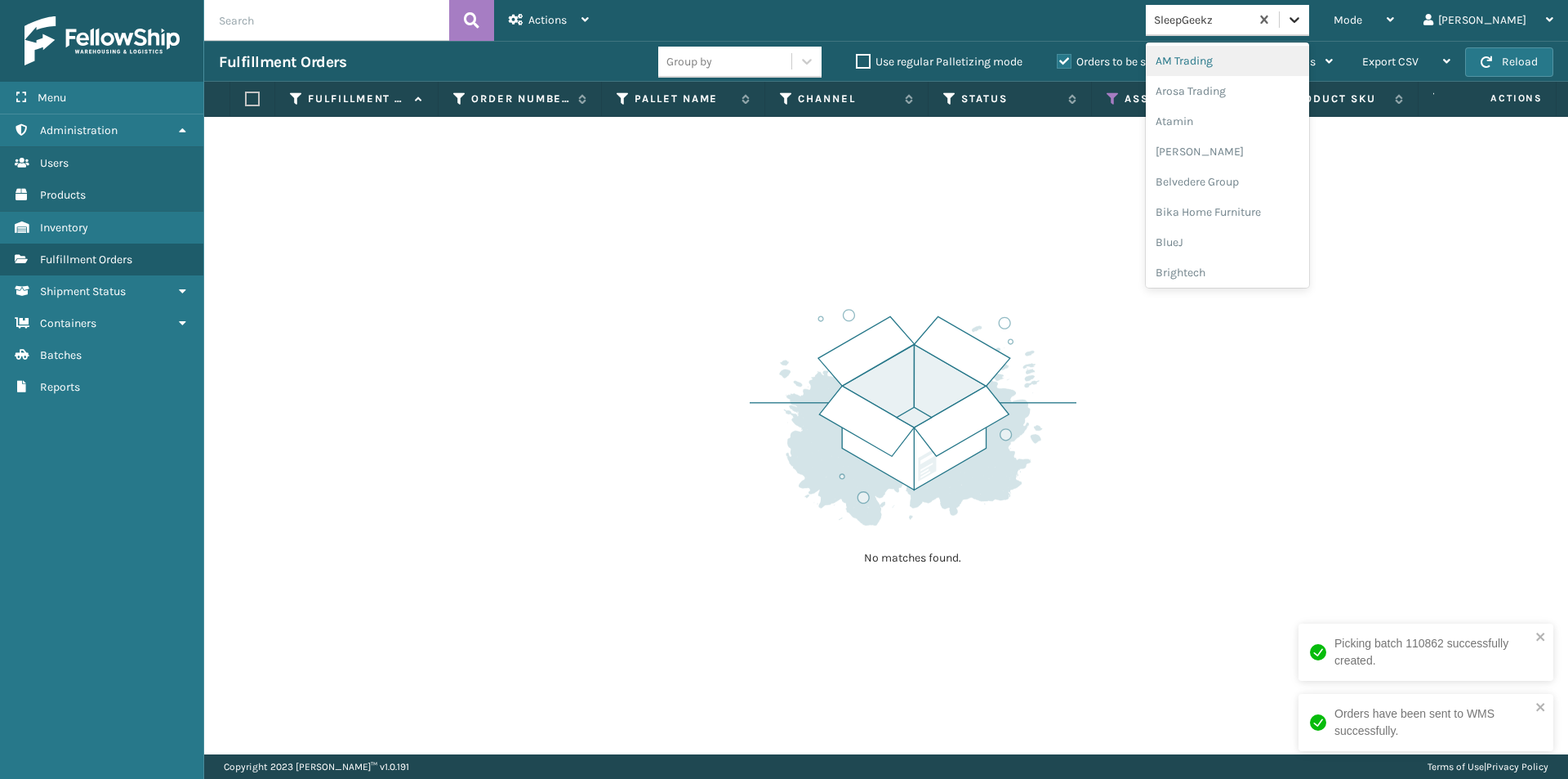
click at [1303, 14] on icon at bounding box center [1294, 19] width 16 height 16
click at [1290, 272] on div "Sunn Brands" at bounding box center [1228, 269] width 164 height 30
